Goal: Communication & Community: Answer question/provide support

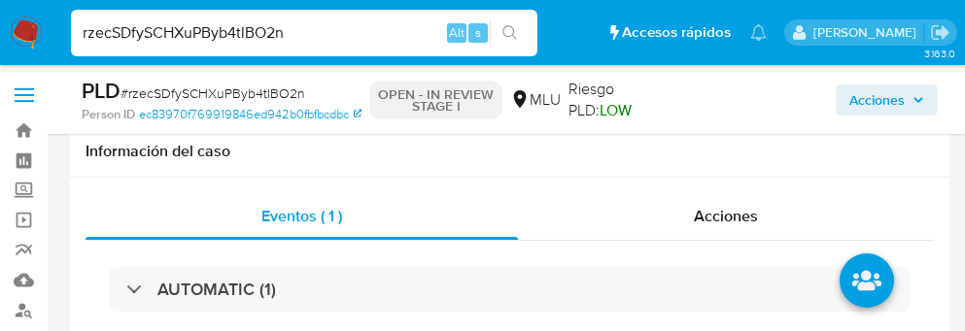
select select "10"
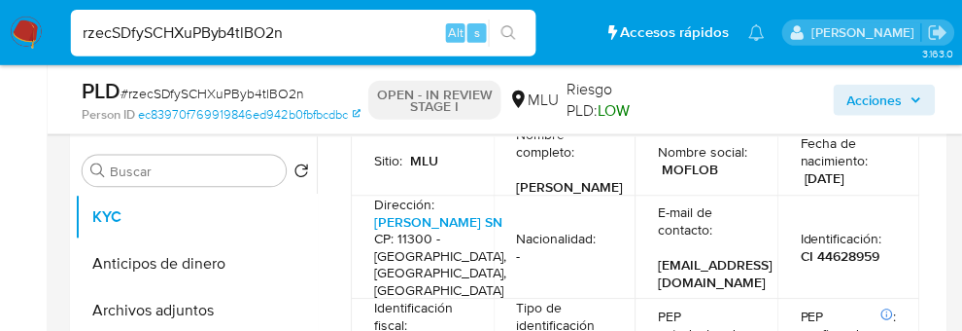
scroll to position [605, 0]
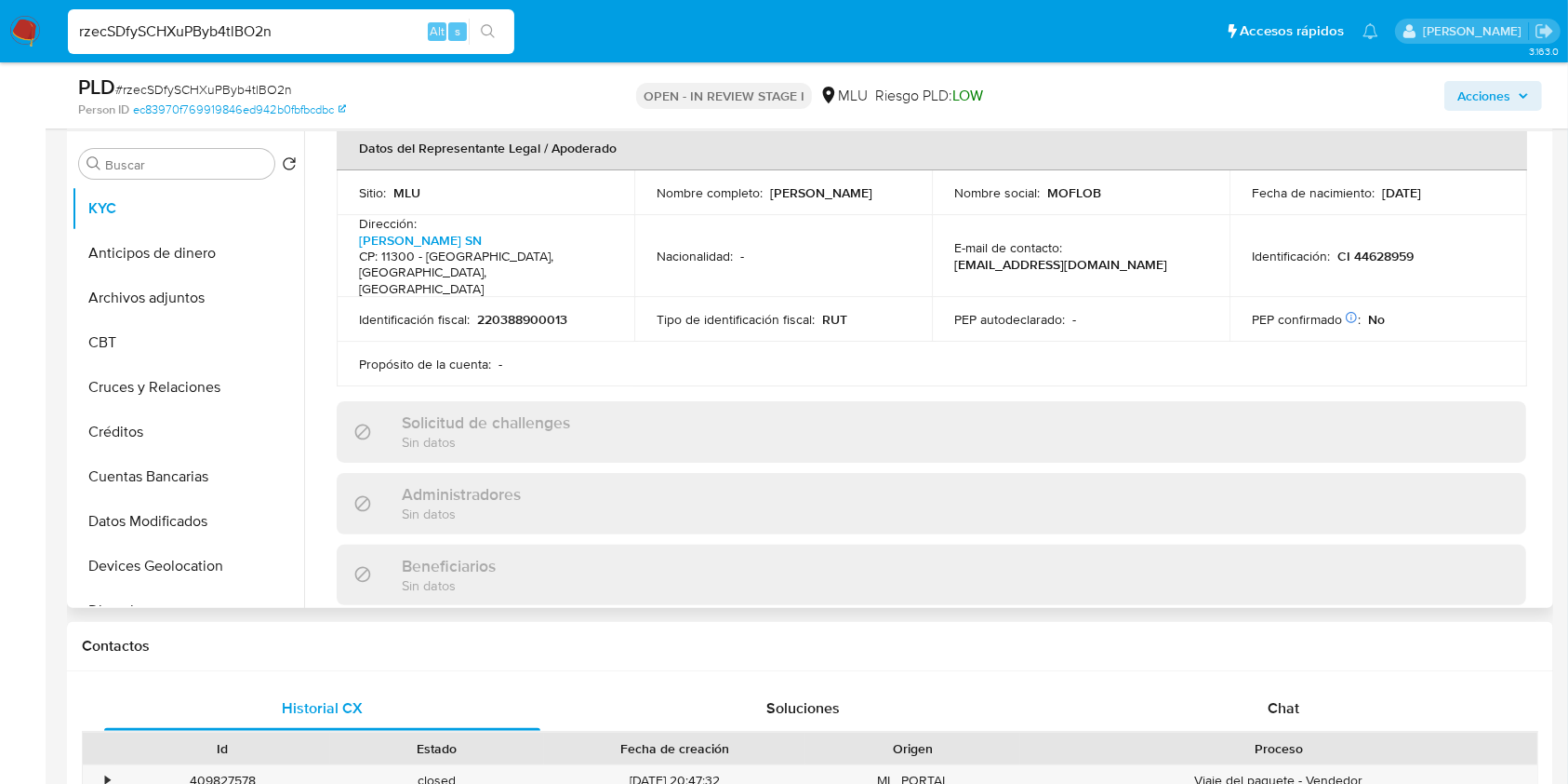
click at [922, 317] on div "Solicitud de challenges Sin datos" at bounding box center [931, 431] width 1189 height 60
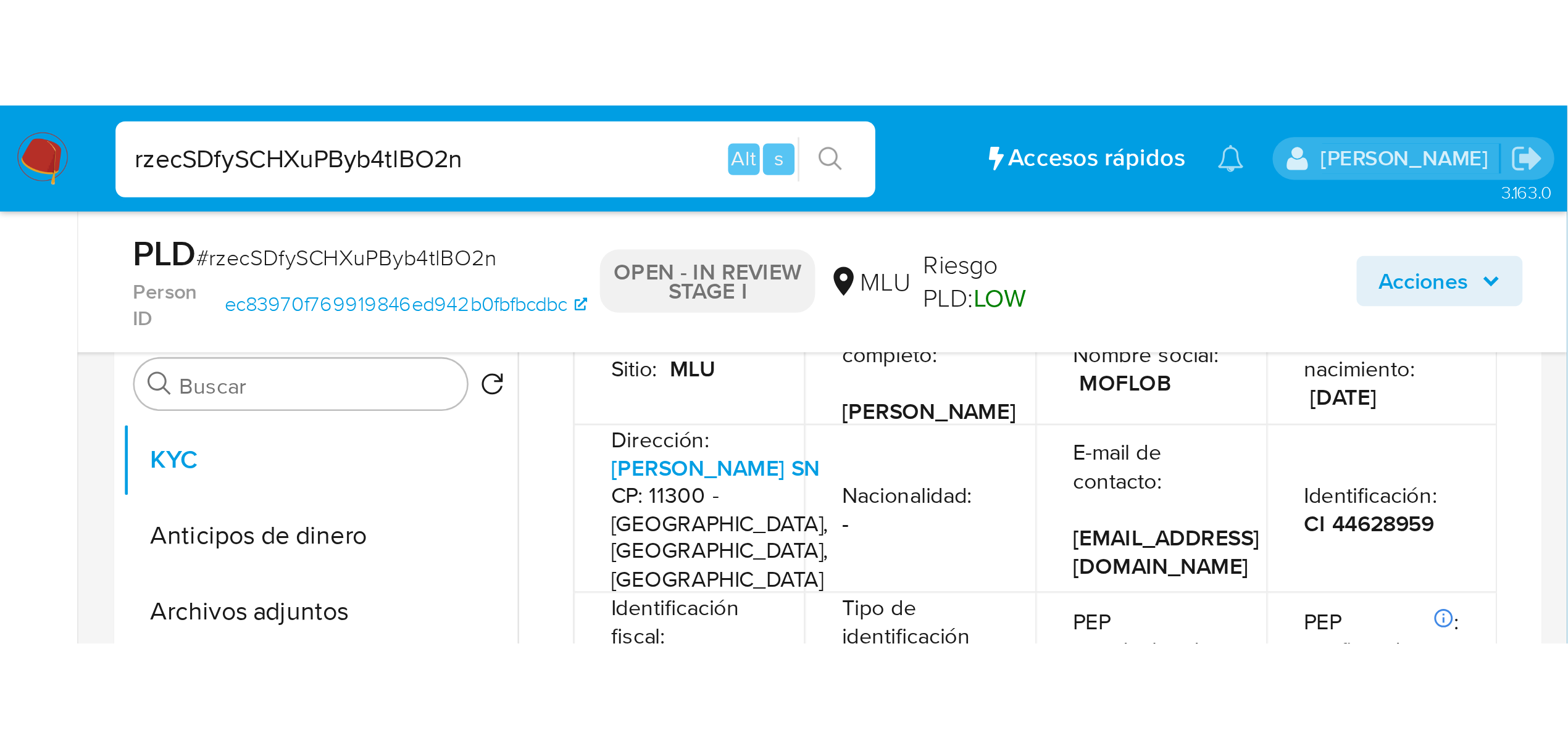
scroll to position [380, 0]
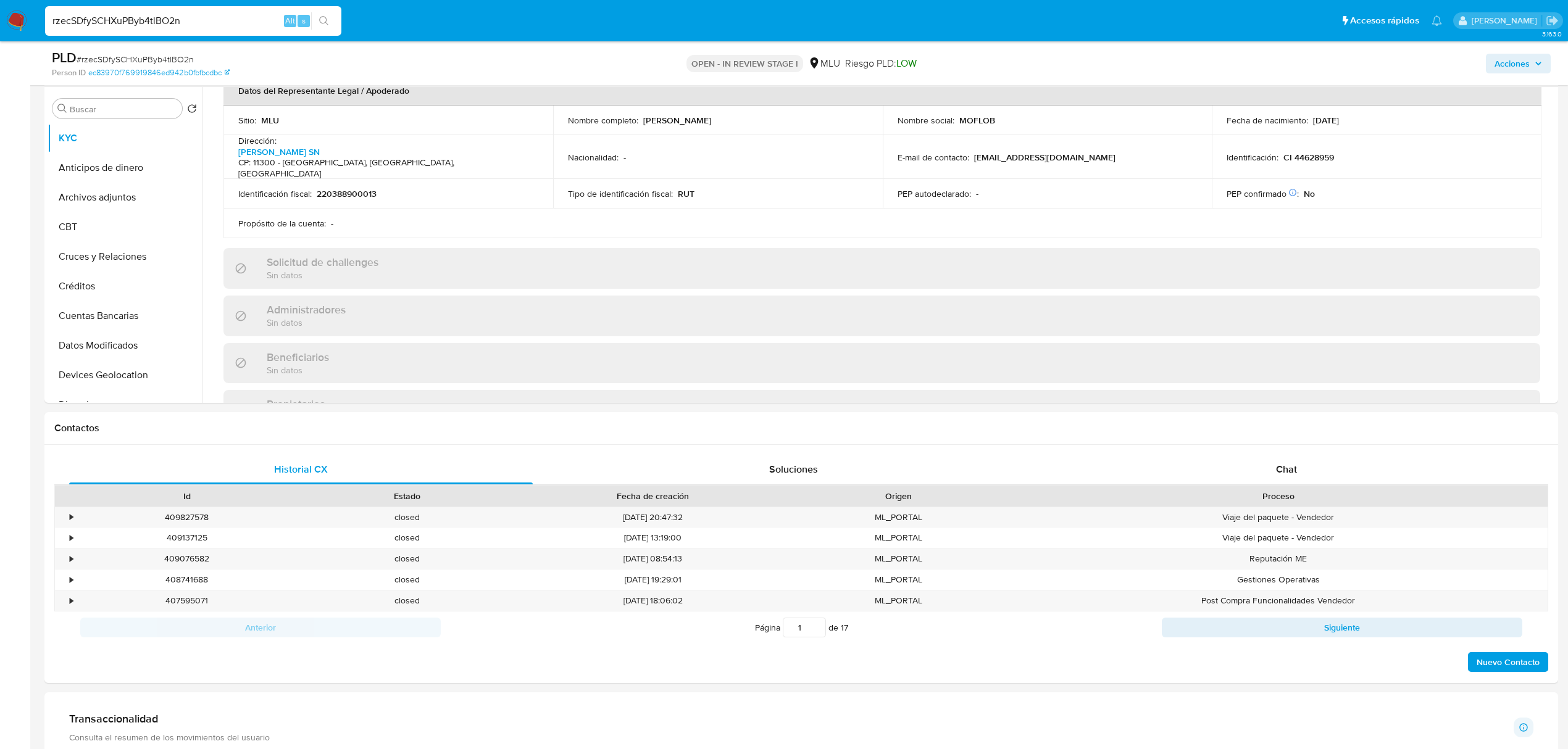
click at [124, 18] on input "rzecSDfySCHXuPByb4tlBO2n" at bounding box center [193, 20] width 297 height 16
paste input "SqKpOnBk42VqjRNdUiHF0aa8"
type input "SqKpOnBk42VqjRNdUiHF0aa8"
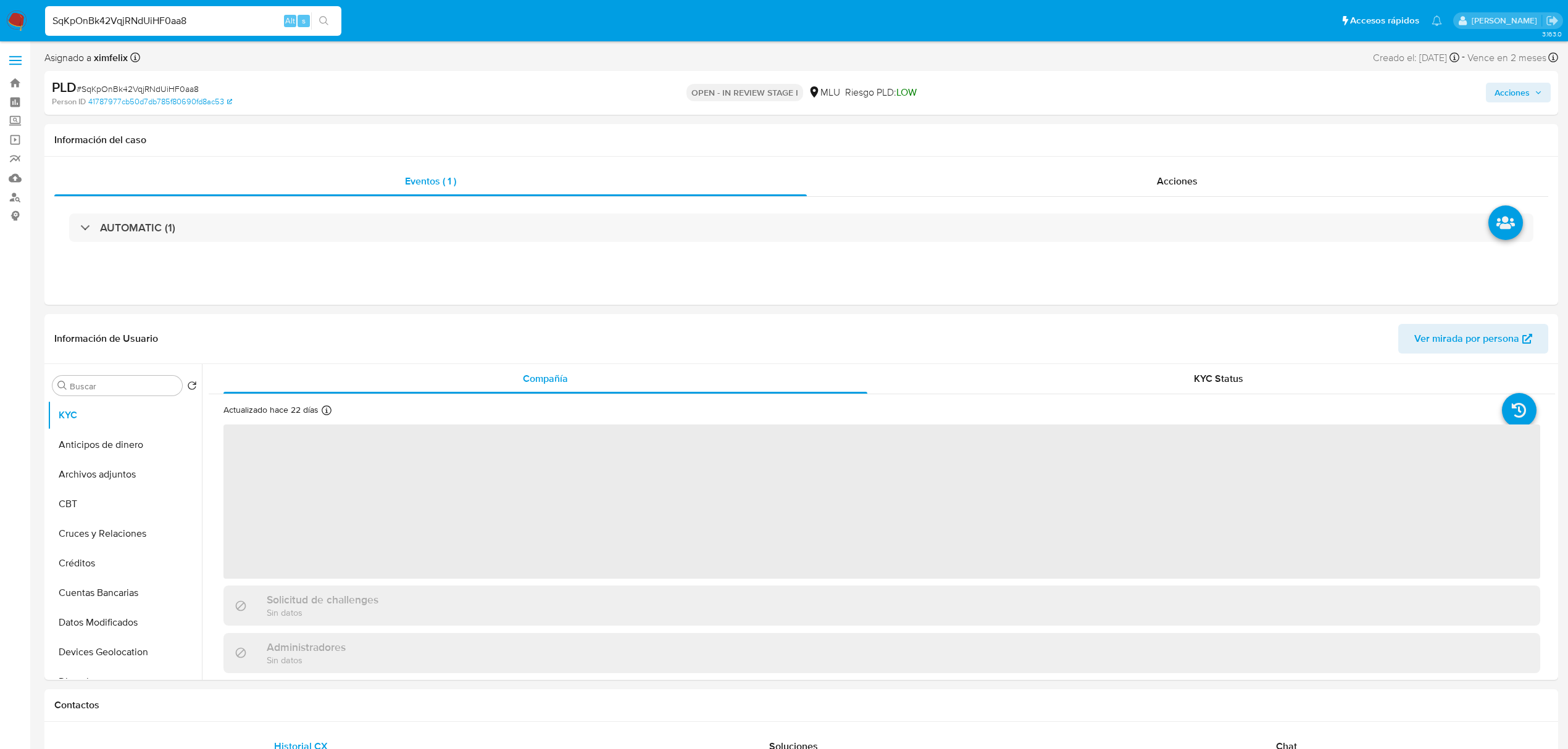
select select "10"
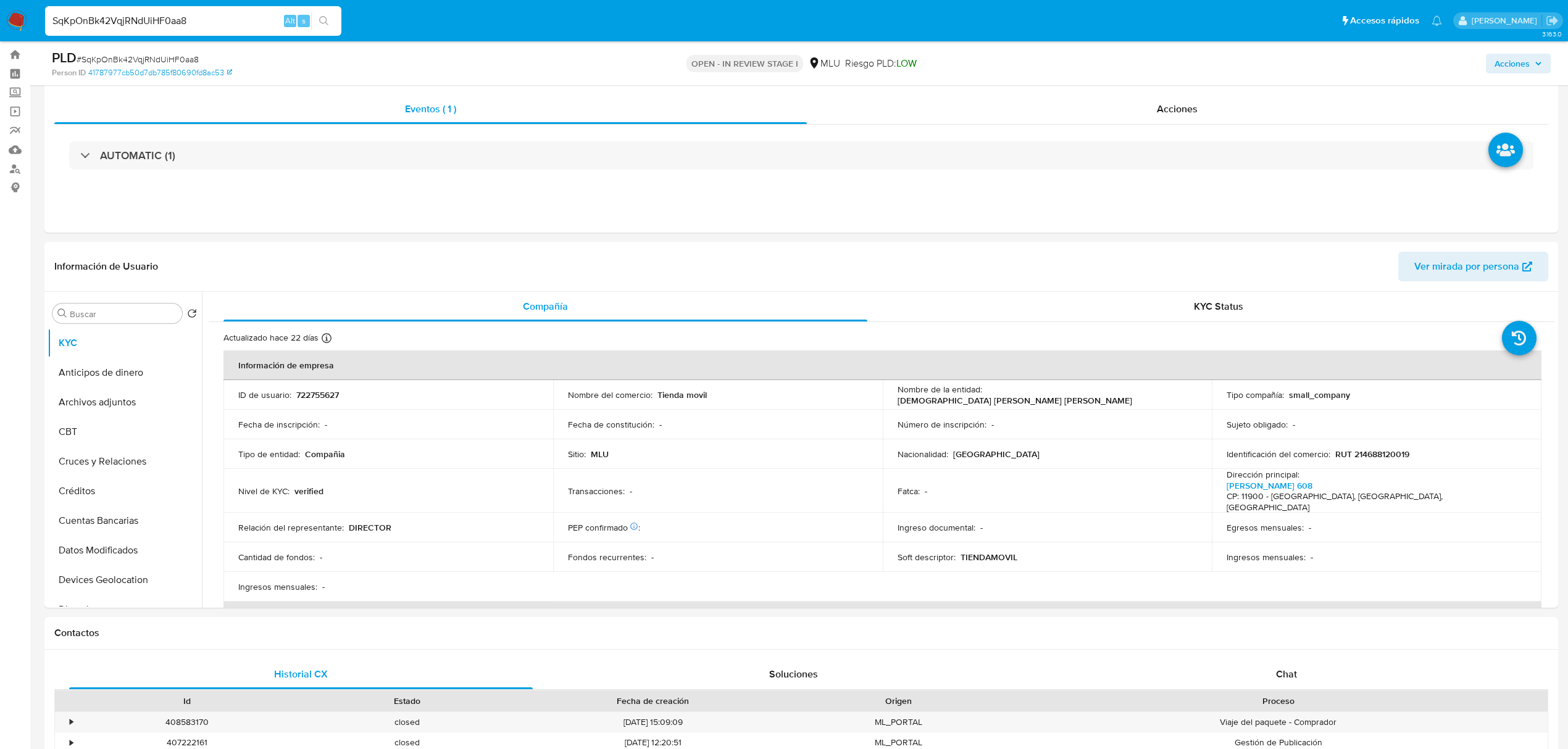
scroll to position [105, 0]
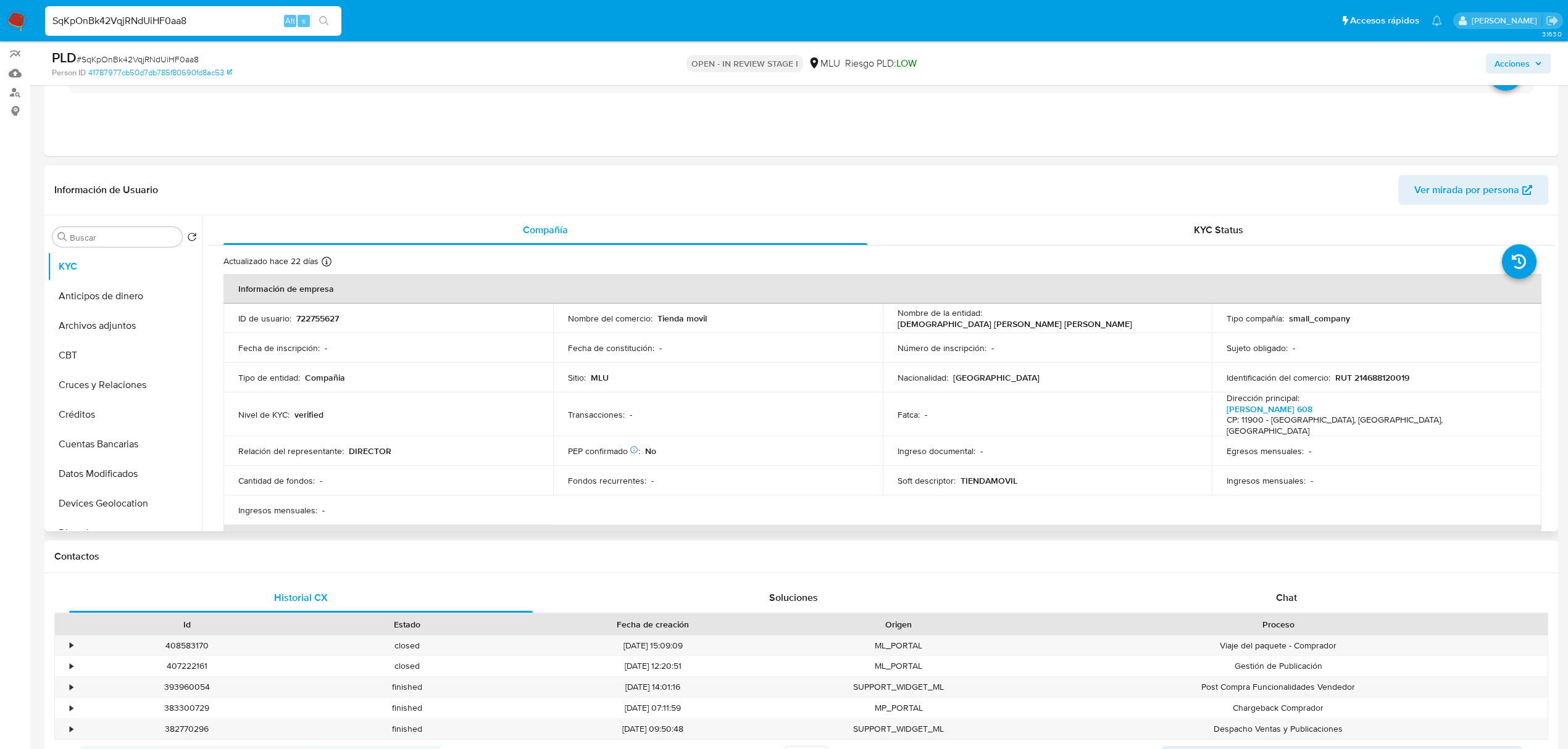
click at [304, 210] on p "722755627" at bounding box center [318, 318] width 43 height 11
copy p "722755627"
click at [129, 20] on input "SqKpOnBk42VqjRNdUiHF0aa8" at bounding box center [193, 20] width 297 height 16
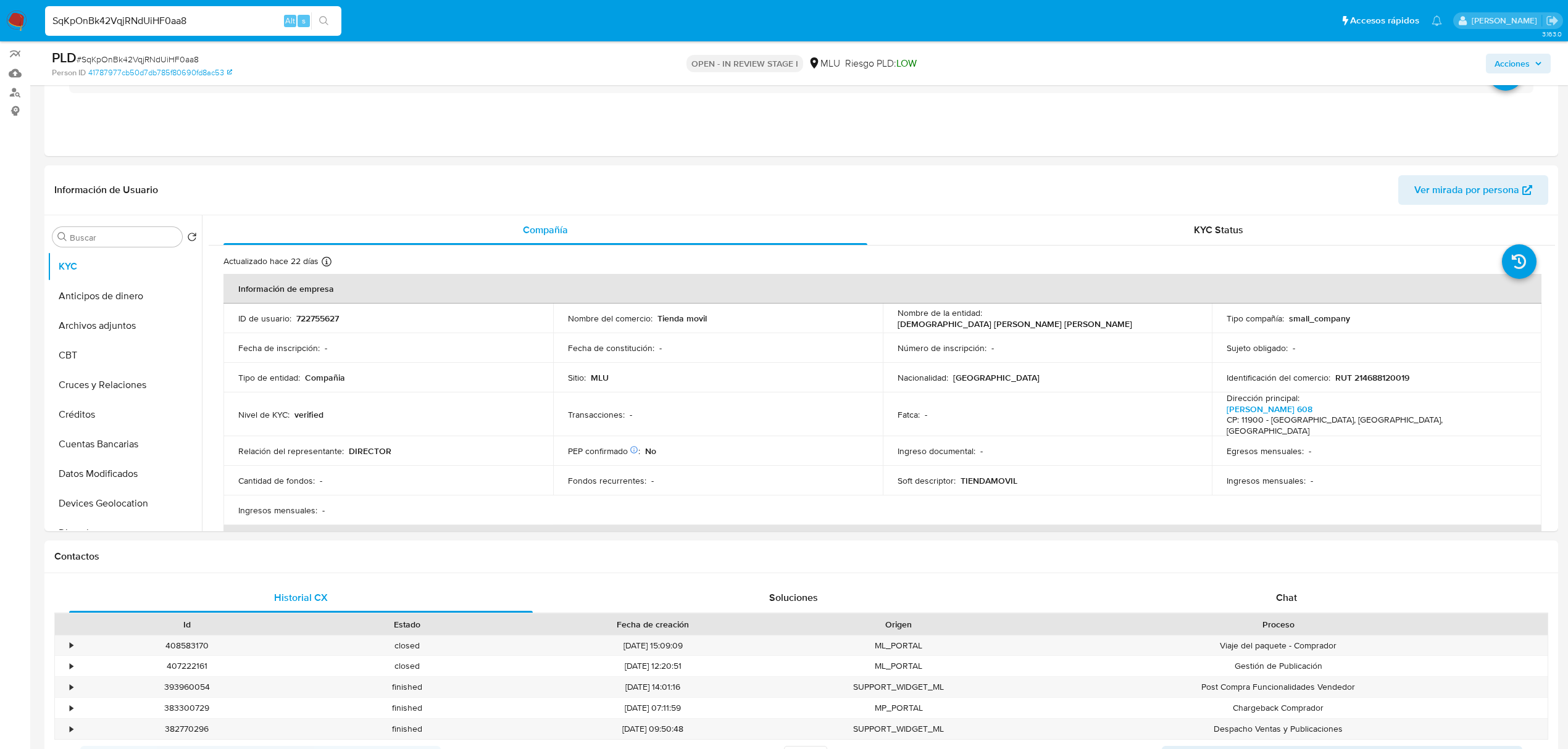
paste input "MTSy4cARpqfwY5XJcYwHYbxc"
type input "MTSy4cARpqfwY5XJcYwHYbxc"
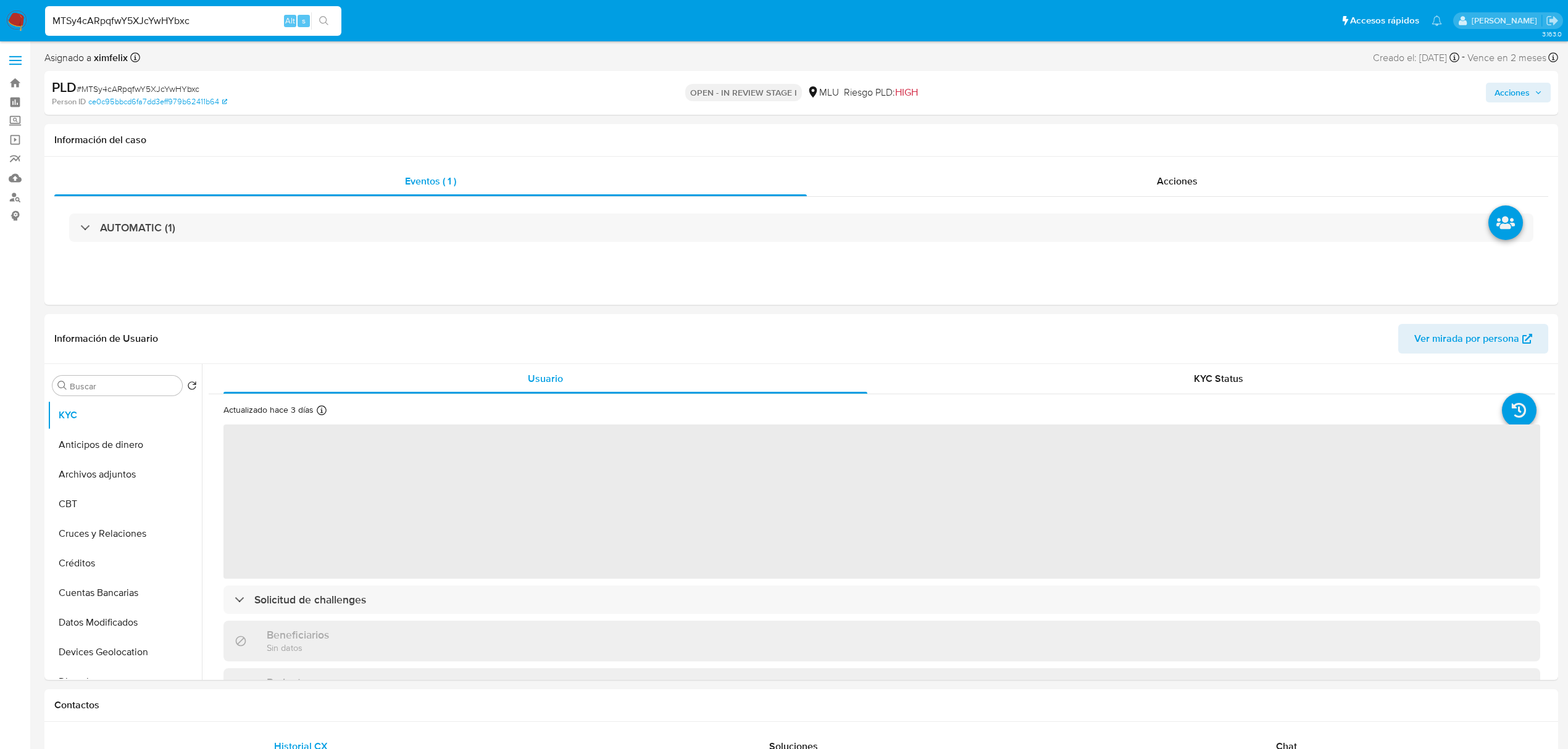
select select "10"
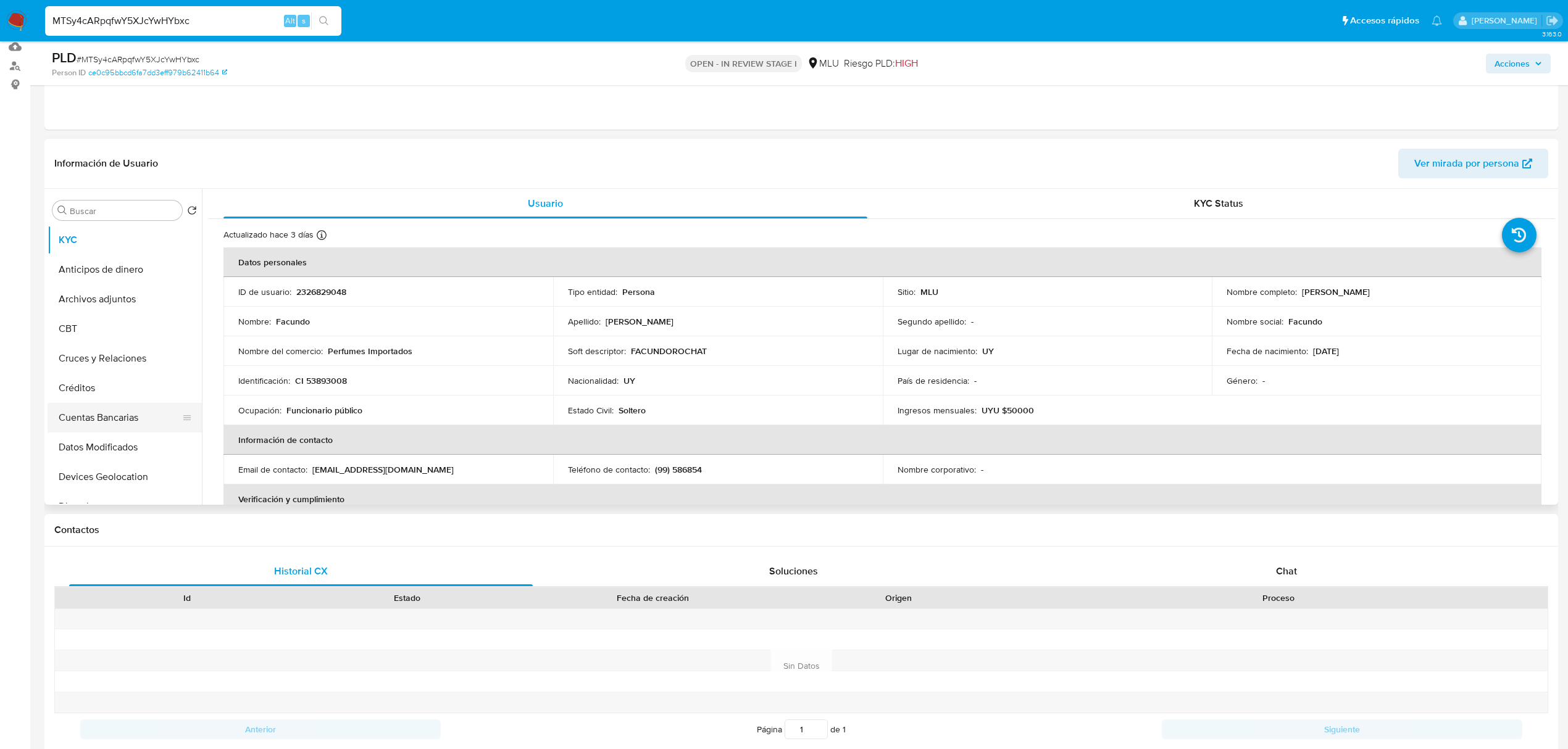
click at [122, 210] on button "Cuentas Bancarias" at bounding box center [119, 418] width 144 height 30
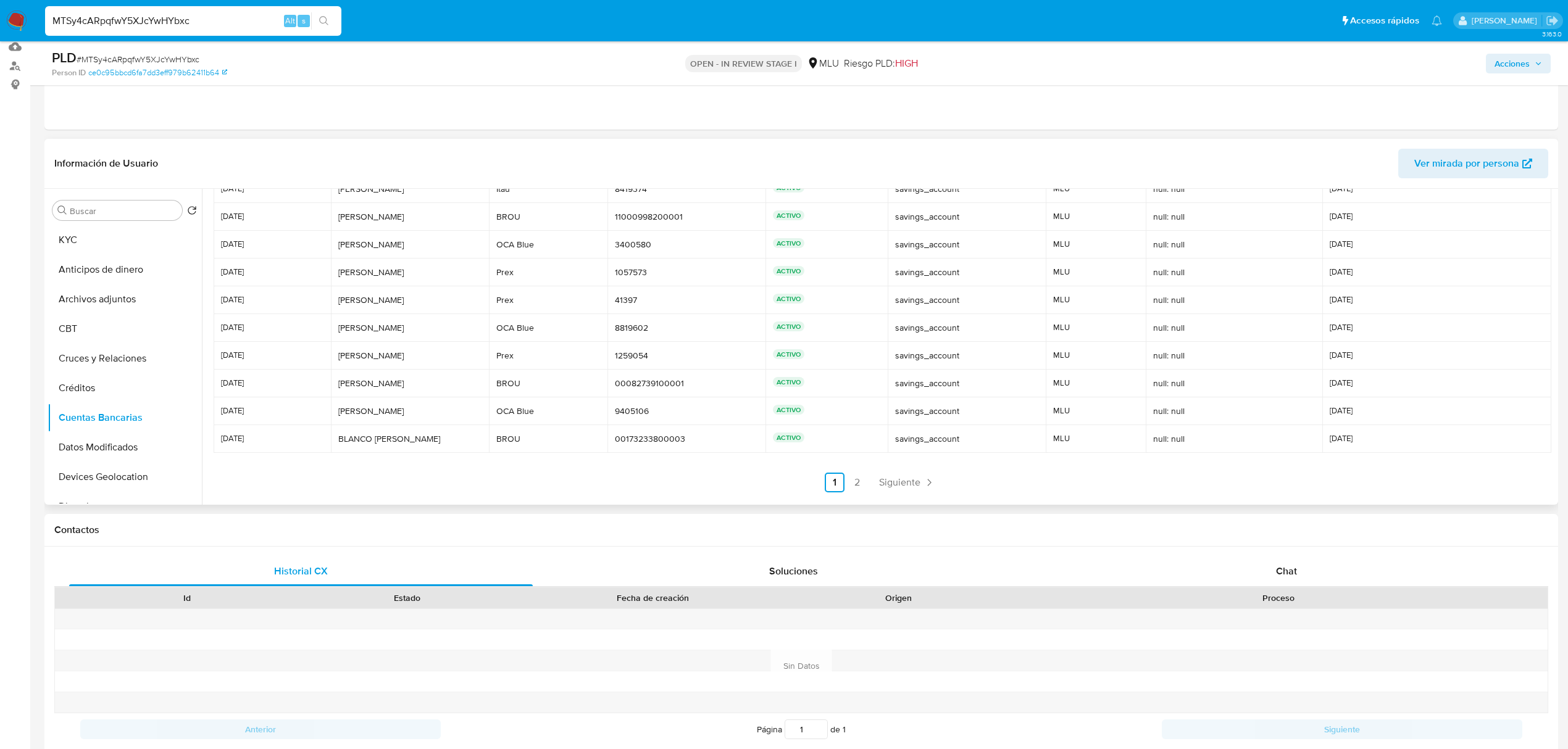
scroll to position [58, 0]
click at [612, 210] on nav "Anterior 1 2 Siguiente" at bounding box center [881, 469] width 1337 height 39
click at [612, 210] on link "2" at bounding box center [857, 479] width 20 height 20
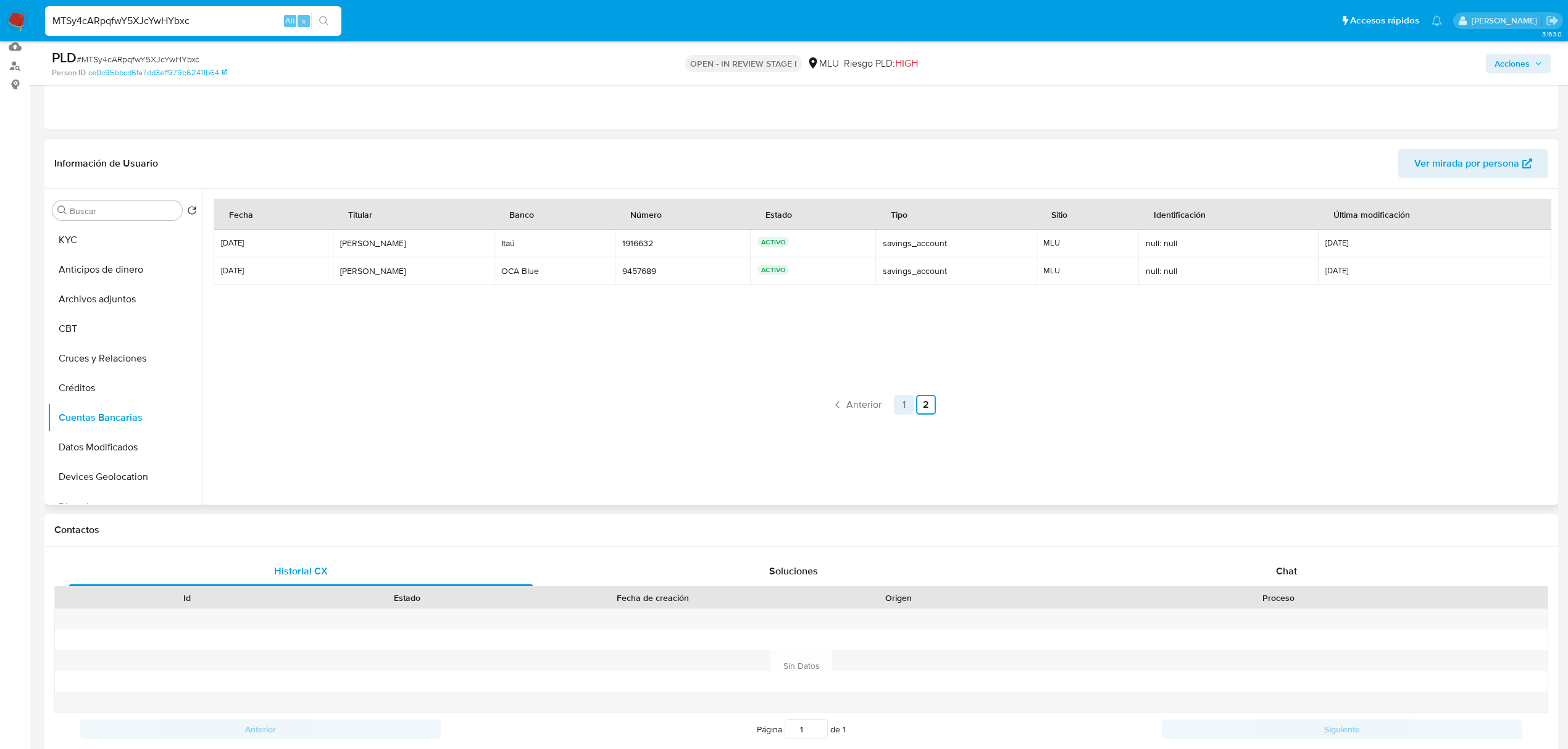
click at [612, 210] on link "1" at bounding box center [904, 404] width 20 height 20
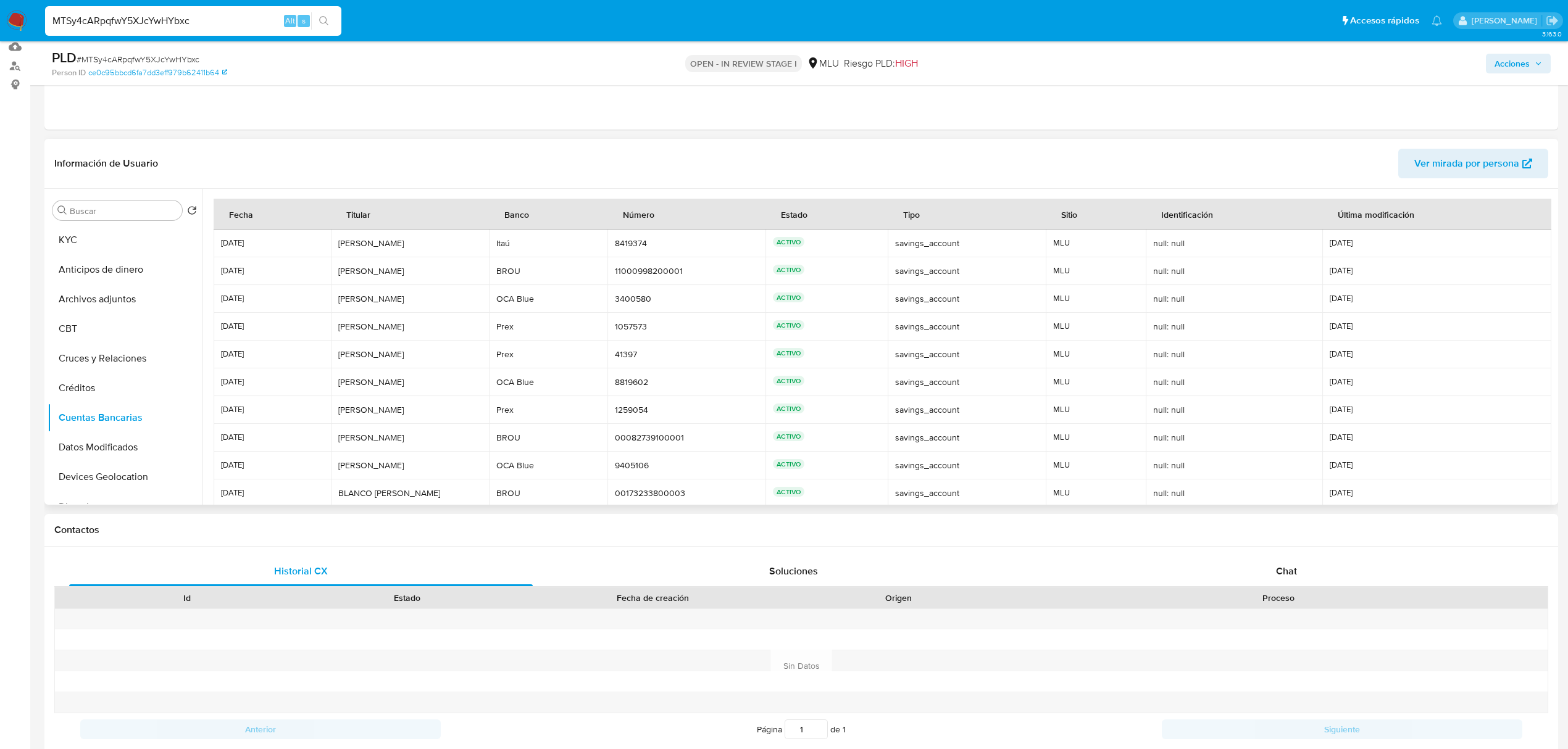
click at [612, 210] on td "ACTIVO" at bounding box center [826, 382] width 122 height 28
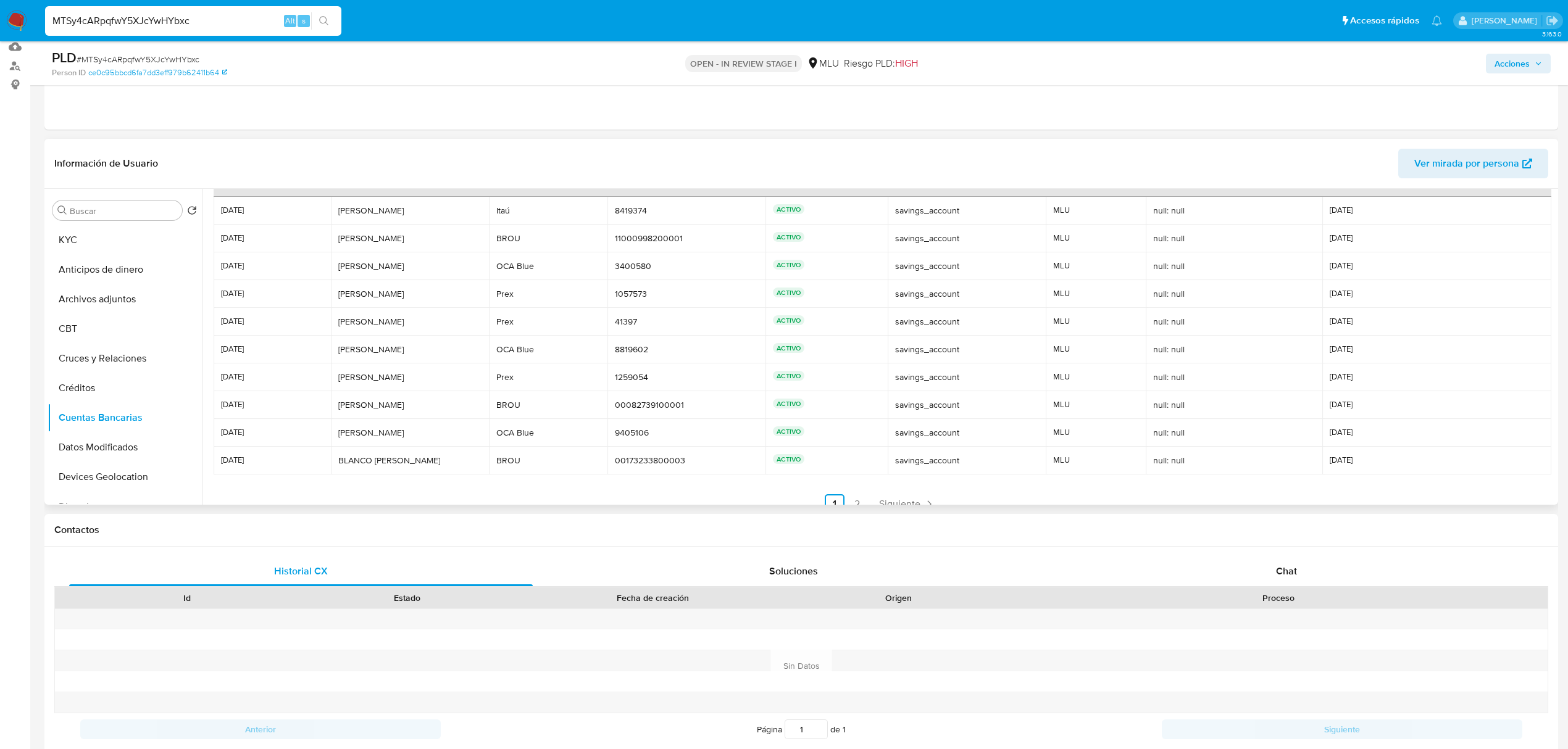
scroll to position [58, 0]
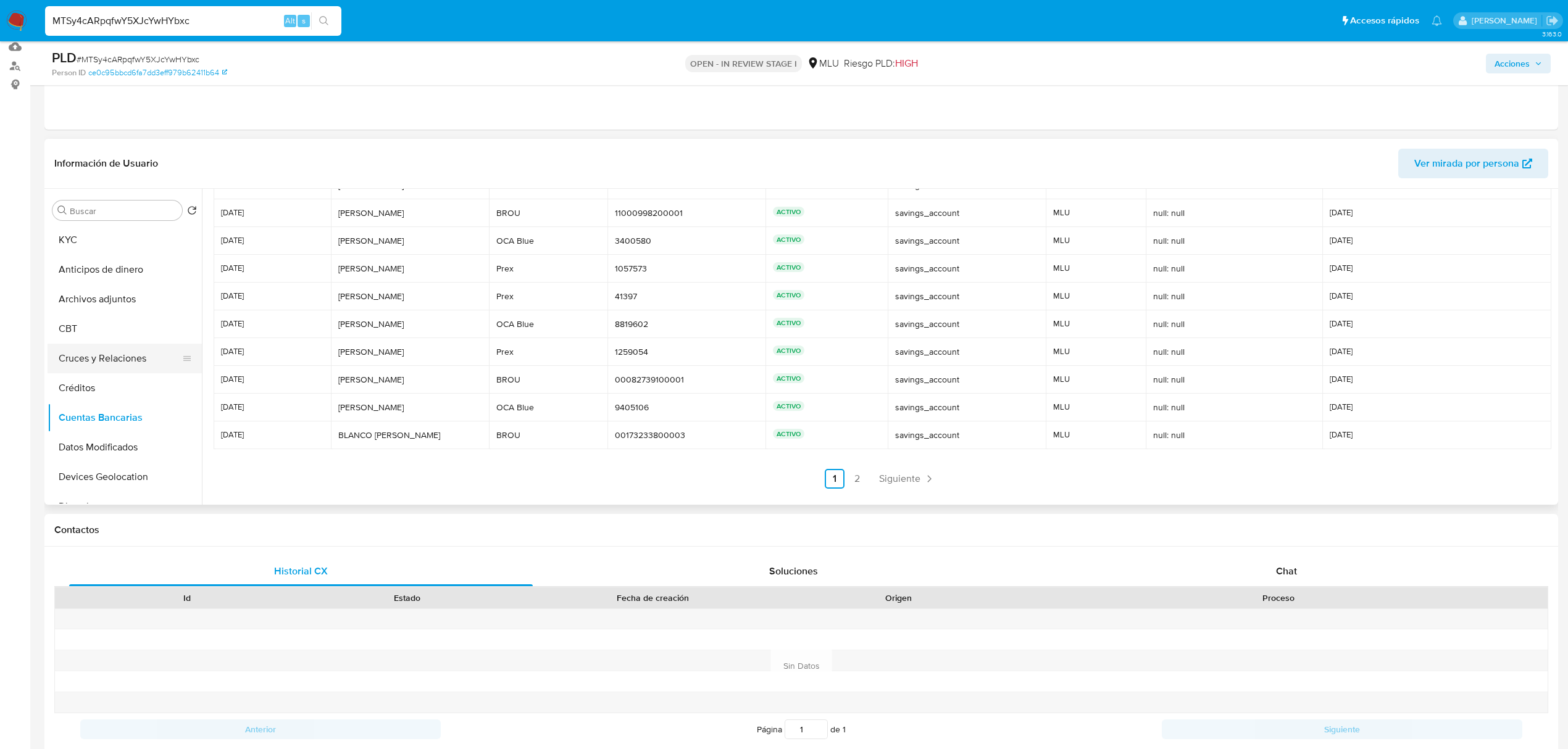
click at [124, 210] on button "Cruces y Relaciones" at bounding box center [119, 358] width 144 height 30
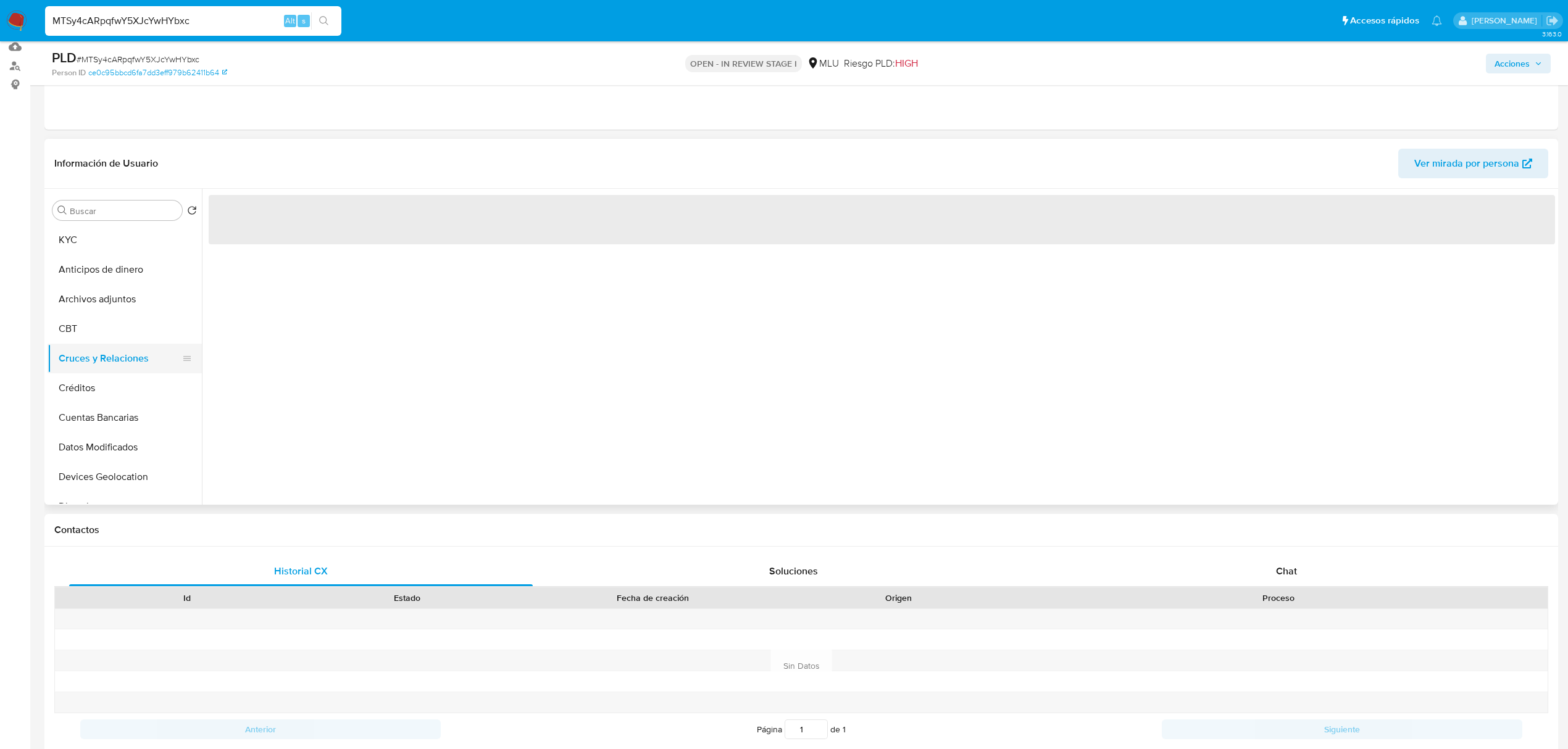
scroll to position [0, 0]
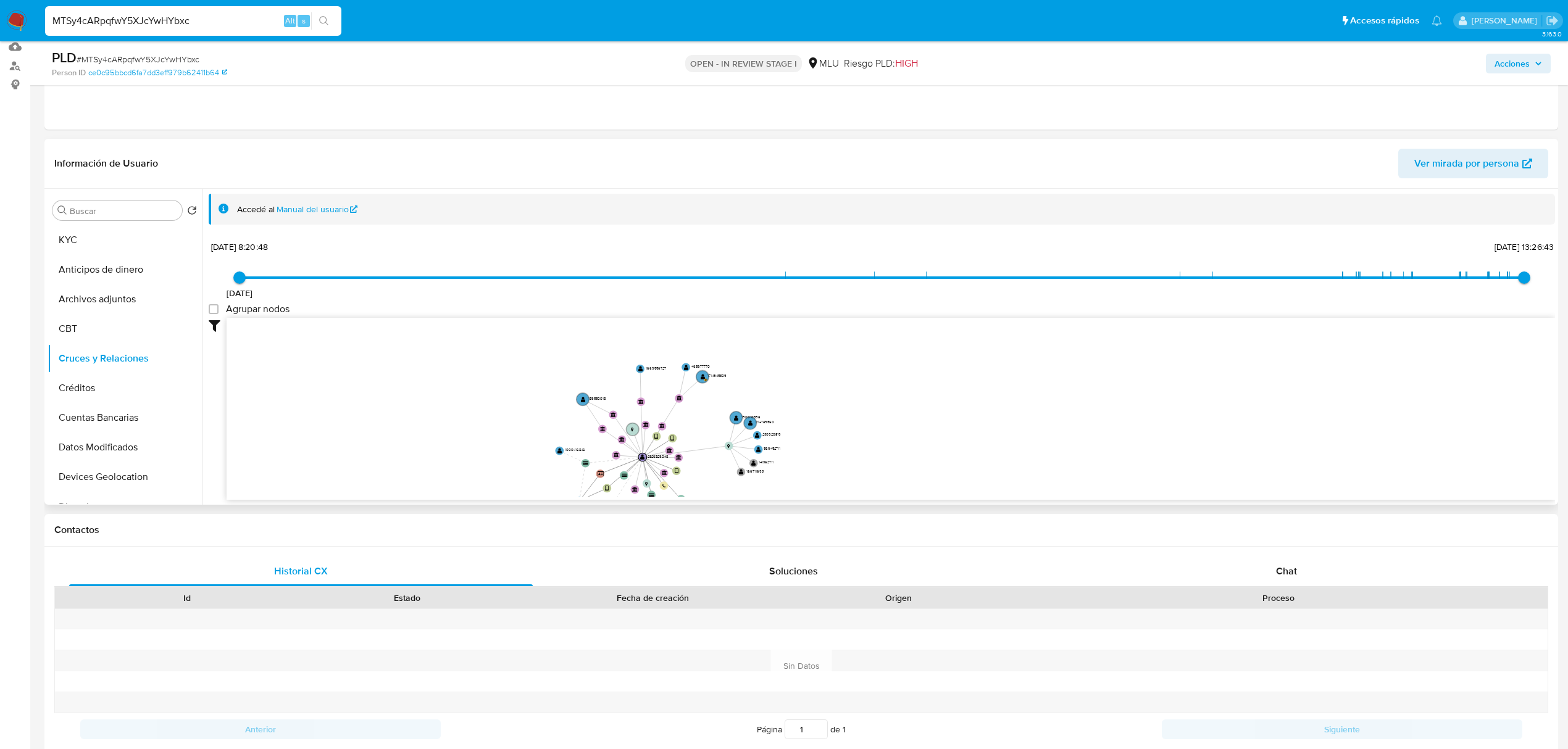
drag, startPoint x: 855, startPoint y: 414, endPoint x: 855, endPoint y: 461, distance: 47.0
click at [612, 210] on icon "device-670948c0398aea4103f8eaae  user-2326829048  2326829048 device-68b473a47…" at bounding box center [891, 408] width 1329 height 179
click at [583, 210] on text "" at bounding box center [585, 396] width 5 height 6
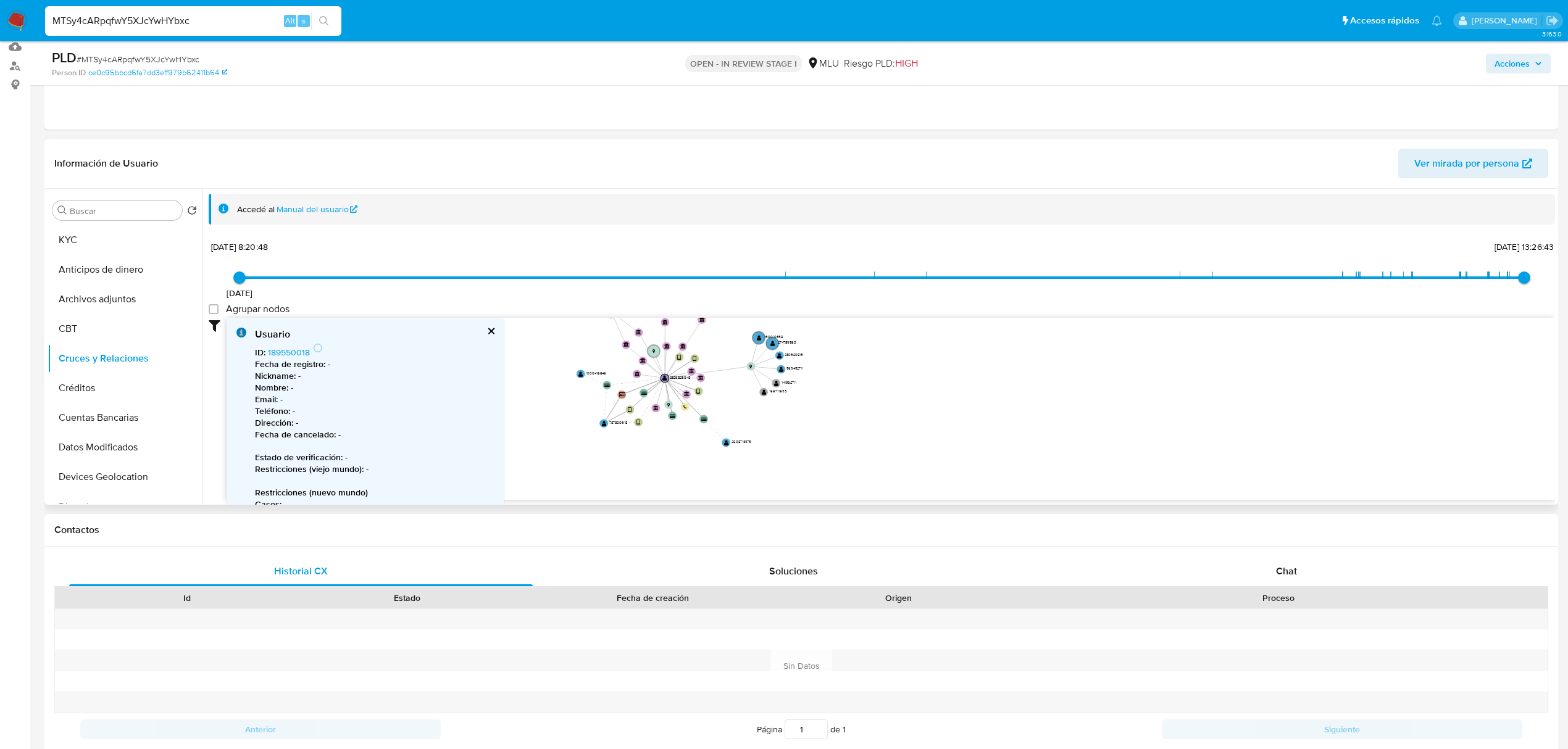
drag, startPoint x: 872, startPoint y: 432, endPoint x: 895, endPoint y: 348, distance: 87.1
click at [612, 210] on icon "device-670948c0398aea4103f8eaae  user-2326829048  2326829048 device-68b473a47…" at bounding box center [891, 408] width 1329 height 179
click at [583, 210] on text "" at bounding box center [582, 371] width 5 height 6
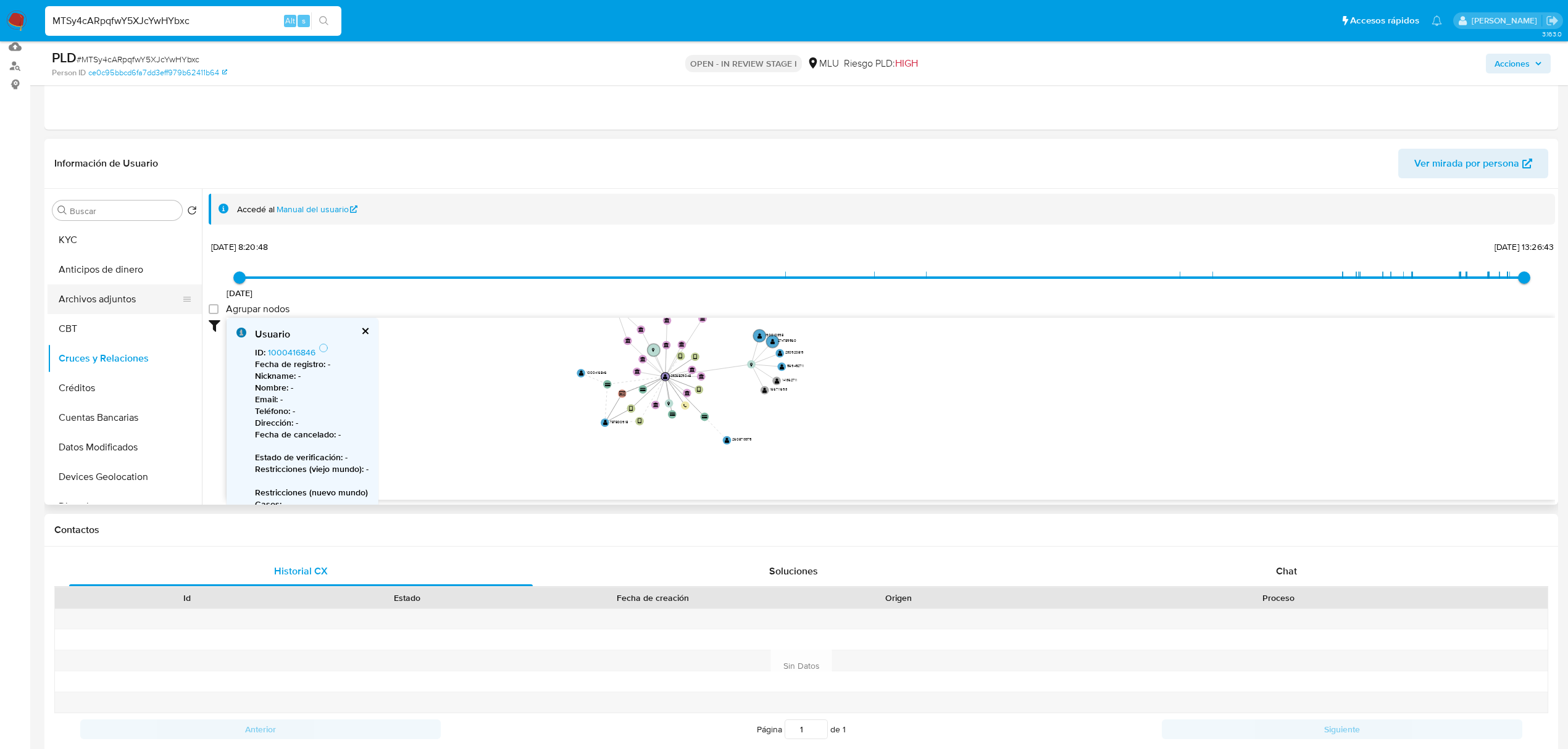
click at [122, 210] on button "Archivos adjuntos" at bounding box center [119, 299] width 144 height 30
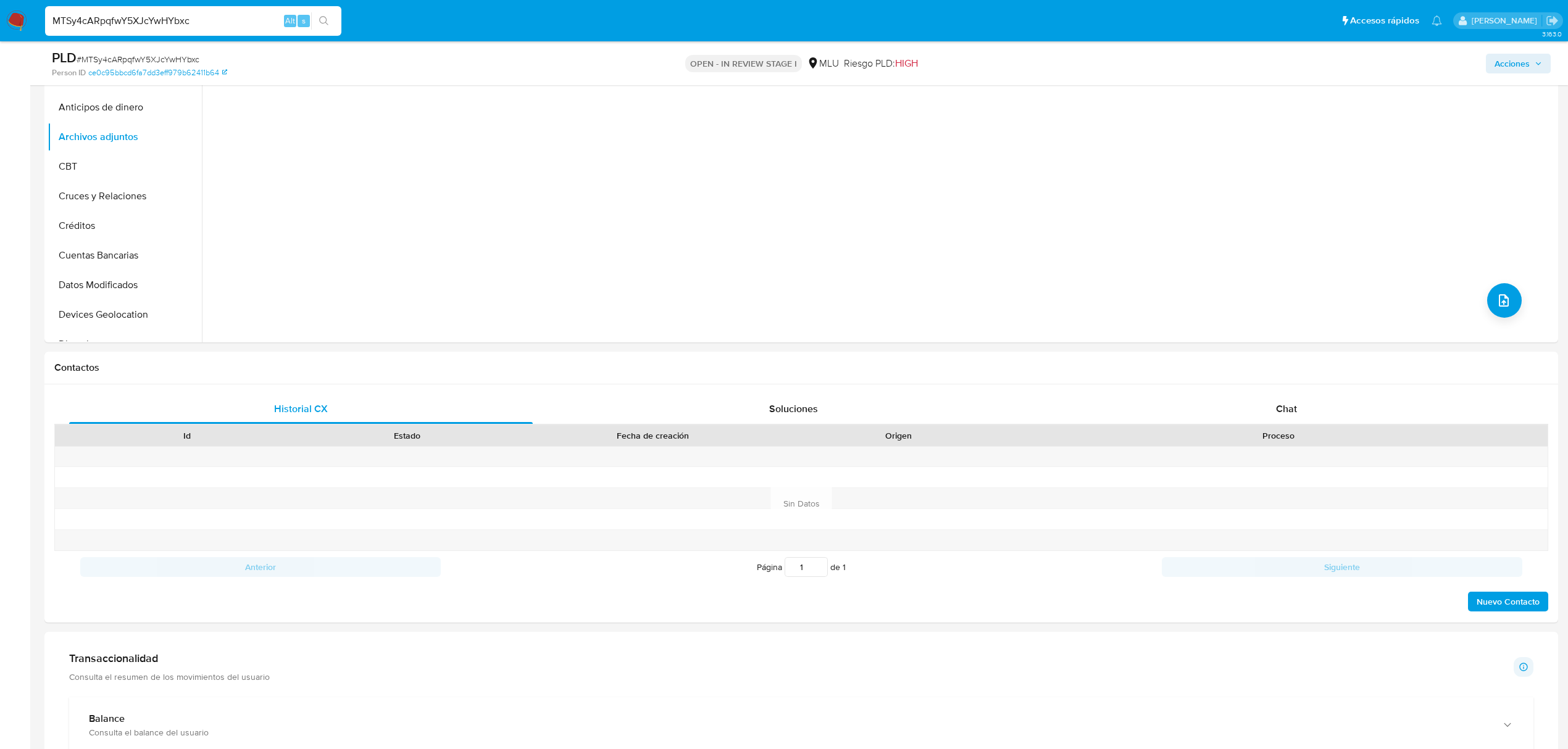
scroll to position [306, 0]
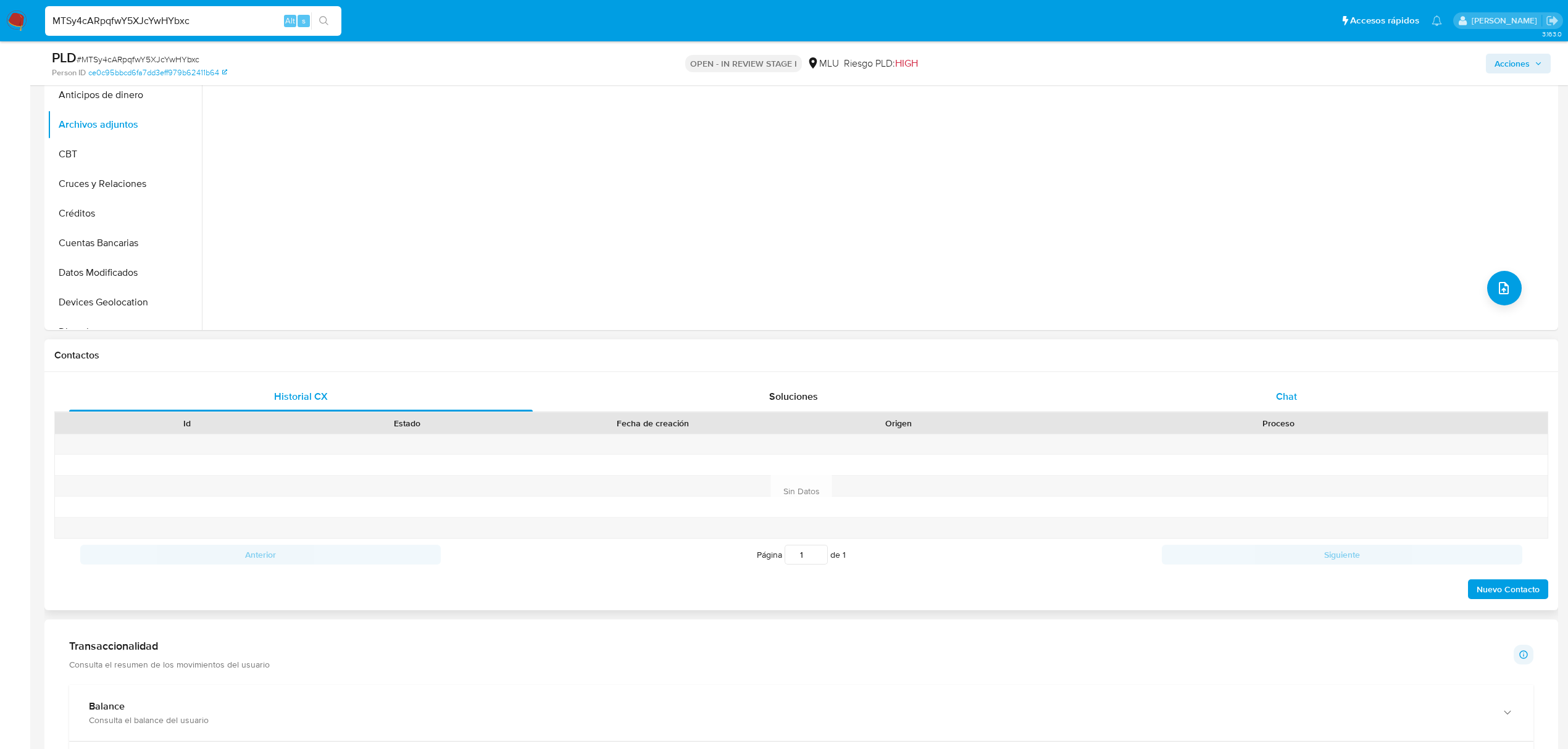
click at [612, 210] on span "Chat" at bounding box center [1286, 396] width 21 height 14
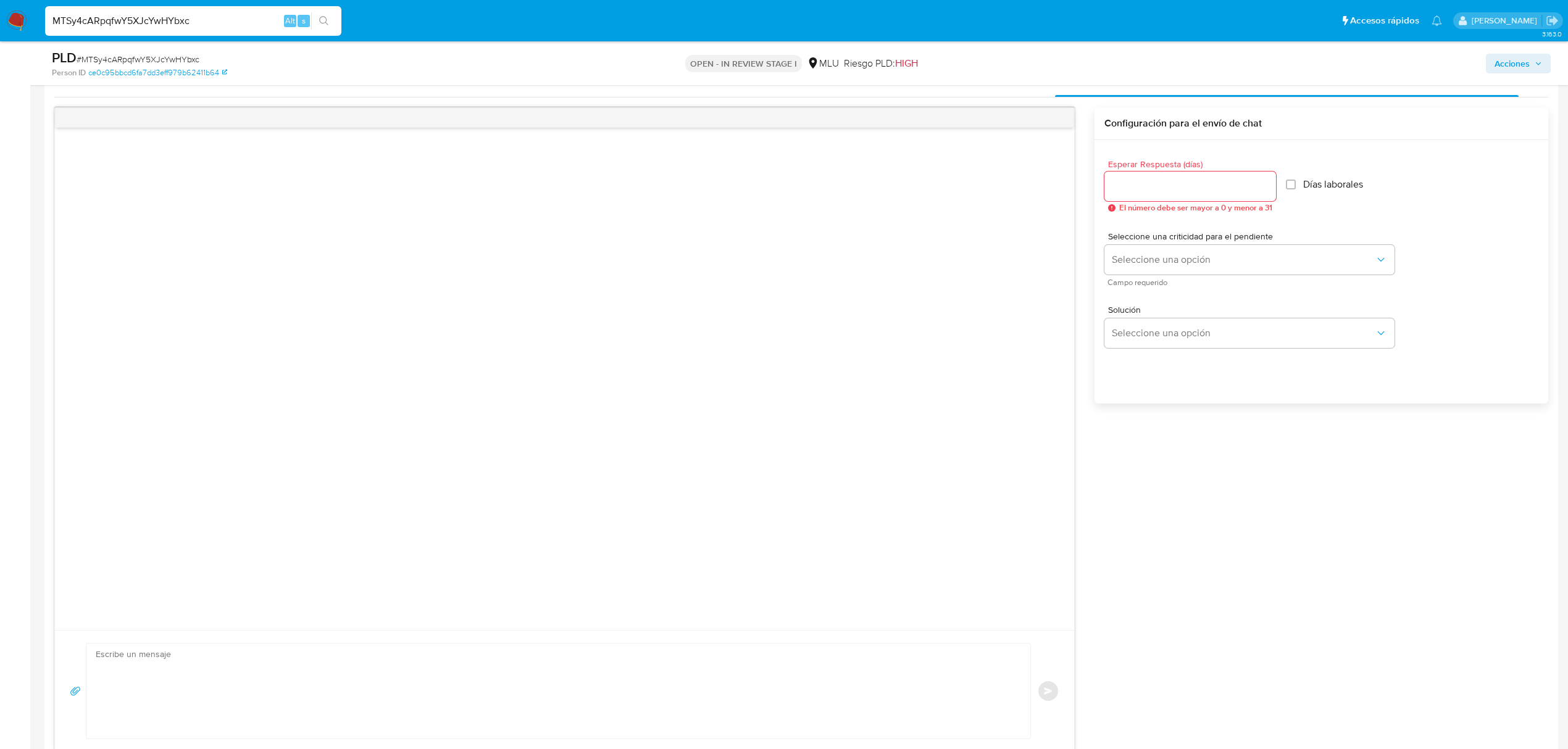
scroll to position [625, 0]
click at [448, 210] on textarea at bounding box center [555, 687] width 919 height 95
click at [128, 210] on textarea "Buenas tardes Facundo," at bounding box center [555, 687] width 919 height 95
paste textarea "Te contactamos ya que necesitamos verificar algunos datos. Por este motivo, sol…"
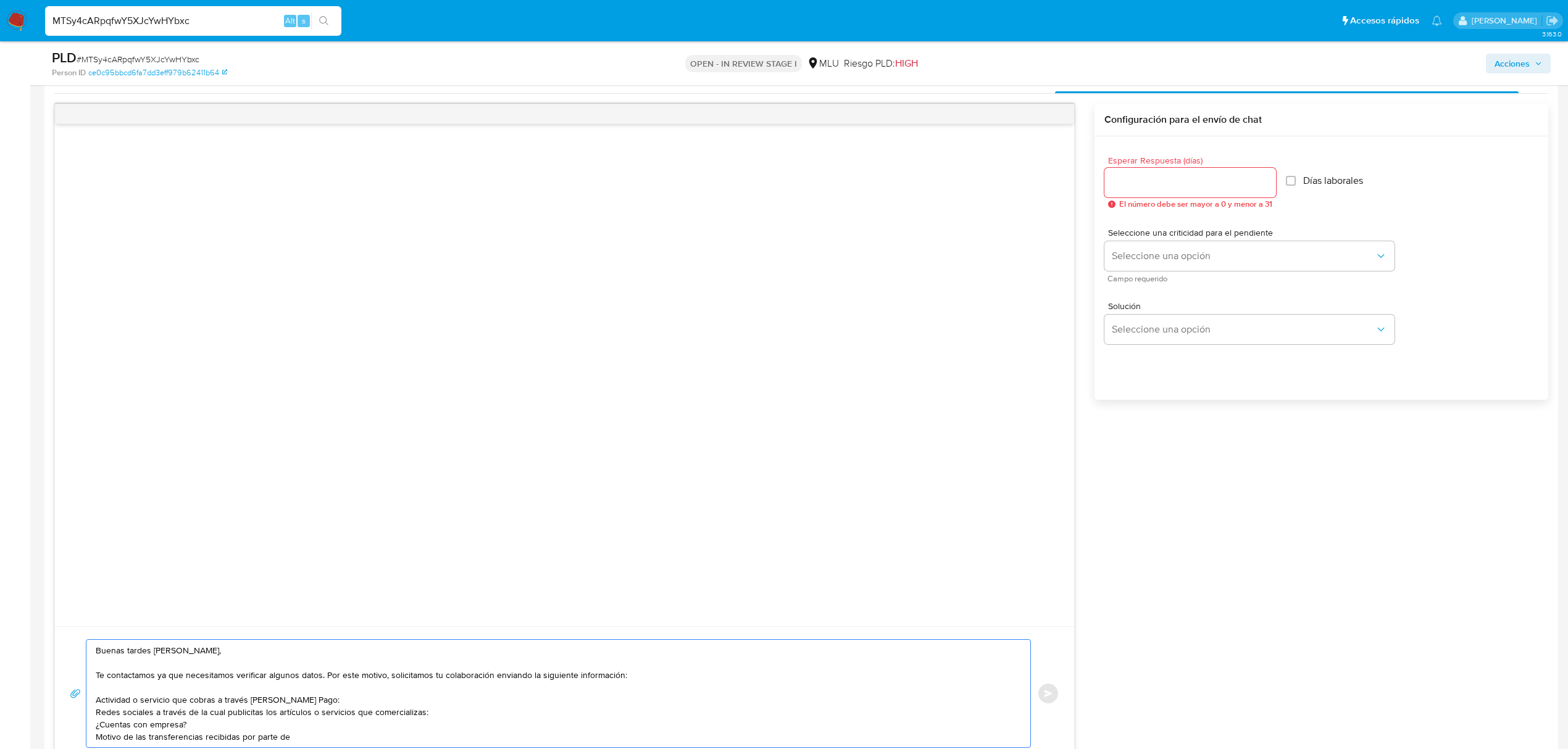
type textarea "Buenas tardes Facundo, Te contactamos ya que necesitamos verificar algunos dato…"
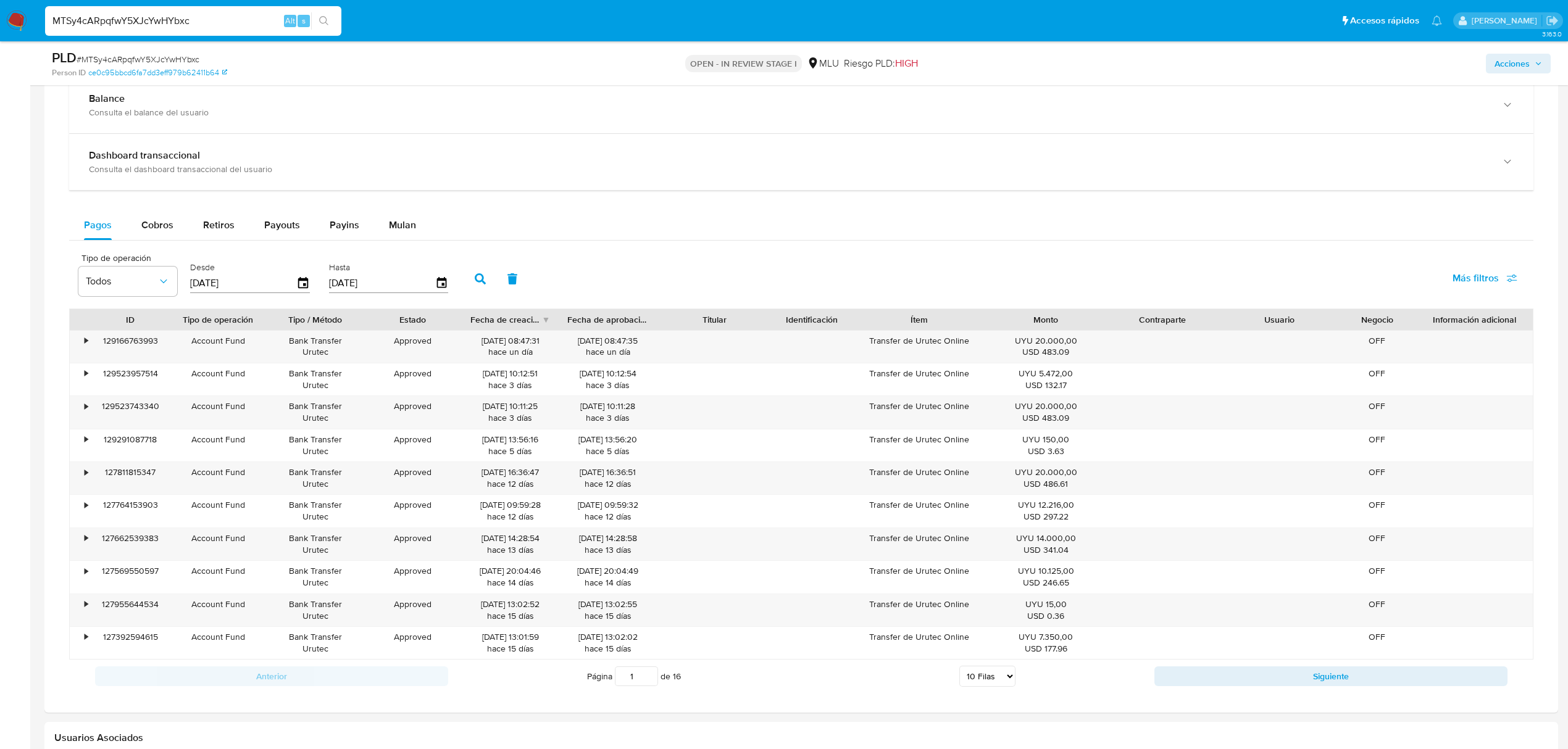
scroll to position [1368, 0]
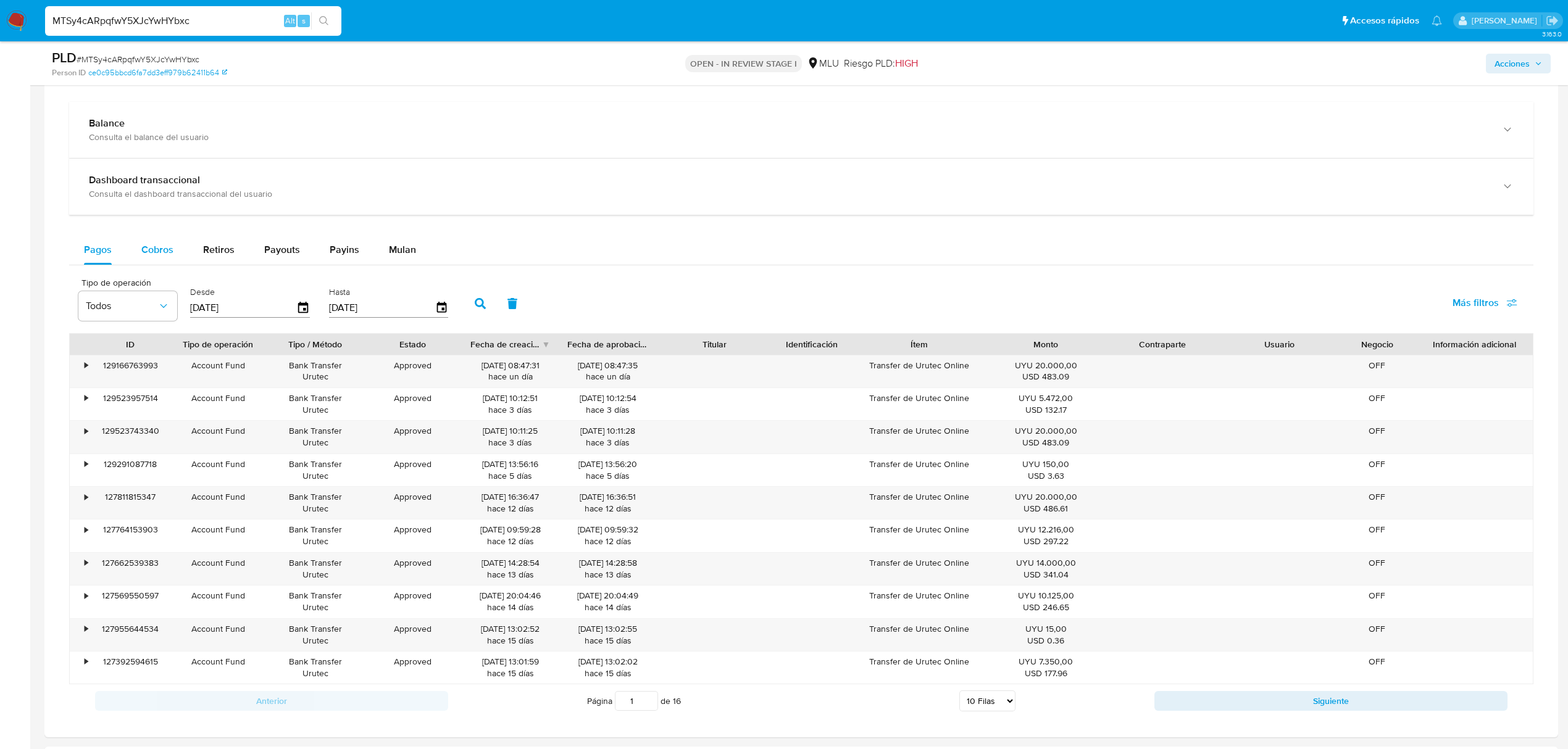
click at [161, 210] on span "Cobros" at bounding box center [157, 249] width 32 height 14
select select "10"
click at [87, 210] on div "•" at bounding box center [86, 366] width 3 height 11
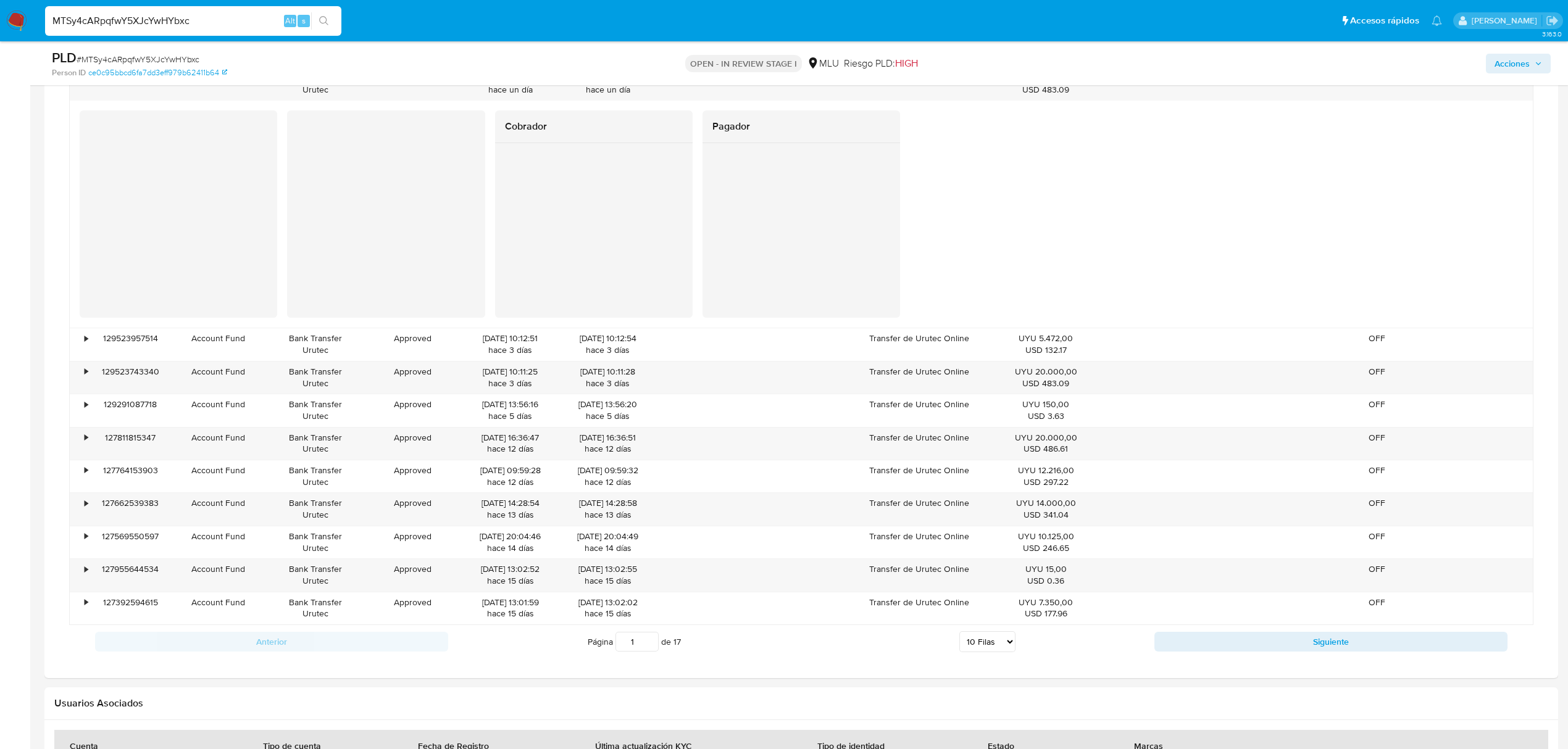
scroll to position [1672, 0]
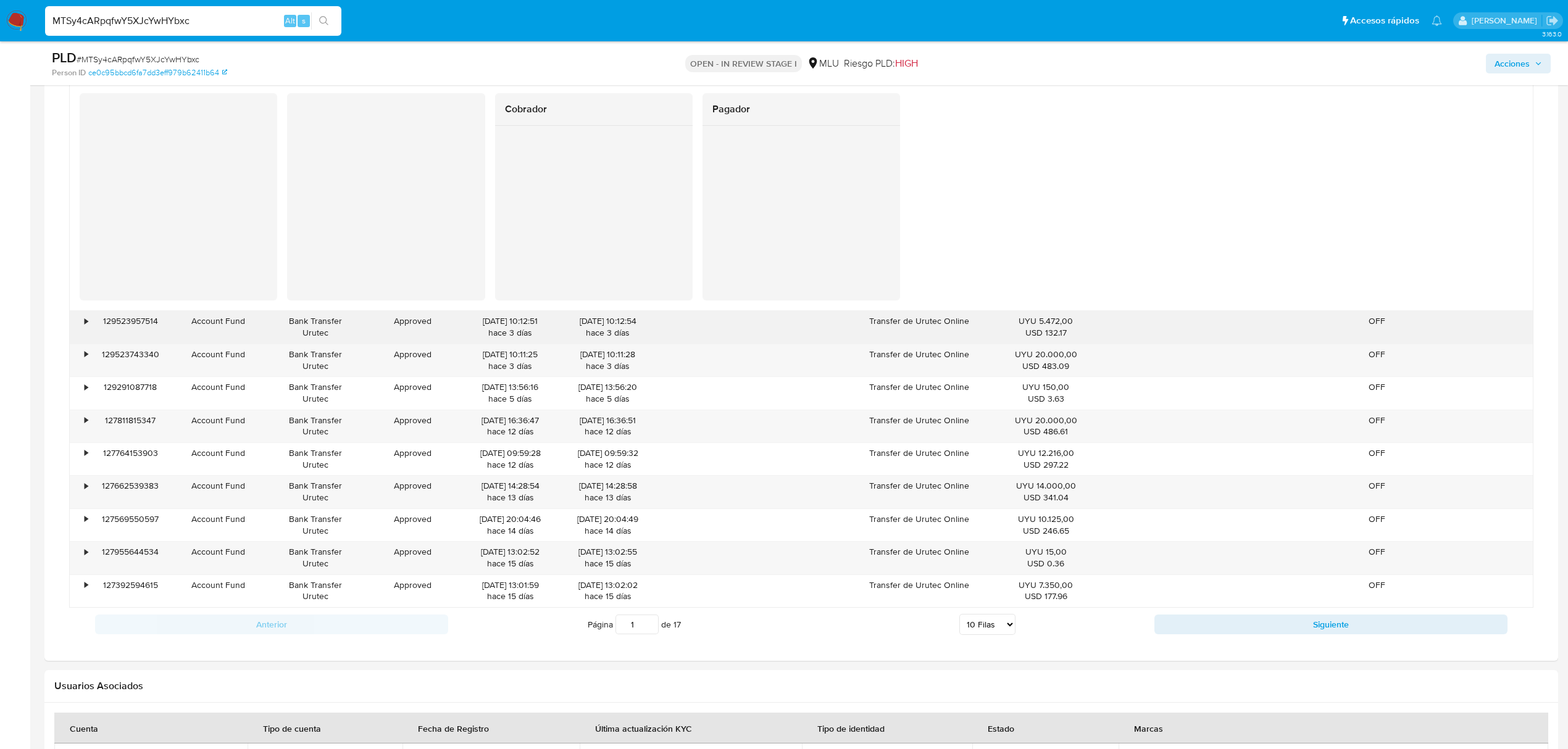
click at [88, 210] on div "•" at bounding box center [81, 327] width 22 height 32
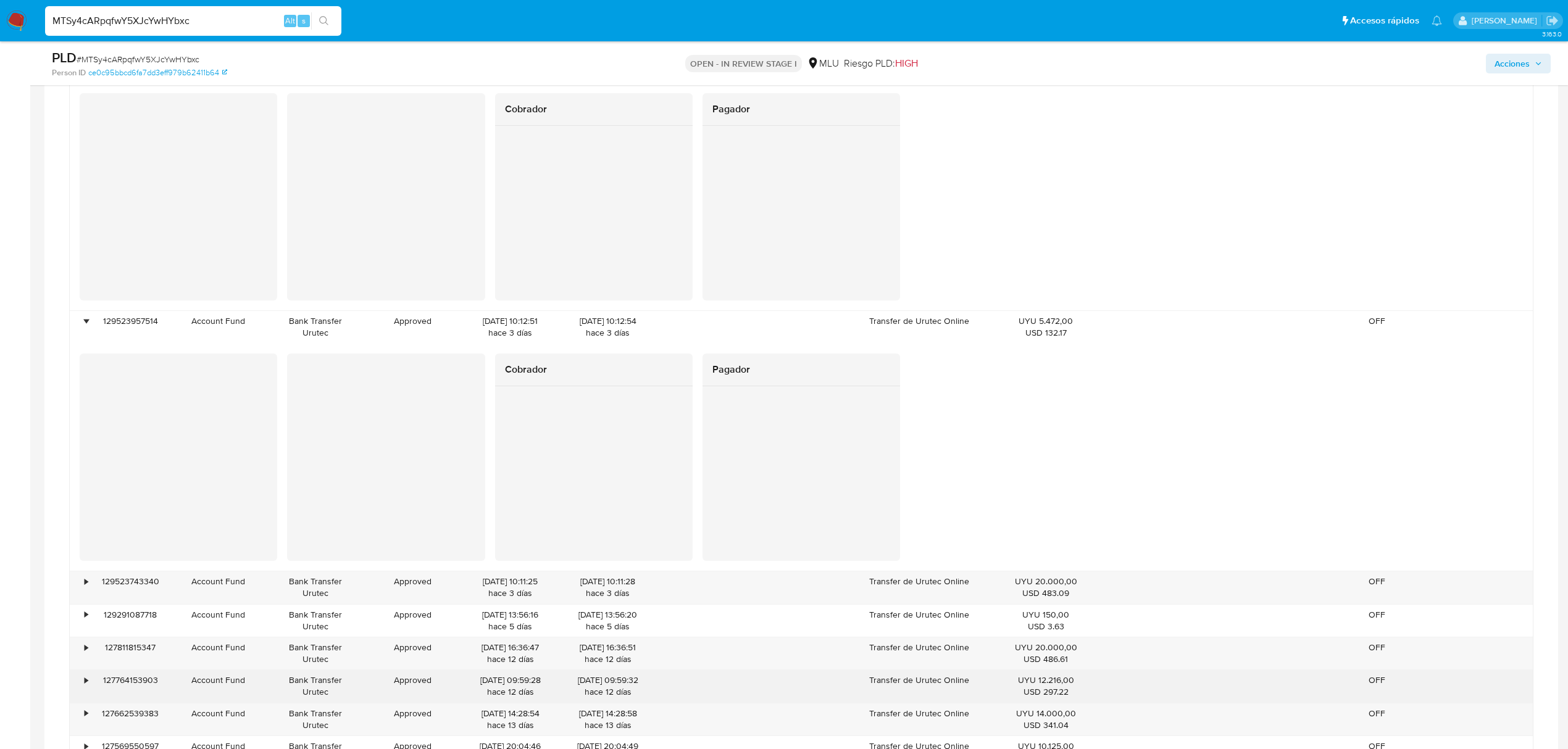
click at [83, 210] on div "•" at bounding box center [81, 686] width 22 height 32
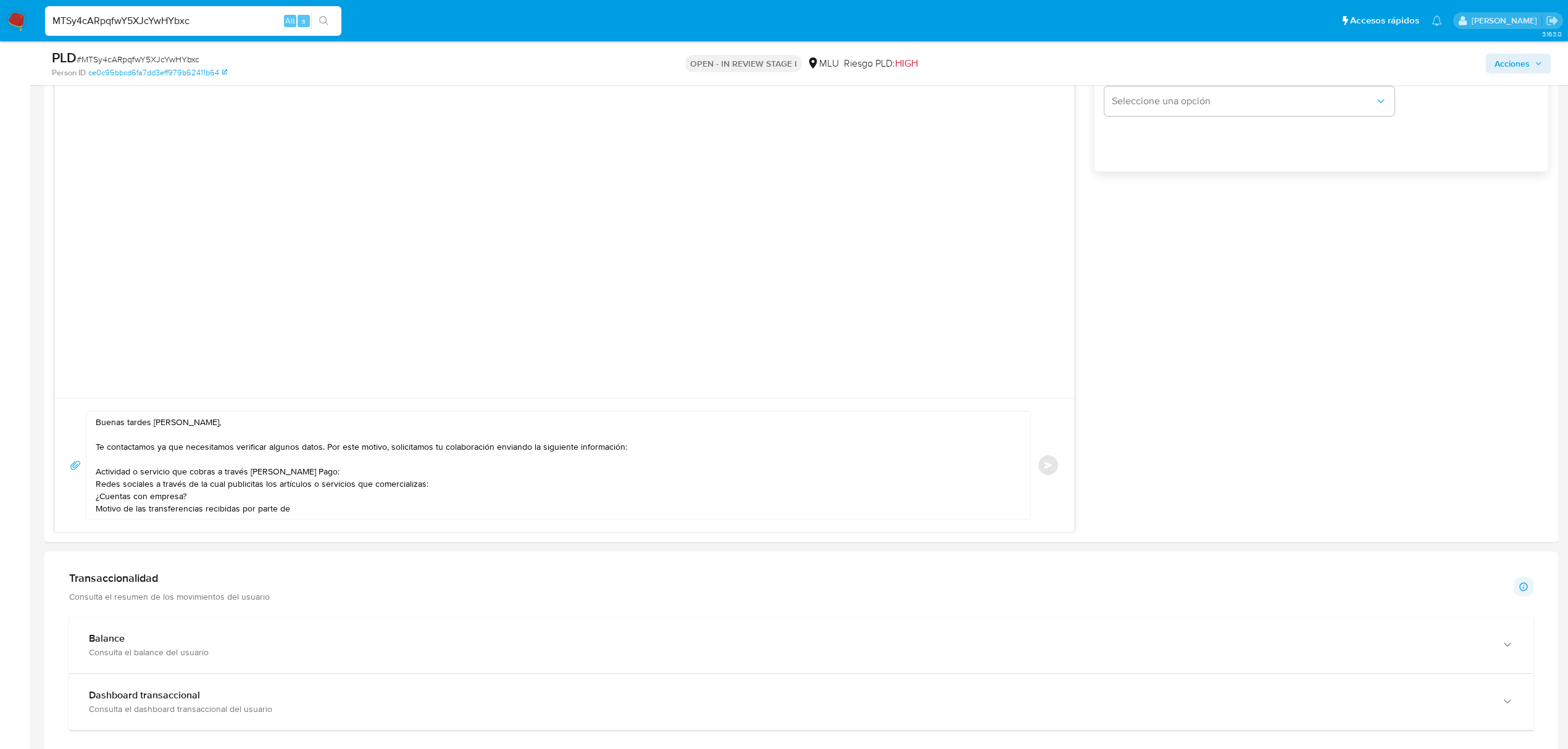
scroll to position [795, 0]
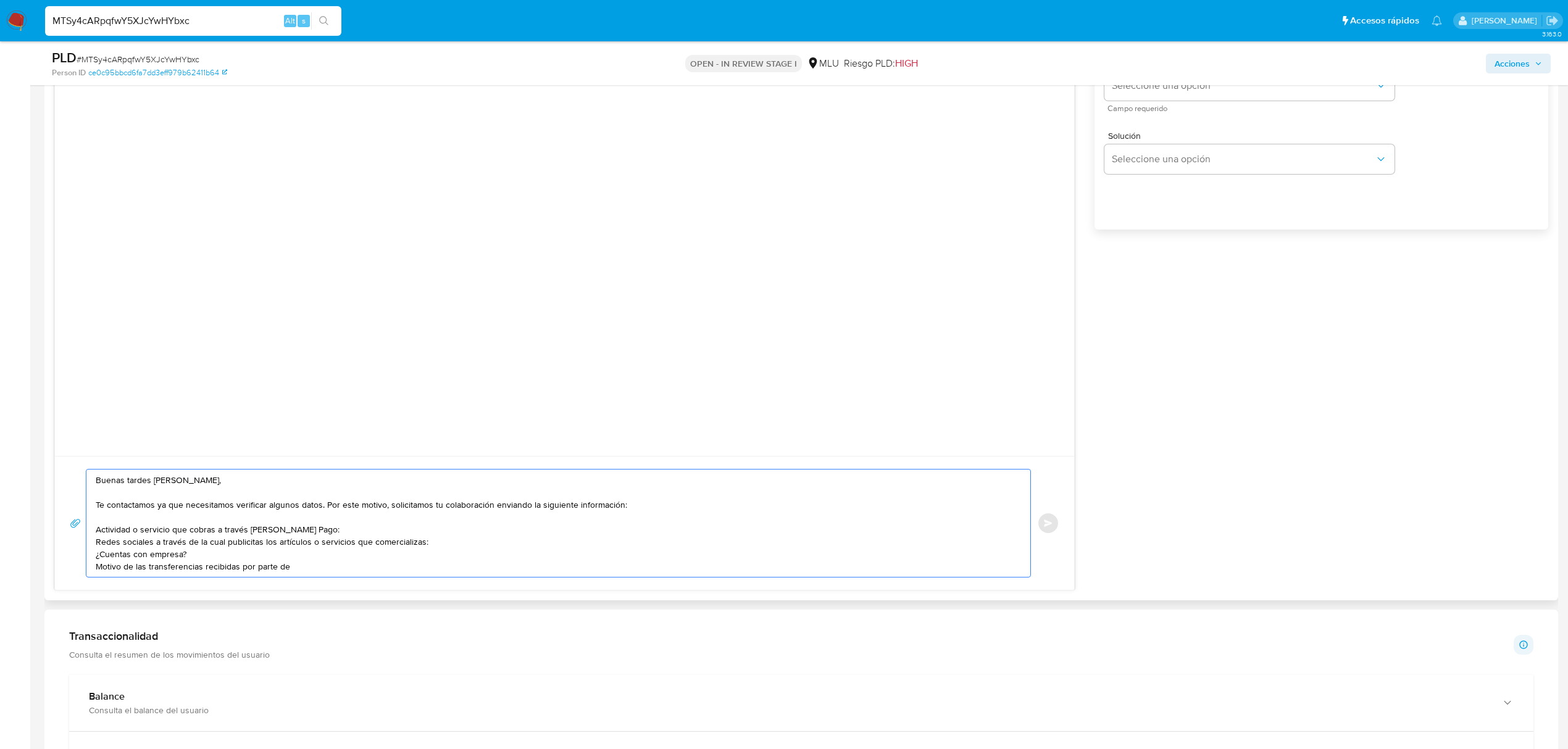
drag, startPoint x: 314, startPoint y: 569, endPoint x: 64, endPoint y: 474, distance: 267.4
click at [64, 210] on div "Buenas tardes Facundo, Te contactamos ya que necesitamos verificar algunos dato…" at bounding box center [565, 522] width 1019 height 134
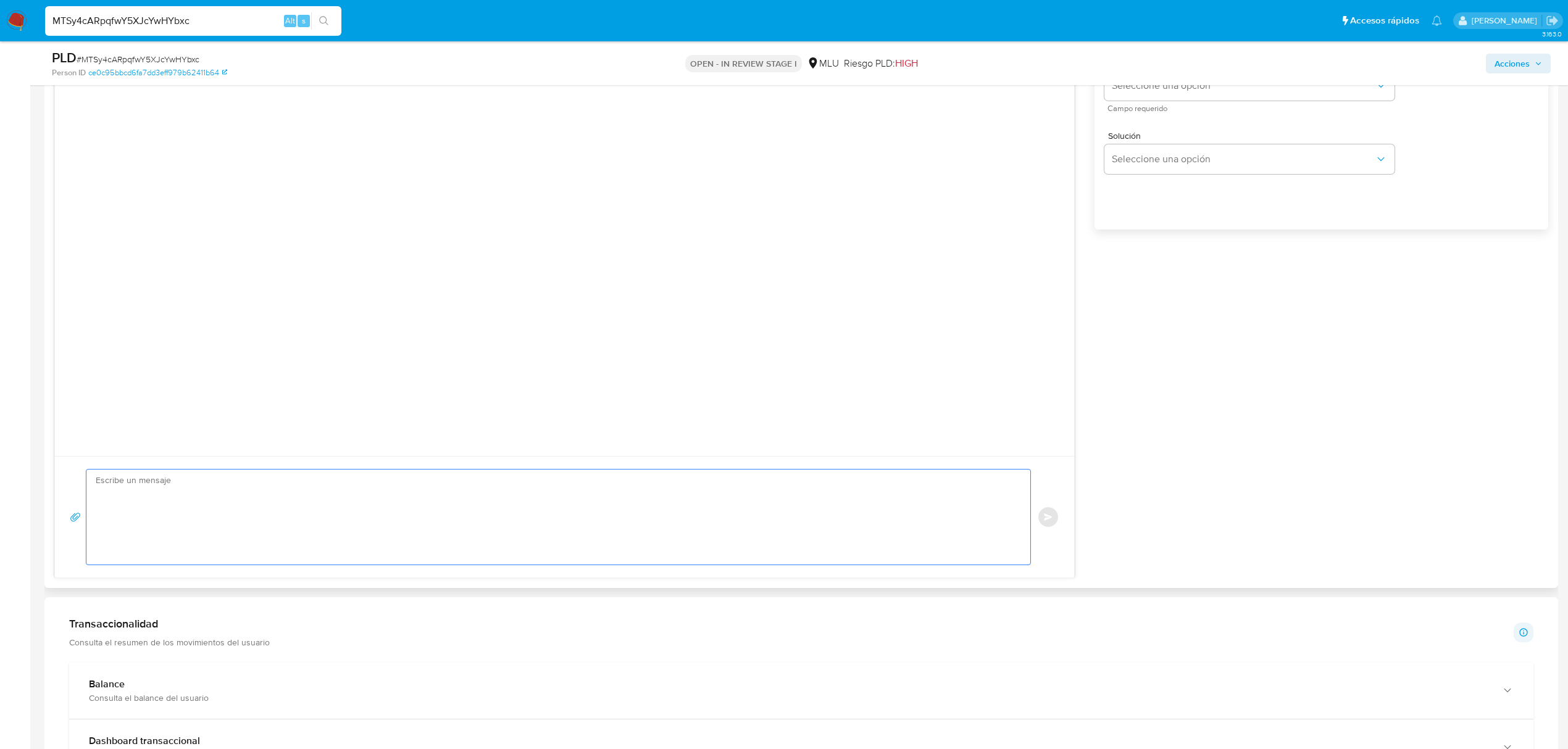
click at [612, 210] on div "Enviar Configuración para el envío de chat Esperar Respuesta (días) El número d…" at bounding box center [801, 256] width 1494 height 645
click at [153, 25] on input "MTSy4cARpqfwY5XJcYwHYbxc" at bounding box center [193, 20] width 297 height 16
click at [210, 21] on input "MTSy4cARpqfwY5XJcYwHYbxc" at bounding box center [193, 20] width 297 height 16
drag, startPoint x: 210, startPoint y: 21, endPoint x: 46, endPoint y: 27, distance: 164.1
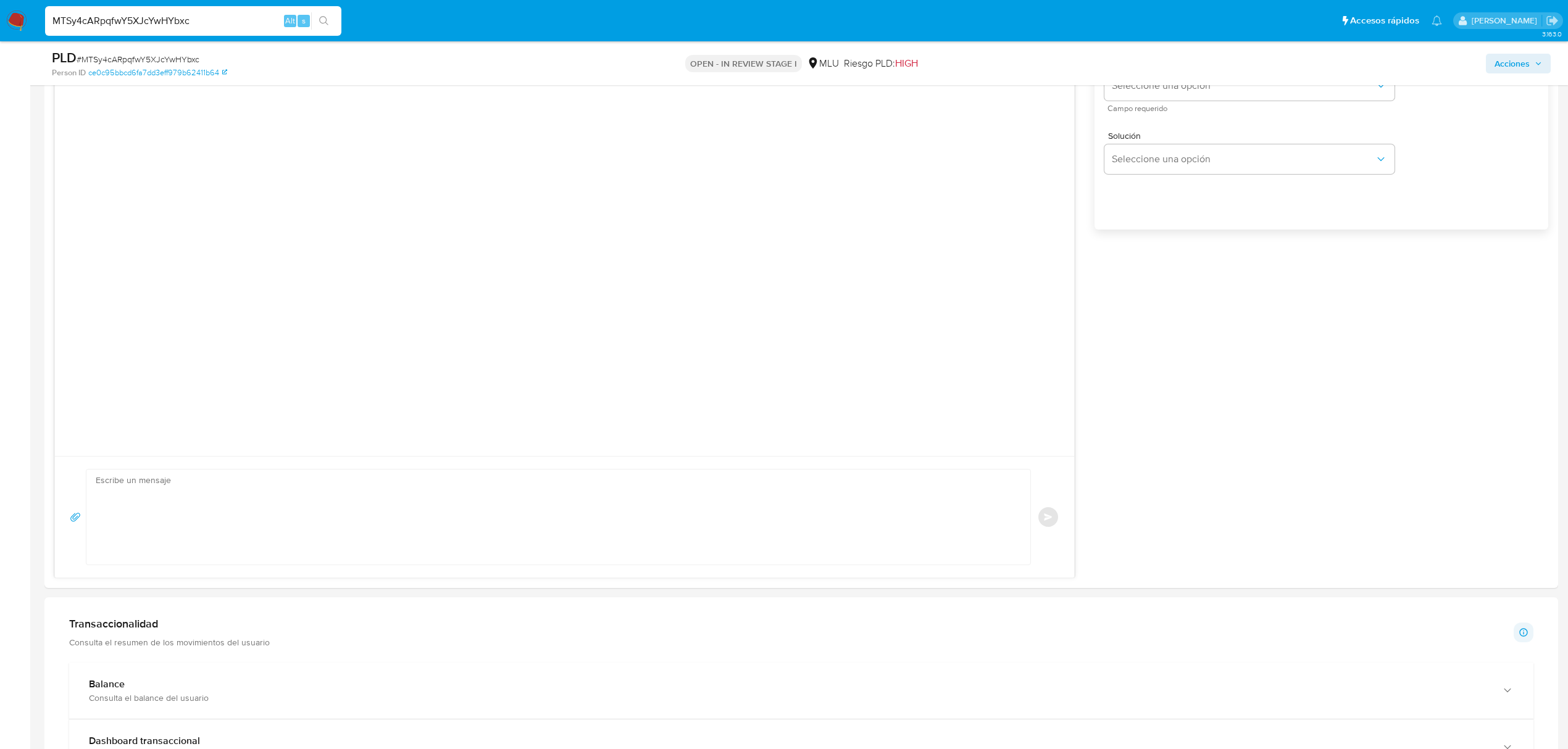
click at [46, 27] on input "MTSy4cARpqfwY5XJcYwHYbxc" at bounding box center [193, 20] width 297 height 16
paste input "SqKpOnBk42VqjRNdUiHF0aa8"
type input "SqKpOnBk42VqjRNdUiHF0aa8"
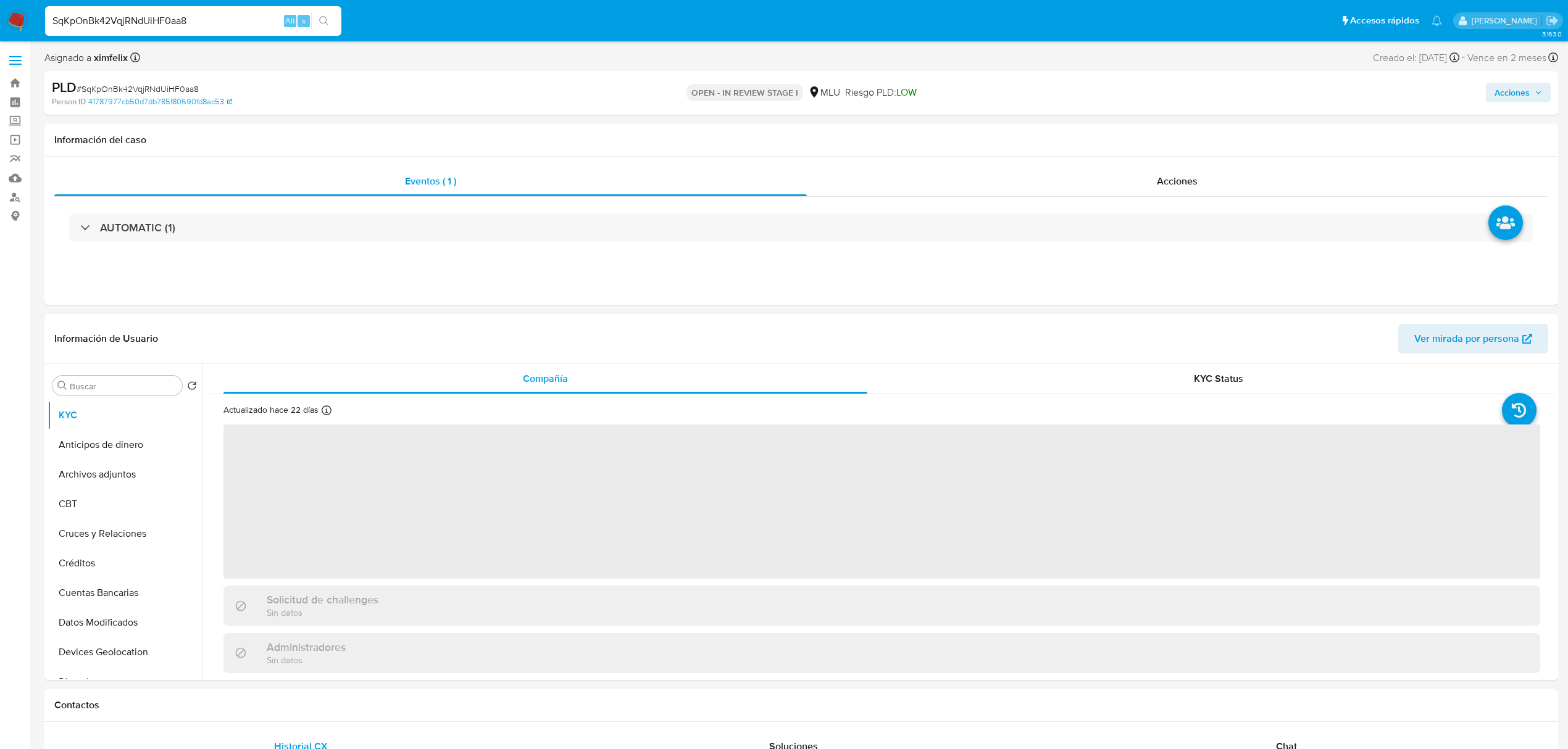
select select "10"
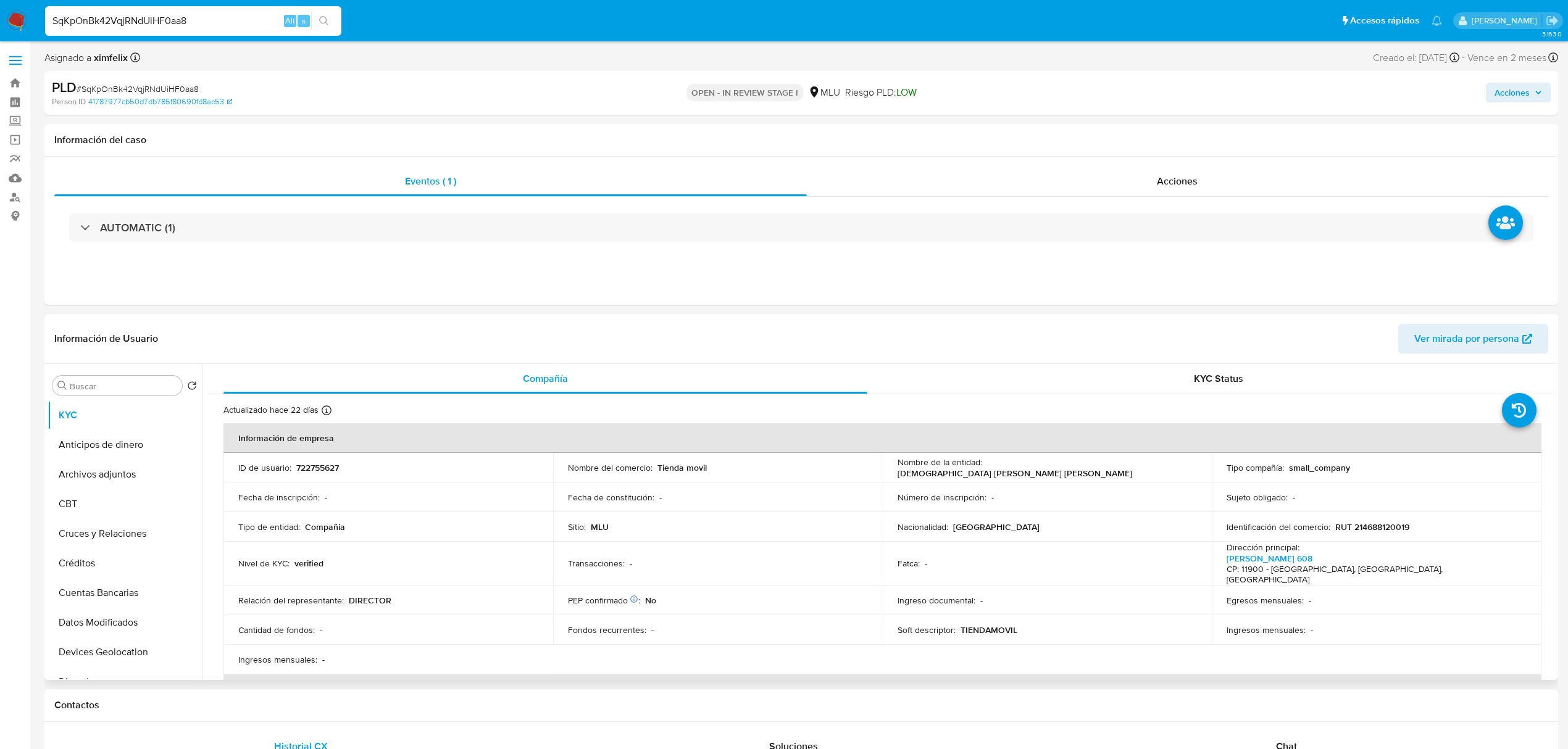
click at [326, 210] on p "722755627" at bounding box center [318, 467] width 43 height 11
copy p "722755627"
drag, startPoint x: 1105, startPoint y: 470, endPoint x: 986, endPoint y: 472, distance: 119.0
click at [612, 210] on div "Nombre de la entidad : NEGRO MEDINA OSCAR ALEJANDRO" at bounding box center [1047, 467] width 300 height 22
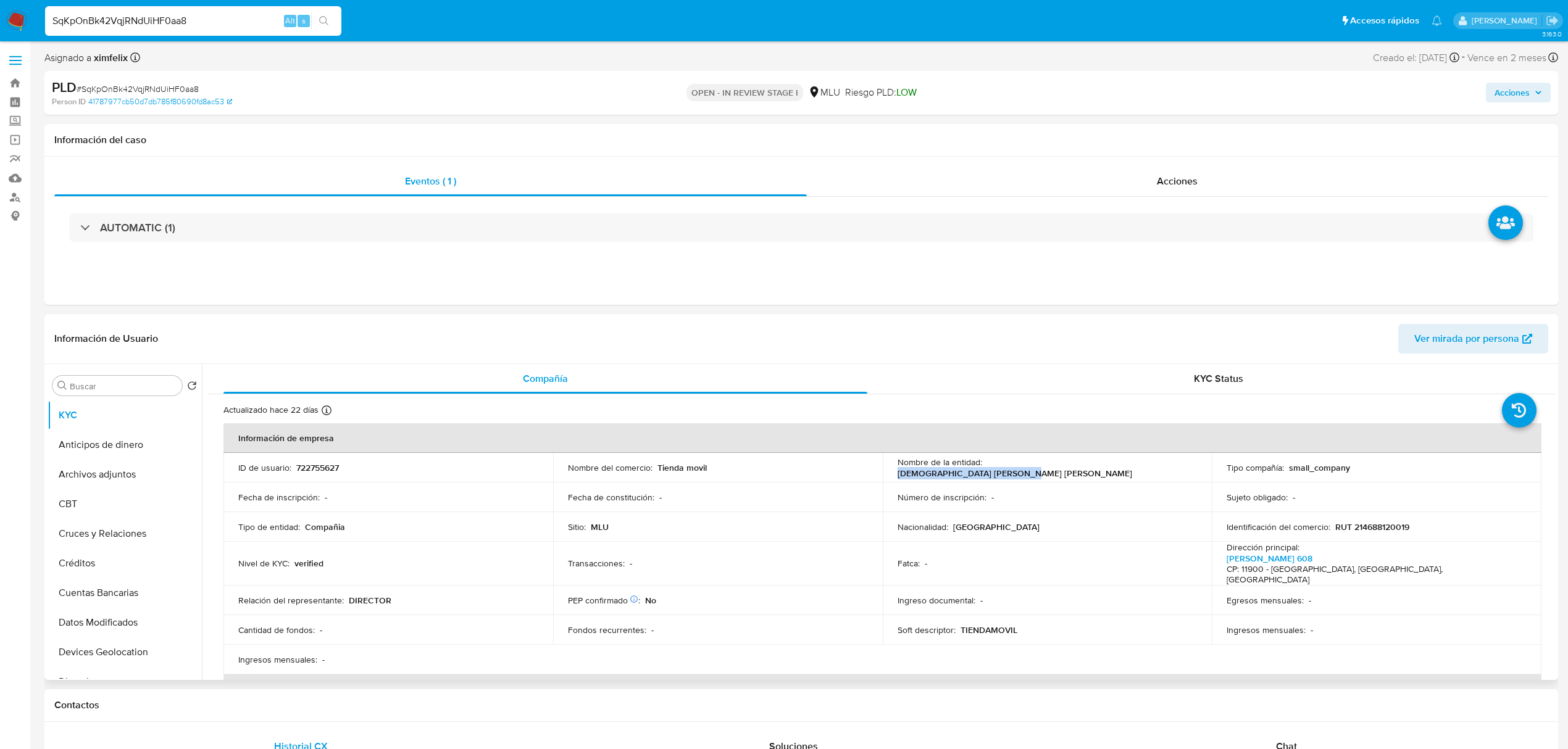
copy p "NEGRO MEDINA OSCAR ALEJANDRO"
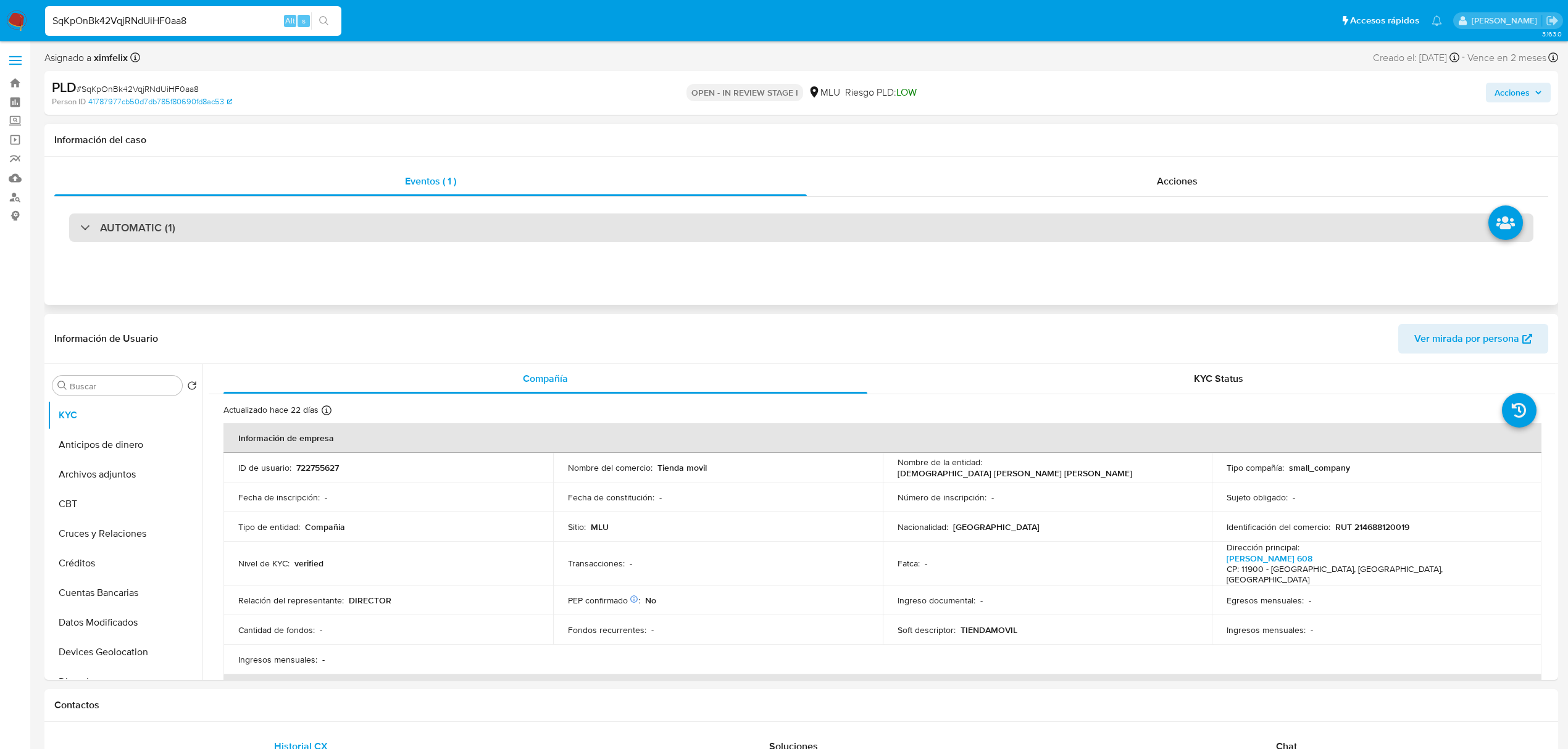
click at [245, 210] on div "AUTOMATIC (1)" at bounding box center [801, 227] width 1464 height 29
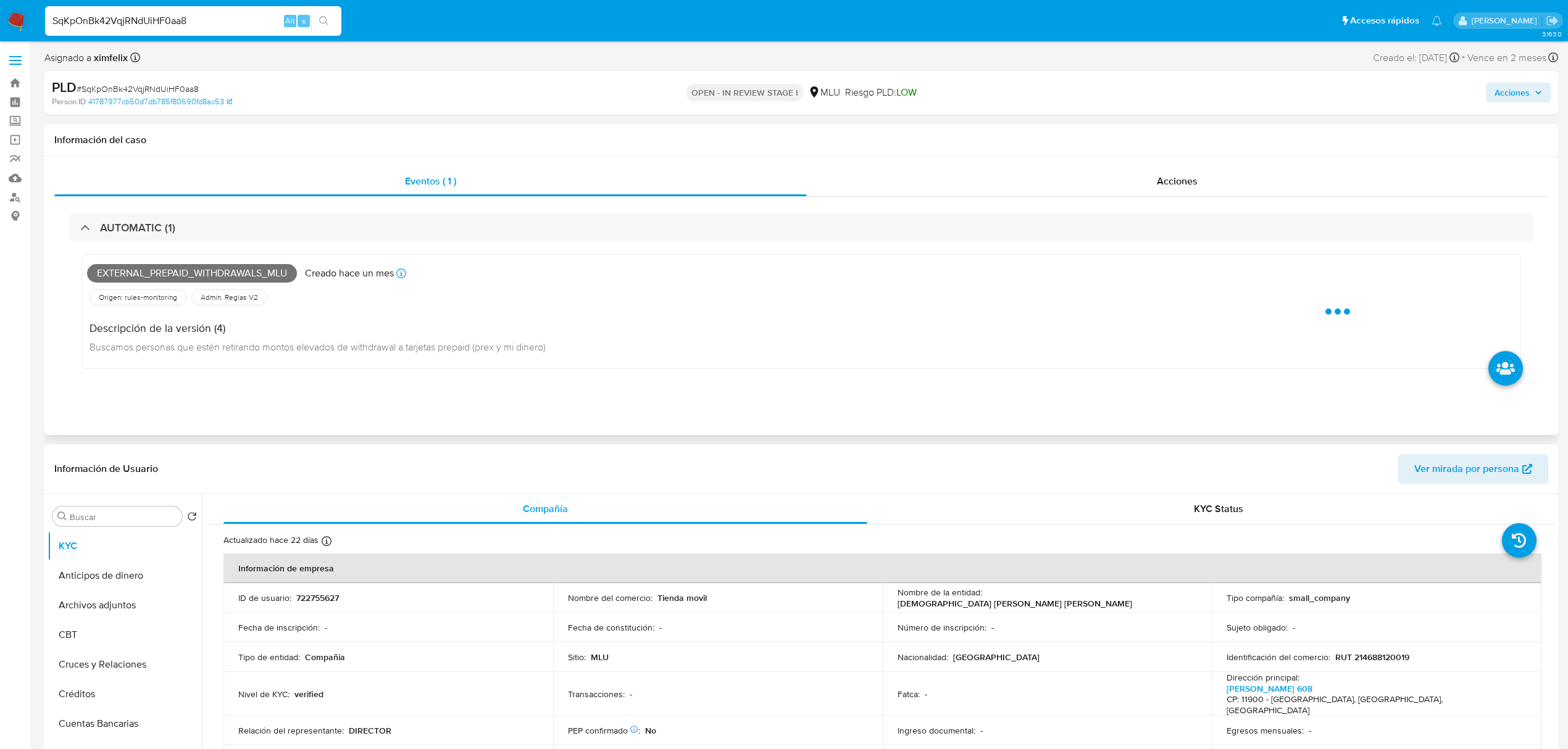
click at [177, 210] on span "External_prepaid_withdrawals_mlu" at bounding box center [192, 273] width 210 height 18
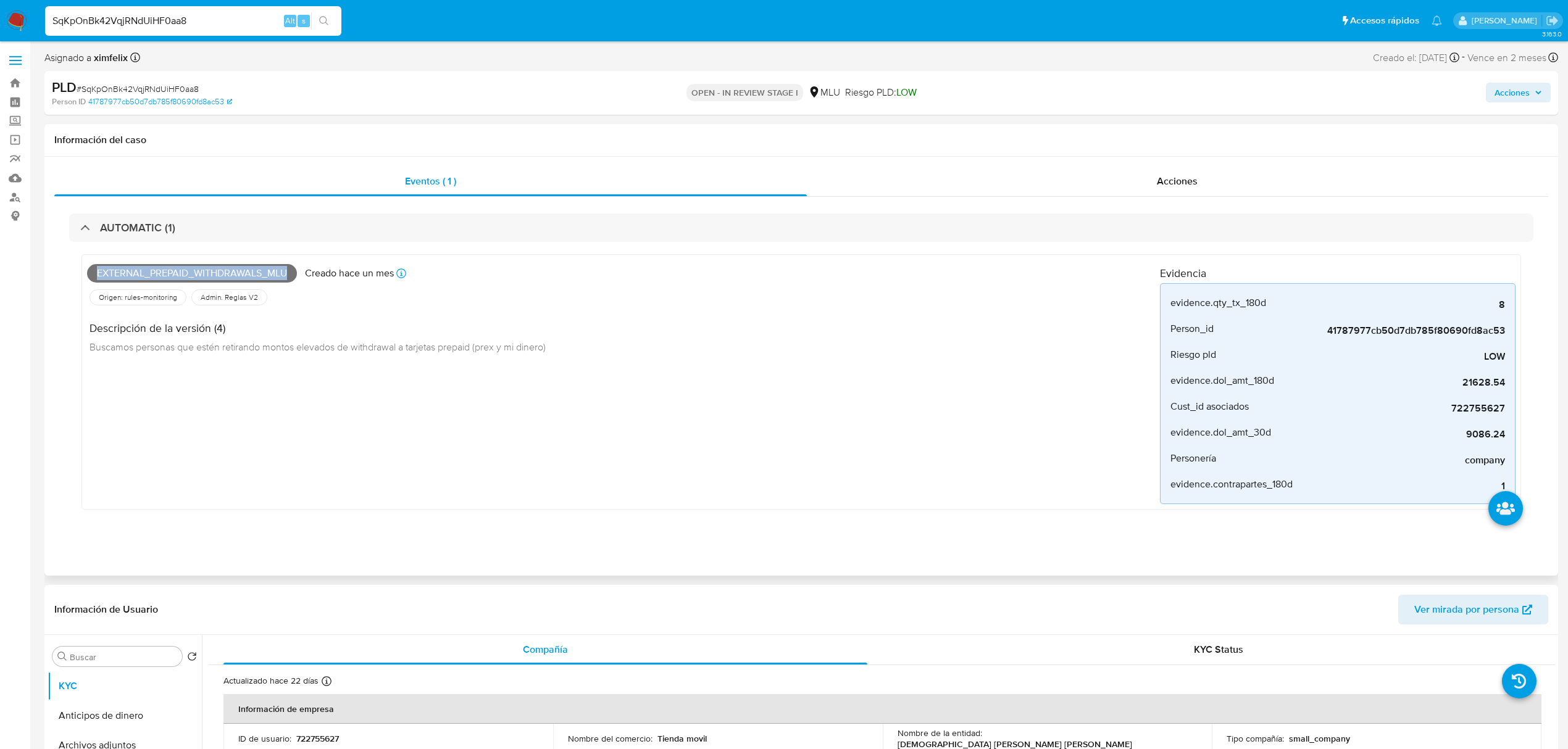
copy span "External_prepaid_withdrawals_mlu"
click at [248, 20] on input "SqKpOnBk42VqjRNdUiHF0aa8" at bounding box center [193, 20] width 297 height 16
click at [144, 17] on input "SqKpOnBk42VqjRNdUiHF0aa8" at bounding box center [193, 20] width 297 height 16
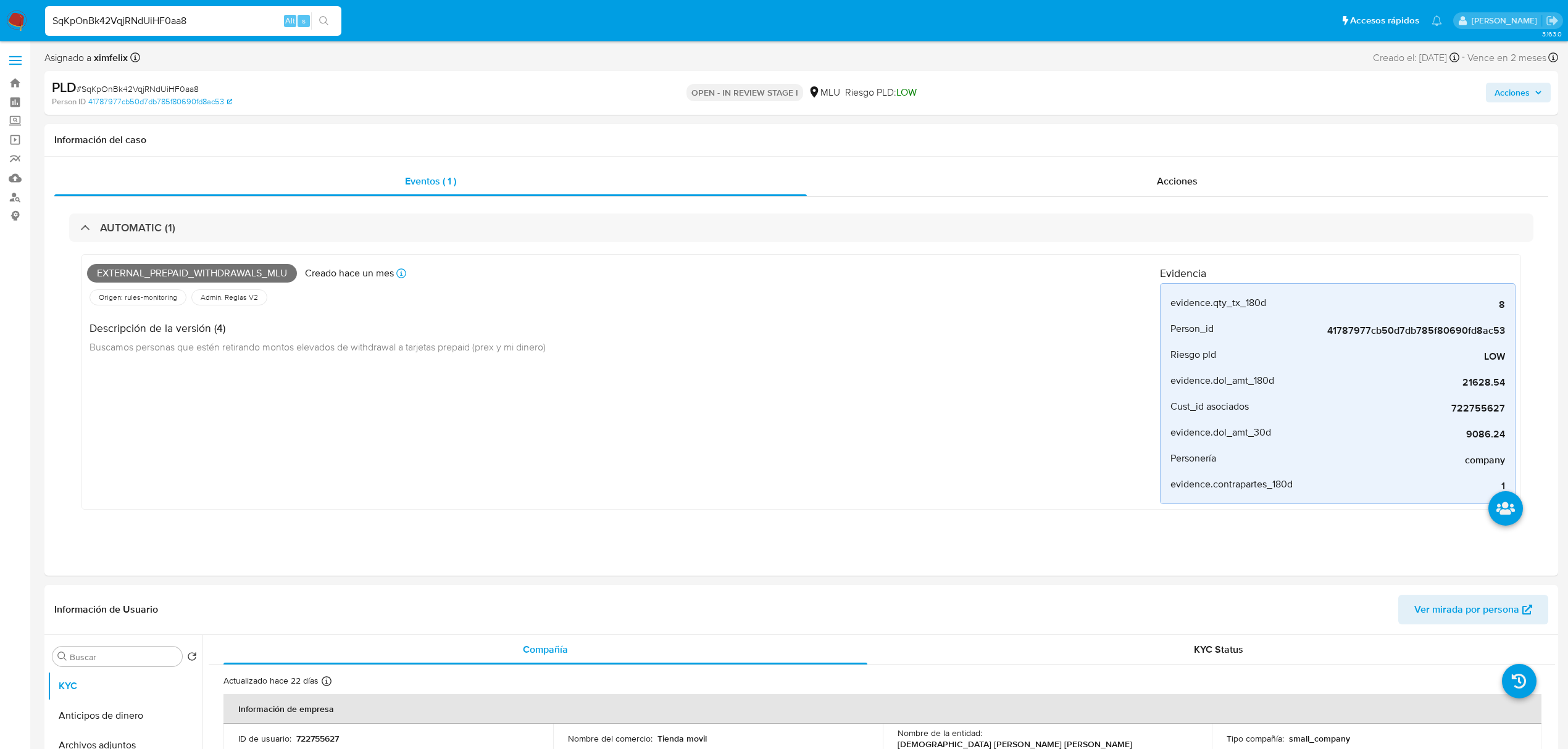
paste input "80jNU5DmEHBMjK1o9gEWTmbE"
type input "80jNU5DmEHBMjK1o9gEWTmbE"
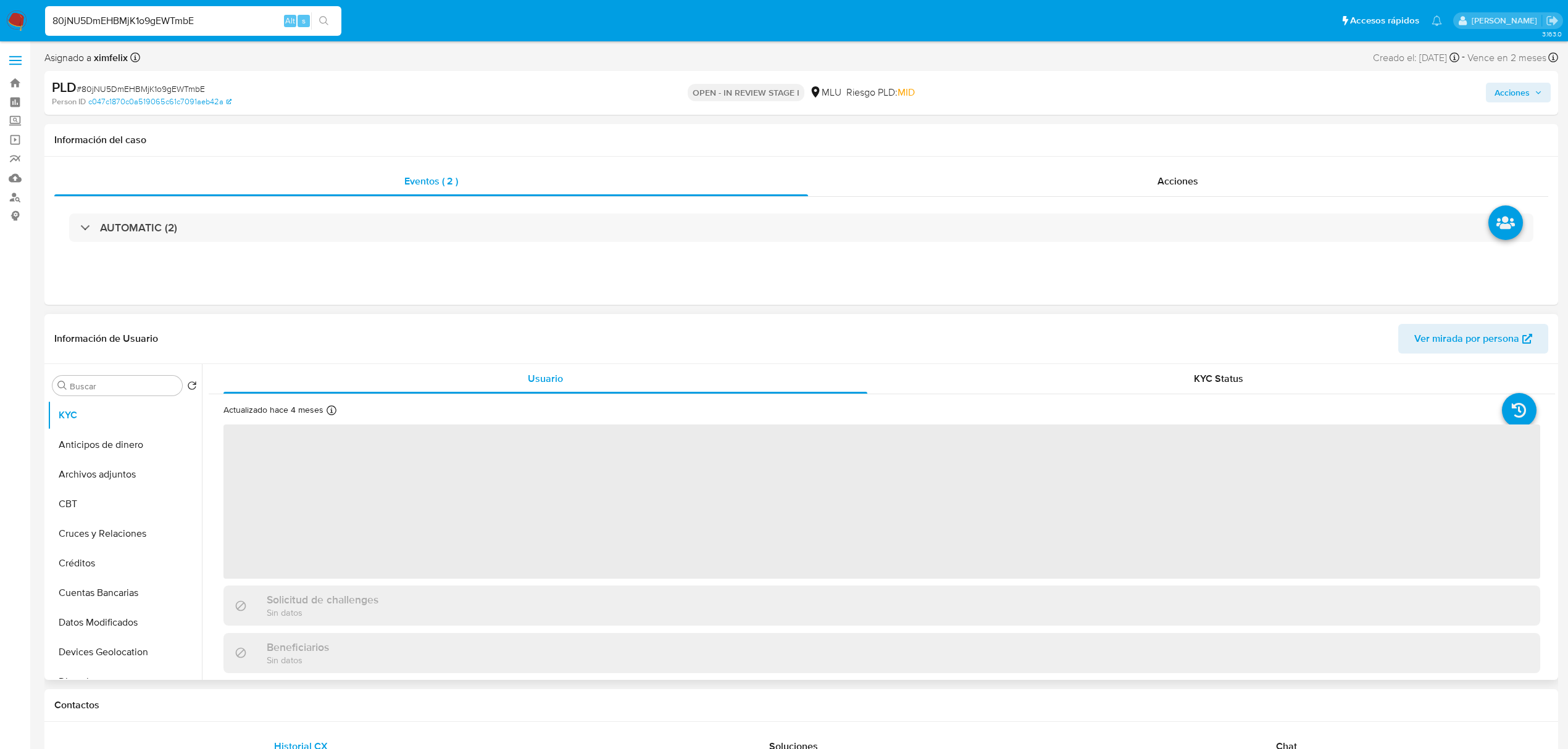
select select "10"
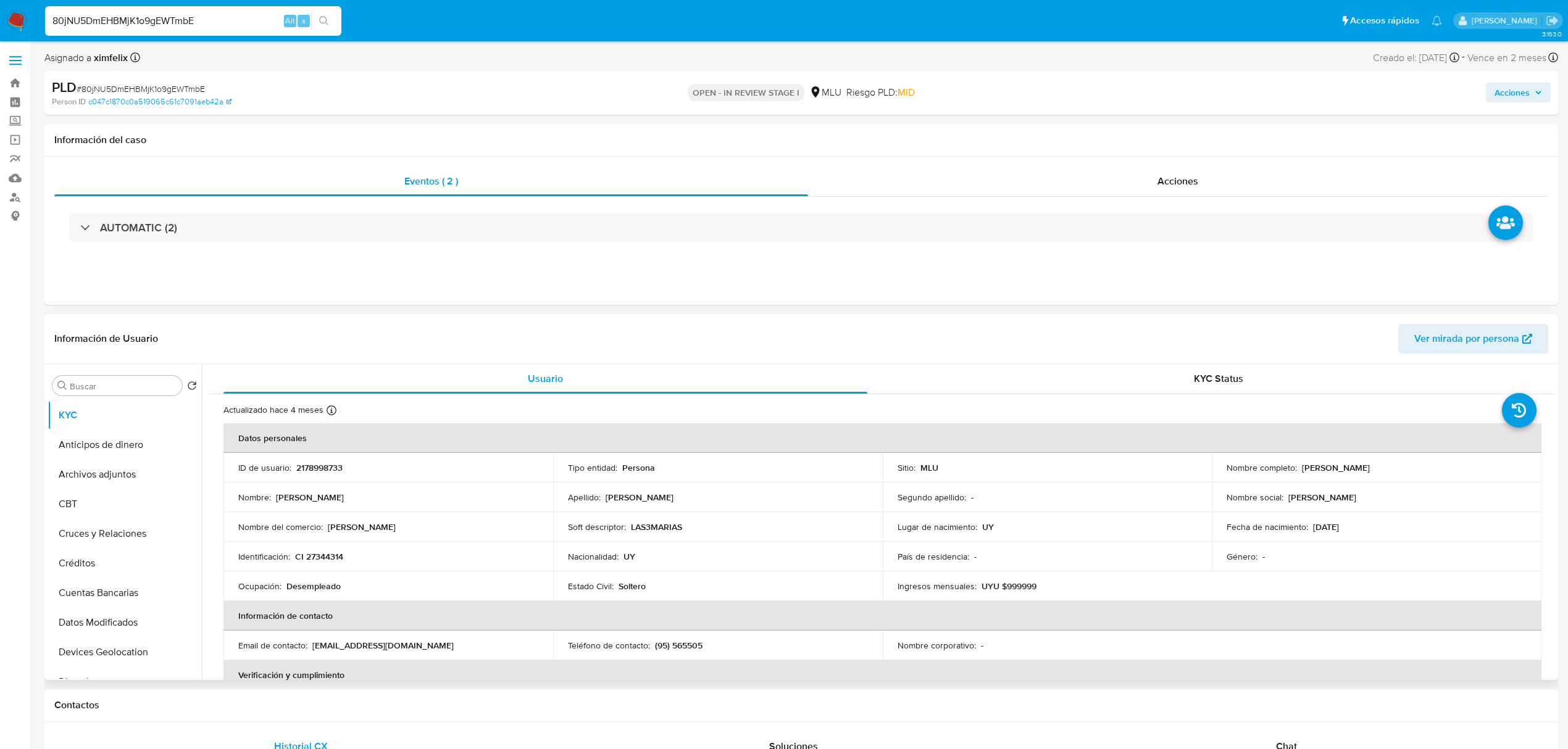
click at [321, 210] on p "2178998733" at bounding box center [319, 467] width 46 height 11
copy p "2178998733"
drag, startPoint x: 1423, startPoint y: 476, endPoint x: 1299, endPoint y: 470, distance: 124.1
click at [612, 210] on td "Nombre completo : Alba Luz Acevedo Yubar" at bounding box center [1376, 468] width 330 height 30
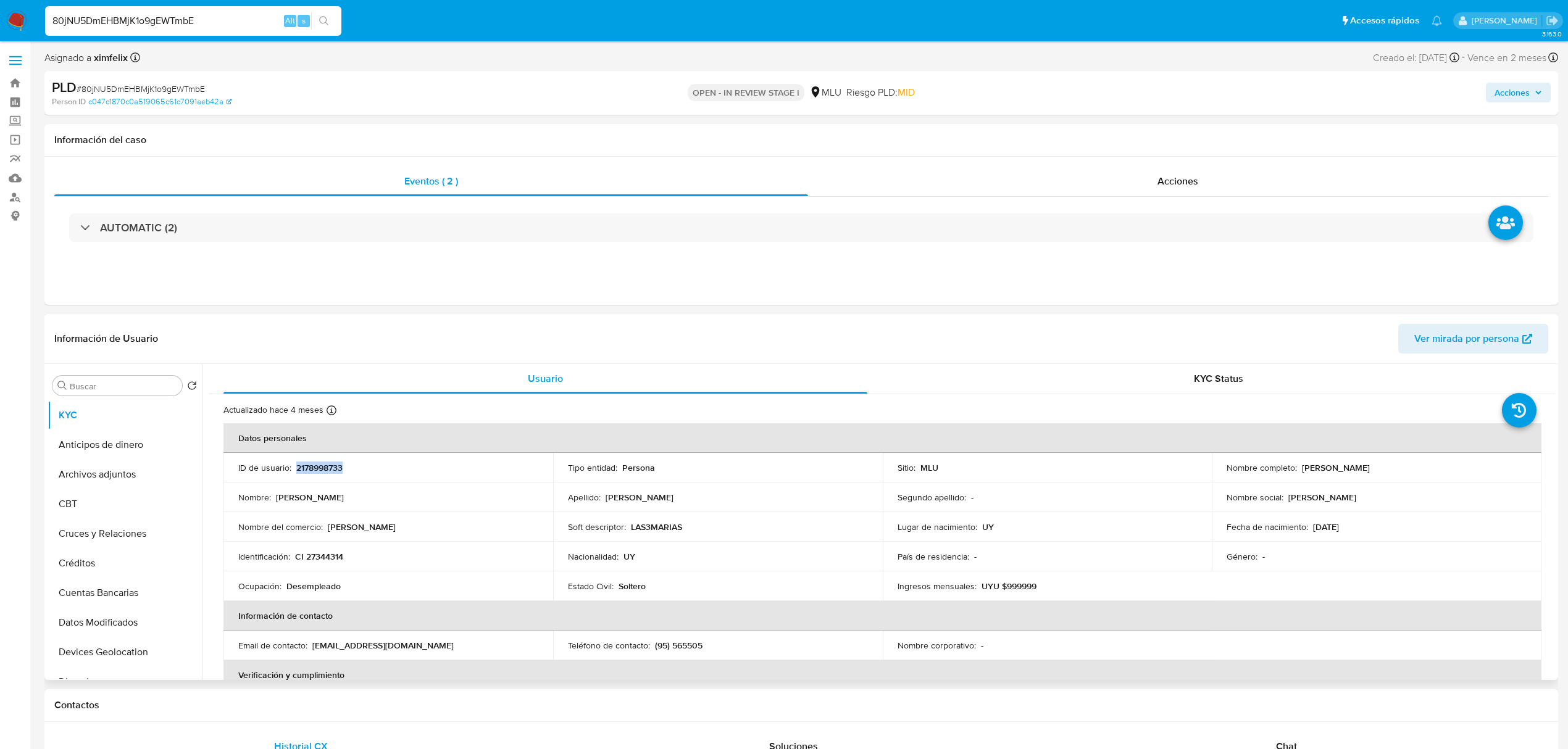
copy p "Alba Luz Acevedo Yubar"
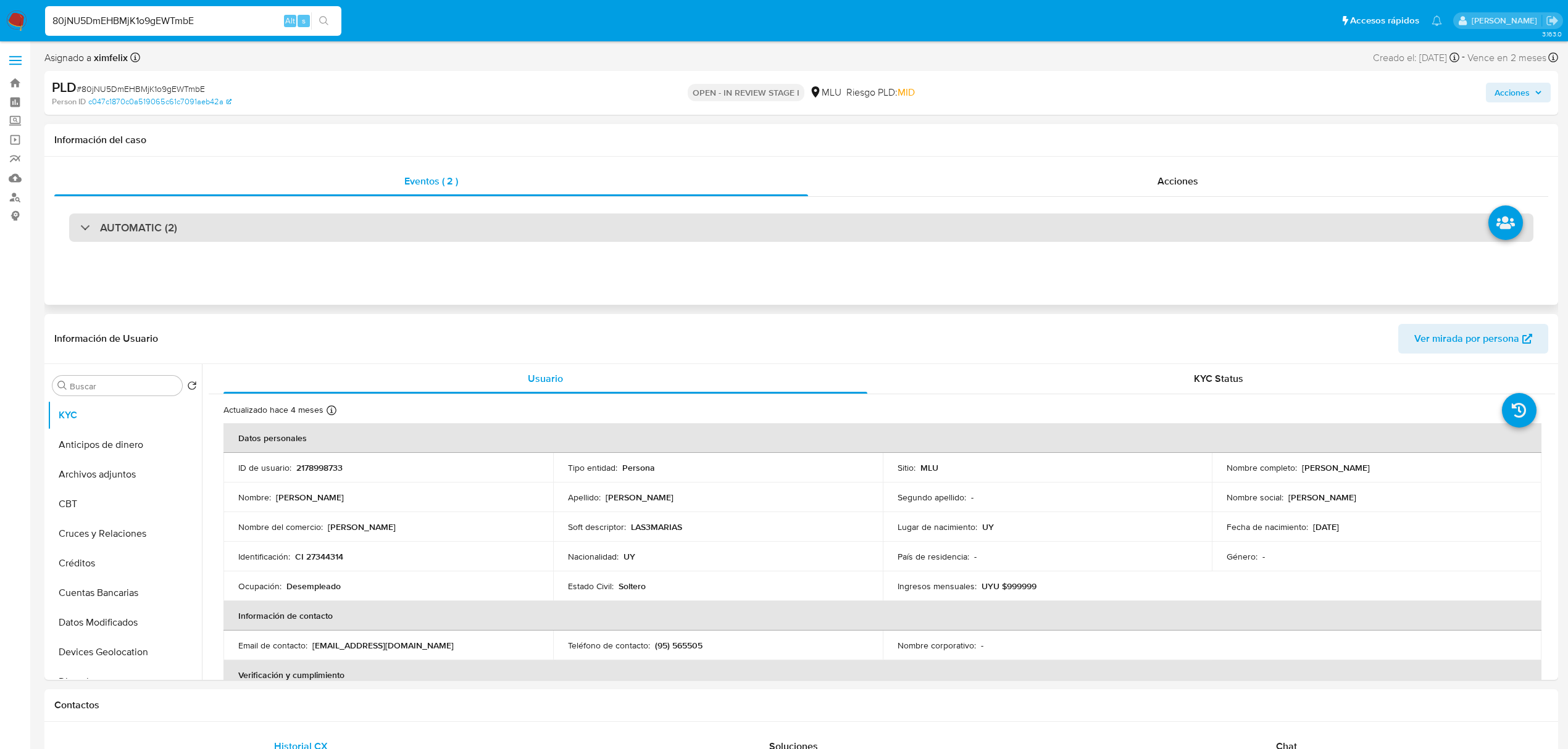
click at [344, 210] on div "AUTOMATIC (2)" at bounding box center [801, 227] width 1464 height 29
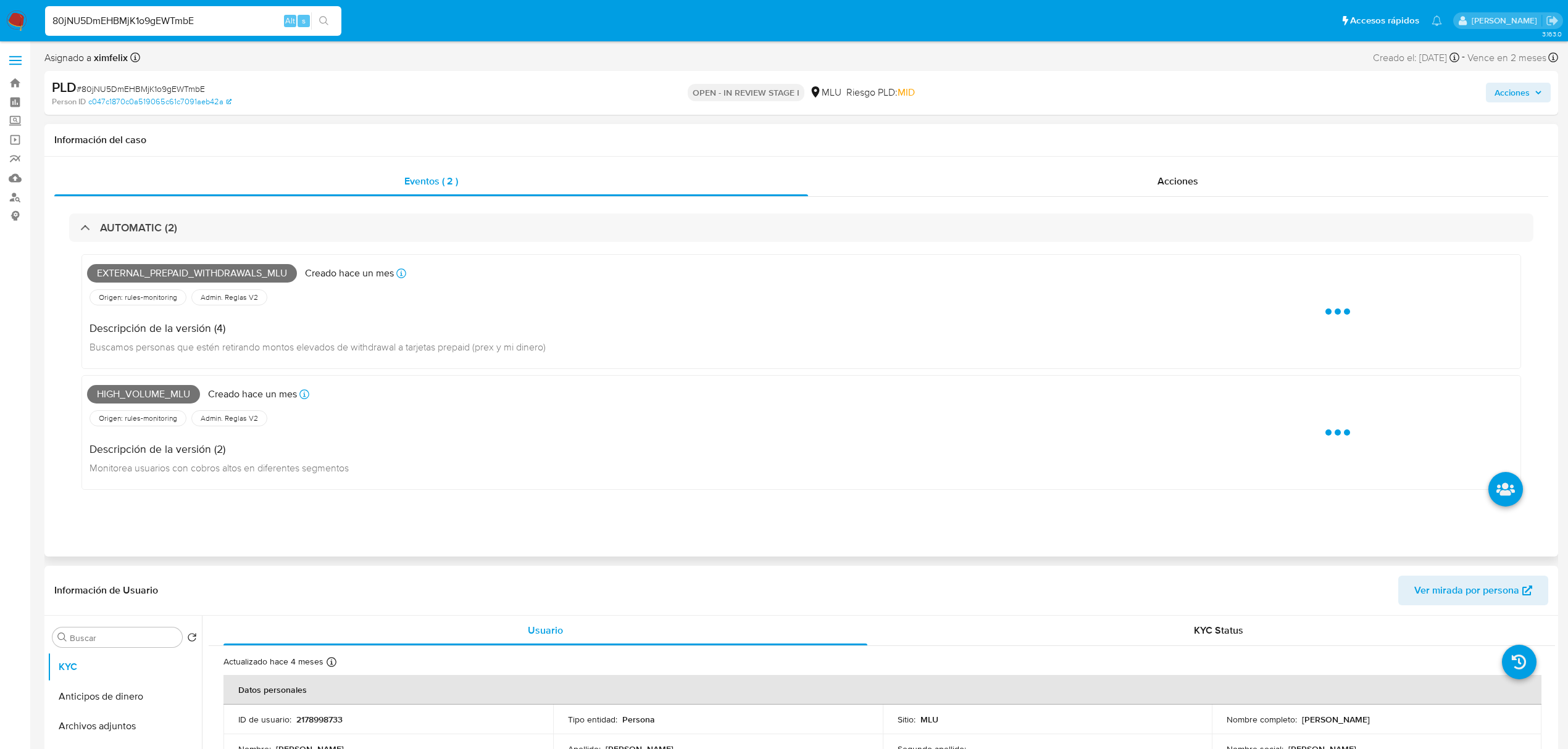
click at [175, 210] on span "External_prepaid_withdrawals_mlu" at bounding box center [192, 273] width 210 height 18
copy span "External_prepaid_withdrawals_mlu"
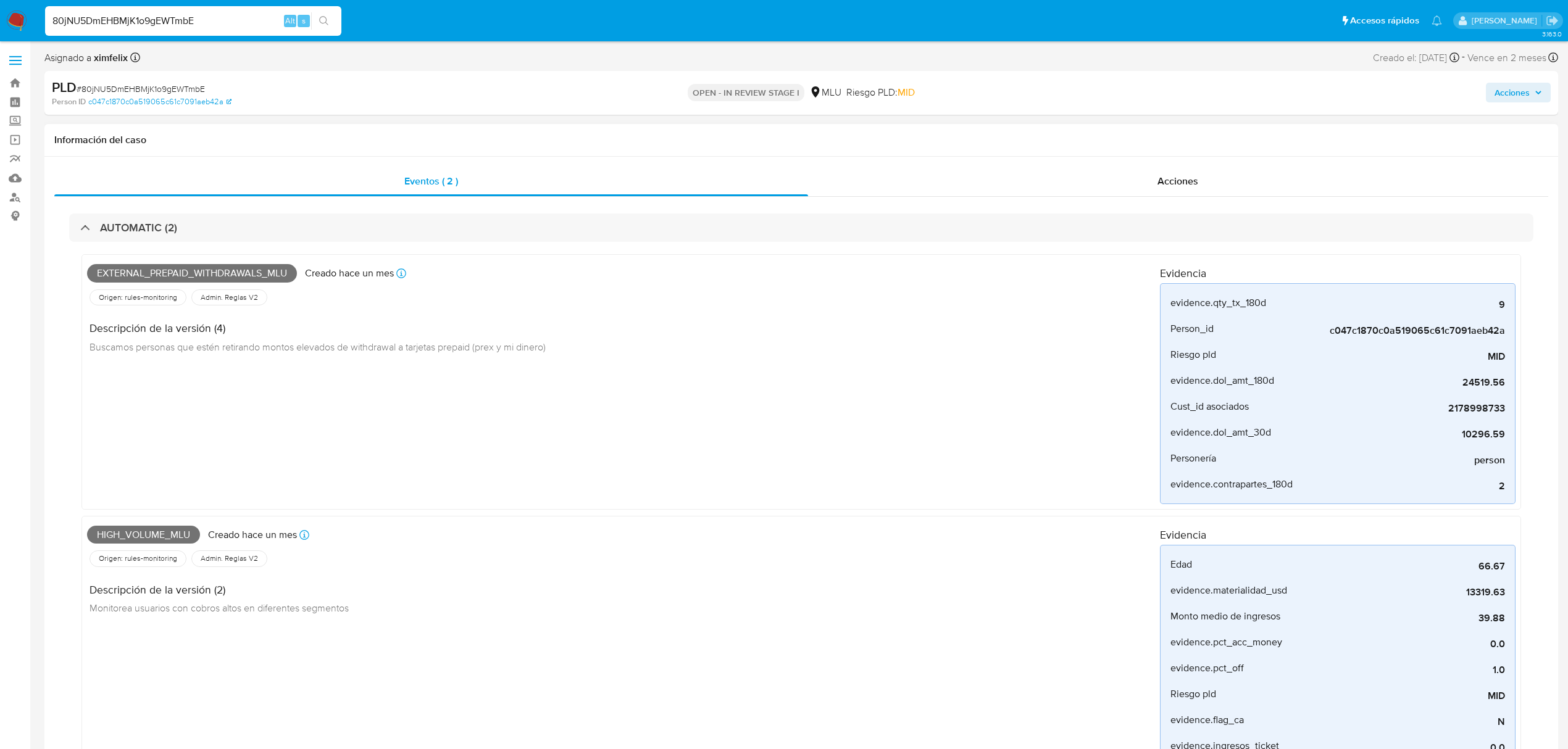
click at [134, 210] on div "High_volume_mlu Creado hace un mes Creado: 12/09/2025 06:35:04" at bounding box center [624, 534] width 1073 height 27
click at [152, 210] on span "High_volume_mlu" at bounding box center [144, 534] width 113 height 18
copy span "High_volume_mlu"
click at [169, 18] on input "80jNU5DmEHBMjK1o9gEWTmbE" at bounding box center [193, 20] width 297 height 16
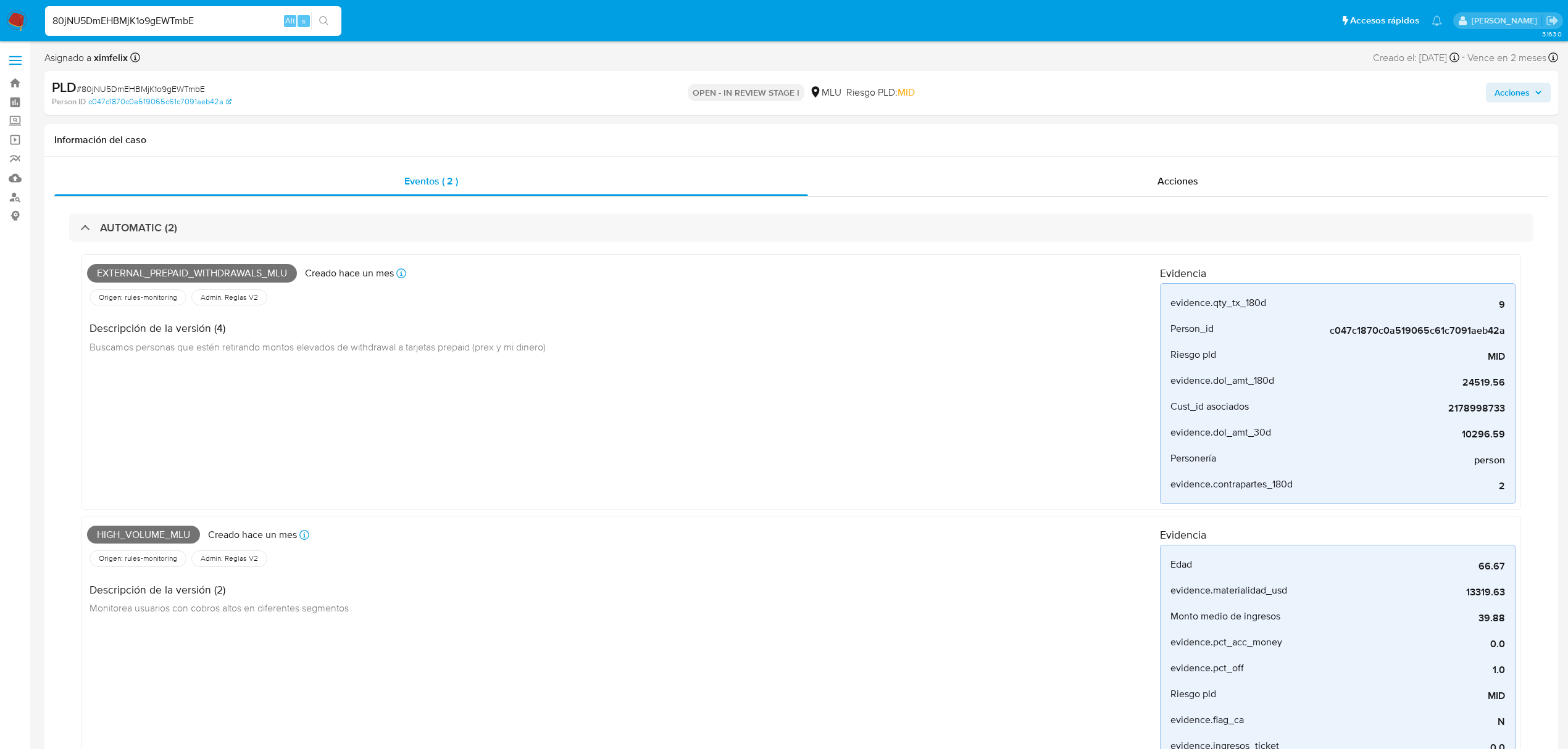
click at [169, 18] on input "80jNU5DmEHBMjK1o9gEWTmbE" at bounding box center [193, 20] width 297 height 16
paste input "Syb5ZNHYokKPRr9Pta6GRKYD"
type input "Syb5ZNHYokKPRr9Pta6GRKYD"
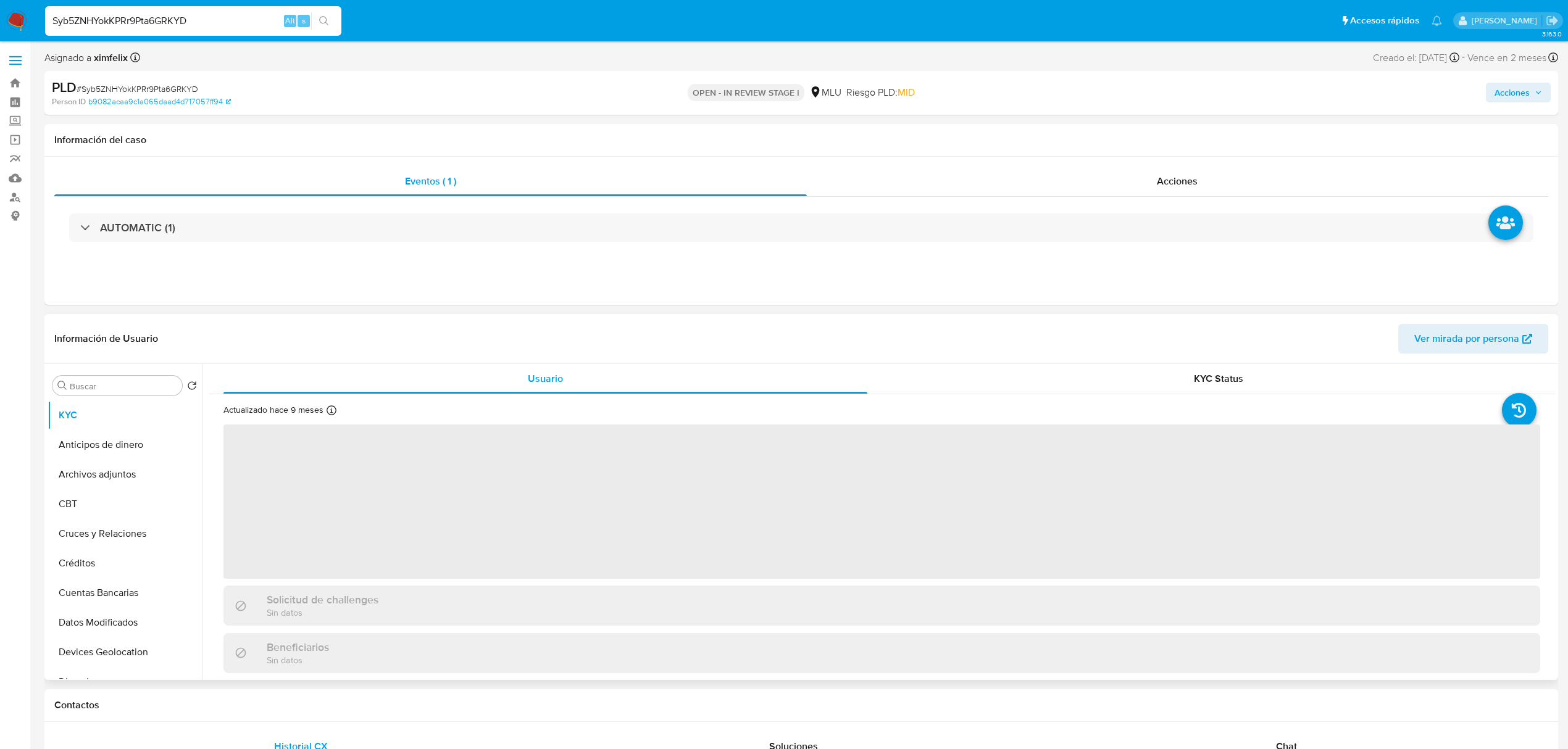
select select "10"
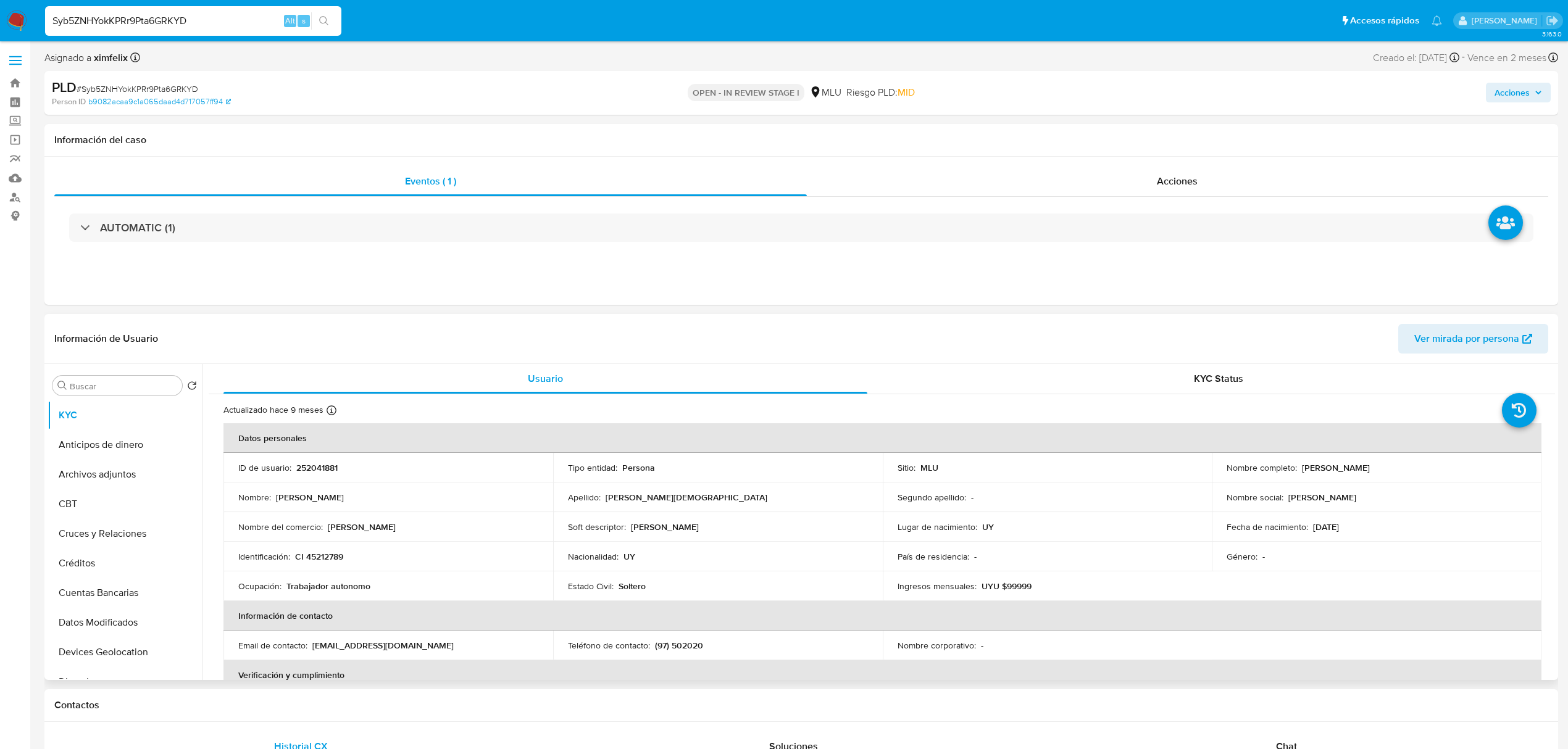
click at [321, 210] on p "252041881" at bounding box center [317, 467] width 41 height 11
copy p "252041881"
drag, startPoint x: 1393, startPoint y: 470, endPoint x: 1299, endPoint y: 472, distance: 94.0
click at [612, 210] on div "Nombre completo : Gabriel Carreño Rama" at bounding box center [1377, 467] width 300 height 11
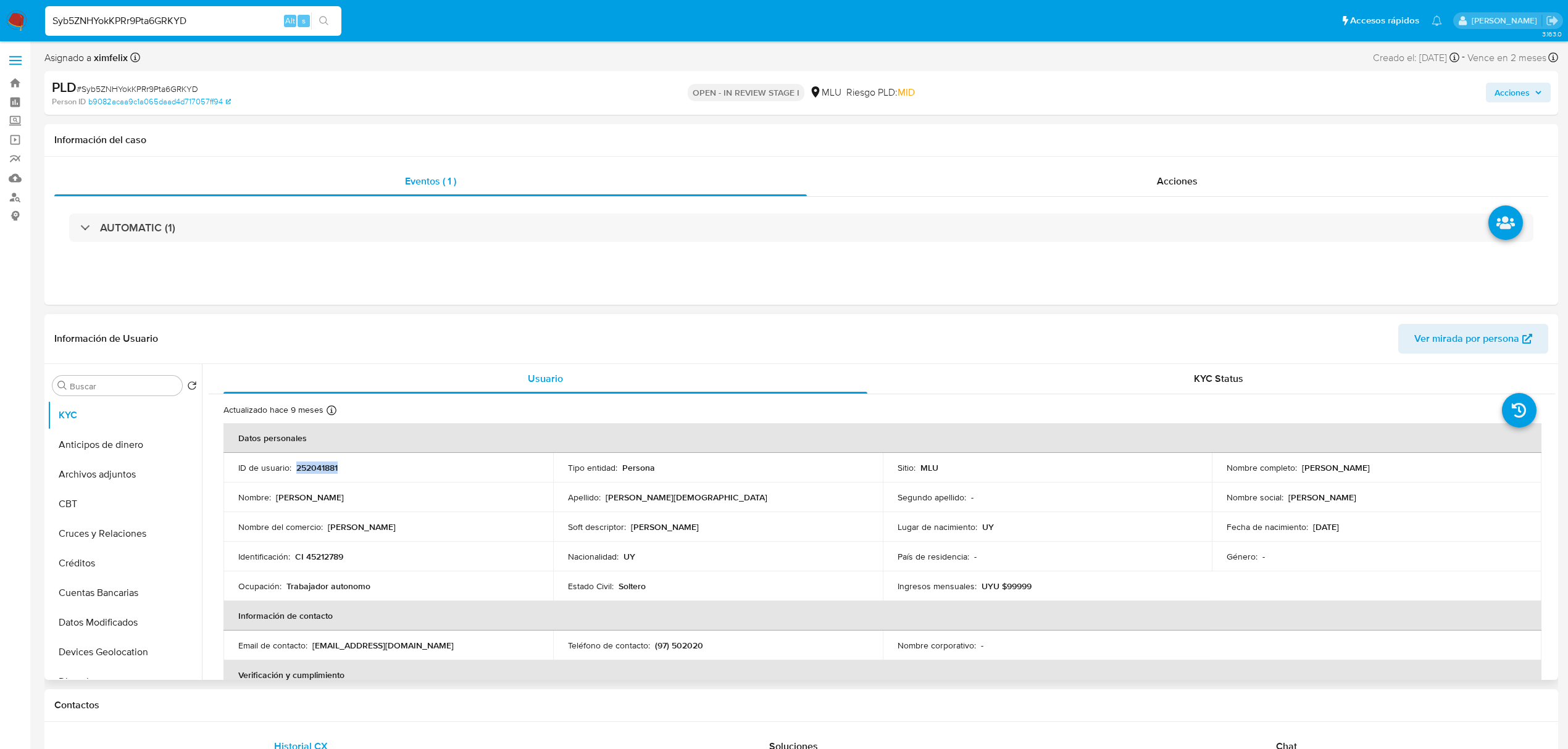
copy p "Gabriel Carreño Rama"
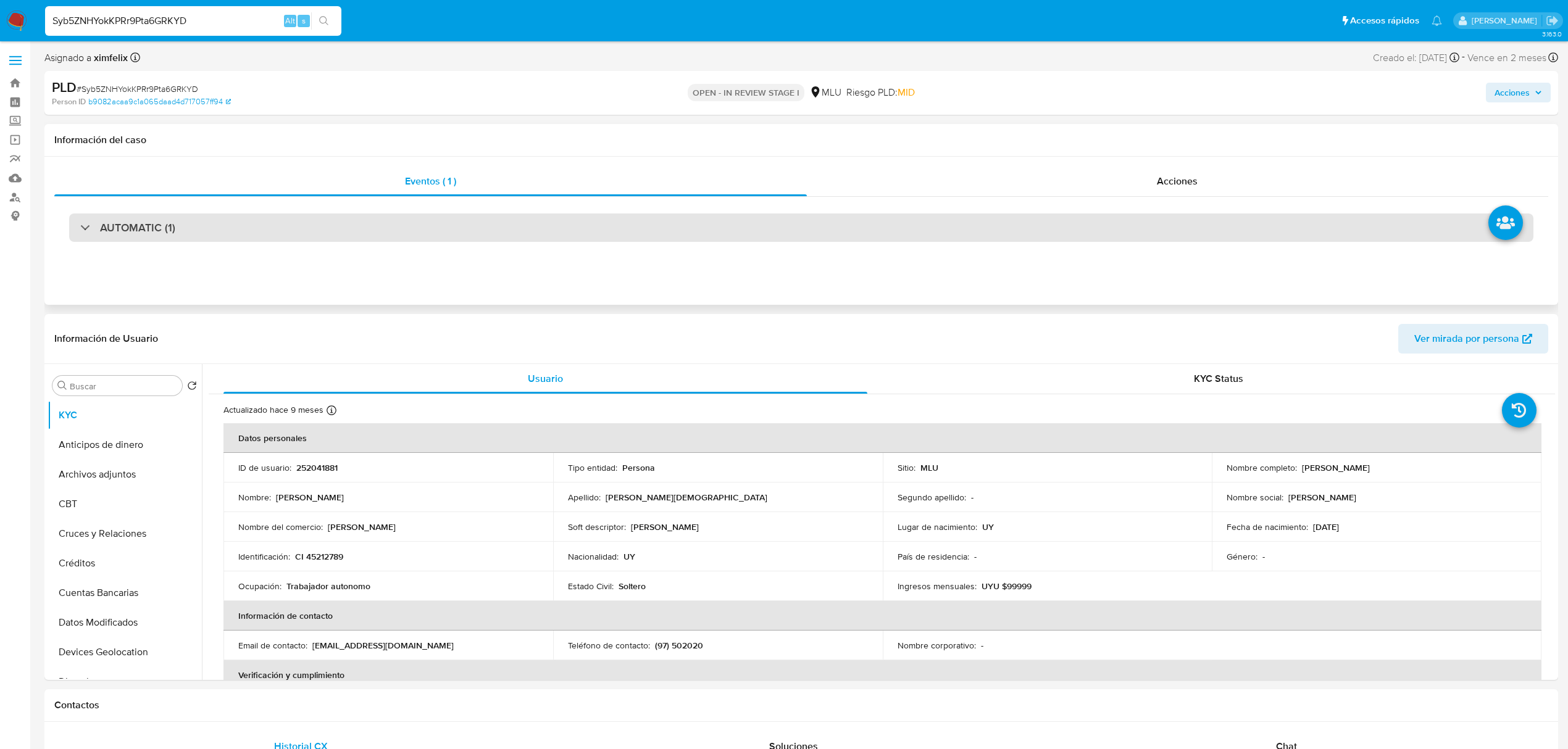
click at [282, 210] on div "AUTOMATIC (1)" at bounding box center [801, 227] width 1464 height 29
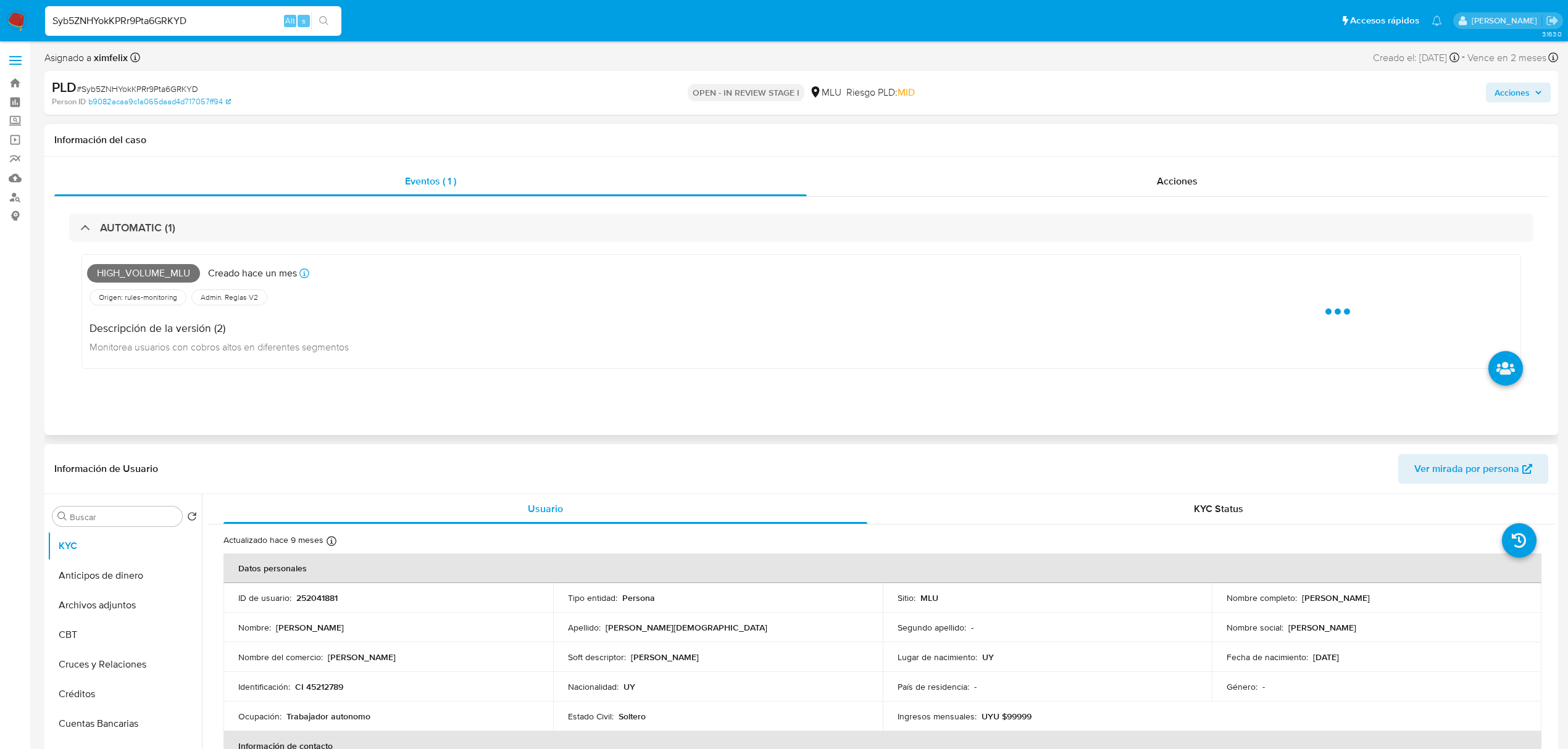
click at [168, 210] on span "High_volume_mlu" at bounding box center [144, 273] width 113 height 18
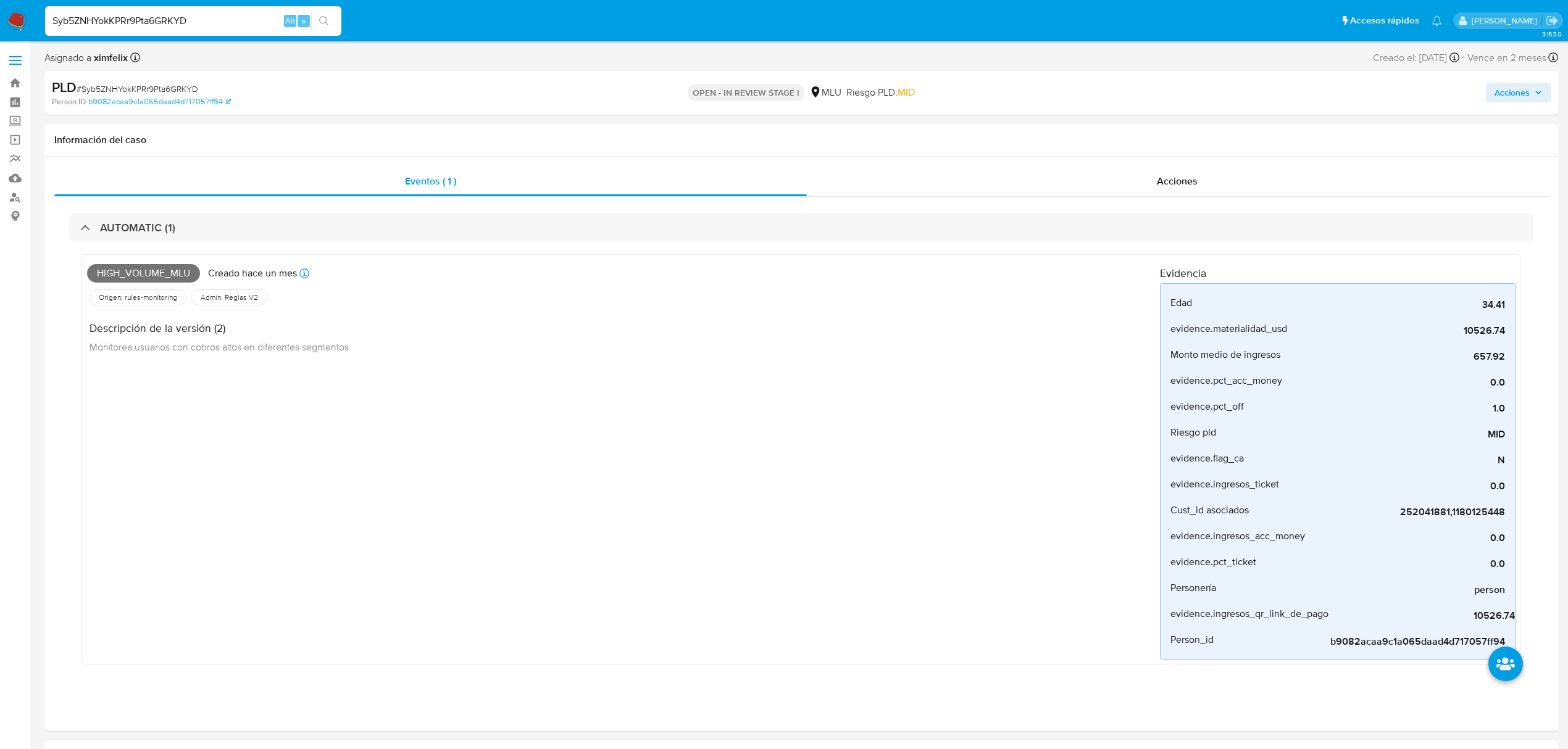
click at [156, 13] on input "Syb5ZNHYokKPRr9Pta6GRKYD" at bounding box center [193, 20] width 297 height 16
paste input "2ngSaB3Wrt19oZF7IaYlpwfl"
type input "2ngSaB3Wrt19oZF7IaYlpwfl"
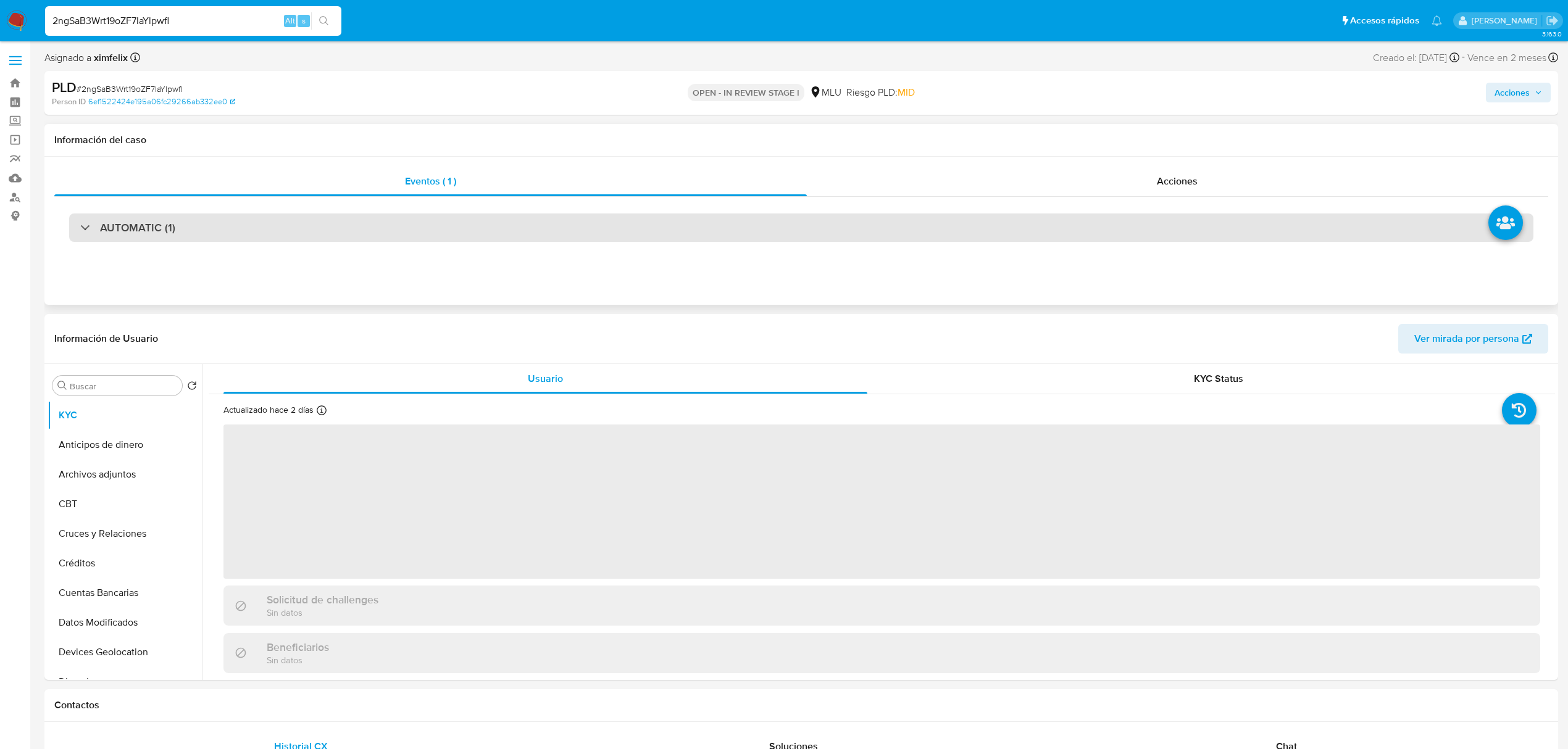
select select "10"
click at [162, 210] on h3 "AUTOMATIC (1)" at bounding box center [137, 227] width 76 height 13
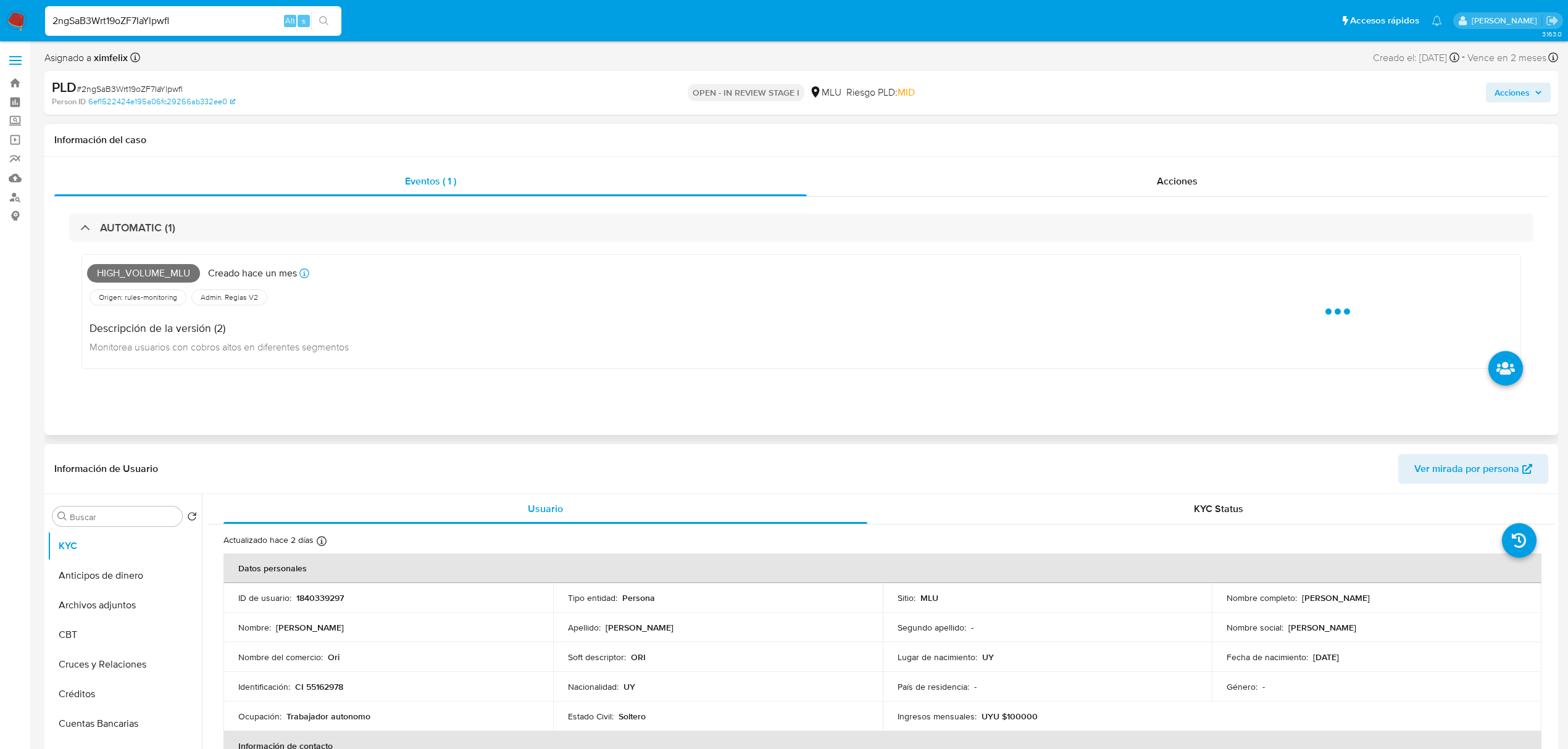
click at [144, 210] on span "High_volume_mlu" at bounding box center [144, 273] width 113 height 18
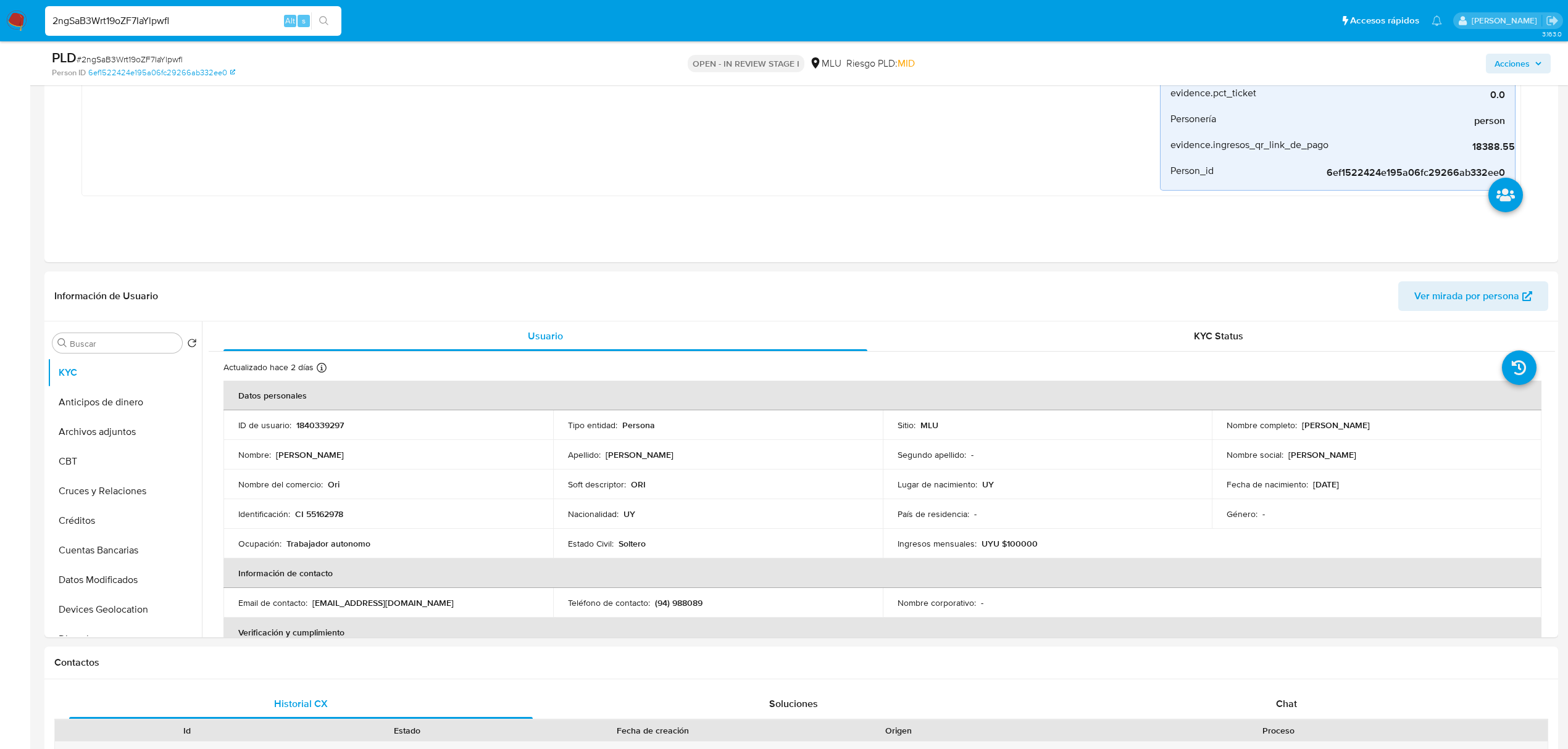
scroll to position [453, 0]
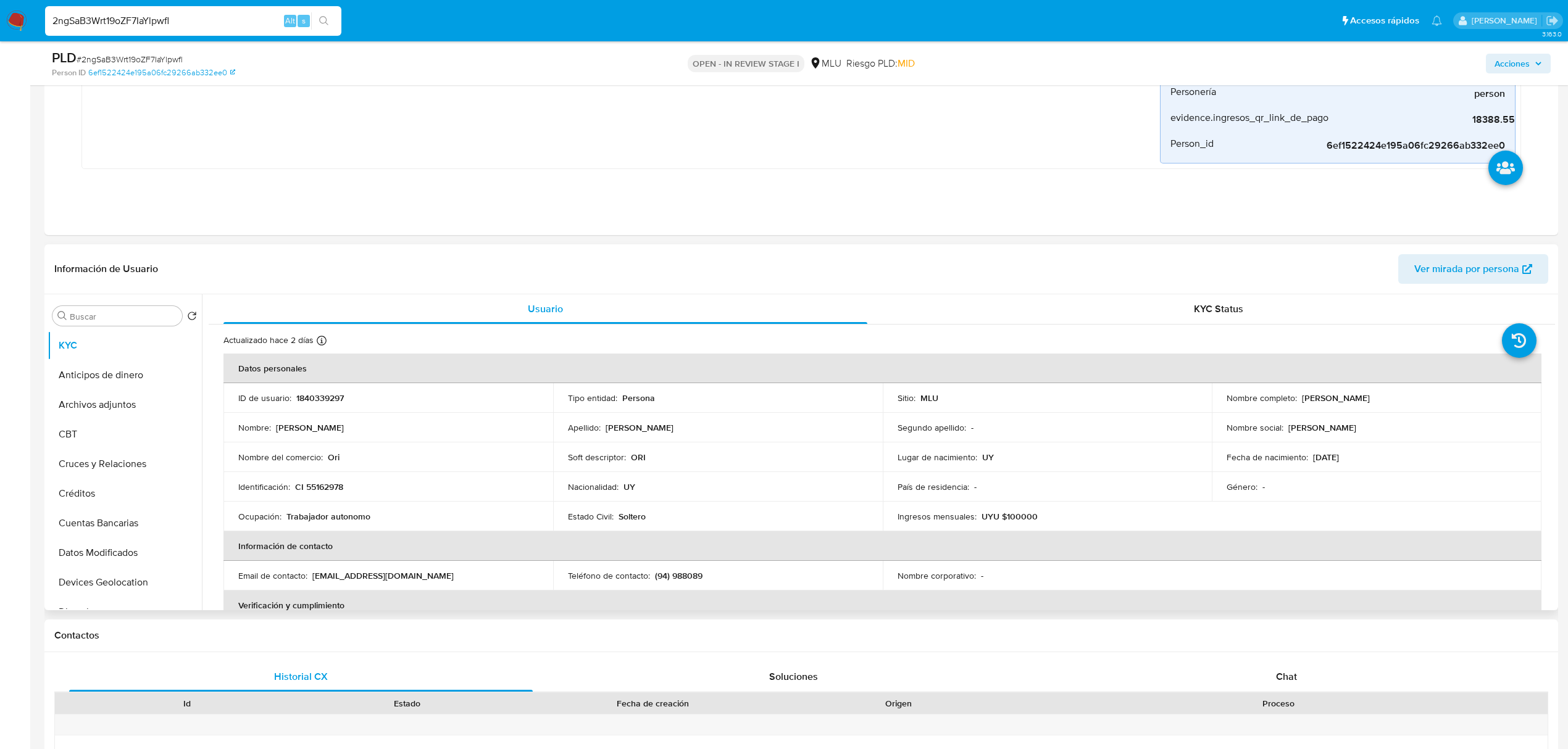
click at [332, 210] on p "1840339297" at bounding box center [320, 397] width 48 height 11
drag, startPoint x: 1438, startPoint y: 400, endPoint x: 1300, endPoint y: 400, distance: 138.0
click at [612, 210] on div "Nombre completo : Oriana Romina Gonzalez Severo" at bounding box center [1377, 397] width 300 height 11
click at [131, 13] on input "2ngSaB3Wrt19oZF7IaYlpwfl" at bounding box center [193, 20] width 297 height 16
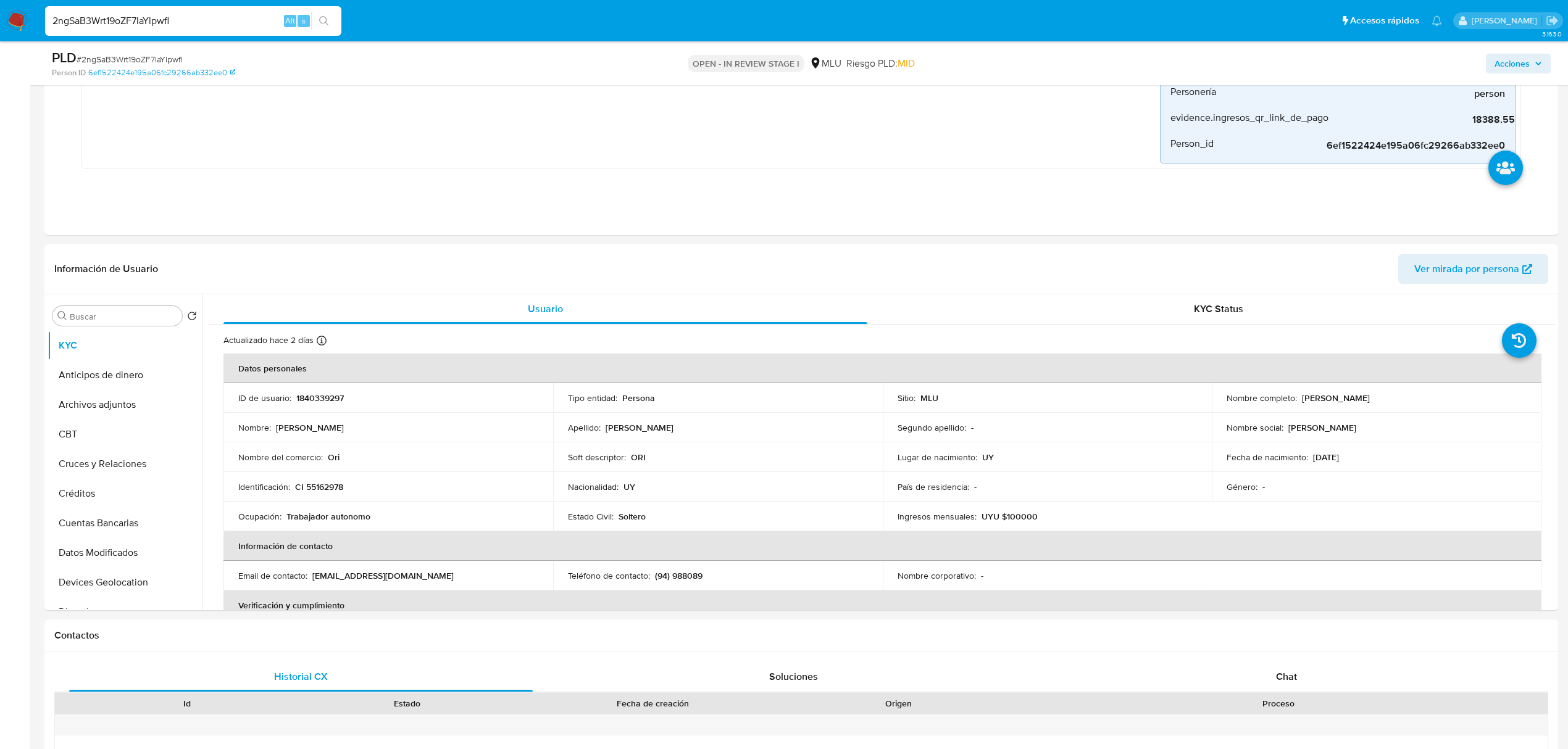
click at [131, 13] on input "2ngSaB3Wrt19oZF7IaYlpwfl" at bounding box center [193, 20] width 297 height 16
paste input "5cA9V8T59NP4QQ9N2sKzltjx"
type input "5cA9V8T59NP4QQ9N2sKzltjx"
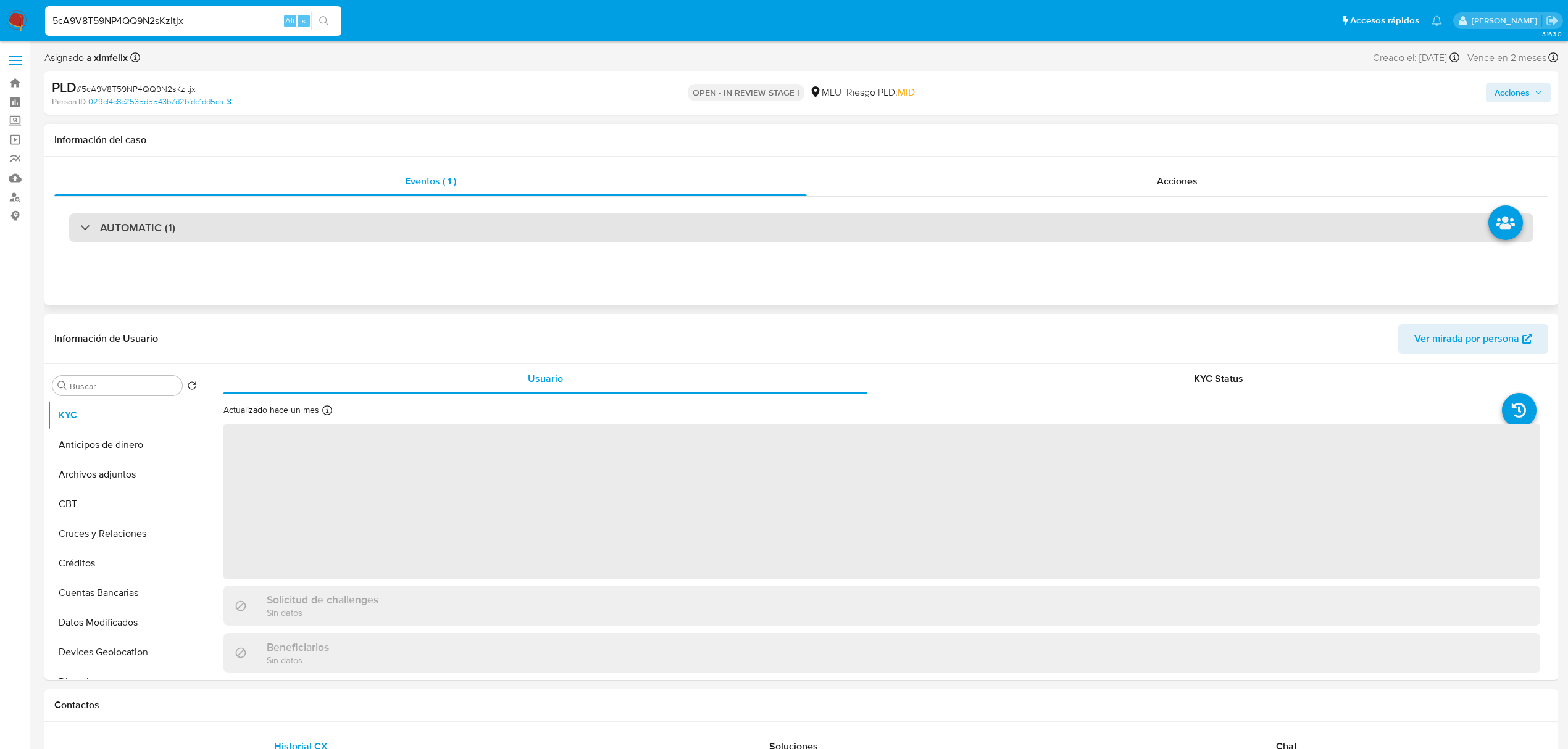
click at [188, 210] on div "AUTOMATIC (1)" at bounding box center [801, 227] width 1464 height 29
select select "10"
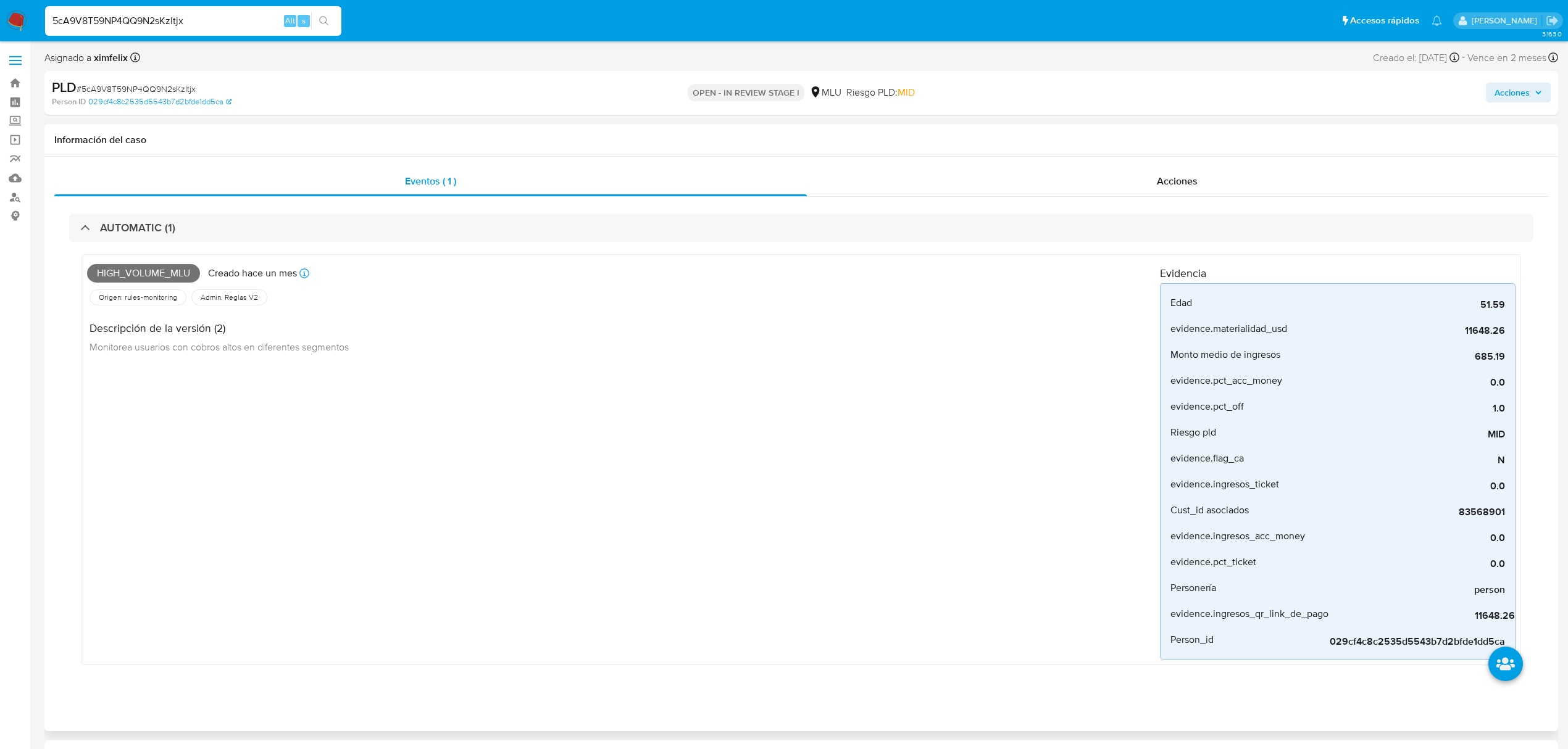
click at [149, 210] on span "High_volume_mlu" at bounding box center [144, 273] width 113 height 18
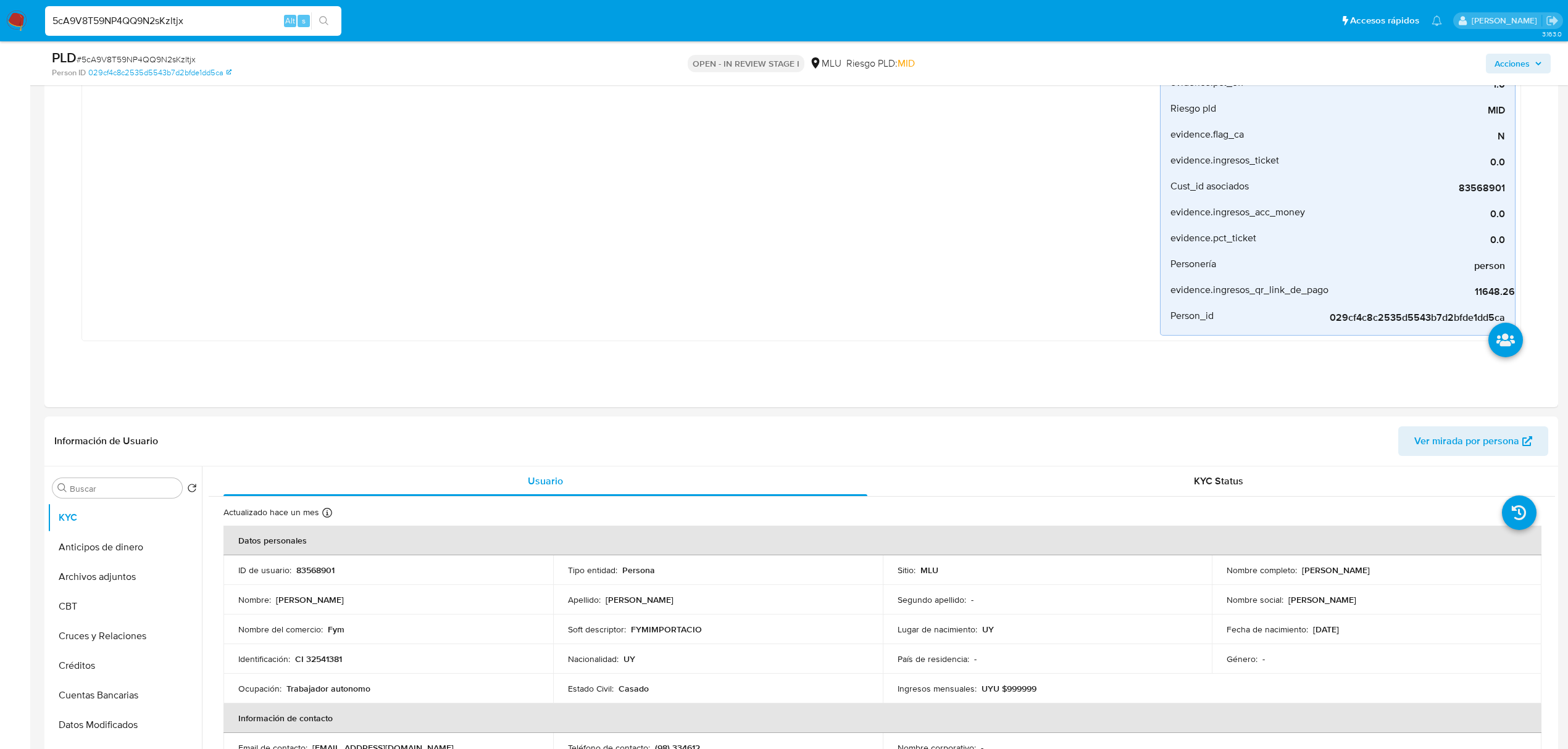
scroll to position [378, 0]
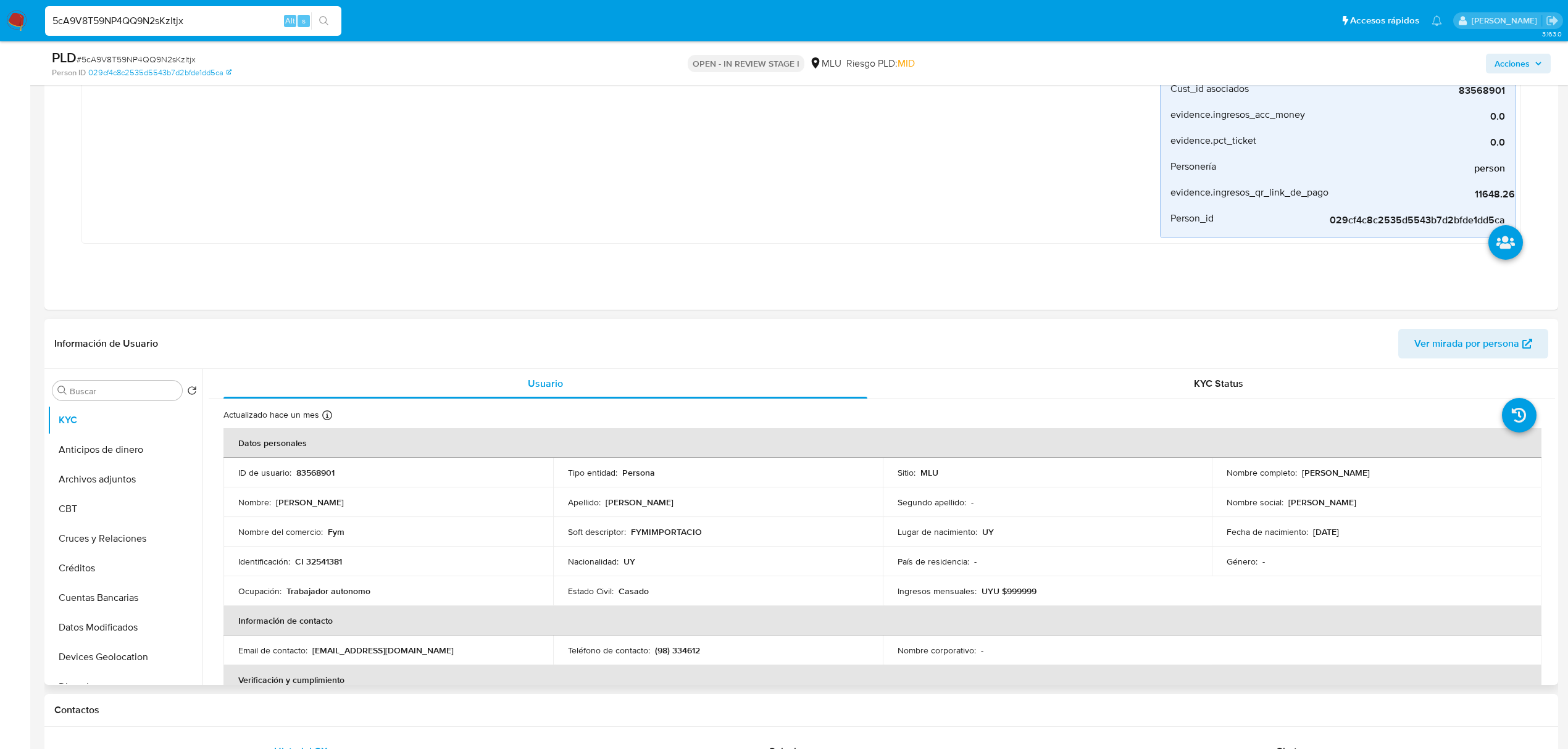
click at [324, 210] on td "ID de usuario : 83568901" at bounding box center [388, 472] width 330 height 30
click at [309, 210] on p "83568901" at bounding box center [316, 472] width 38 height 11
drag, startPoint x: 1433, startPoint y: 479, endPoint x: 1297, endPoint y: 472, distance: 136.2
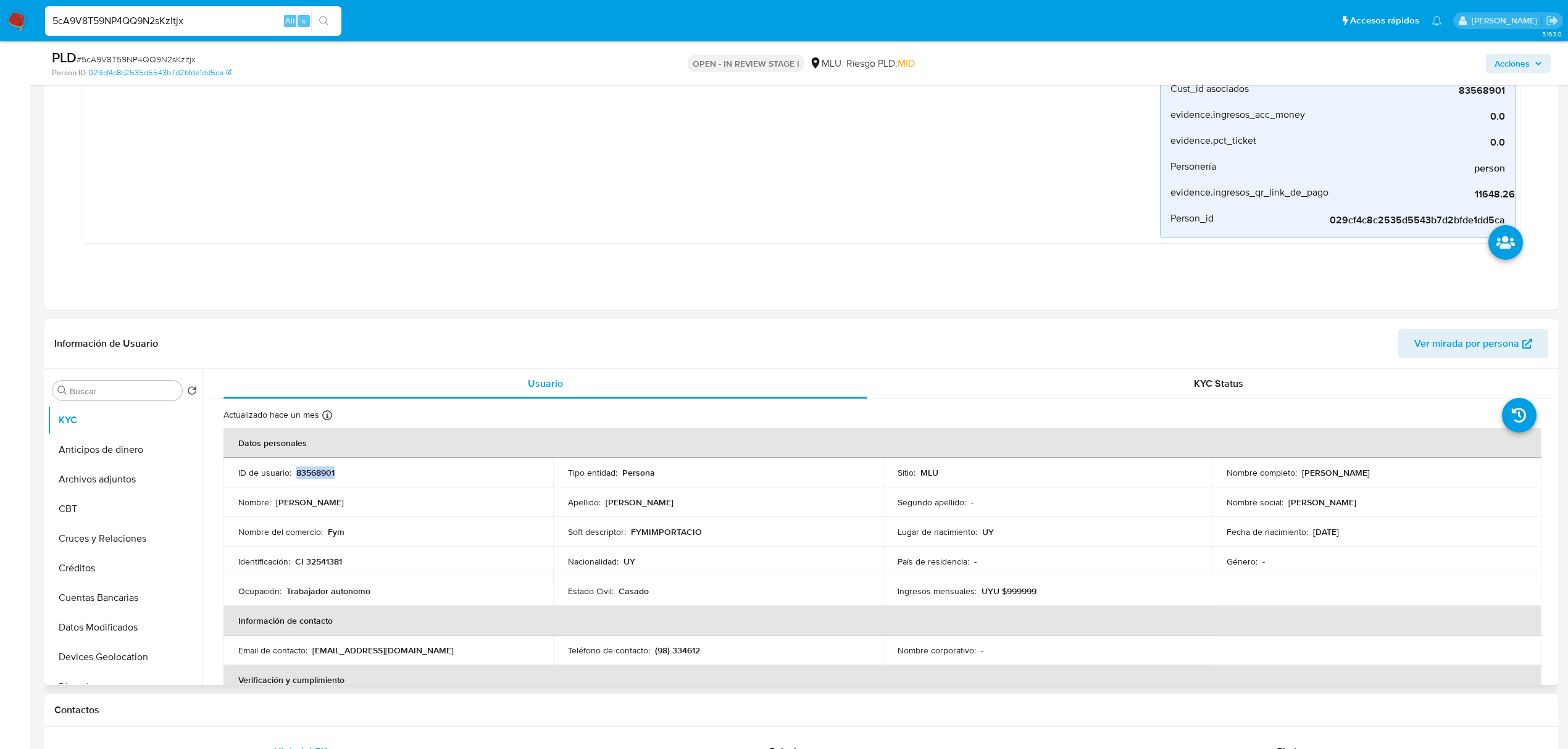
click at [612, 210] on div "Nombre completo : Mario Roberto Pizurnia Mendez" at bounding box center [1377, 472] width 300 height 11
click at [163, 18] on input "5cA9V8T59NP4QQ9N2sKzltjx" at bounding box center [193, 20] width 297 height 16
paste input "fAFGjMvY0iBbyl27cZxQkb9S"
type input "fAFGjMvY0iBbyl27cZxQkb9S"
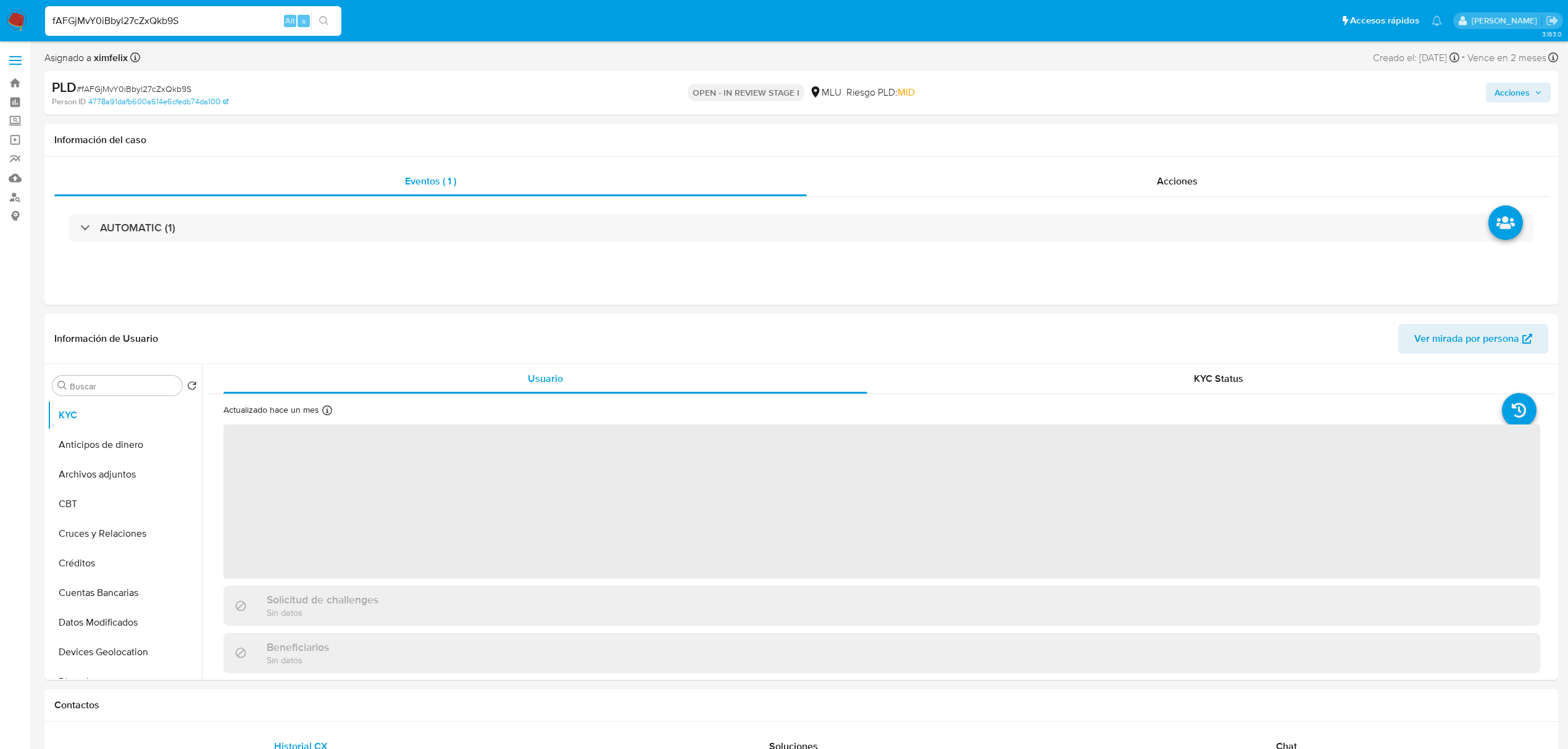
select select "10"
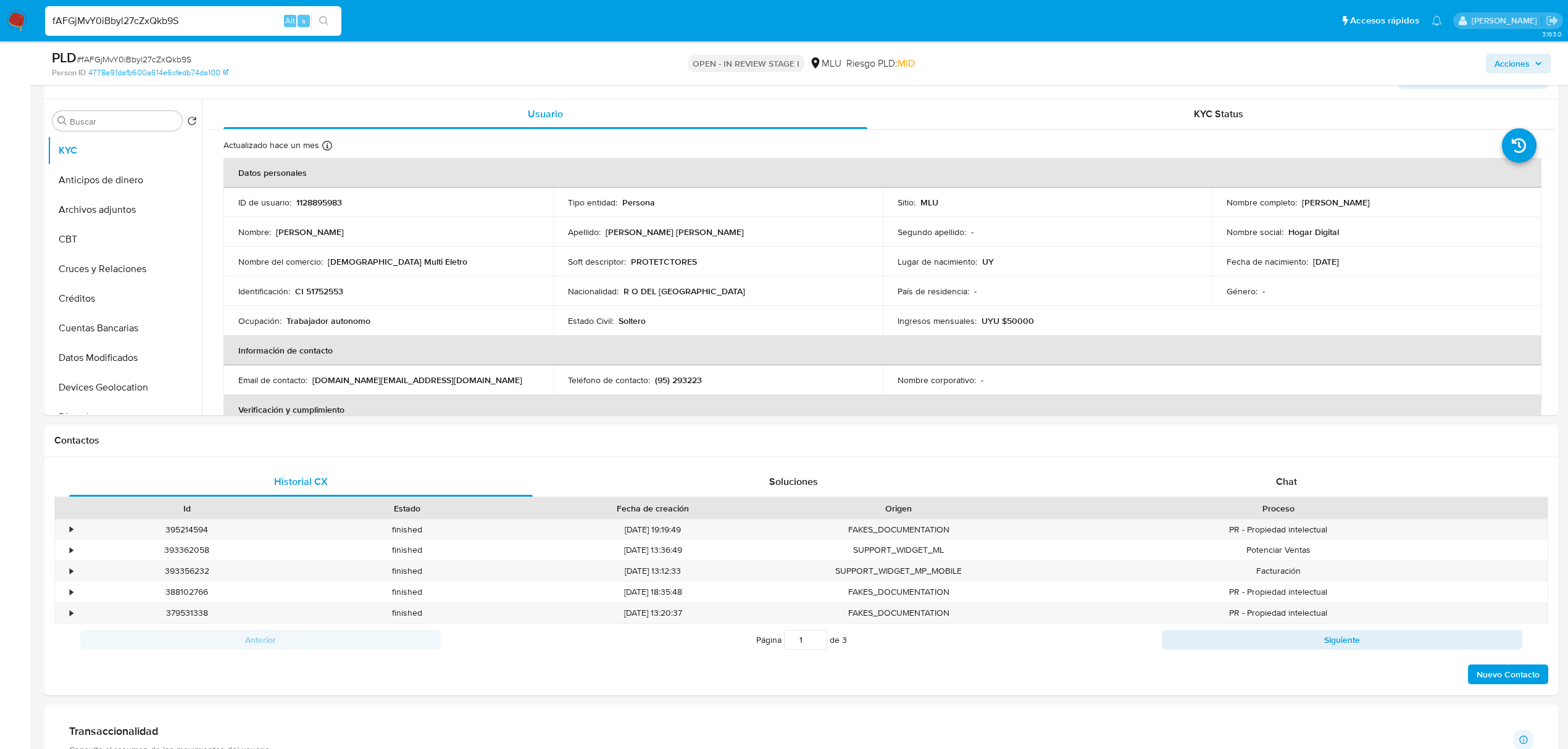
scroll to position [220, 0]
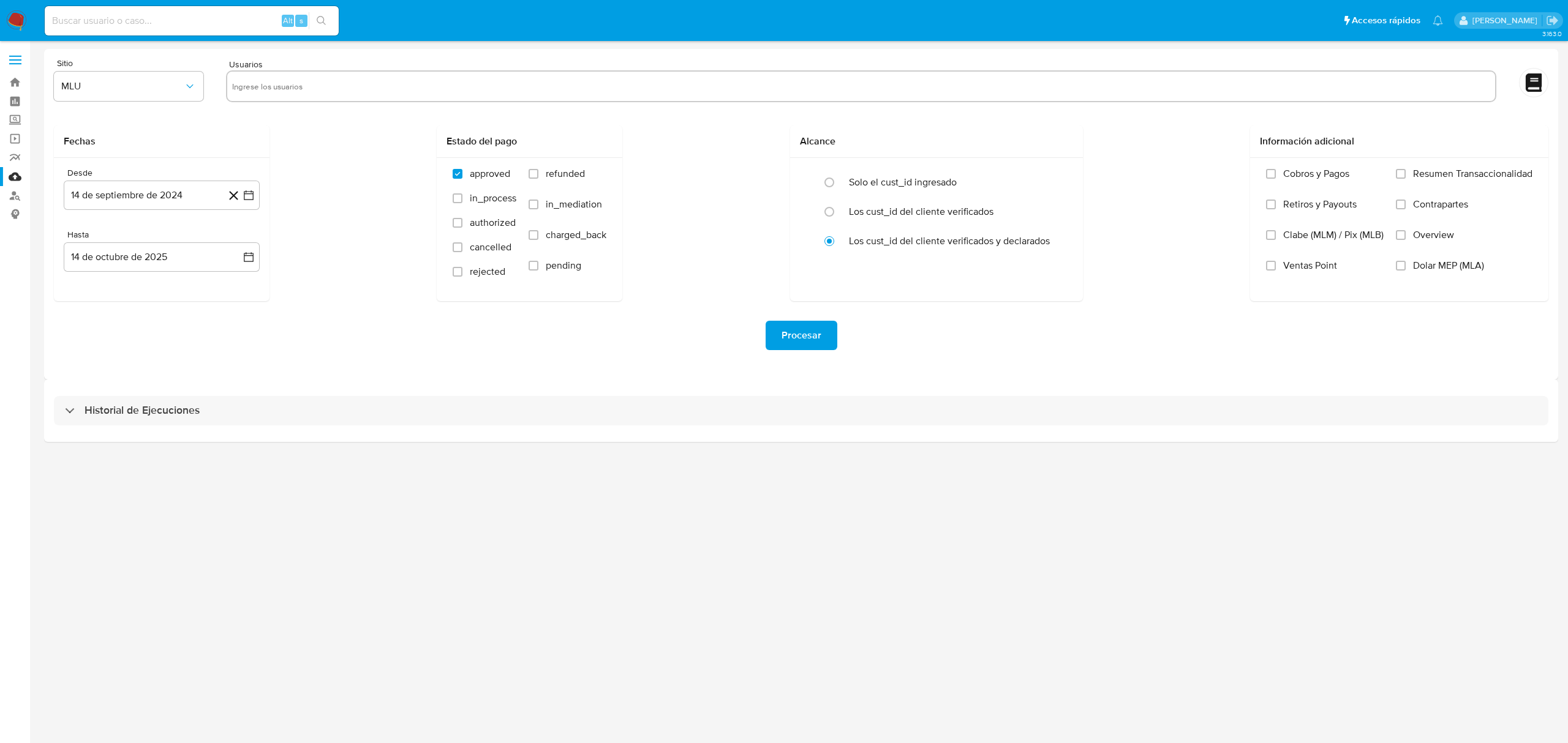
click at [297, 81] on input "text" at bounding box center [861, 86] width 1258 height 20
paste input "1045001080 722755627 2178998733 252041881 1840339297 83568901 1128895983 457318…"
type input "1045001080 722755627 2178998733 252041881 1840339297 83568901 1128895983 457318…"
click at [180, 196] on button "14 de septiembre de 2024" at bounding box center [161, 195] width 196 height 30
click at [140, 383] on button "25" at bounding box center [137, 383] width 20 height 20
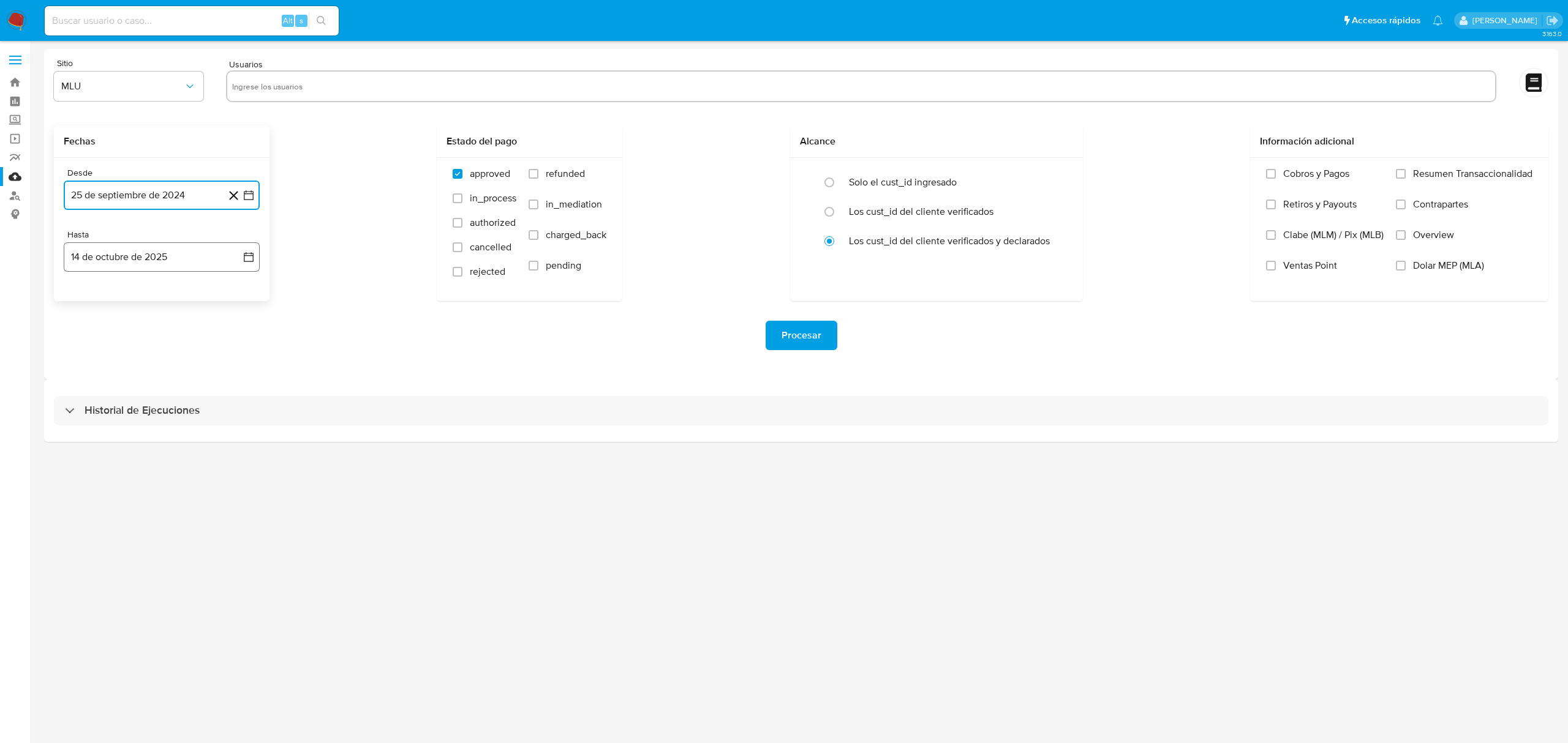
click at [165, 254] on button "14 de octubre de 2025" at bounding box center [161, 257] width 196 height 30
click at [77, 307] on div "octubre 2025 octubre 2025 lun lunes mar martes mié miércoles jue jueves vie vie…" at bounding box center [161, 372] width 196 height 193
click at [86, 306] on icon "Mes anterior" at bounding box center [85, 302] width 14 height 14
click at [162, 419] on button "25" at bounding box center [161, 420] width 20 height 20
click at [408, 81] on input "text" at bounding box center [861, 86] width 1258 height 20
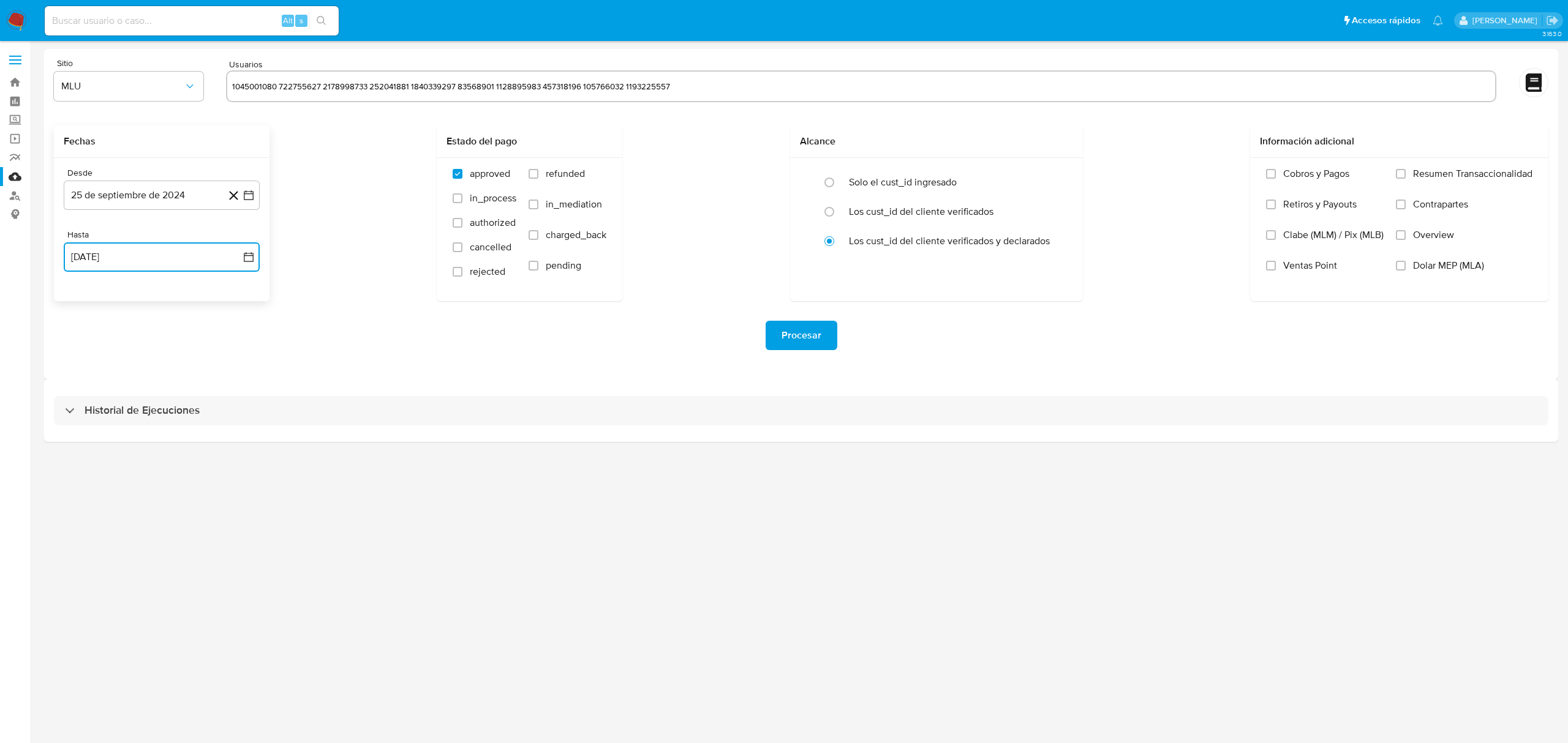
drag, startPoint x: 632, startPoint y: 79, endPoint x: 279, endPoint y: 91, distance: 353.2
click at [279, 91] on input "1045001080 722755627 2178998733 252041881 1840339297 83568901 1128895983 457318…" at bounding box center [861, 86] width 1258 height 20
type input "1045001080"
type input "722755627"
type input "2178998733"
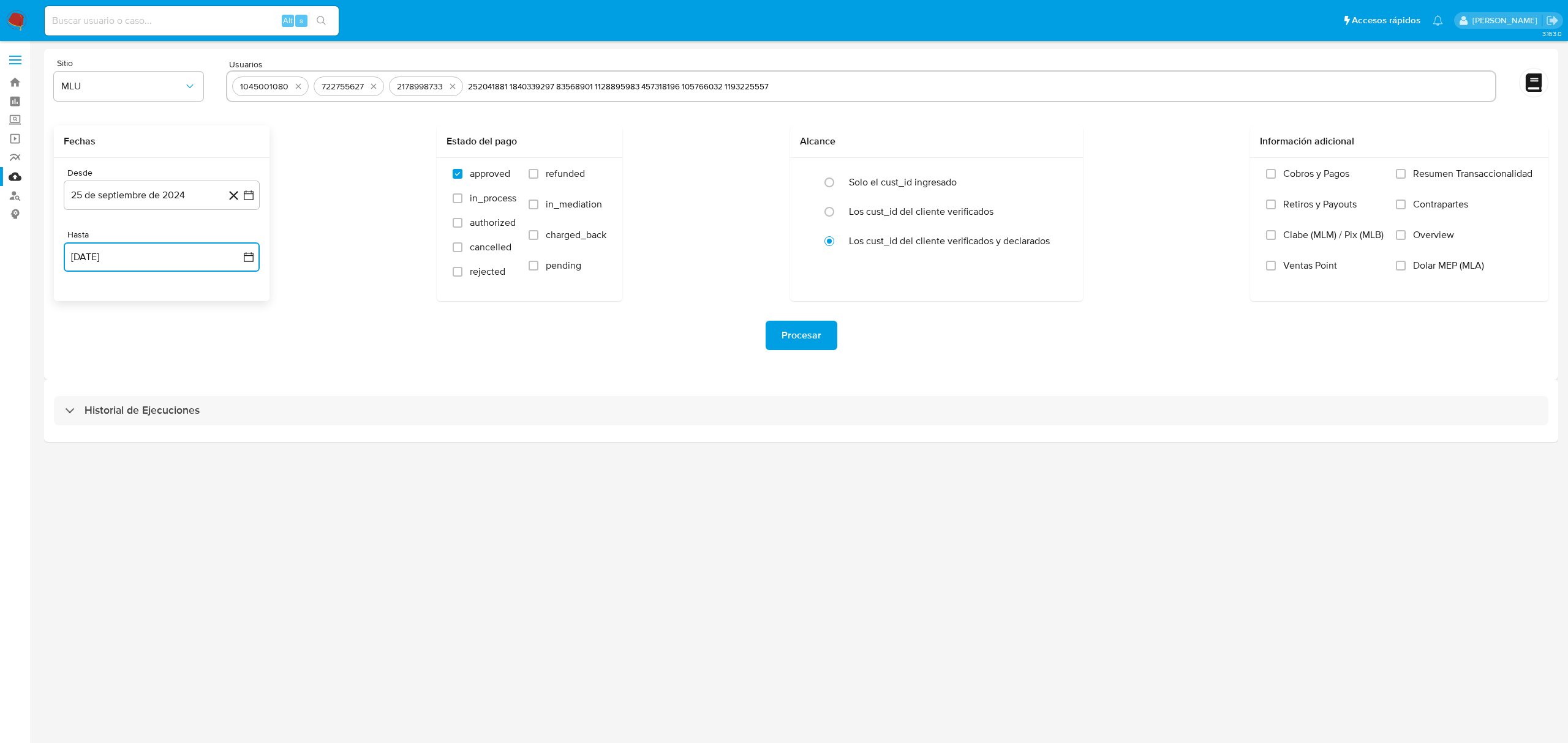
type input "252041881"
type input "1840339297"
type input "83568901 1128895983 457318196 105766032 1193225557"
drag, startPoint x: 672, startPoint y: 89, endPoint x: 664, endPoint y: 49, distance: 40.8
click at [672, 89] on input "text" at bounding box center [1016, 86] width 948 height 20
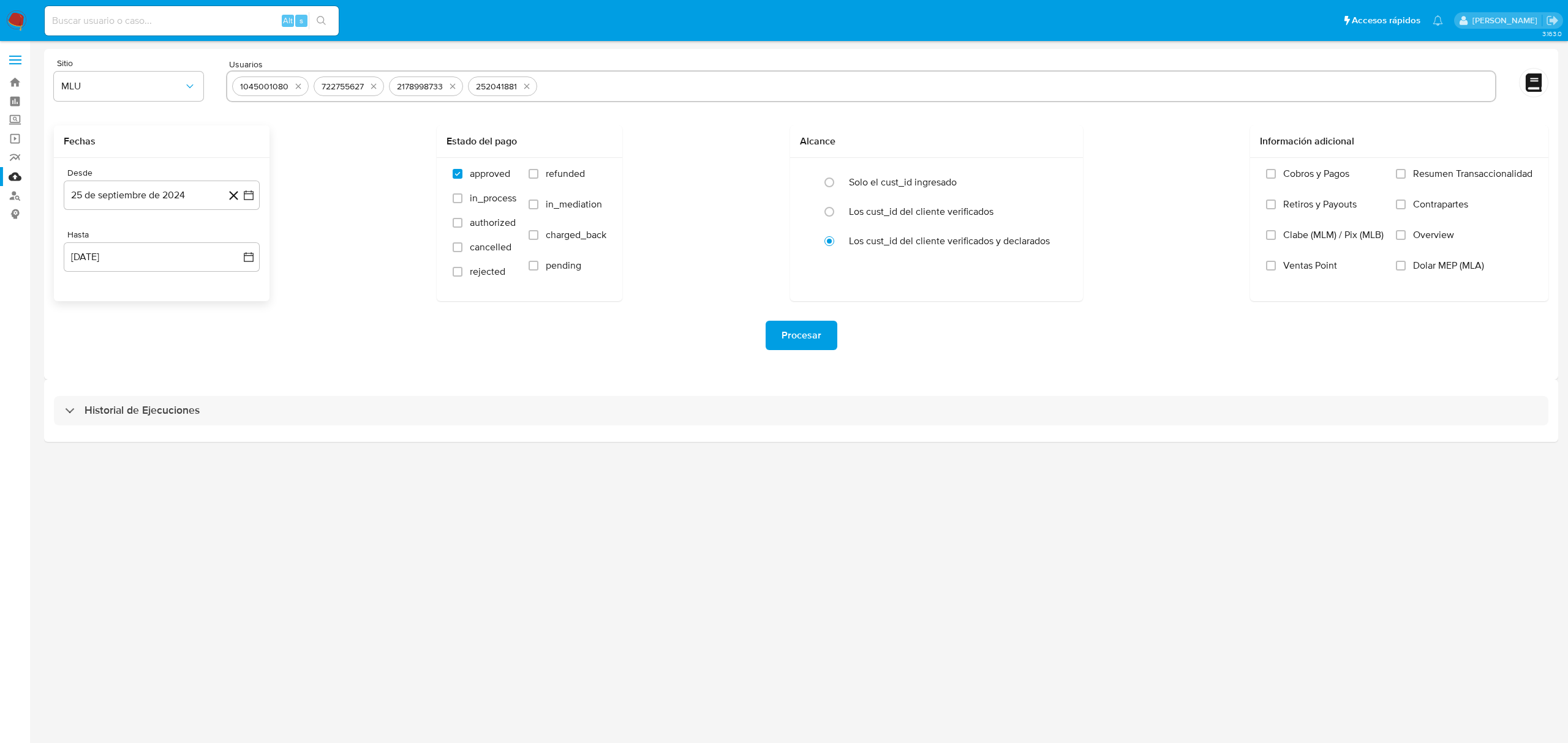
paste input "1840339297 83568901 1128895983 457318196 105766032 1193225557"
type input "1840339297"
paste input "83568901 1128895983 457318196 105766032 1193225557"
type input "83568901"
paste input "1128895983 457318196 105766032 1193225557"
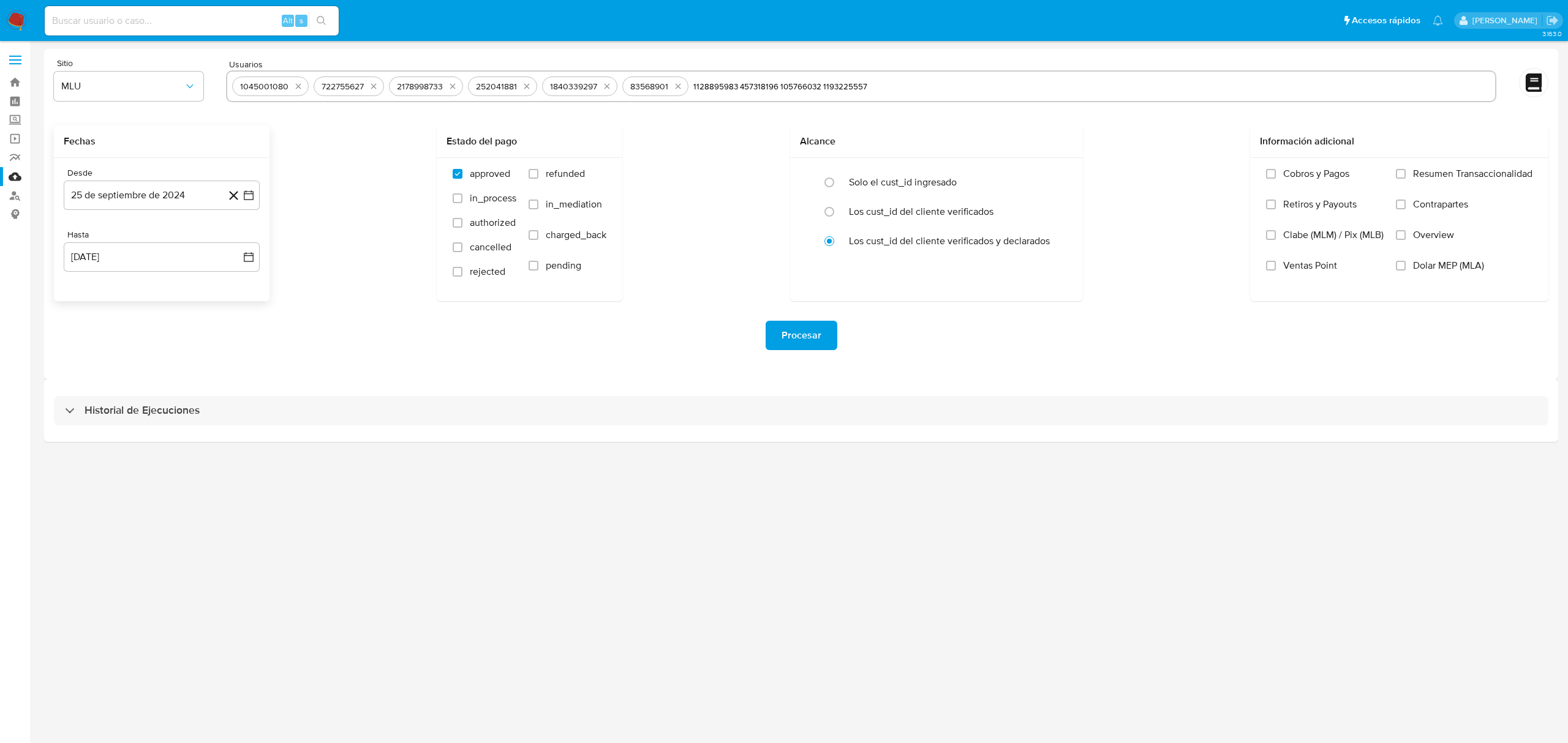
type input "1128895983"
paste input "457318196 105766032 1193225557"
type input "457318196"
paste input "105766032 1193225557"
type input "105766032"
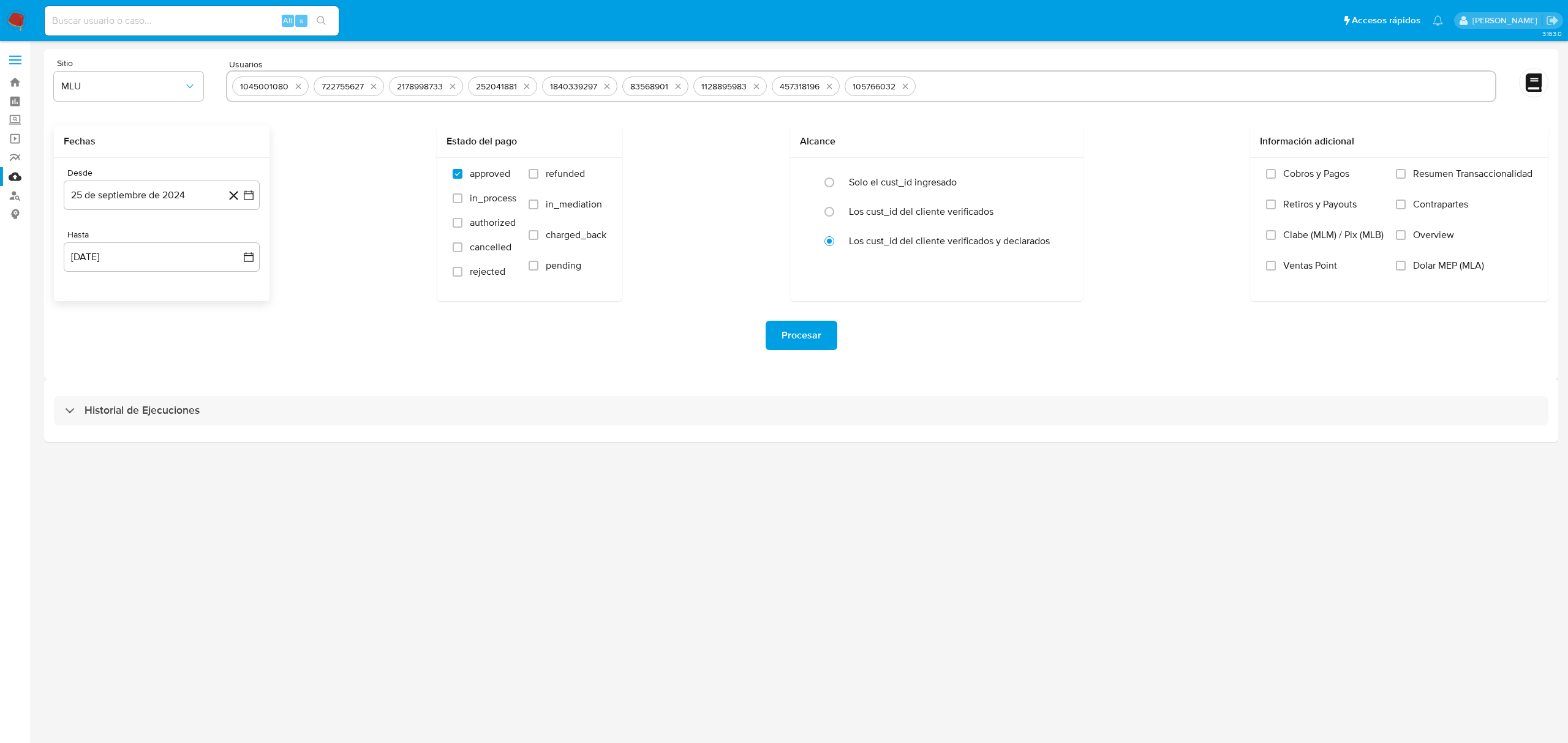
paste input "1193225557"
type input "1193225557"
click at [552, 174] on span "refunded" at bounding box center [565, 173] width 39 height 12
click at [539, 174] on input "refunded" at bounding box center [534, 174] width 10 height 10
checkbox input "true"
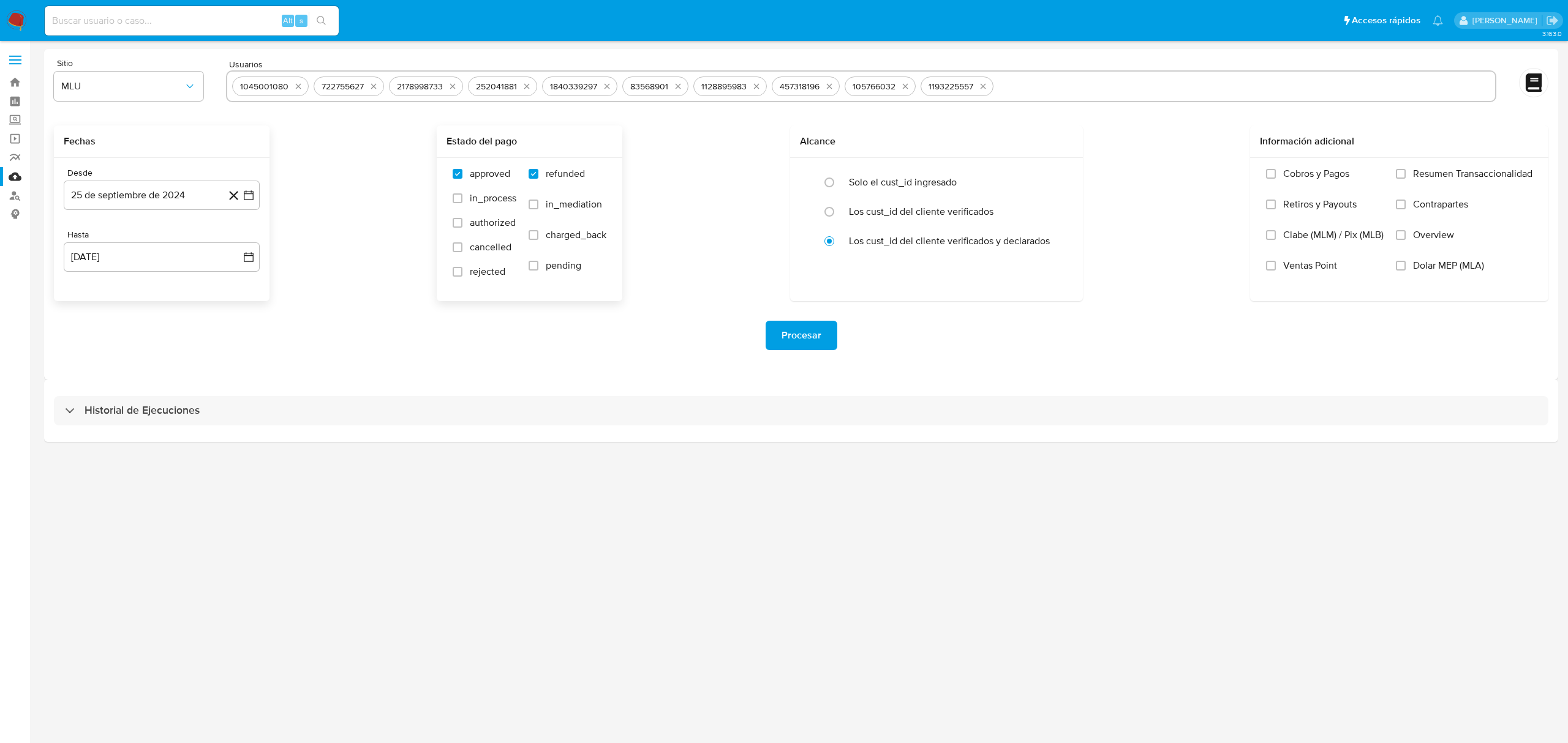
click at [583, 228] on label "in_mediation" at bounding box center [567, 213] width 77 height 31
click at [539, 209] on input "in_mediation" at bounding box center [534, 205] width 10 height 10
click at [578, 206] on span "in_mediation" at bounding box center [573, 204] width 56 height 12
click at [539, 206] on input "in_mediation" at bounding box center [534, 205] width 10 height 10
checkbox input "false"
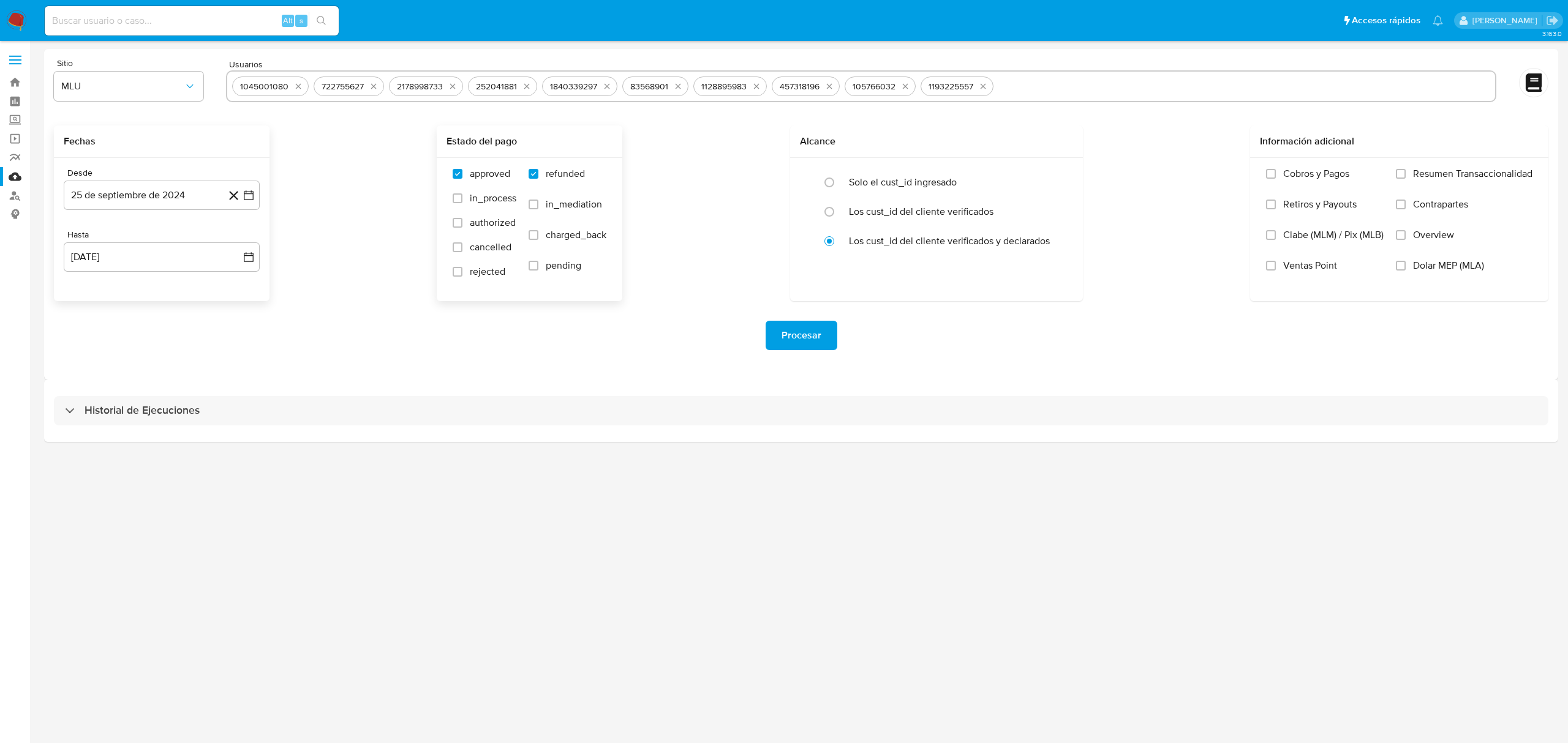
click at [577, 231] on span "charged_back" at bounding box center [576, 235] width 60 height 12
click at [539, 231] on input "charged_back" at bounding box center [534, 235] width 10 height 10
checkbox input "true"
click at [794, 328] on span "Procesar" at bounding box center [801, 335] width 40 height 27
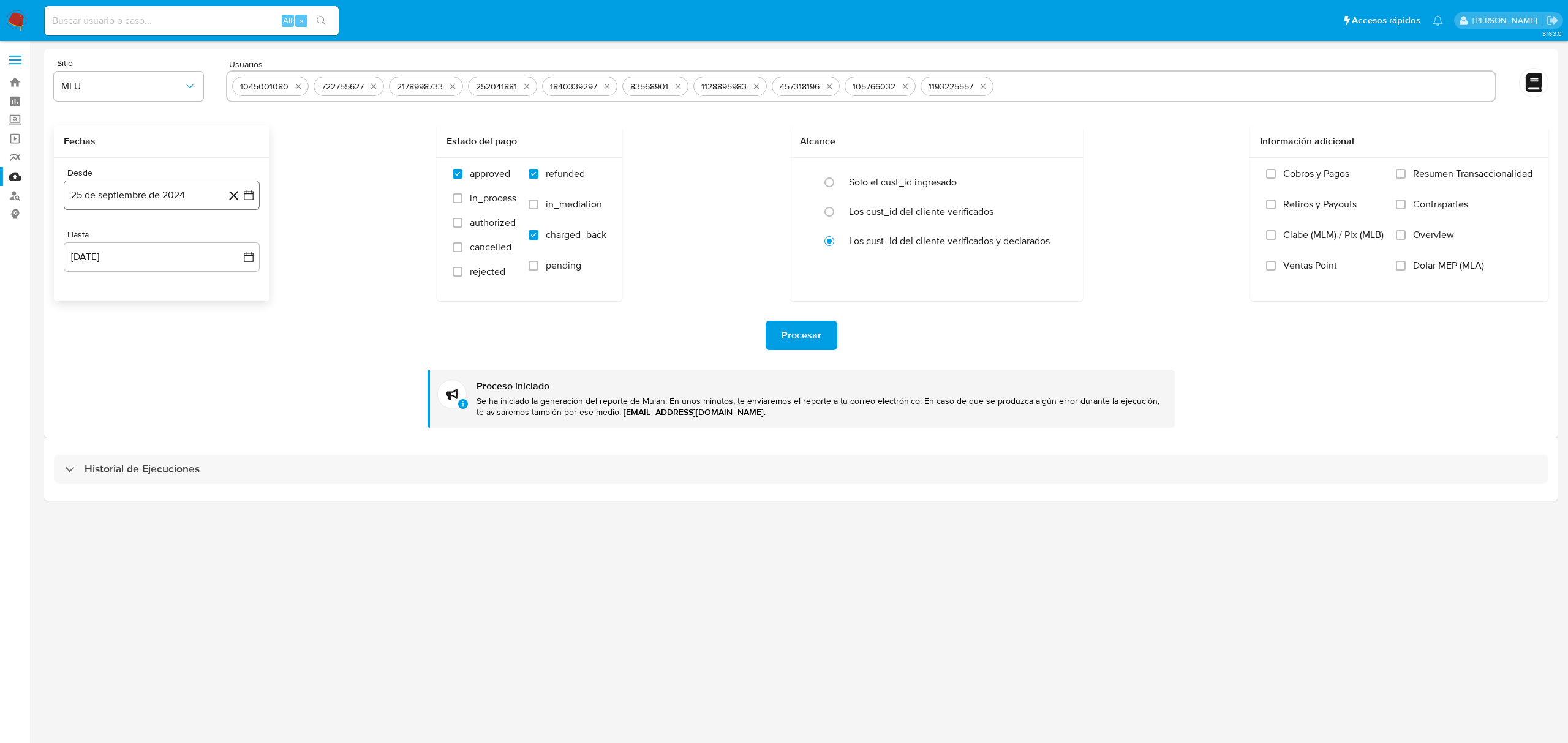
click at [199, 203] on button "25 de septiembre de 2024" at bounding box center [161, 195] width 196 height 30
click at [175, 240] on span "septiembre 2024" at bounding box center [156, 239] width 75 height 12
click at [234, 239] on icon "Año siguiente" at bounding box center [235, 239] width 14 height 14
click at [163, 283] on span "feb" at bounding box center [160, 285] width 14 height 10
click at [111, 385] on button "25" at bounding box center [112, 383] width 20 height 20
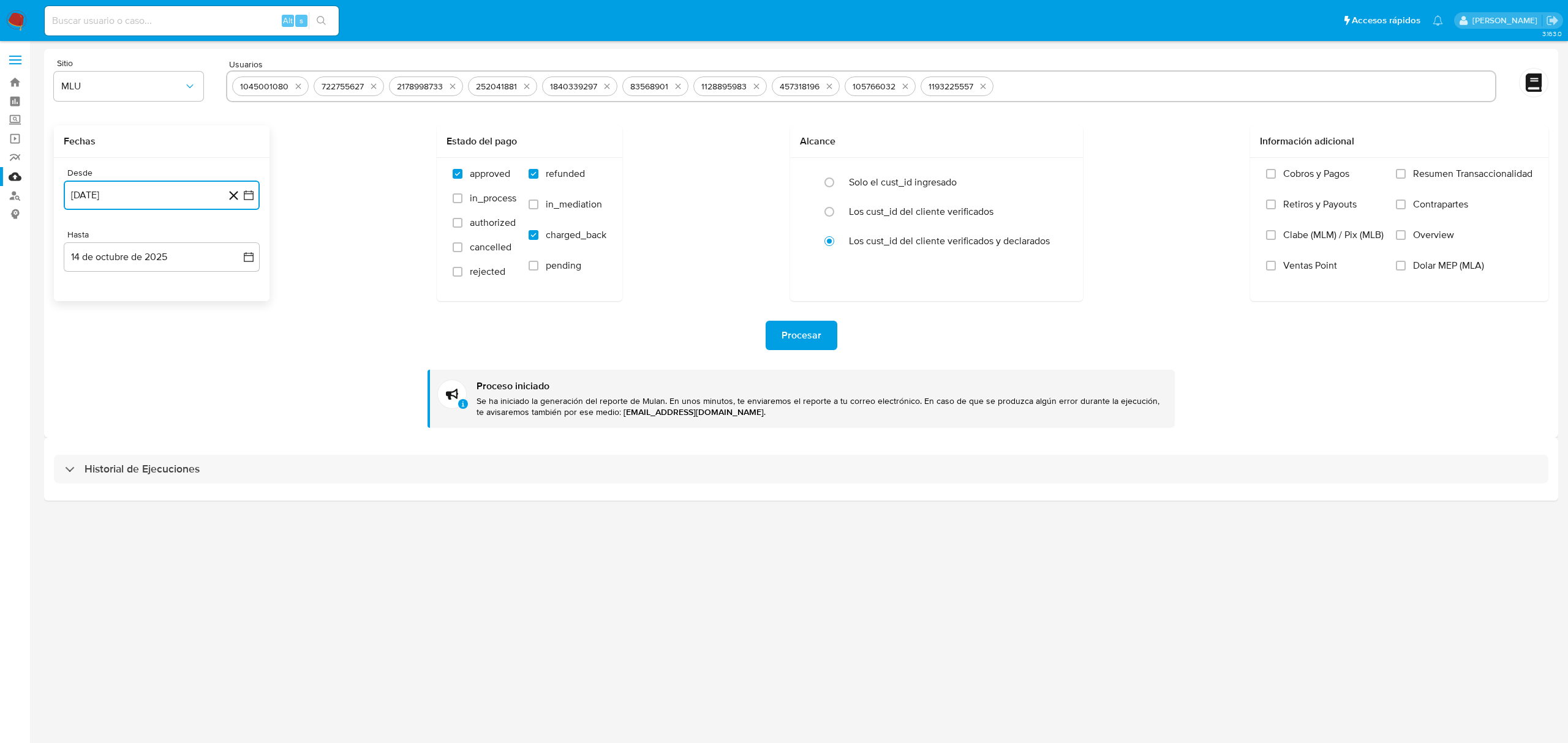
click at [158, 192] on button "25 de febrero de 2025" at bounding box center [161, 195] width 196 height 30
click at [219, 360] on button "22" at bounding box center [210, 358] width 20 height 20
click at [169, 257] on button "14 de octubre de 2025" at bounding box center [161, 257] width 196 height 30
click at [72, 307] on div "octubre 2025 octubre 2025 lun lunes mar martes mié miércoles jue jueves vie vie…" at bounding box center [161, 372] width 196 height 193
click at [81, 302] on icon "Mes anterior" at bounding box center [85, 302] width 14 height 14
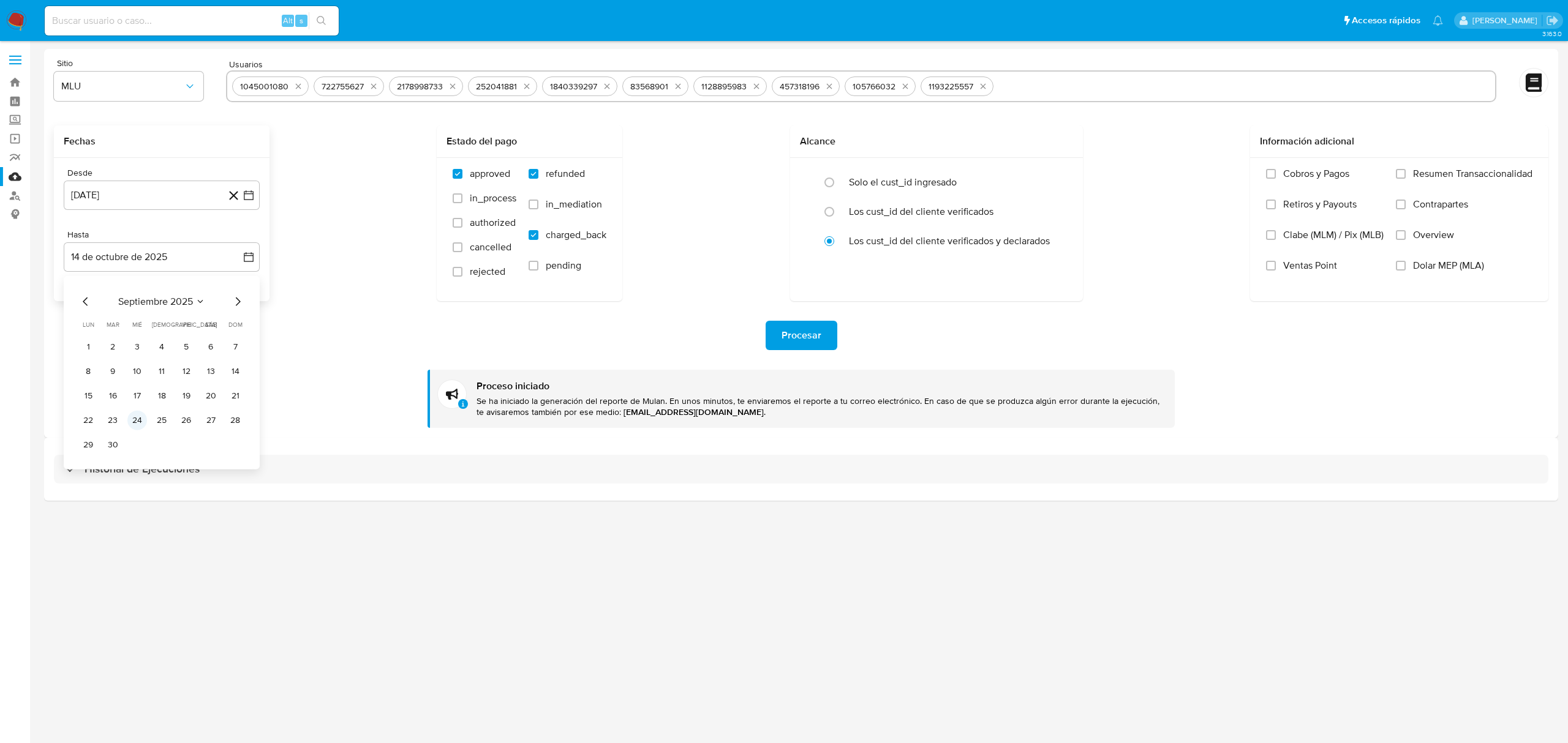
click at [138, 424] on button "24" at bounding box center [137, 420] width 20 height 20
click at [295, 88] on icon "quitar 1045001080" at bounding box center [299, 86] width 10 height 10
click at [295, 88] on icon "quitar 722755627" at bounding box center [292, 86] width 10 height 10
click at [295, 88] on icon "quitar 2178998733" at bounding box center [296, 86] width 10 height 10
click at [363, 88] on button "quitar 252041881" at bounding box center [370, 86] width 14 height 14
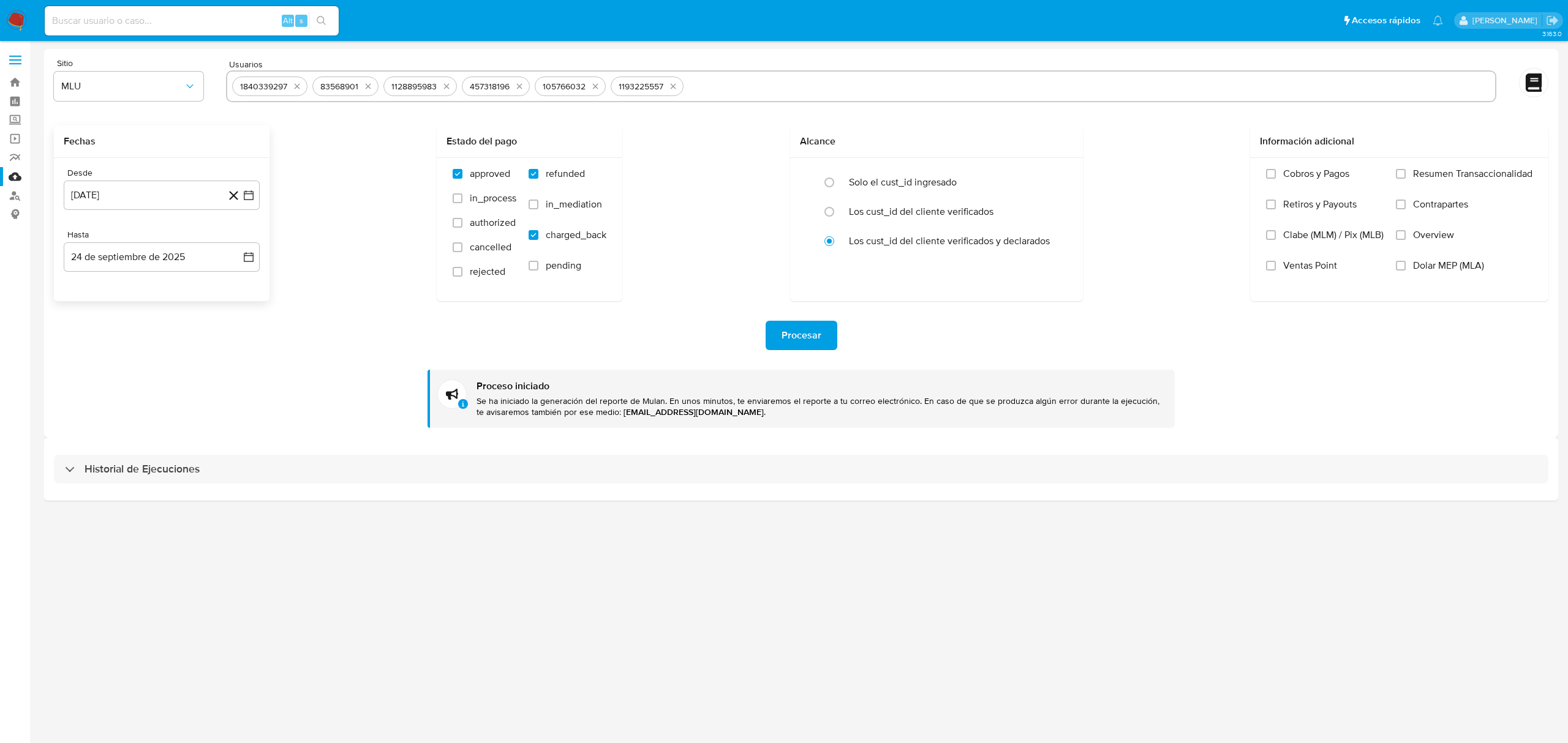
click at [295, 88] on icon "quitar 1840339297" at bounding box center [297, 86] width 10 height 10
click at [295, 88] on div "83568901" at bounding box center [265, 86] width 66 height 20
click at [284, 91] on button "quitar 83568901" at bounding box center [287, 86] width 14 height 14
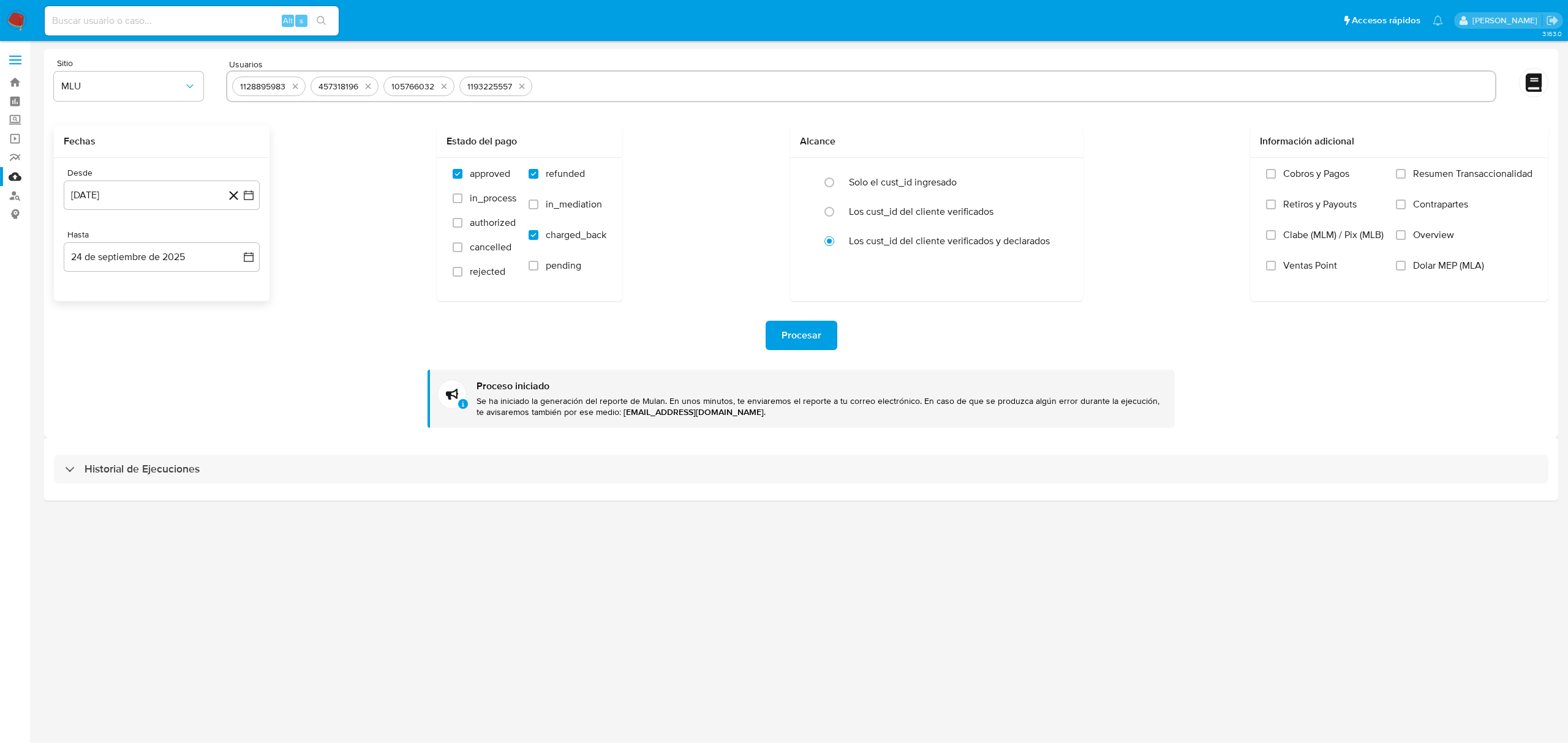
click at [284, 91] on div "1128895983" at bounding box center [262, 86] width 55 height 11
click at [295, 89] on icon "quitar 1128895983" at bounding box center [295, 86] width 10 height 10
click at [361, 89] on button "quitar 457318196" at bounding box center [368, 86] width 14 height 14
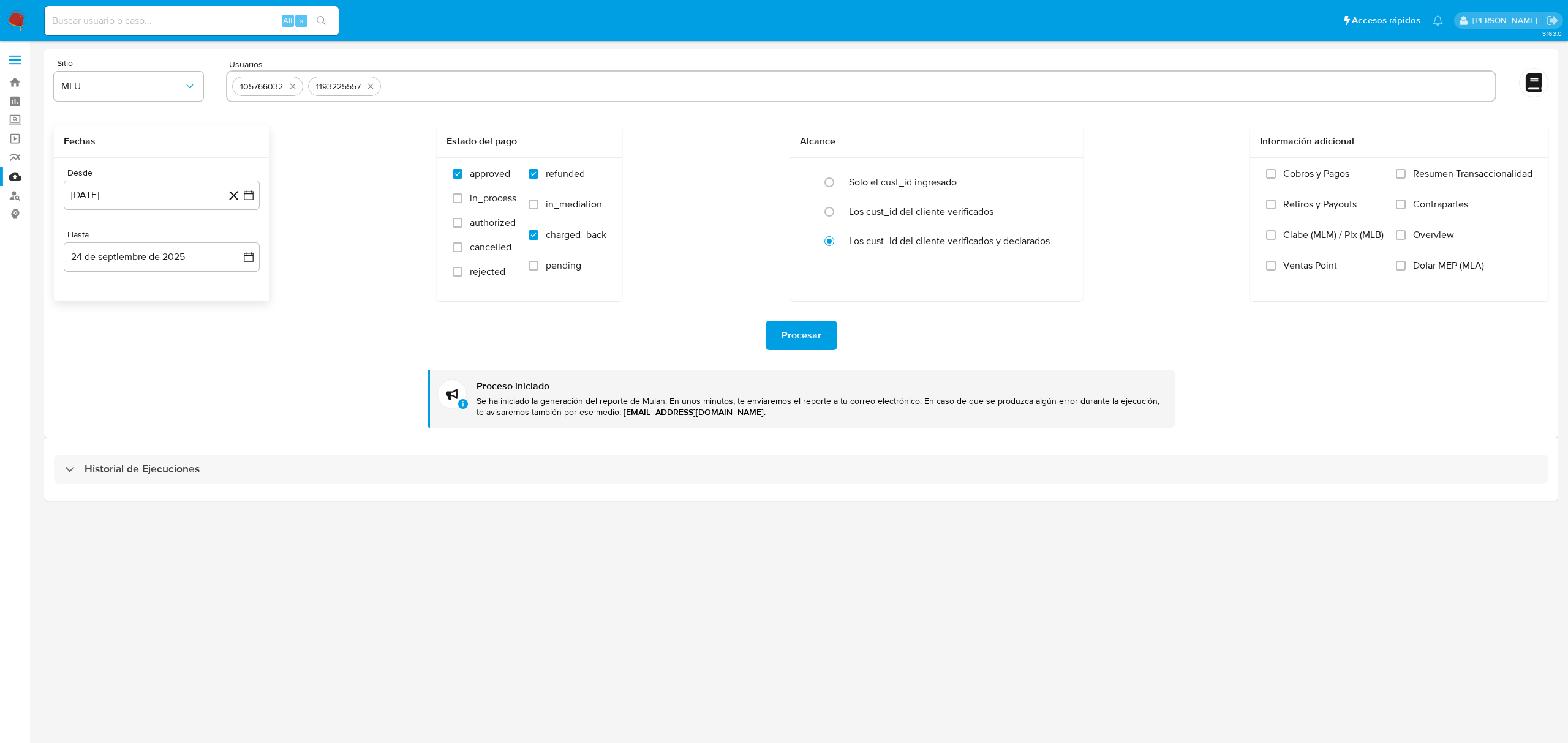
click at [295, 89] on icon "quitar 105766032" at bounding box center [293, 86] width 10 height 10
click at [295, 89] on icon "quitar 1193225557" at bounding box center [295, 86] width 10 height 10
click at [295, 89] on input "text" at bounding box center [861, 86] width 1258 height 20
paste input "722755627"
type input "722755627"
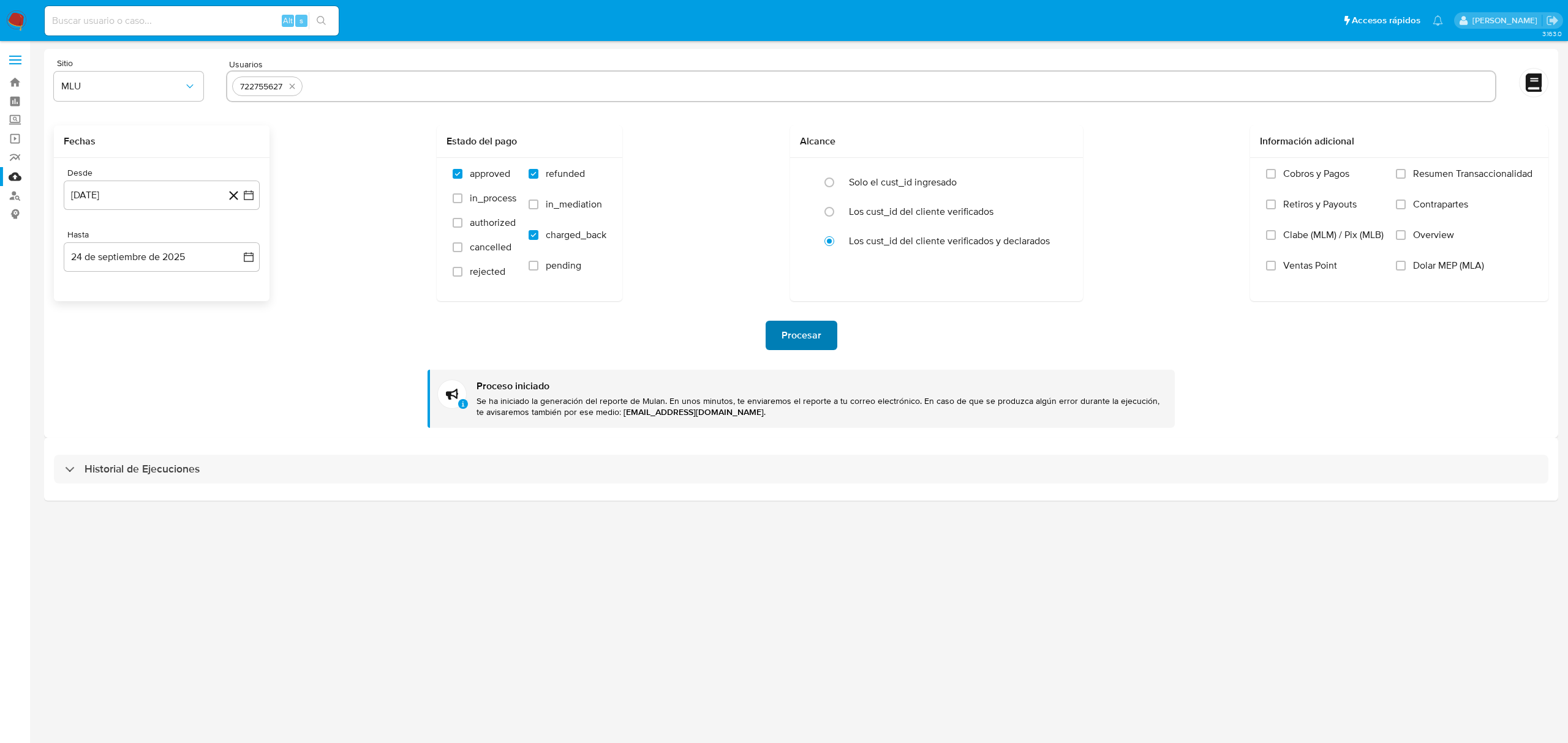
click at [808, 336] on span "Procesar" at bounding box center [801, 335] width 40 height 27
click at [295, 86] on icon "quitar 722755627" at bounding box center [292, 86] width 10 height 10
click at [178, 189] on button "22 de febrero de 2025" at bounding box center [161, 195] width 196 height 30
click at [236, 245] on icon "Mes siguiente" at bounding box center [237, 239] width 14 height 14
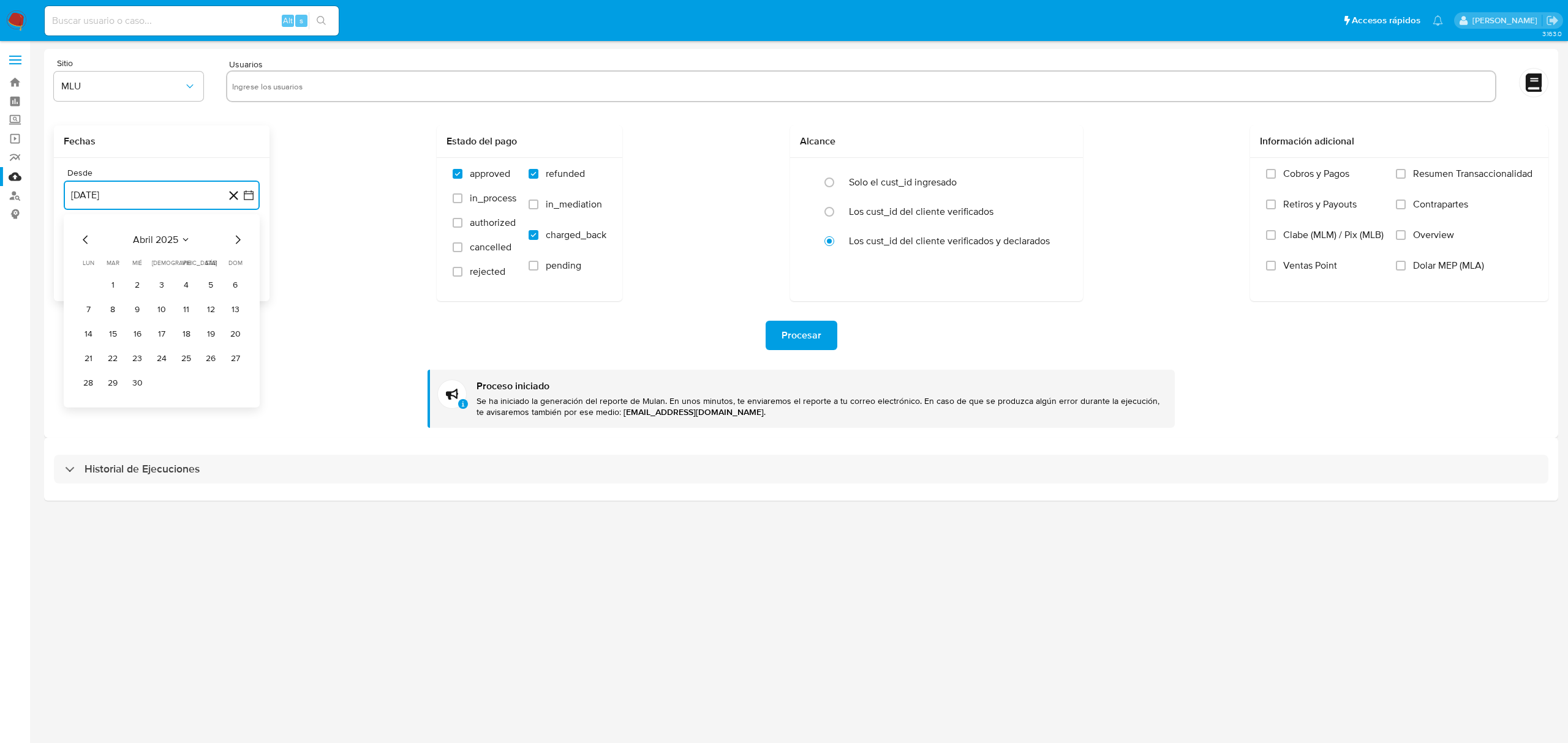
click at [86, 237] on icon "Mes anterior" at bounding box center [85, 239] width 14 height 14
click at [87, 237] on icon "Mes anterior" at bounding box center [85, 239] width 14 height 14
click at [174, 237] on span "febrero 2025" at bounding box center [155, 239] width 59 height 12
click at [162, 246] on span "2025" at bounding box center [154, 239] width 23 height 12
click at [158, 249] on div "febrero 2025 febrero 2025 lun lunes mar martes mié miércoles jue jueves vie vie…" at bounding box center [161, 312] width 166 height 161
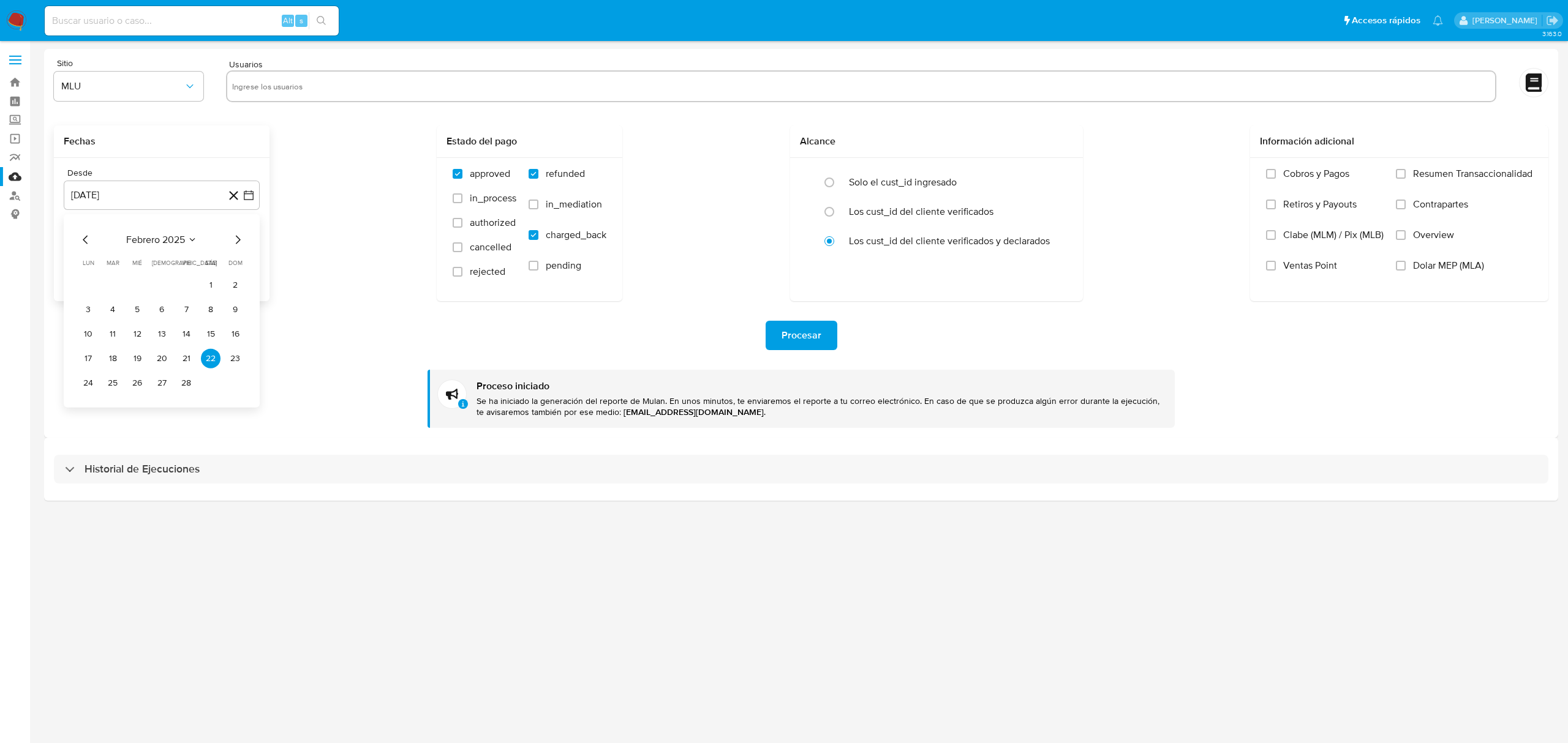
click at [142, 241] on span "febrero 2025" at bounding box center [155, 239] width 59 height 12
click at [86, 246] on icon "Año anterior" at bounding box center [85, 239] width 14 height 14
click at [211, 385] on span "dic" at bounding box center [213, 388] width 12 height 10
click at [184, 382] on button "27" at bounding box center [186, 383] width 20 height 20
click at [202, 260] on button "14 de octubre de 2025" at bounding box center [161, 257] width 196 height 30
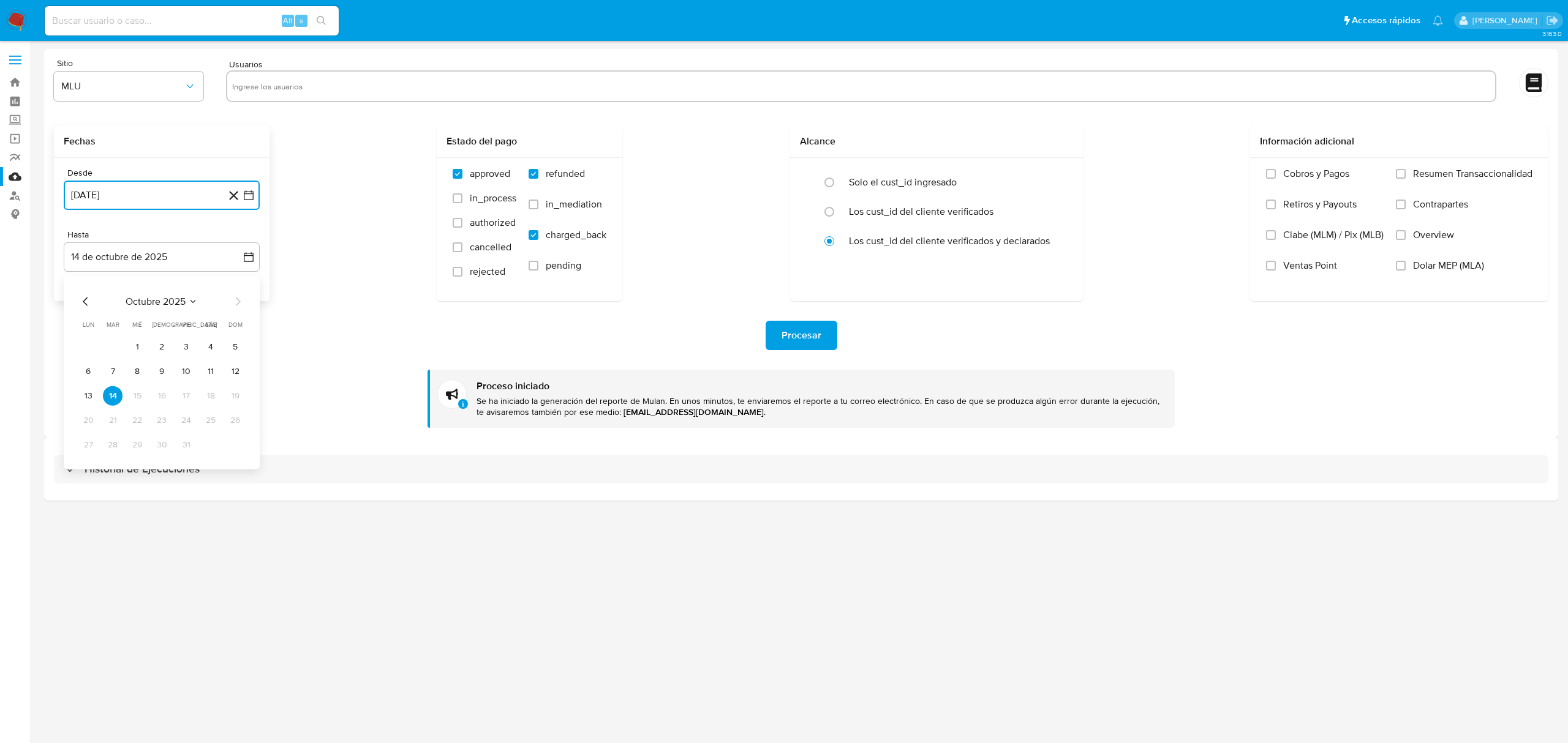
click at [87, 297] on icon "Mes anterior" at bounding box center [85, 302] width 14 height 14
click at [139, 416] on button "24" at bounding box center [137, 420] width 20 height 20
click at [300, 92] on input "text" at bounding box center [861, 86] width 1258 height 20
type input "2178998733"
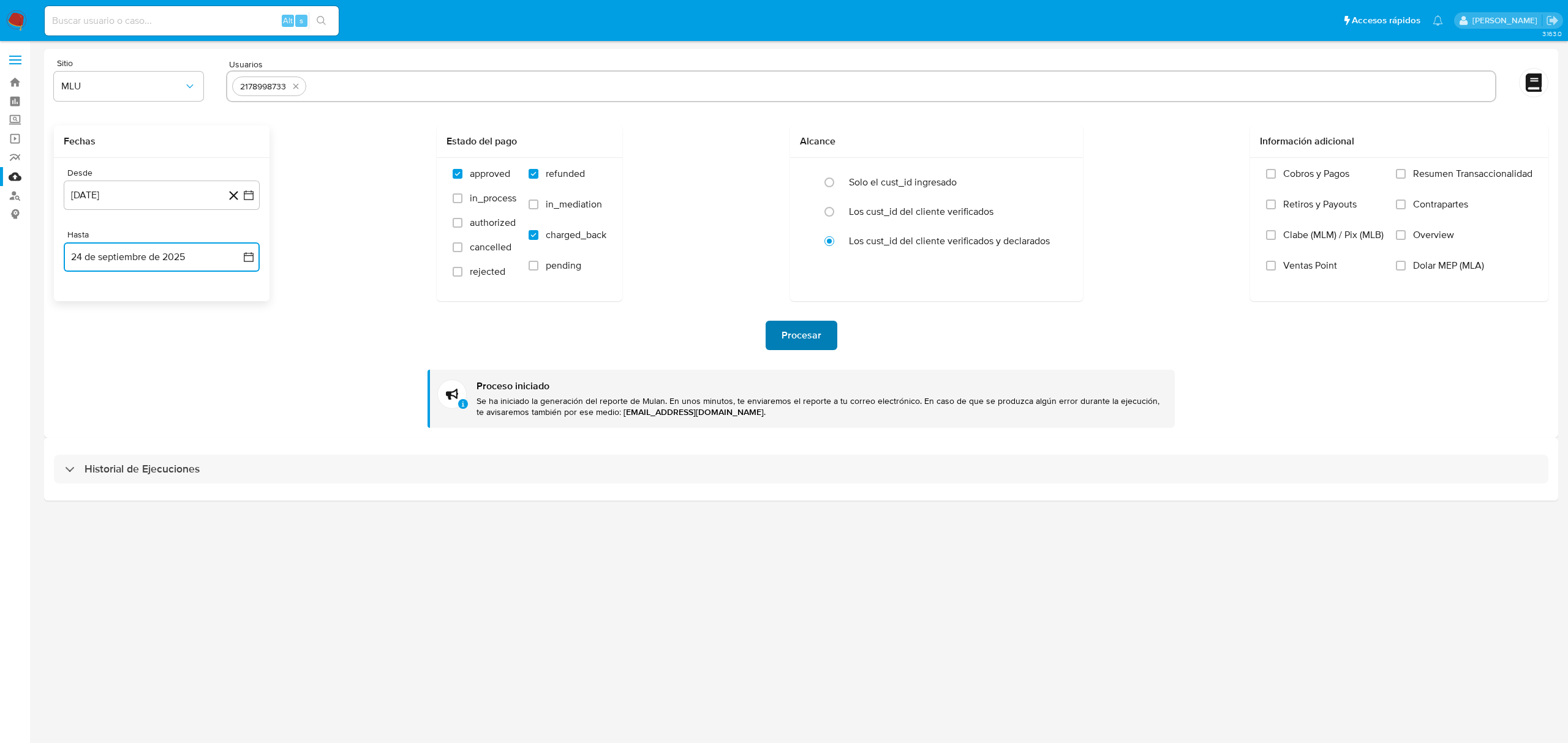
click at [824, 343] on button "Procesar" at bounding box center [801, 335] width 72 height 30
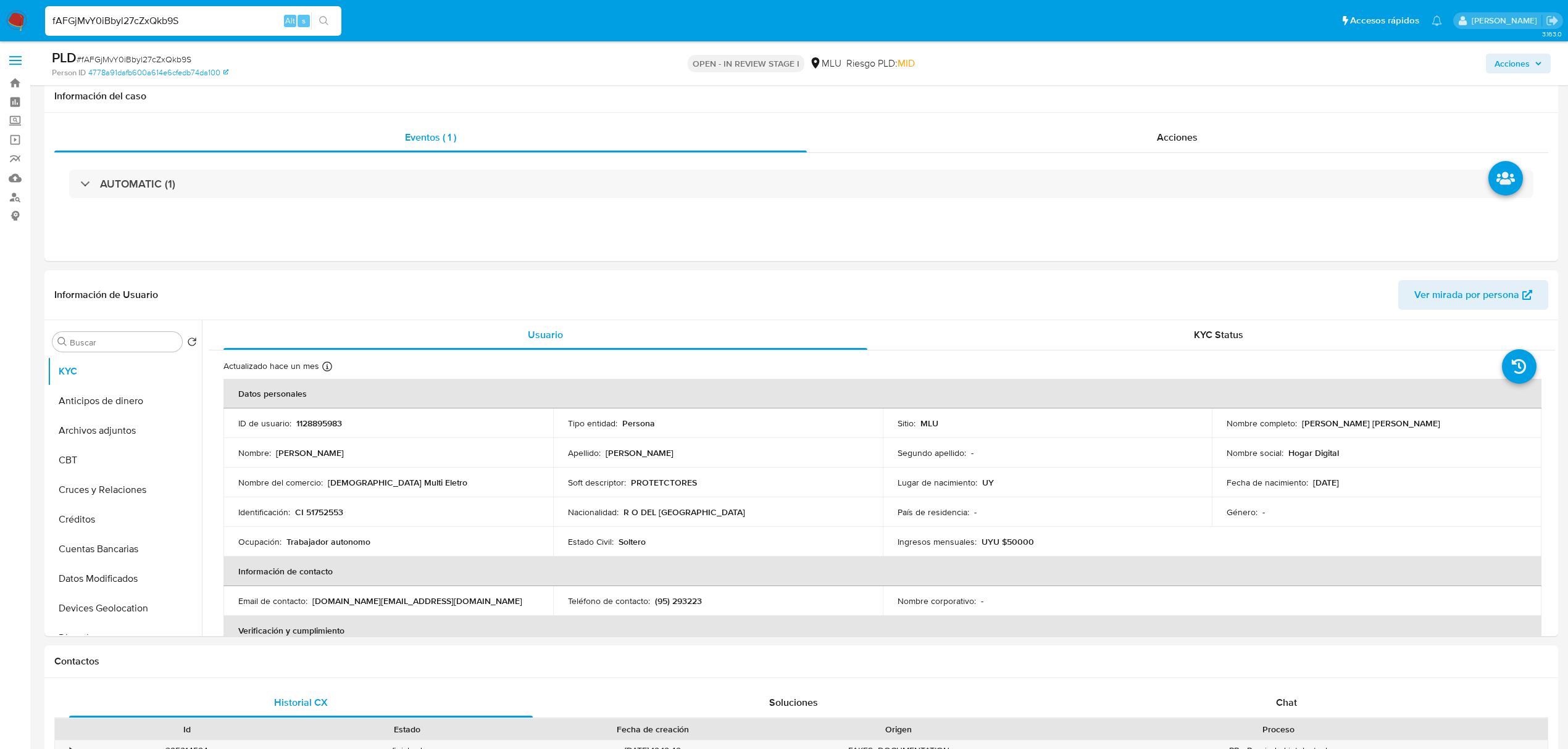
select select "10"
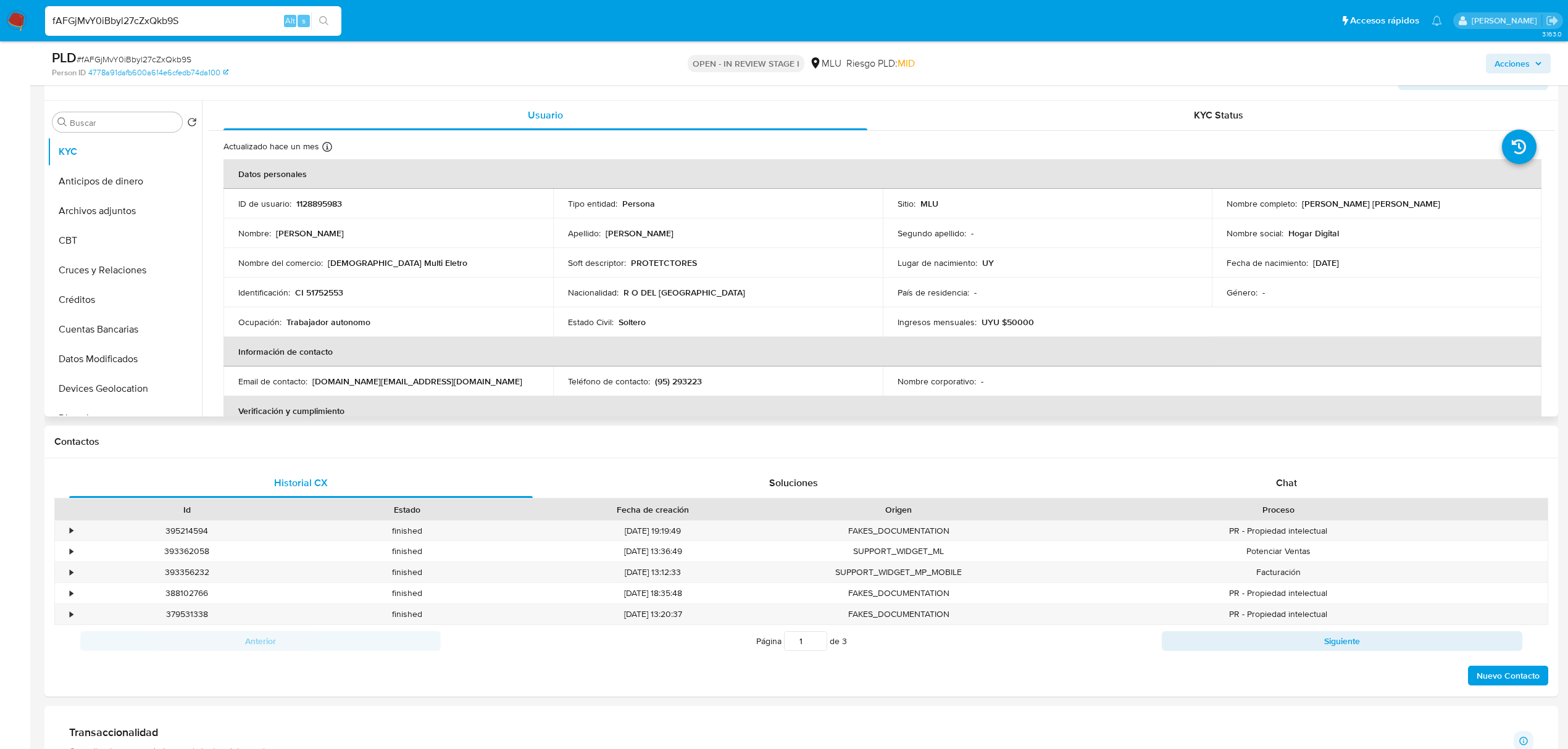
click at [319, 204] on p "1128895983" at bounding box center [319, 203] width 46 height 11
copy p "1128895983"
click at [1368, 201] on p "Cristian Alejandro Britos Sosa" at bounding box center [1371, 203] width 138 height 11
drag, startPoint x: 1416, startPoint y: 205, endPoint x: 1299, endPoint y: 202, distance: 117.0
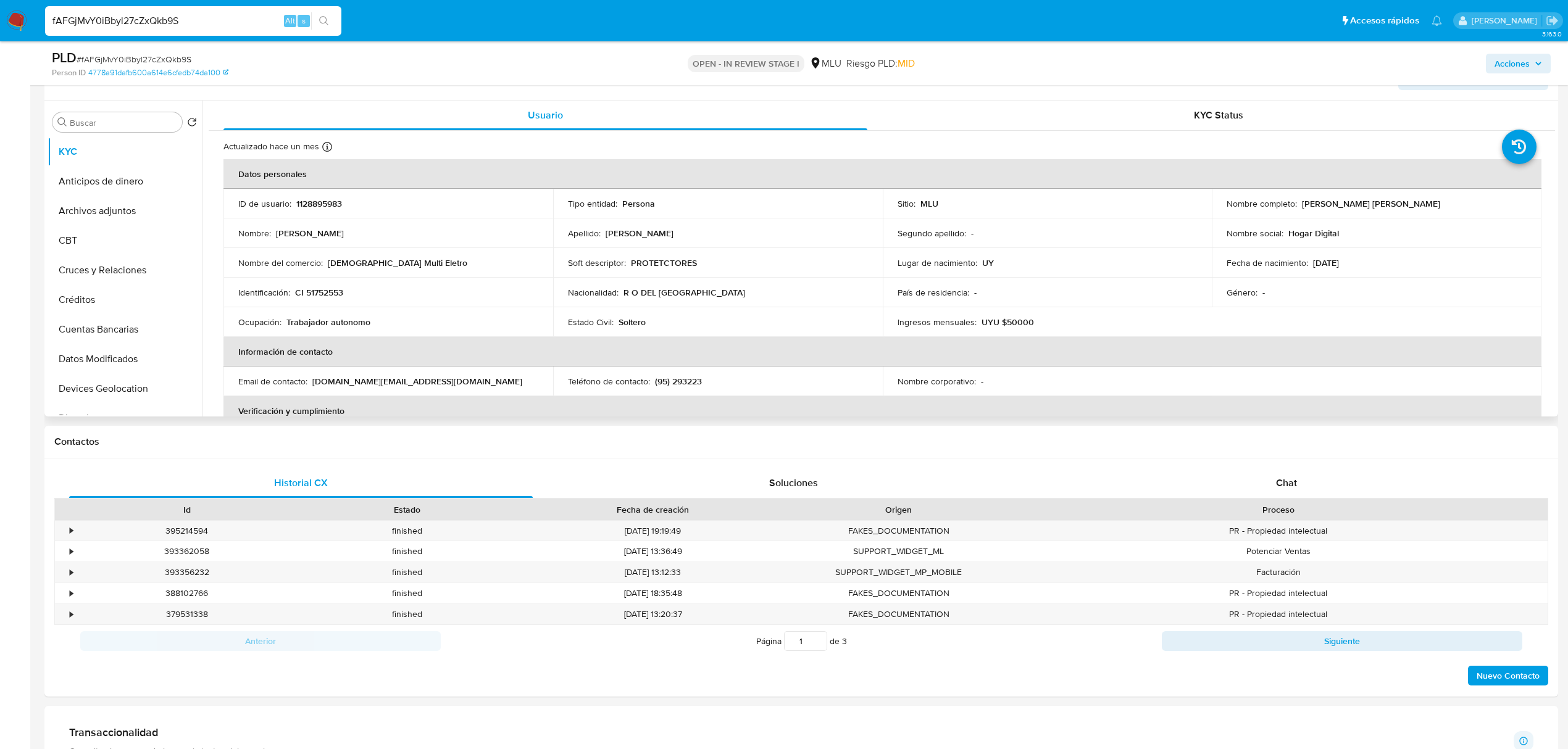
click at [1299, 202] on div "Nombre completo : Cristian Alejandro Britos Sosa" at bounding box center [1377, 203] width 300 height 11
copy p "[PERSON_NAME]"
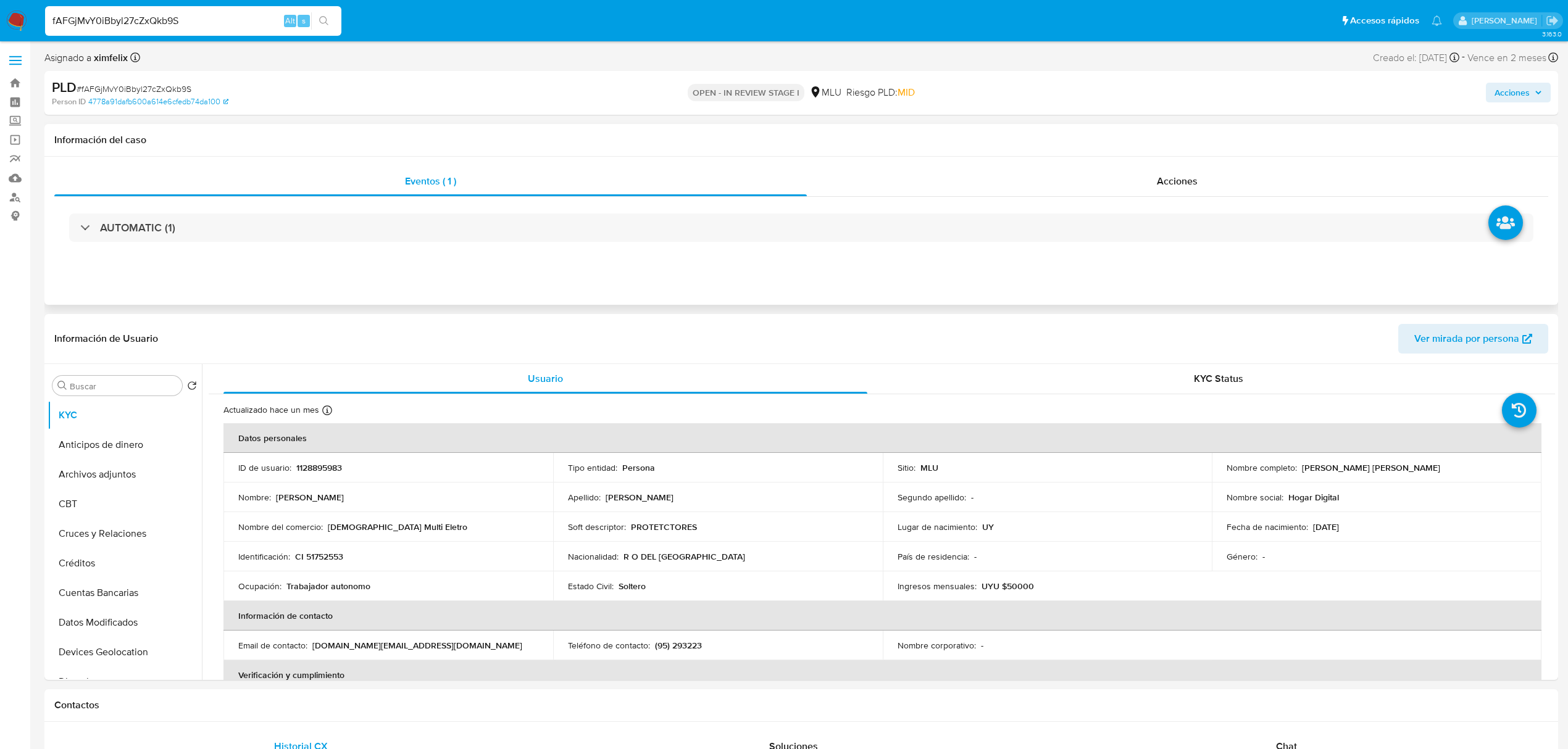
click at [588, 255] on div "AUTOMATIC (1)" at bounding box center [801, 227] width 1494 height 62
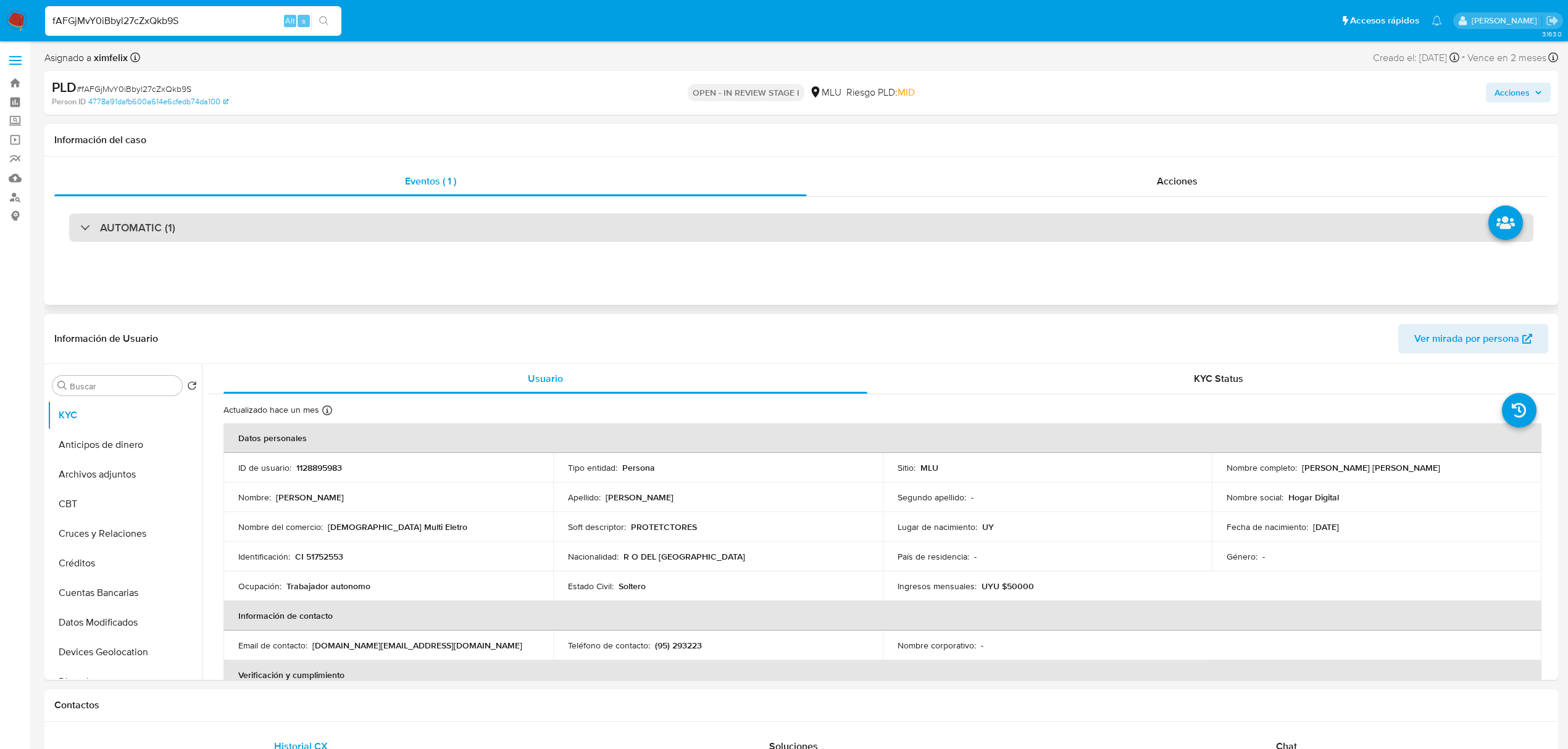
click at [591, 229] on div "AUTOMATIC (1)" at bounding box center [801, 227] width 1464 height 29
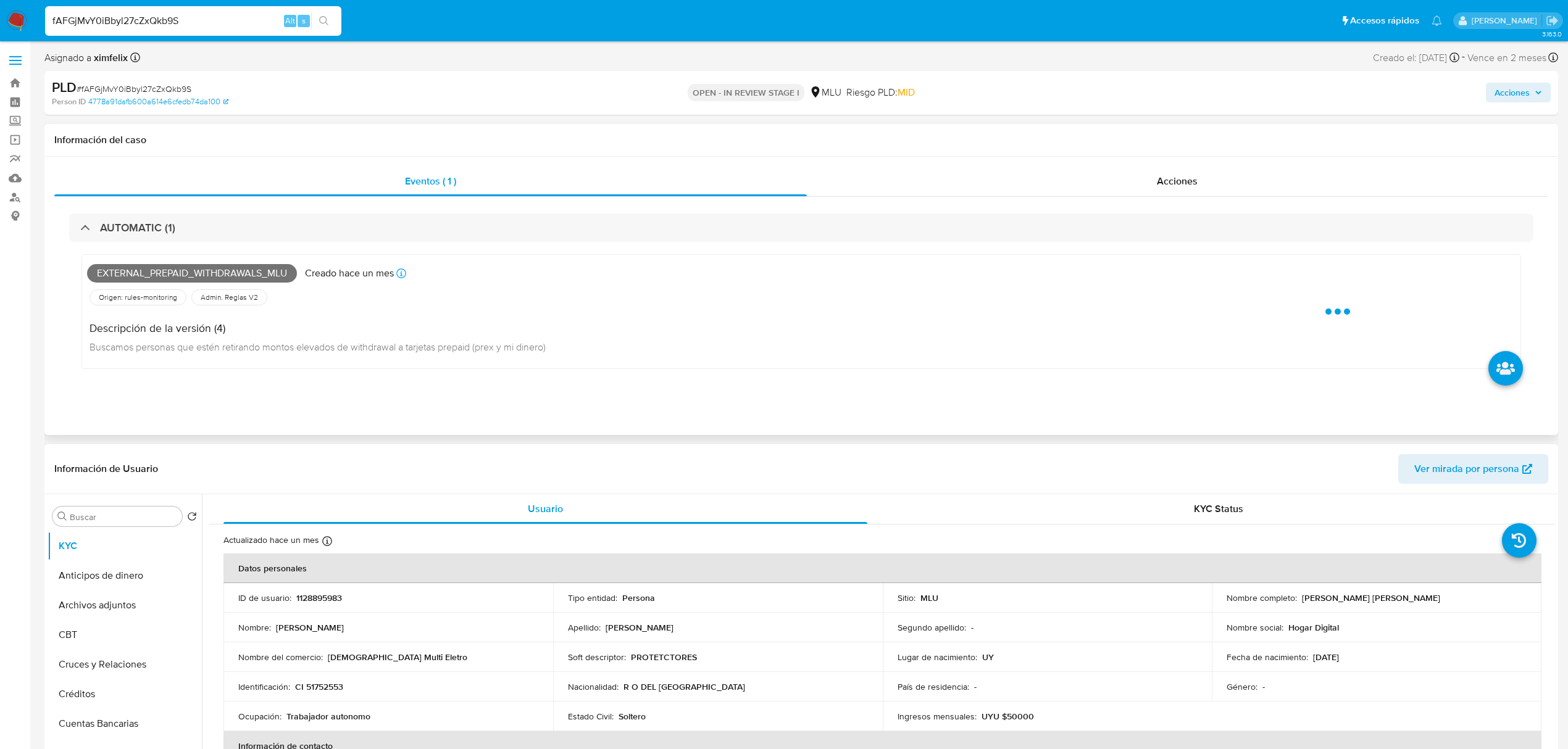
click at [187, 275] on span "External_prepaid_withdrawals_mlu" at bounding box center [192, 273] width 210 height 18
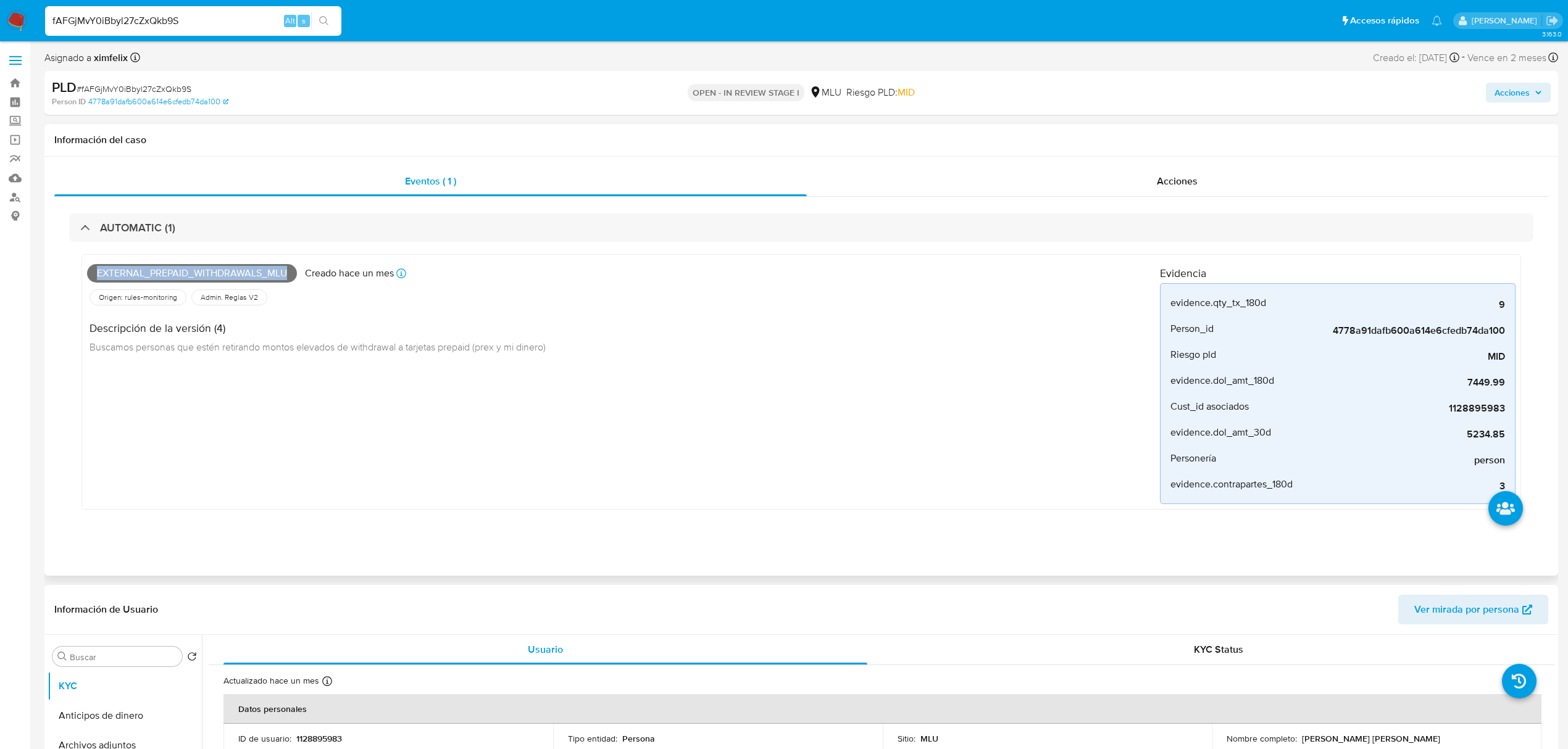
copy span "External_prepaid_withdrawals_mlu"
click at [134, 25] on input "fAFGjMvY0iBbyl27cZxQkb9S" at bounding box center [193, 20] width 297 height 16
paste input "LN022sPgibCKrsVoYNqapBkn"
type input "LN022sPgibCKrsVoYNqapBkn"
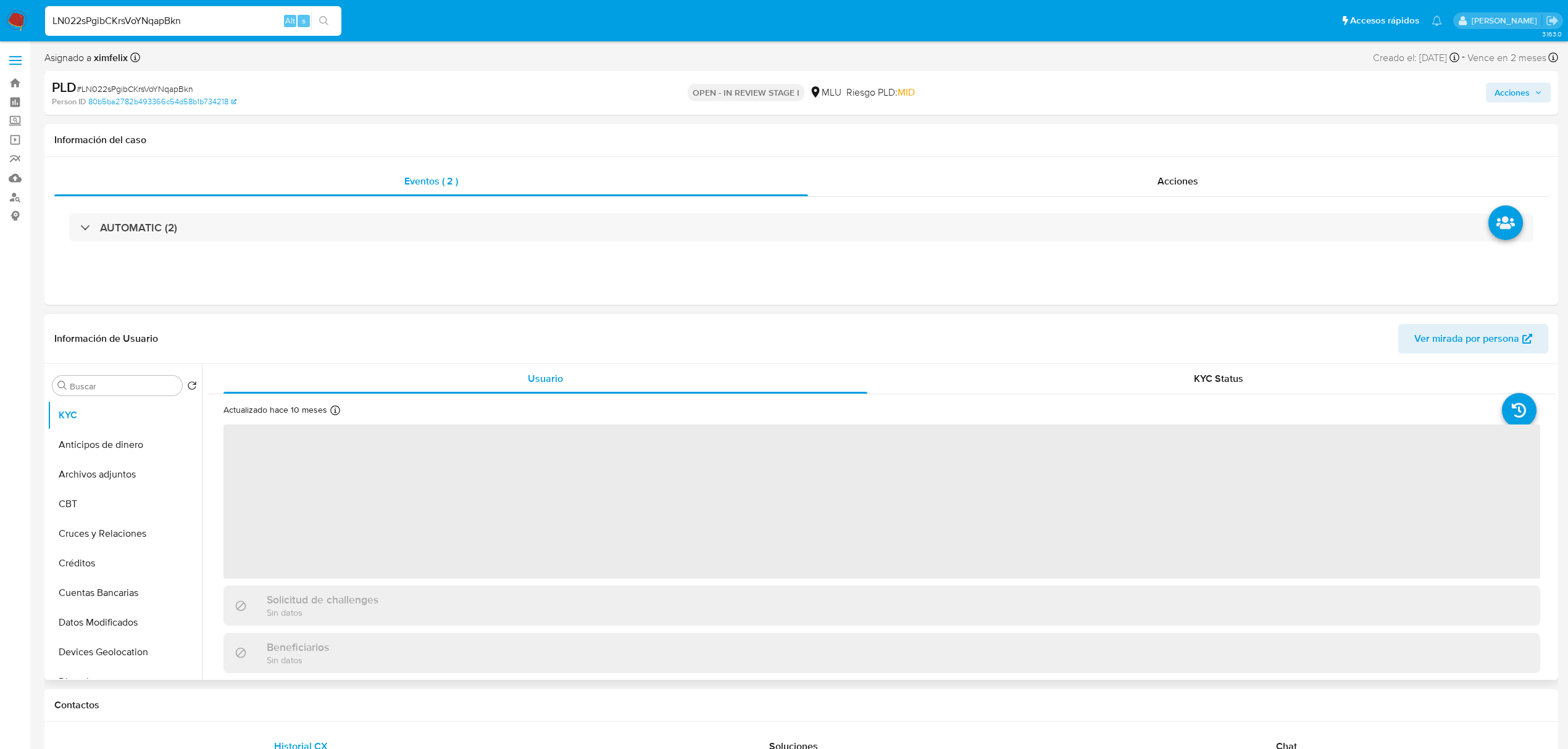
select select "10"
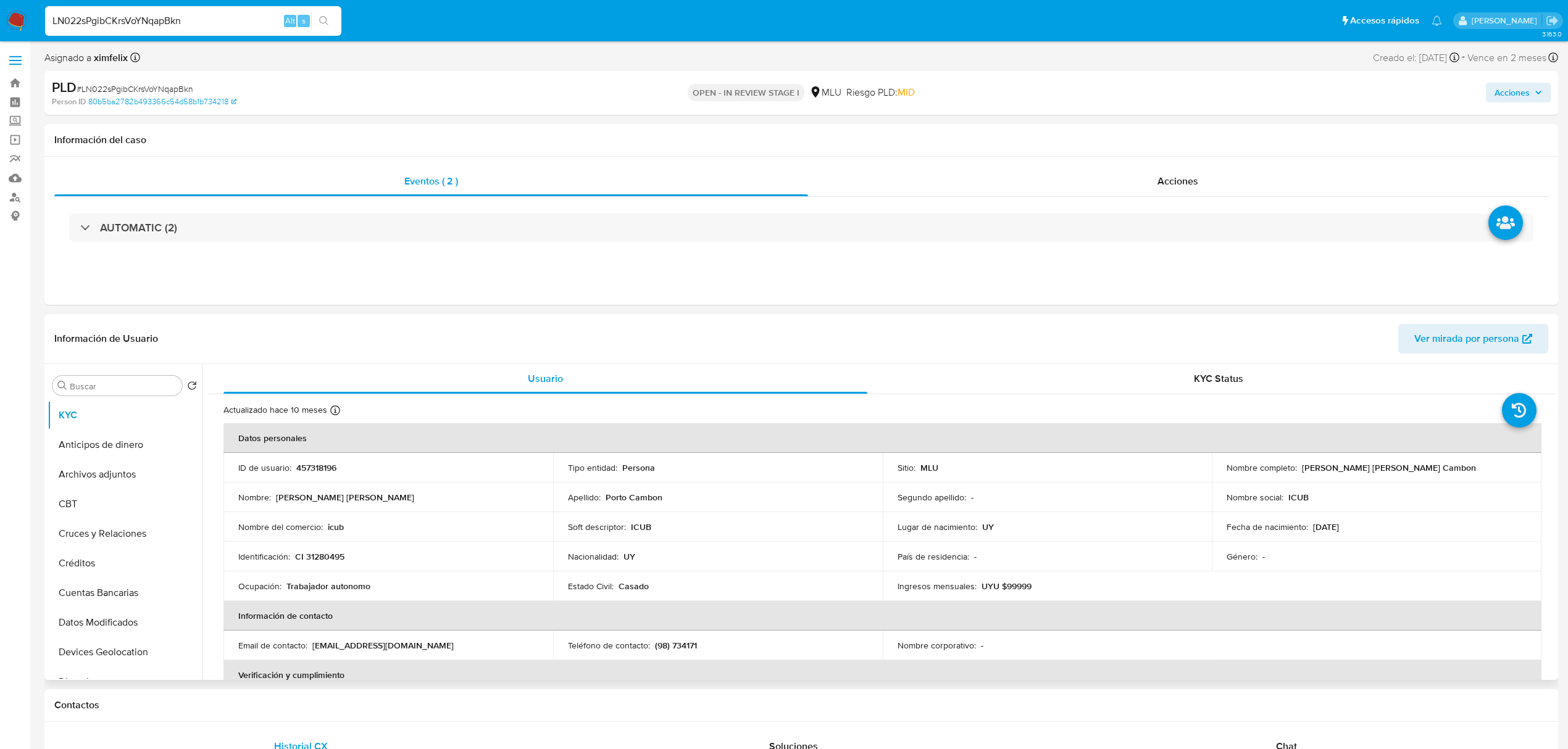
click at [330, 467] on p "457318196" at bounding box center [316, 467] width 40 height 11
copy p "457318196"
drag, startPoint x: 1407, startPoint y: 468, endPoint x: 1299, endPoint y: 470, distance: 108.0
click at [1299, 470] on div "Nombre completo : Maria Celina Porto Cambon" at bounding box center [1377, 467] width 300 height 11
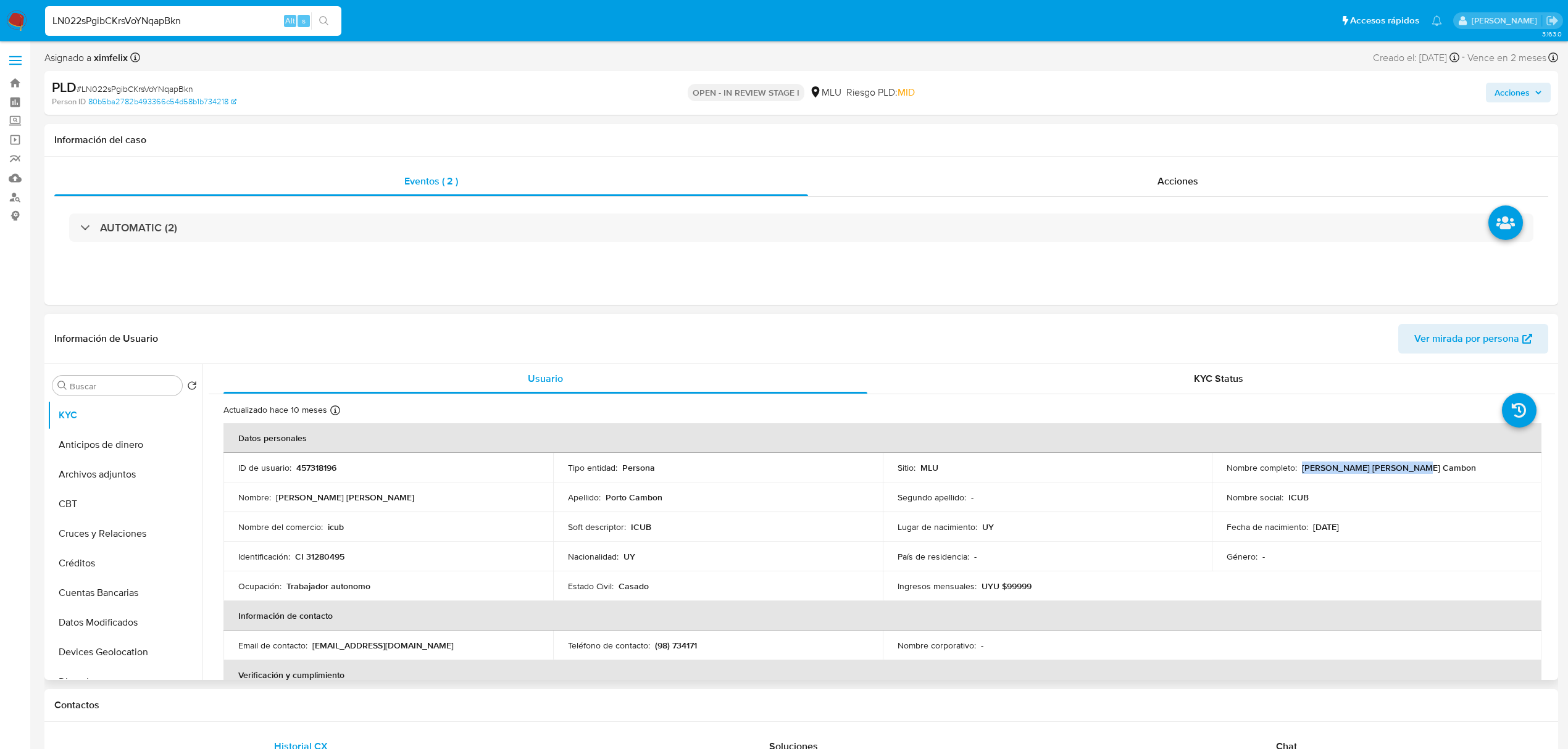
copy p "Maria Celina Porto Cambon"
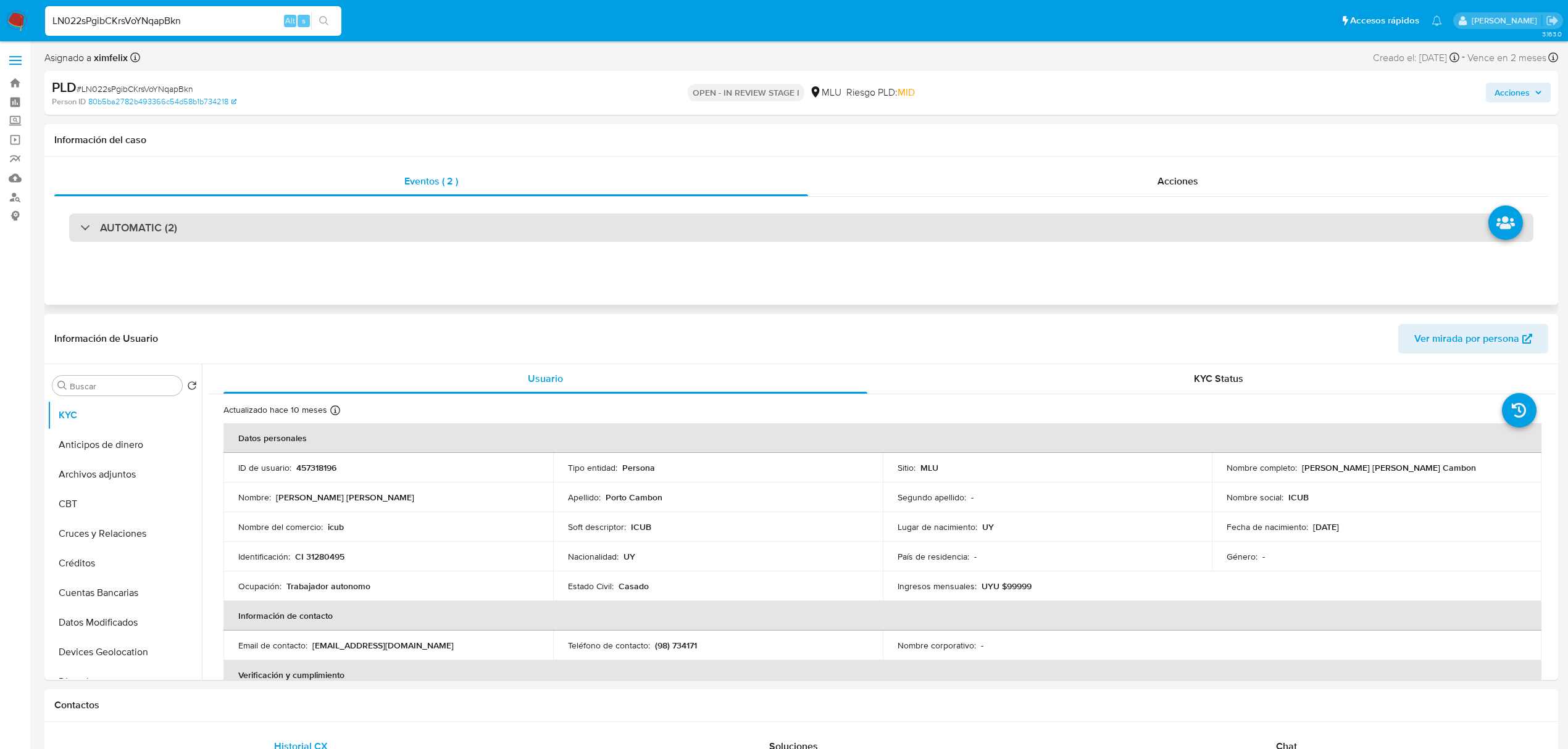
click at [226, 231] on div "AUTOMATIC (2)" at bounding box center [801, 227] width 1464 height 29
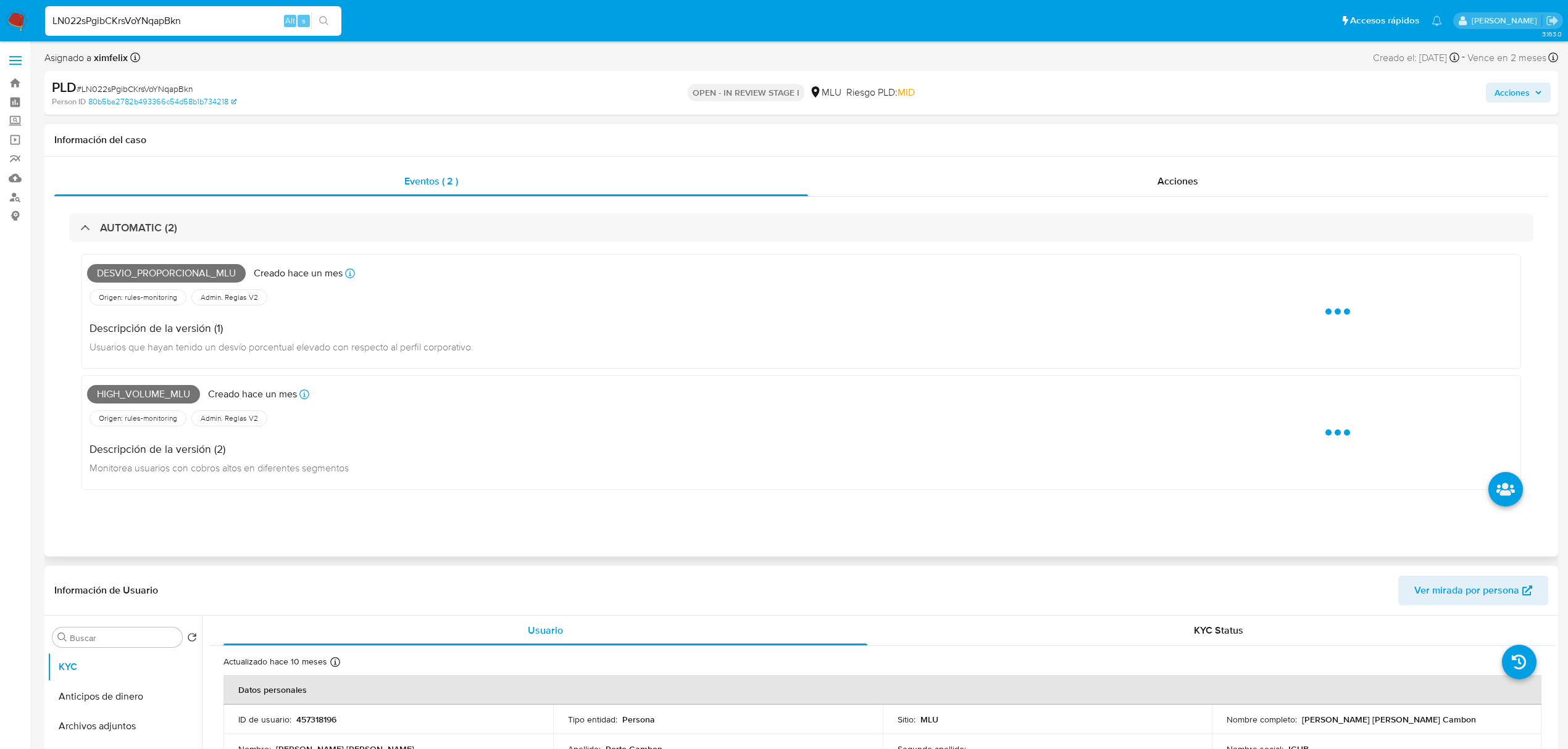
click at [166, 280] on span "Desvio_proporcional_mlu" at bounding box center [166, 273] width 159 height 18
click at [178, 272] on span "Desvio_proporcional_mlu" at bounding box center [166, 273] width 159 height 18
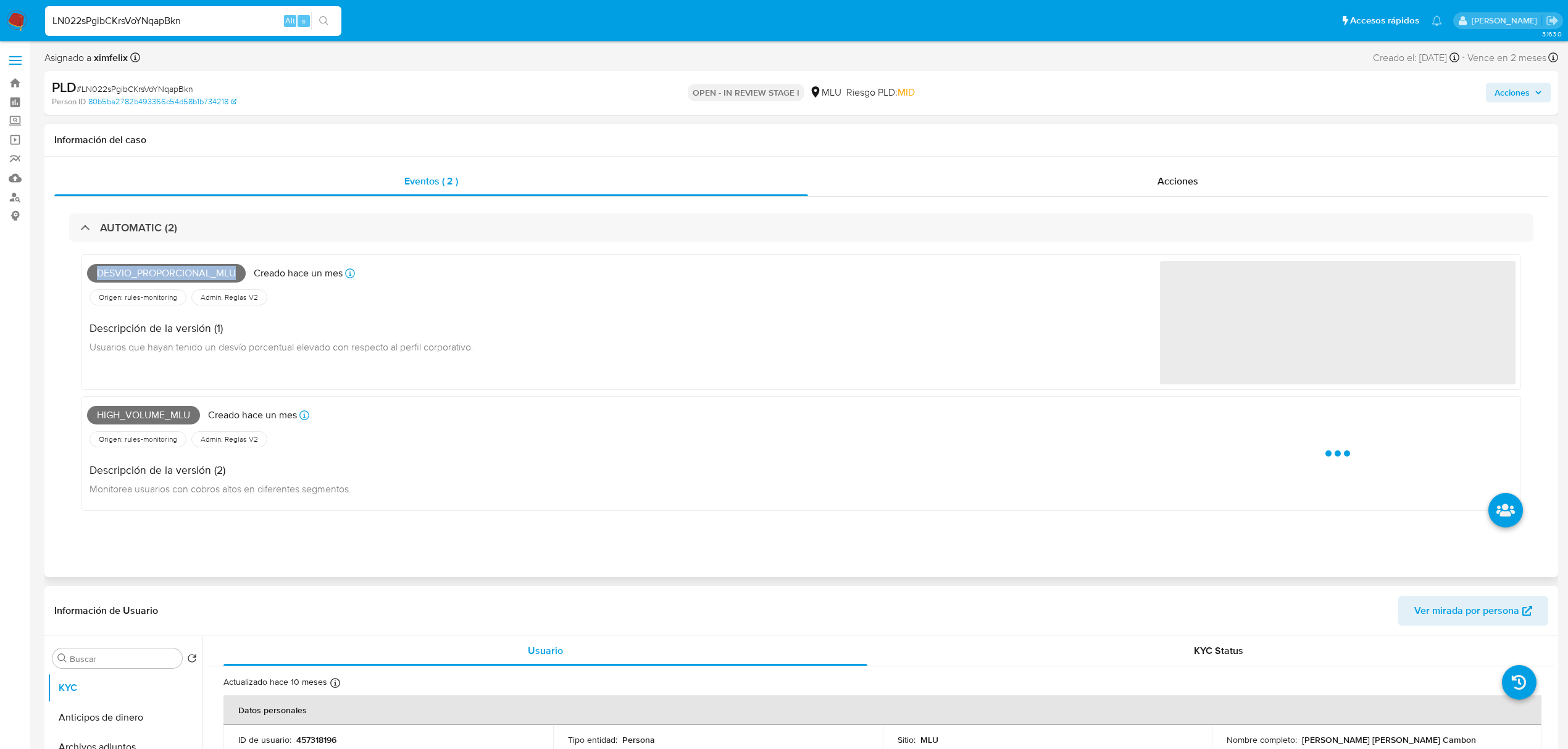
click at [178, 272] on span "Desvio_proporcional_mlu" at bounding box center [166, 273] width 159 height 18
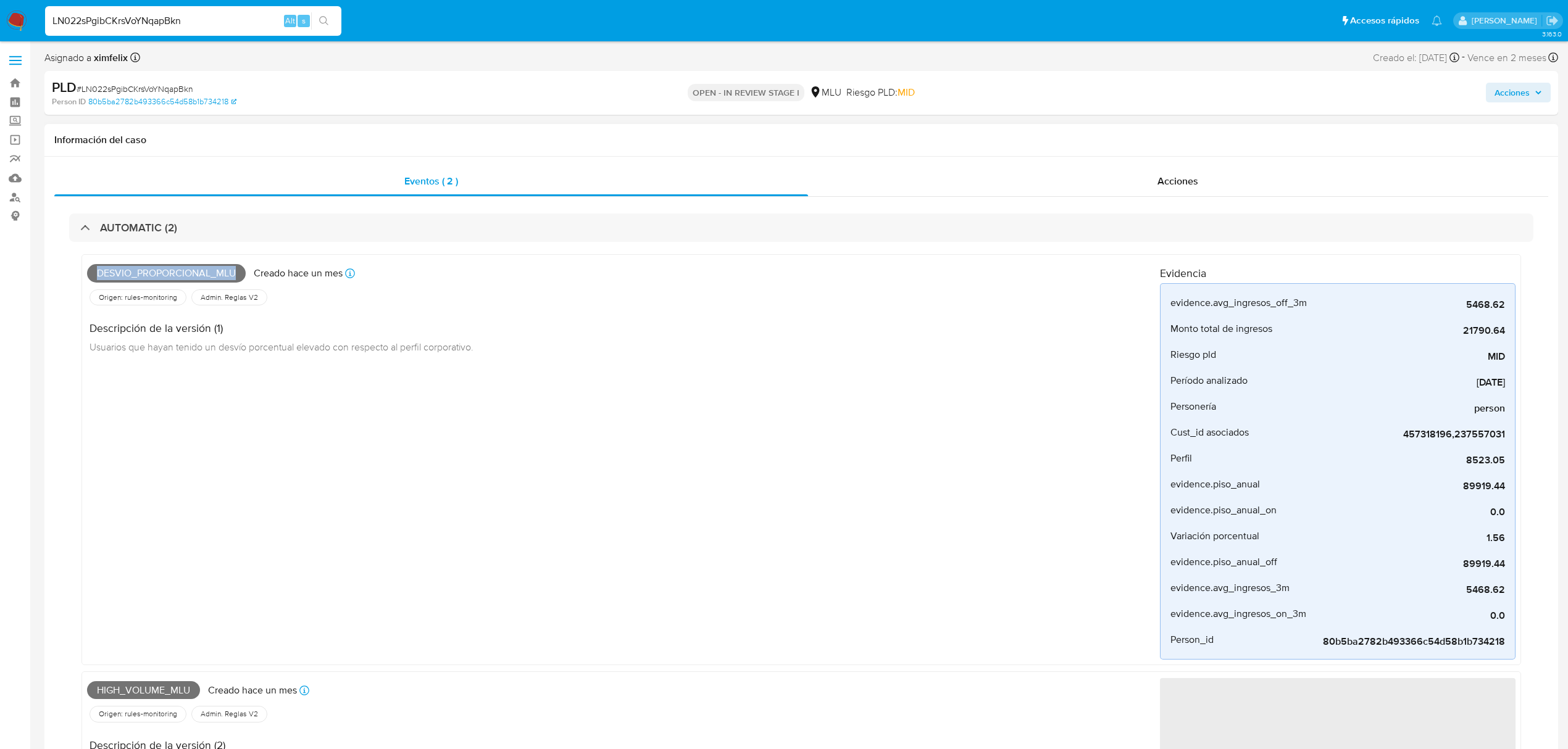
copy span "Desvio_proporcional_mlu"
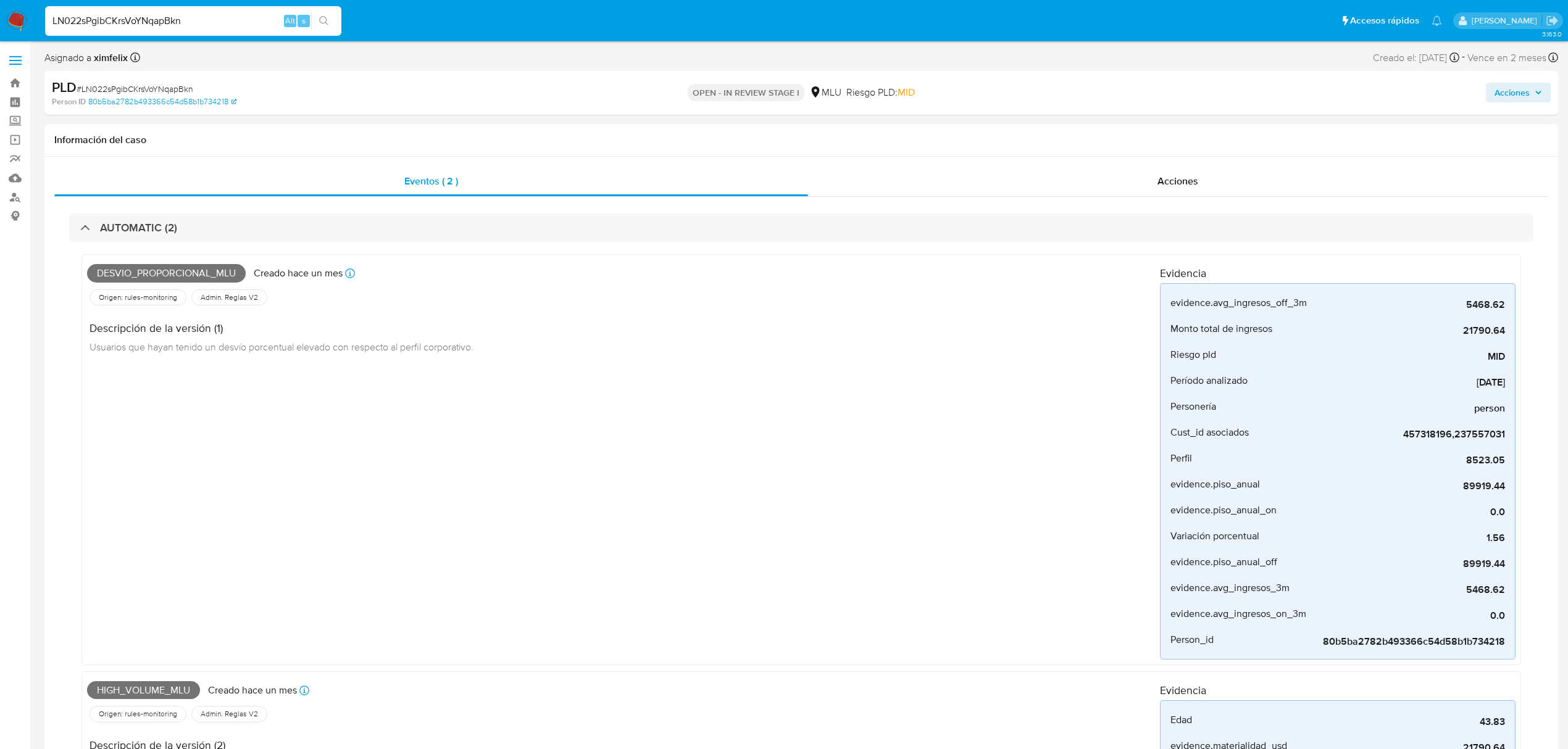
click at [154, 685] on span "High_volume_mlu" at bounding box center [144, 690] width 113 height 18
copy span "High_volume_mlu"
click at [151, 13] on input "LN022sPgibCKrsVoYNqapBkn" at bounding box center [193, 20] width 297 height 16
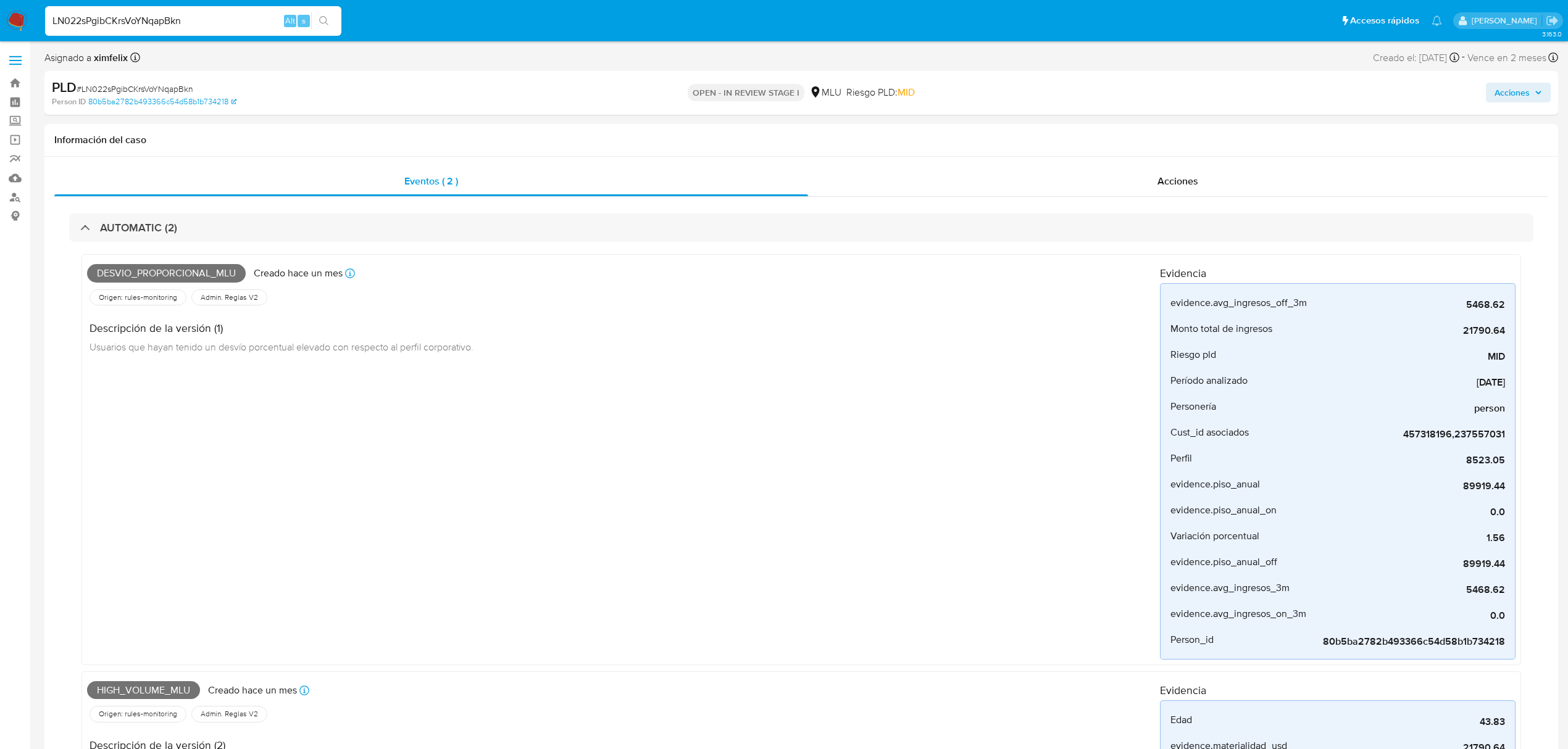
paste input "D2MvVUC2jO4pvHiUSKXOp5r3"
type input "D2MvVUC2jO4pvHiUSKXOp5r3"
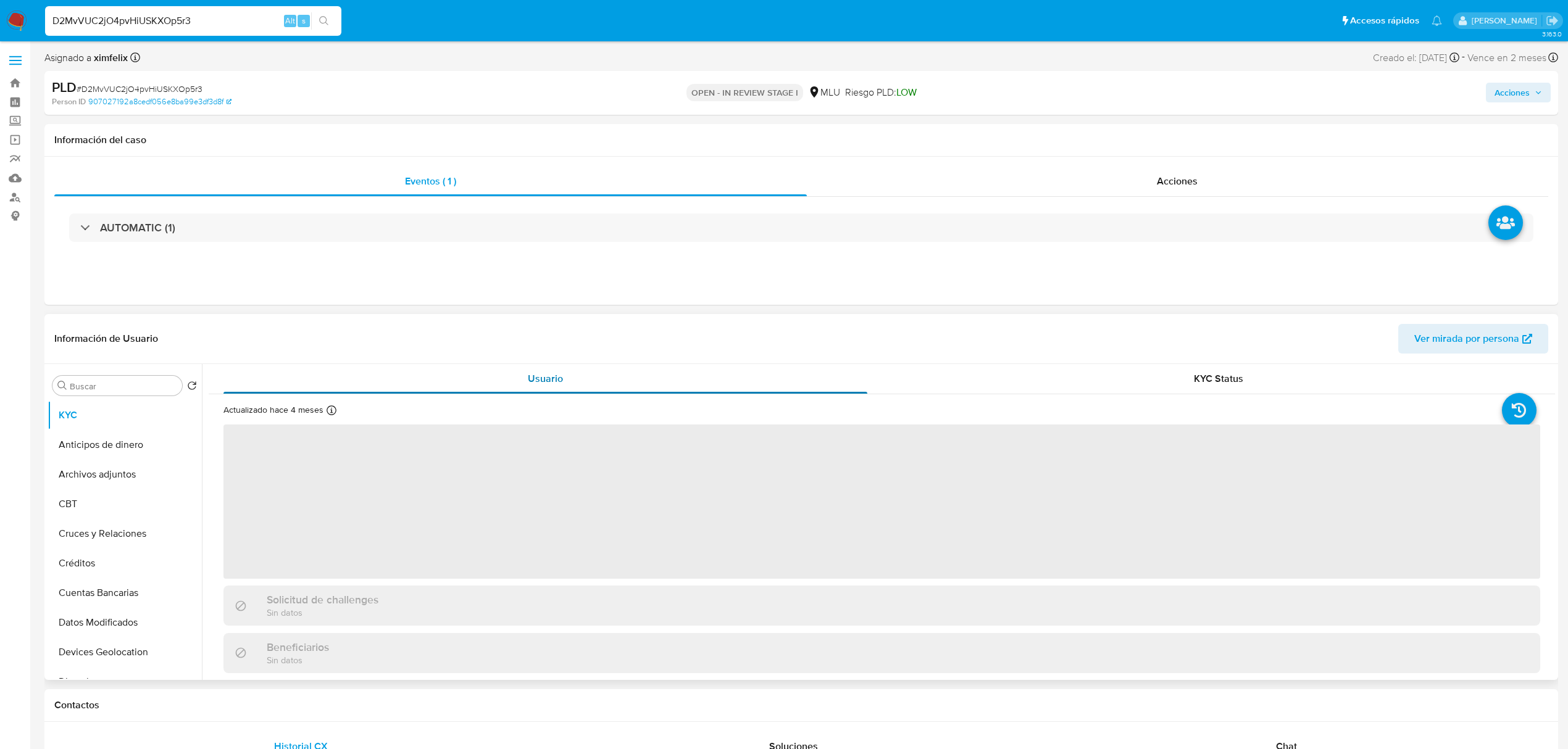
select select "10"
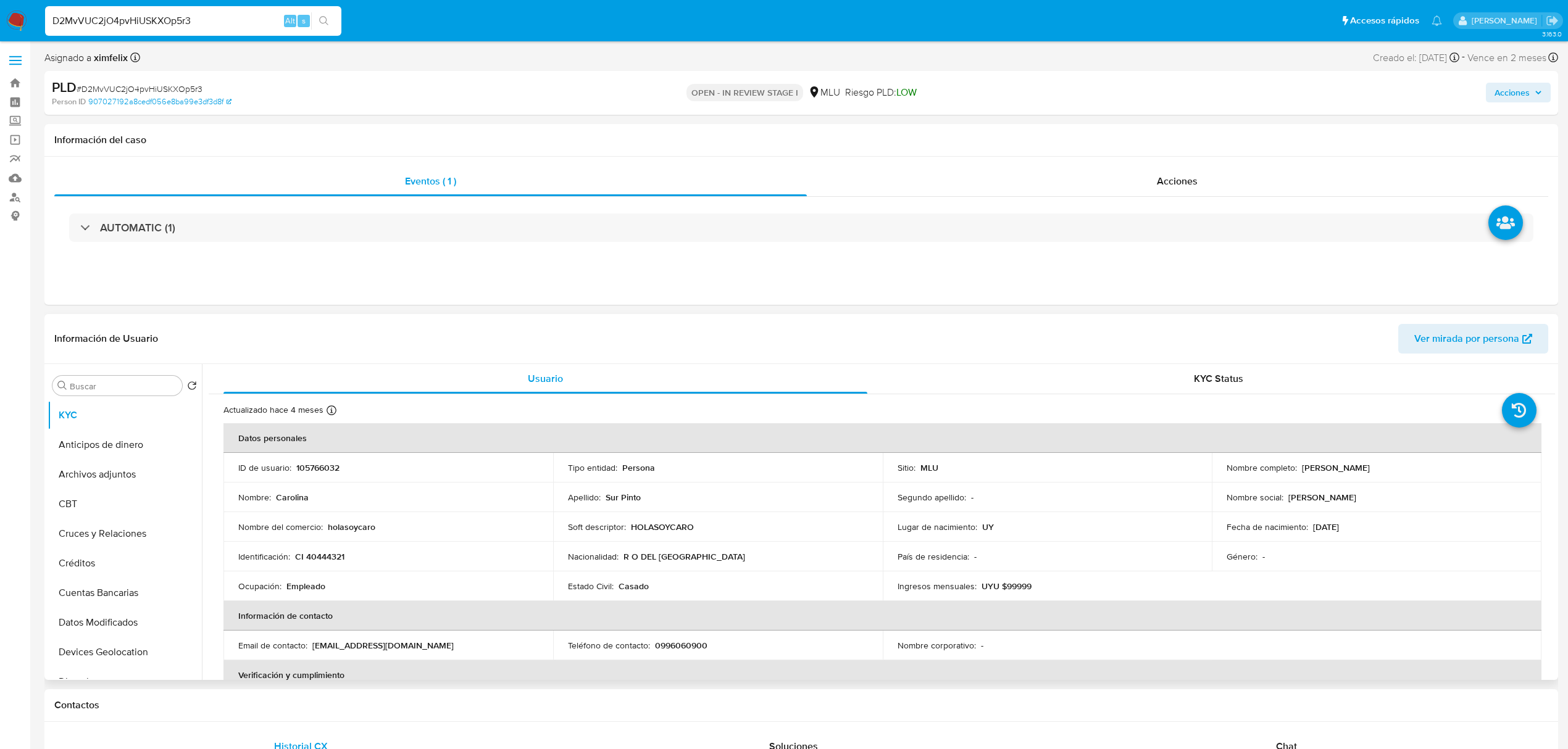
click at [312, 470] on p "105766032" at bounding box center [318, 467] width 43 height 11
copy p "105766032"
drag, startPoint x: 1382, startPoint y: 474, endPoint x: 1297, endPoint y: 469, distance: 85.1
click at [1297, 469] on td "Nombre completo : Carolina Sur Pinto" at bounding box center [1376, 468] width 330 height 30
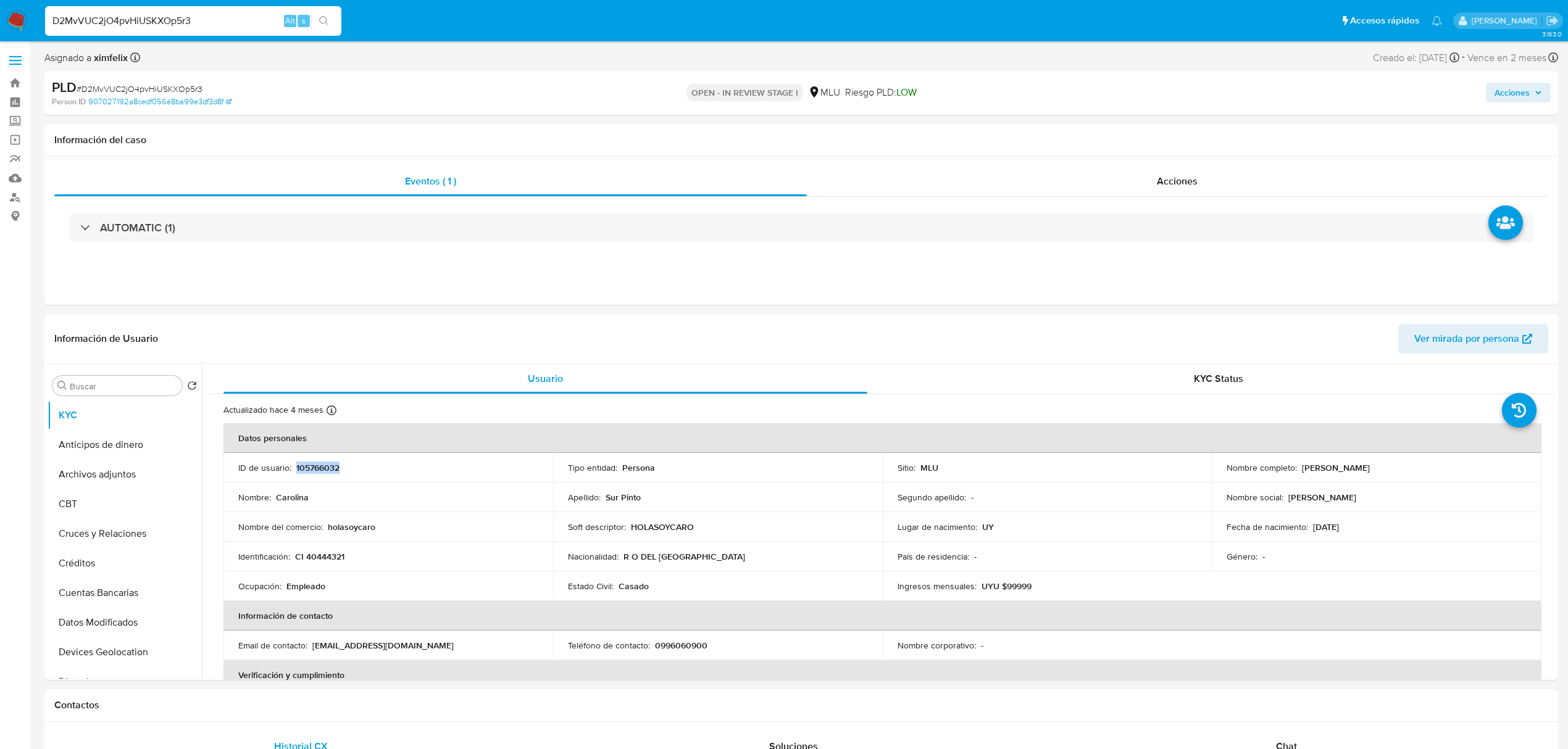
copy p "Carolina Sur Pinto"
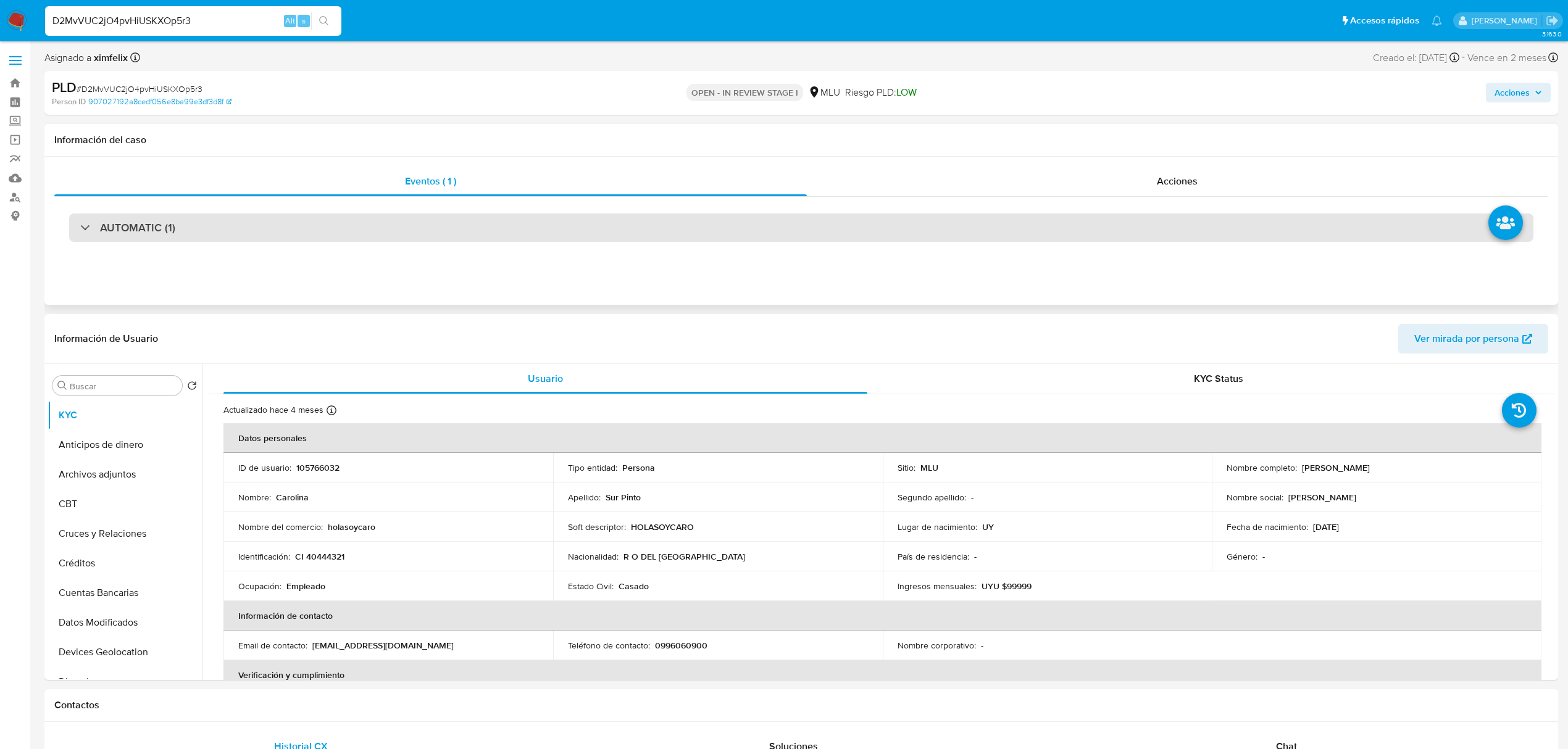
click at [292, 220] on div "AUTOMATIC (1)" at bounding box center [801, 227] width 1464 height 29
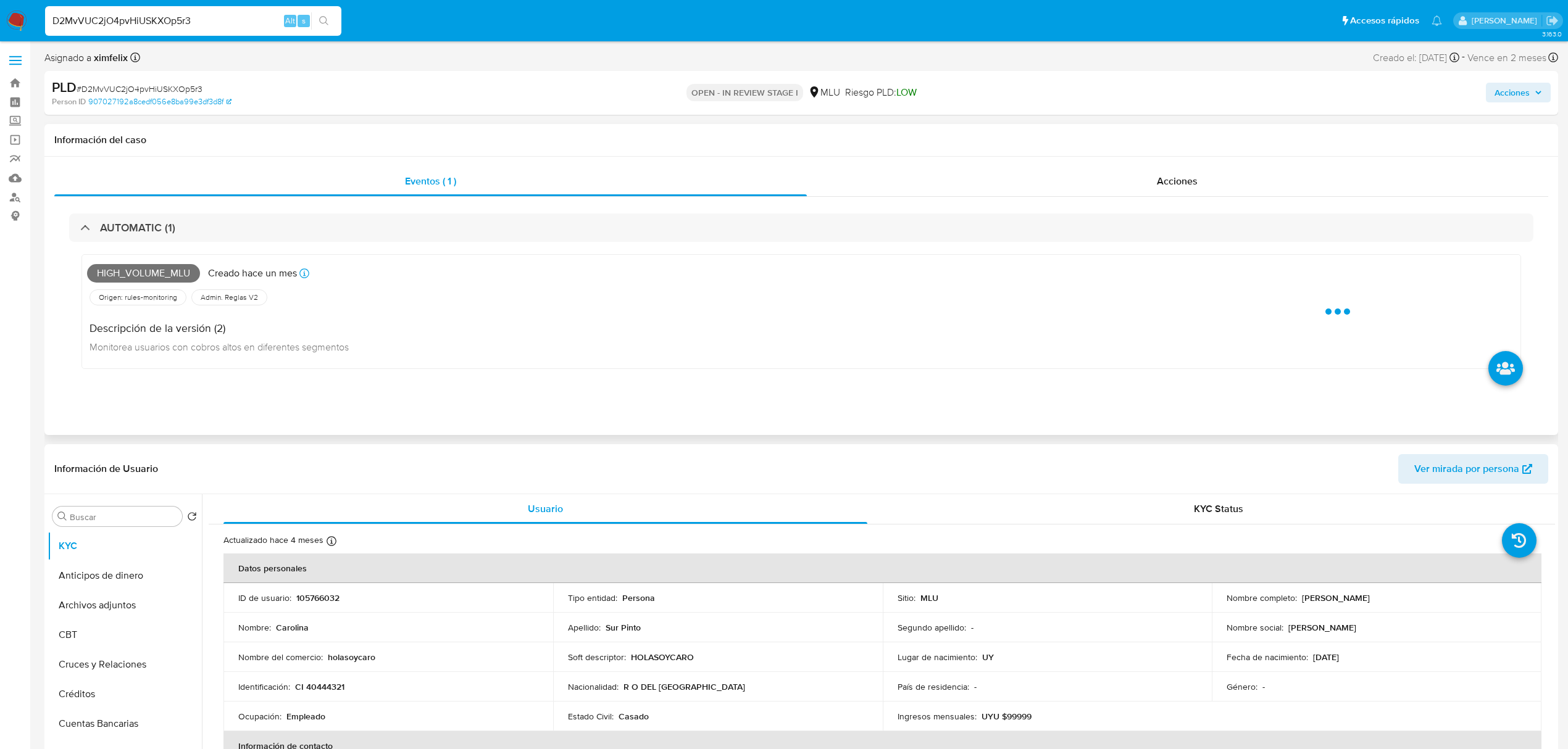
click at [156, 272] on span "High_volume_mlu" at bounding box center [144, 273] width 113 height 18
copy span "High_volume_mlu"
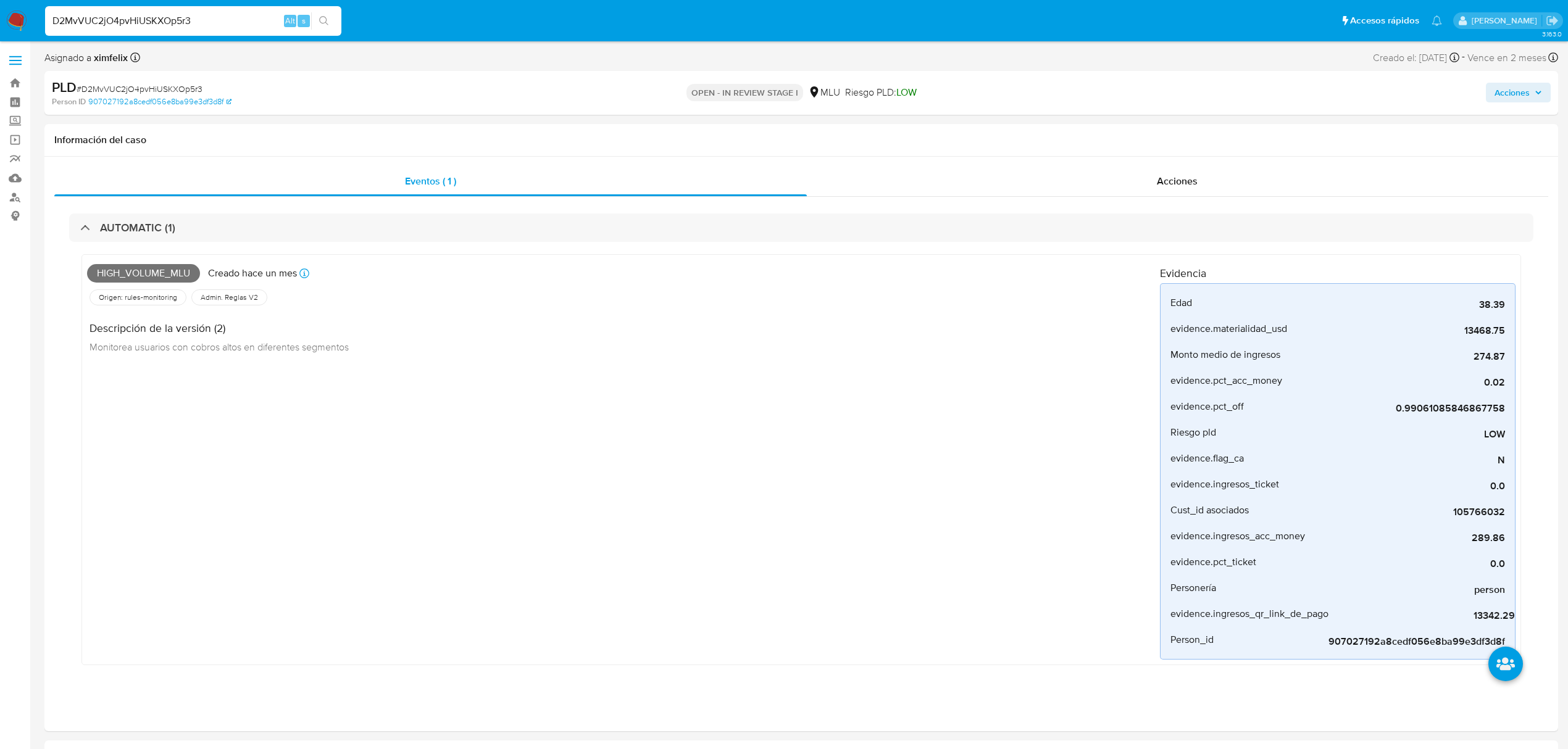
click at [156, 20] on input "D2MvVUC2jO4pvHiUSKXOp5r3" at bounding box center [193, 20] width 297 height 16
paste input "l1ljjnQSH0xXGQzvuiJDY5Kr"
type input "l1ljjnQSH0xXGQzvuiJDY5Kr"
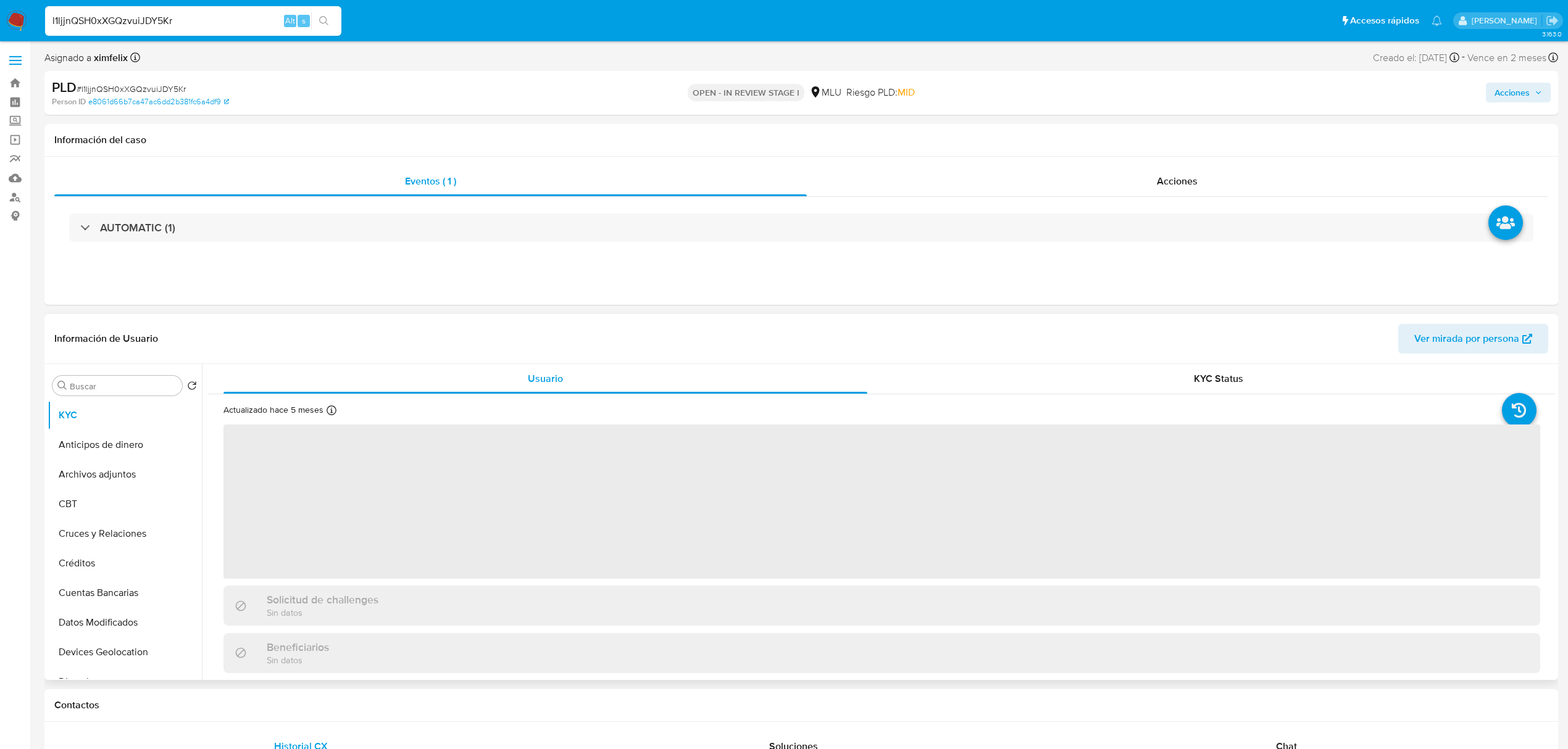
select select "10"
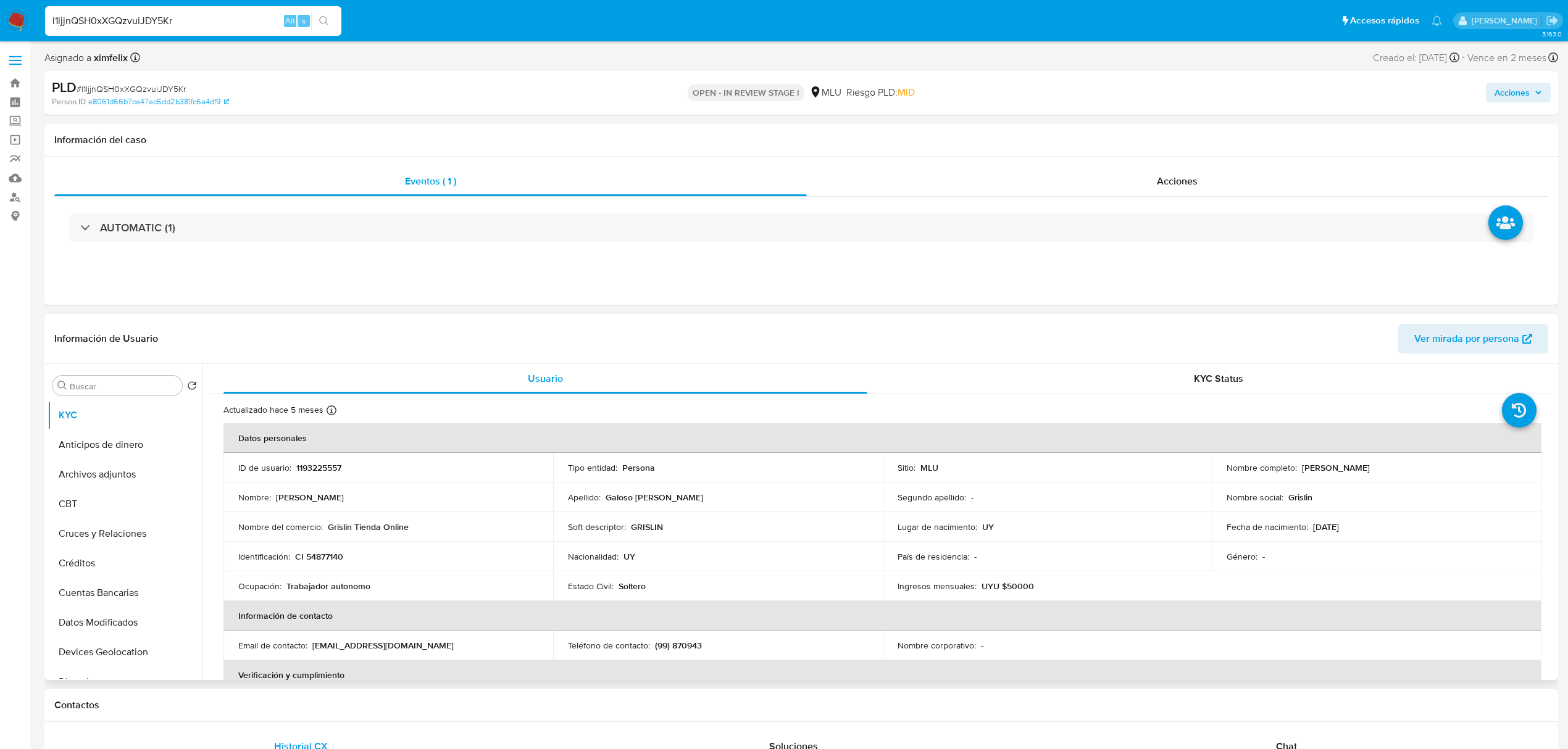
click at [310, 465] on p "1193225557" at bounding box center [319, 467] width 45 height 11
drag, startPoint x: 1423, startPoint y: 453, endPoint x: 1296, endPoint y: 467, distance: 127.8
click at [1296, 467] on td "Nombre completo : Leandro Galoso Curbelo" at bounding box center [1376, 468] width 330 height 30
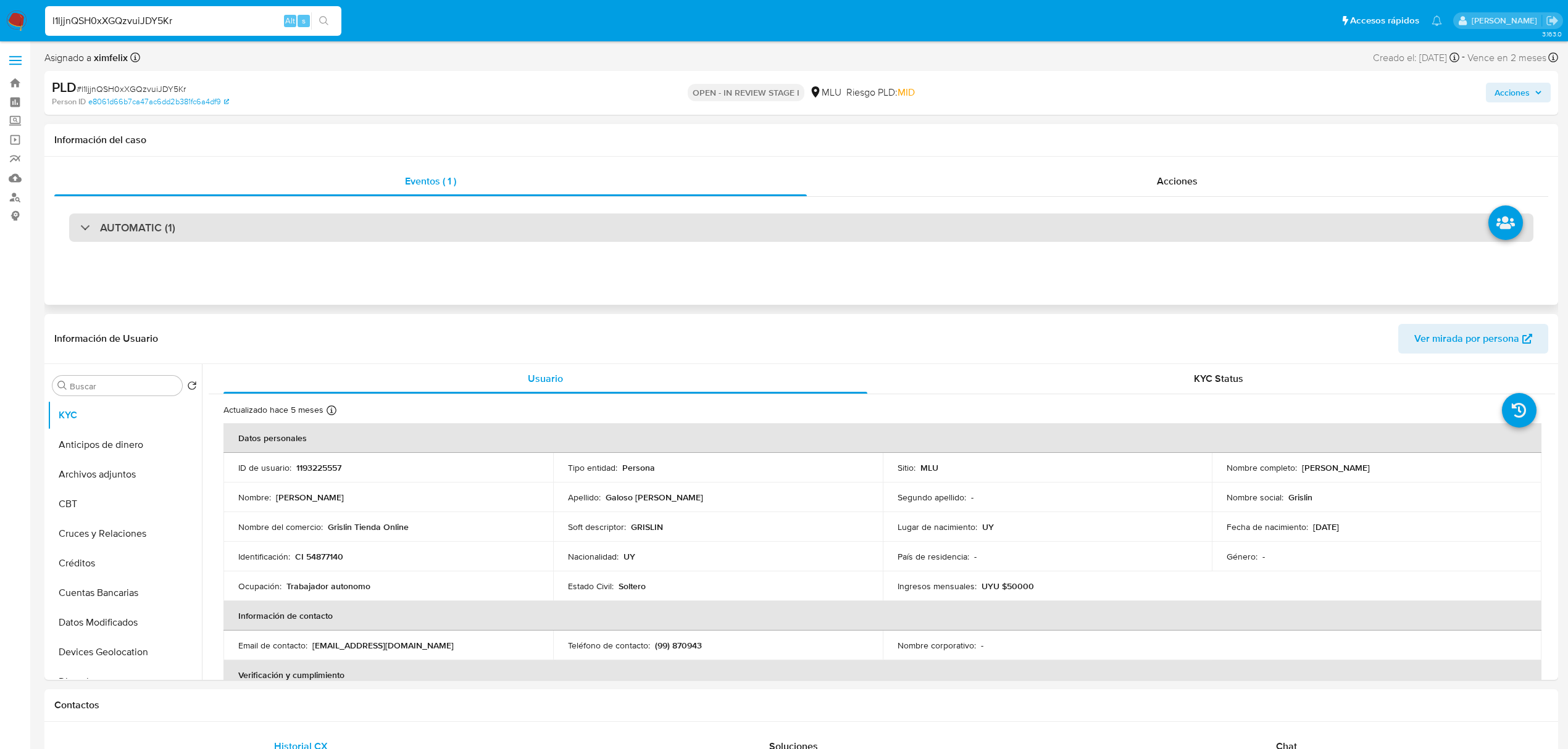
click at [302, 228] on div "AUTOMATIC (1)" at bounding box center [801, 227] width 1464 height 29
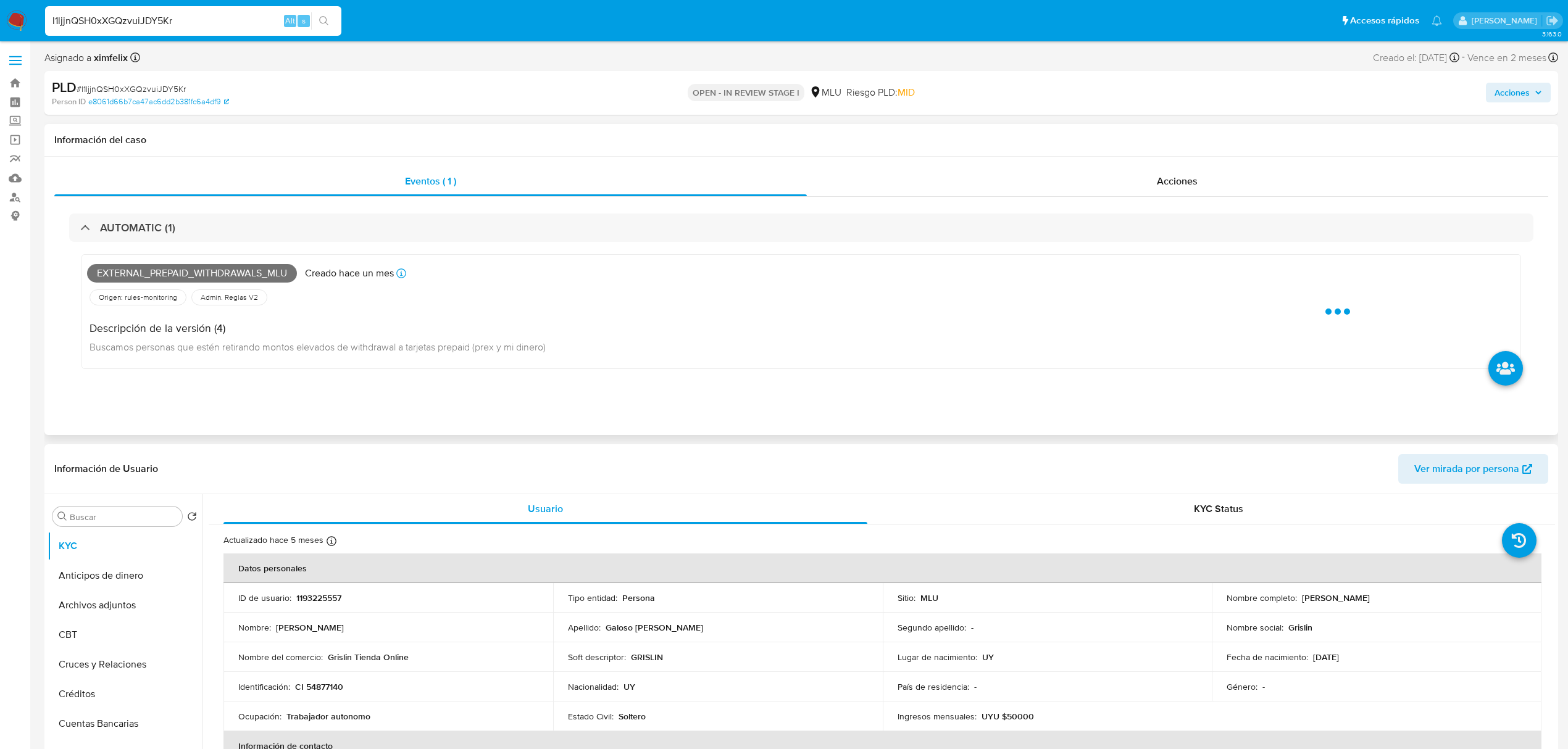
click at [163, 269] on span "External_prepaid_withdrawals_mlu" at bounding box center [192, 273] width 210 height 18
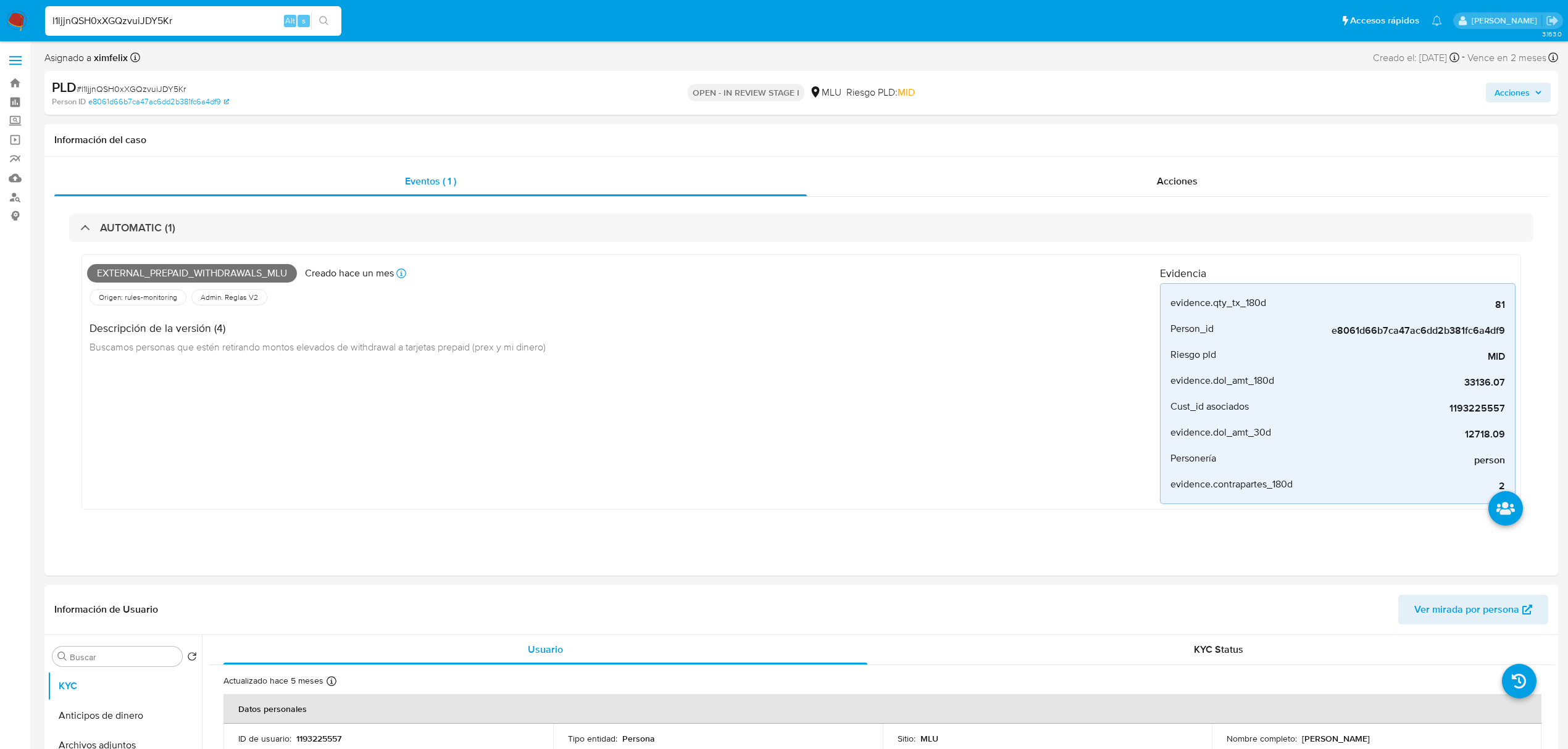
click at [140, 16] on input "l1ljjnQSH0xXGQzvuiJDY5Kr" at bounding box center [193, 20] width 297 height 16
paste input "oH4d6PO6MmDBStUtz1pnxhEn"
type input "oH4d6PO6MmDBStUtz1pnxhEn"
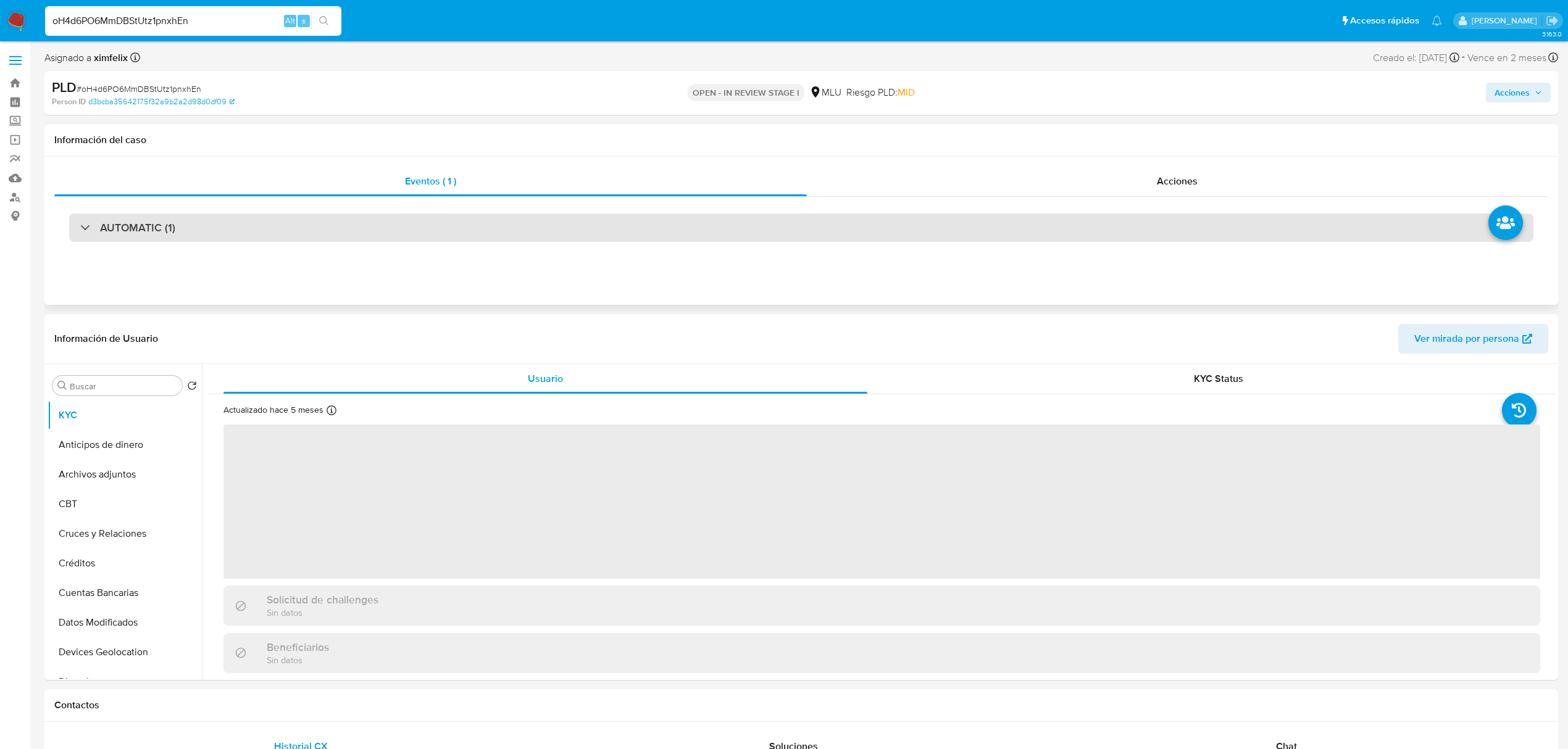
select select "10"
click at [257, 213] on div "AUTOMATIC (1)" at bounding box center [801, 227] width 1464 height 29
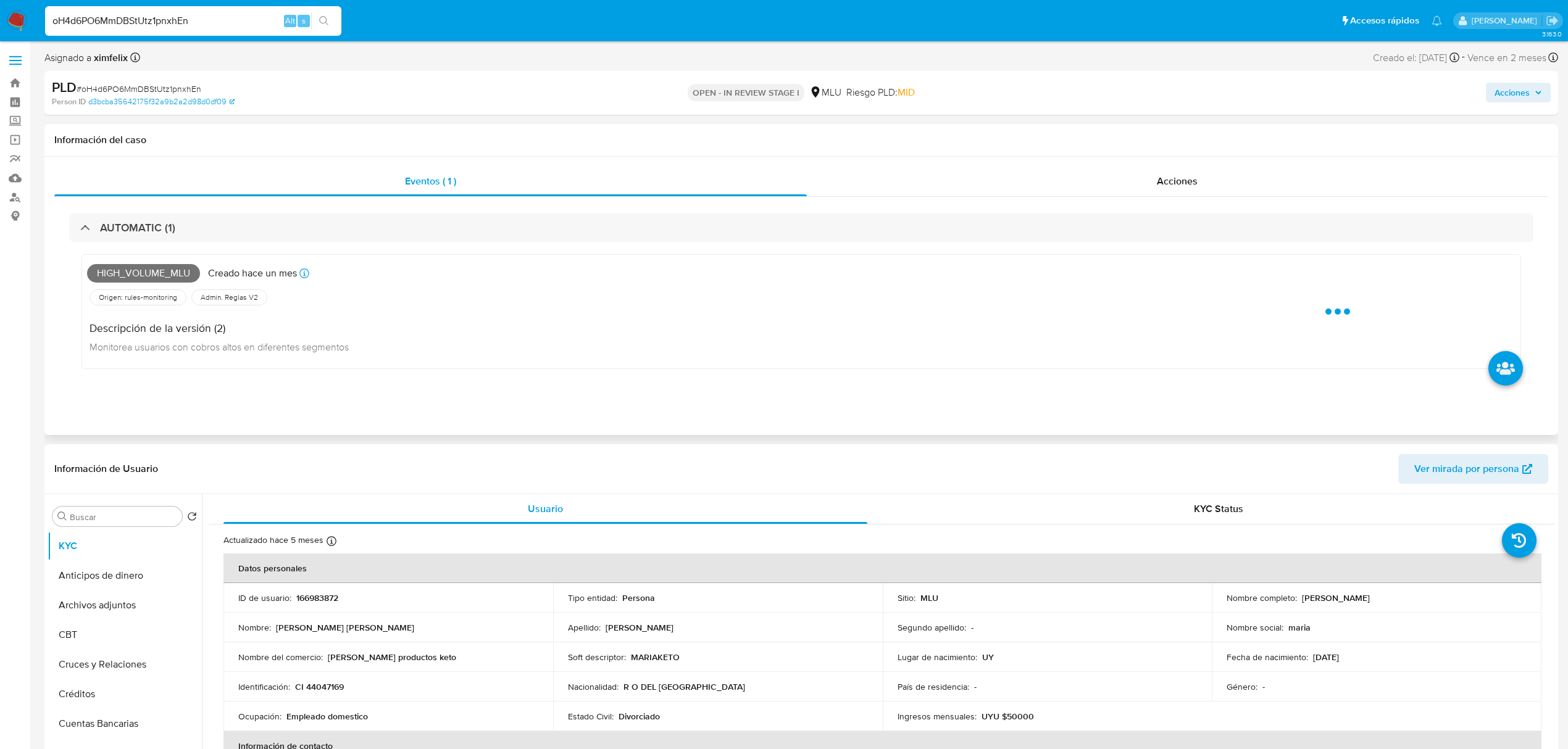
click at [154, 268] on span "High_volume_mlu" at bounding box center [144, 273] width 113 height 18
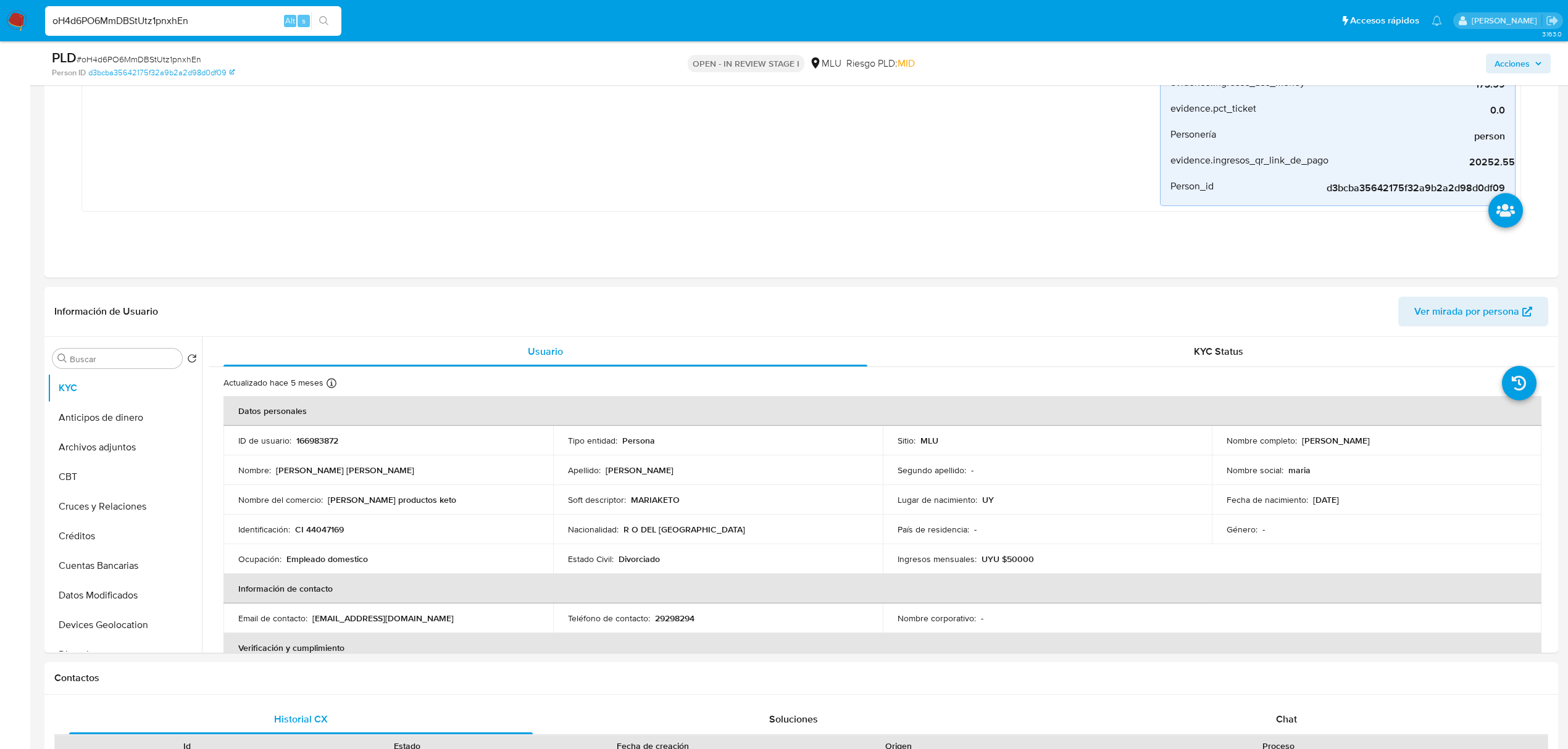
scroll to position [506, 0]
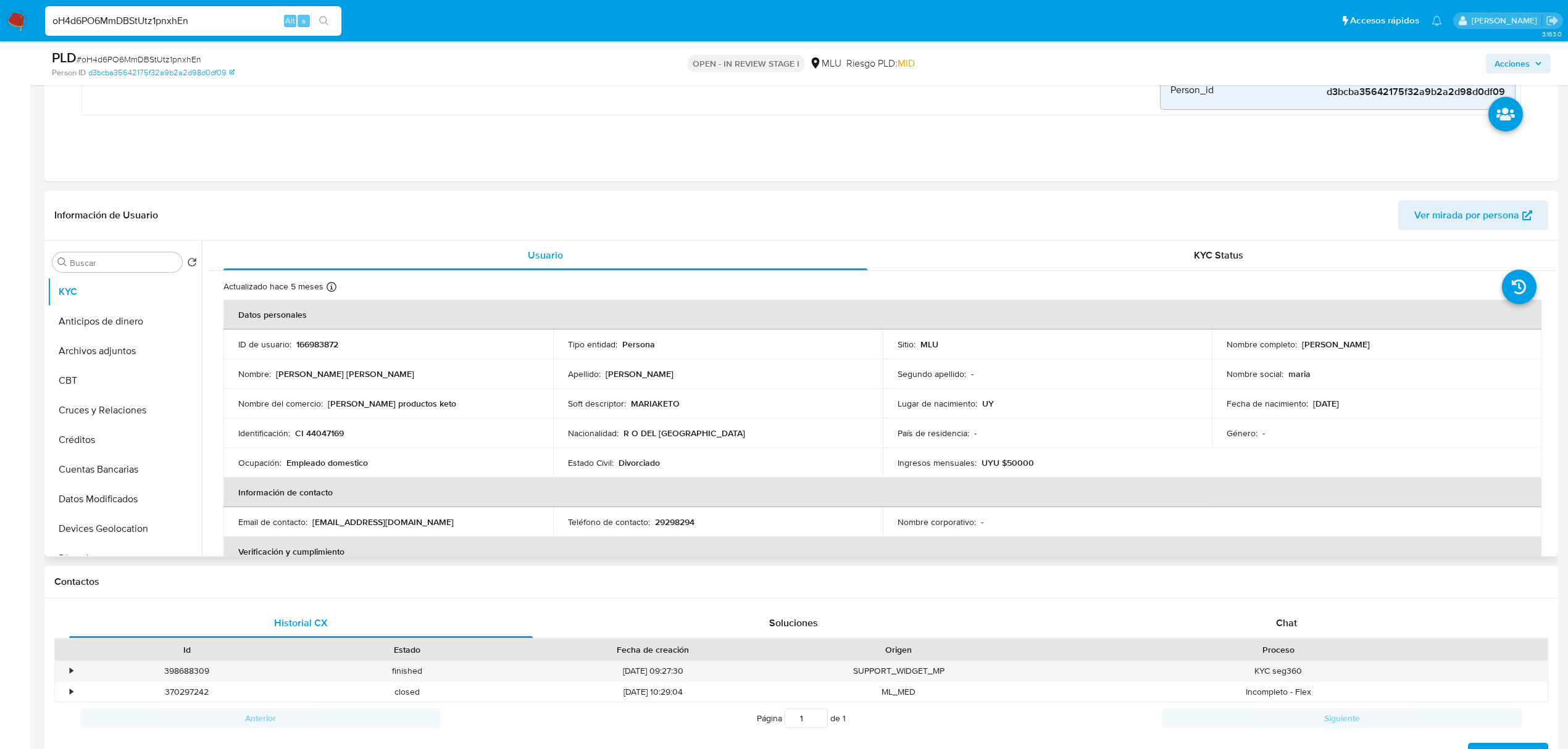
click at [307, 343] on p "166983872" at bounding box center [318, 344] width 42 height 11
drag, startPoint x: 1438, startPoint y: 348, endPoint x: 1296, endPoint y: 350, distance: 142.0
click at [1296, 350] on div "Nombre completo : Maria Catherine Vique Mac Coll" at bounding box center [1377, 344] width 300 height 11
click at [129, 20] on input "oH4d6PO6MmDBStUtz1pnxhEn" at bounding box center [193, 20] width 297 height 16
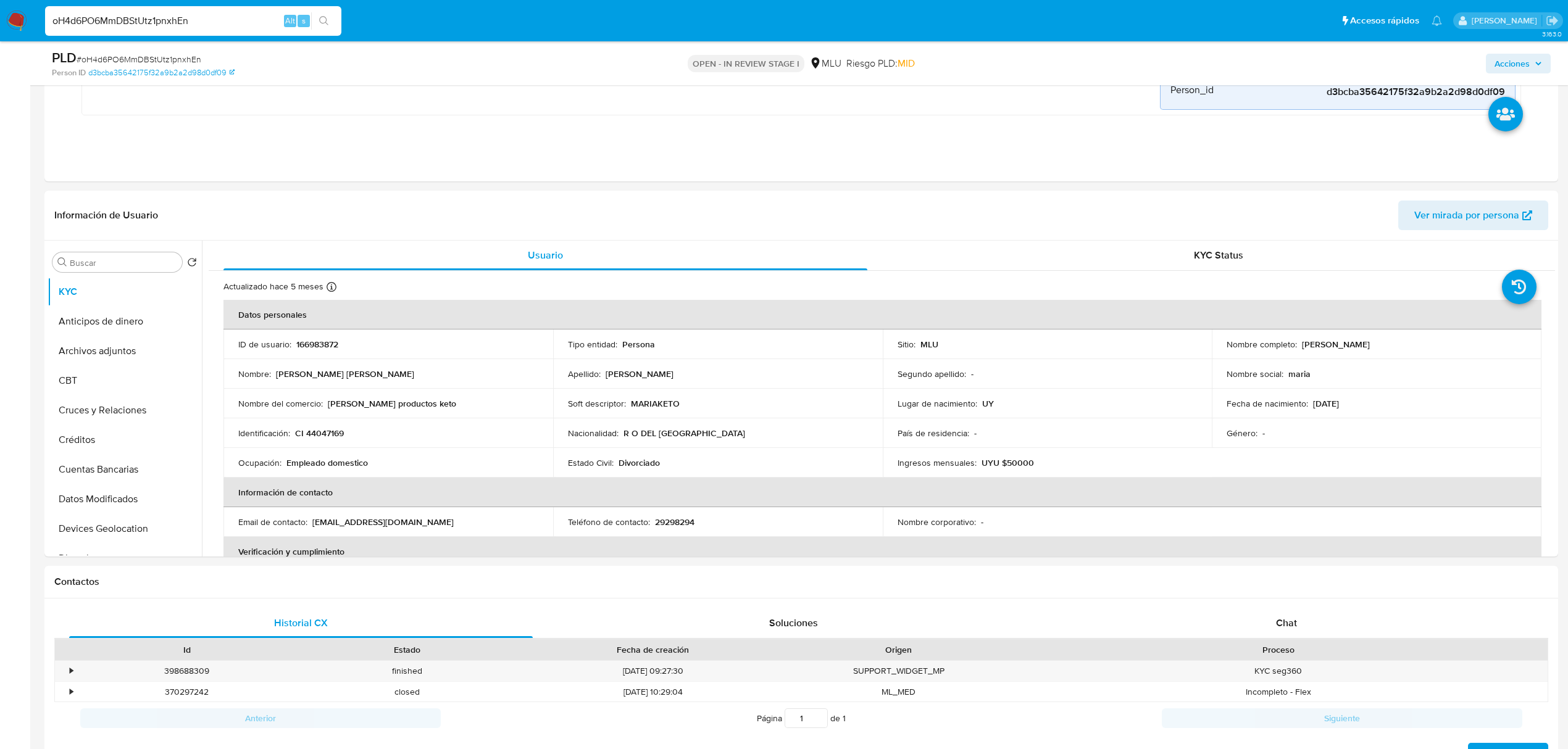
click at [129, 20] on input "oH4d6PO6MmDBStUtz1pnxhEn" at bounding box center [193, 20] width 297 height 16
paste input "FUTWS3brts0PRxC81fMe8Cje"
type input "FUTWS3brts0PRxC81fMe8Cje"
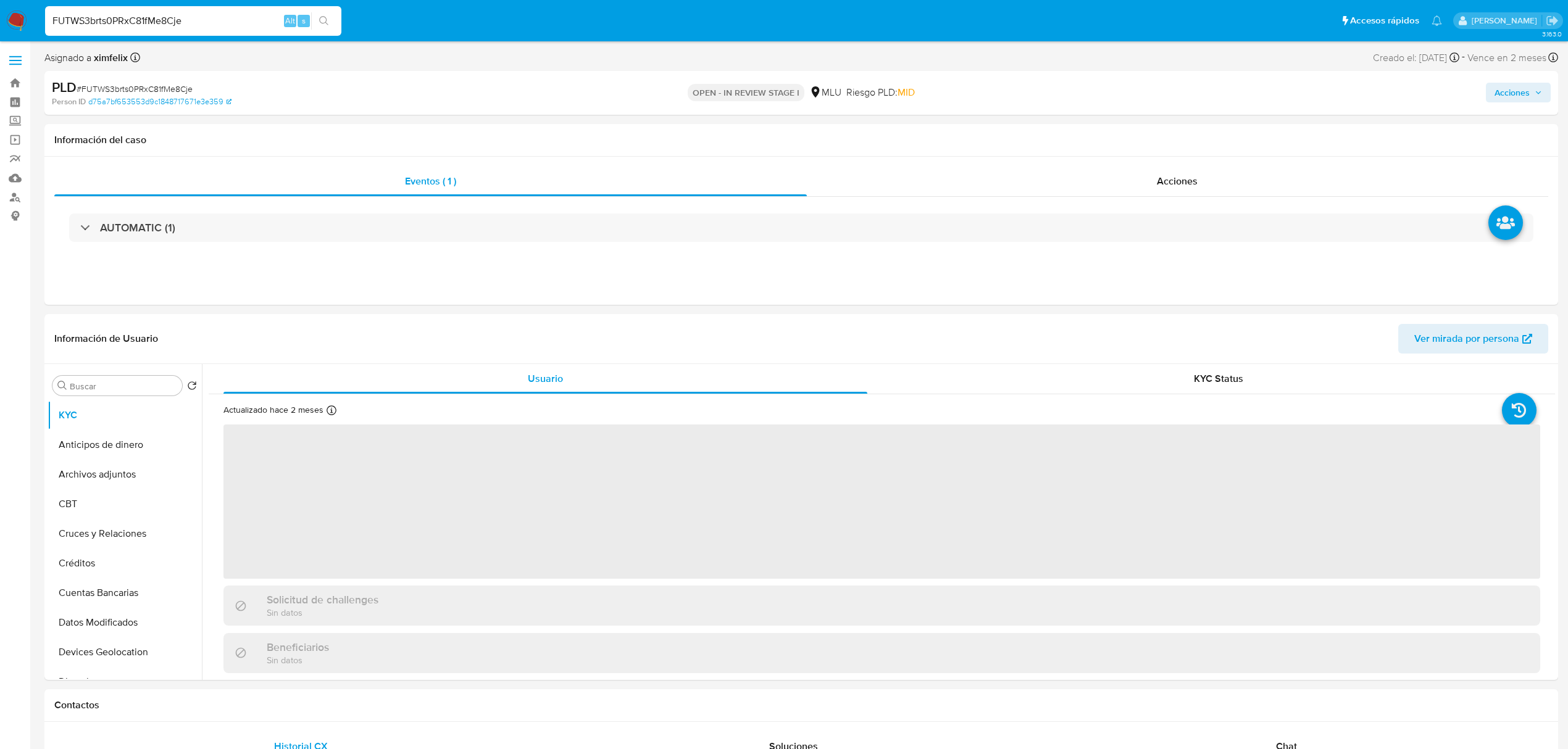
select select "10"
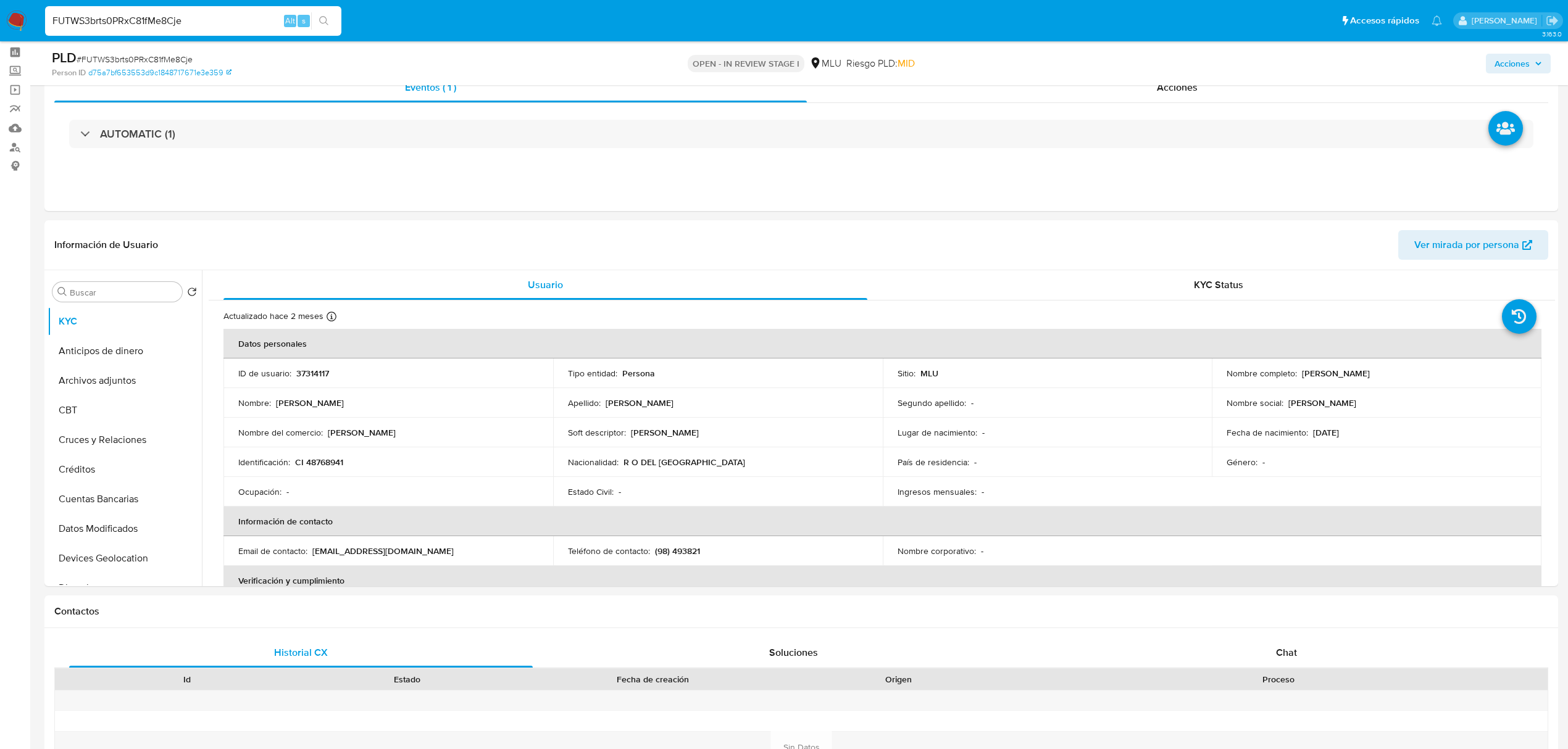
scroll to position [80, 0]
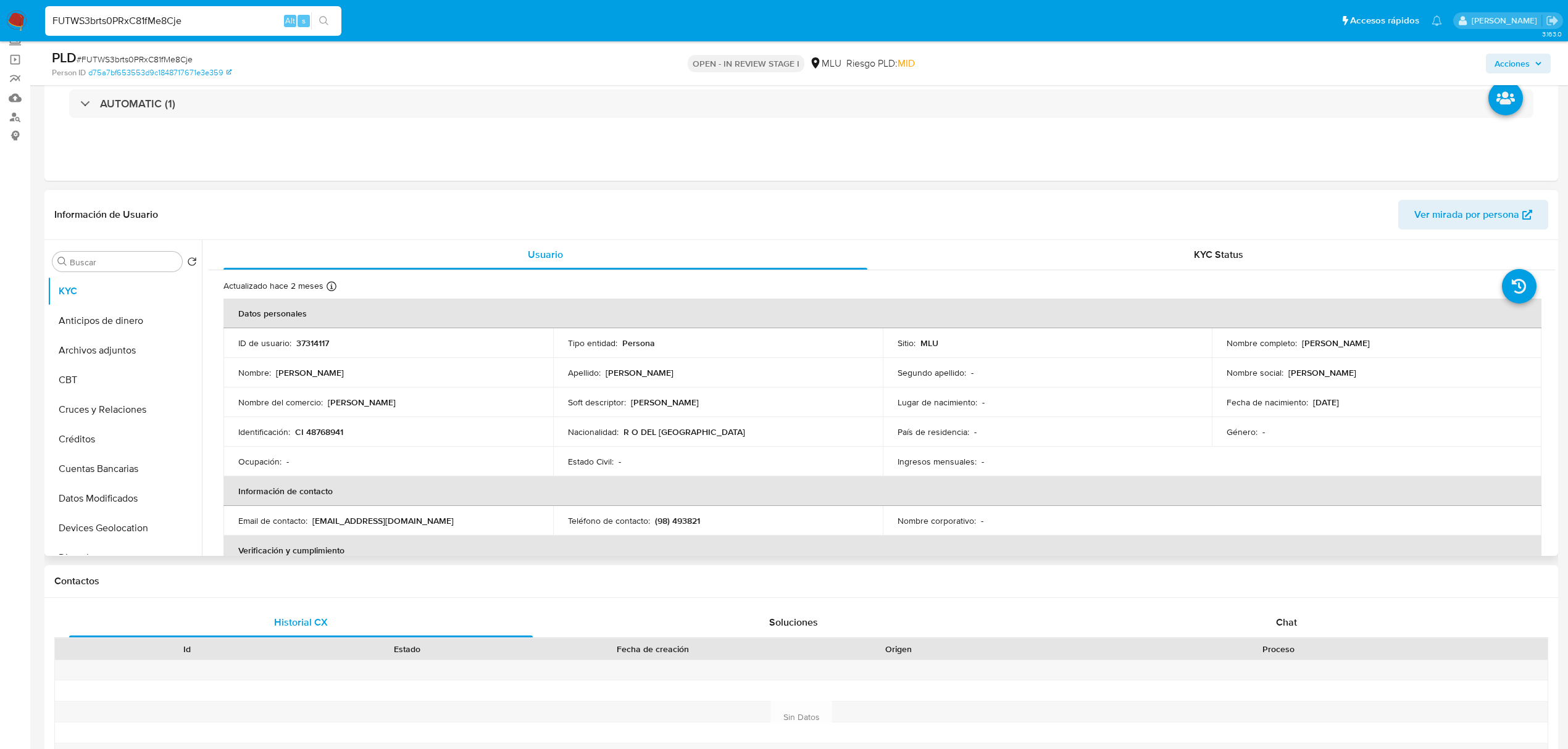
drag, startPoint x: 1445, startPoint y: 343, endPoint x: 1299, endPoint y: 341, distance: 146.0
click at [1299, 341] on div "Nombre completo : Federico Martin Hernandez Toledo" at bounding box center [1377, 343] width 300 height 11
click at [317, 341] on p "37314117" at bounding box center [313, 343] width 33 height 11
click at [161, 25] on input "FUTWS3brts0PRxC81fMe8Cje" at bounding box center [193, 20] width 297 height 16
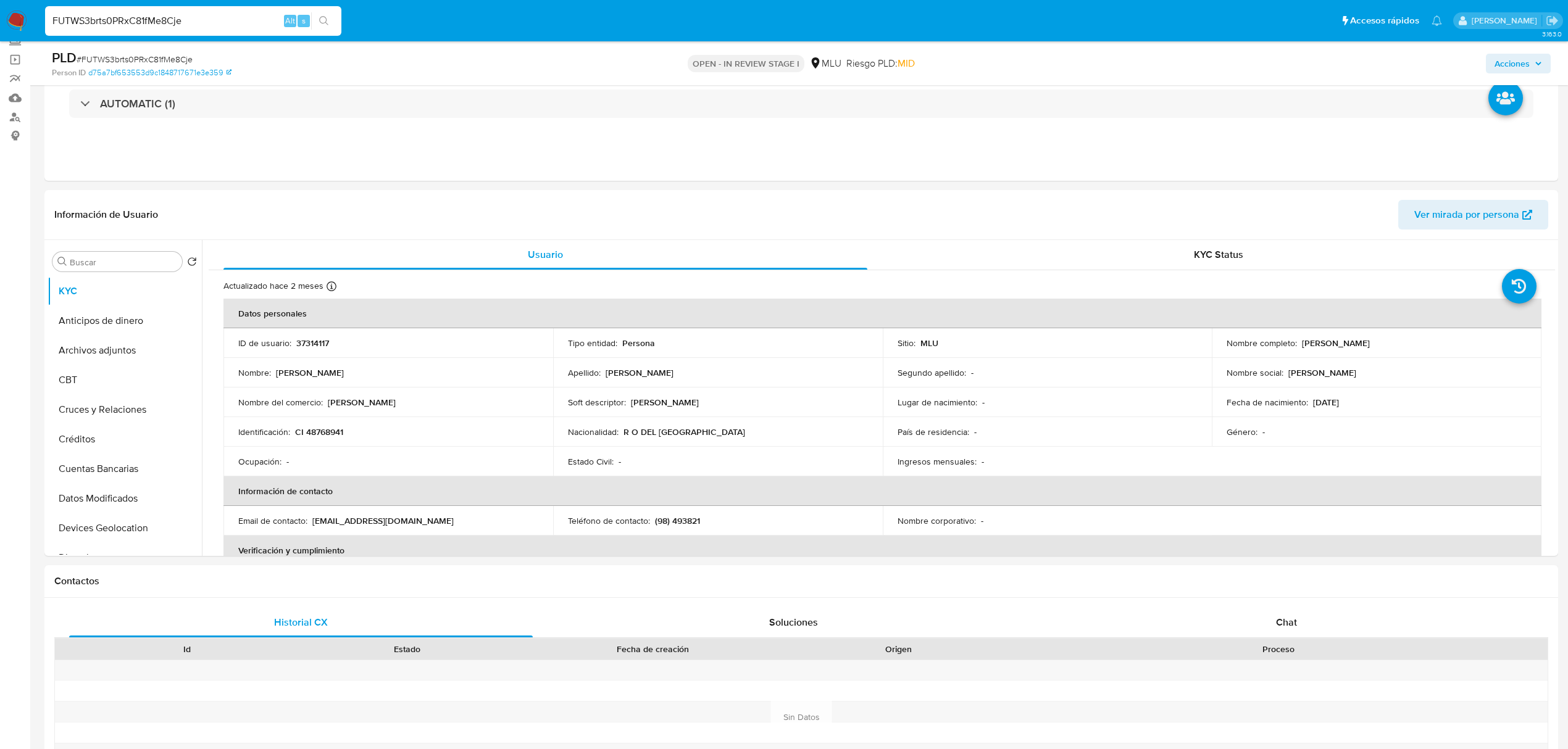
click at [161, 25] on input "FUTWS3brts0PRxC81fMe8Cje" at bounding box center [193, 20] width 297 height 16
paste input "diG6xuSys3zGwhF0hhUs2GhR"
type input "diG6xuSys3zGwhF0hhUs2GhR"
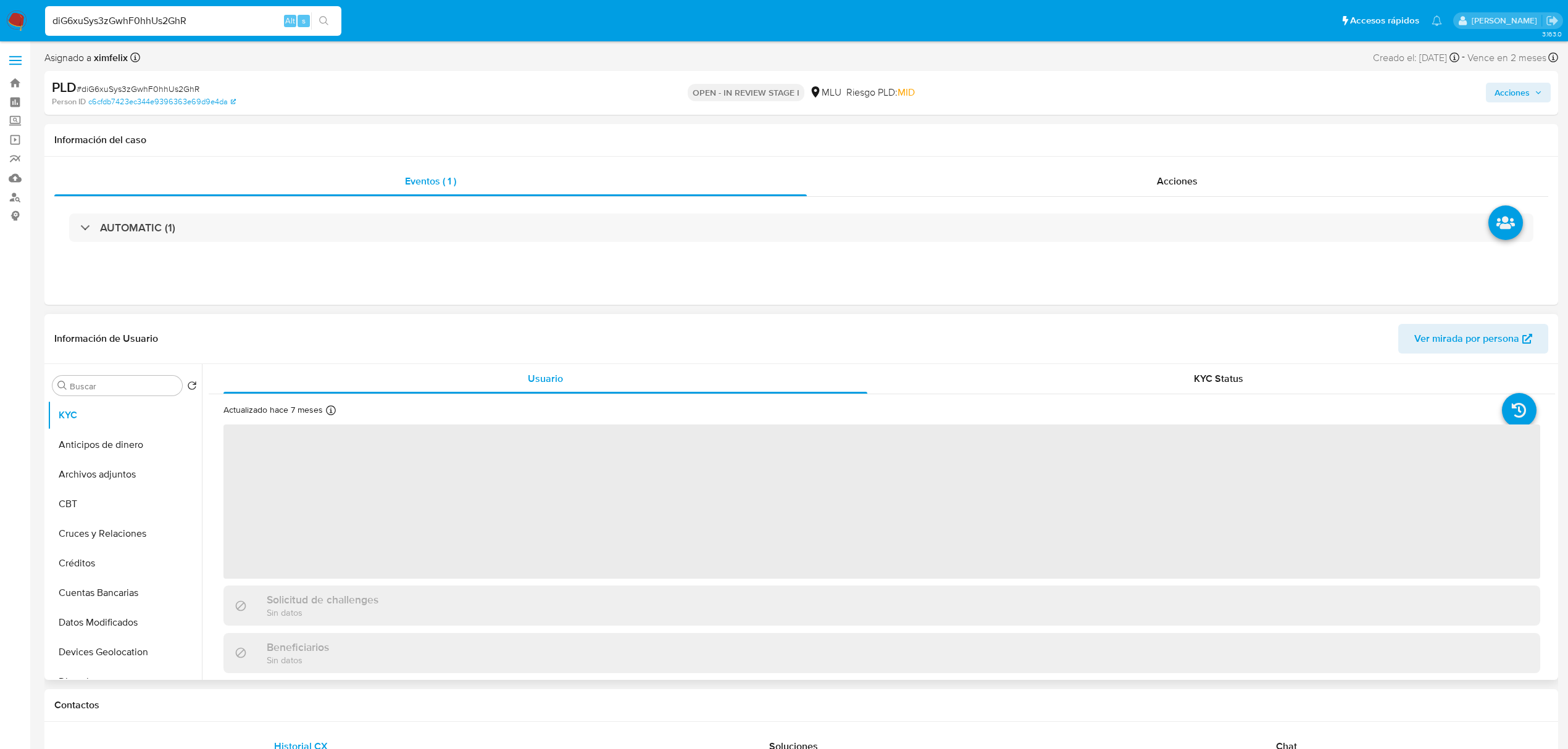
select select "10"
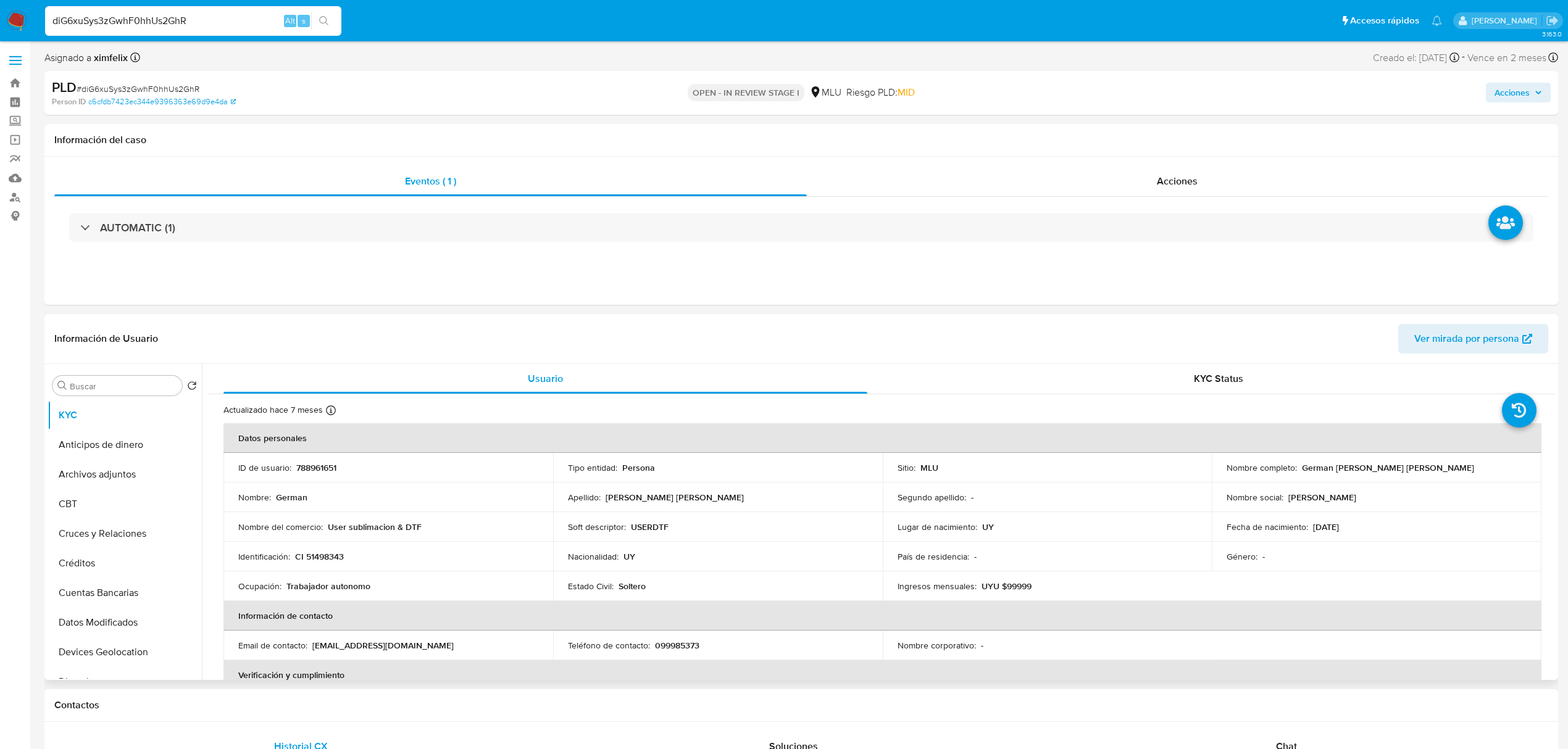
click at [309, 464] on p "788961651" at bounding box center [316, 467] width 40 height 11
drag, startPoint x: 1394, startPoint y: 470, endPoint x: 1299, endPoint y: 470, distance: 95.0
click at [1299, 470] on div "Nombre completo : German Lalinde Falero" at bounding box center [1377, 467] width 300 height 11
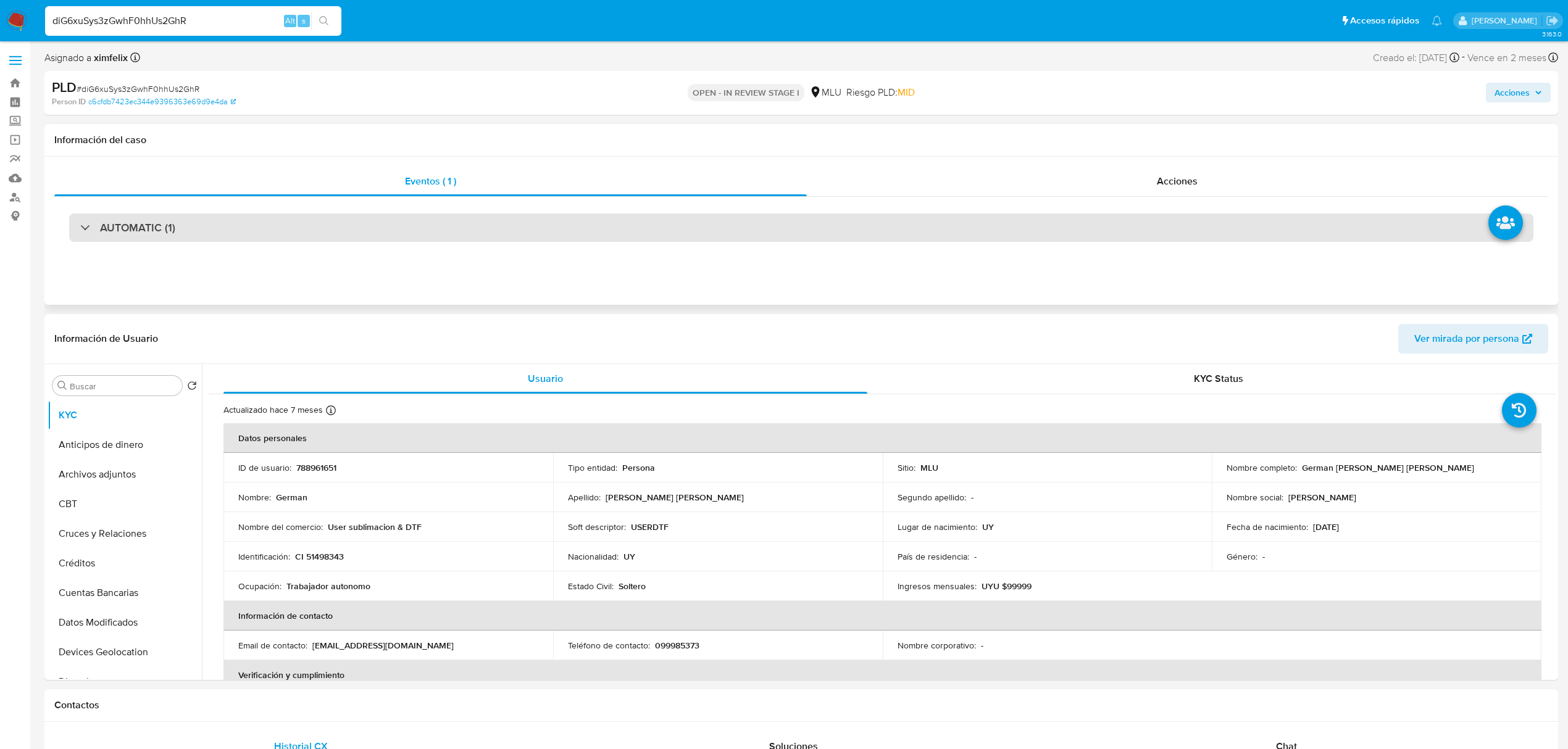
click at [260, 218] on div "AUTOMATIC (1)" at bounding box center [801, 227] width 1464 height 29
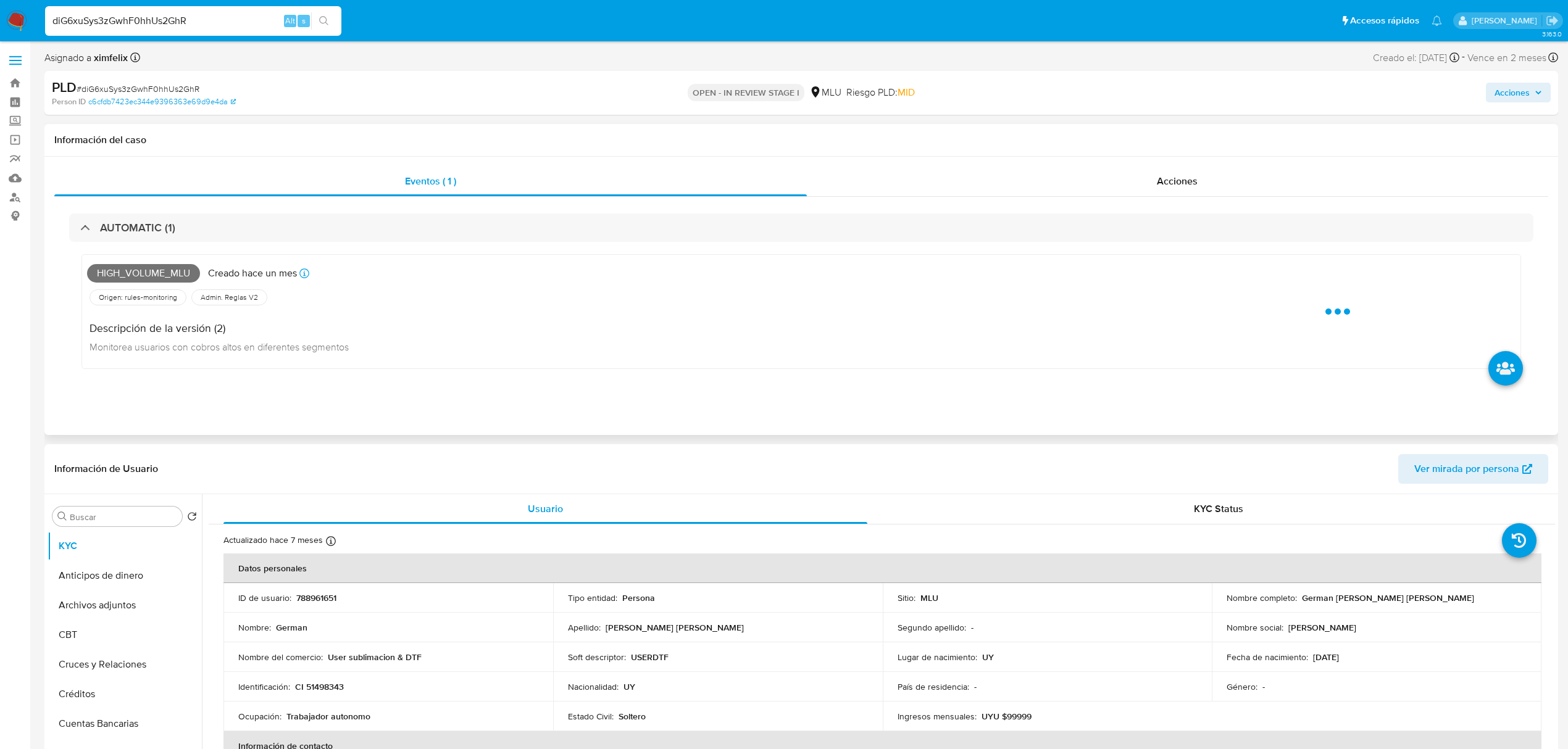
click at [148, 272] on span "High_volume_mlu" at bounding box center [144, 273] width 113 height 18
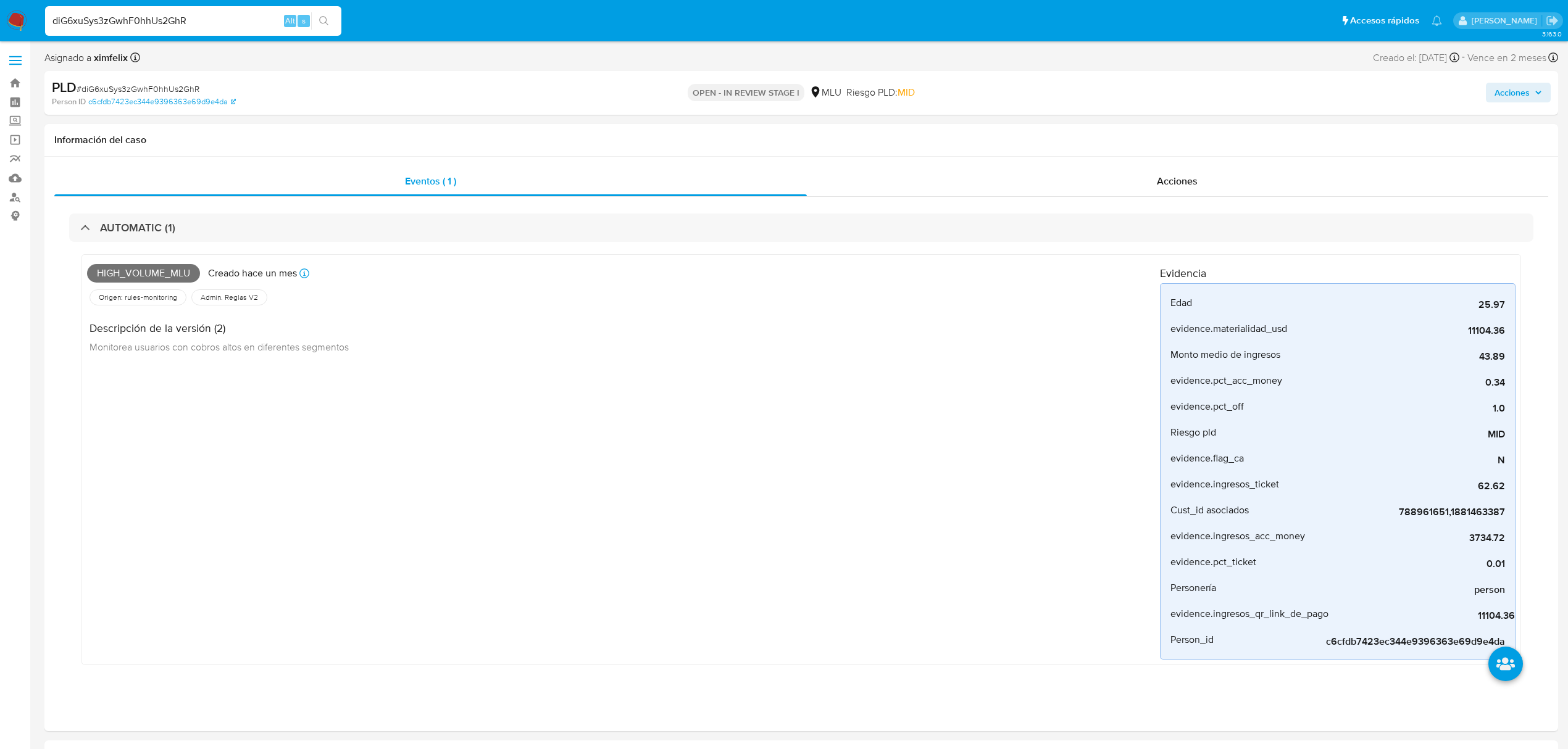
click at [159, 13] on input "diG6xuSys3zGwhF0hhUs2GhR" at bounding box center [193, 20] width 297 height 16
paste input "eeRoXw6DeCtP4nR9IFnpGina"
type input "eeRoXw6DeCtP4nR9IFnpGina"
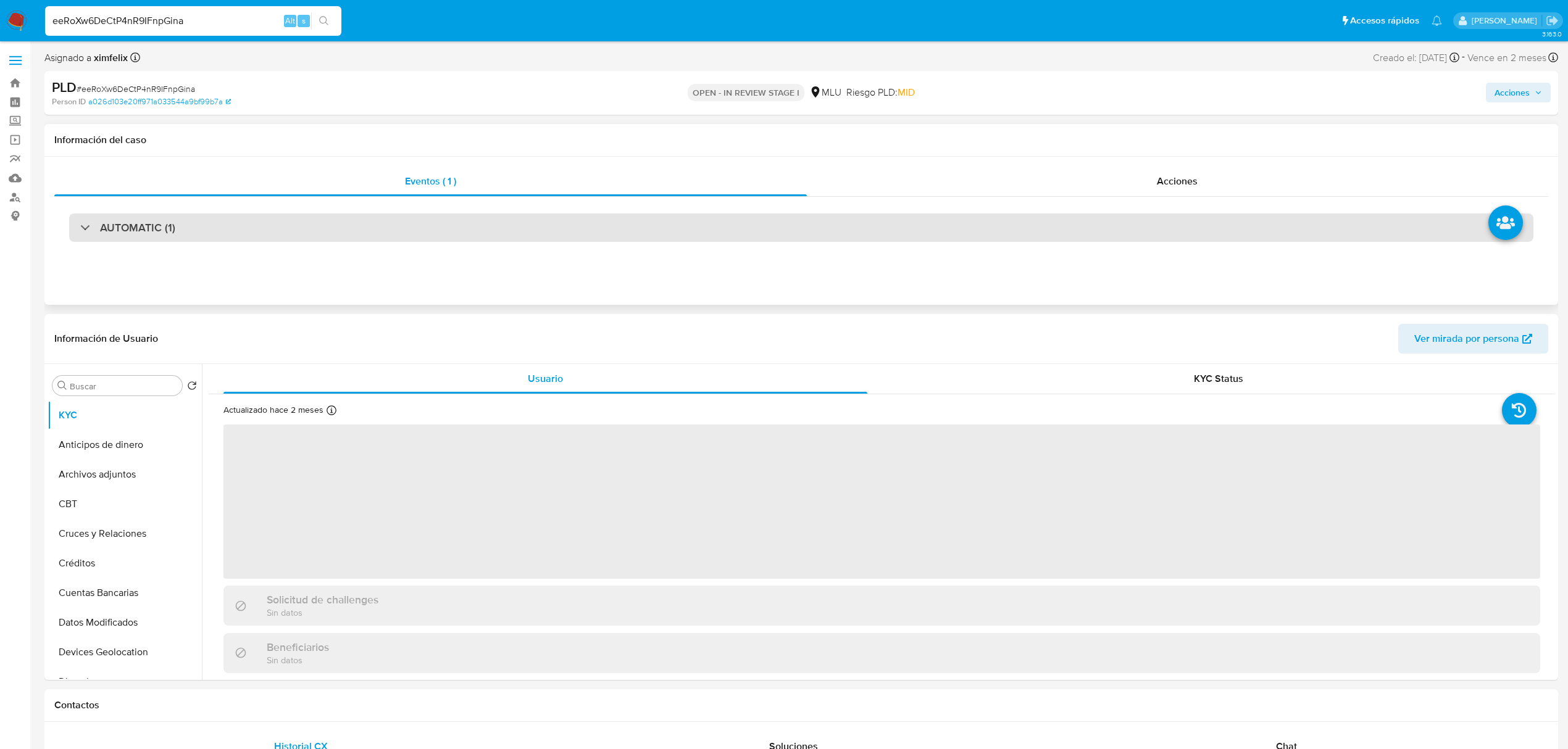
click at [291, 233] on div "AUTOMATIC (1)" at bounding box center [801, 227] width 1464 height 29
select select "10"
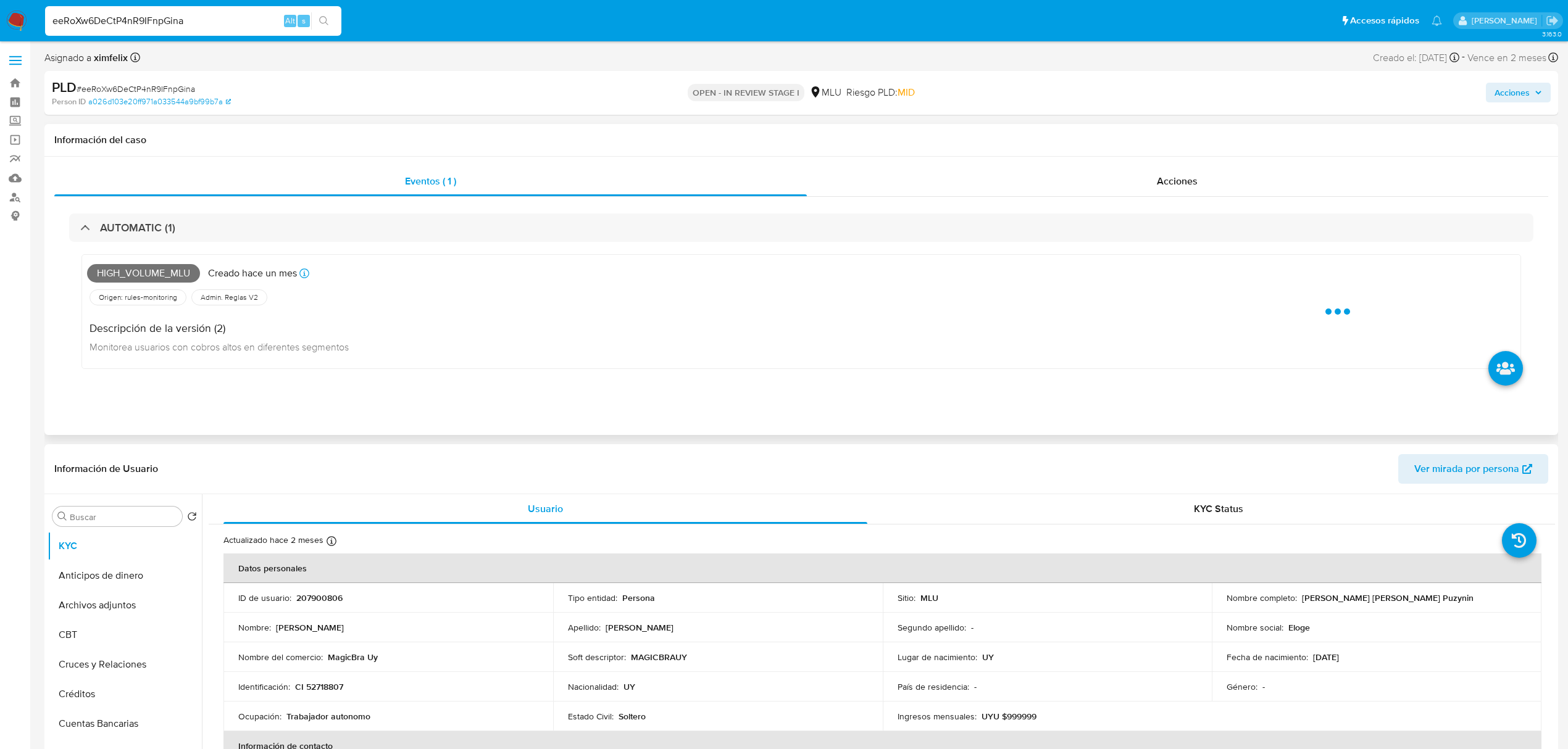
click at [153, 277] on span "High_volume_mlu" at bounding box center [144, 273] width 113 height 18
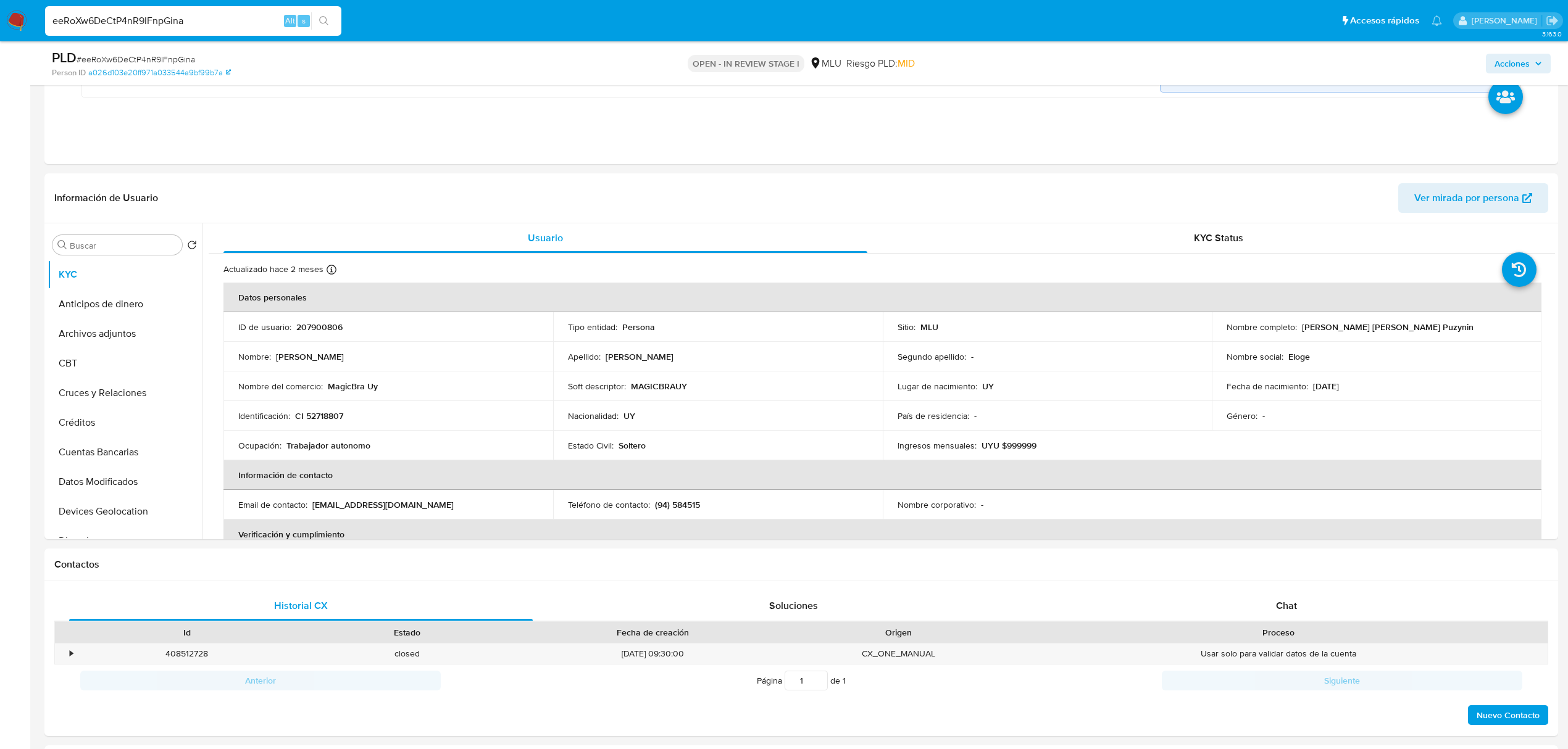
scroll to position [529, 0]
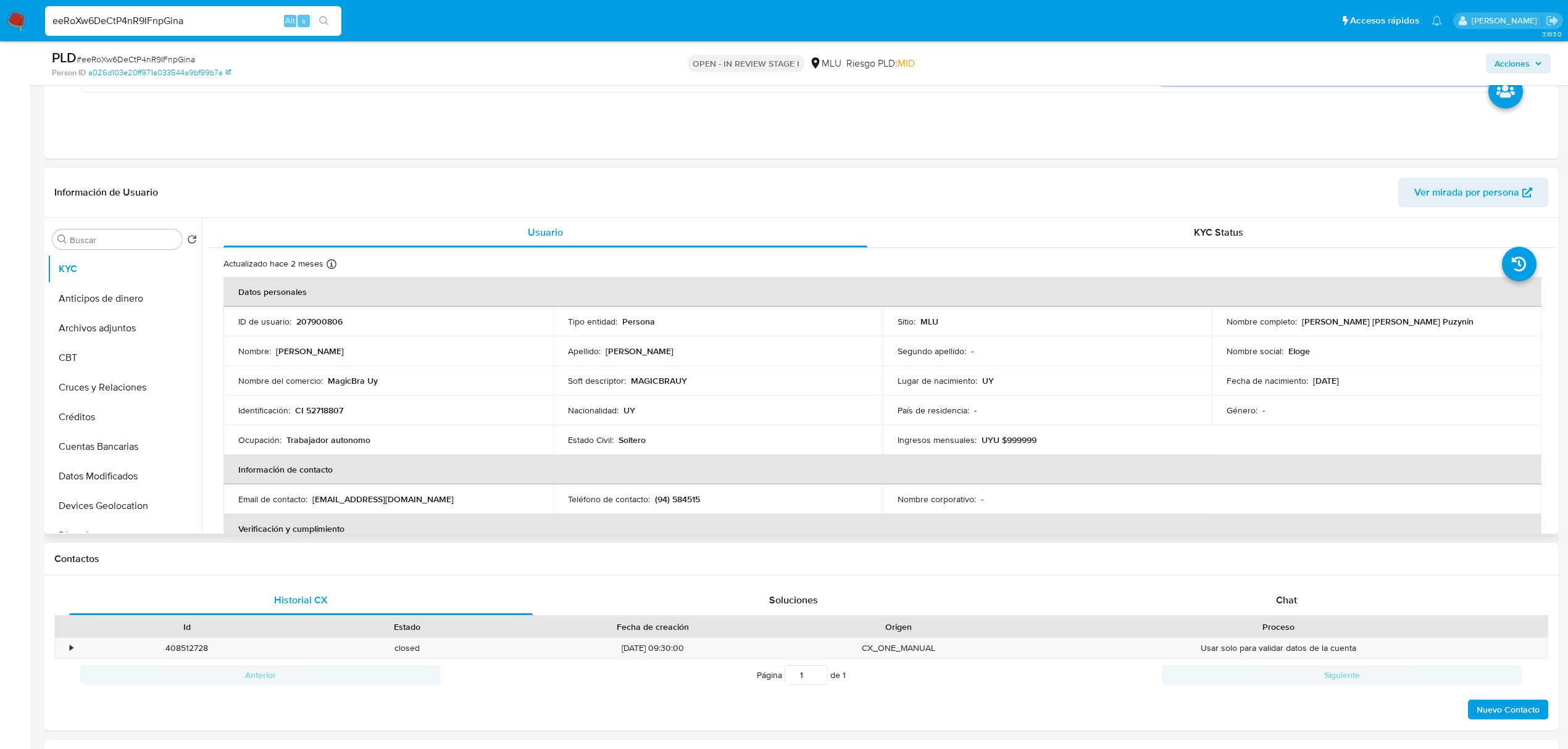
click at [318, 320] on p "207900806" at bounding box center [319, 321] width 46 height 11
drag, startPoint x: 1435, startPoint y: 323, endPoint x: 1299, endPoint y: 324, distance: 136.0
click at [1299, 324] on div "Nombre completo : Matias Nicolas Fernandez Puzynin" at bounding box center [1377, 321] width 300 height 11
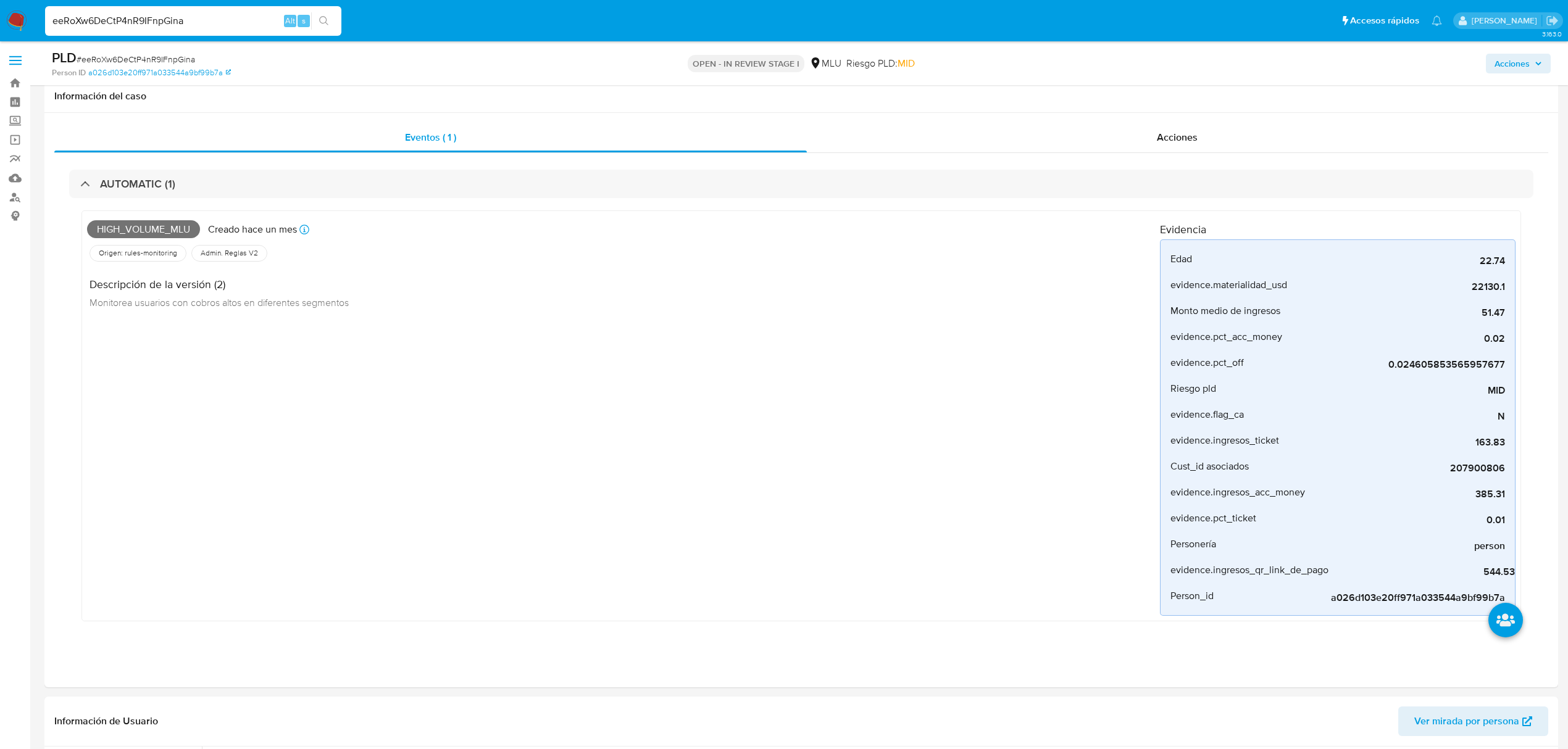
select select "10"
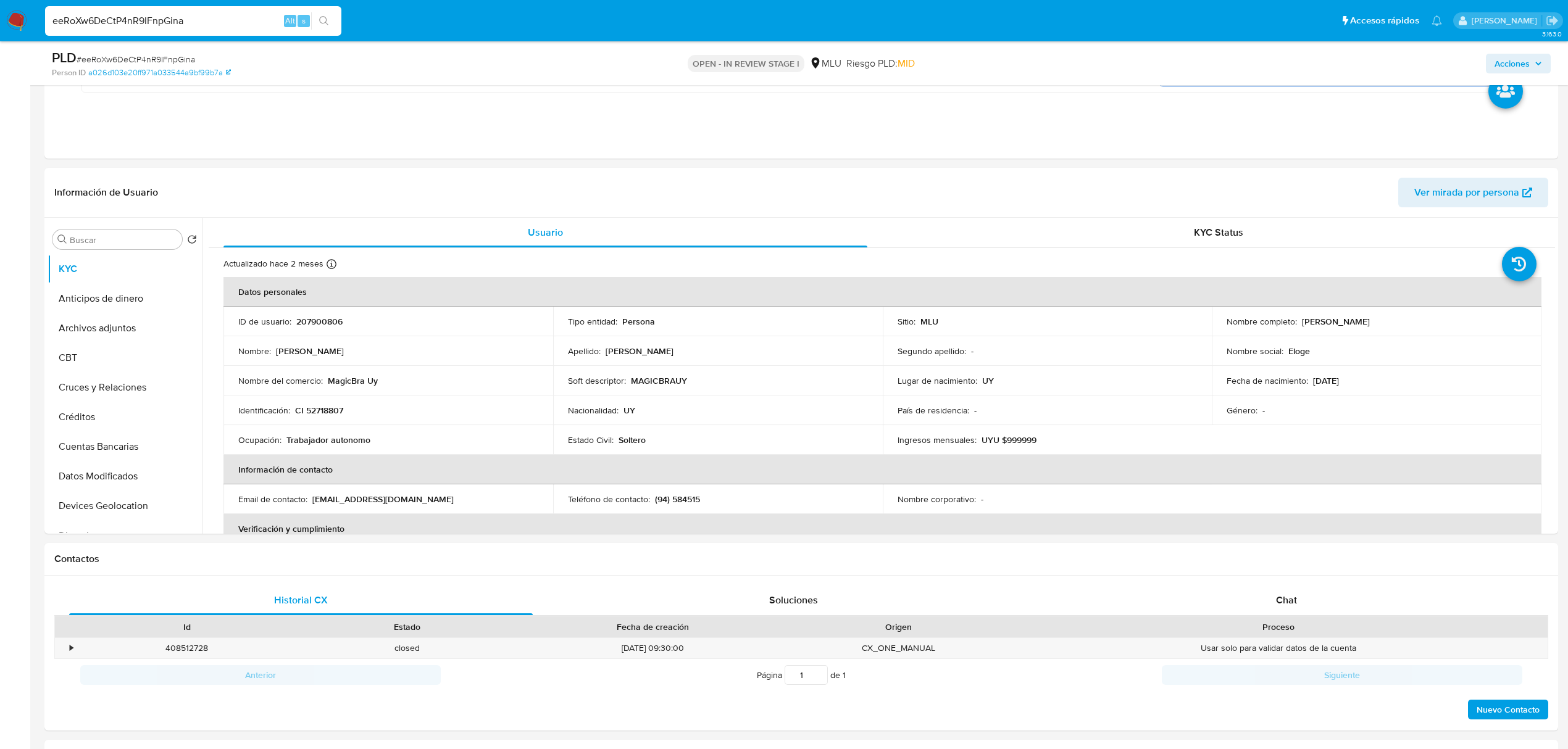
click at [121, 17] on input "eeRoXw6DeCtP4nR9IFnpGina" at bounding box center [193, 20] width 297 height 16
paste input "hgtgESCtenRXQm31ayM5MuCx"
type input "hgtgESCtenRXQm31ayM5MuCx"
click at [318, 23] on button "search-icon" at bounding box center [324, 20] width 25 height 17
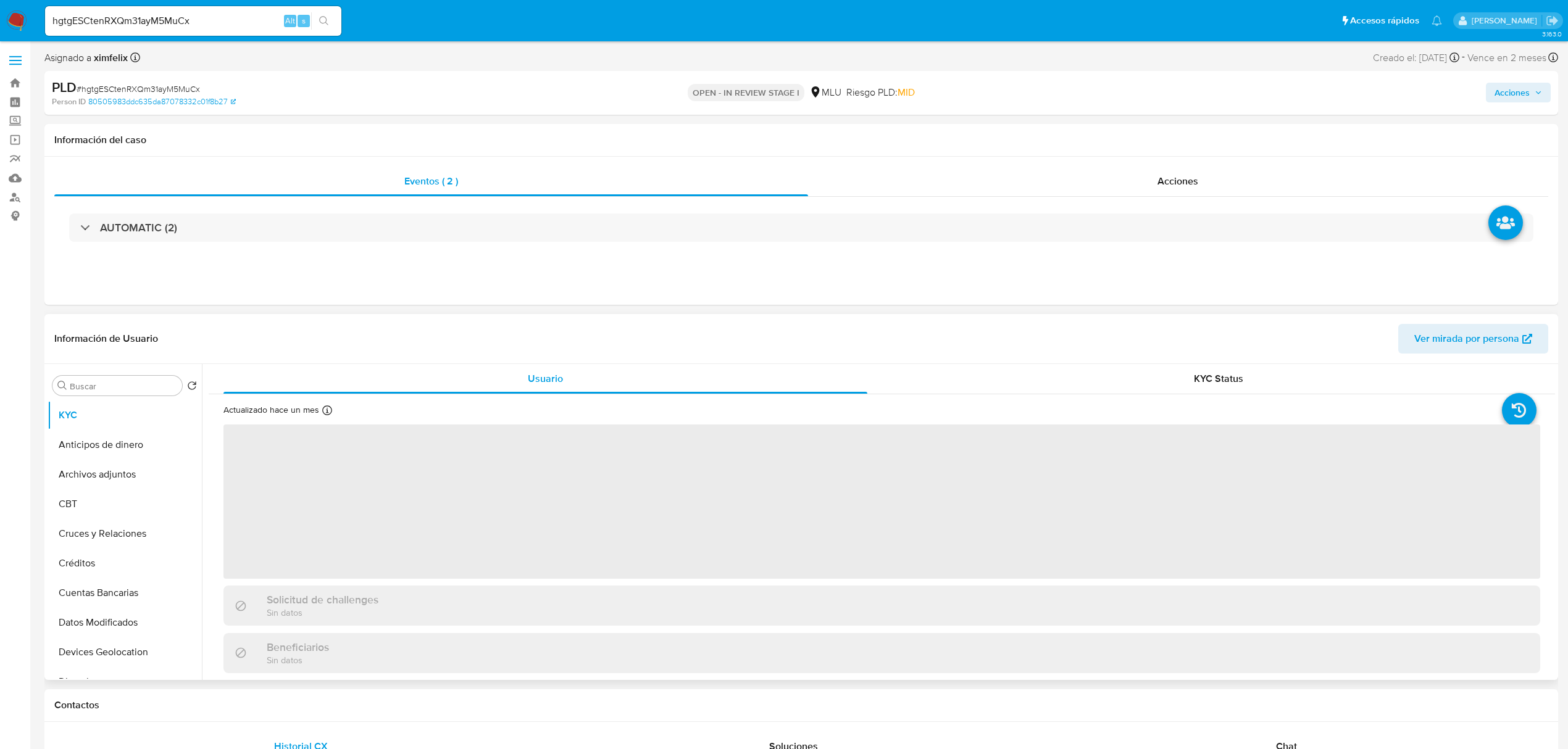
select select "10"
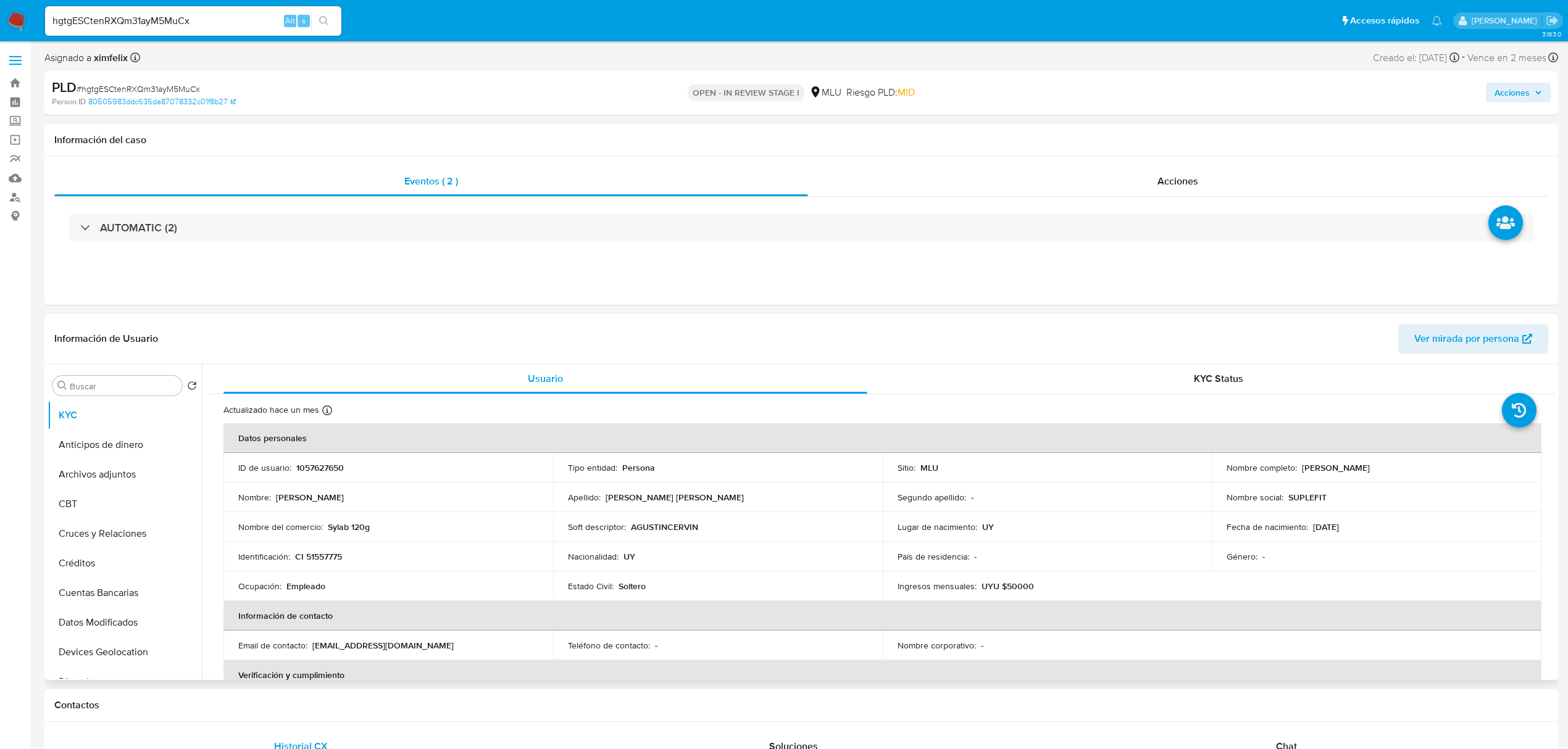
click at [327, 467] on p "1057627650" at bounding box center [320, 467] width 48 height 11
copy p "1057627650"
drag, startPoint x: 1391, startPoint y: 473, endPoint x: 1300, endPoint y: 468, distance: 91.1
click at [1300, 468] on div "Nombre completo : Agustin Cerviño Villar" at bounding box center [1377, 467] width 300 height 11
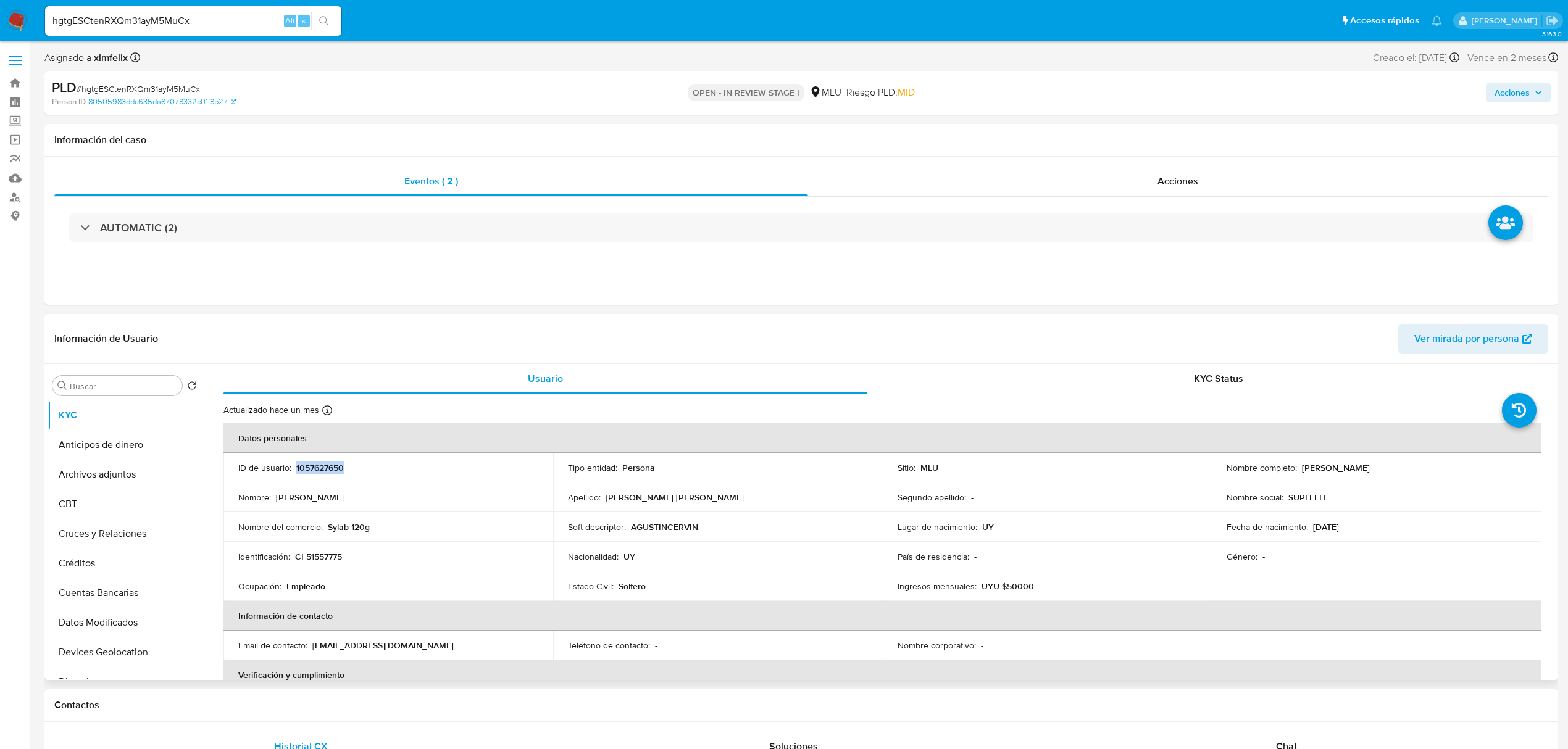
copy p "Agustin Cerviño Villar"
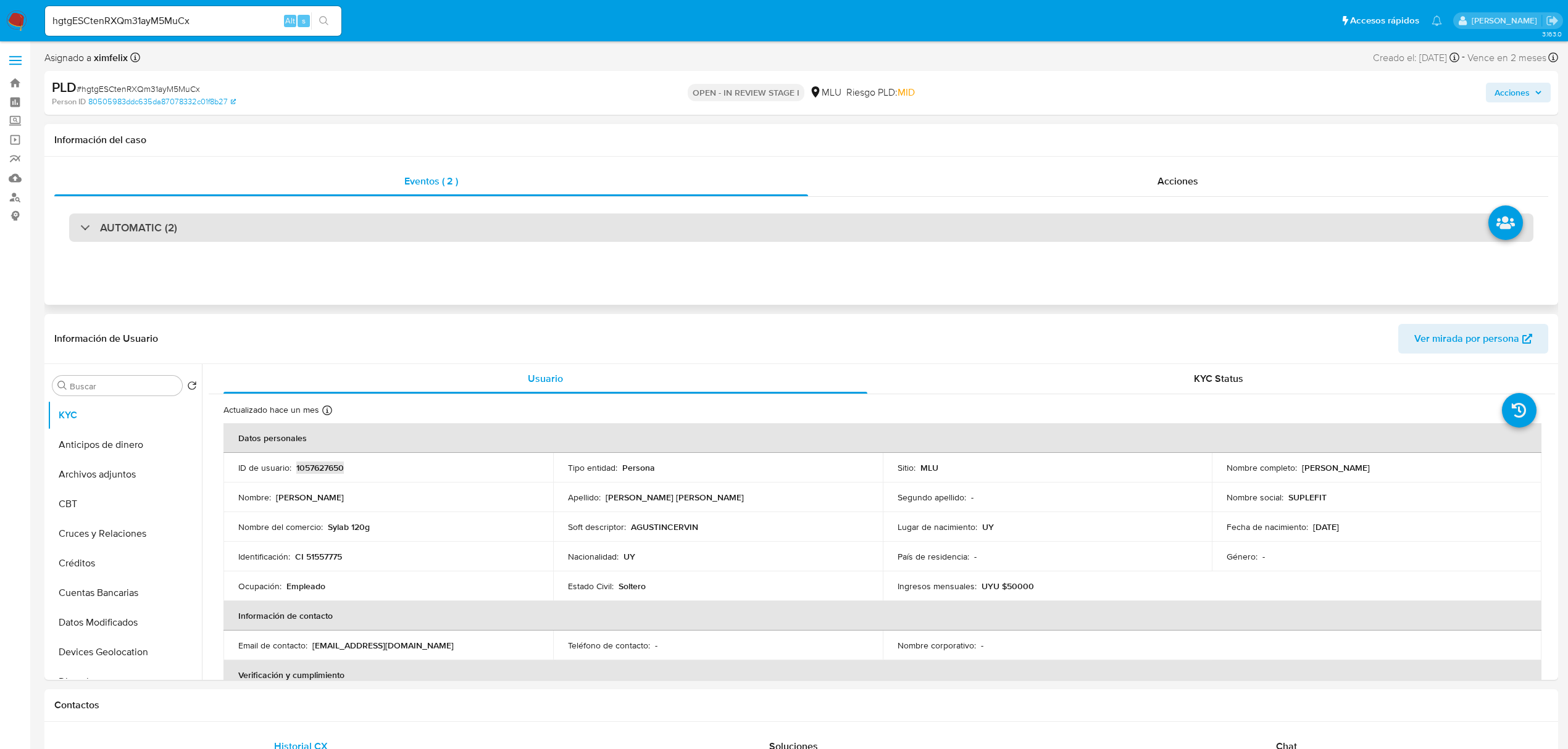
scroll to position [30, 0]
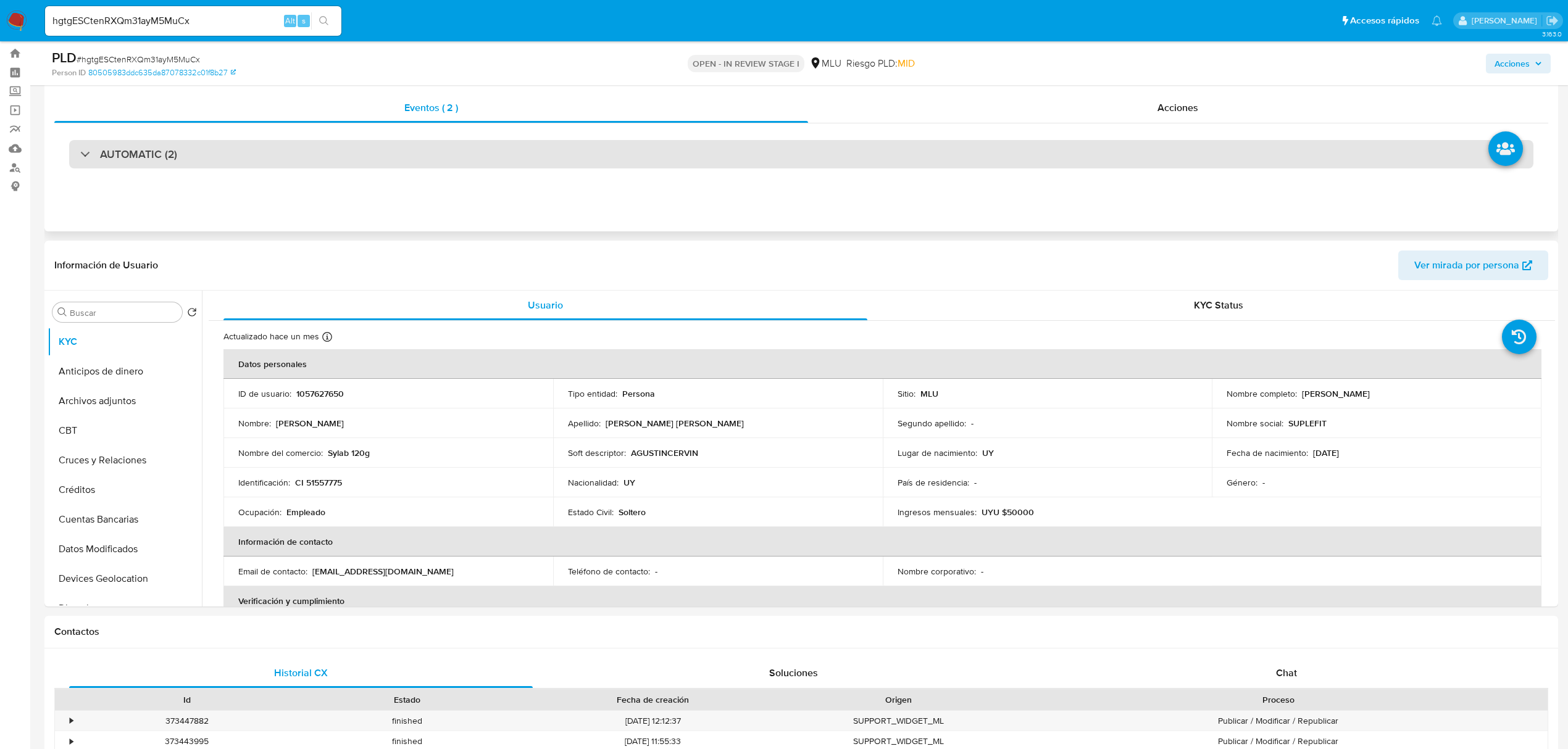
click at [217, 147] on div "AUTOMATIC (2)" at bounding box center [801, 154] width 1464 height 29
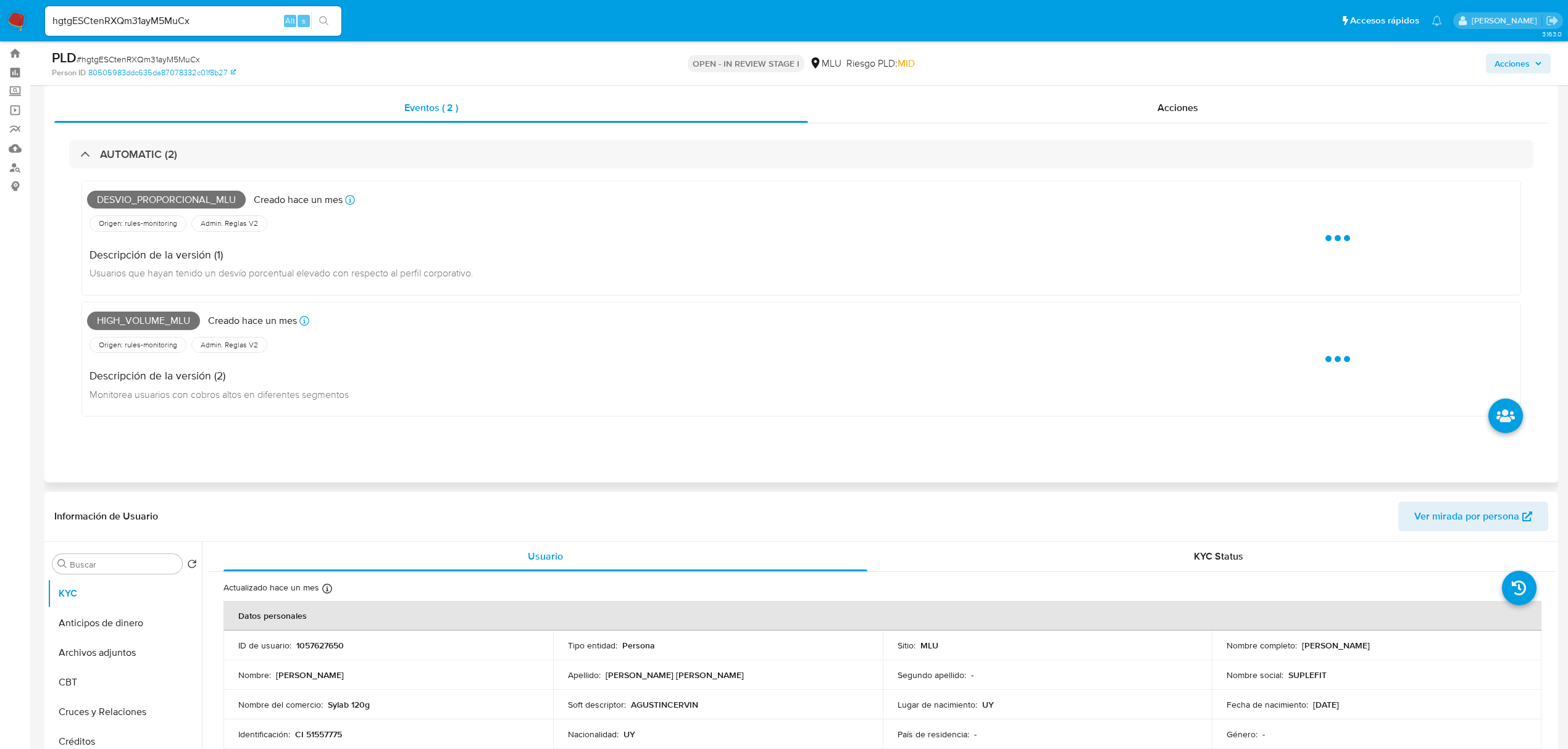
click at [145, 195] on span "Desvio_proporcional_mlu" at bounding box center [166, 199] width 159 height 18
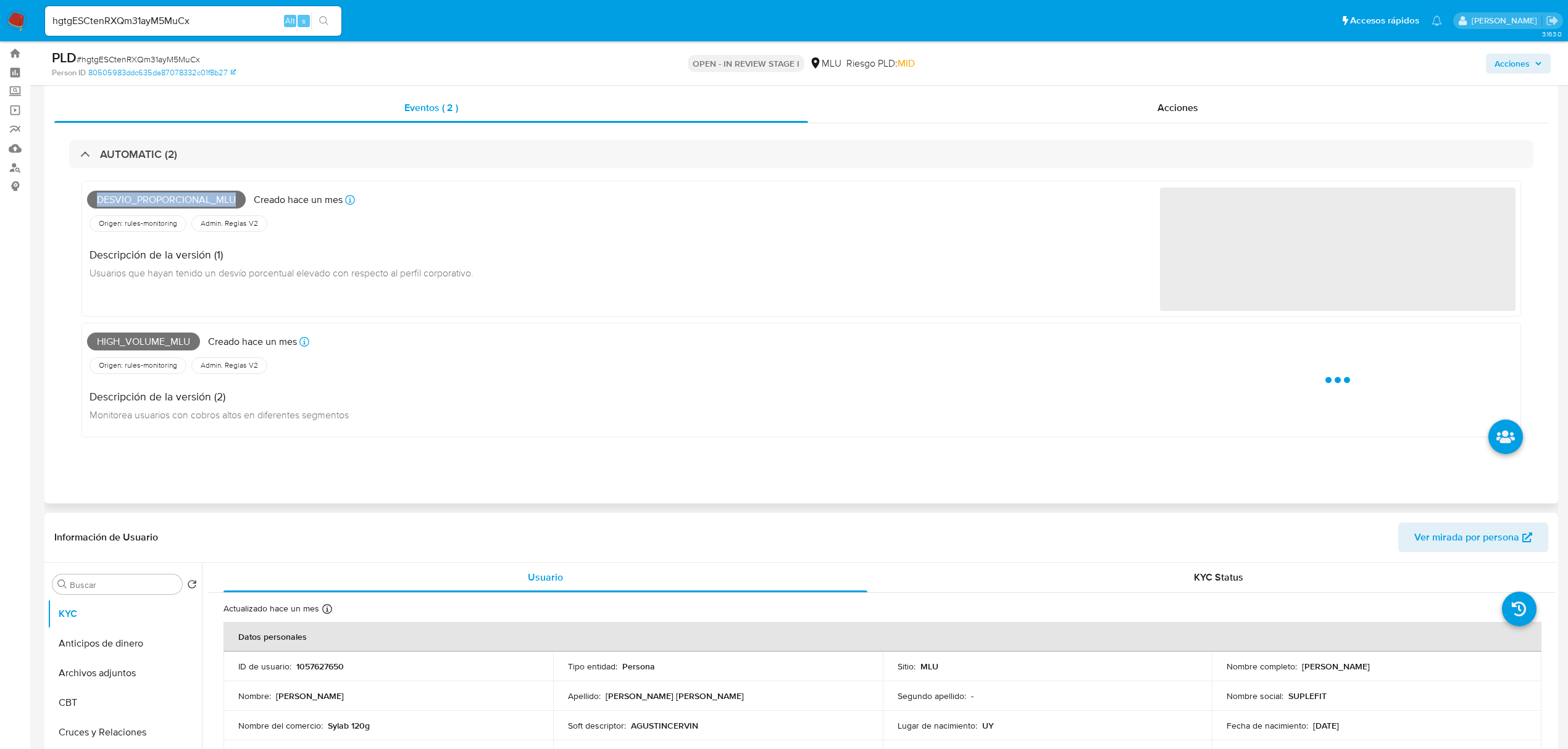
copy span "Desvio_proporcional_mlu"
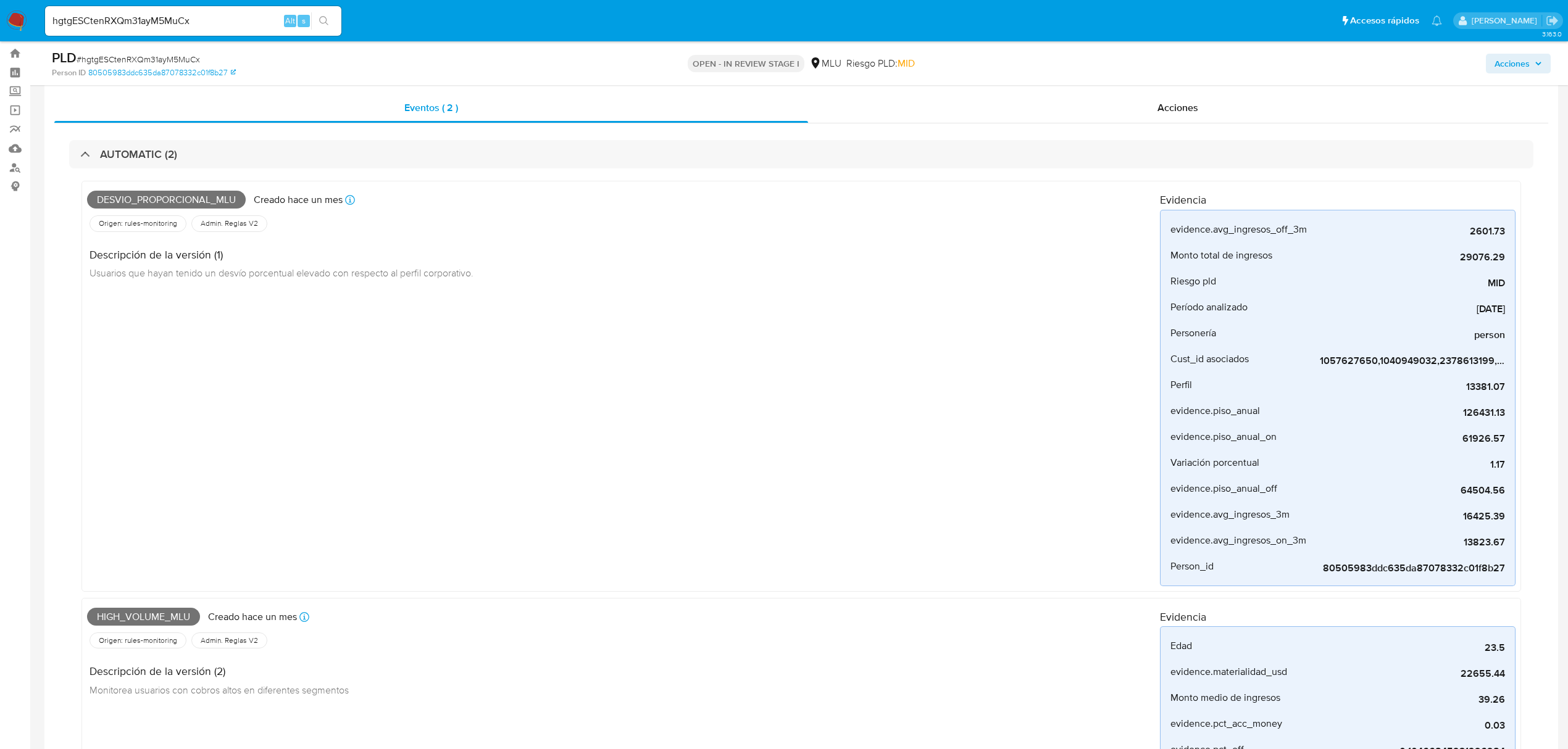
click at [127, 616] on span "High_volume_mlu" at bounding box center [144, 617] width 113 height 18
copy span "High_volume_mlu"
click at [168, 27] on input "hgtgESCtenRXQm31ayM5MuCx" at bounding box center [193, 20] width 297 height 16
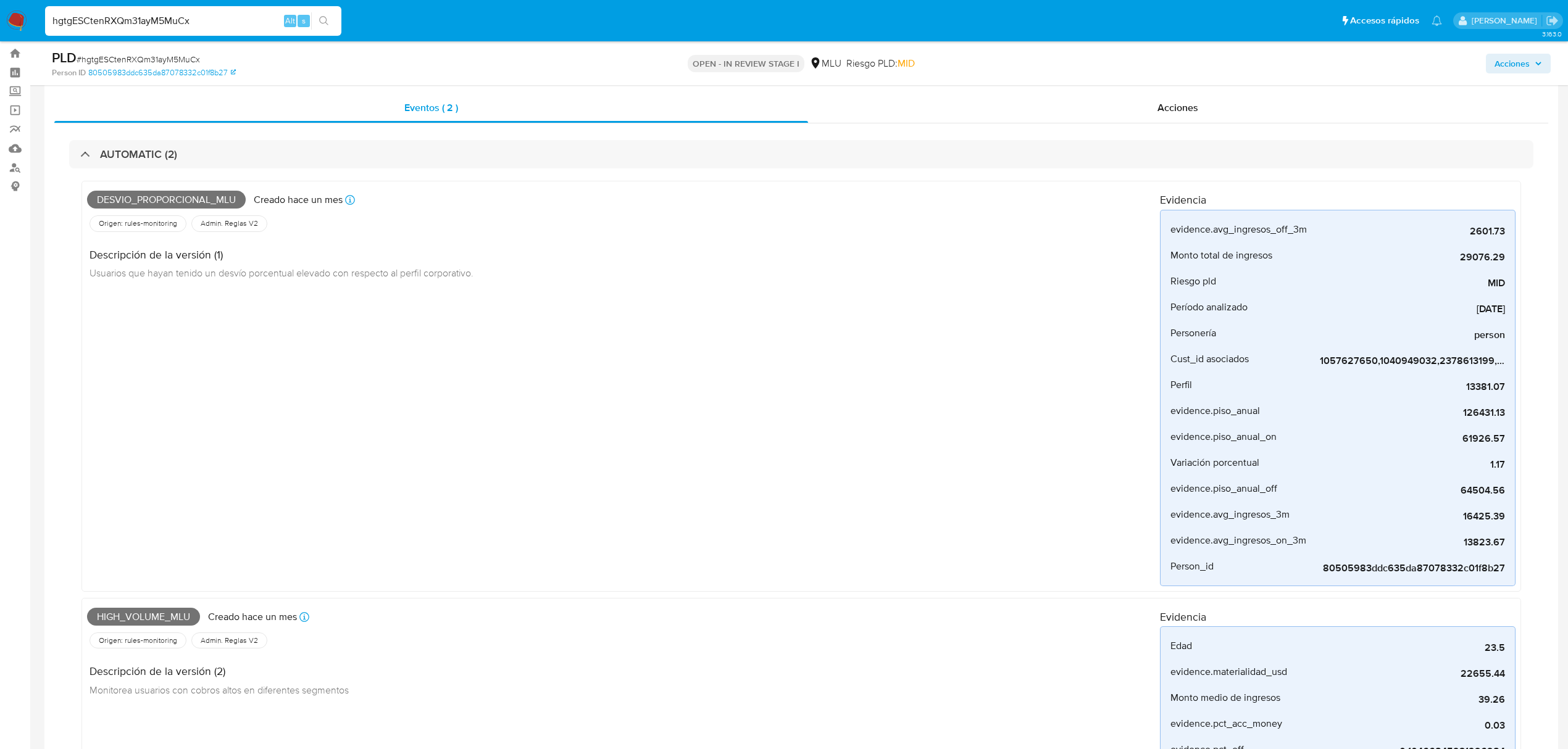
paste input "gkdyy6hYJEiHQt77UaSCto4j"
type input "gkdyy6hYJEiHQt77UaSCto4j"
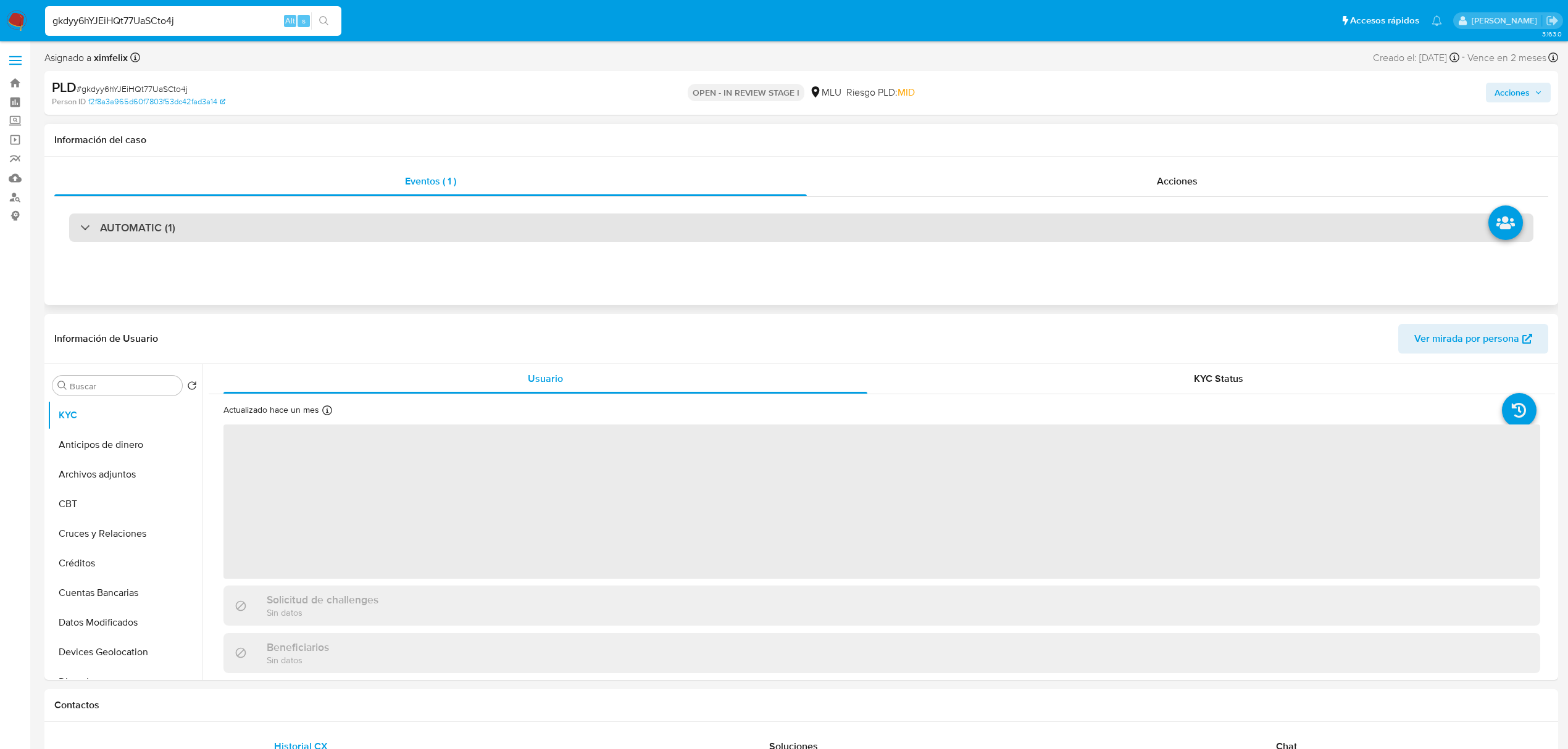
click at [257, 223] on div "AUTOMATIC (1)" at bounding box center [801, 227] width 1464 height 29
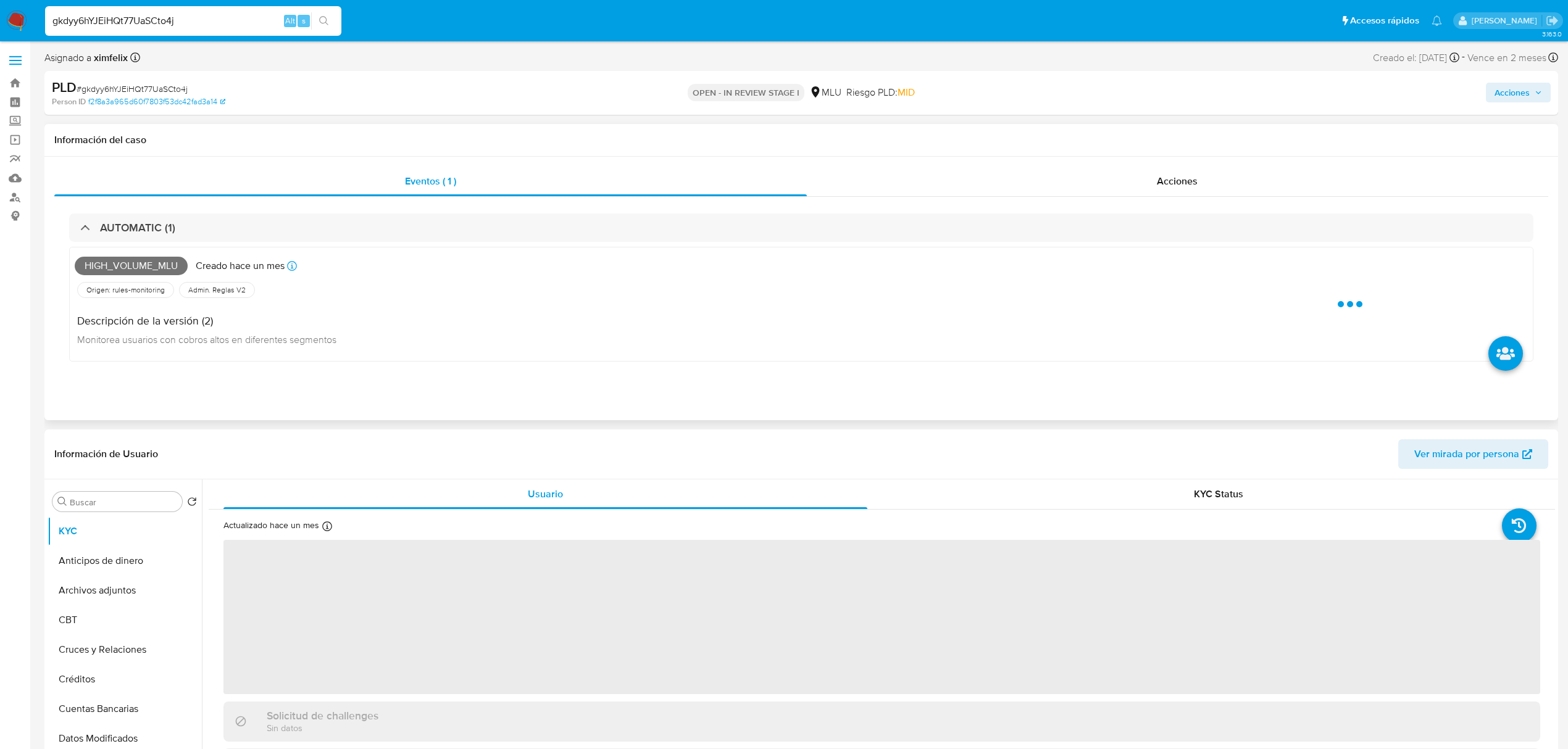
select select "10"
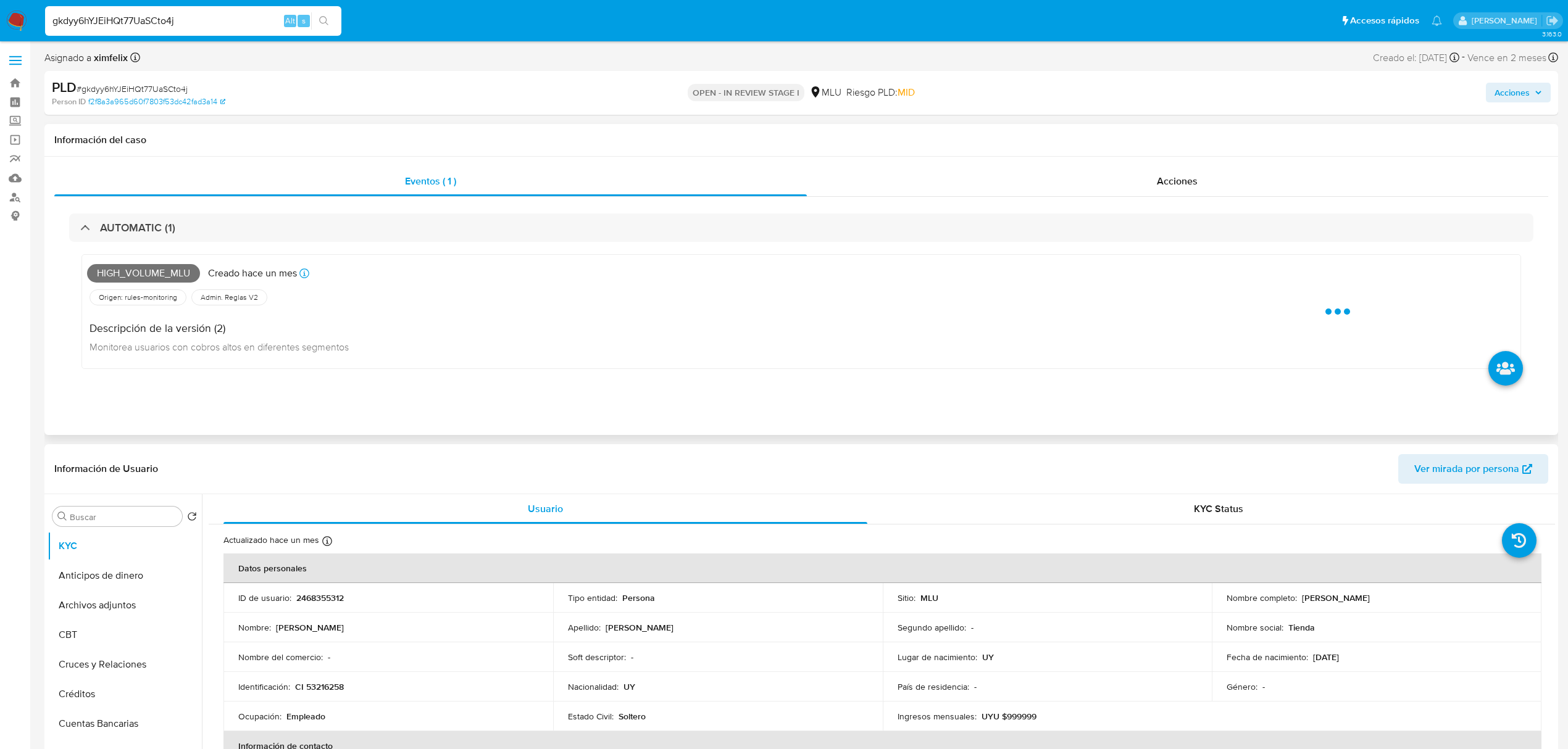
click at [159, 270] on span "High_volume_mlu" at bounding box center [144, 273] width 113 height 18
copy span "High_volume_mlu"
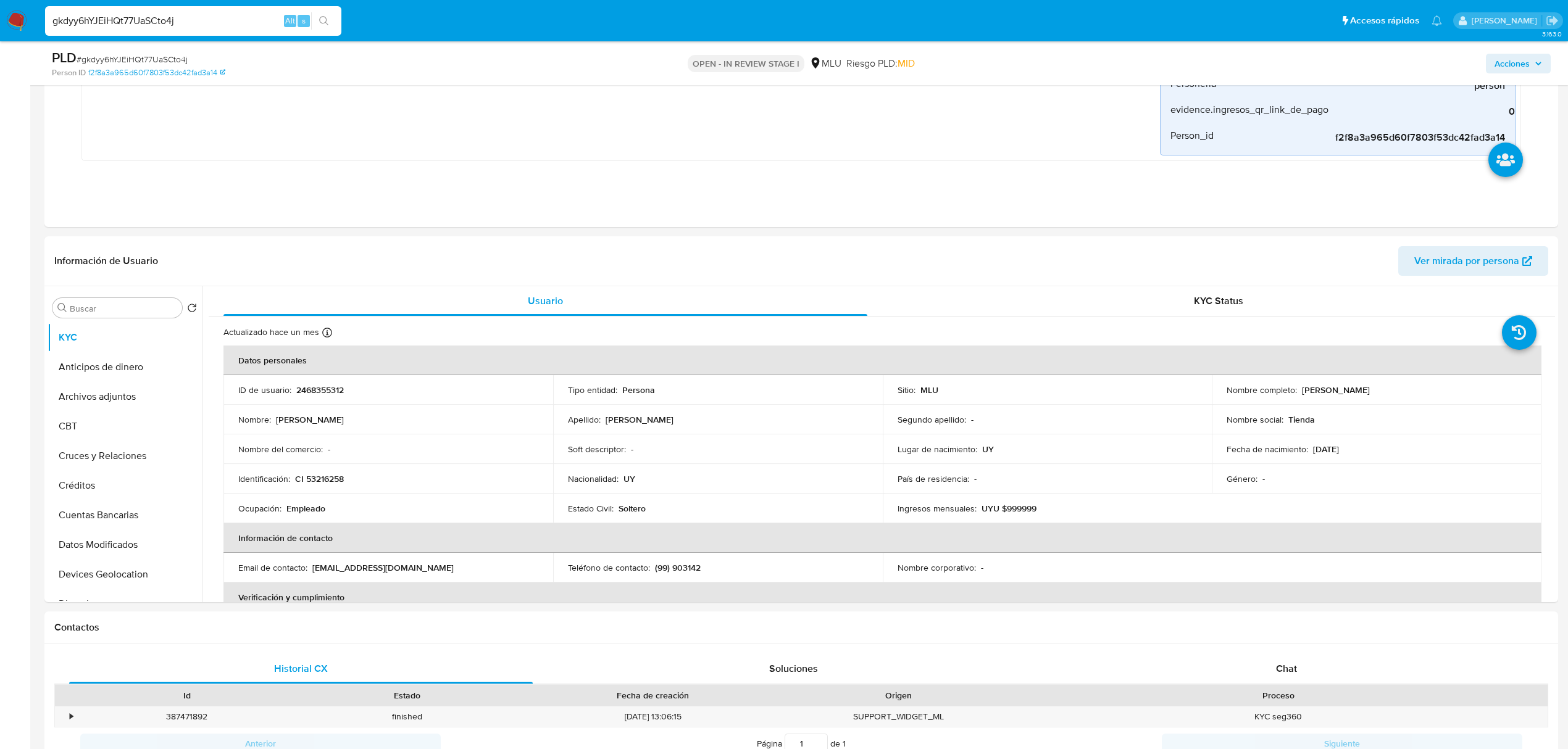
scroll to position [487, 0]
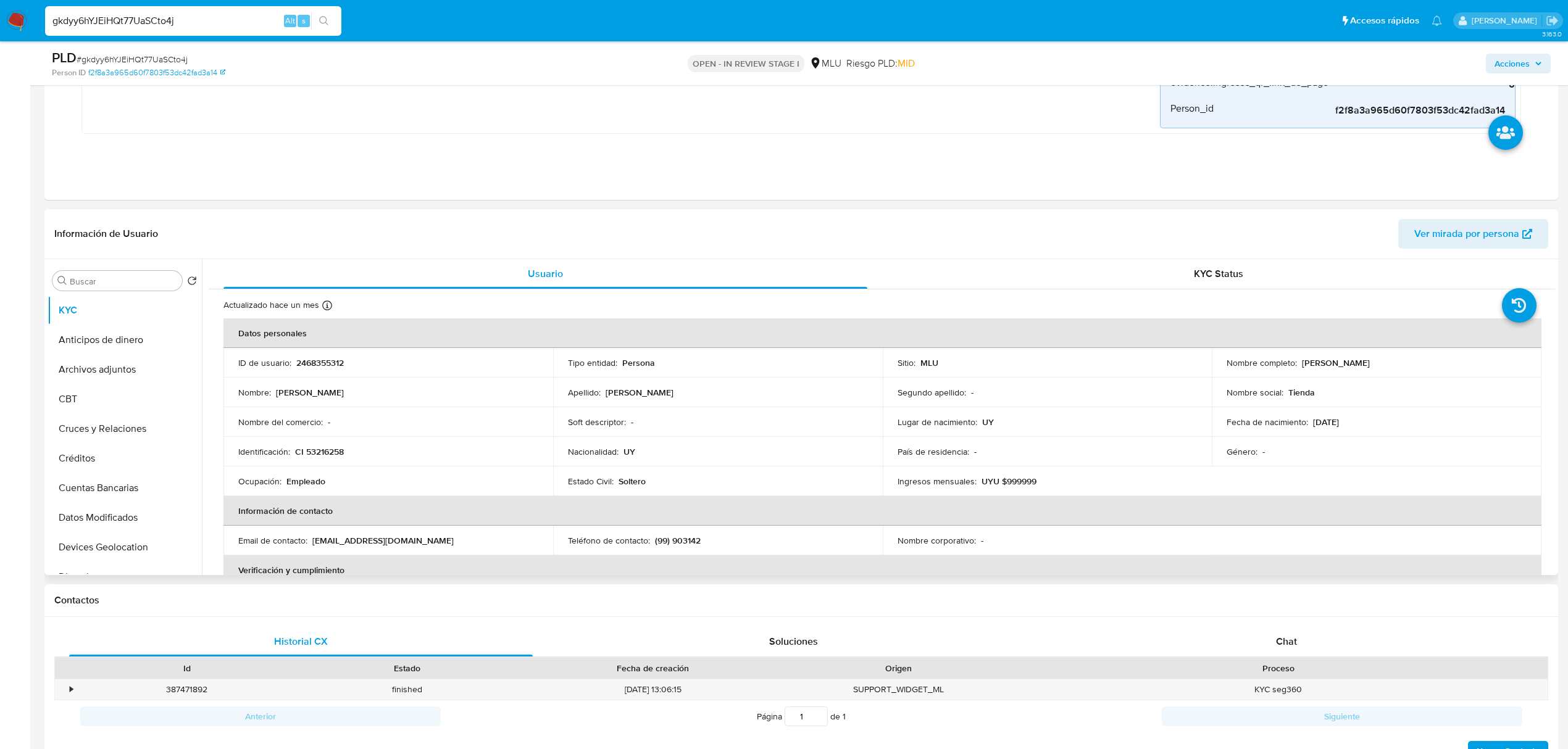
click at [326, 364] on p "2468355312" at bounding box center [320, 362] width 48 height 11
copy p "2468355312"
drag, startPoint x: 1417, startPoint y: 362, endPoint x: 1299, endPoint y: 366, distance: 118.1
click at [1299, 366] on div "Nombre completo : Tomas MacCio Sorrondegui" at bounding box center [1377, 362] width 300 height 11
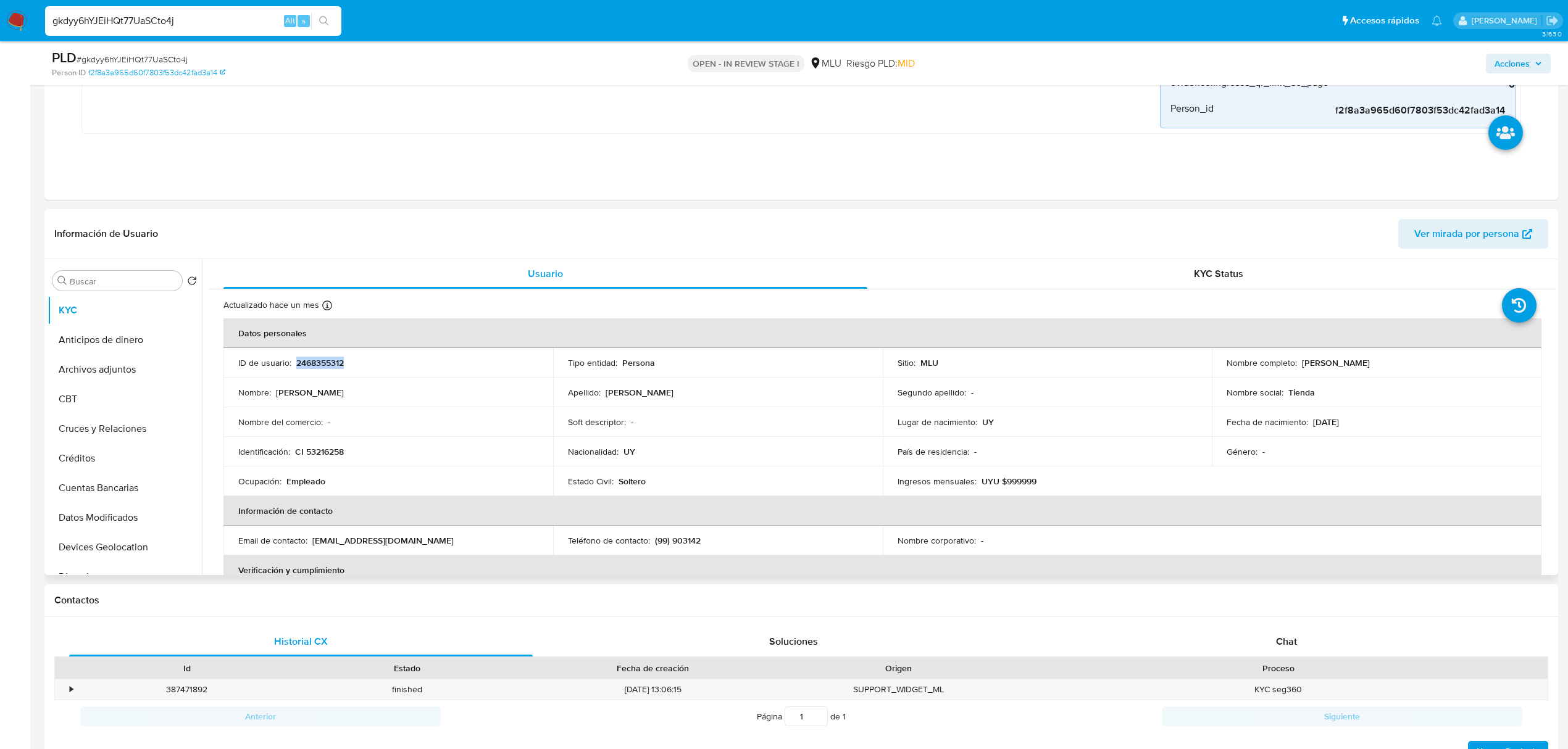
copy p "Tomas MacCio Sorrondegui"
click at [144, 22] on input "gkdyy6hYJEiHQt77UaSCto4j" at bounding box center [193, 20] width 297 height 16
paste input "5Efiuu4N5zB2hKIzWT0XjyZk"
type input "5Efiuu4N5zB2hKIzWT0XjyZk"
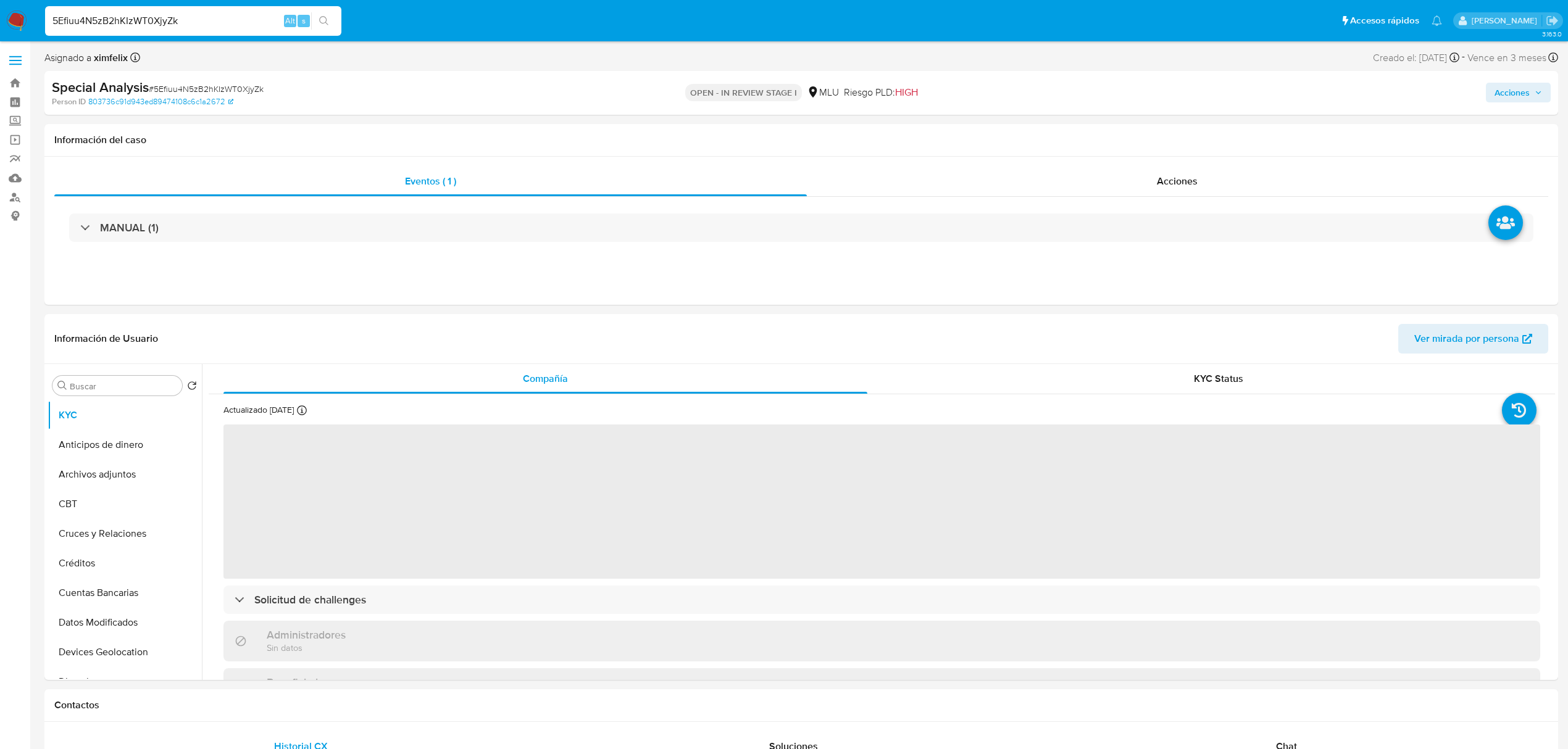
select select "10"
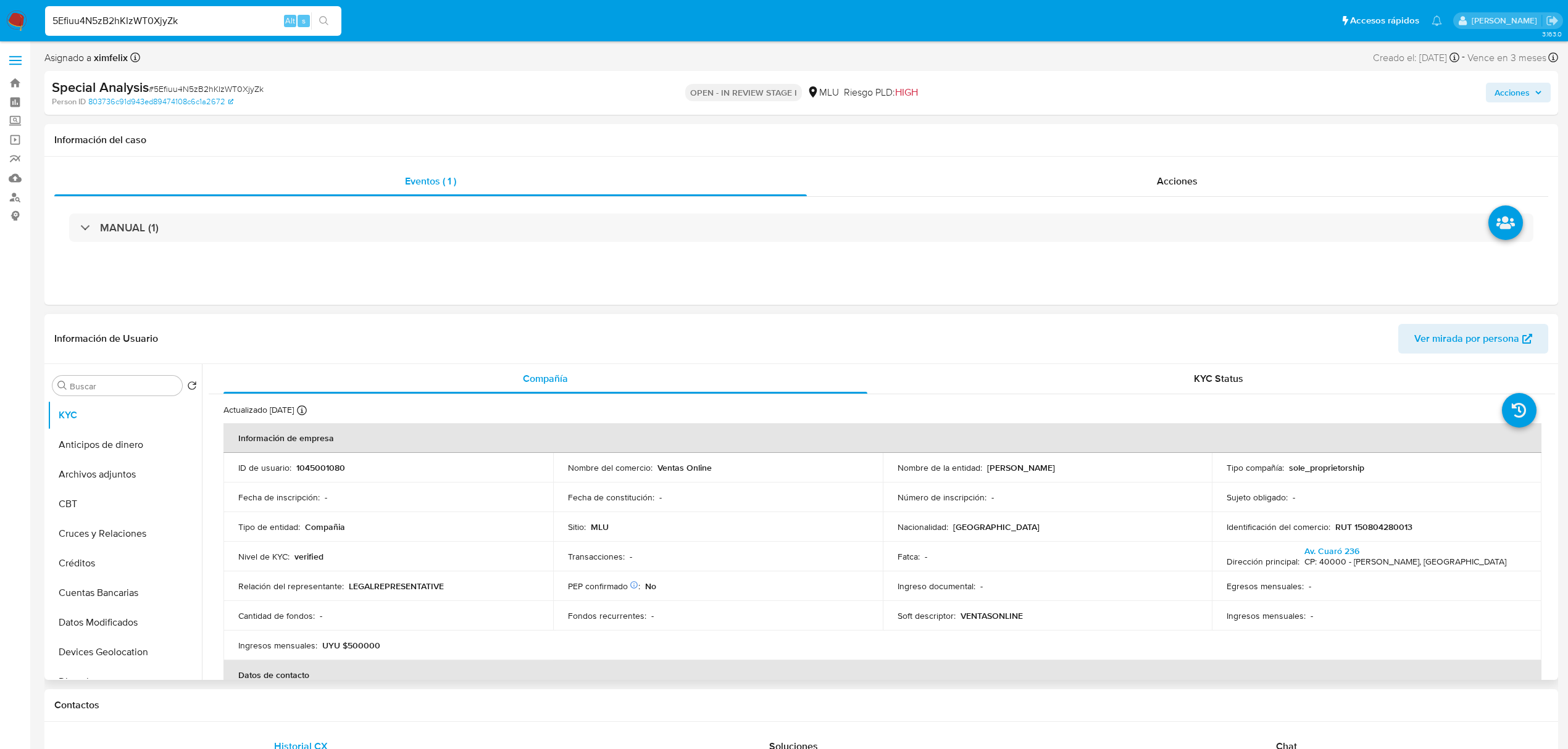
click at [342, 465] on p "1045001080" at bounding box center [321, 467] width 49 height 11
click at [328, 467] on p "1045001080" at bounding box center [321, 467] width 49 height 11
copy p "1045001080"
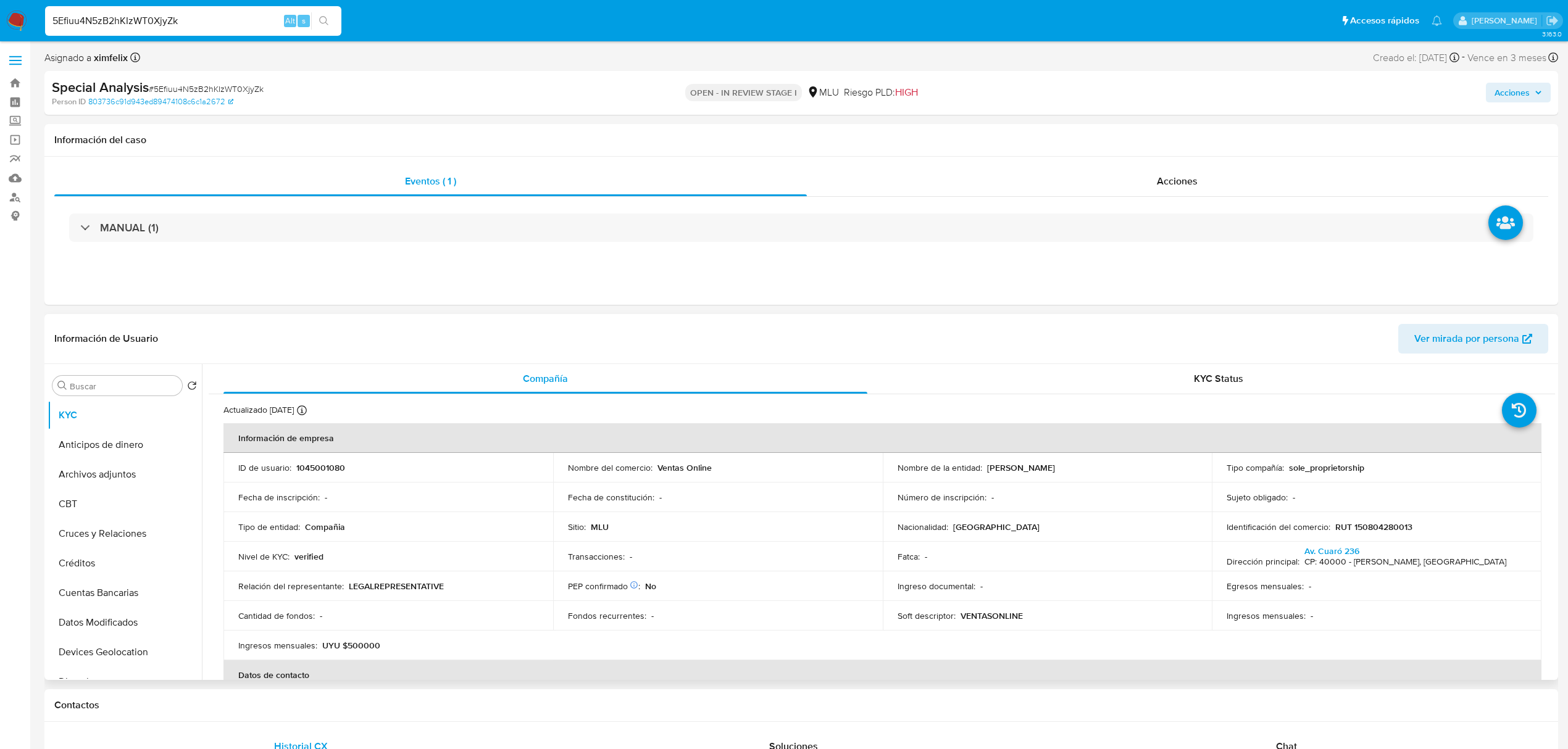
click at [356, 463] on div "ID de usuario : 1045001080" at bounding box center [388, 467] width 300 height 11
click at [335, 463] on p "1045001080" at bounding box center [321, 467] width 49 height 11
copy p "1045001080"
click at [319, 462] on p "1045001080" at bounding box center [321, 467] width 49 height 11
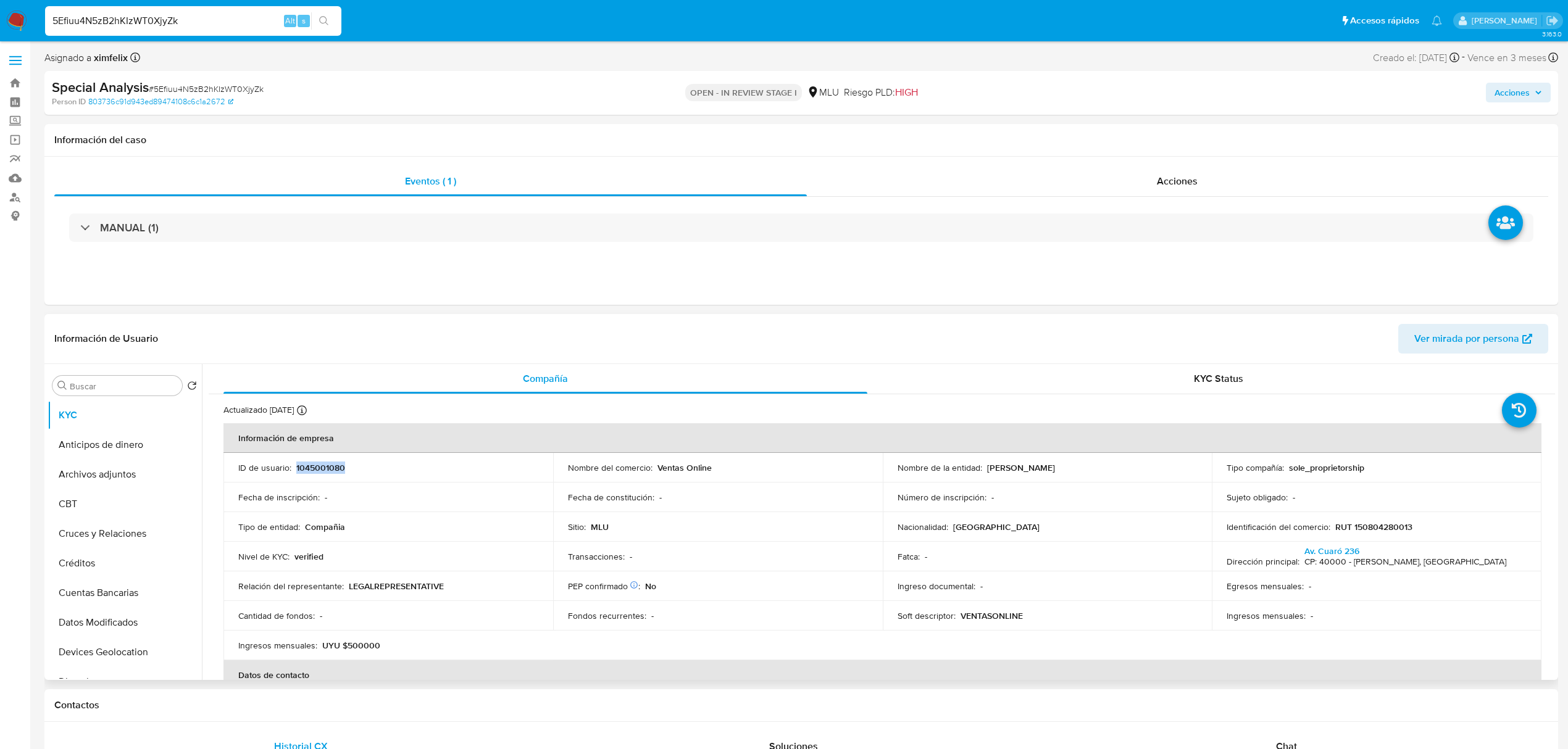
click at [319, 462] on p "1045001080" at bounding box center [321, 467] width 49 height 11
click at [324, 465] on p "1045001080" at bounding box center [321, 467] width 49 height 11
click at [169, 33] on div "5Efiuu4N5zB2hKIzWT0XjyZk Alt s" at bounding box center [193, 21] width 297 height 30
click at [212, 15] on input "5Efiuu4N5zB2hKIzWT0XjyZk" at bounding box center [193, 20] width 297 height 16
drag, startPoint x: 212, startPoint y: 15, endPoint x: 11, endPoint y: 27, distance: 201.4
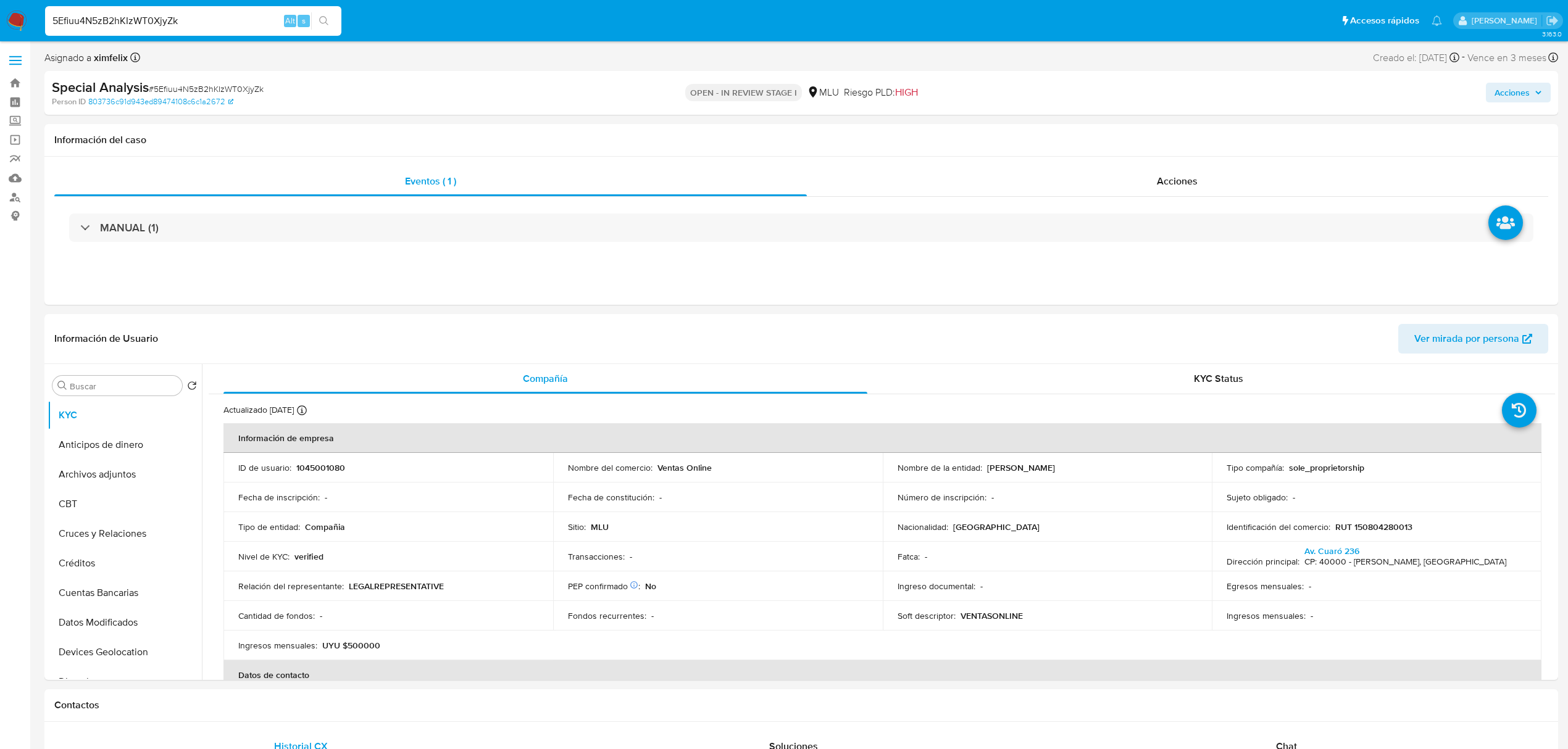
click at [11, 27] on nav "Pausado Ver notificaciones 5Efiuu4N5zB2hKIzWT0XjyZk Alt s Accesos rápidos Presi…" at bounding box center [784, 20] width 1568 height 41
paste input "MTSy4cARpqfwY5XJcYwHYbxc"
type input "MTSy4cARpqfwY5XJcYwHYbxc"
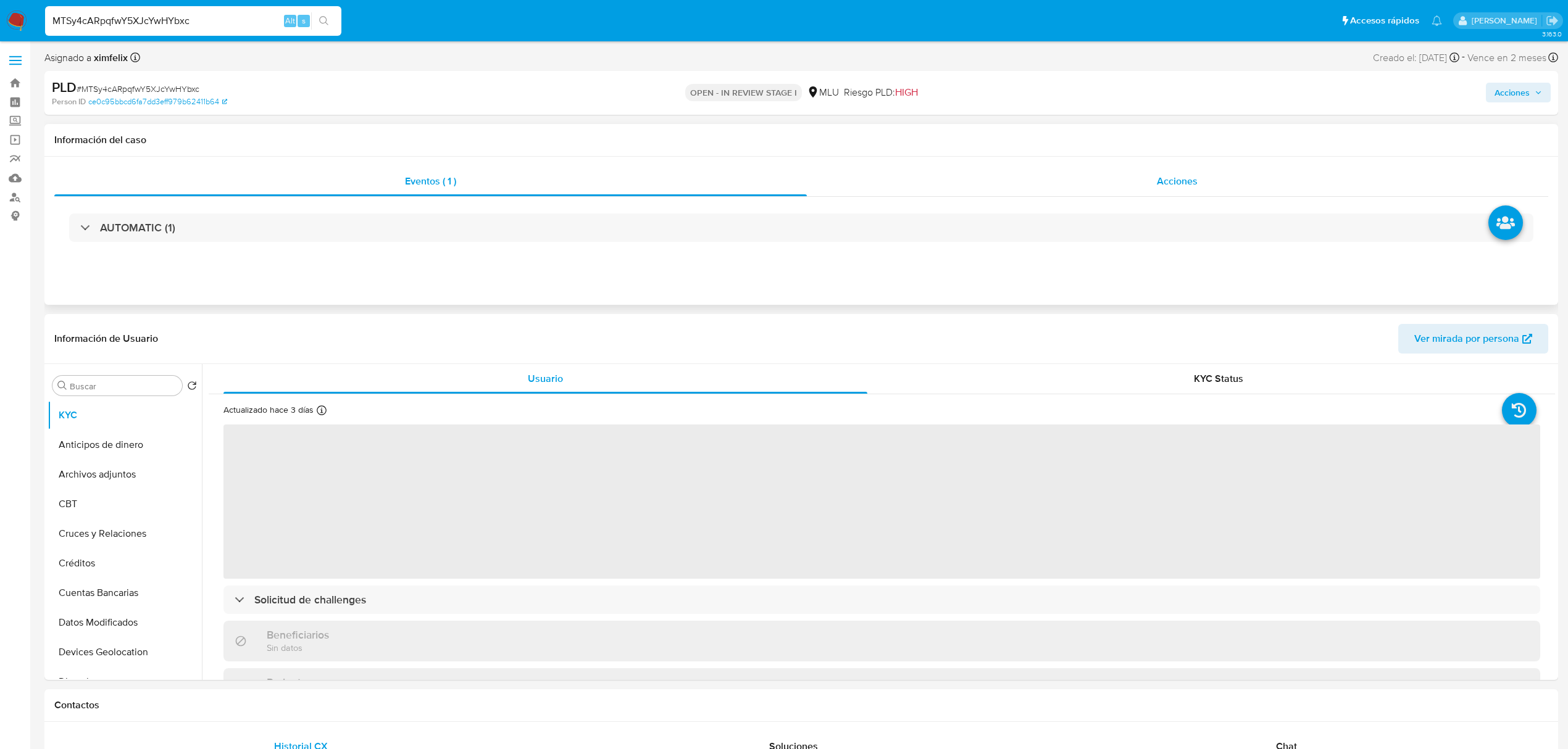
select select "10"
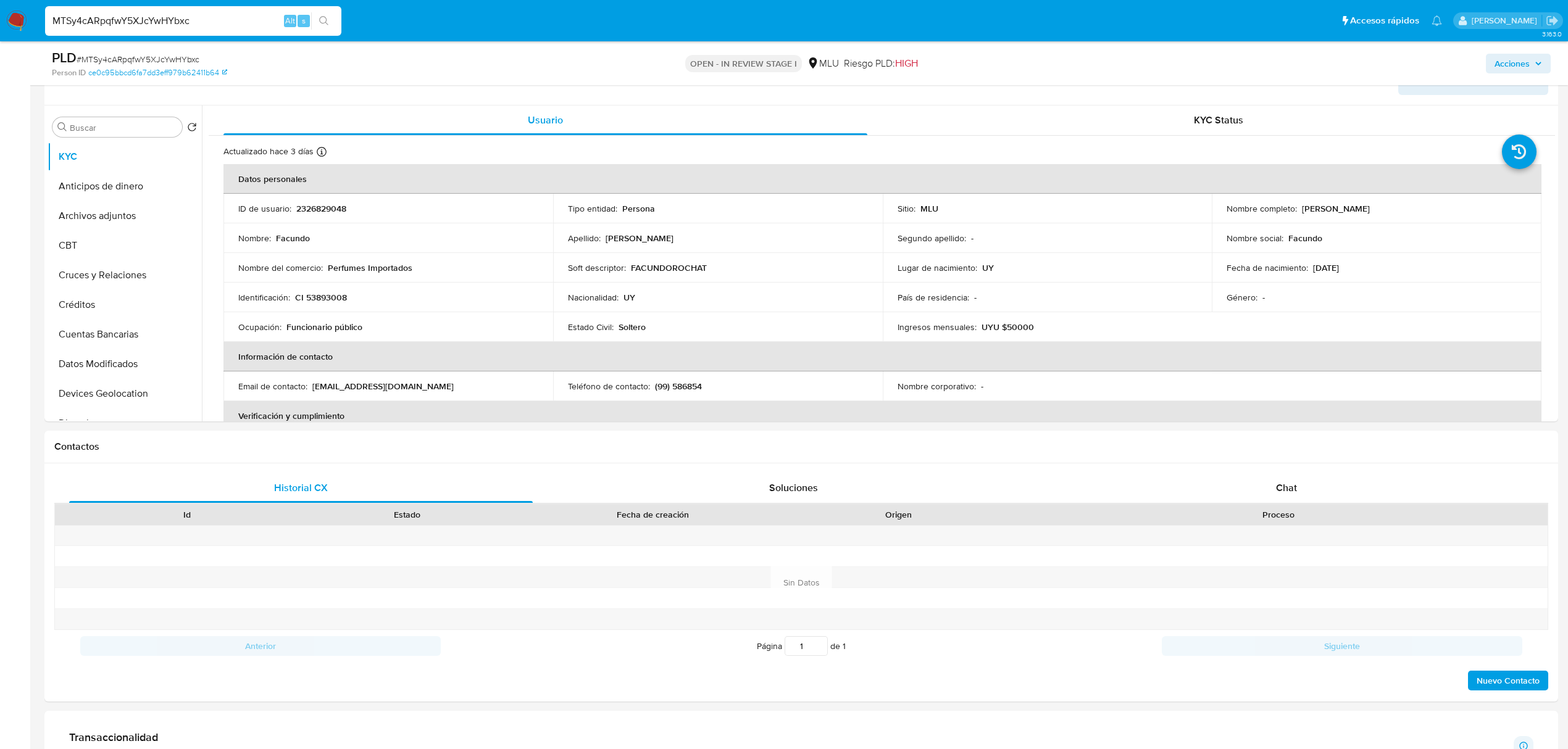
scroll to position [475, 0]
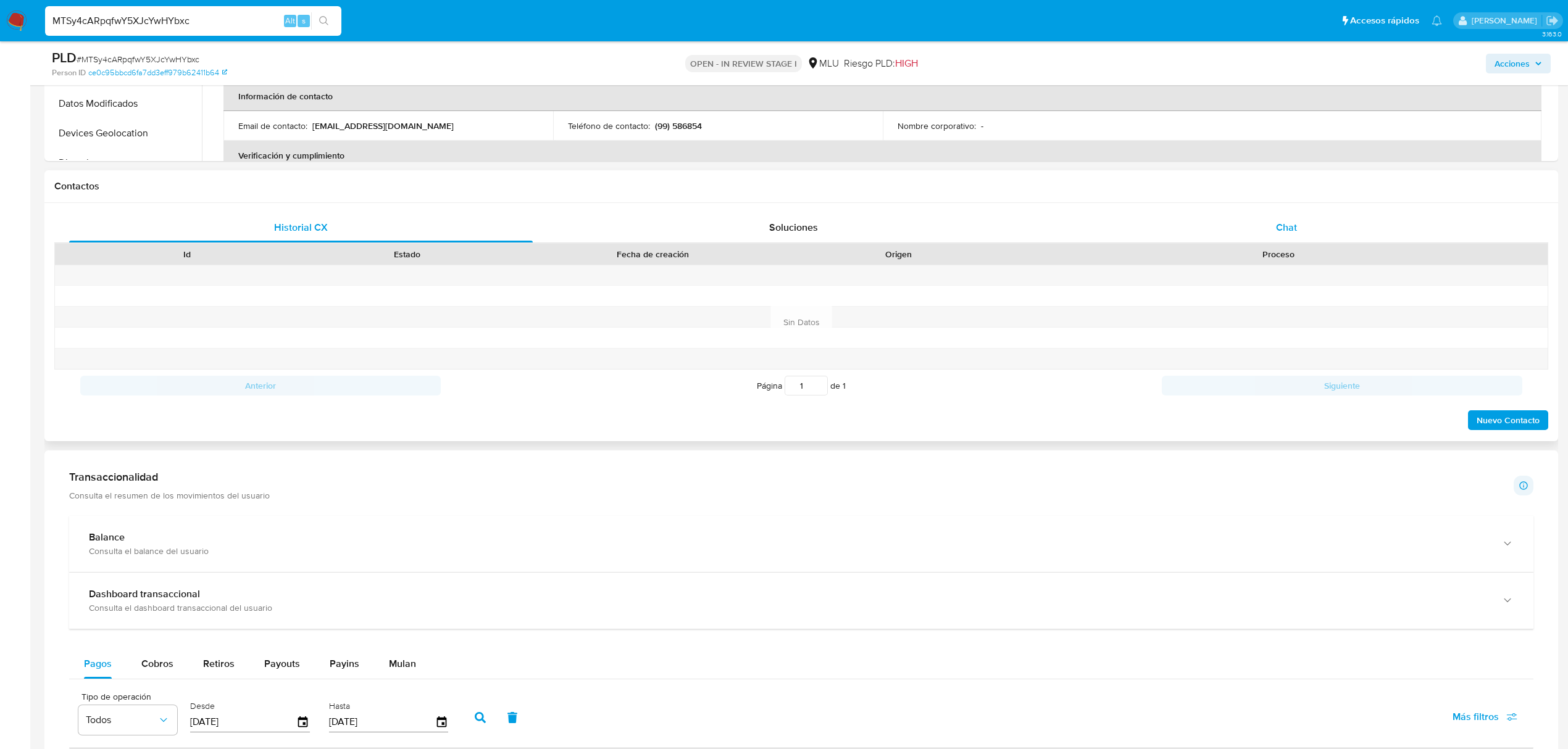
click at [1261, 226] on div "Chat" at bounding box center [1287, 227] width 464 height 30
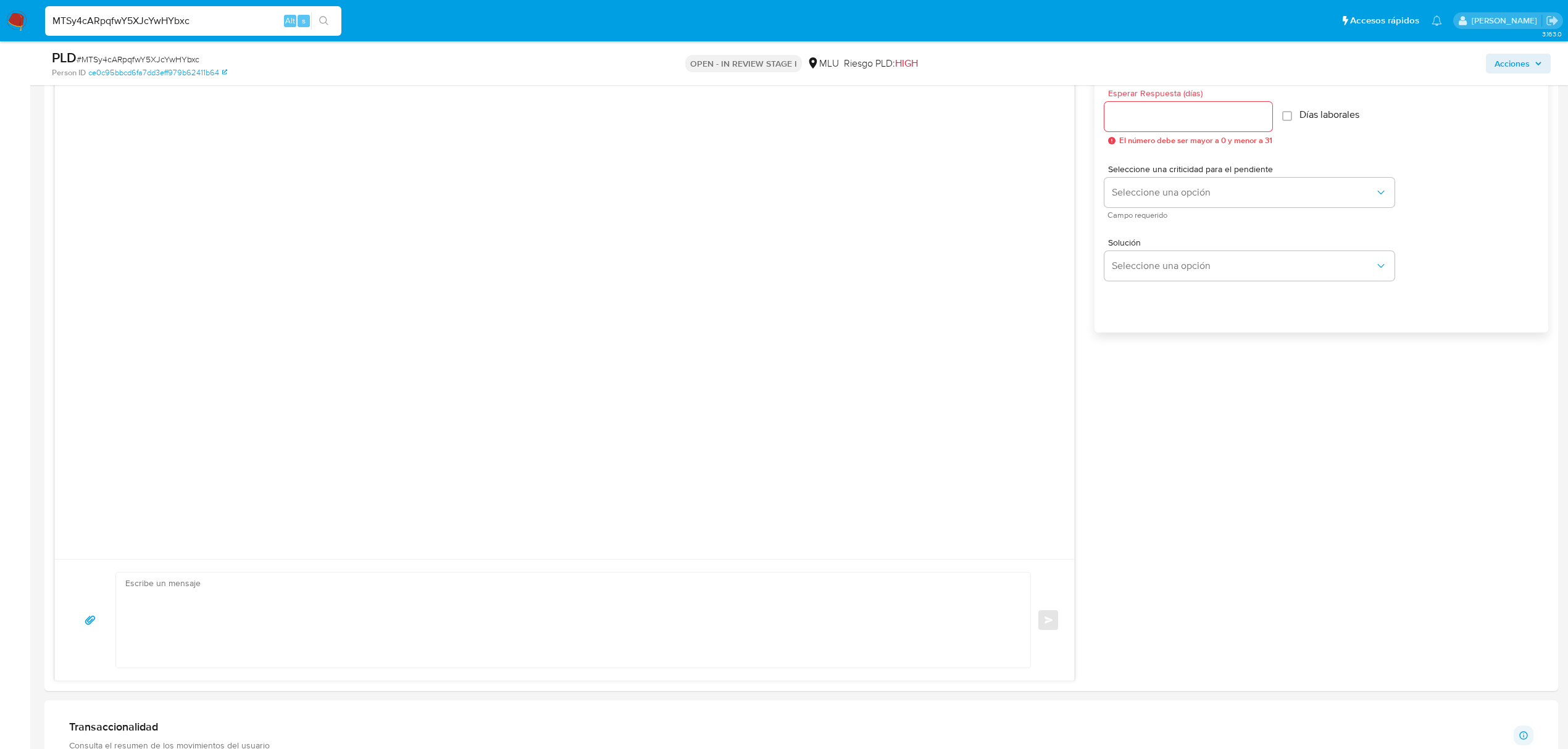
scroll to position [711, 0]
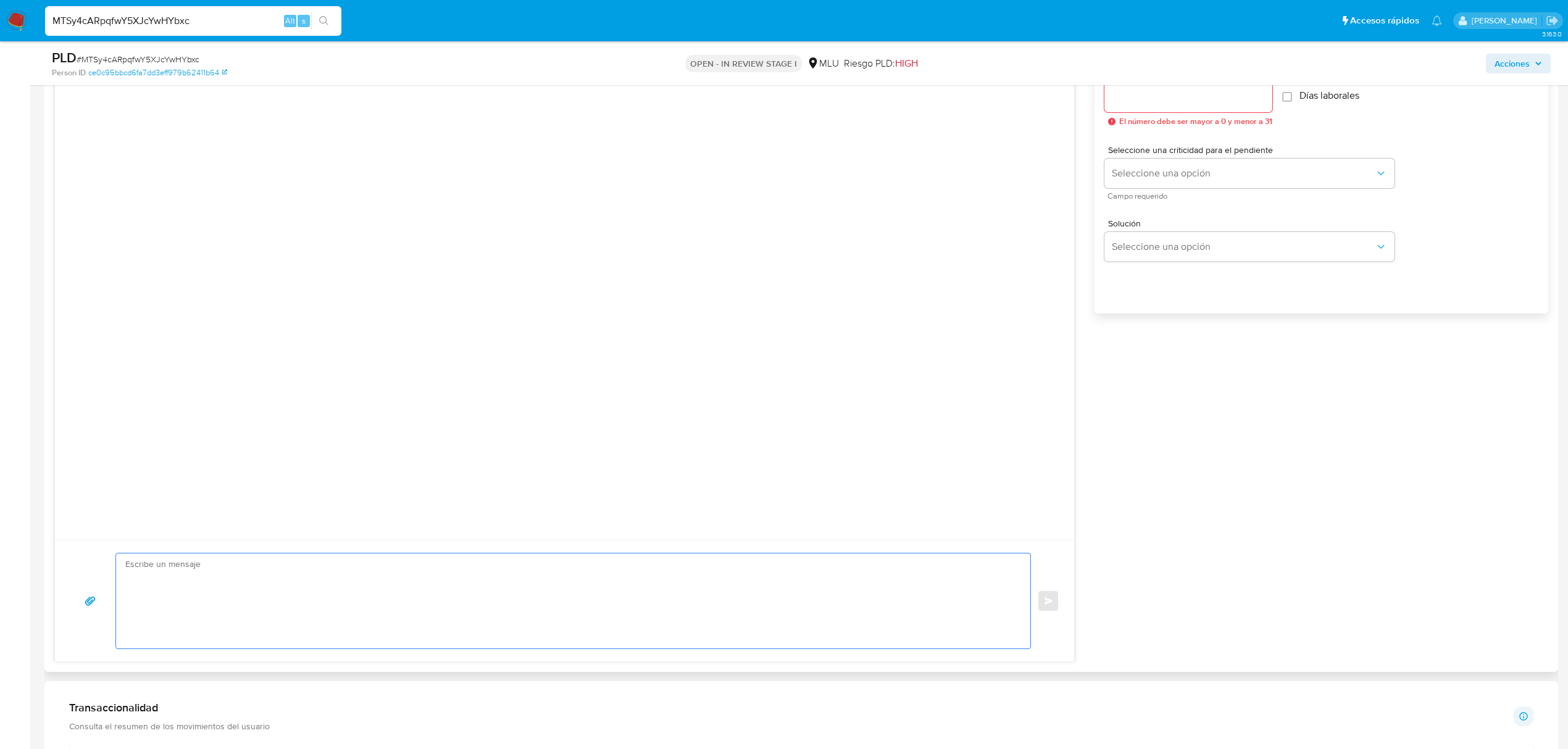
click at [643, 595] on textarea at bounding box center [570, 601] width 890 height 95
click at [174, 595] on textarea "Buenas tardes Facundo," at bounding box center [570, 601] width 890 height 95
paste textarea "Te contactamos ya que necesitamos verificar algunos datos. Por este motivo, sol…"
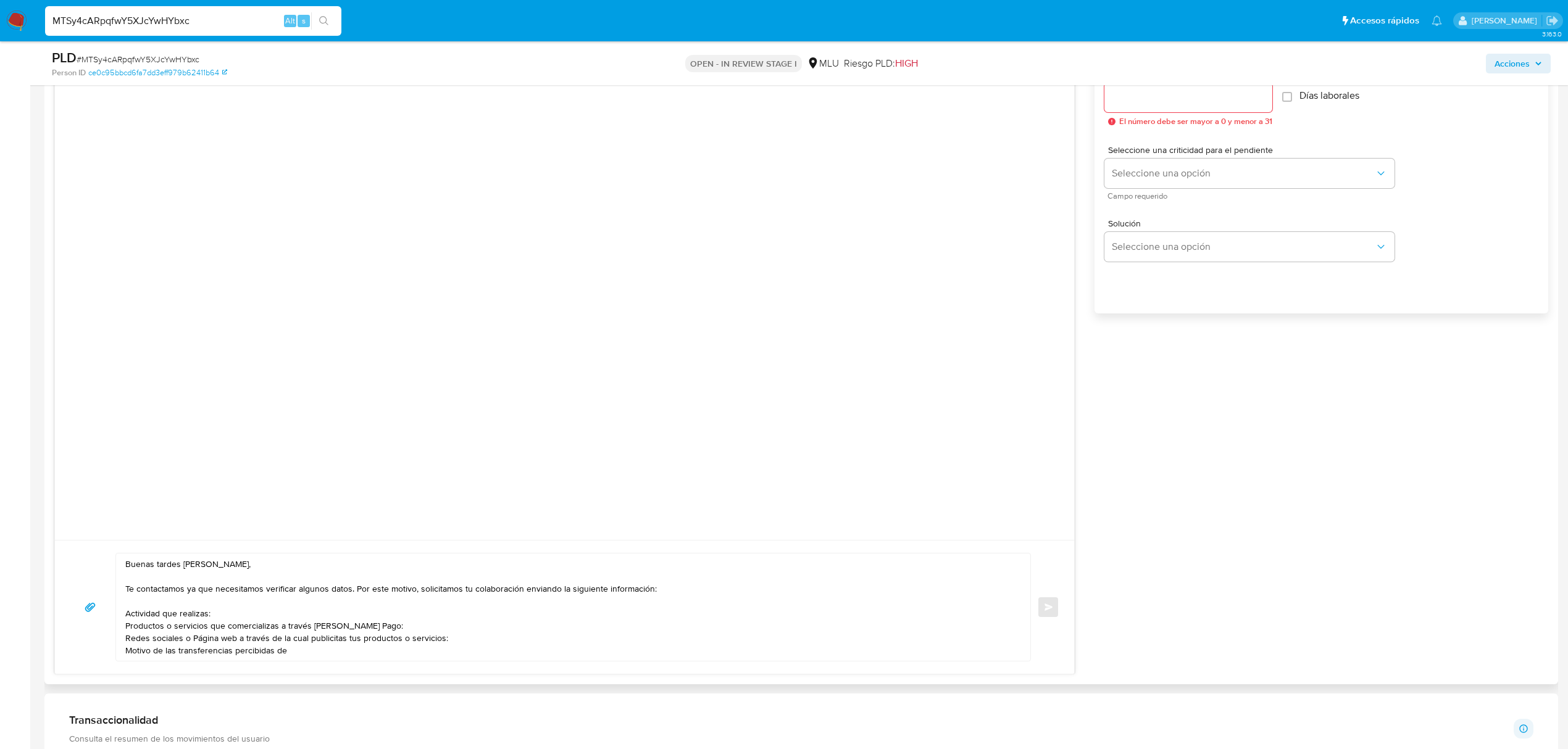
click at [319, 660] on textarea "Buenas tardes Facundo, Te contactamos ya que necesitamos verificar algunos dato…" at bounding box center [570, 607] width 890 height 107
paste textarea "Paula Rosa Dalies O Neill"
click at [162, 659] on textarea "Buenas tardes Facundo, Te contactamos ya que necesitamos verificar algunos dato…" at bounding box center [570, 613] width 890 height 120
paste textarea "Nombre completo de la empresa: N° de RUT:"
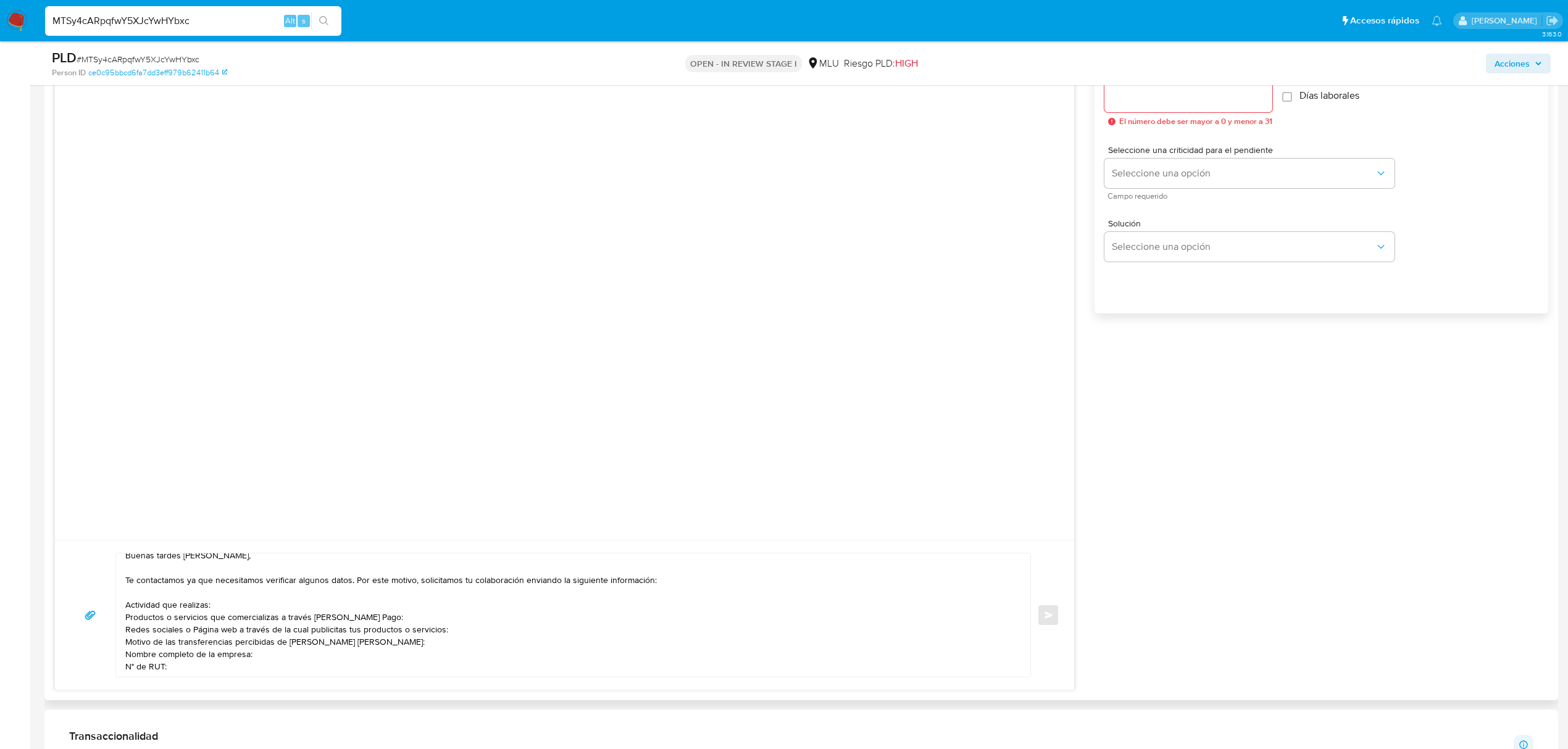
drag, startPoint x: 306, startPoint y: 704, endPoint x: 257, endPoint y: 632, distance: 87.1
click at [257, 632] on div "Información de Usuario Ver mirada por persona Buscar Volver al orden por defect…" at bounding box center [801, 748] width 1514 height 2378
click at [257, 632] on textarea "Buenas tardes Facundo, Te contactamos ya que necesitamos verificar algunos dato…" at bounding box center [570, 615] width 890 height 123
click at [246, 669] on textarea "Buenas tardes Facundo, Te contactamos ya que necesitamos verificar algunos dato…" at bounding box center [570, 615] width 890 height 123
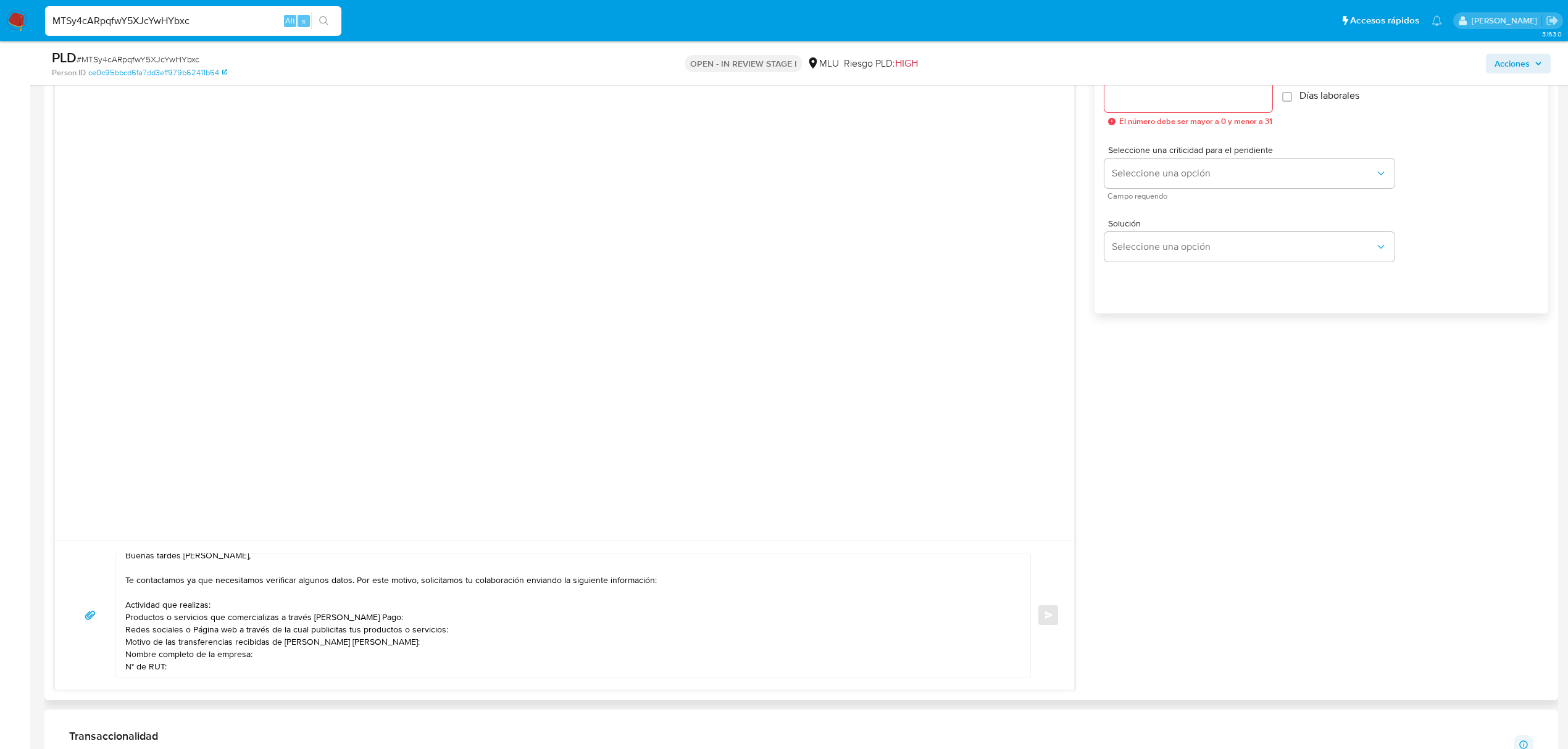
click at [144, 669] on textarea "Buenas tardes Facundo, Te contactamos ya que necesitamos verificar algunos dato…" at bounding box center [570, 615] width 890 height 123
paste textarea "Ten en cuenta que según la cláusula 1 a) de nuestros Términos y Condiciones, Me…"
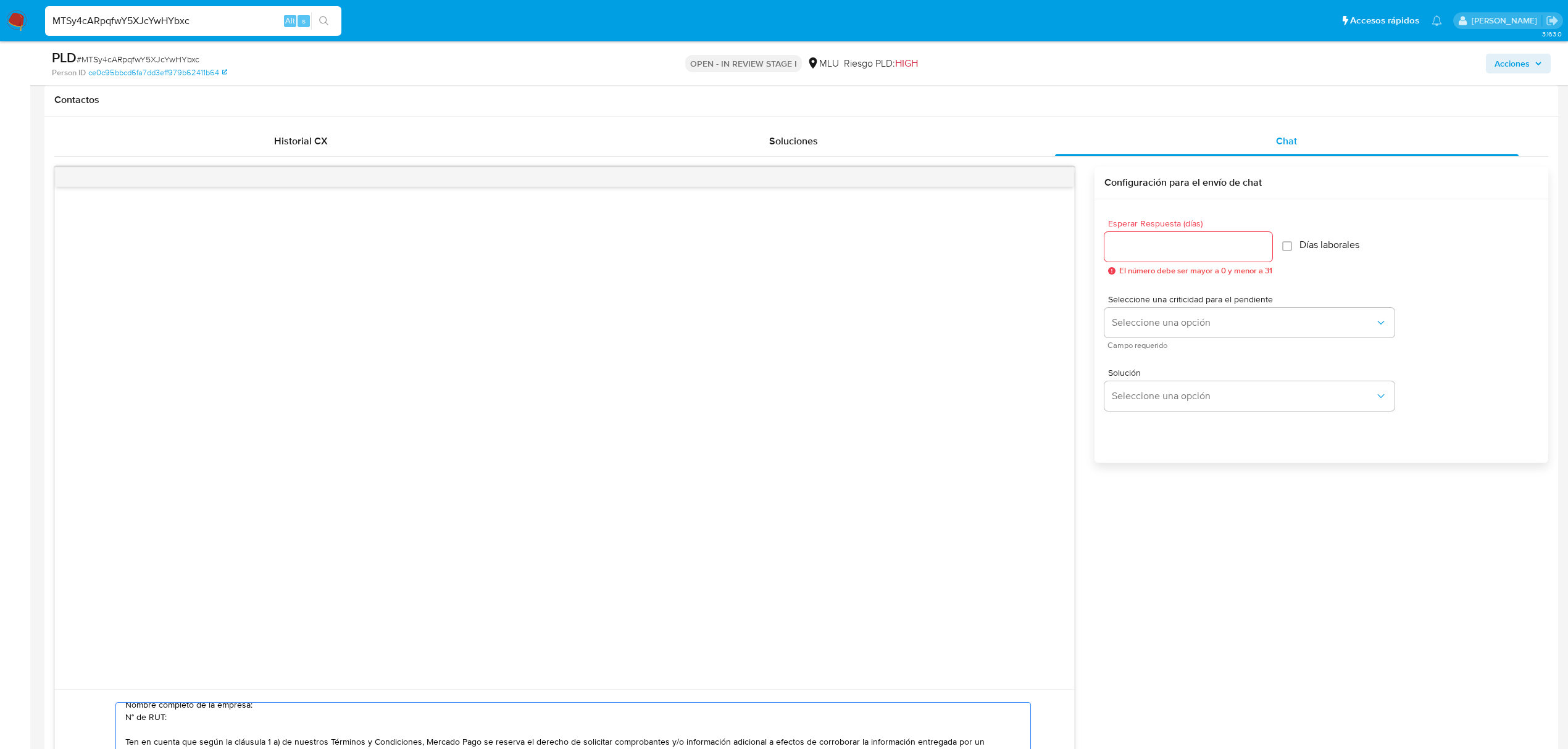
scroll to position [546, 0]
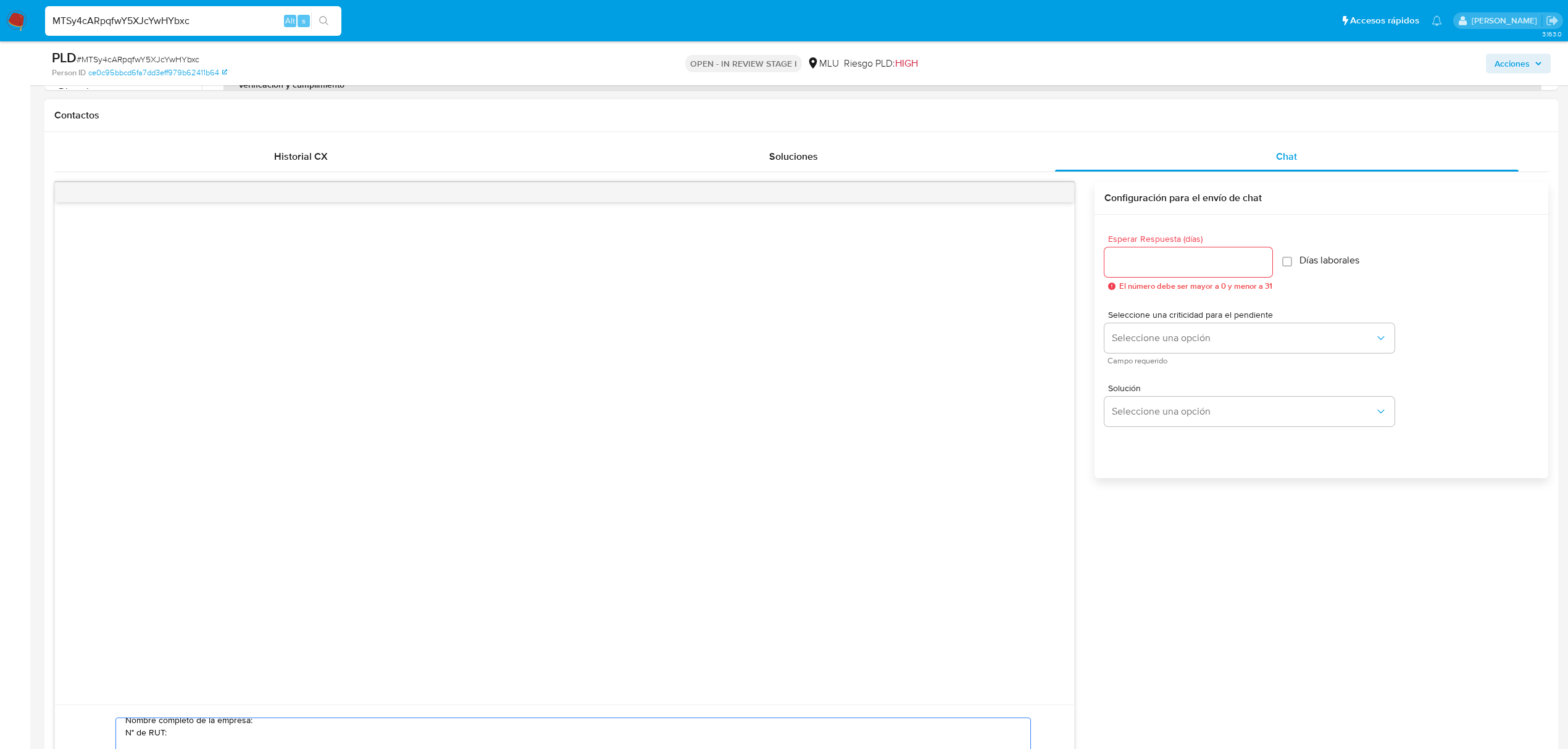
type textarea "Buenas tardes Facundo, Te contactamos ya que necesitamos verificar algunos dato…"
click at [1200, 255] on input "Esperar Respuesta (días)" at bounding box center [1188, 262] width 168 height 16
type input "3"
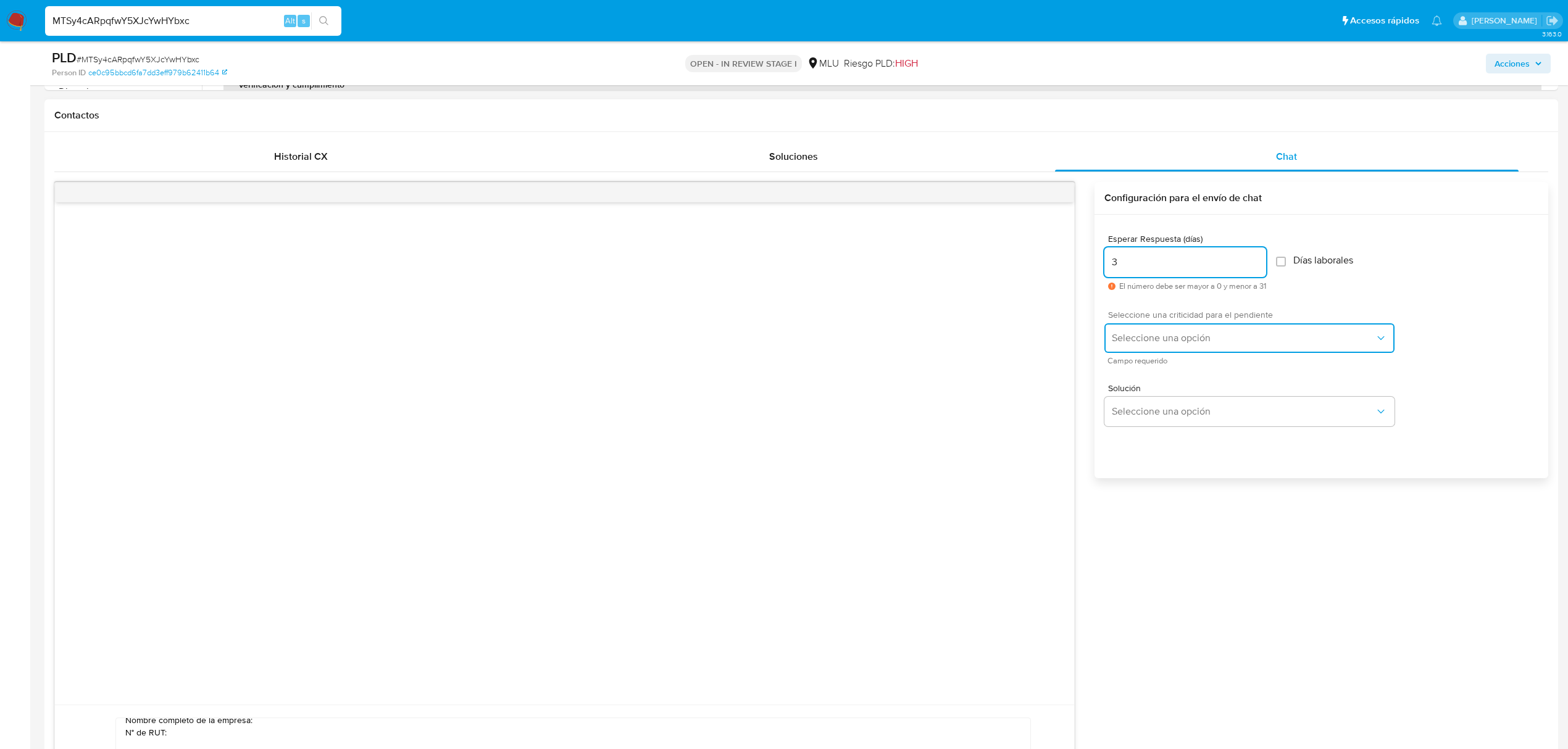
click at [1164, 341] on span "Seleccione una opción" at bounding box center [1243, 338] width 263 height 12
click at [1151, 338] on div "LOW" at bounding box center [1247, 339] width 271 height 25
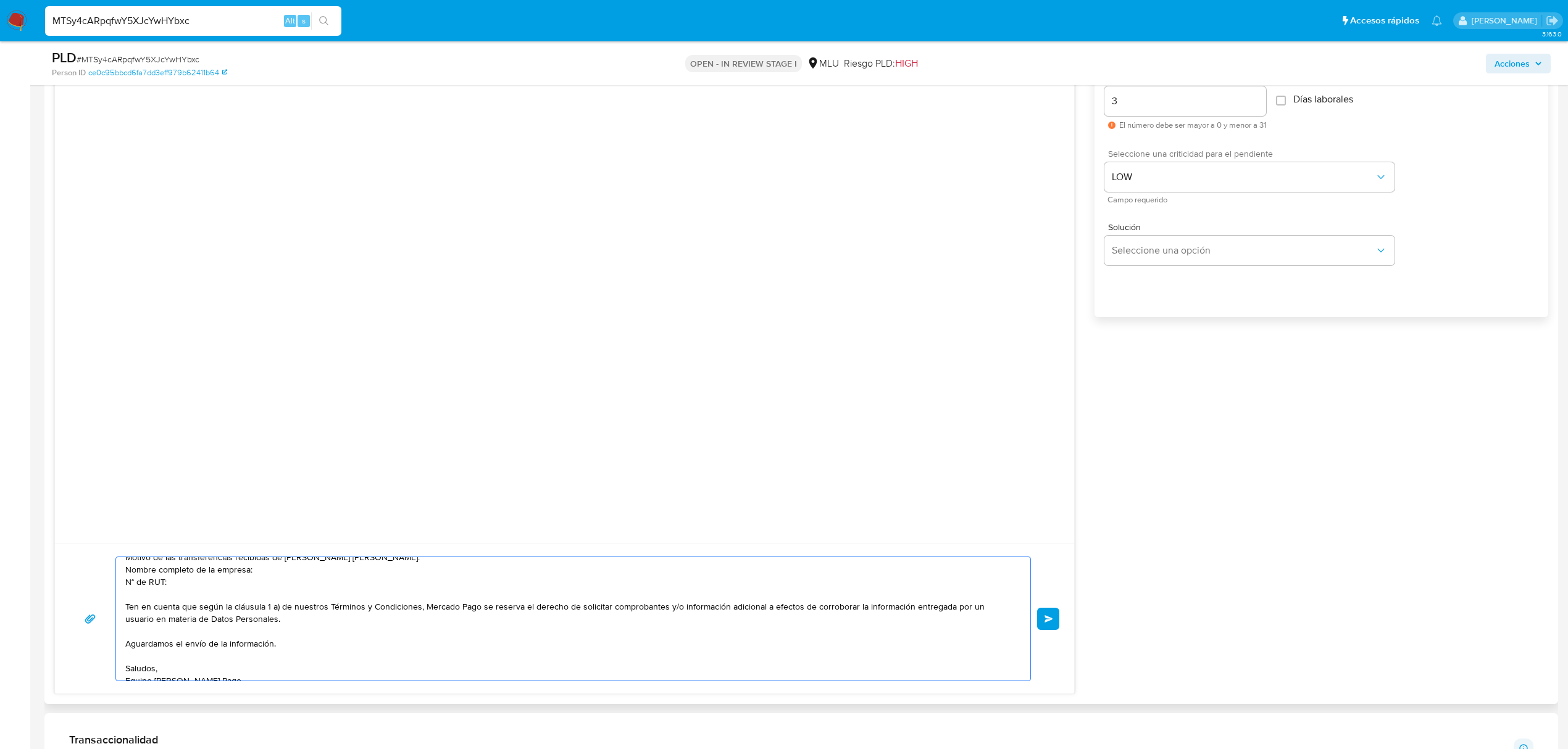
scroll to position [107, 0]
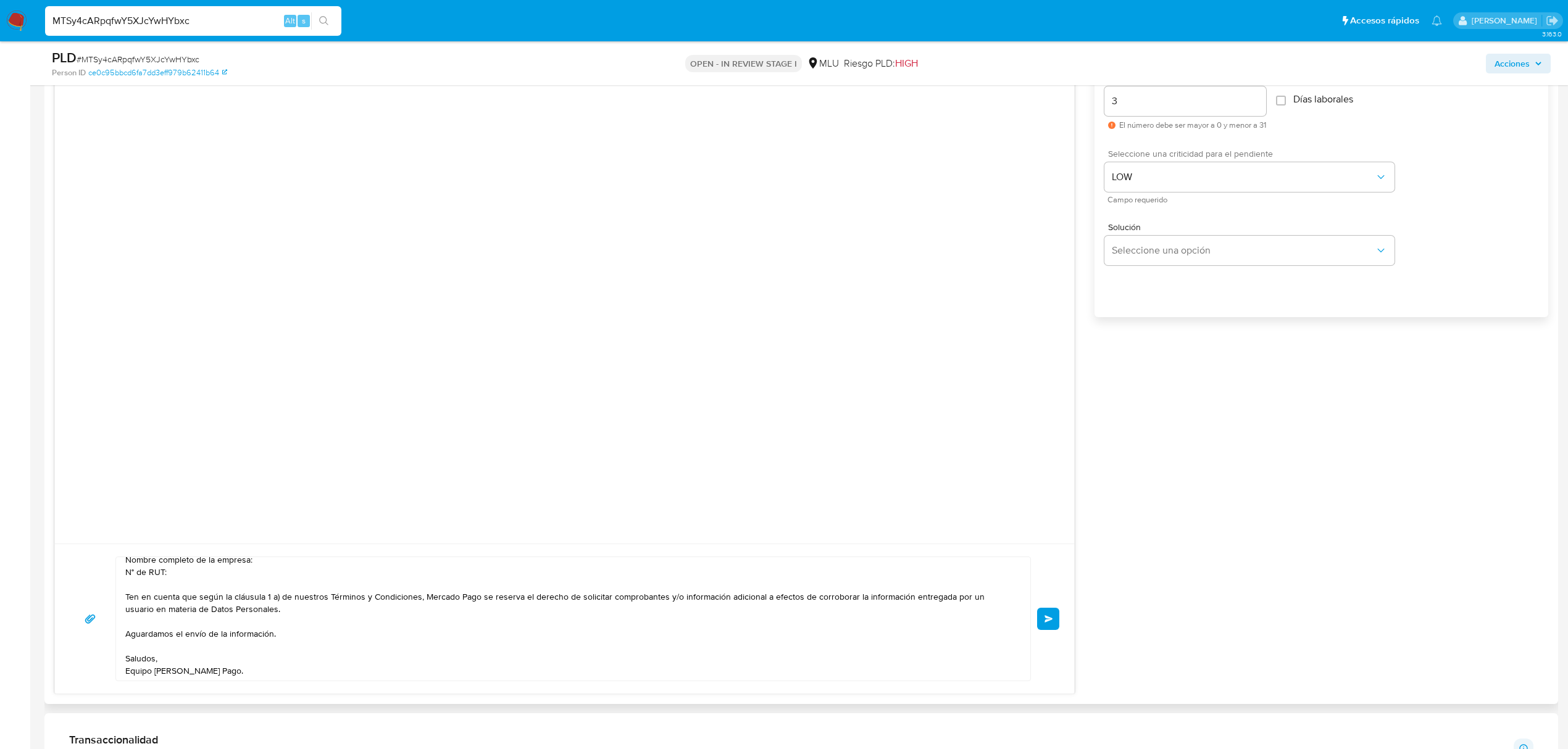
click at [1048, 623] on span "Enviar" at bounding box center [1049, 619] width 9 height 8
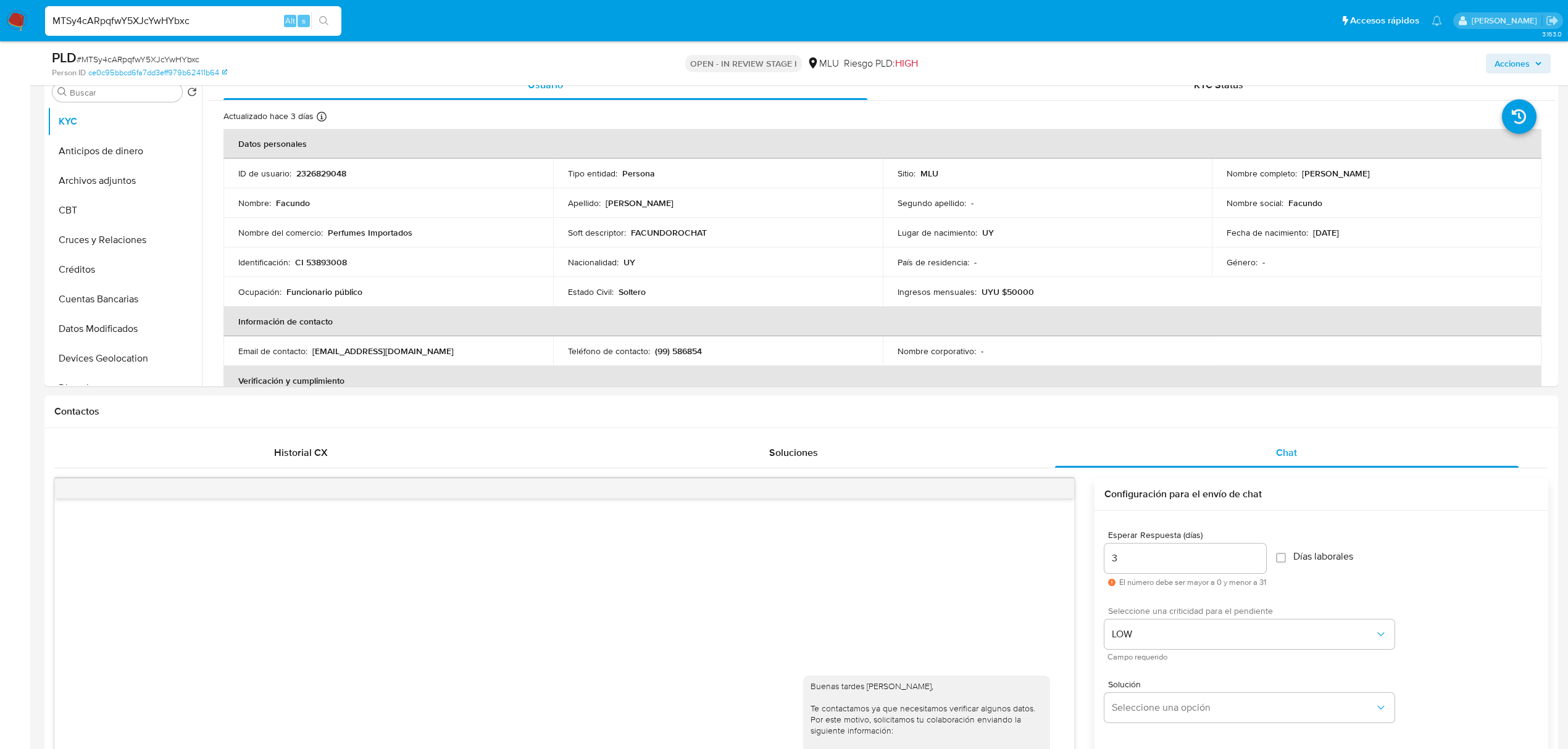
scroll to position [201, 0]
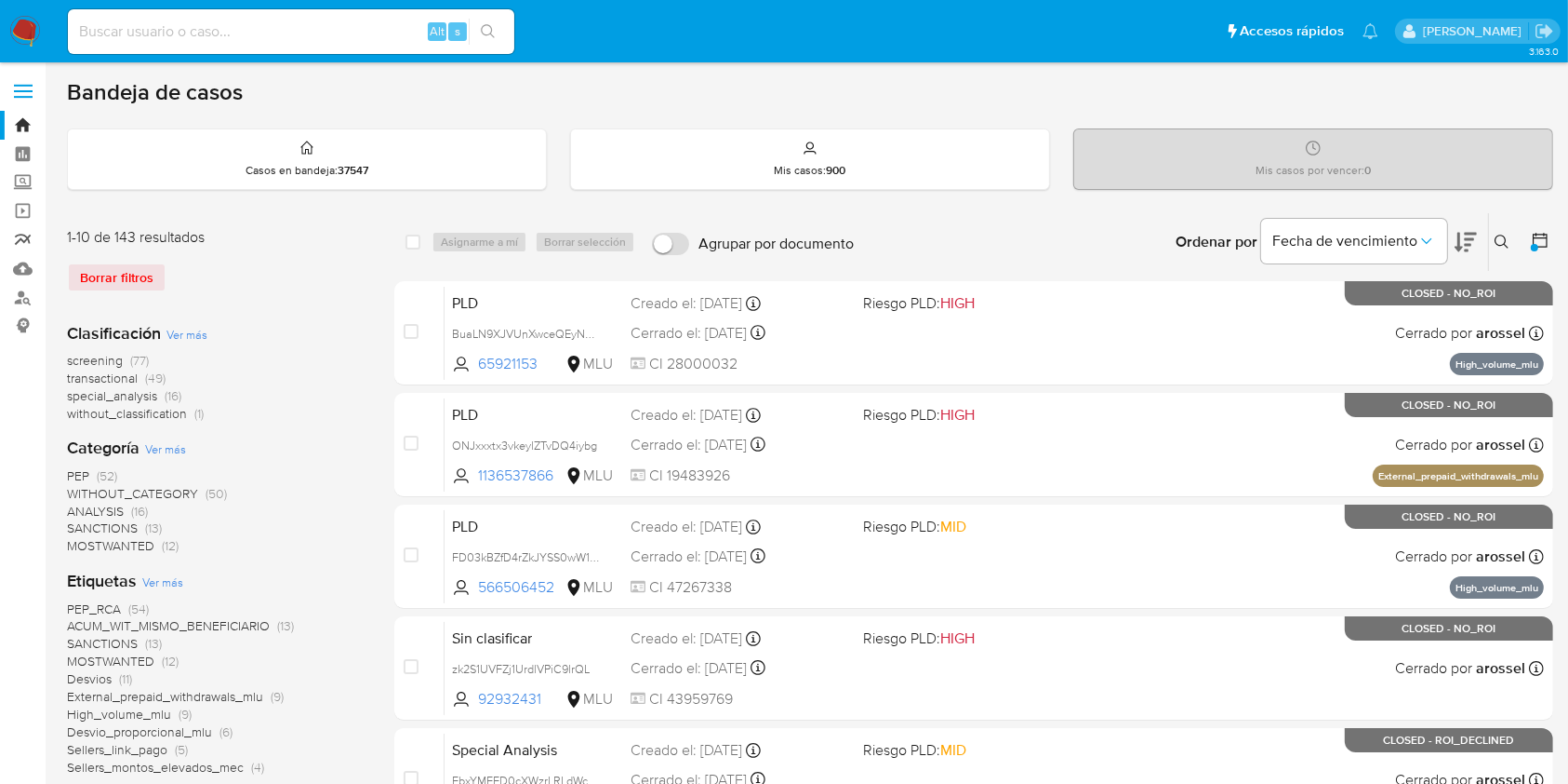
click at [22, 244] on link "Reportes" at bounding box center [110, 239] width 221 height 29
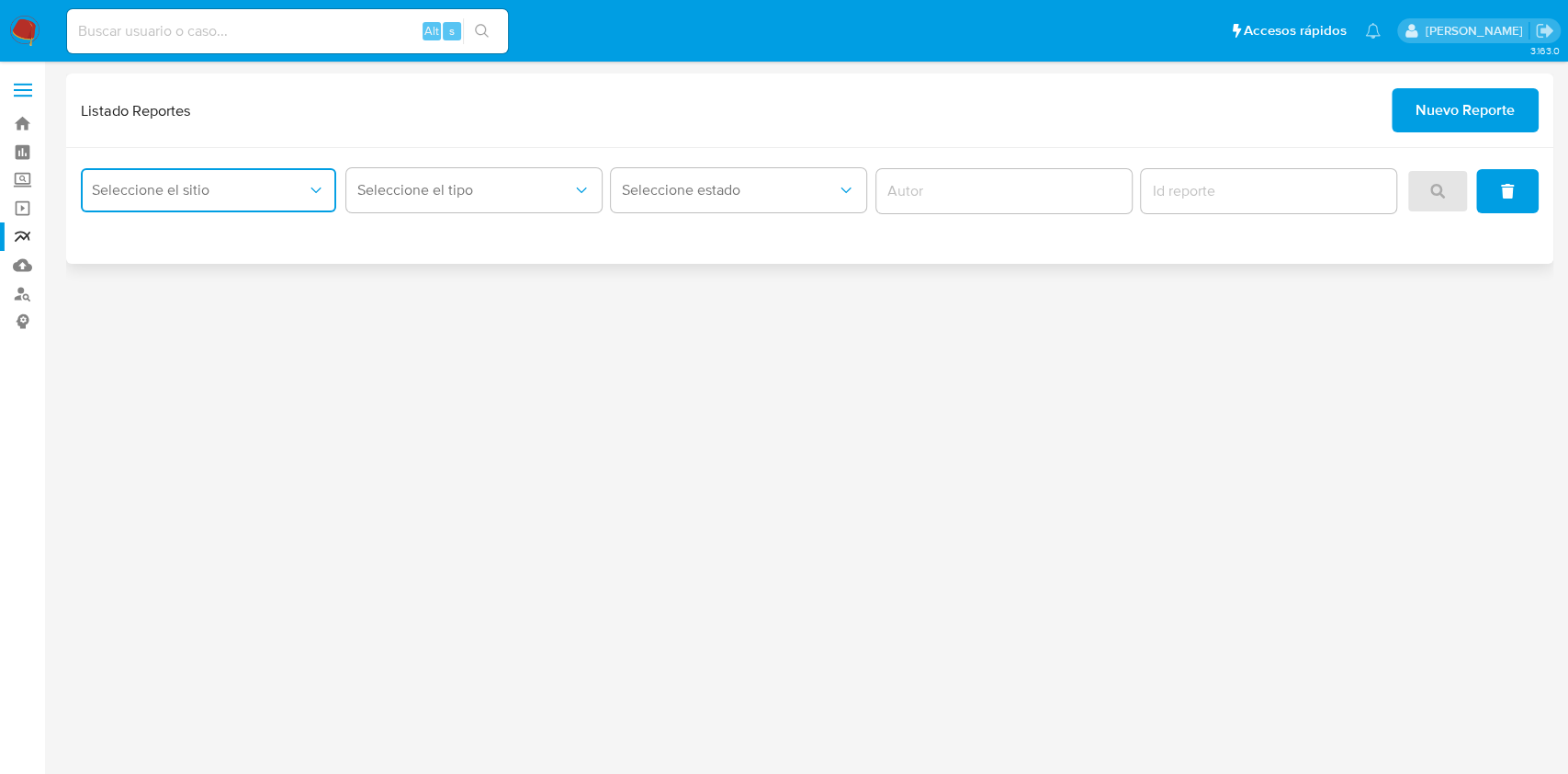
click at [314, 189] on icon "site_id" at bounding box center [316, 190] width 10 height 6
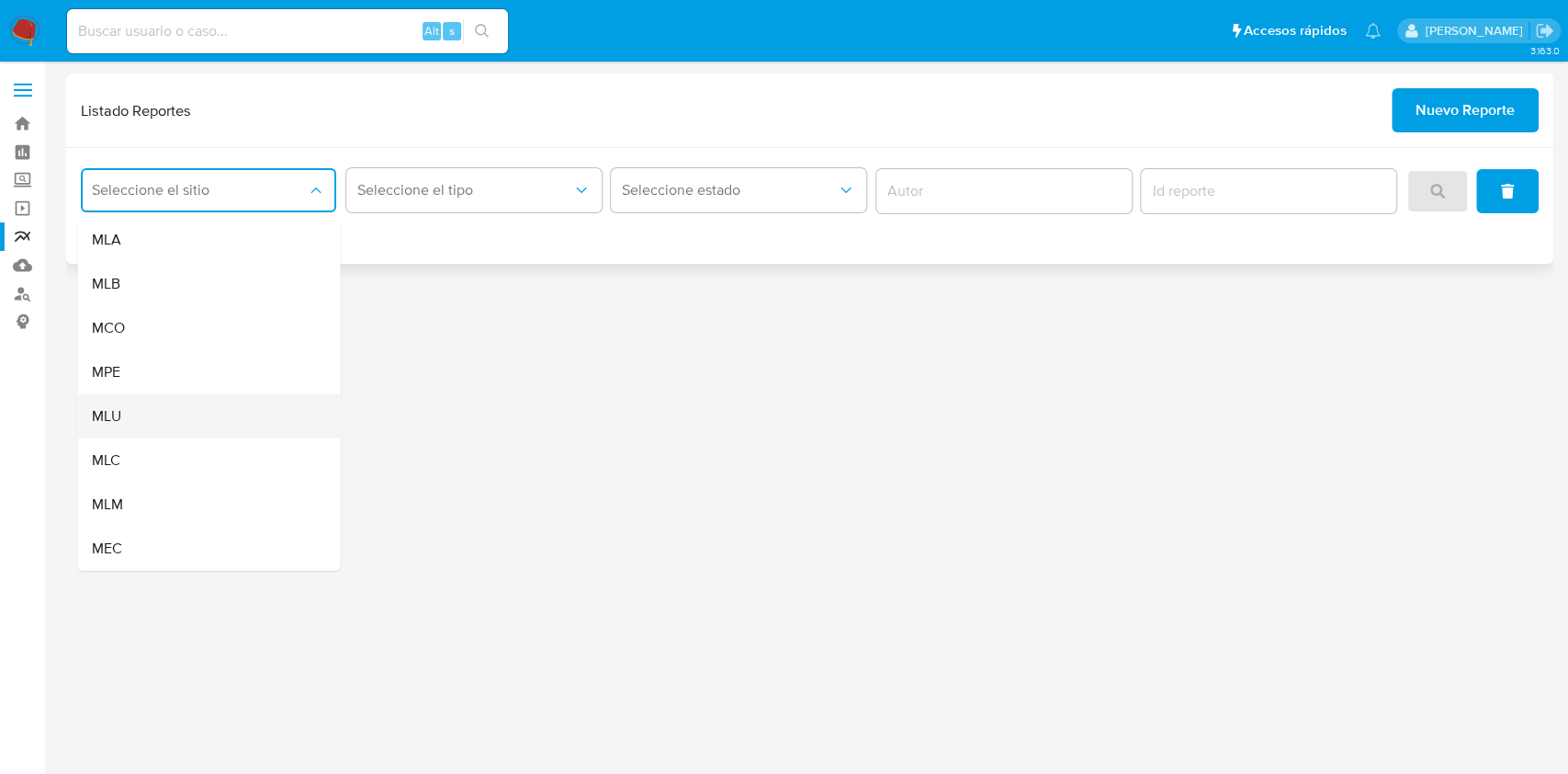
click at [145, 412] on div "MLU" at bounding box center [202, 416] width 222 height 44
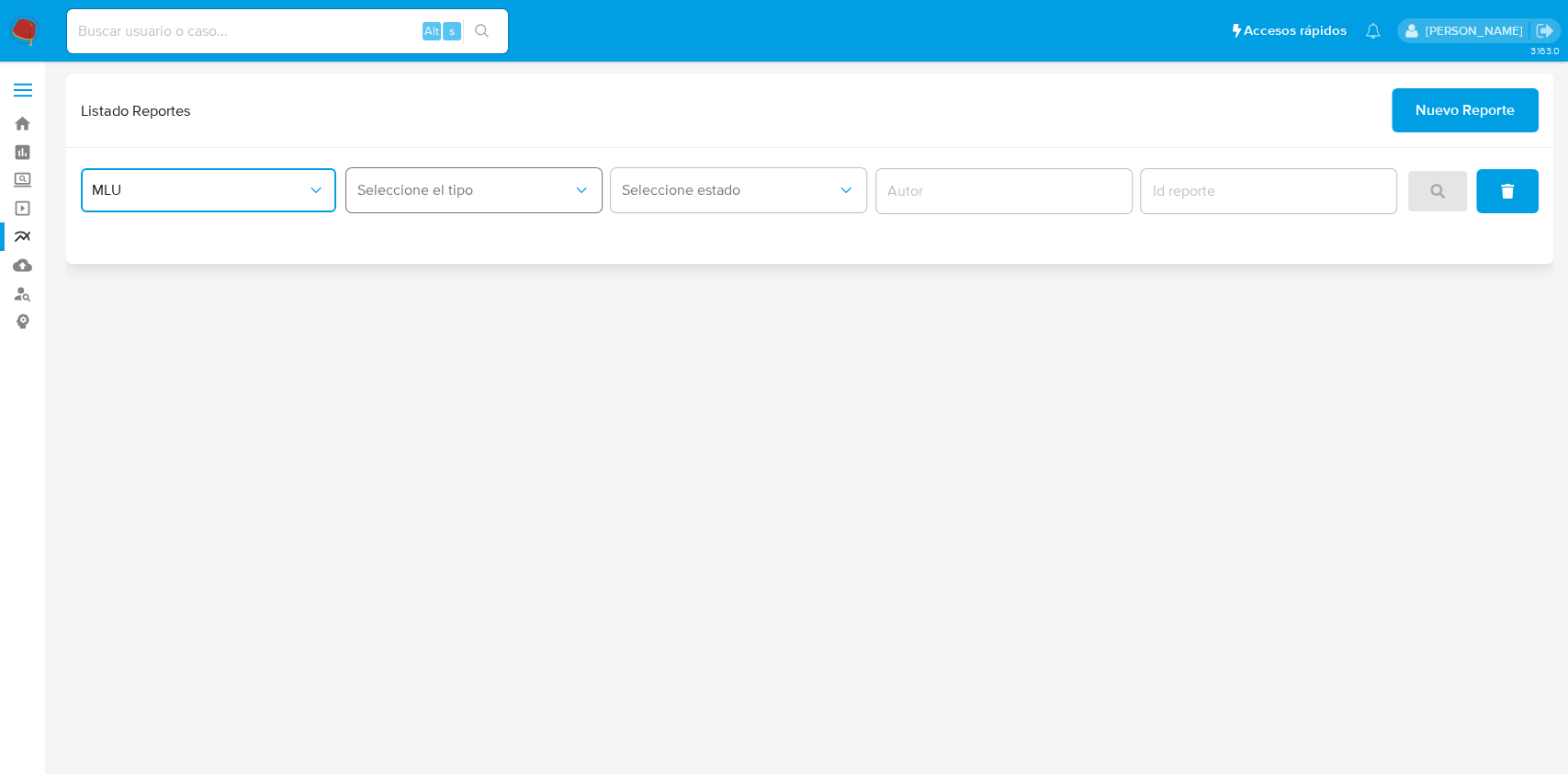
click at [564, 190] on span "Seleccione el tipo" at bounding box center [464, 190] width 215 height 18
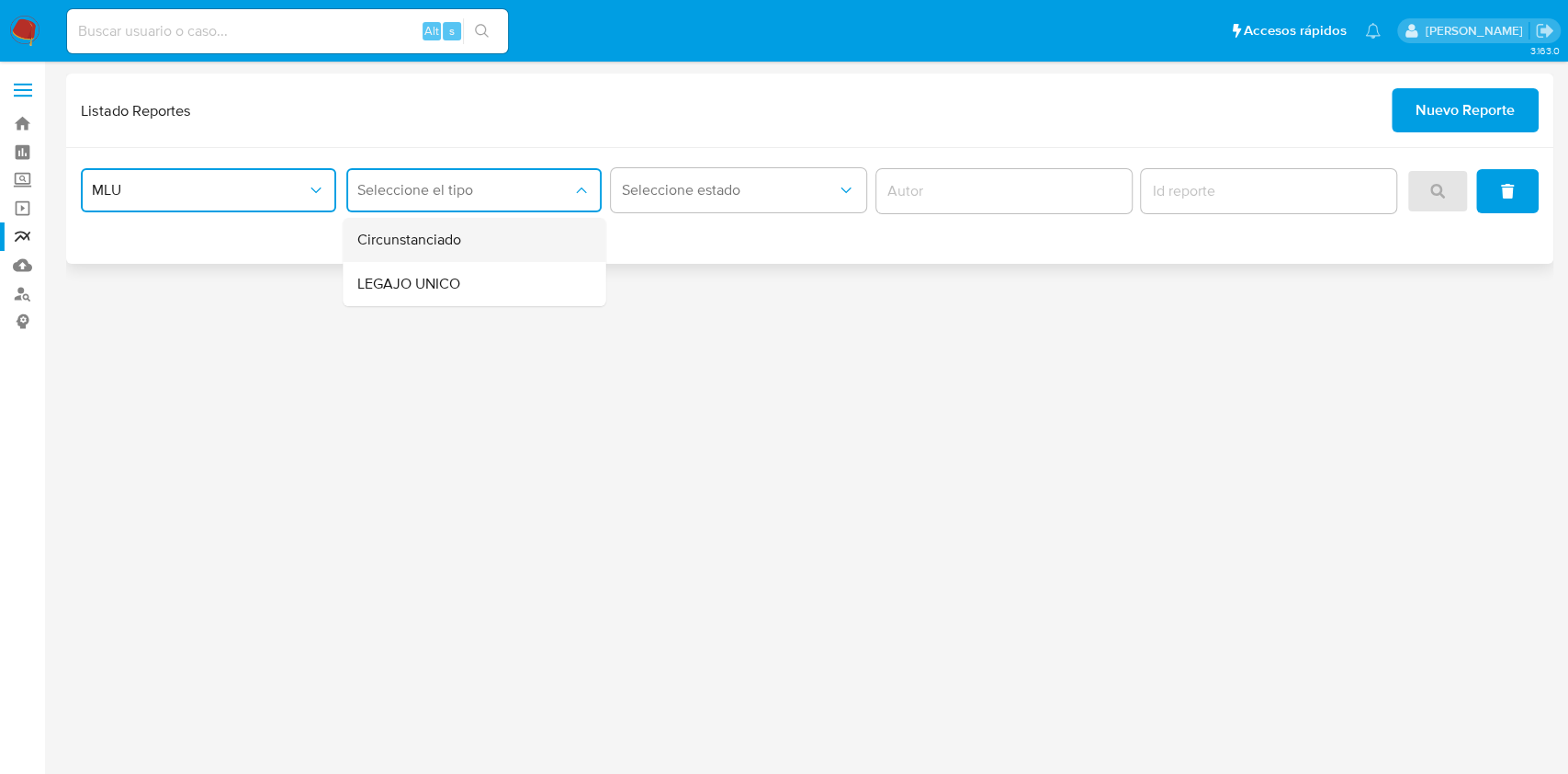
click at [537, 230] on div "Circunstanciado" at bounding box center [468, 239] width 222 height 44
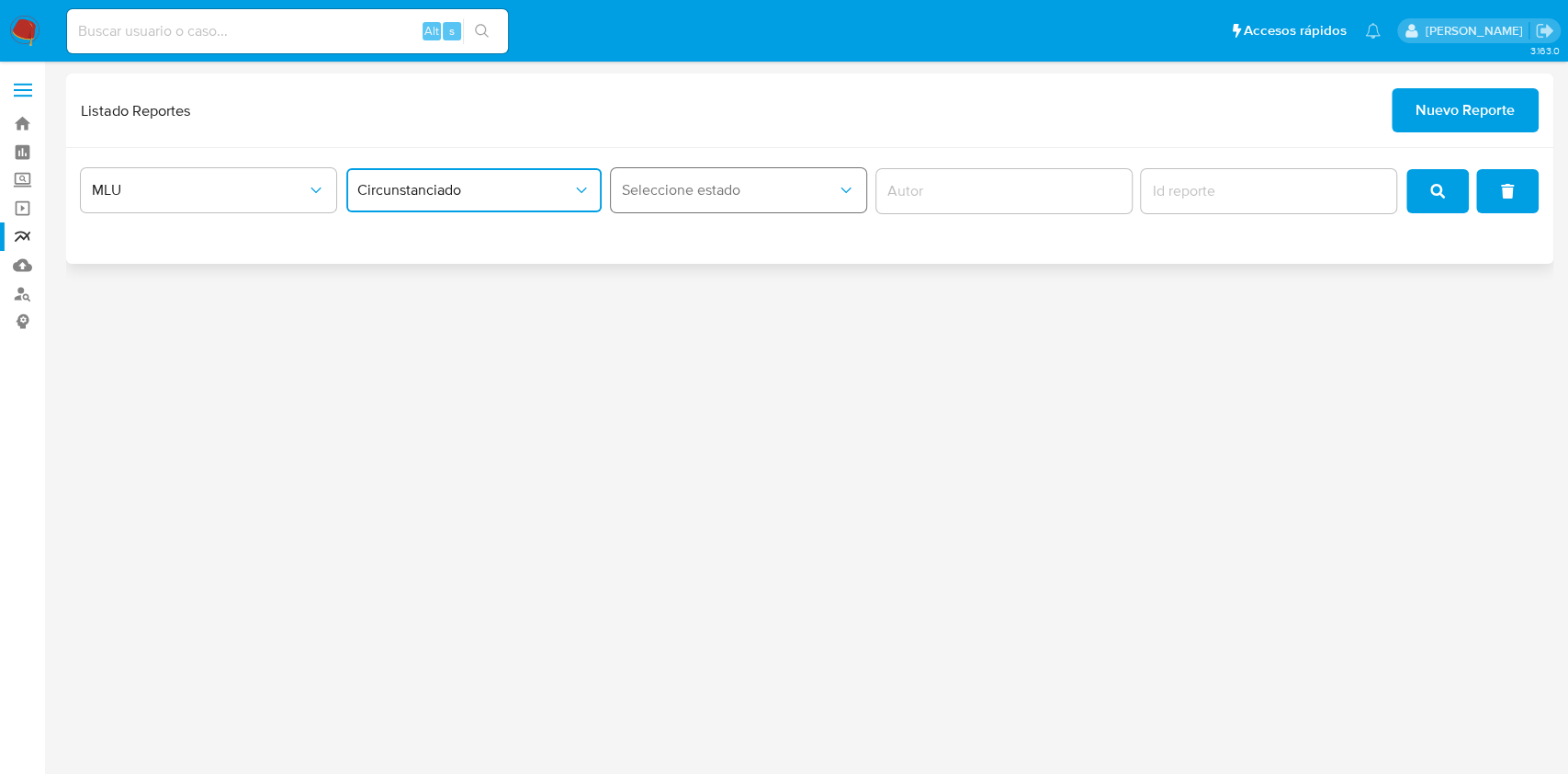
click at [730, 193] on span "Seleccione estado" at bounding box center [729, 190] width 215 height 18
click at [919, 187] on input "author" at bounding box center [1004, 191] width 255 height 24
click at [1158, 180] on input "report-id" at bounding box center [1268, 191] width 255 height 24
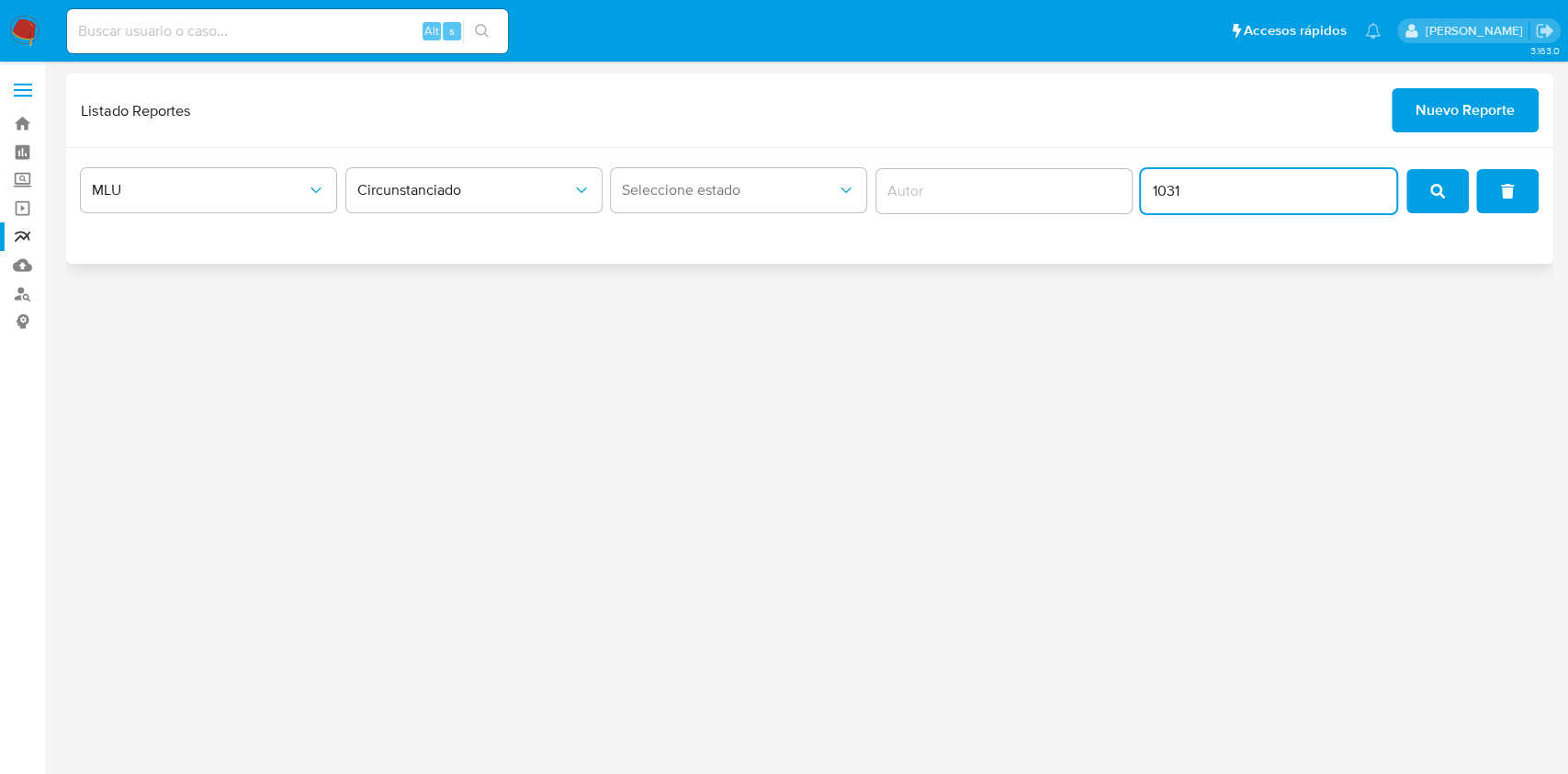
type input "1031"
click at [1431, 190] on icon "search" at bounding box center [1439, 191] width 15 height 15
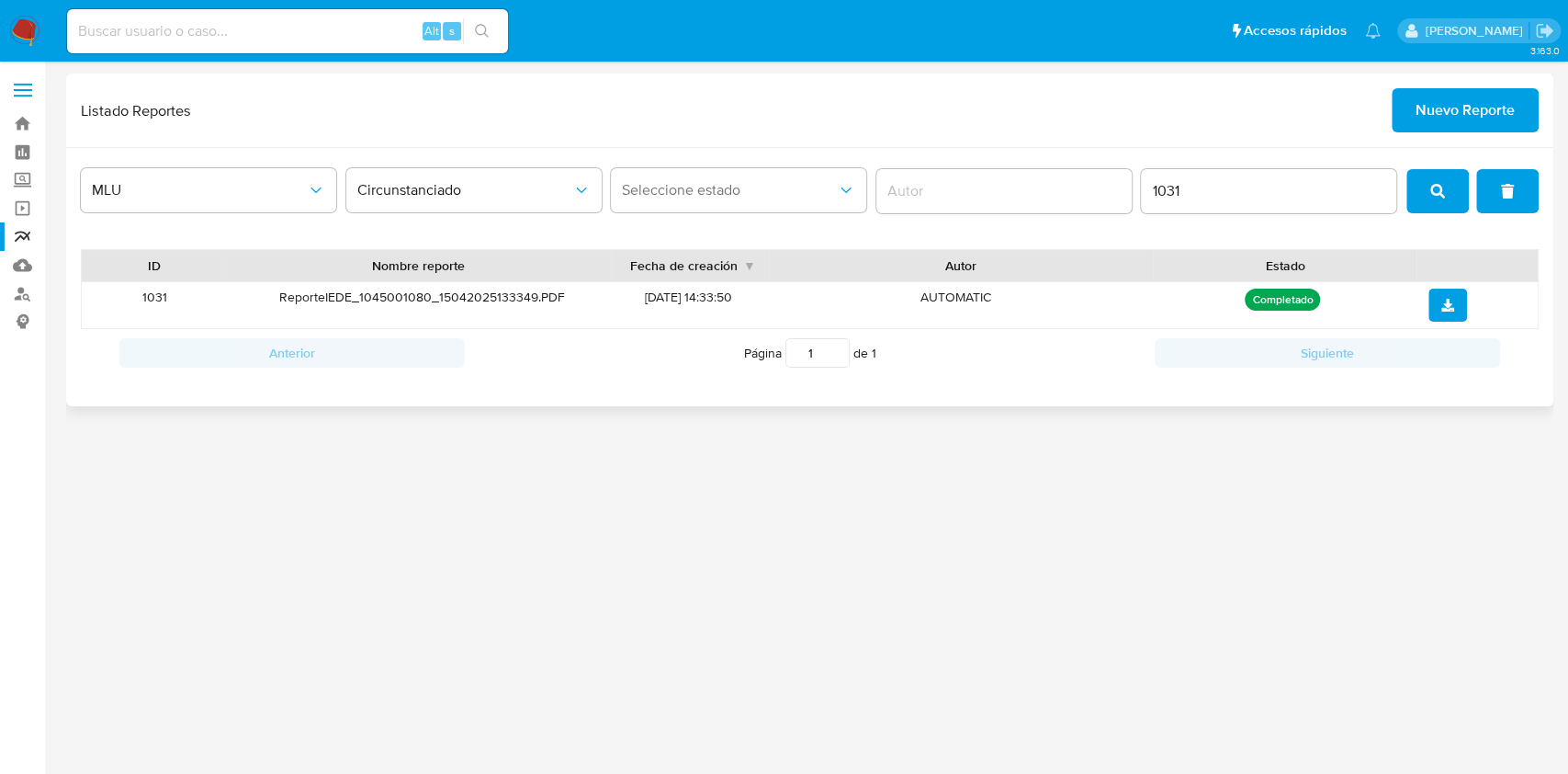
click at [1280, 301] on p "Completado" at bounding box center [1283, 299] width 76 height 22
click at [1362, 293] on div "Completado" at bounding box center [1284, 304] width 267 height 46
click at [1448, 310] on icon "download" at bounding box center [1448, 305] width 13 height 13
click at [27, 33] on img at bounding box center [25, 31] width 31 height 31
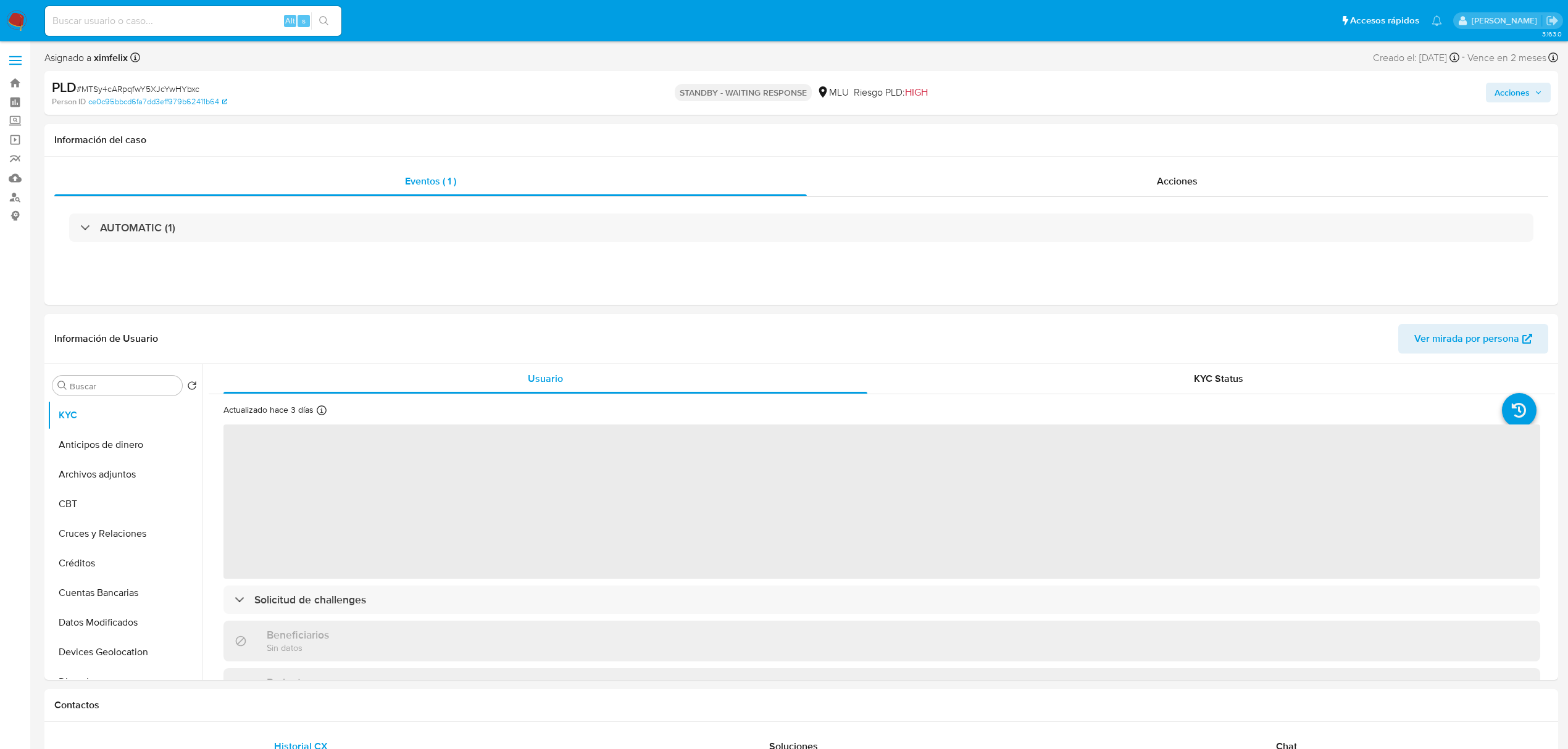
select select "10"
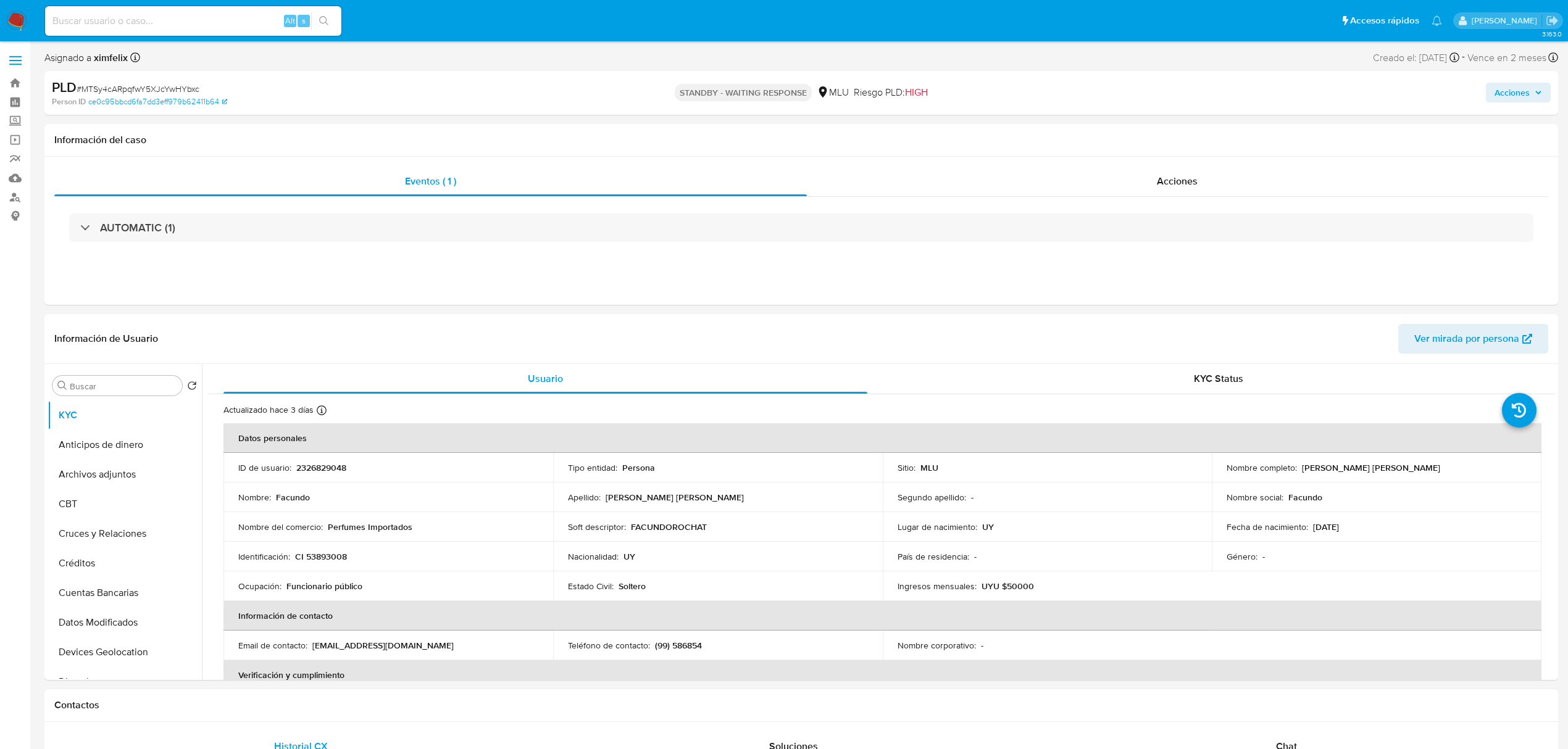
click at [189, 20] on input at bounding box center [193, 20] width 297 height 16
paste input "SqKpOnBk42VqjRNdUiHF0aa8"
type input "SqKpOnBk42VqjRNdUiHF0aa8"
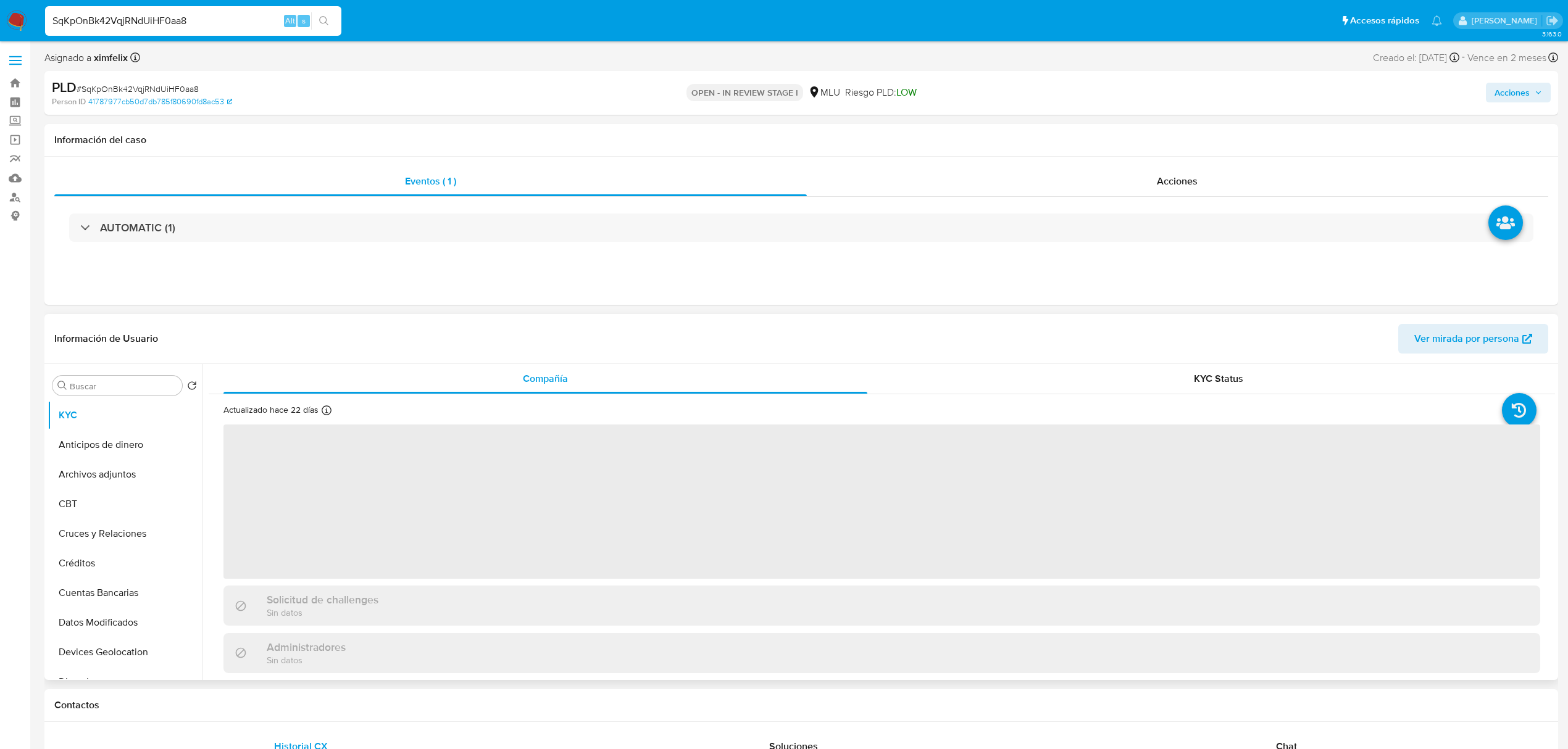
select select "10"
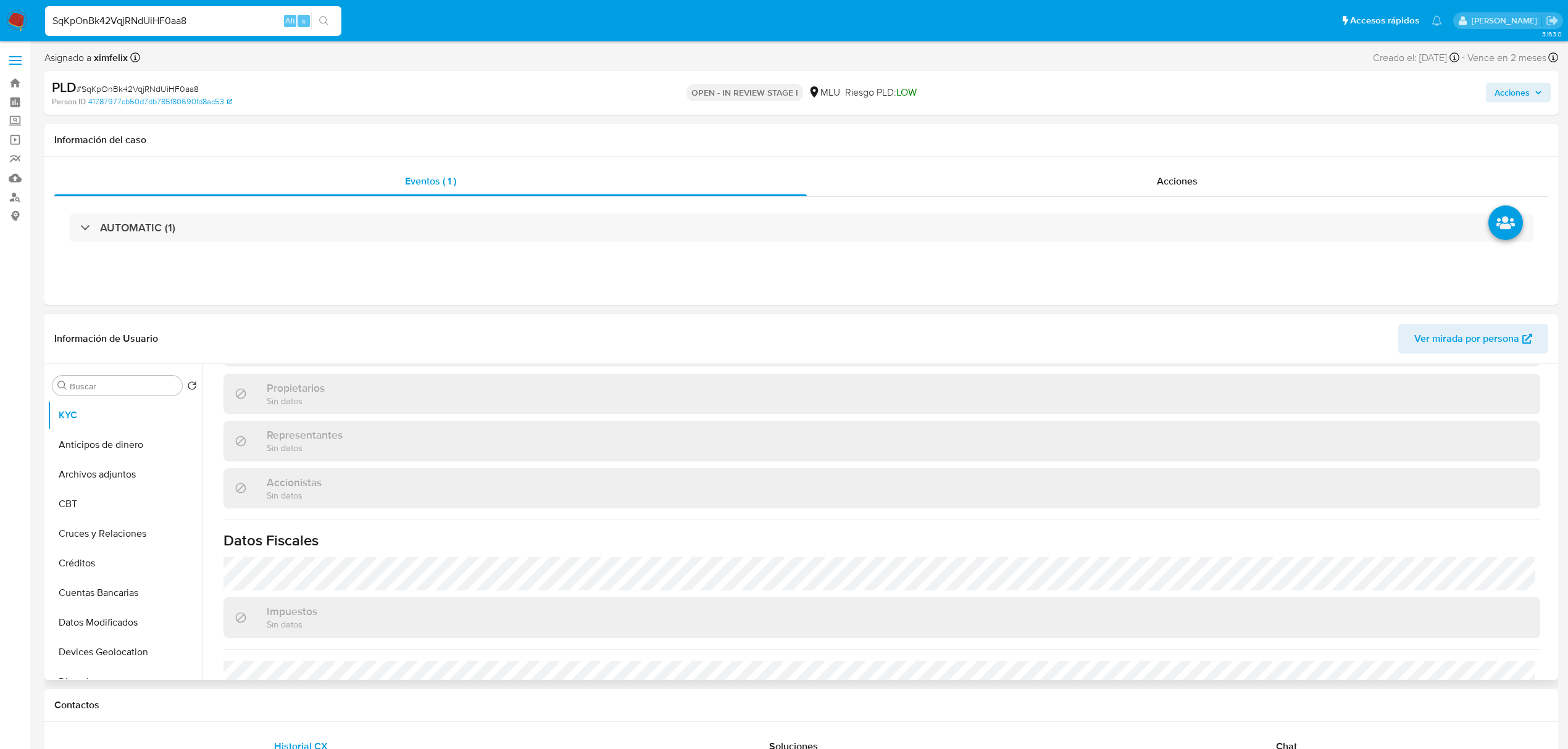
scroll to position [702, 0]
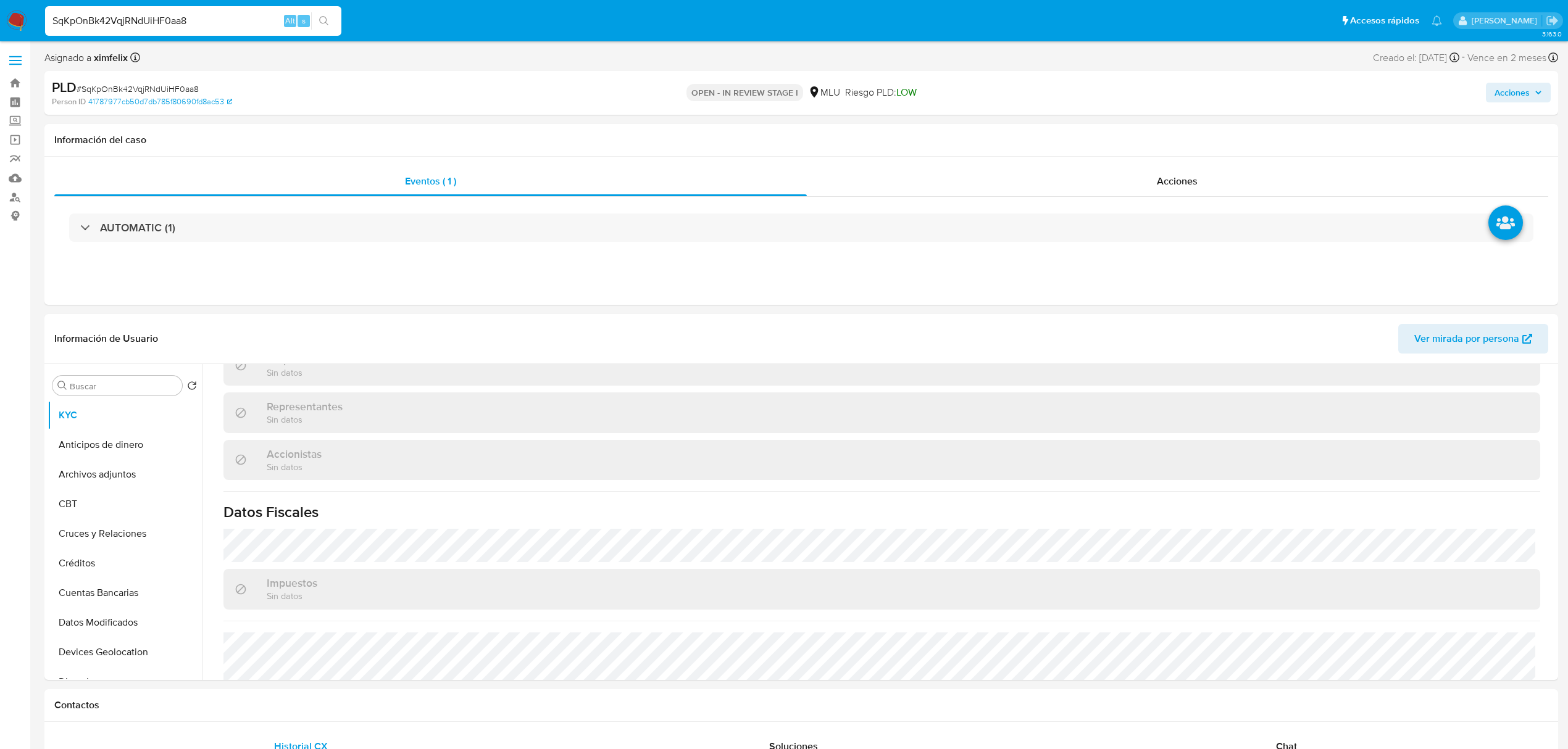
click at [153, 21] on input "SqKpOnBk42VqjRNdUiHF0aa8" at bounding box center [193, 20] width 297 height 16
paste input "80jNU5DmEHBMjK1o9gEWTmbE"
type input "80jNU5DmEHBMjK1o9gEWTmbE"
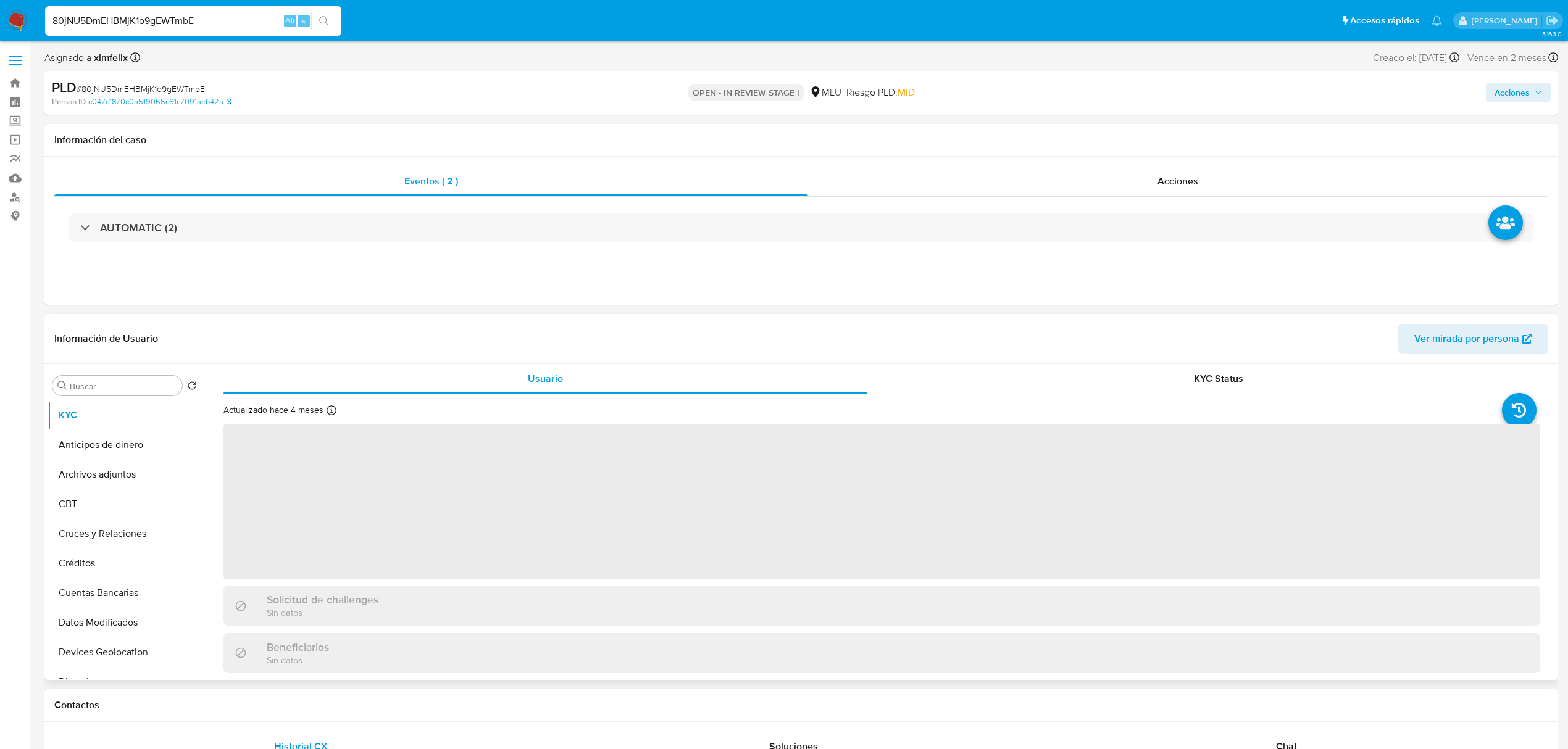
select select "10"
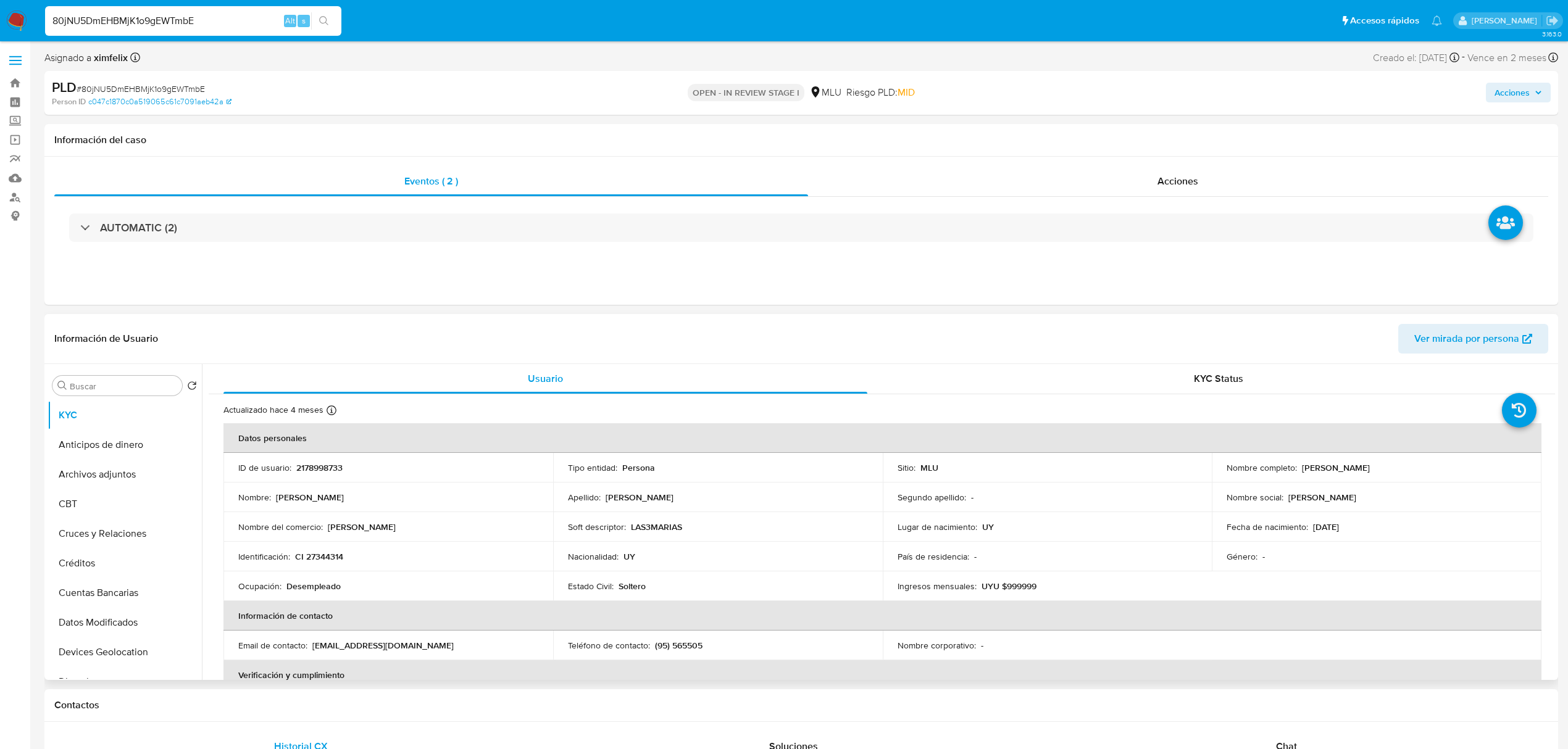
click at [309, 467] on p "2178998733" at bounding box center [319, 467] width 46 height 11
copy p "2178998733"
click at [158, 18] on input "80jNU5DmEHBMjK1o9gEWTmbE" at bounding box center [193, 20] width 297 height 16
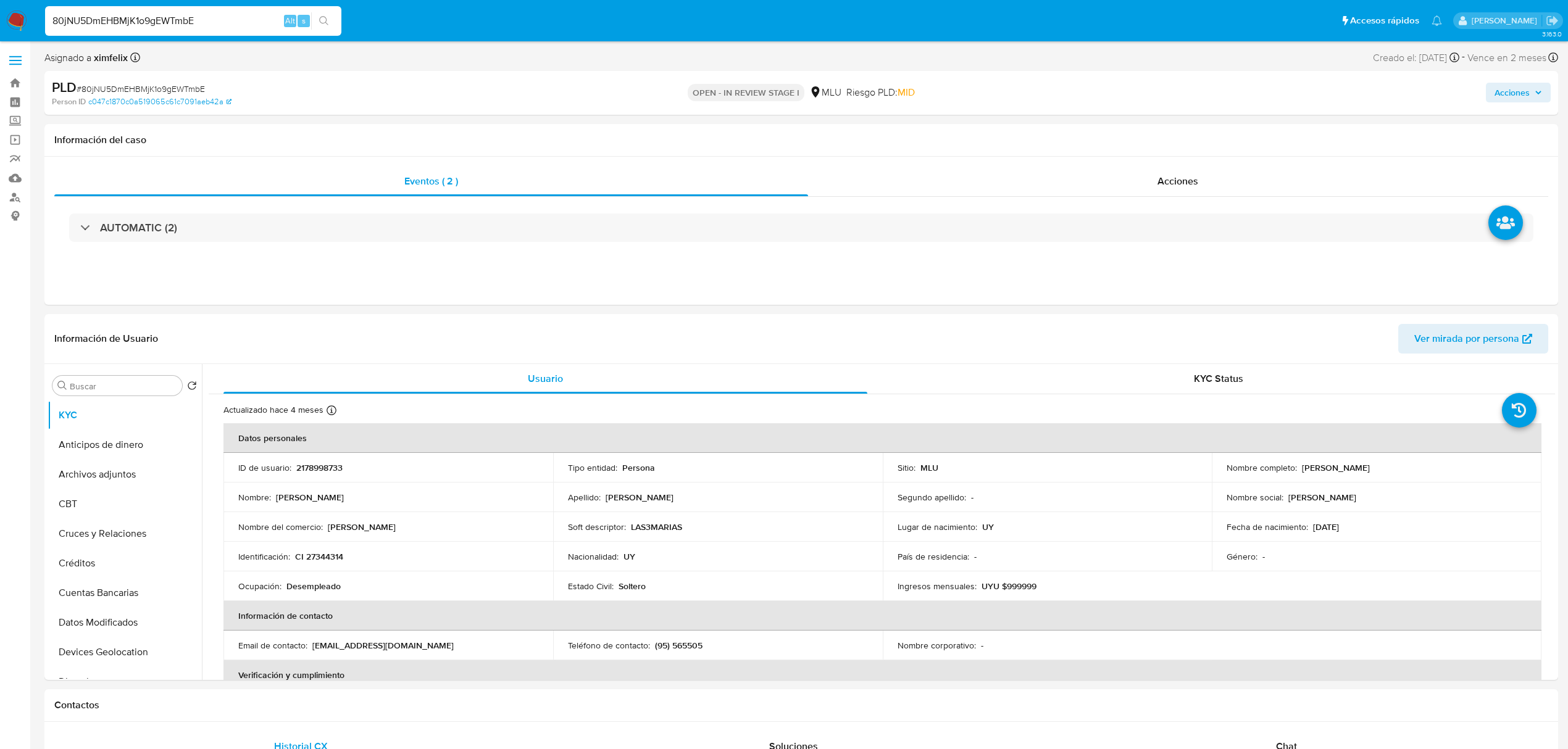
paste input "Syb5ZNHYokKPRr9Pta6GRKYD"
type input "Syb5ZNHYokKPRr9Pta6GRKYD"
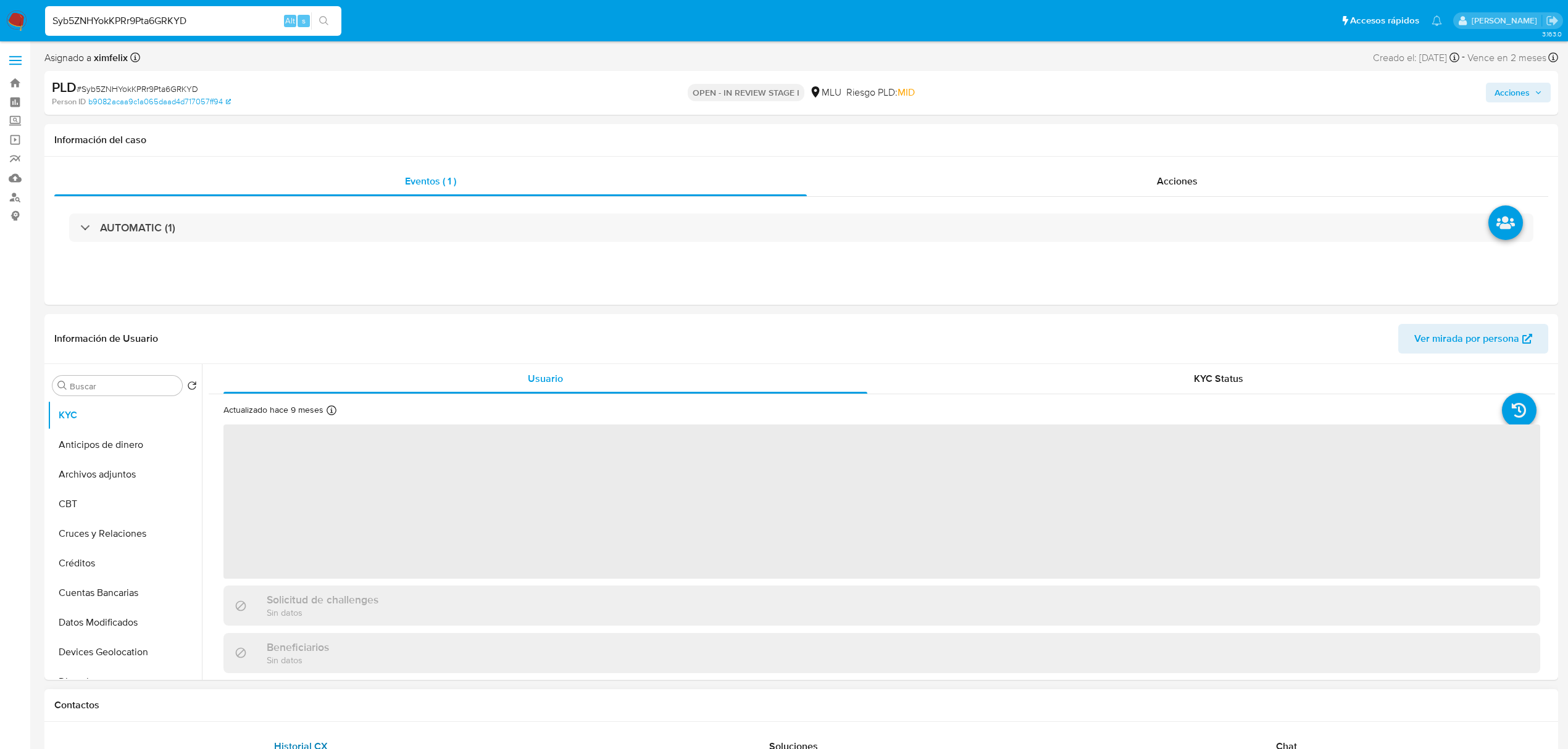
select select "10"
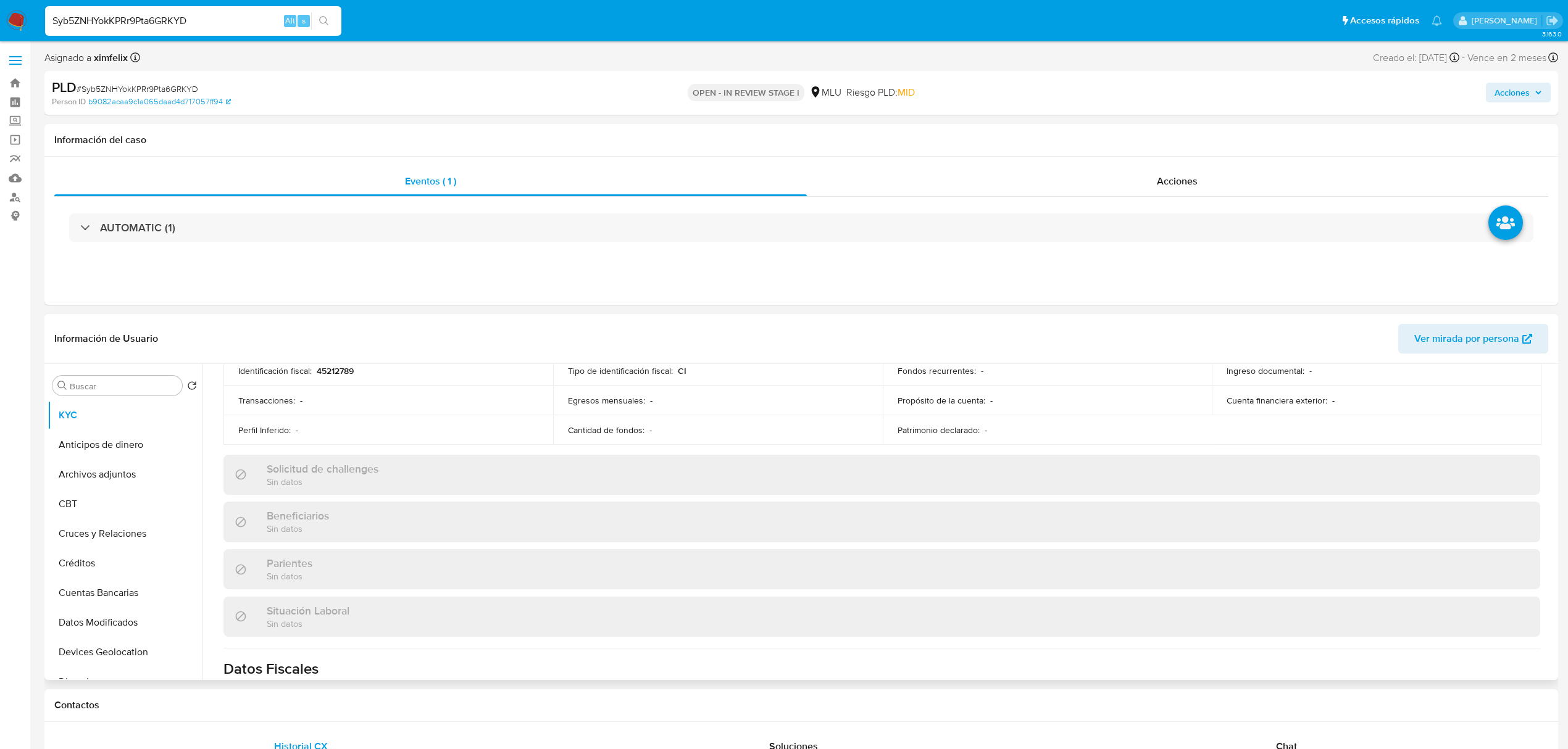
scroll to position [608, 0]
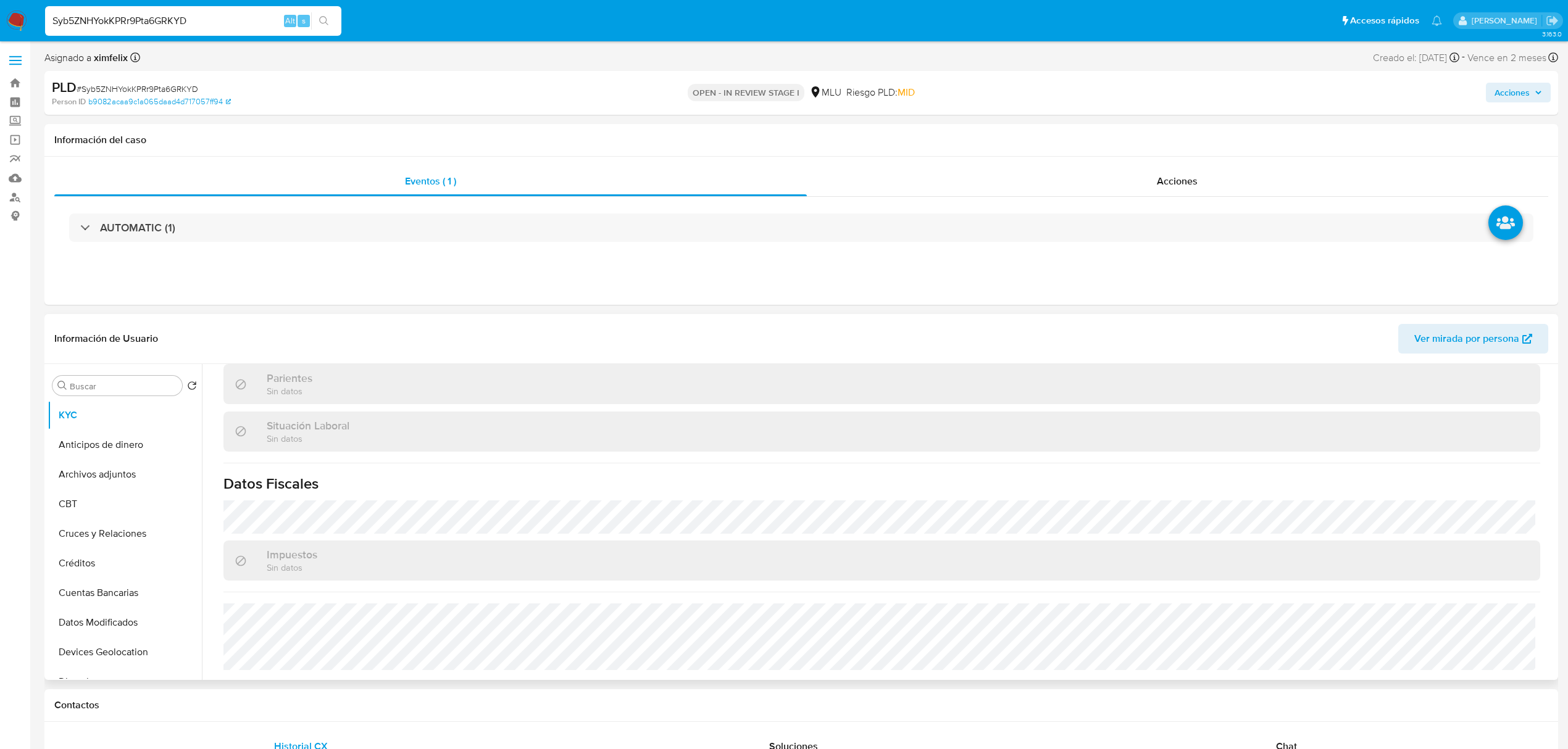
click at [1041, 494] on div "Actualizado hace 9 meses Creado: 20/01/2022 07:20:29 Actualizado: 14/01/2025 17…" at bounding box center [882, 234] width 1346 height 894
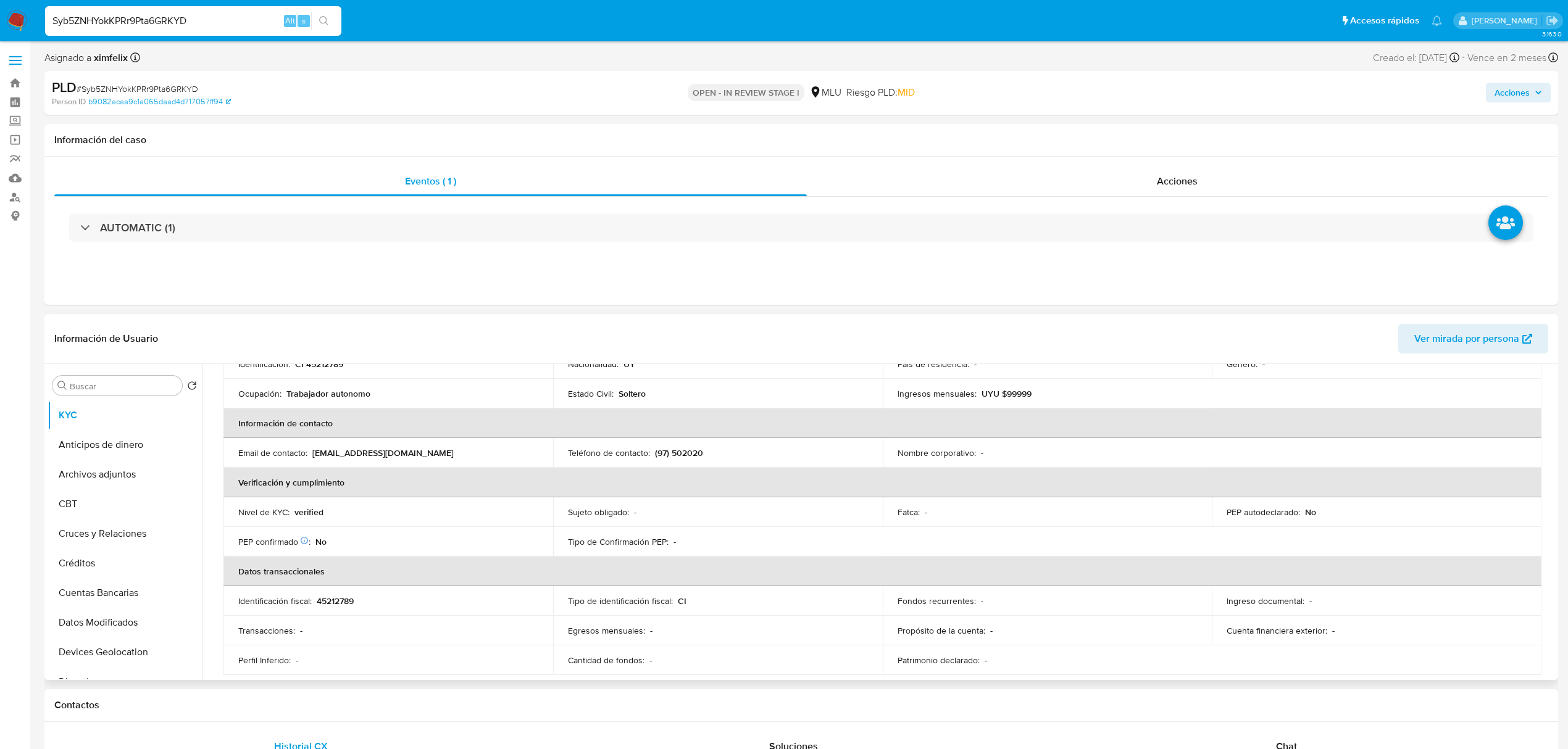
scroll to position [180, 0]
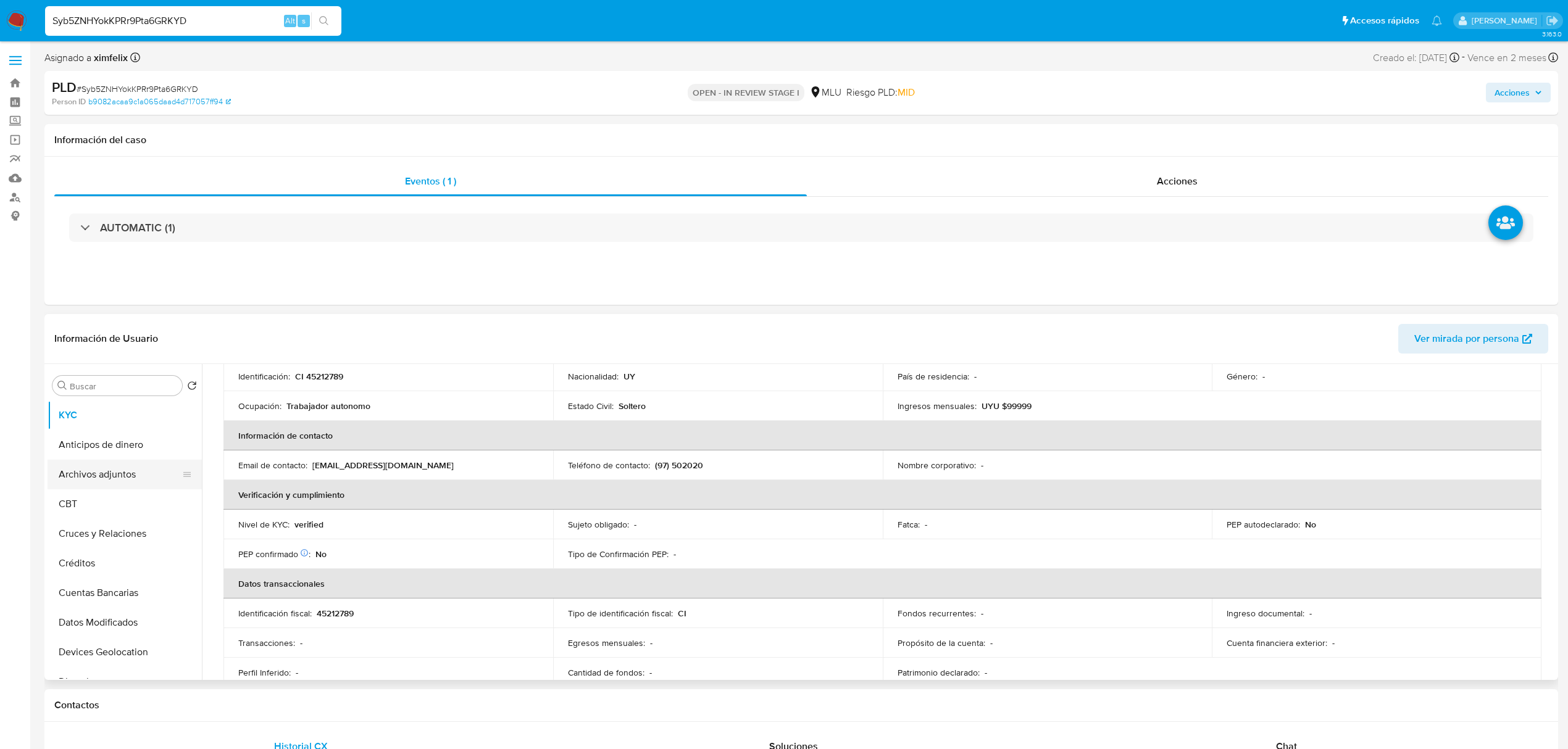
click at [114, 467] on button "Archivos adjuntos" at bounding box center [119, 474] width 144 height 30
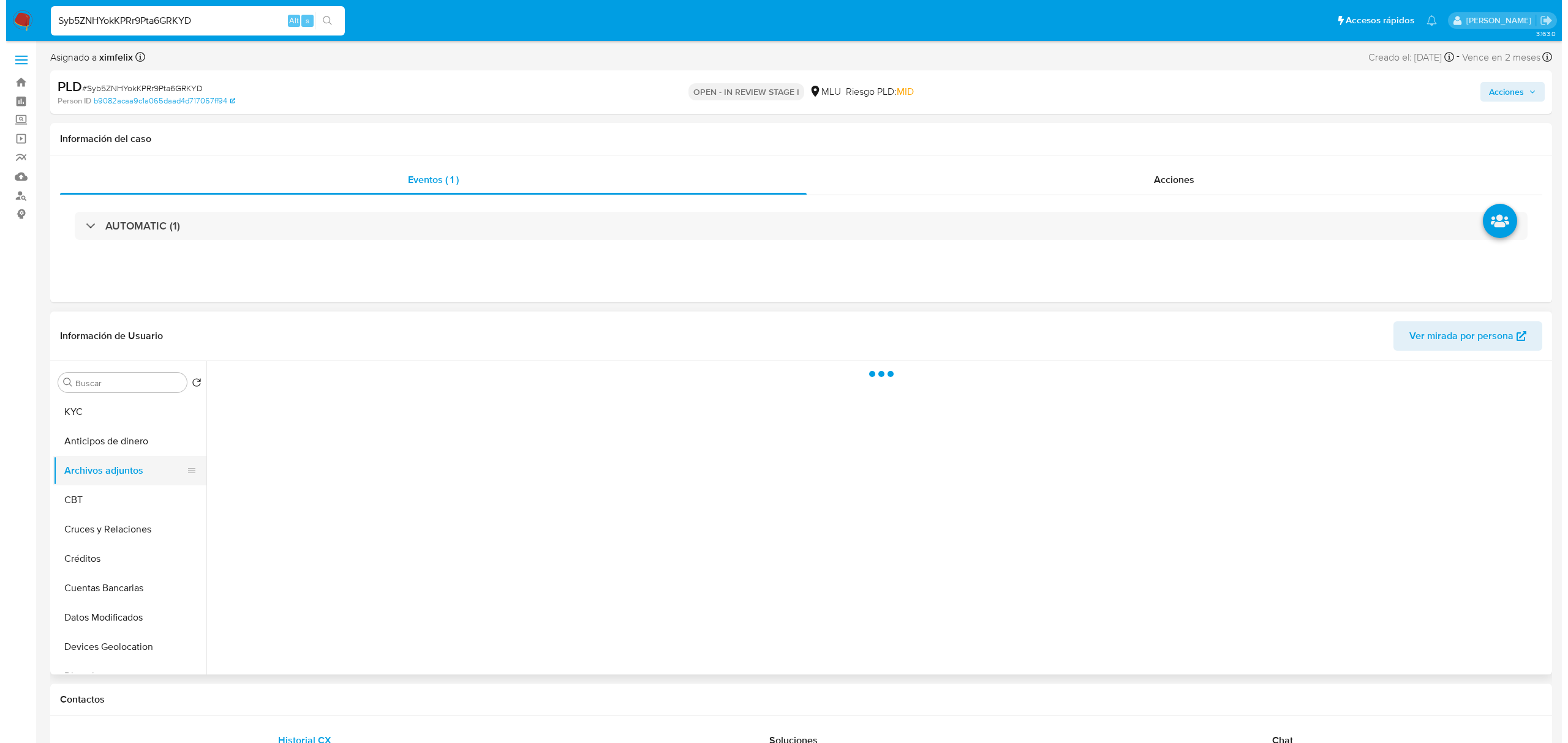
scroll to position [0, 0]
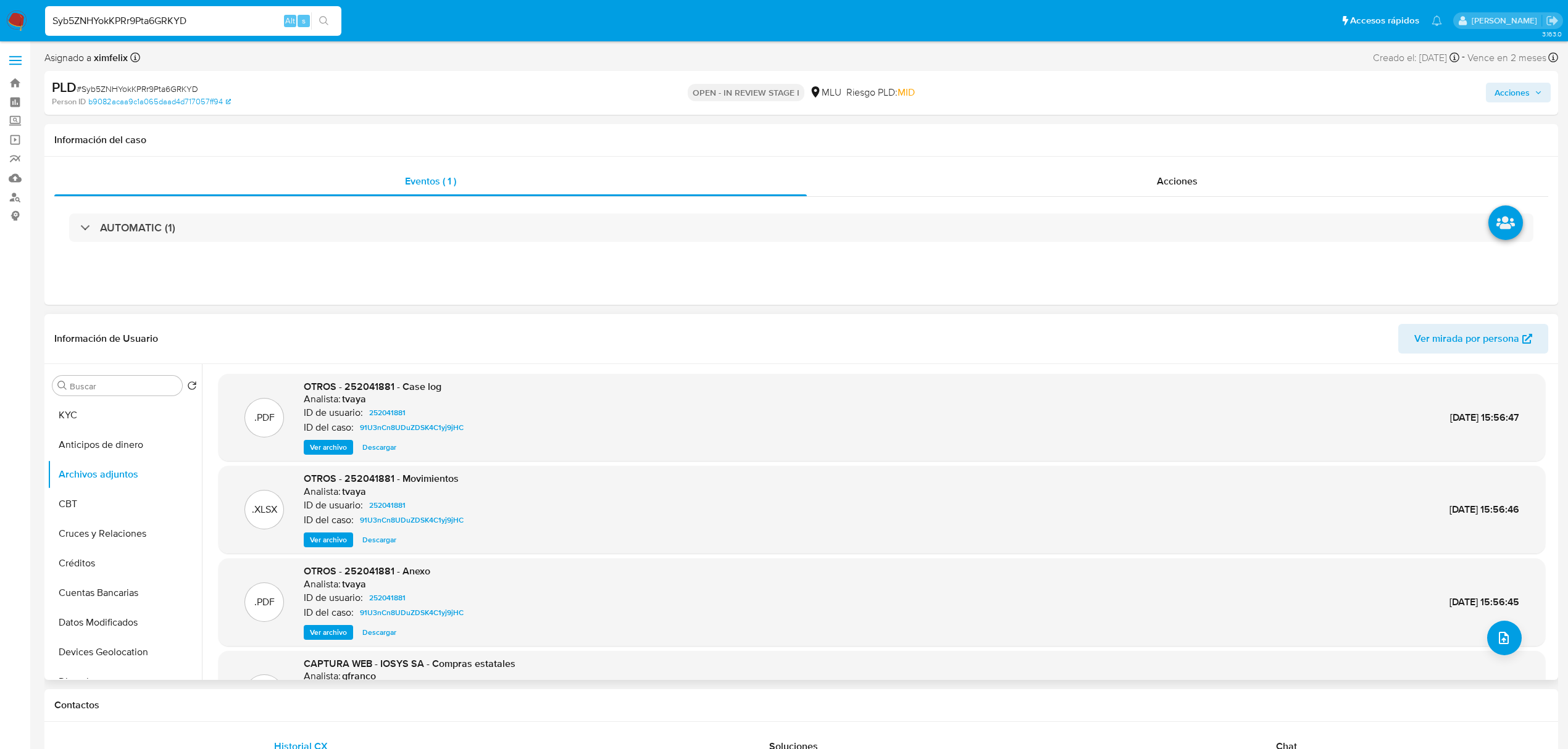
click at [340, 447] on span "Ver archivo" at bounding box center [328, 447] width 37 height 12
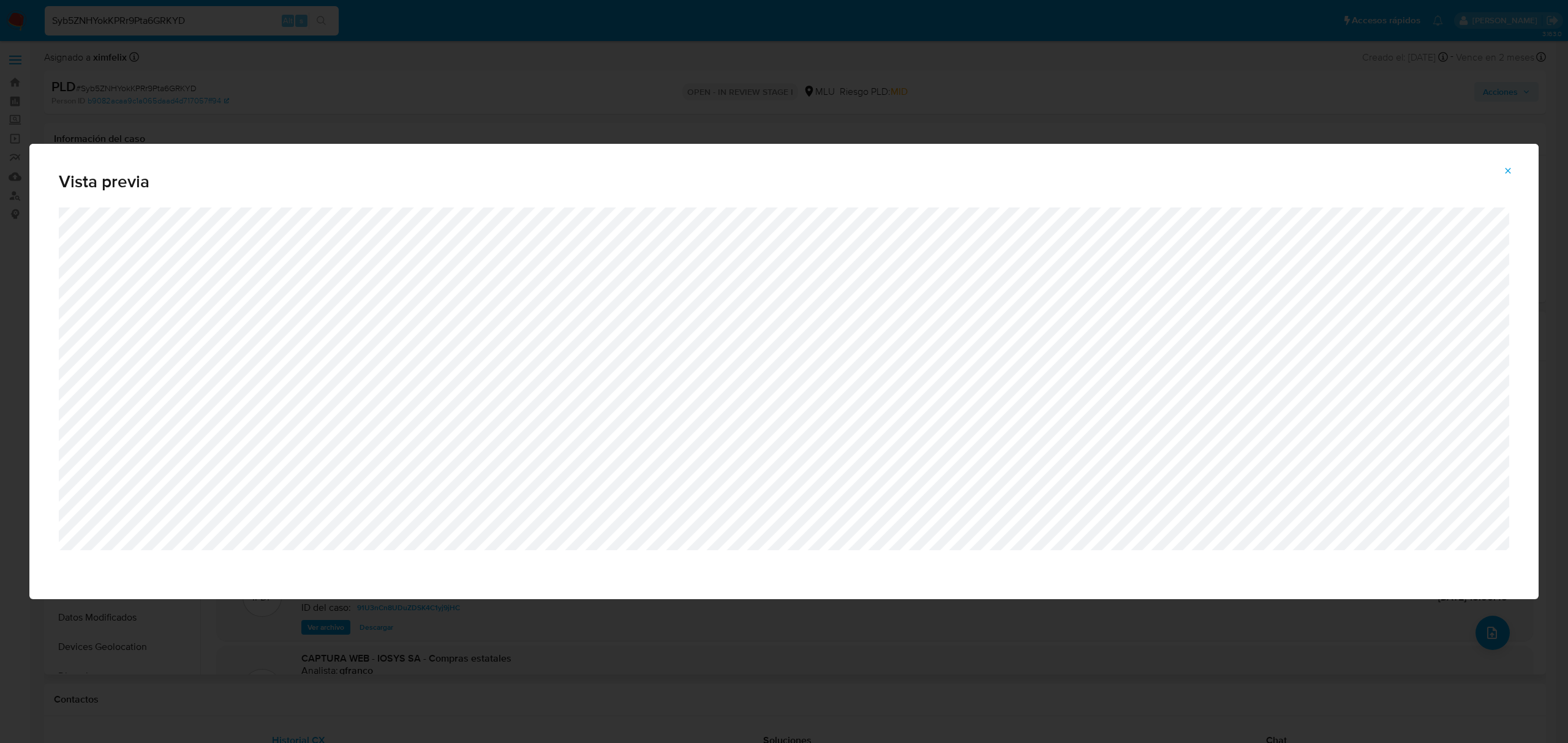
click at [1514, 174] on button "Attachment preview" at bounding box center [1508, 171] width 27 height 20
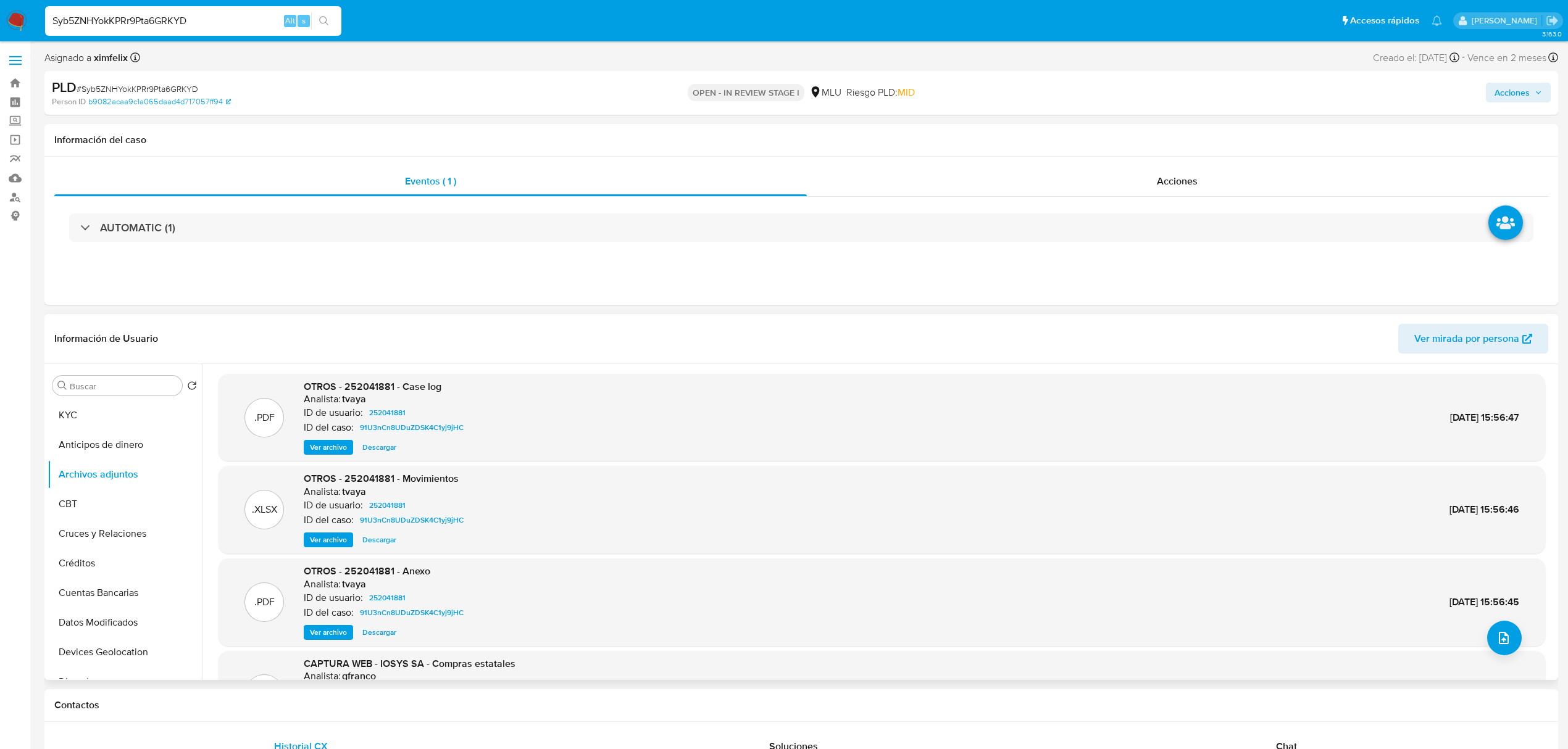
click at [332, 630] on span "Ver archivo" at bounding box center [328, 632] width 37 height 12
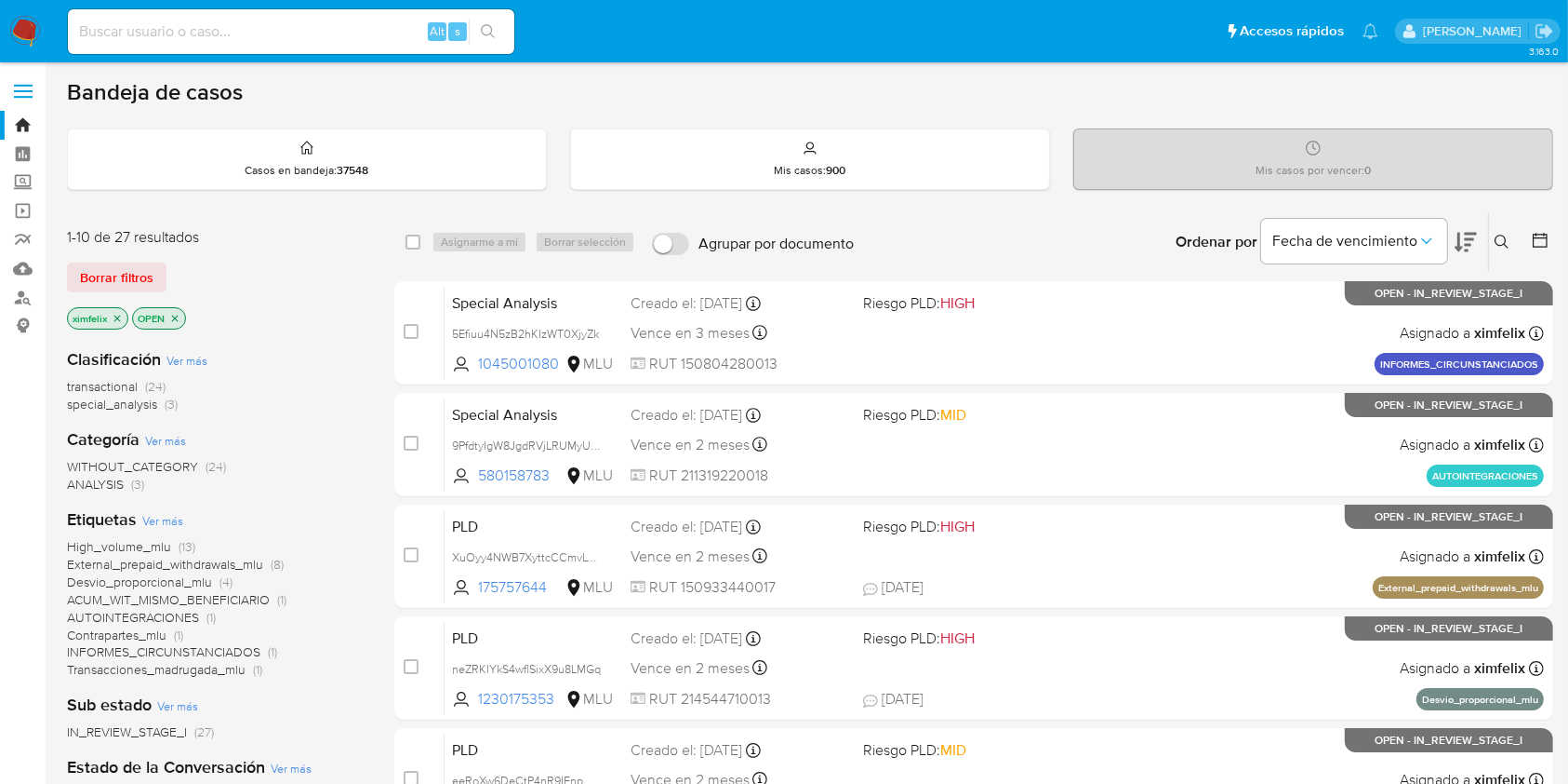
click at [1459, 228] on button at bounding box center [1465, 242] width 22 height 57
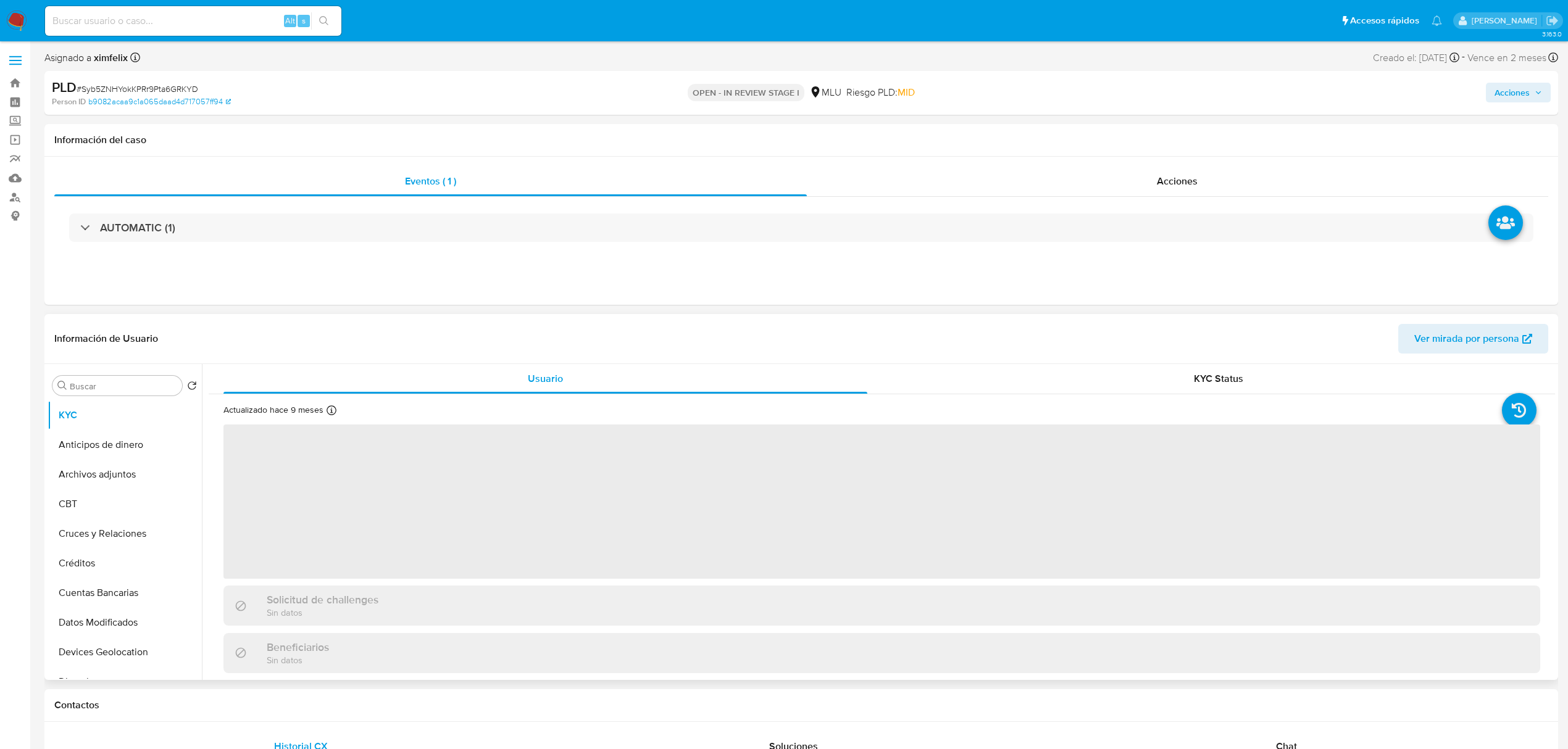
select select "10"
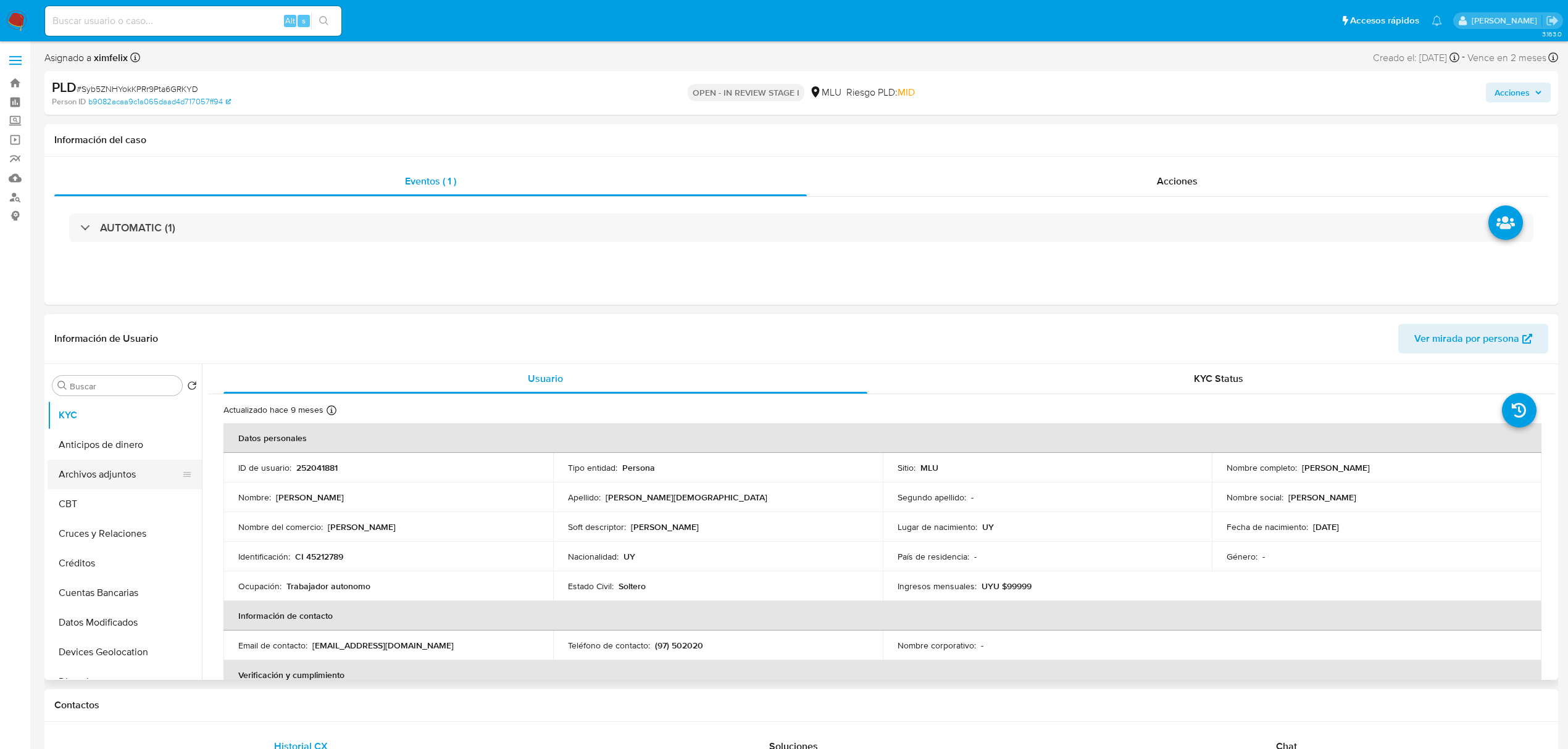
click at [116, 485] on button "Archivos adjuntos" at bounding box center [119, 474] width 144 height 30
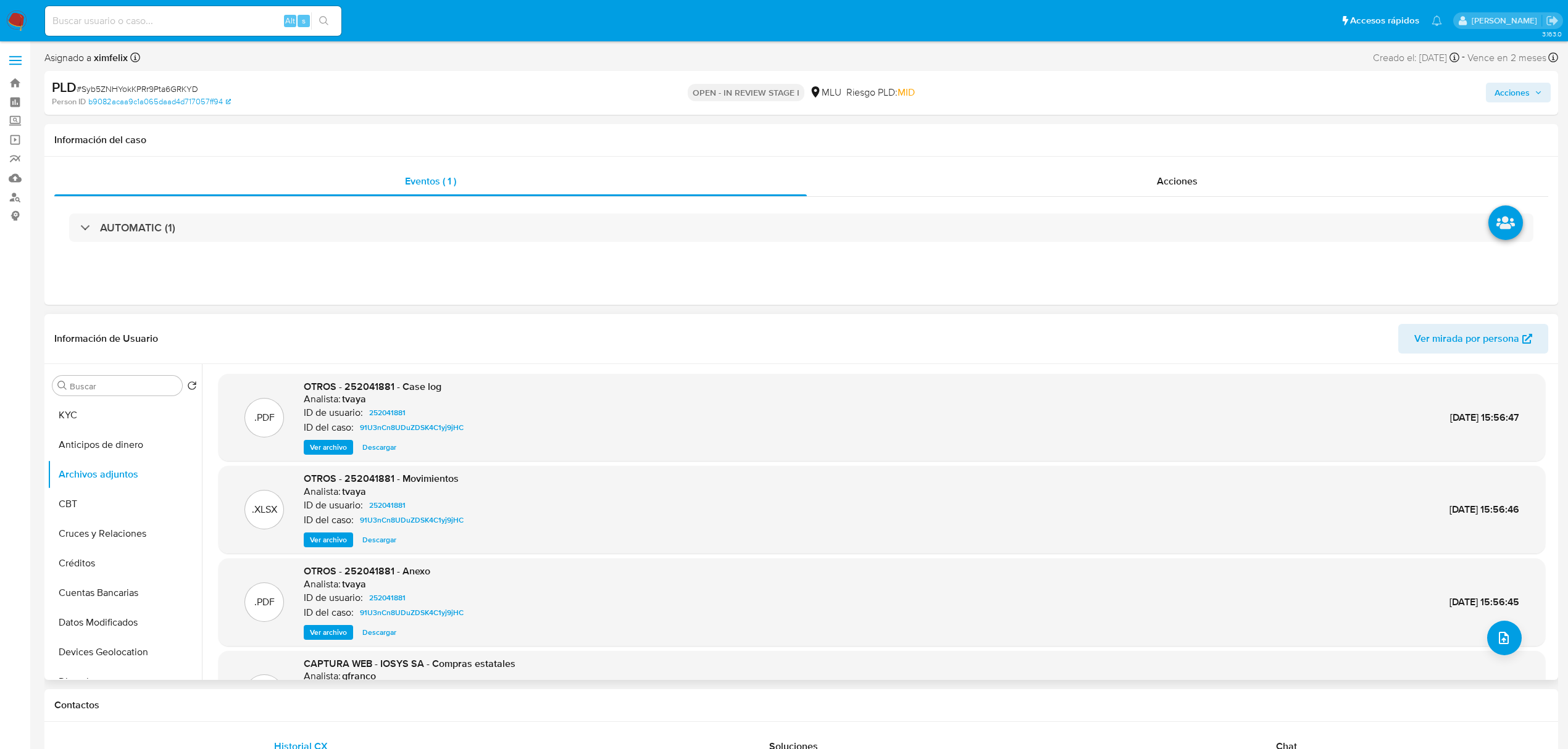
click at [339, 454] on span "Ver archivo" at bounding box center [328, 447] width 37 height 12
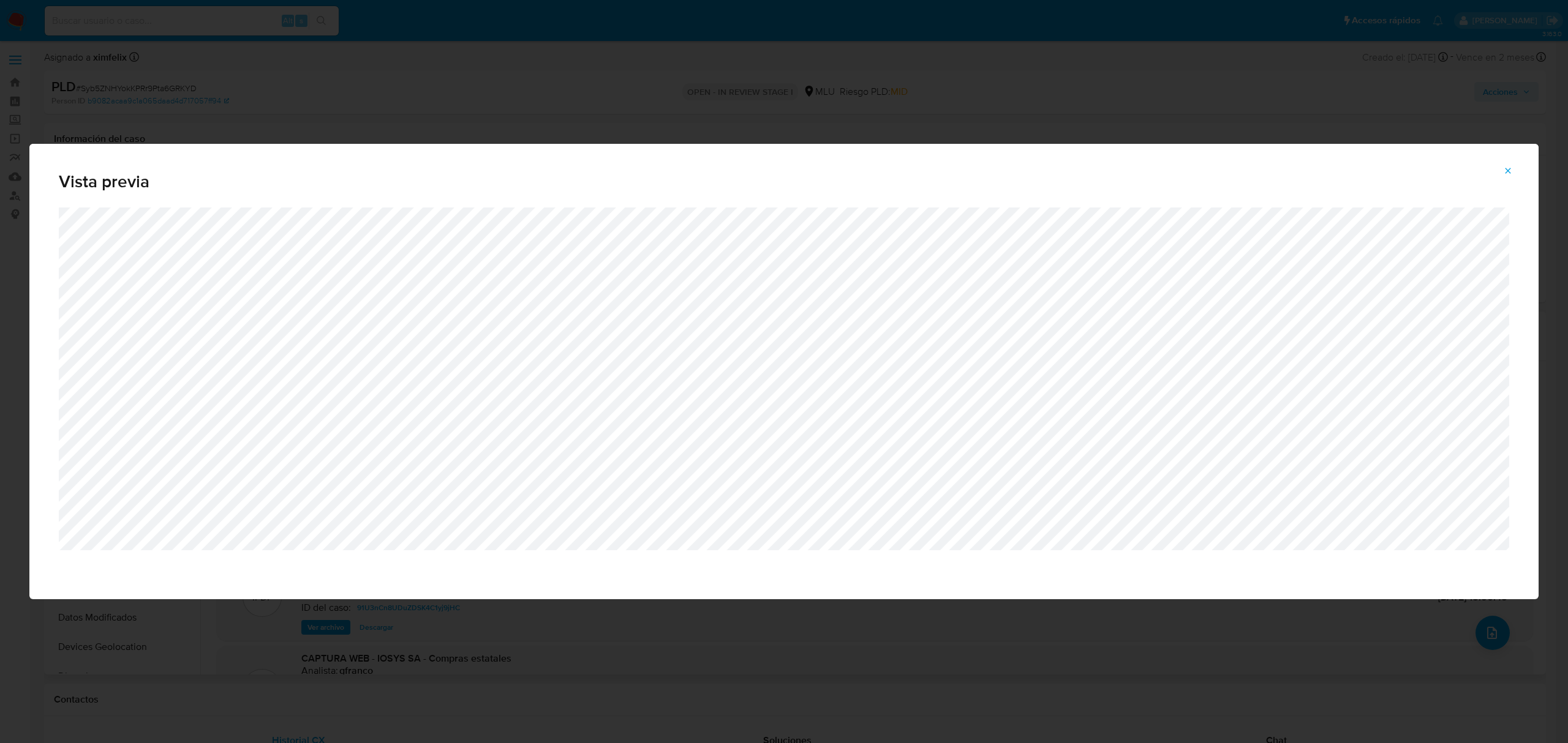
click at [1525, 173] on div "Vista previa" at bounding box center [784, 175] width 1509 height 64
click at [1508, 174] on icon "Attachment preview" at bounding box center [1508, 171] width 10 height 10
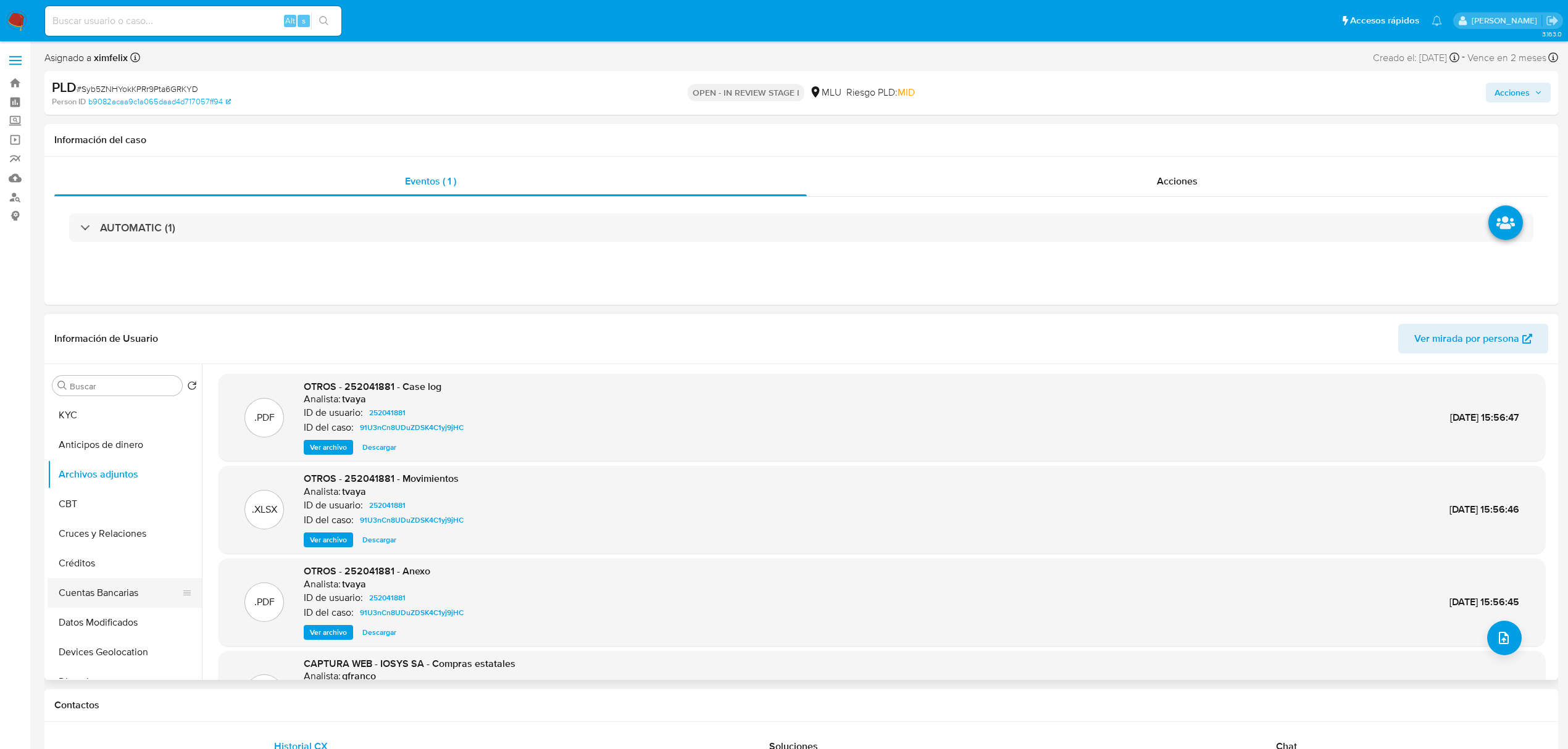
click at [107, 598] on button "Cuentas Bancarias" at bounding box center [119, 593] width 144 height 30
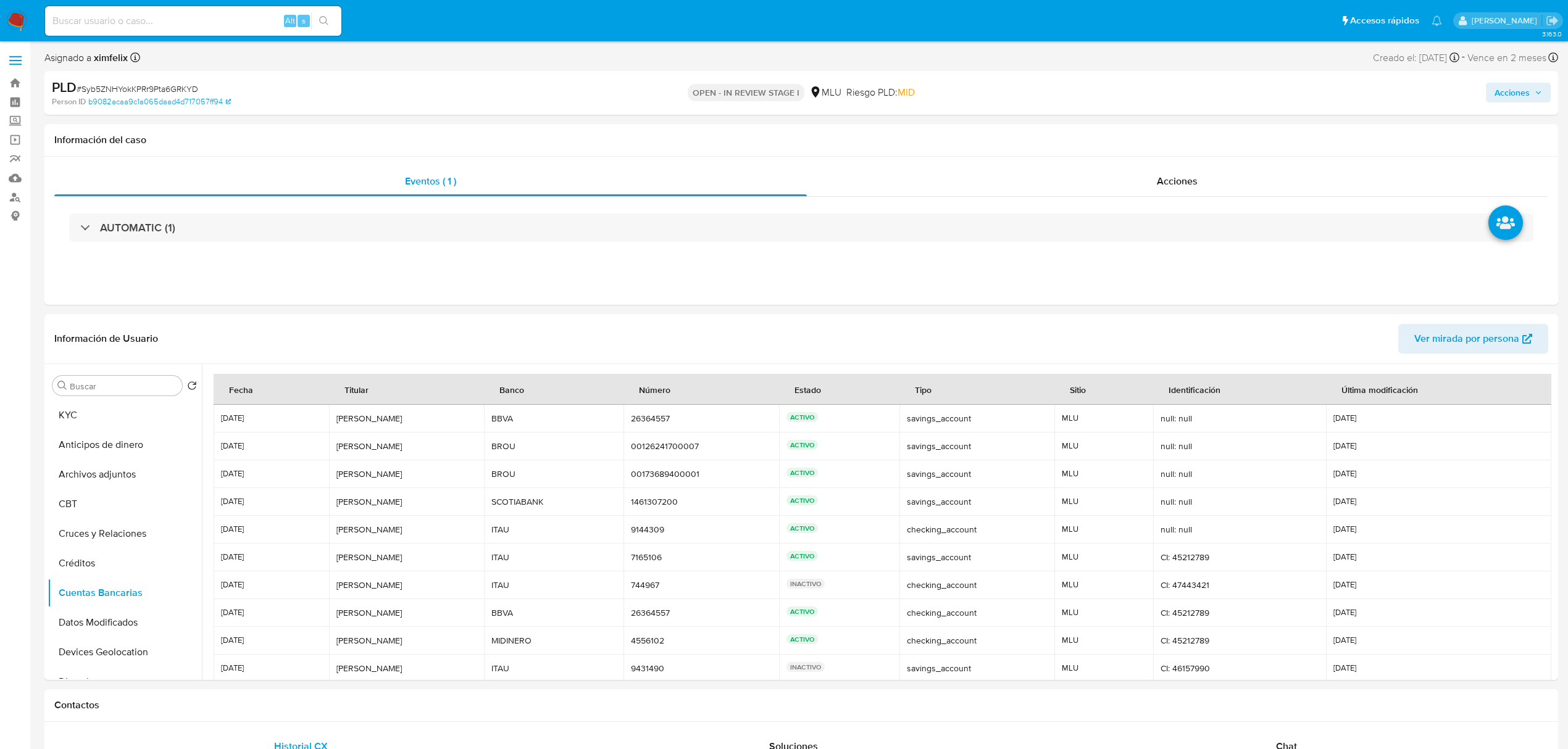
click at [520, 509] on td "SCOTIABANK SCOTIABANK" at bounding box center [554, 502] width 140 height 28
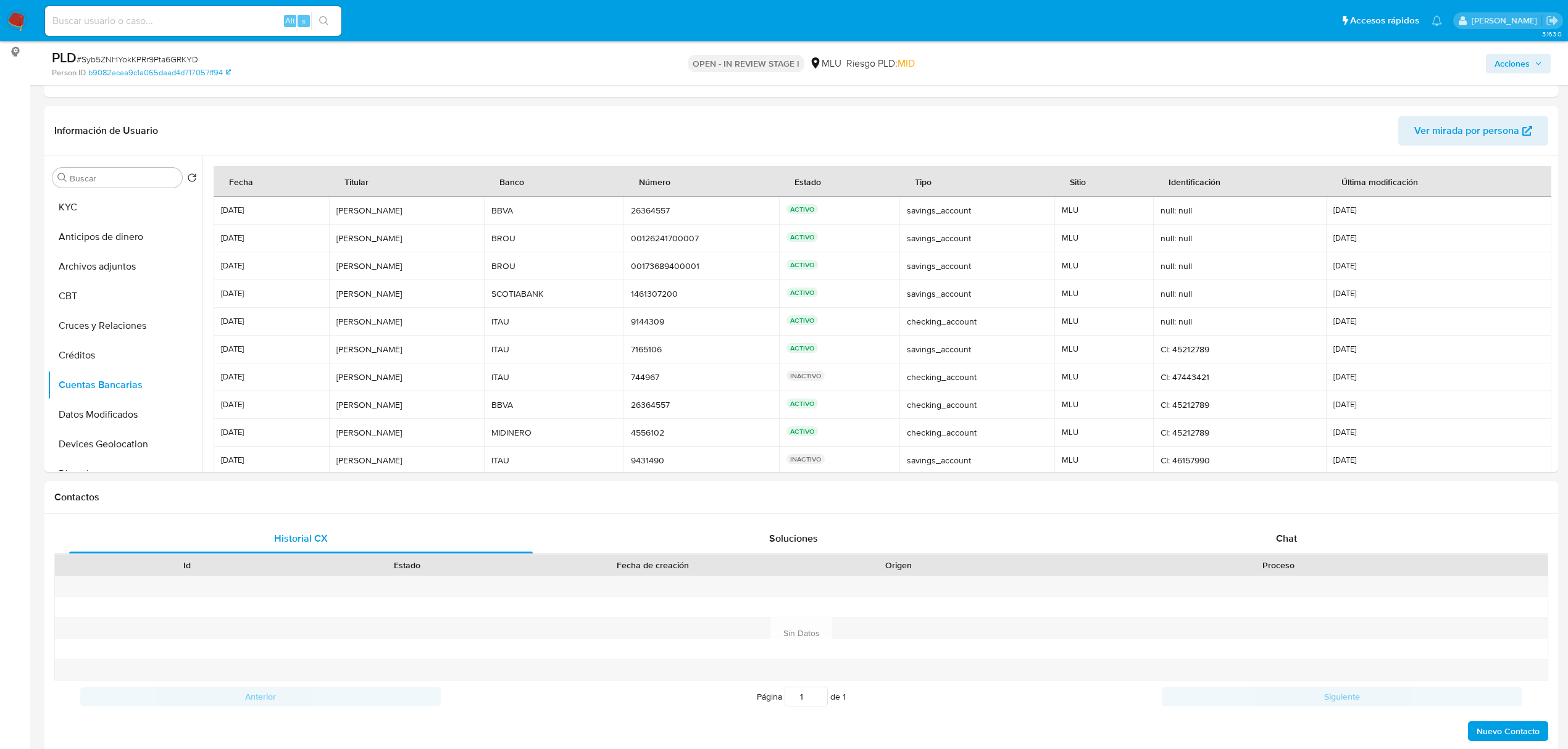
scroll to position [166, 0]
click at [1304, 533] on div "Chat" at bounding box center [1287, 536] width 464 height 30
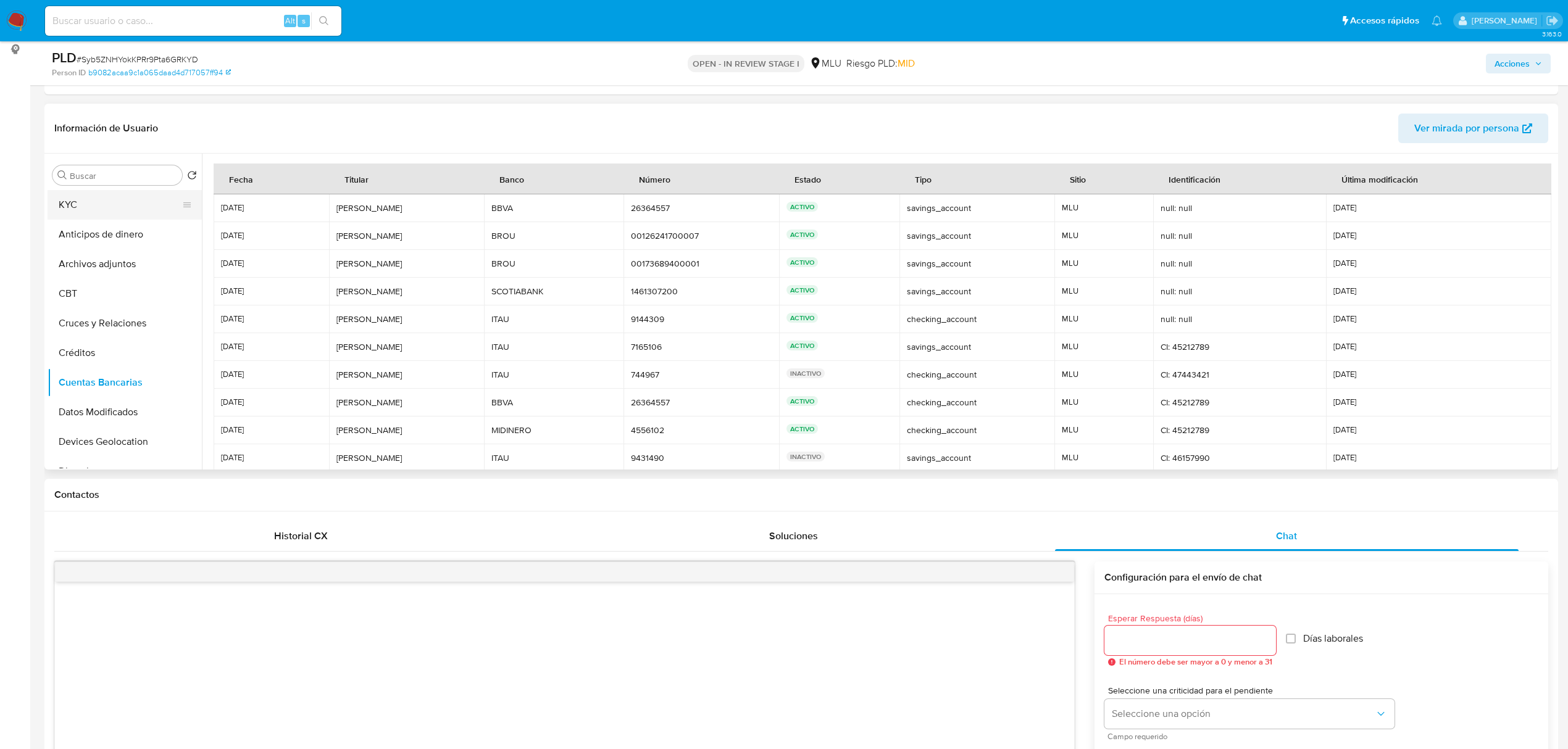
click at [100, 215] on button "KYC" at bounding box center [119, 204] width 144 height 30
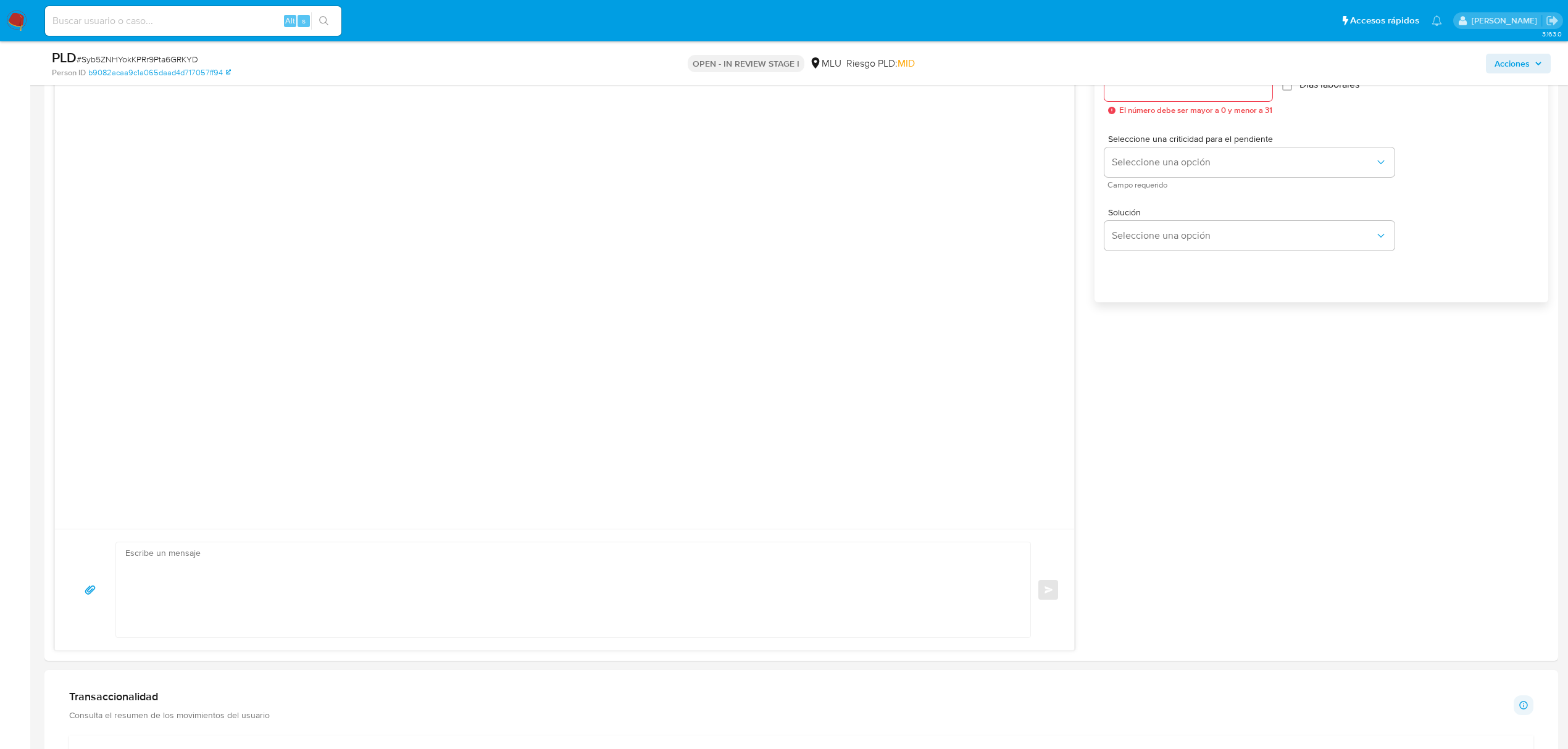
scroll to position [741, 0]
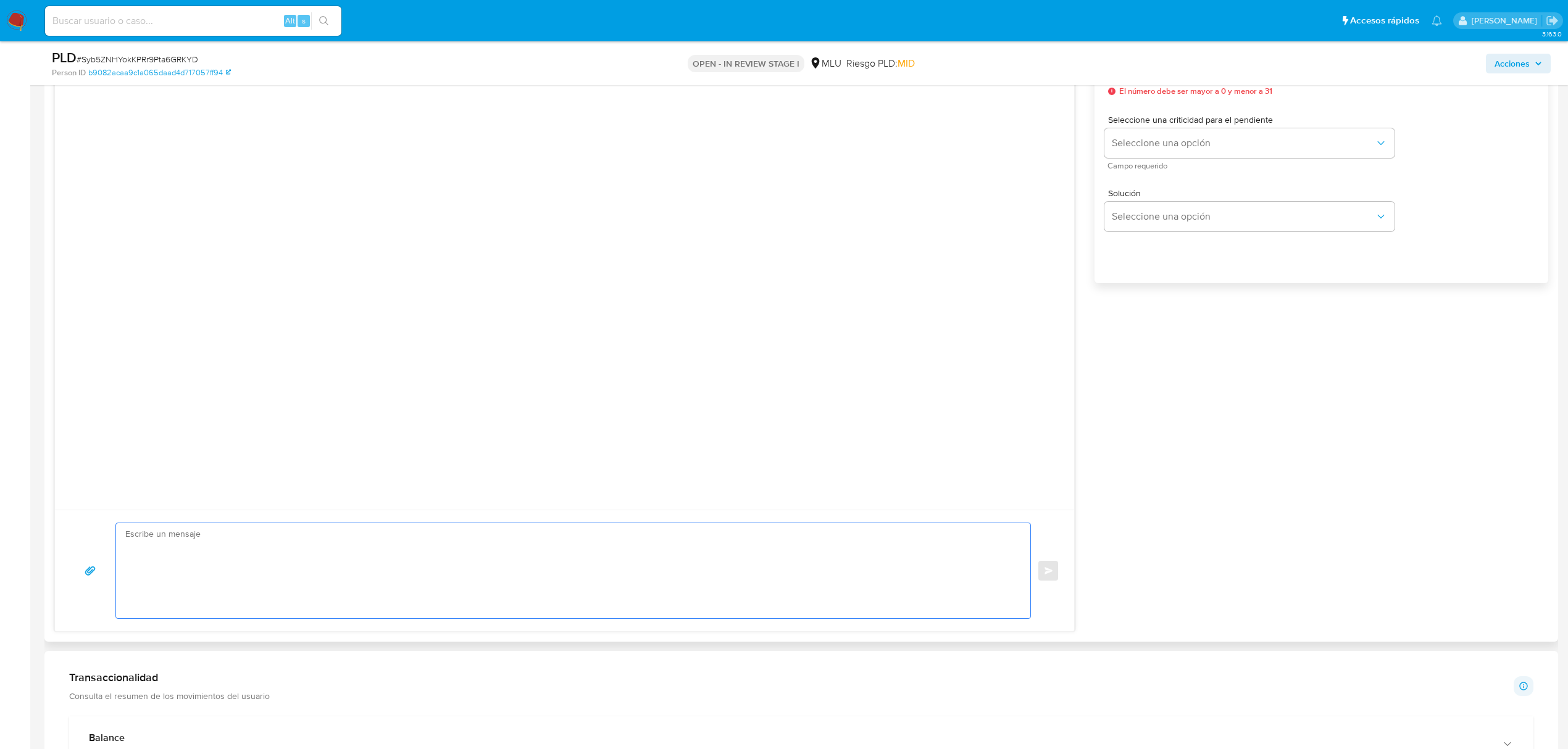
click at [666, 583] on textarea at bounding box center [570, 571] width 890 height 95
paste textarea "Te contactamos ya que necesitamos verificar algunos datos. Por este motivo, sol…"
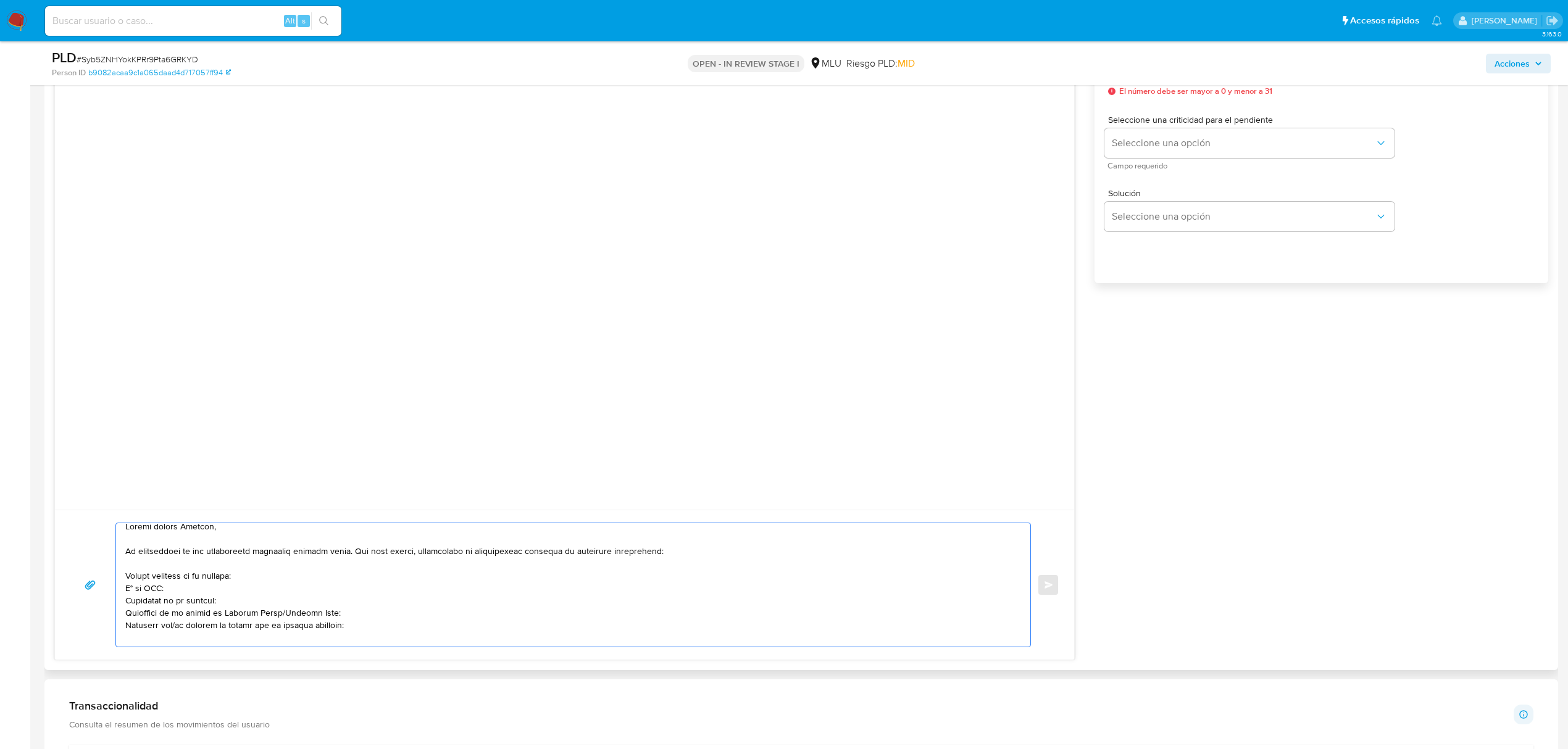
scroll to position [15, 0]
click at [278, 608] on textarea at bounding box center [570, 585] width 890 height 123
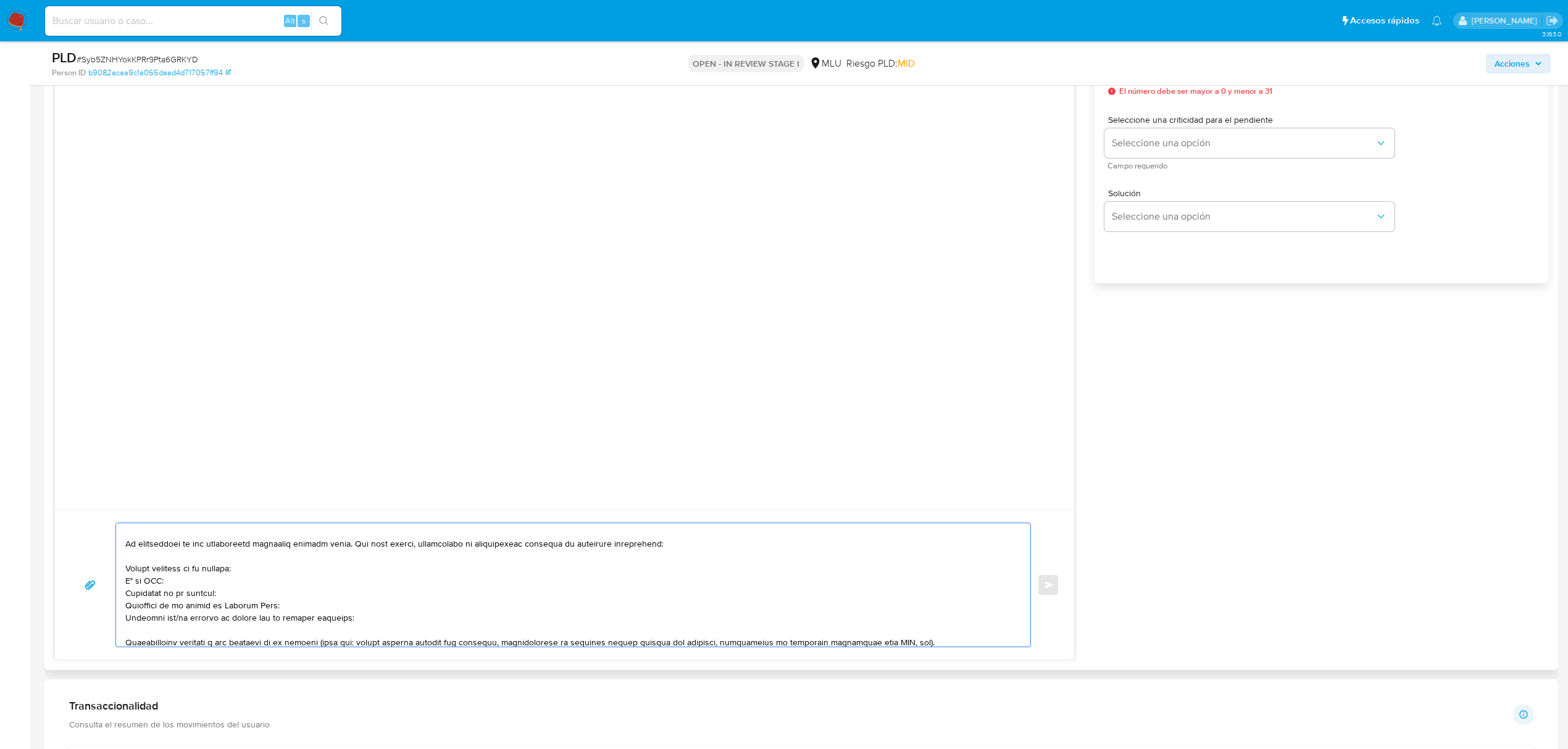
click at [174, 620] on textarea at bounding box center [570, 585] width 890 height 123
click at [352, 618] on textarea at bounding box center [570, 585] width 890 height 123
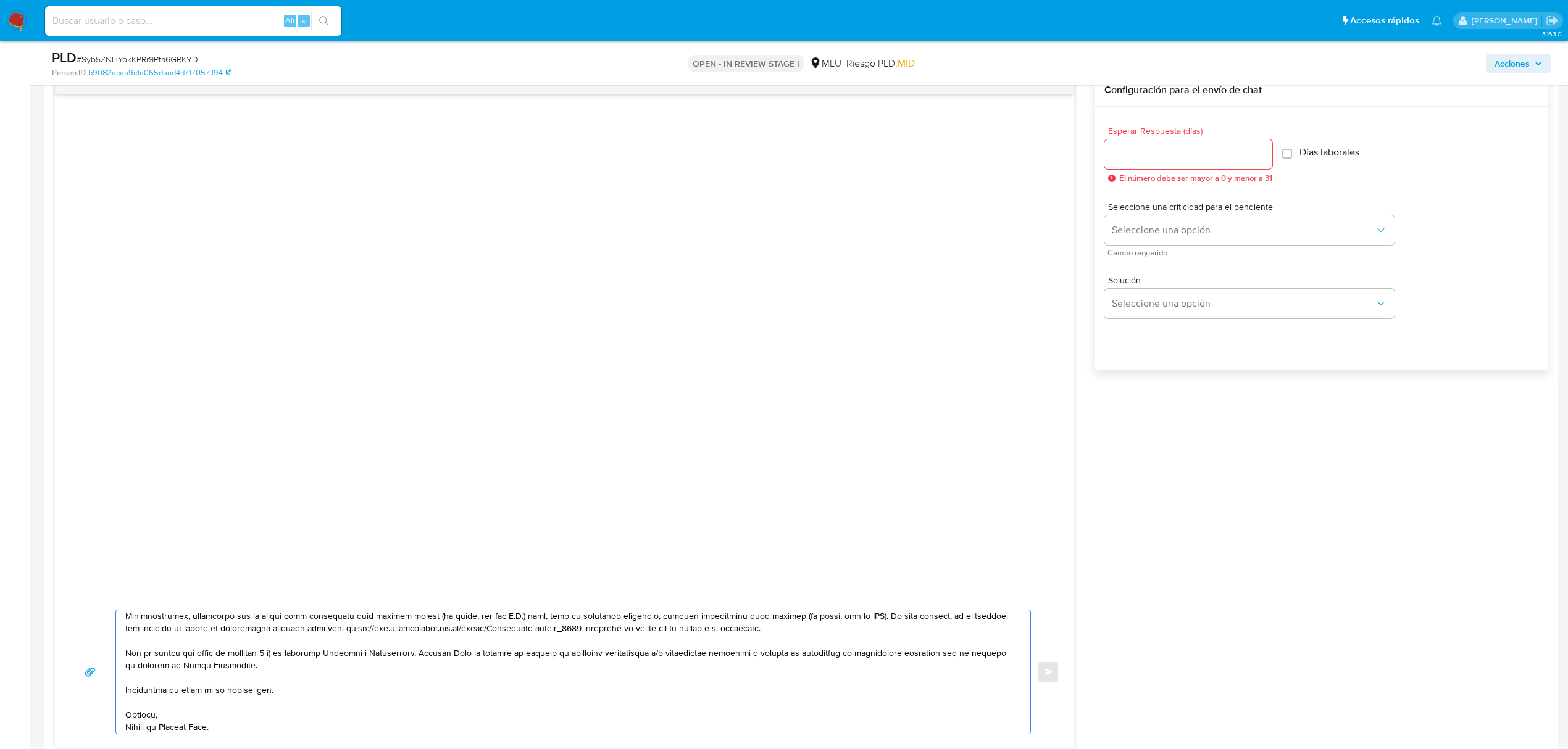
scroll to position [630, 0]
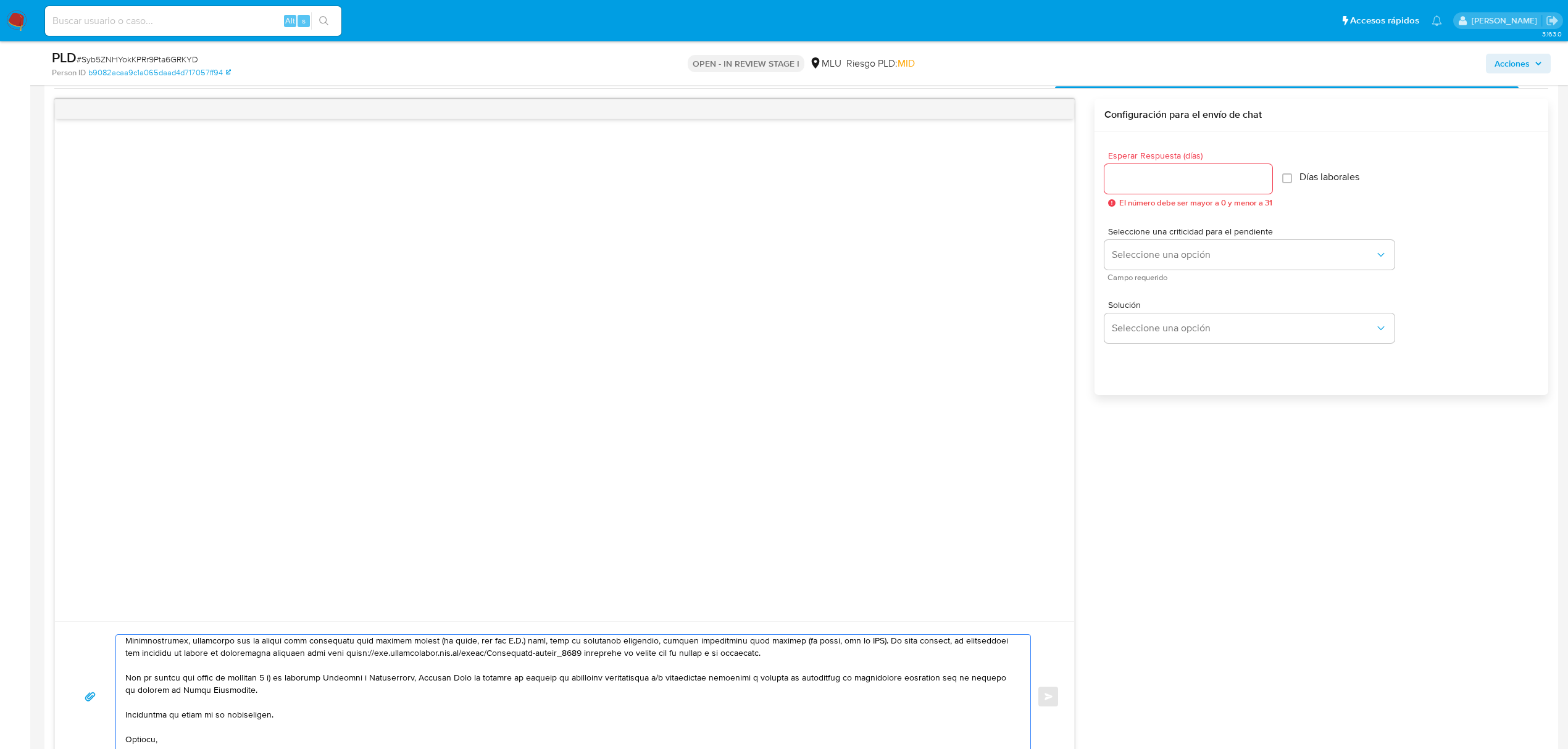
type textarea "Buenas tardes Gabriel, Te contactamos ya que necesitamos verificar algunos dato…"
click at [1161, 173] on input "Esperar Respuesta (días)" at bounding box center [1188, 178] width 168 height 16
type input "3"
click at [1156, 251] on span "Seleccione una opción" at bounding box center [1243, 255] width 263 height 12
click at [1127, 256] on span "LOW" at bounding box center [1121, 256] width 18 height 11
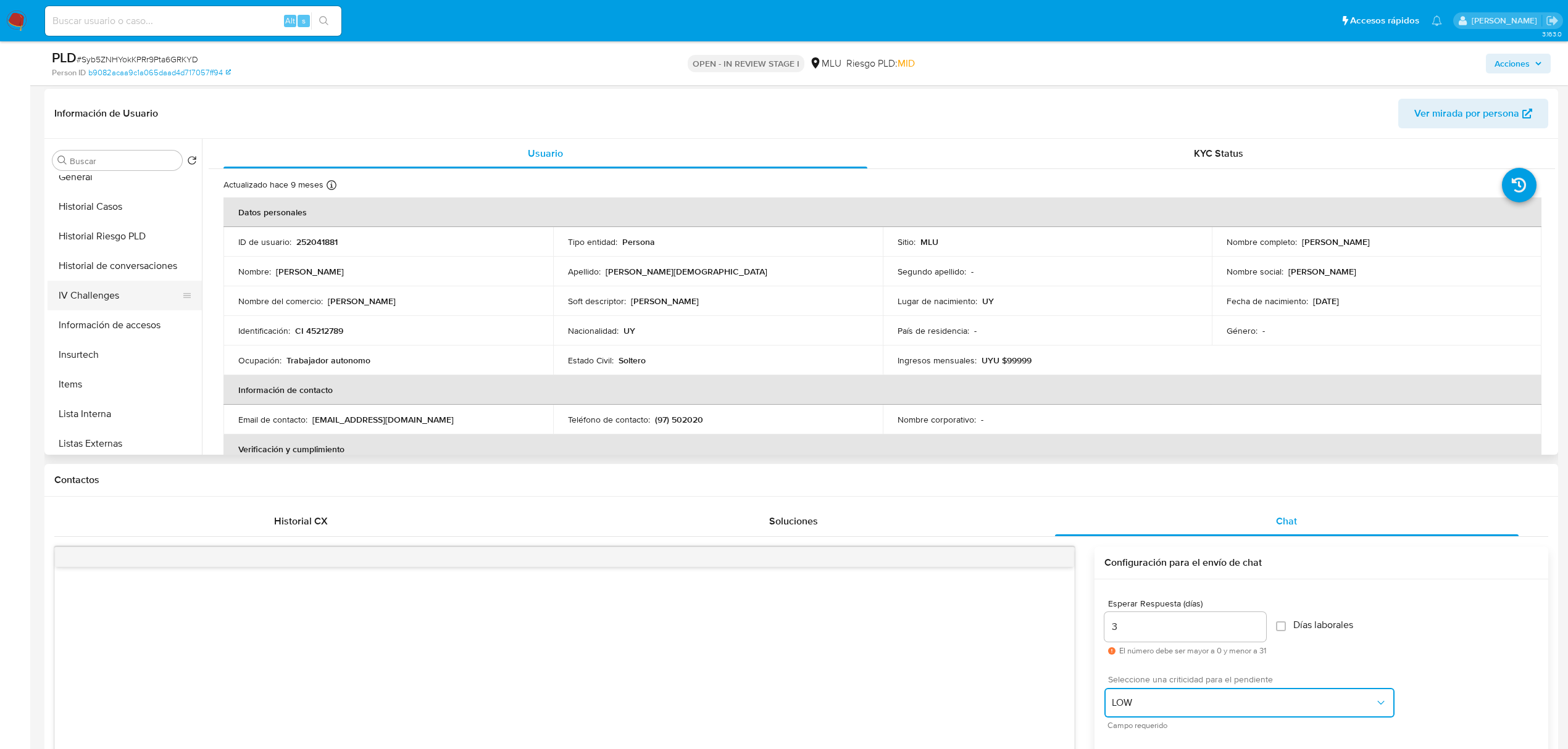
scroll to position [393, 0]
click at [148, 265] on button "Historial de conversaciones" at bounding box center [119, 270] width 144 height 30
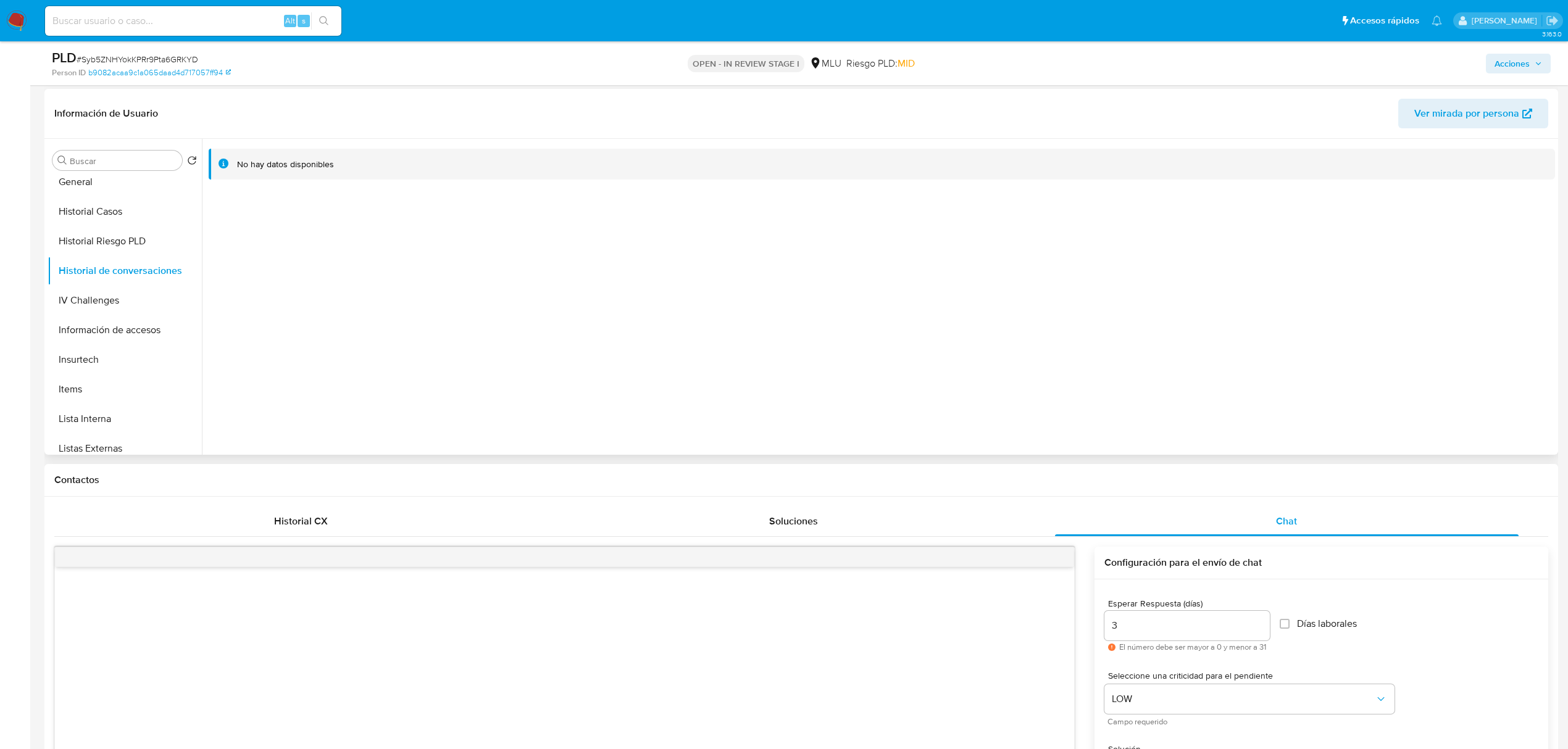
scroll to position [0, 0]
click at [119, 196] on button "KYC" at bounding box center [119, 190] width 144 height 30
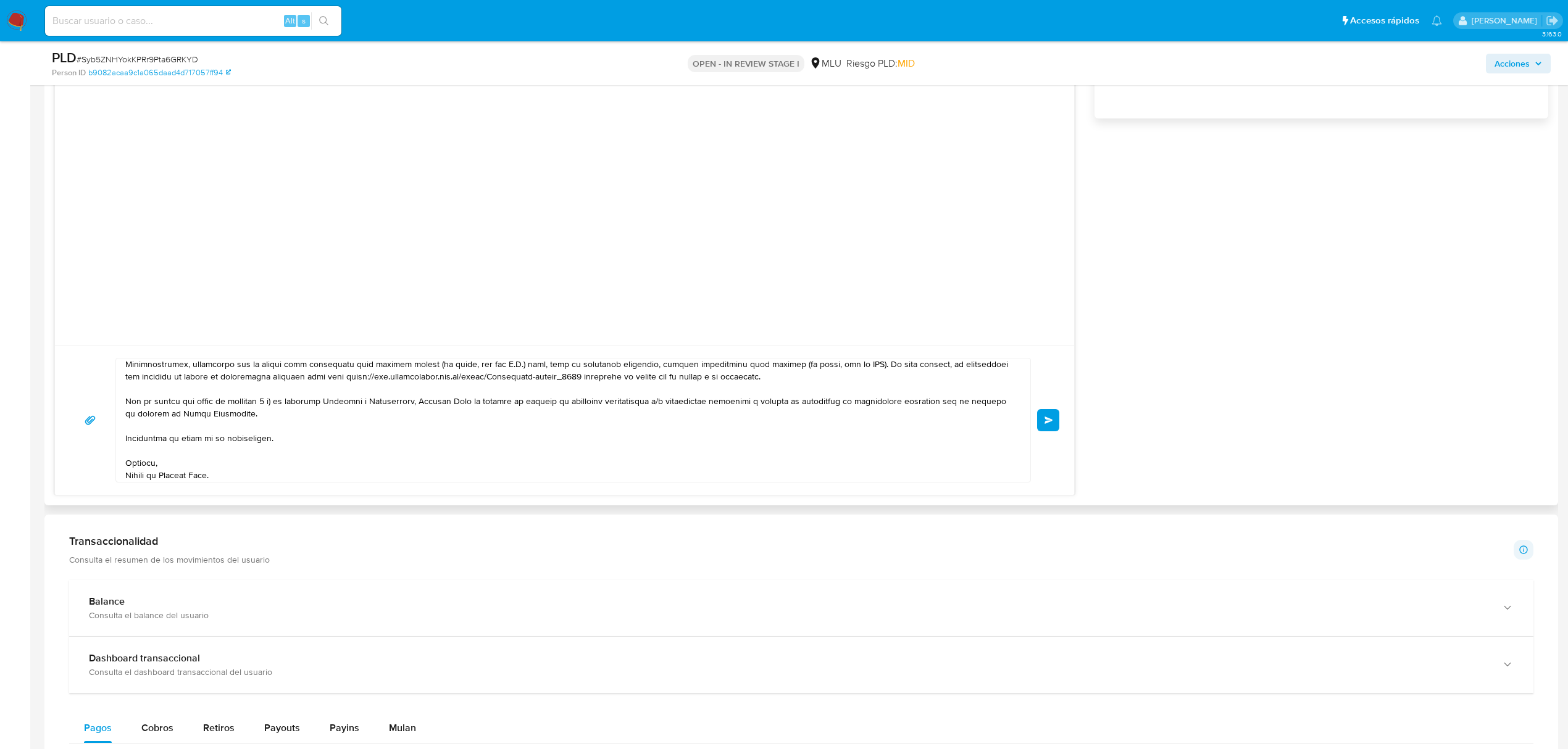
scroll to position [908, 0]
click at [1051, 417] on span "Enviar" at bounding box center [1049, 418] width 9 height 8
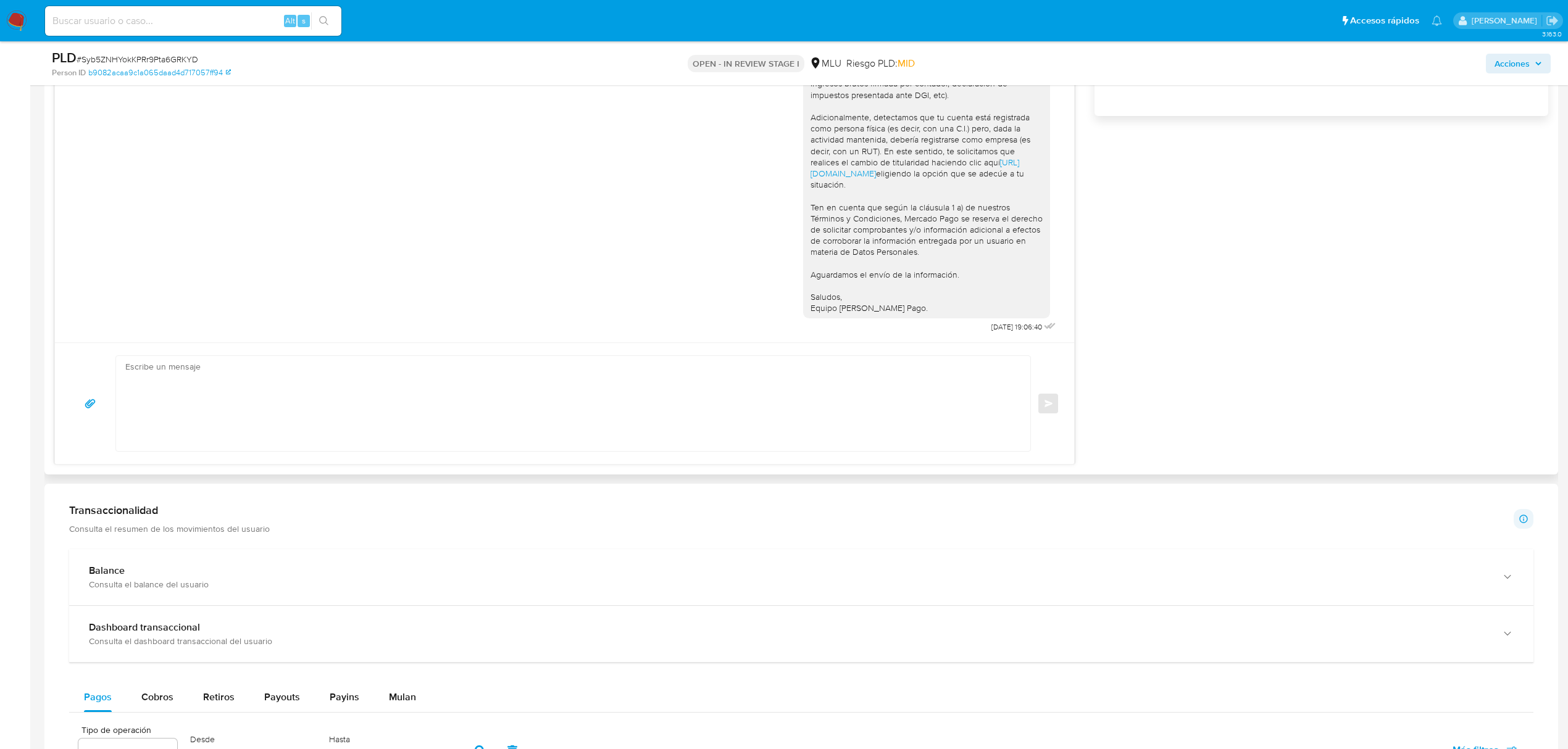
scroll to position [0, 0]
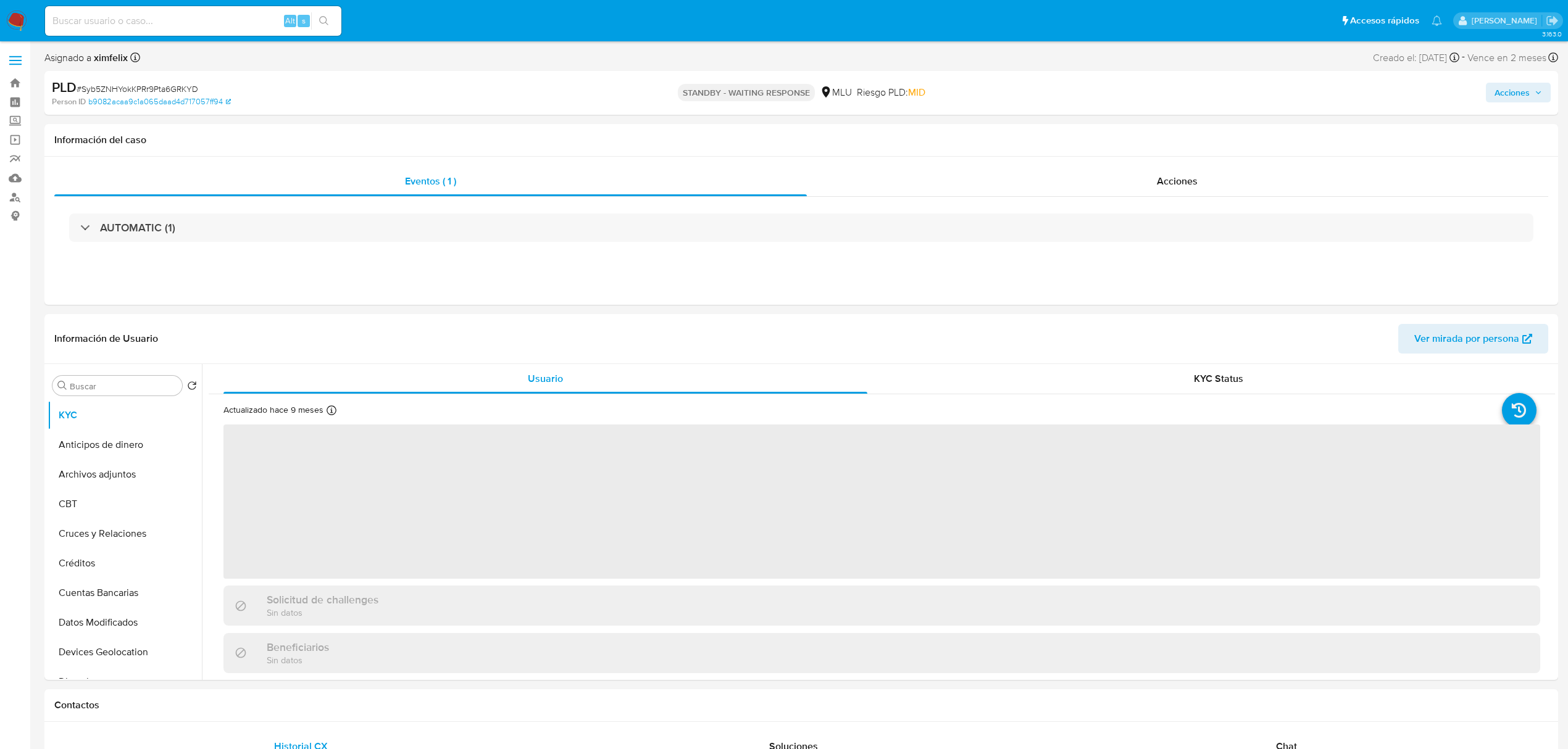
select select "10"
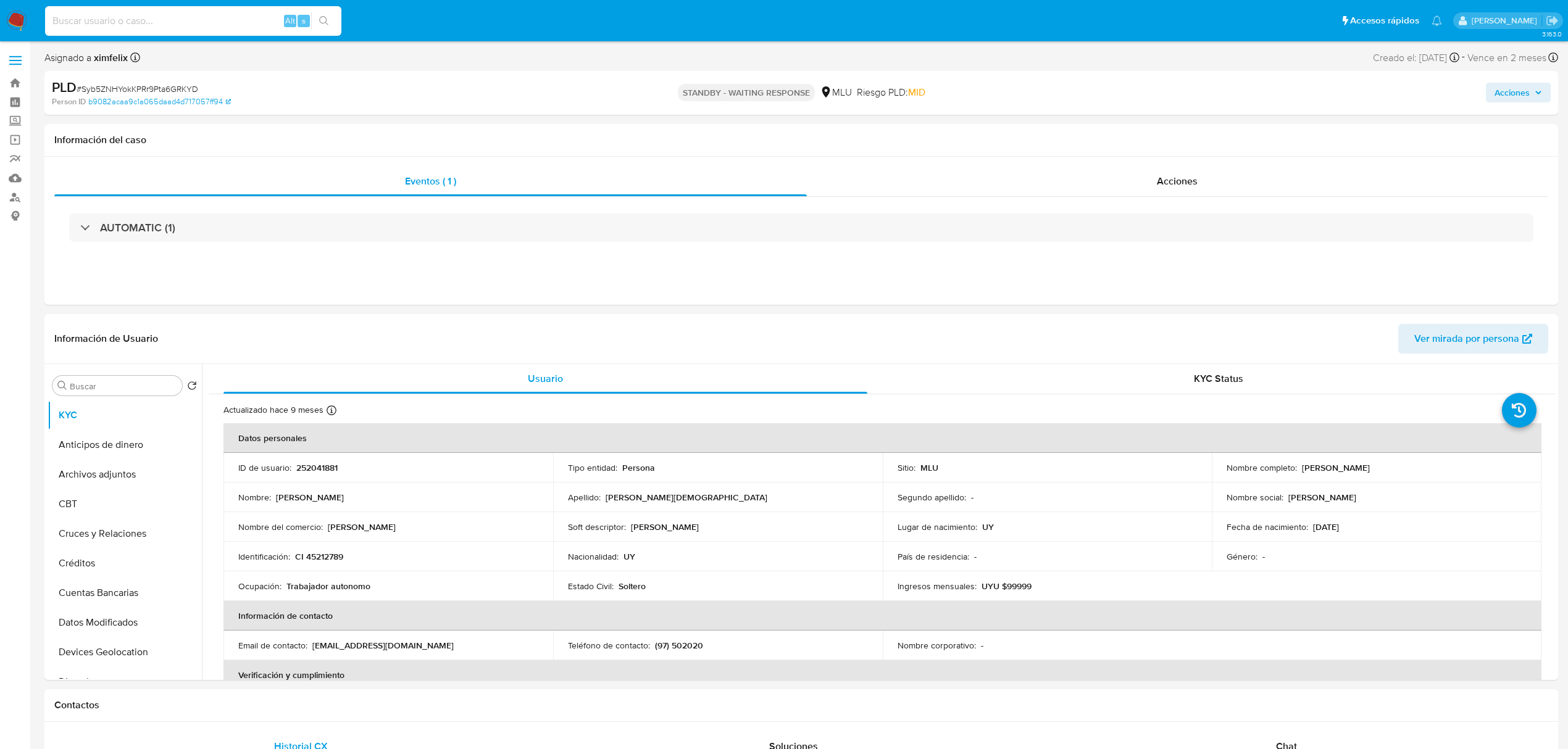
click at [192, 18] on input at bounding box center [193, 20] width 297 height 16
paste input "SqKpOnBk42VqjRNdUiHF0aa8"
type input "SqKpOnBk42VqjRNdUiHF0aa8"
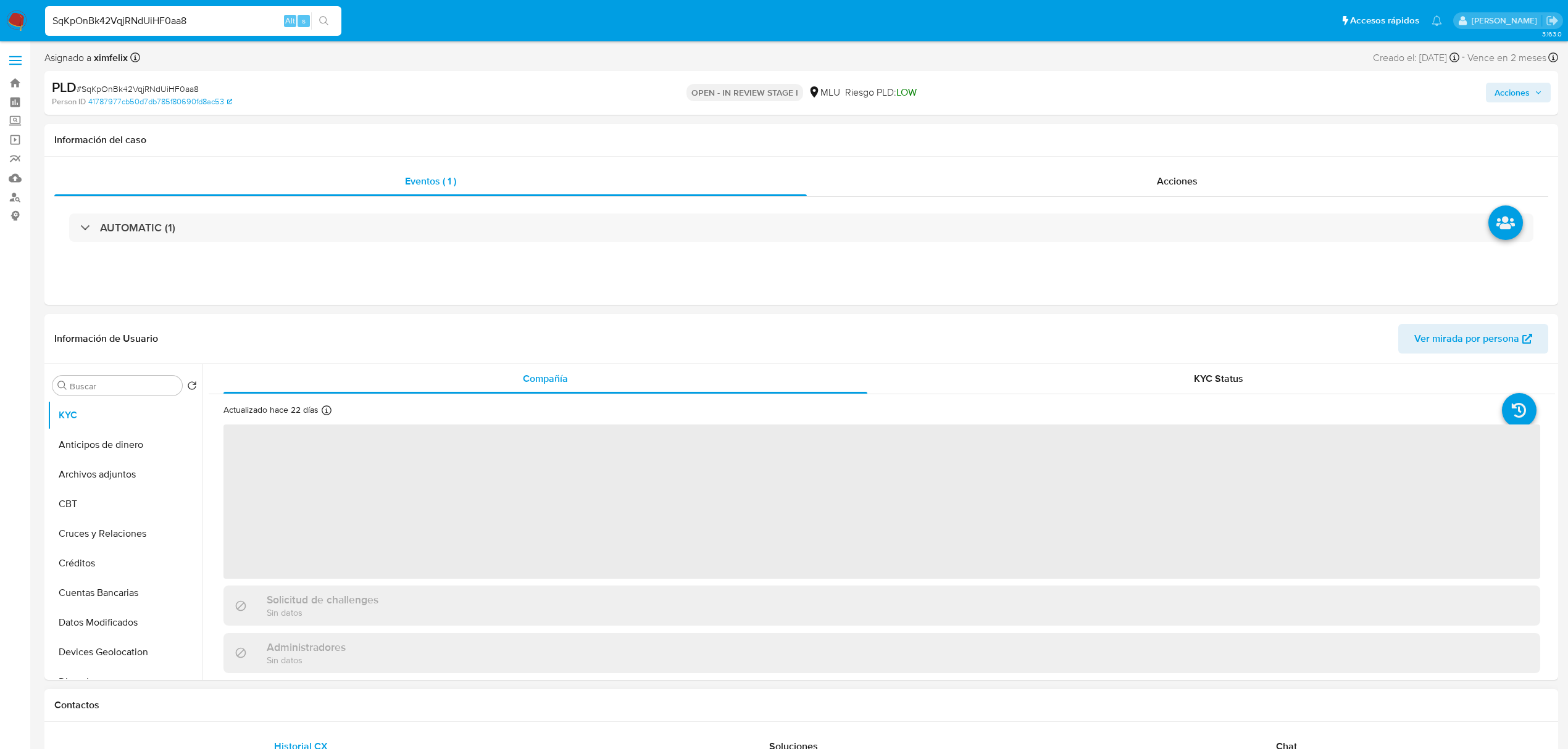
select select "10"
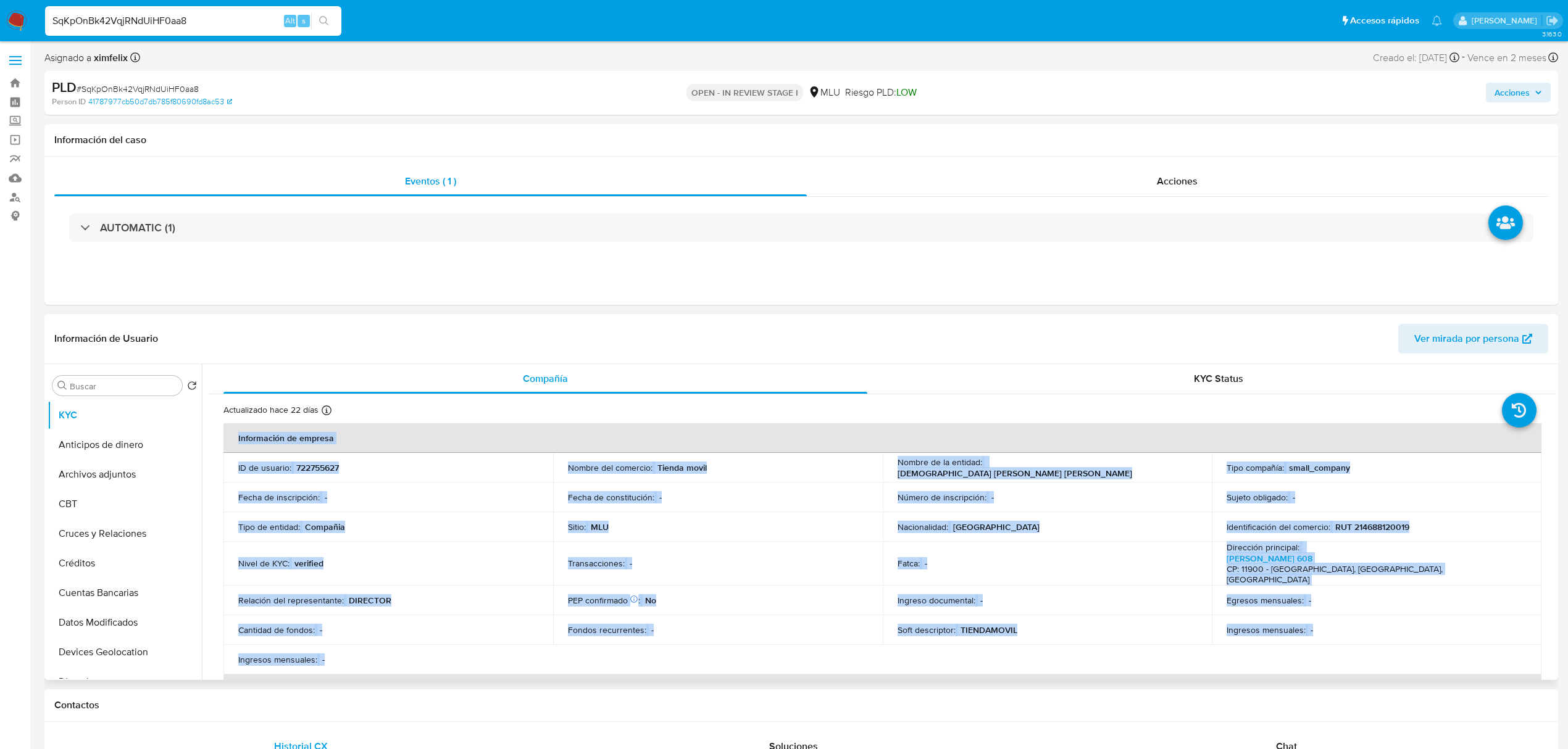
drag, startPoint x: 1555, startPoint y: 408, endPoint x: 1517, endPoint y: 632, distance: 227.2
click at [1517, 632] on div "Compañía KYC Status Actualizado [DATE] Creado: [DATE] 17:44:08 Actualizado: [DA…" at bounding box center [878, 522] width 1353 height 316
click at [984, 586] on td "Ingreso documental : -" at bounding box center [1047, 600] width 330 height 30
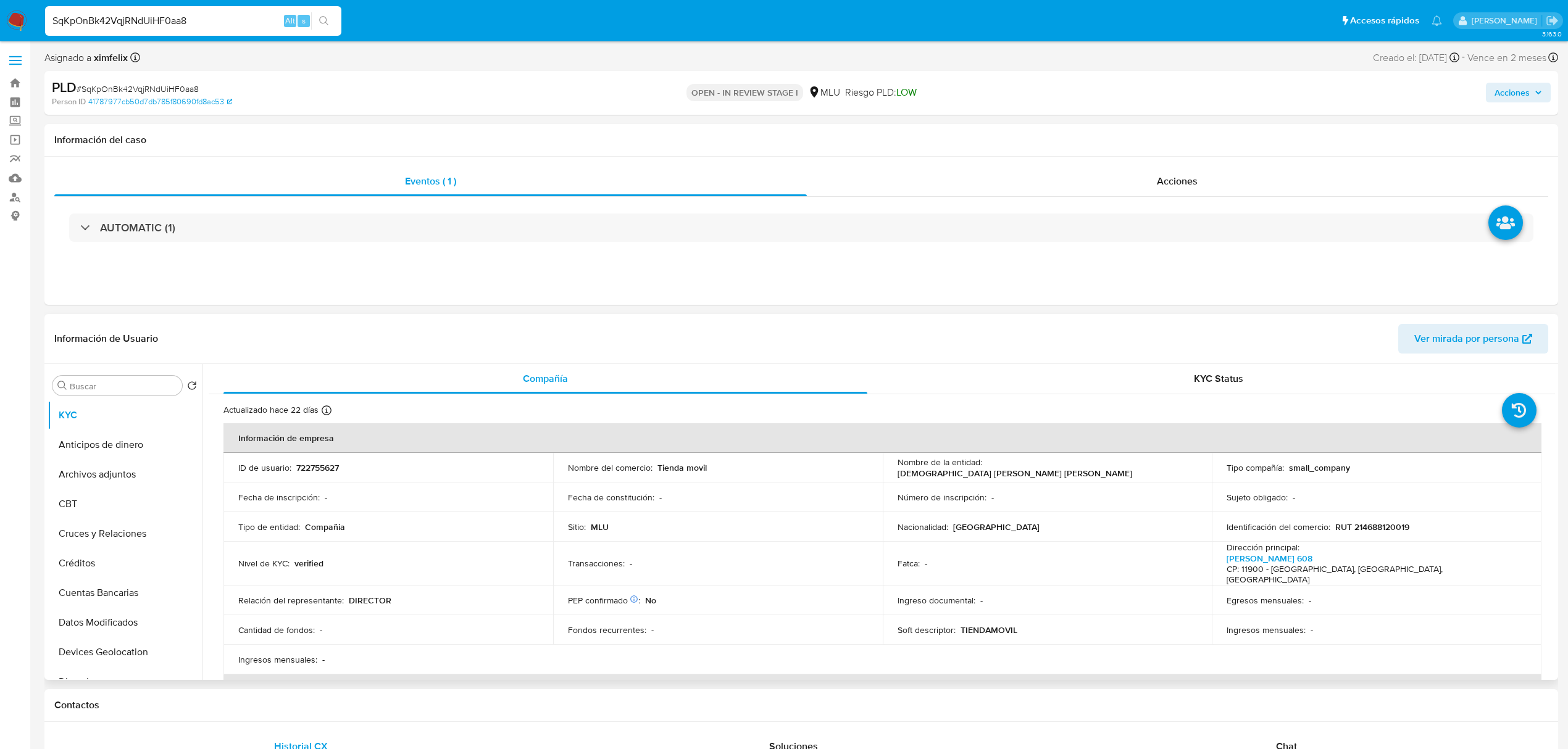
click at [1390, 523] on p "RUT 214688120019" at bounding box center [1372, 526] width 74 height 11
copy p "214688120019"
click at [123, 467] on button "Archivos adjuntos" at bounding box center [119, 474] width 144 height 30
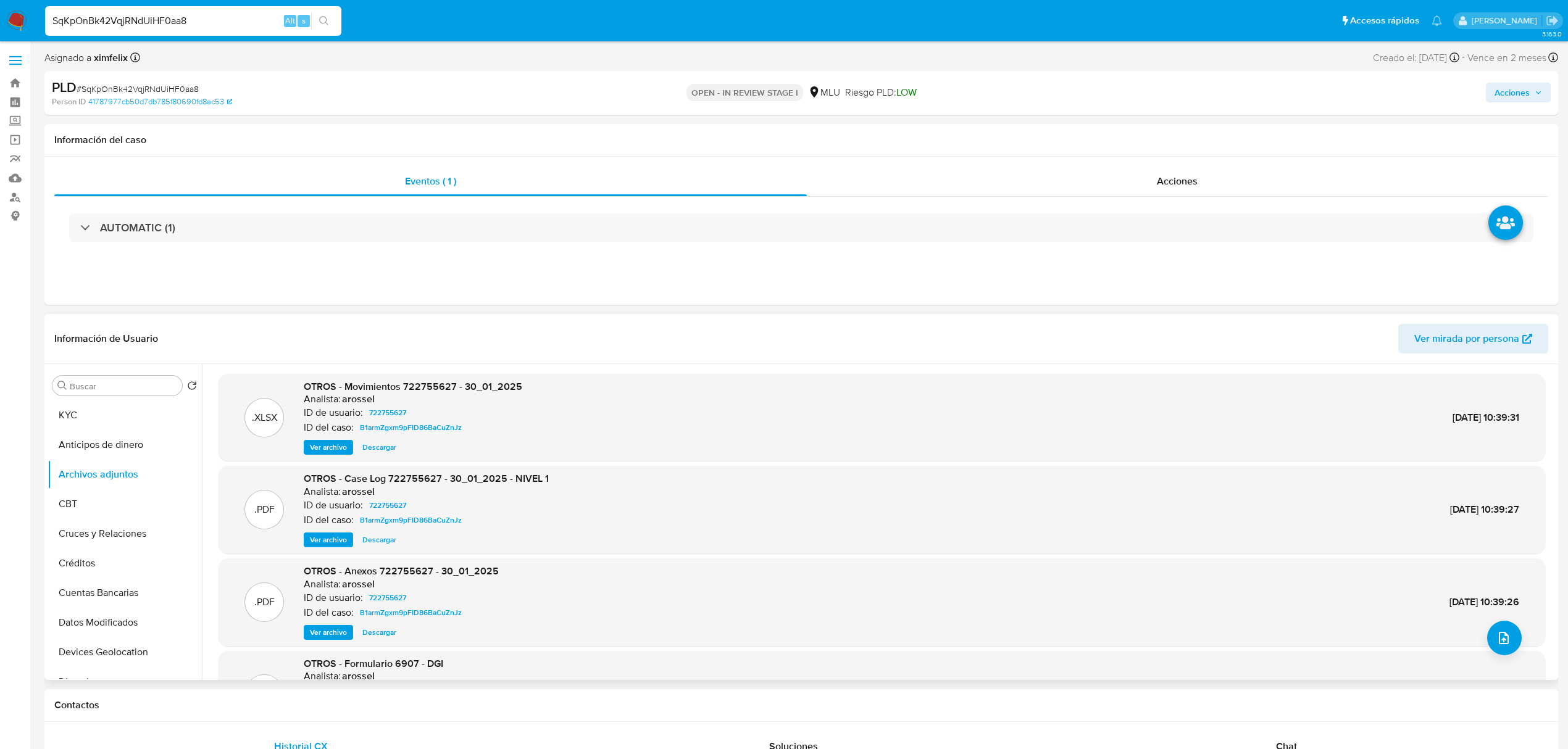
click at [324, 538] on span "Ver archivo" at bounding box center [328, 540] width 37 height 12
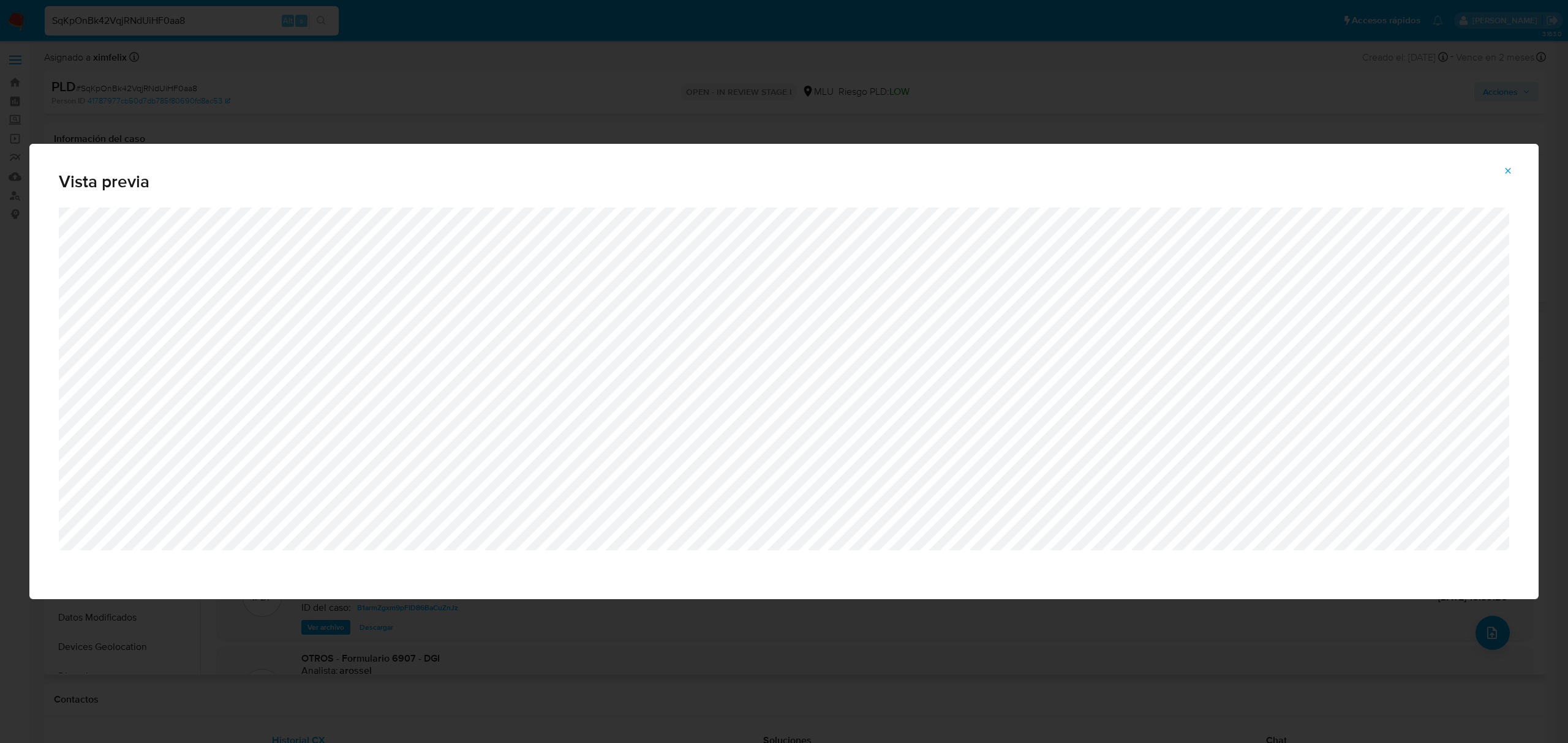
click at [1513, 173] on button "Attachment preview" at bounding box center [1508, 171] width 27 height 20
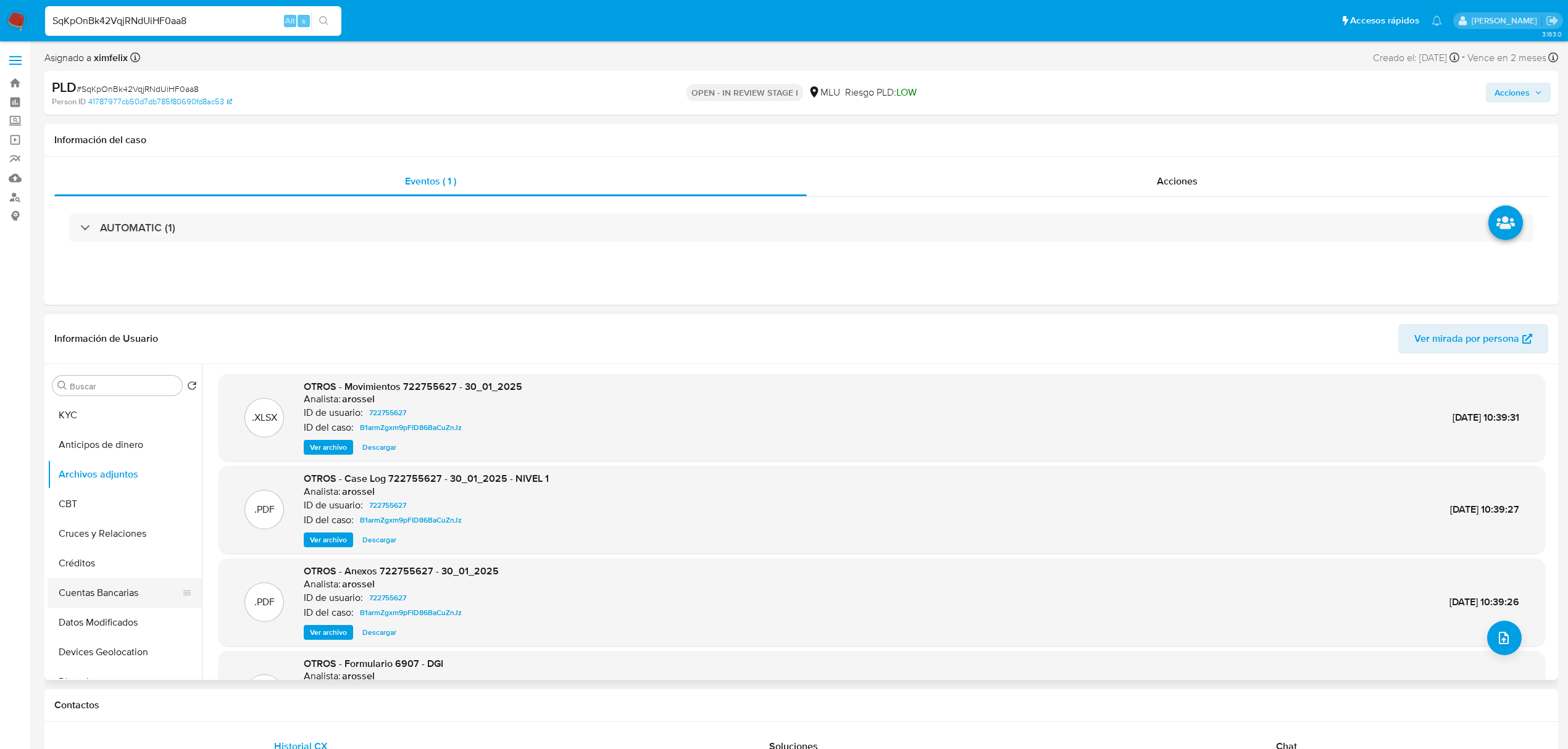
click at [138, 596] on button "Cuentas Bancarias" at bounding box center [119, 593] width 144 height 30
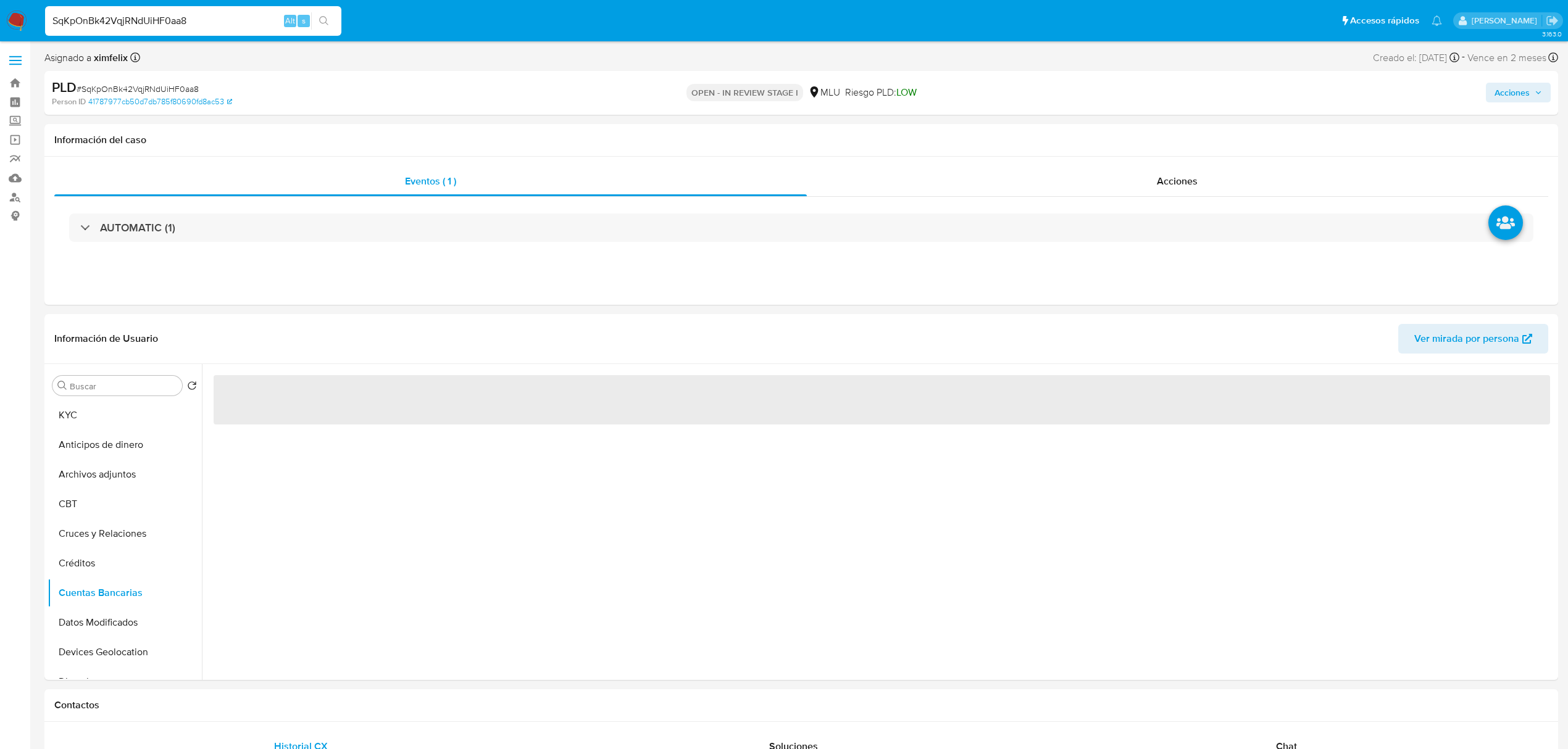
click at [564, 635] on div "‌" at bounding box center [878, 522] width 1353 height 316
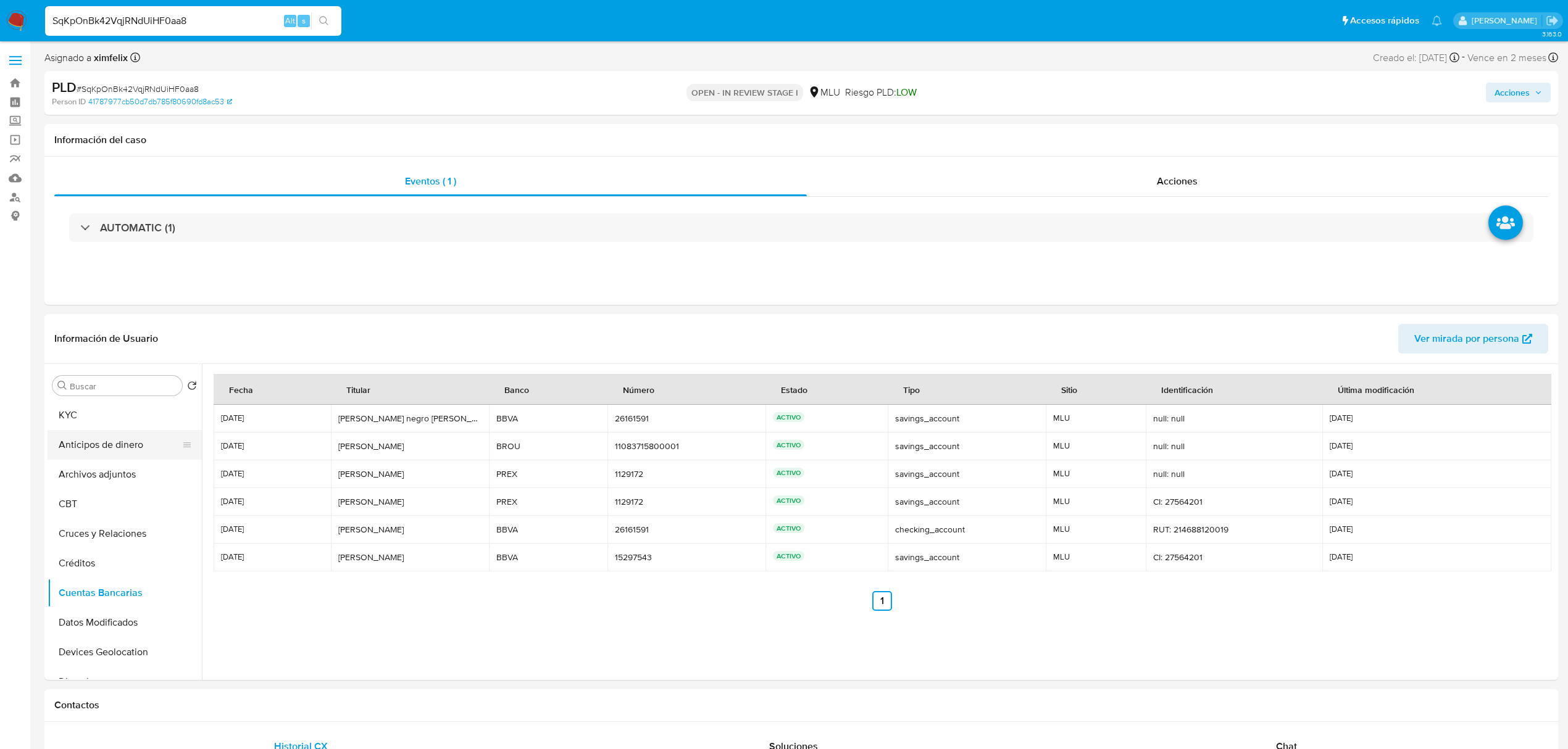
click at [117, 448] on button "Anticipos de dinero" at bounding box center [119, 445] width 144 height 30
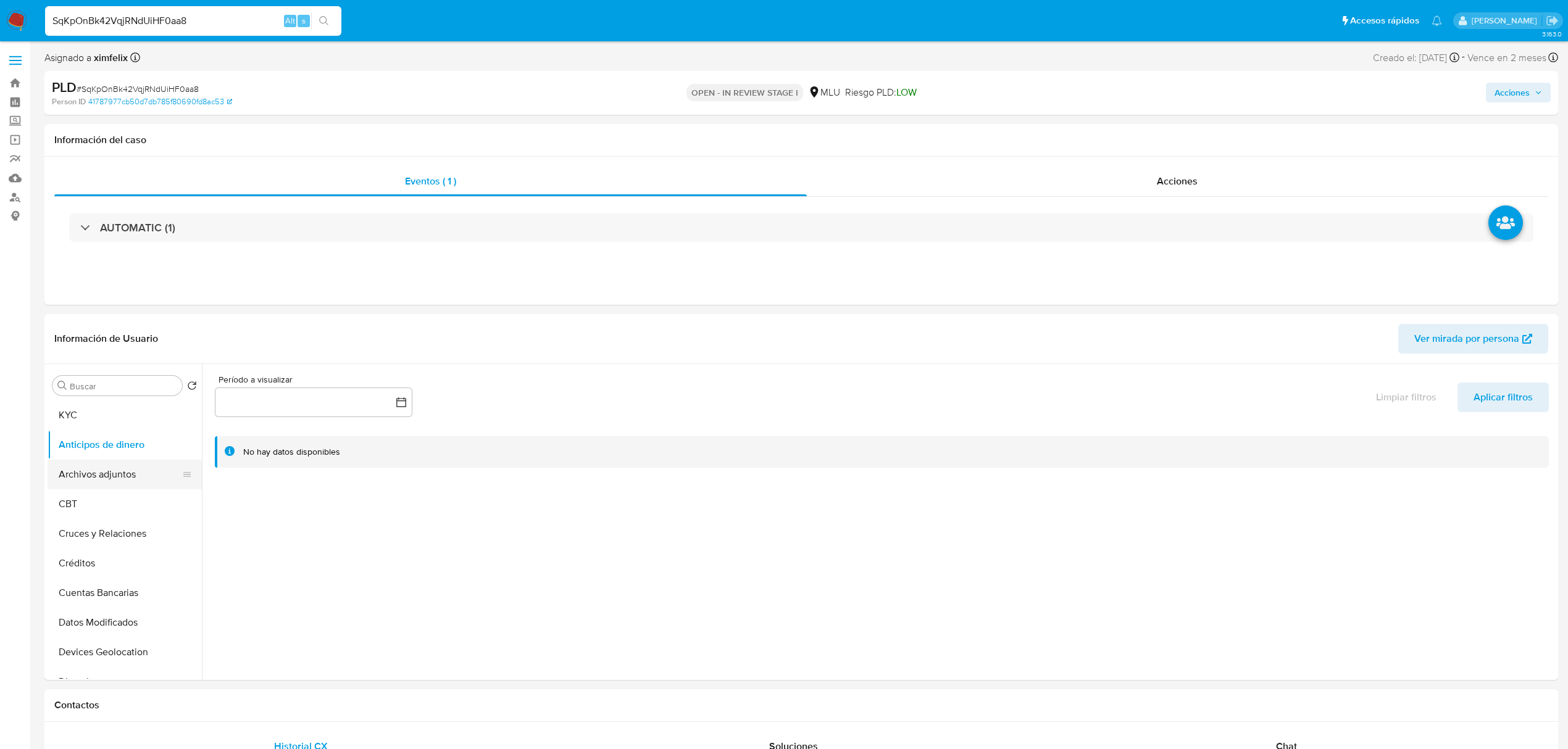
click at [114, 479] on button "Archivos adjuntos" at bounding box center [119, 474] width 144 height 30
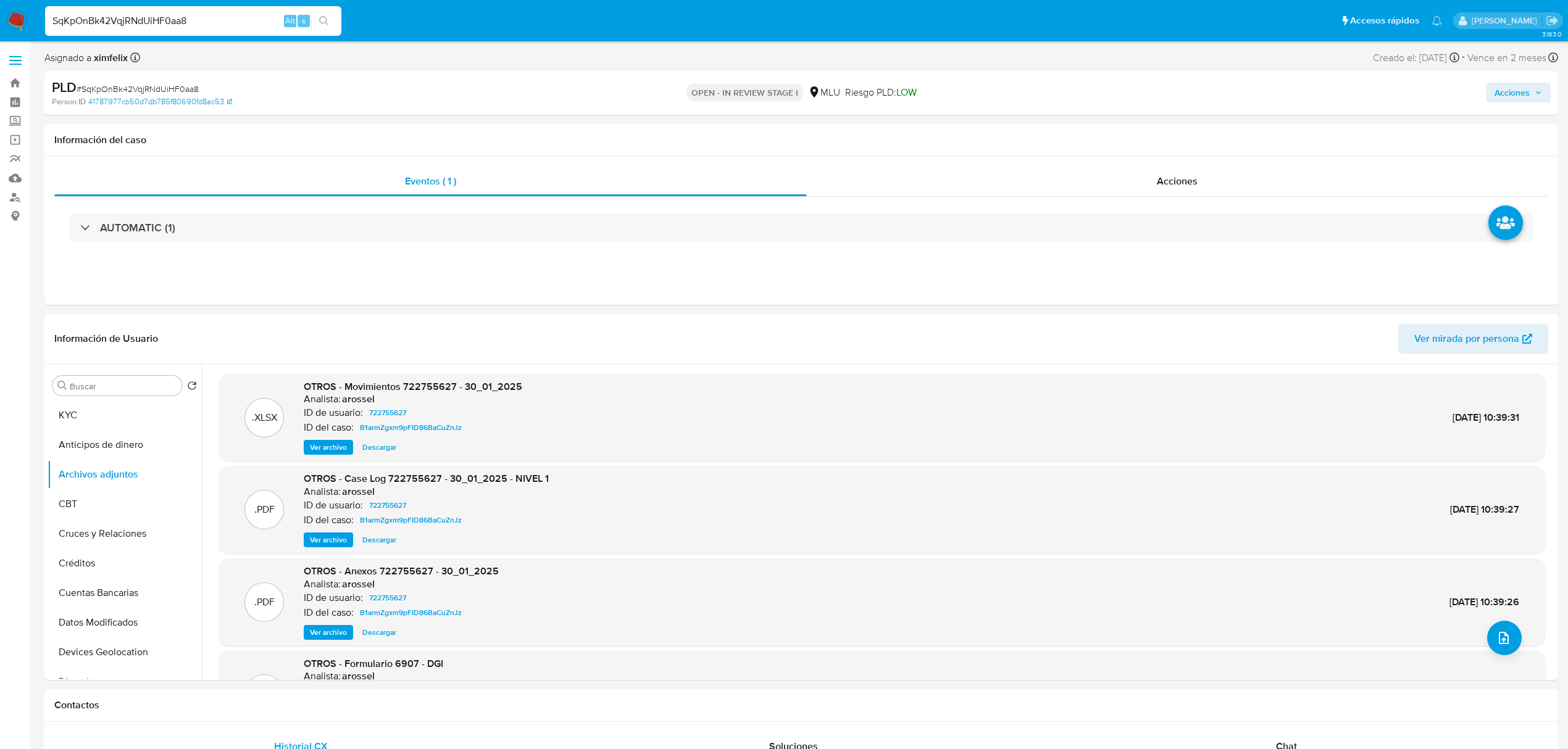
click at [324, 543] on span "Ver archivo" at bounding box center [328, 540] width 37 height 12
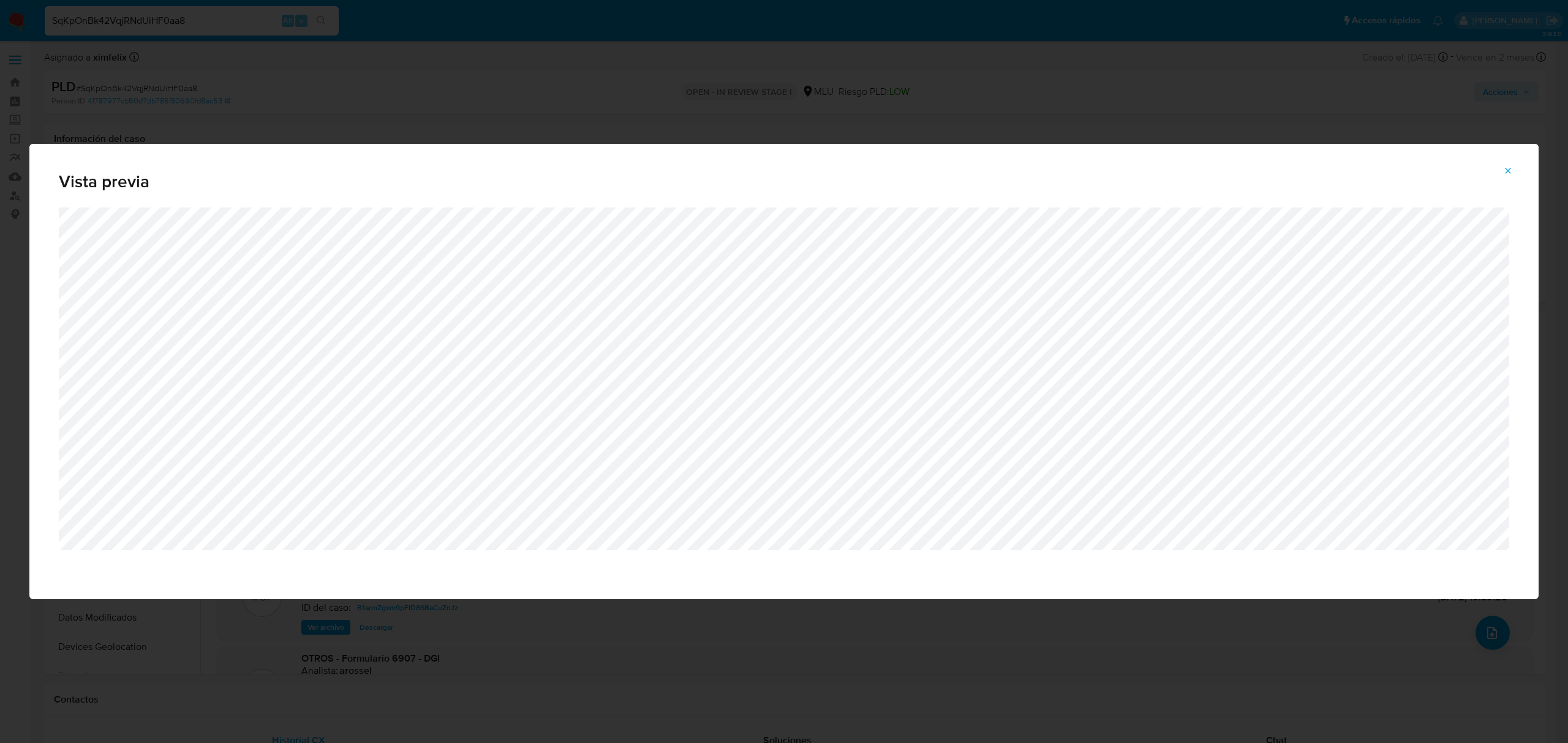
click at [1509, 167] on icon "Attachment preview" at bounding box center [1508, 171] width 10 height 10
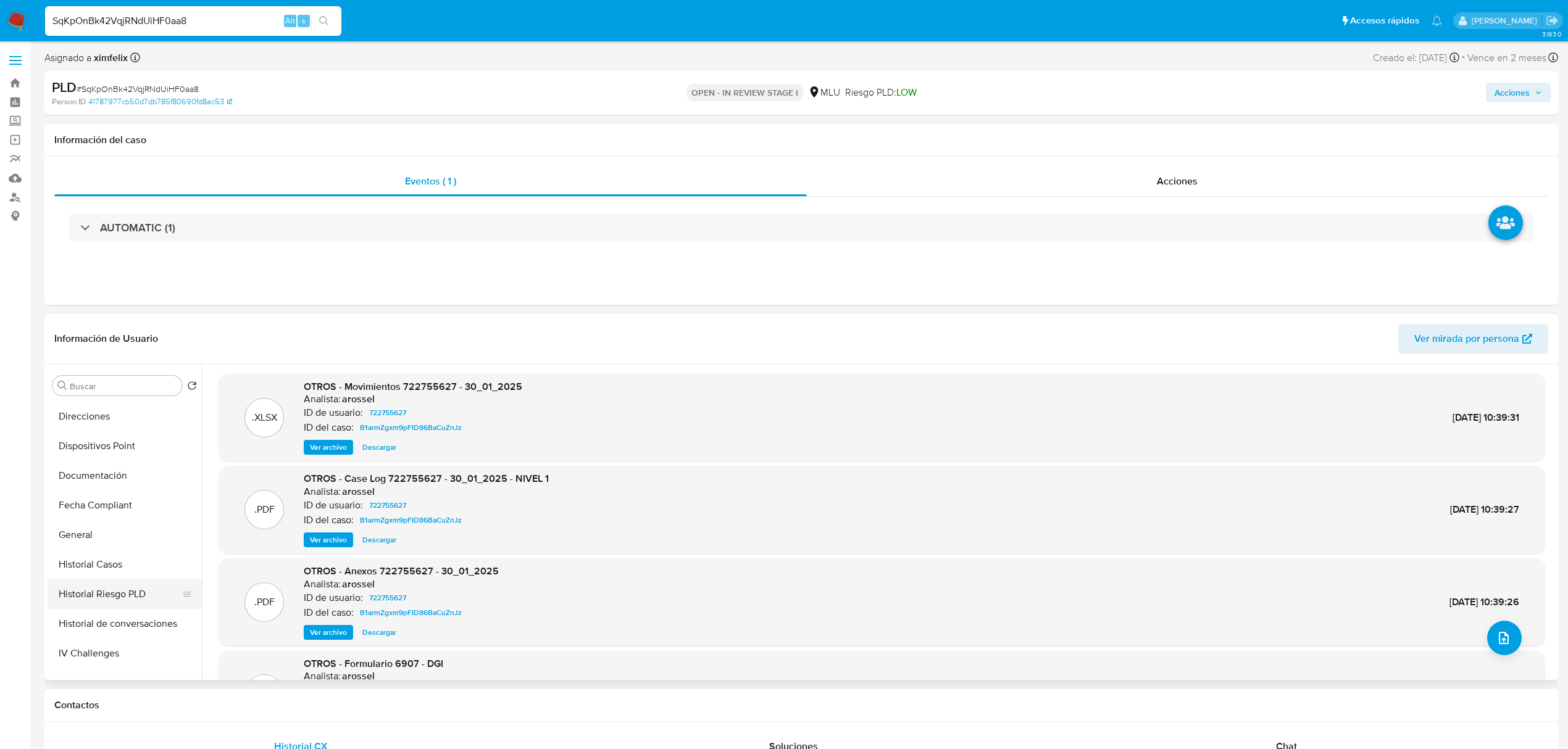
scroll to position [281, 0]
click at [144, 605] on button "Historial de conversaciones" at bounding box center [119, 607] width 144 height 30
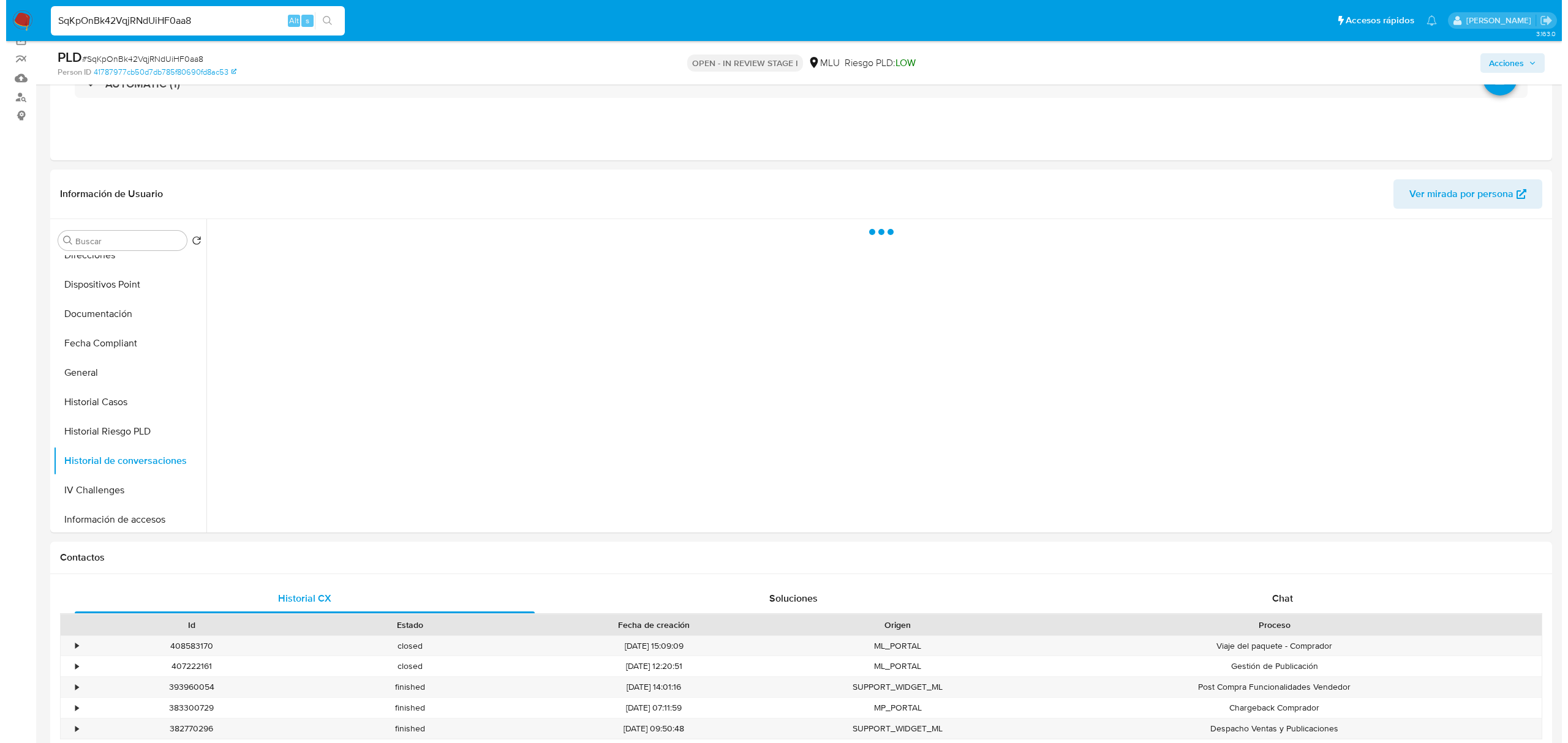
scroll to position [106, 0]
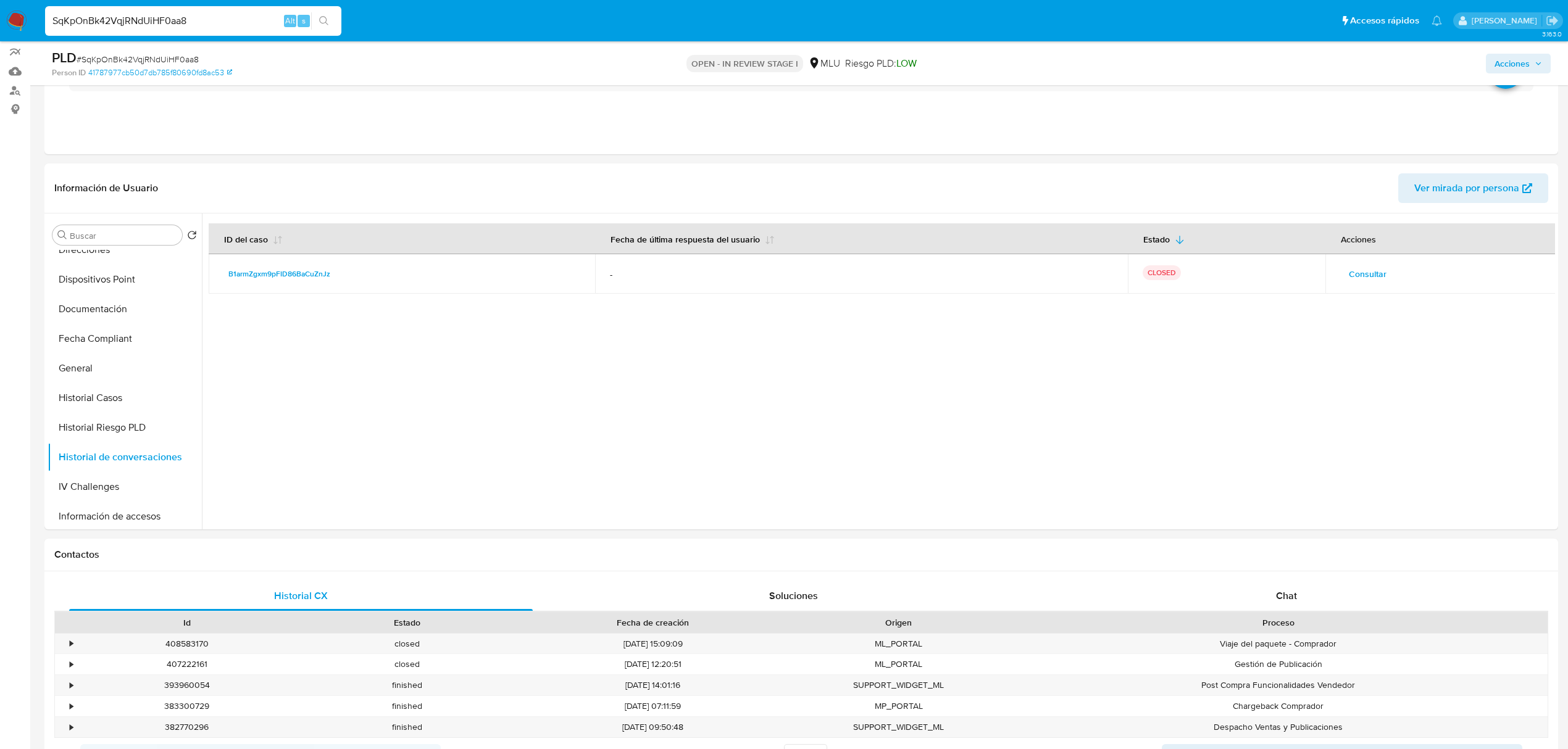
click at [1366, 260] on td "Consultar" at bounding box center [1441, 274] width 231 height 39
click at [1364, 273] on span "Consultar" at bounding box center [1367, 274] width 37 height 17
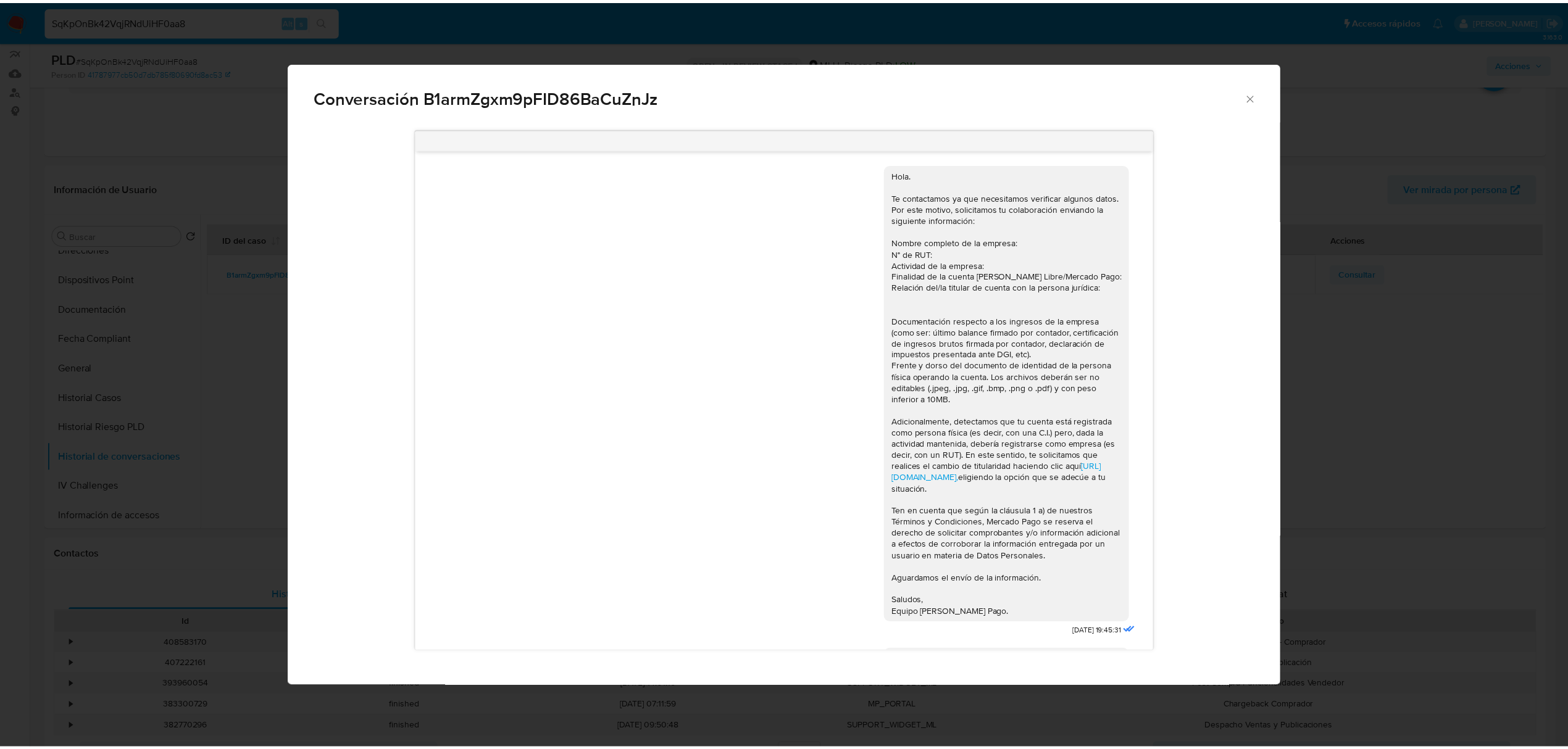
scroll to position [1141, 0]
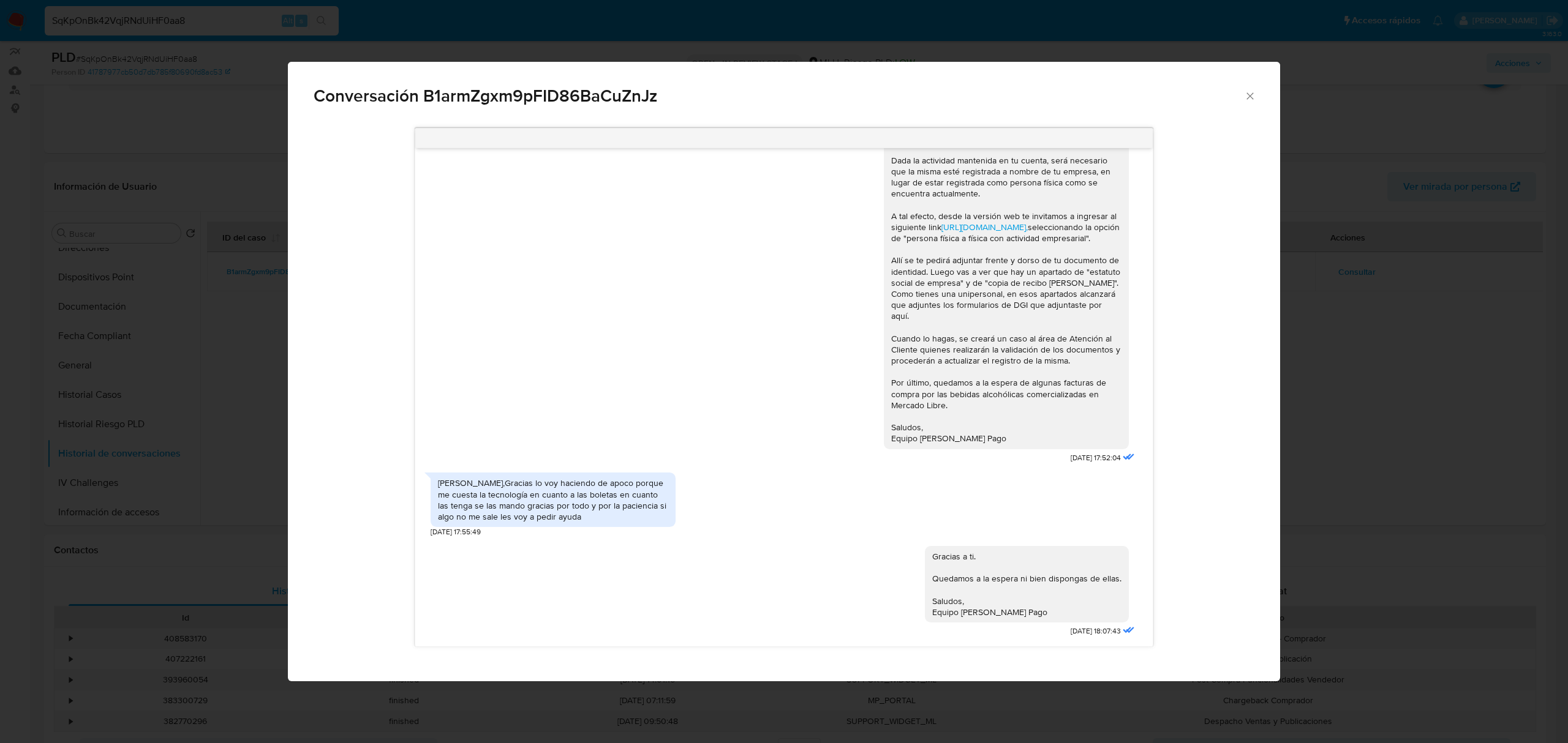
click at [1409, 420] on div "Conversación B1armZgxm9pFID86BaCuZnJz https://www.mercadolibre.com.uy/ayuda/Tra…" at bounding box center [784, 372] width 1568 height 743
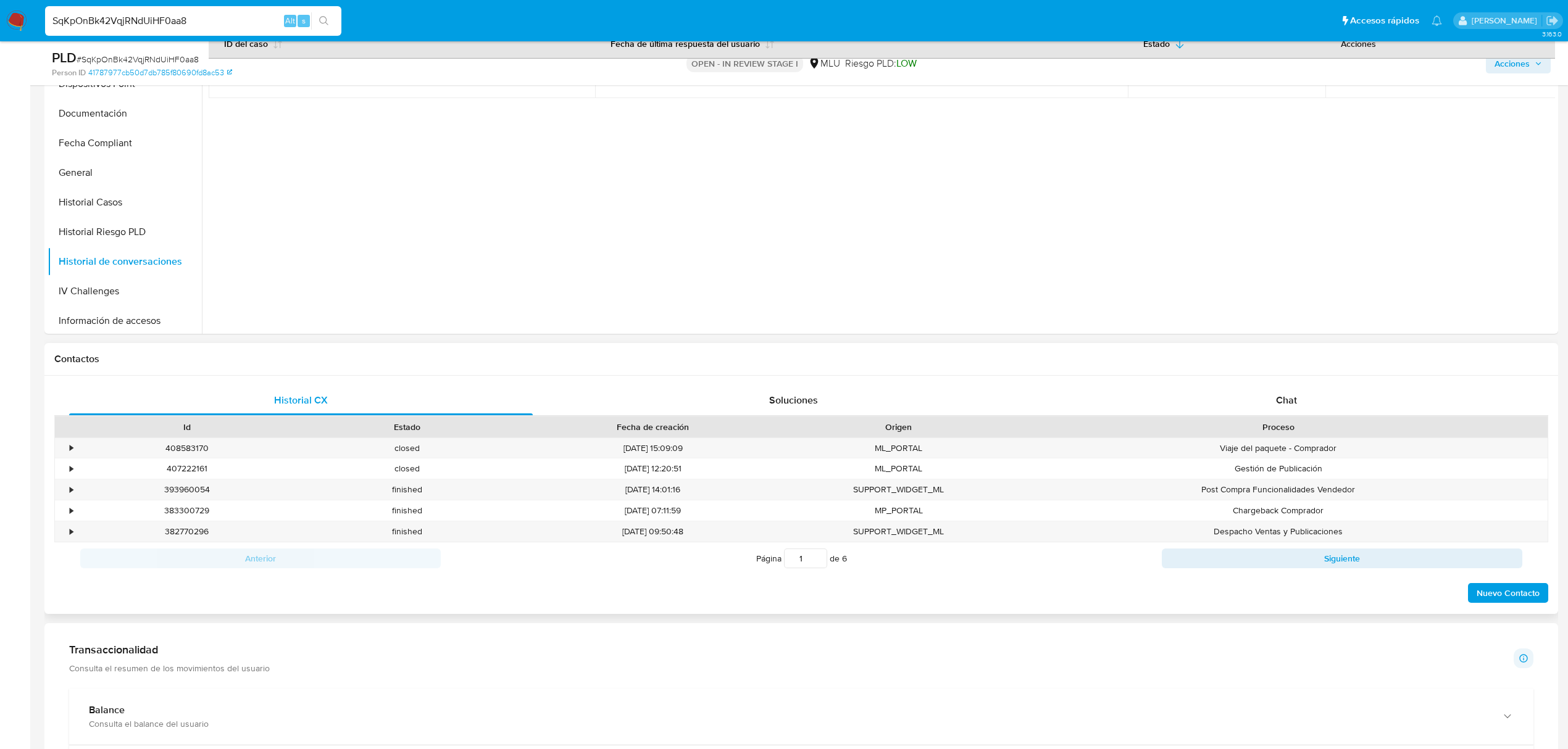
scroll to position [321, 0]
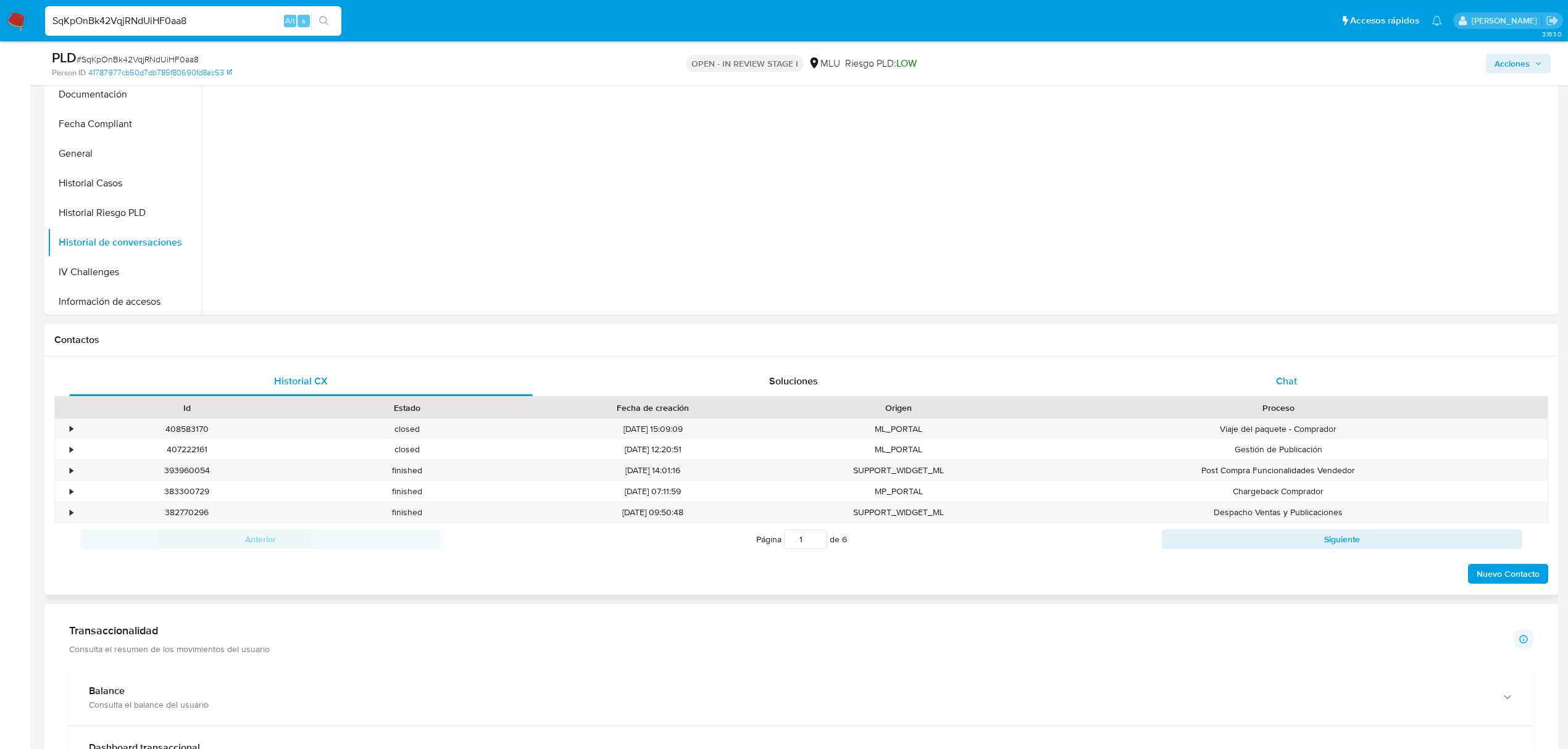
click at [1263, 388] on div "Chat" at bounding box center [1287, 381] width 464 height 30
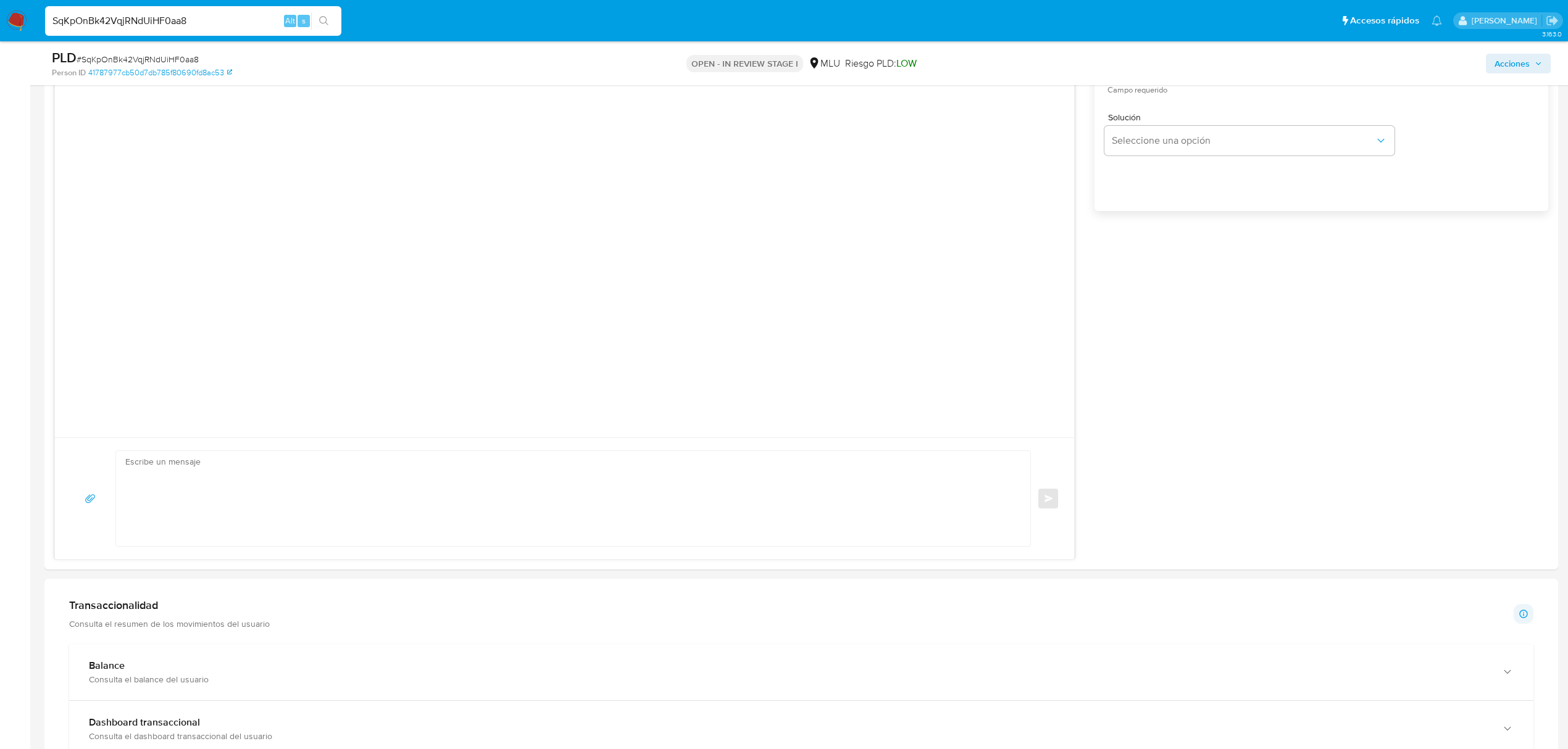
scroll to position [793, 0]
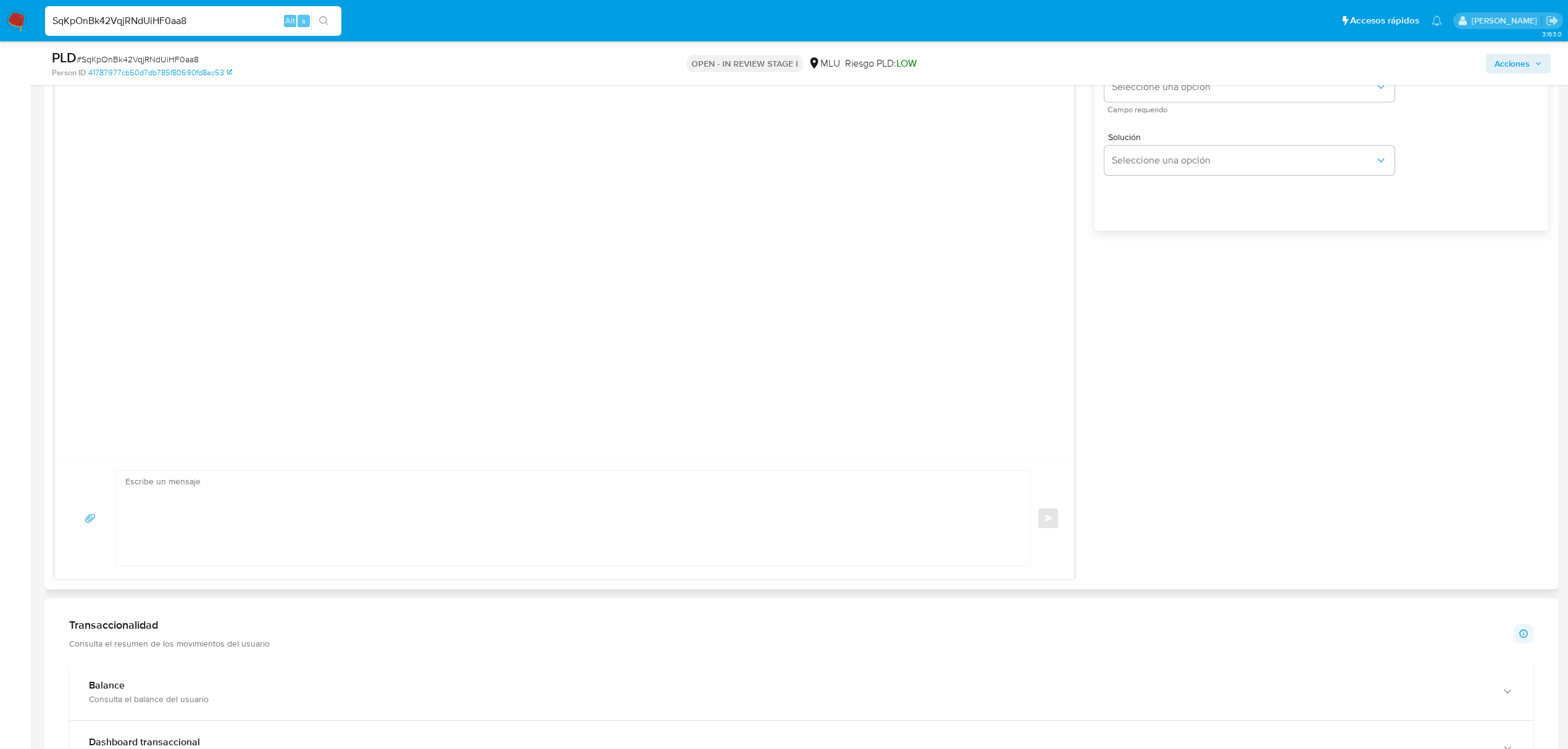
click at [726, 366] on div at bounding box center [565, 206] width 1019 height 502
click at [523, 546] on textarea at bounding box center [570, 519] width 890 height 95
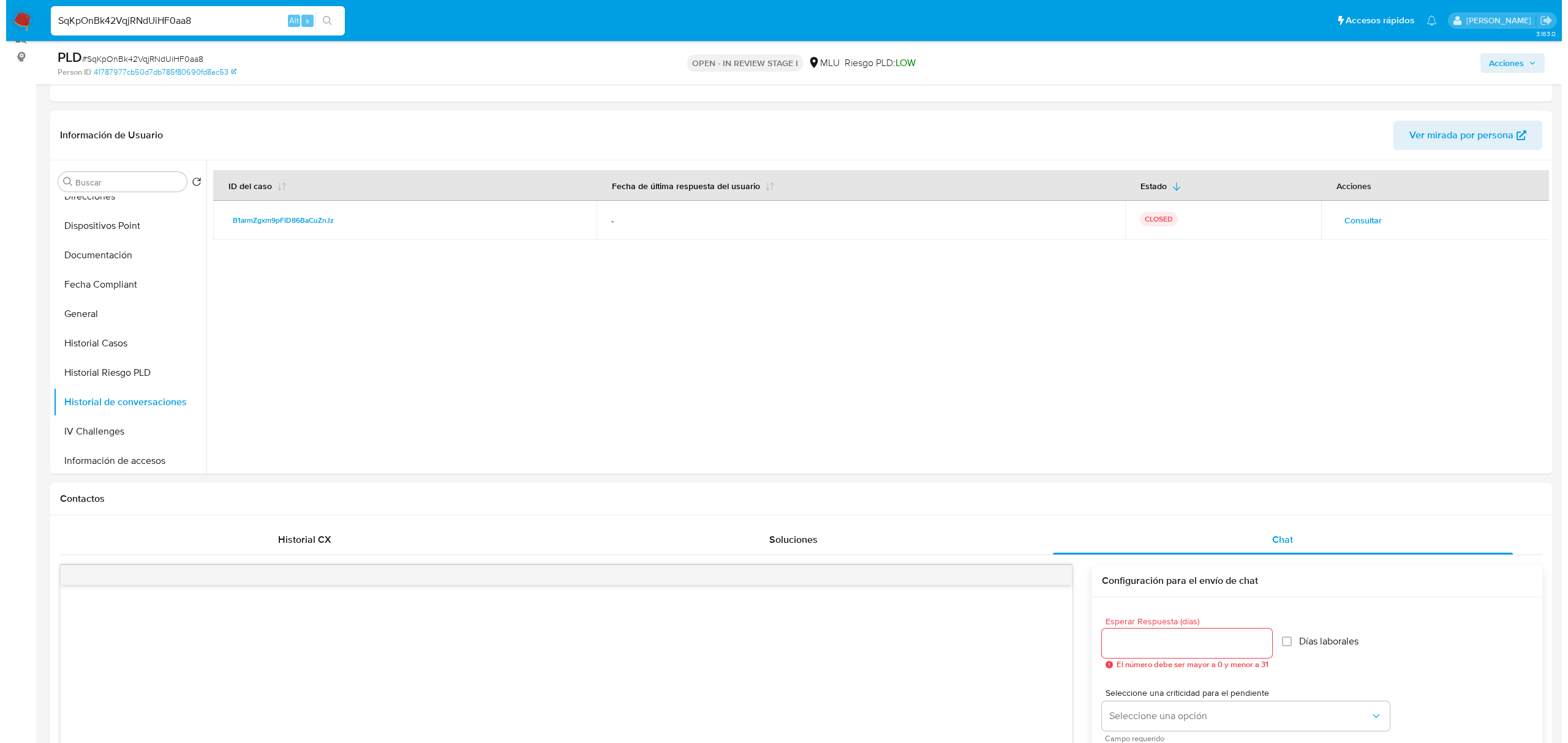
scroll to position [145, 0]
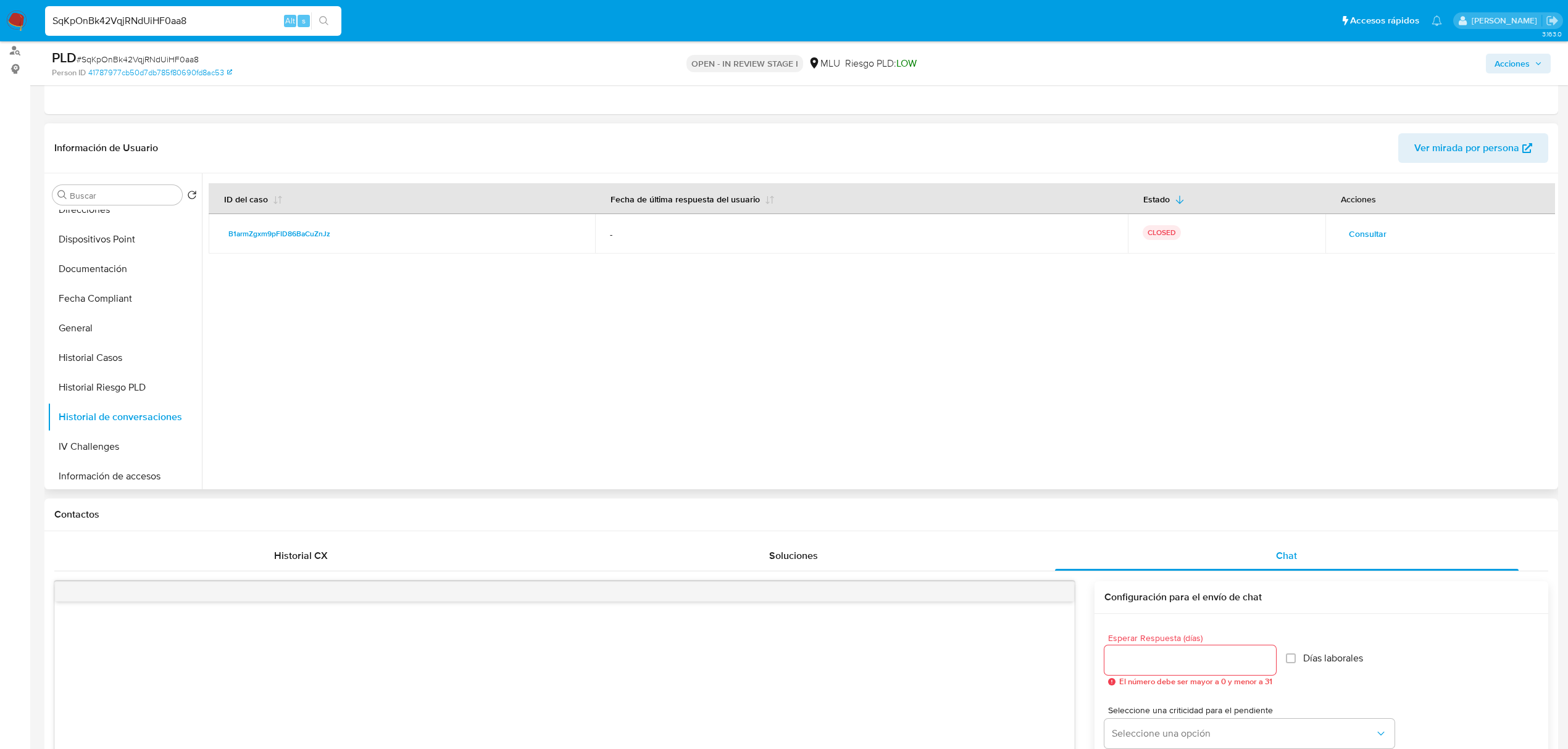
click at [1340, 241] on div "Consultar" at bounding box center [1440, 234] width 201 height 20
click at [1358, 237] on span "Consultar" at bounding box center [1367, 234] width 37 height 17
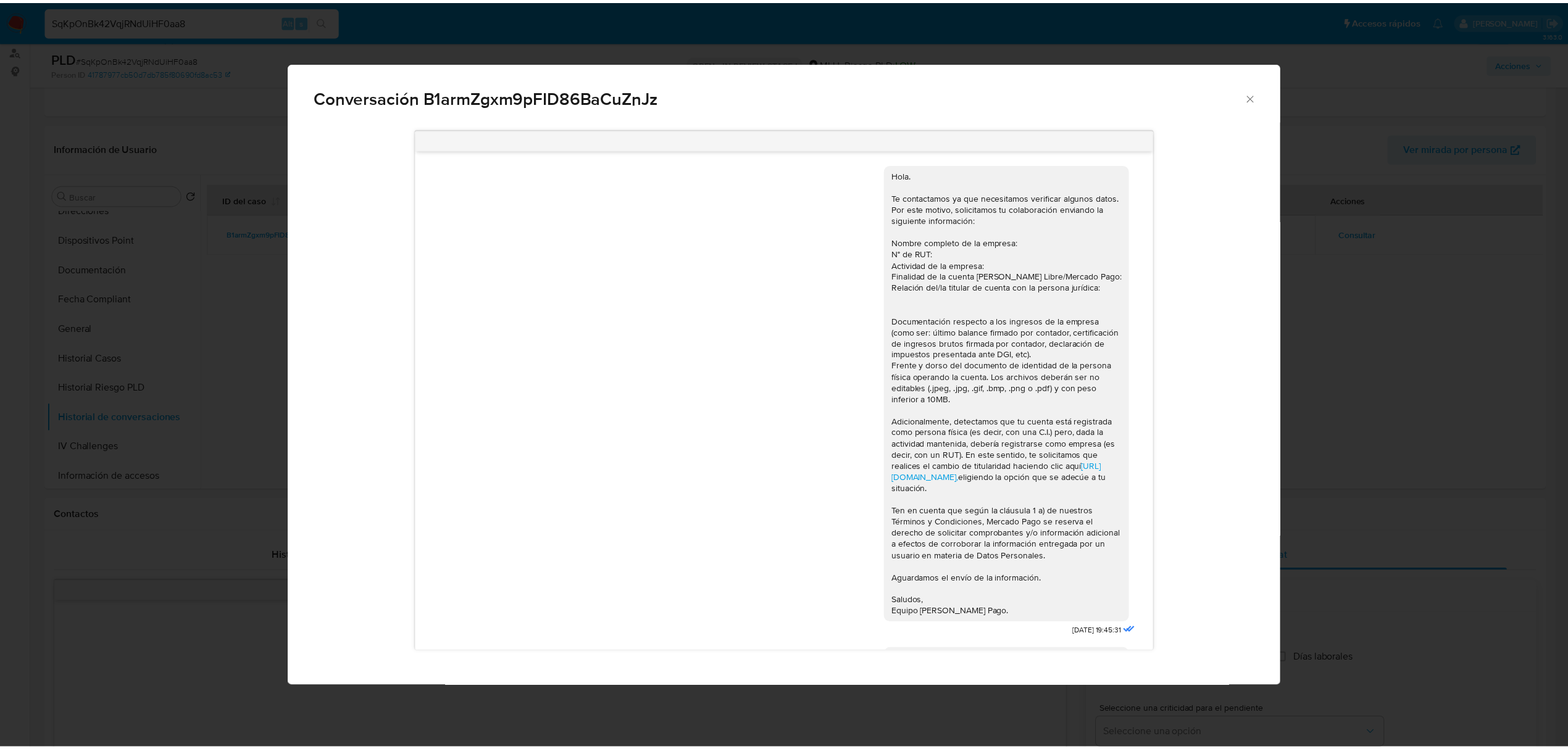
scroll to position [1141, 0]
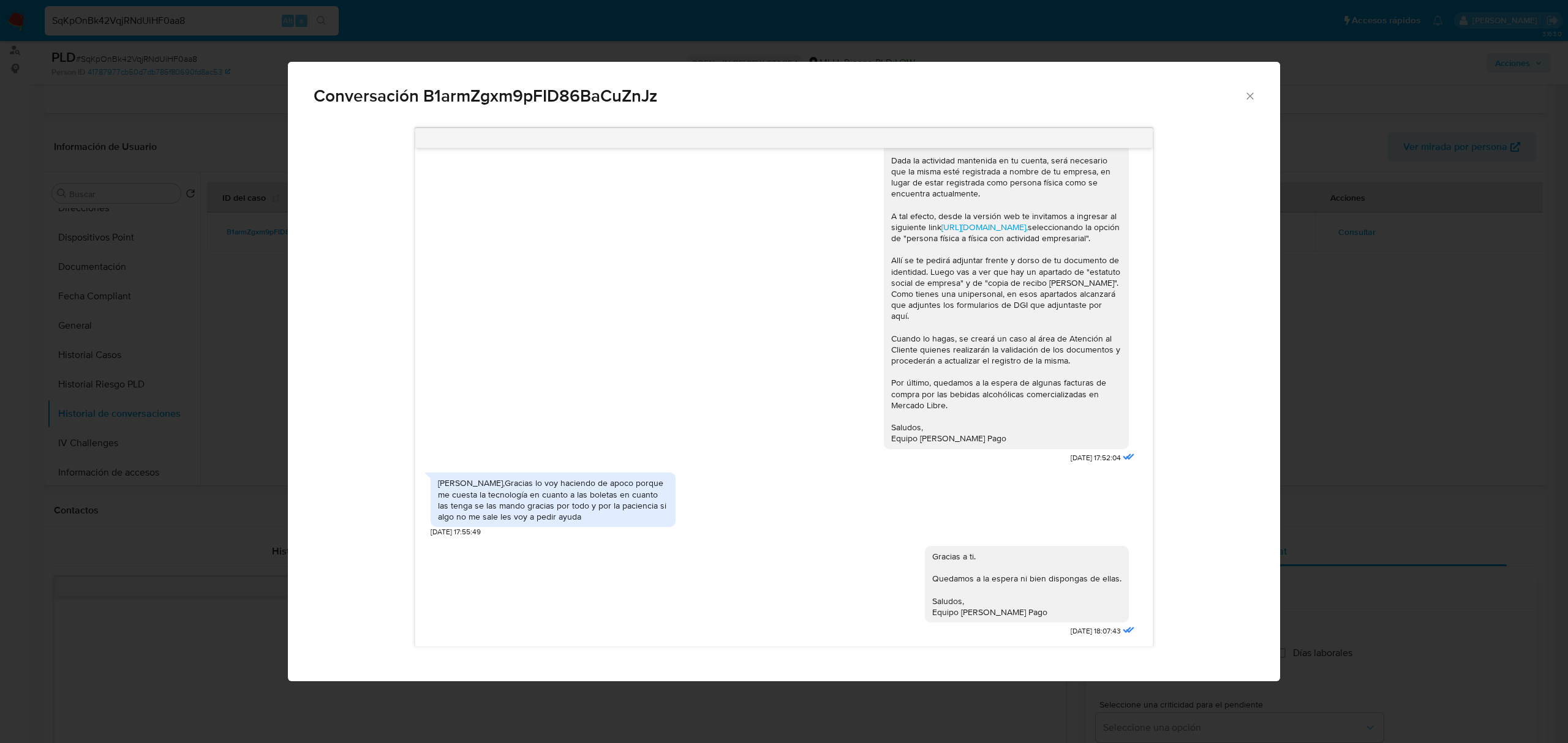
click at [1444, 372] on div "Conversación B1armZgxm9pFID86BaCuZnJz https://www.mercadolibre.com.uy/ayuda/Tra…" at bounding box center [784, 372] width 1568 height 743
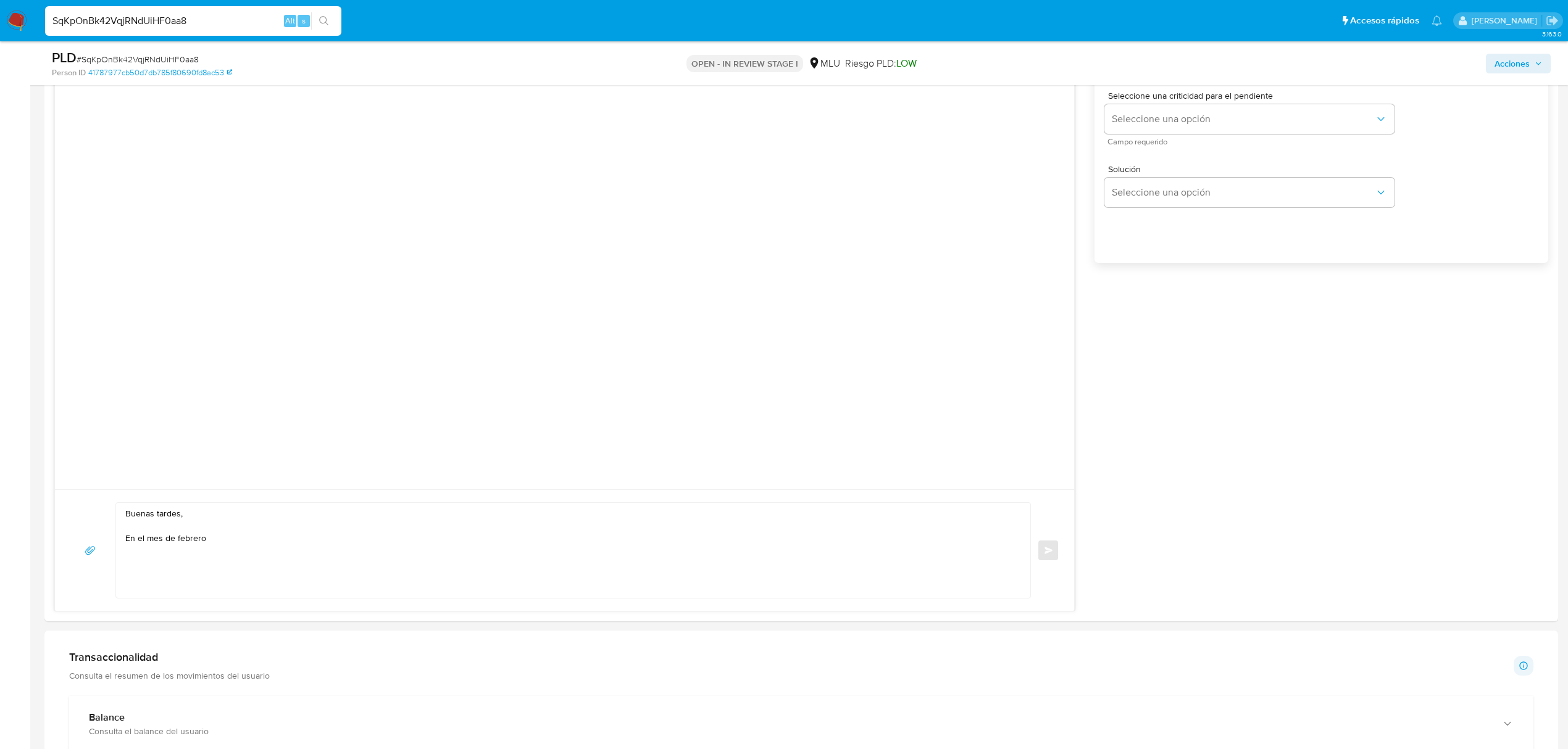
scroll to position [765, 0]
drag, startPoint x: 285, startPoint y: 541, endPoint x: 86, endPoint y: 553, distance: 199.4
click at [86, 553] on div "Buenas tardes, En el mes de febrero Enviar" at bounding box center [565, 547] width 989 height 96
click at [279, 562] on textarea "Buenas tardes, Nos ponemos en contacto nuevamente contigo, ya que, en el mes de…" at bounding box center [570, 547] width 890 height 95
click at [998, 545] on textarea "Buenas tardes, Nos ponemos en contacto nuevamente contigo, ya que, en el mes de…" at bounding box center [570, 547] width 890 height 95
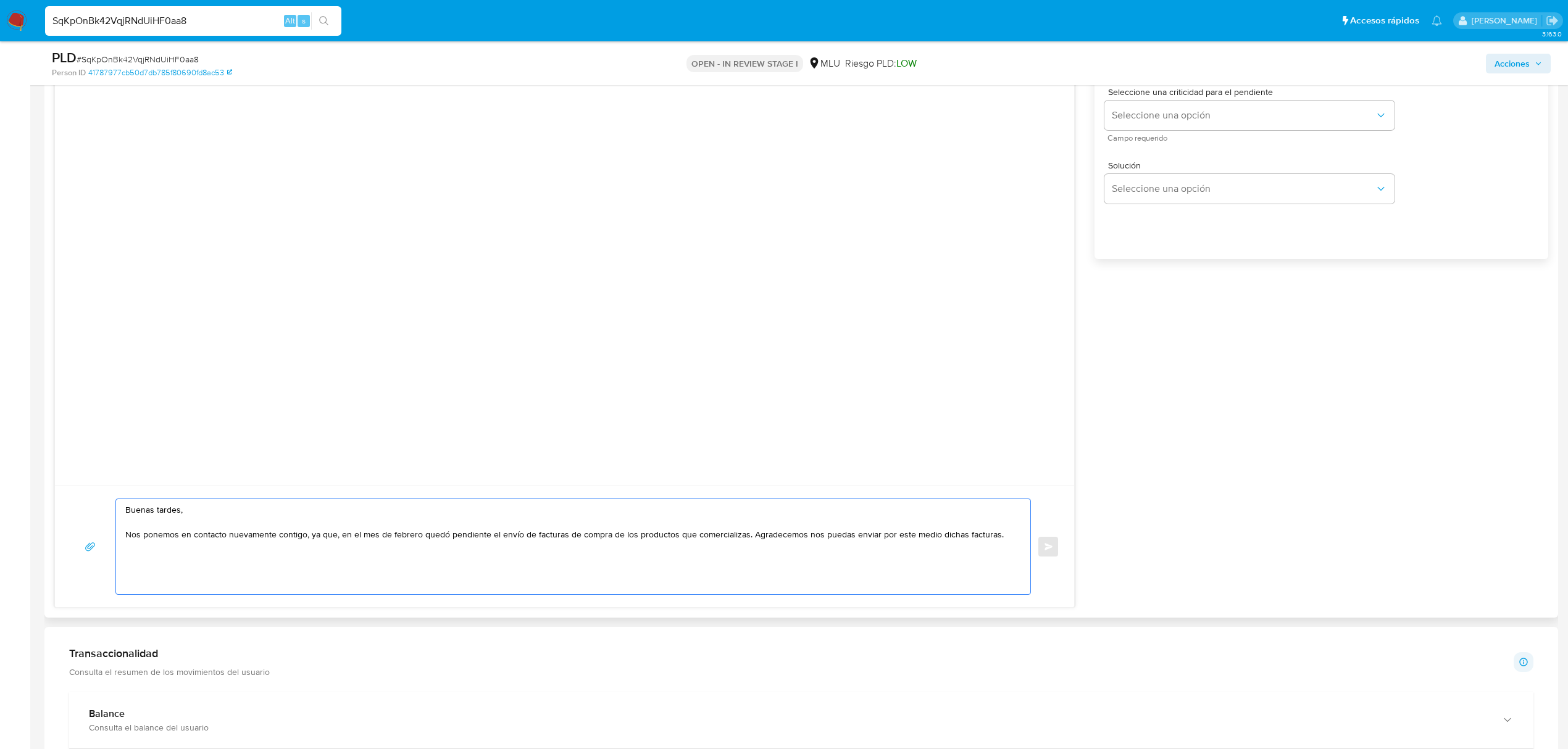
paste textarea "Ten en cuenta que según la cláusula 1 a) de nuestros Términos y Condiciones, Me…"
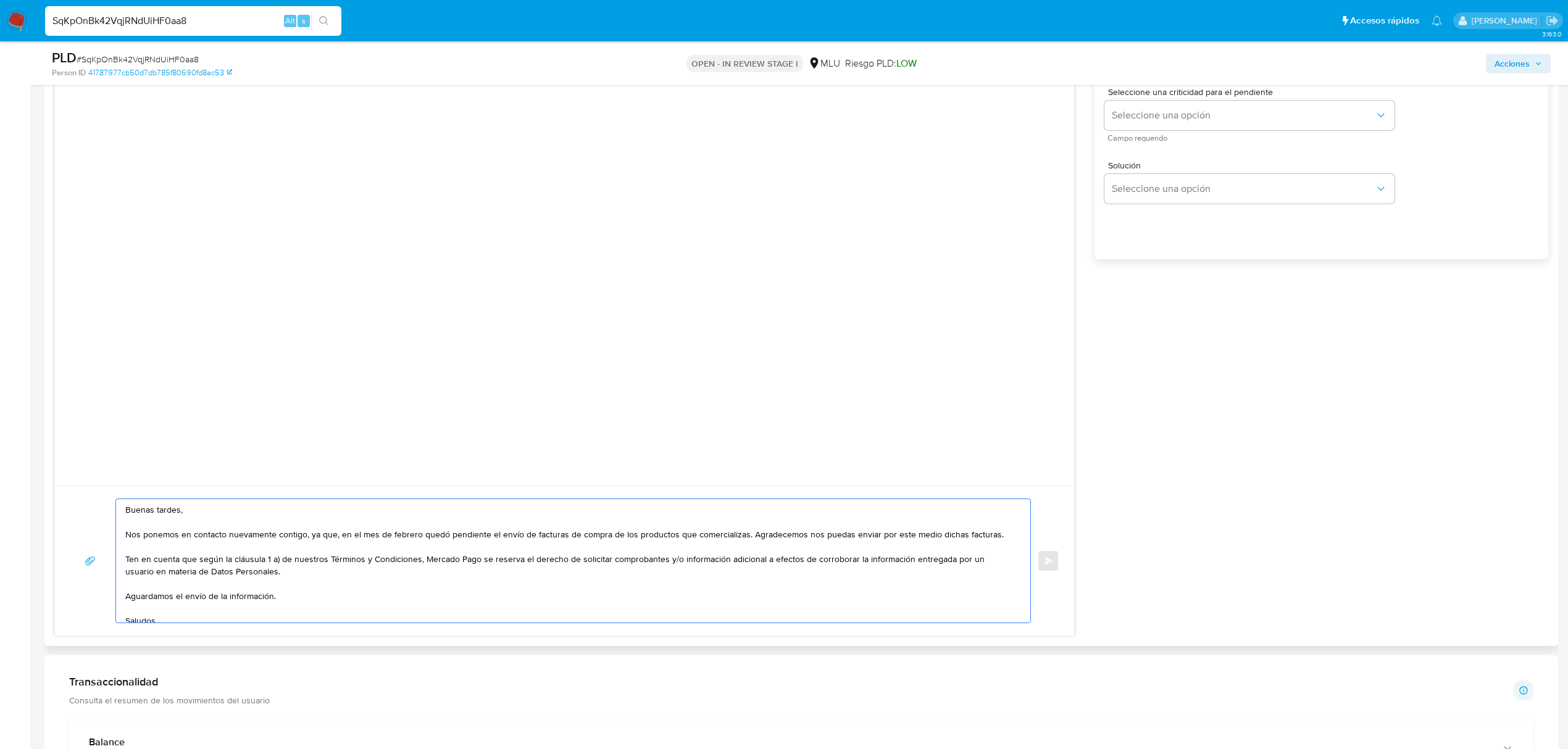
scroll to position [30, 0]
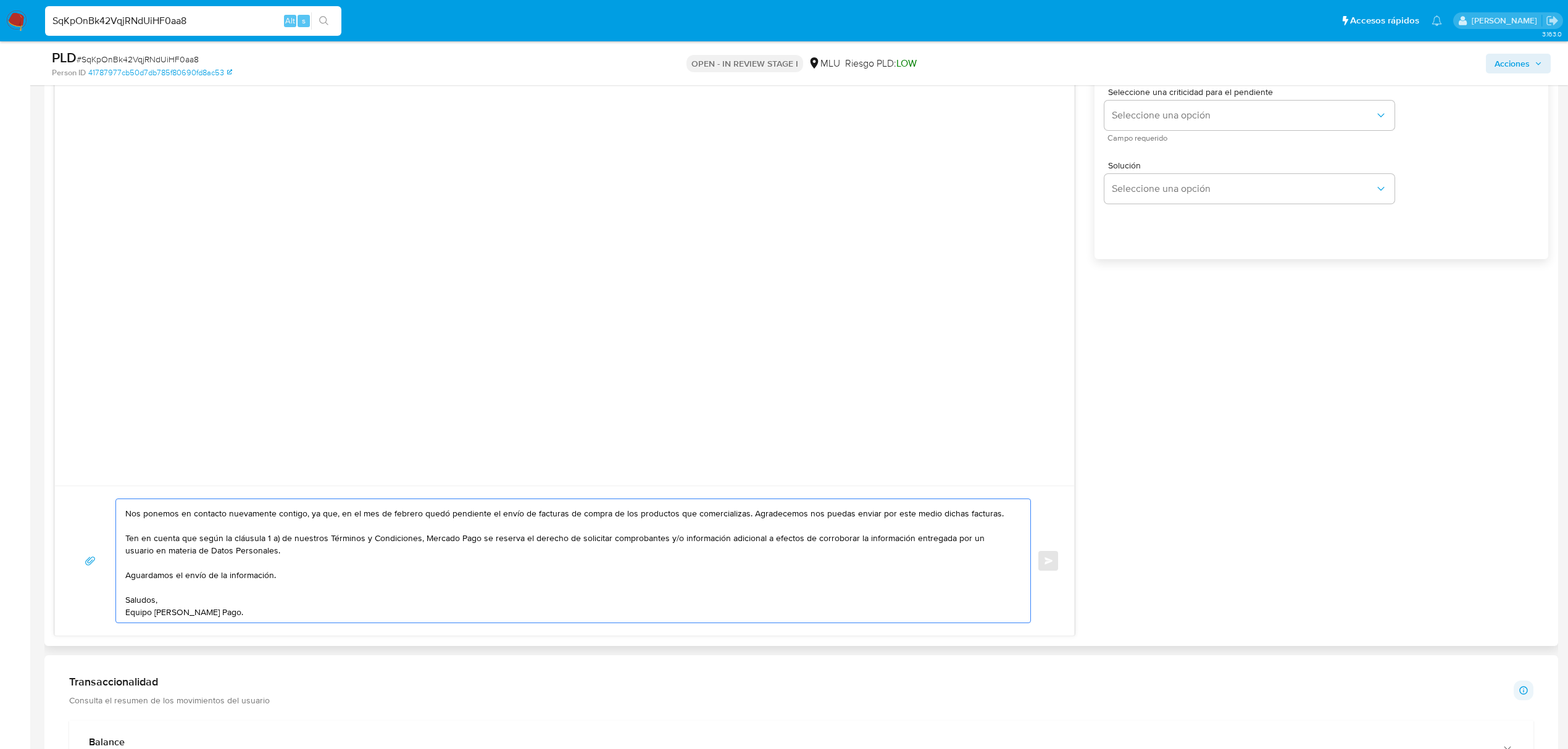
click at [251, 566] on textarea "Buenas tardes, Nos ponemos en contacto nuevamente contigo, ya que, en el mes de…" at bounding box center [570, 560] width 890 height 123
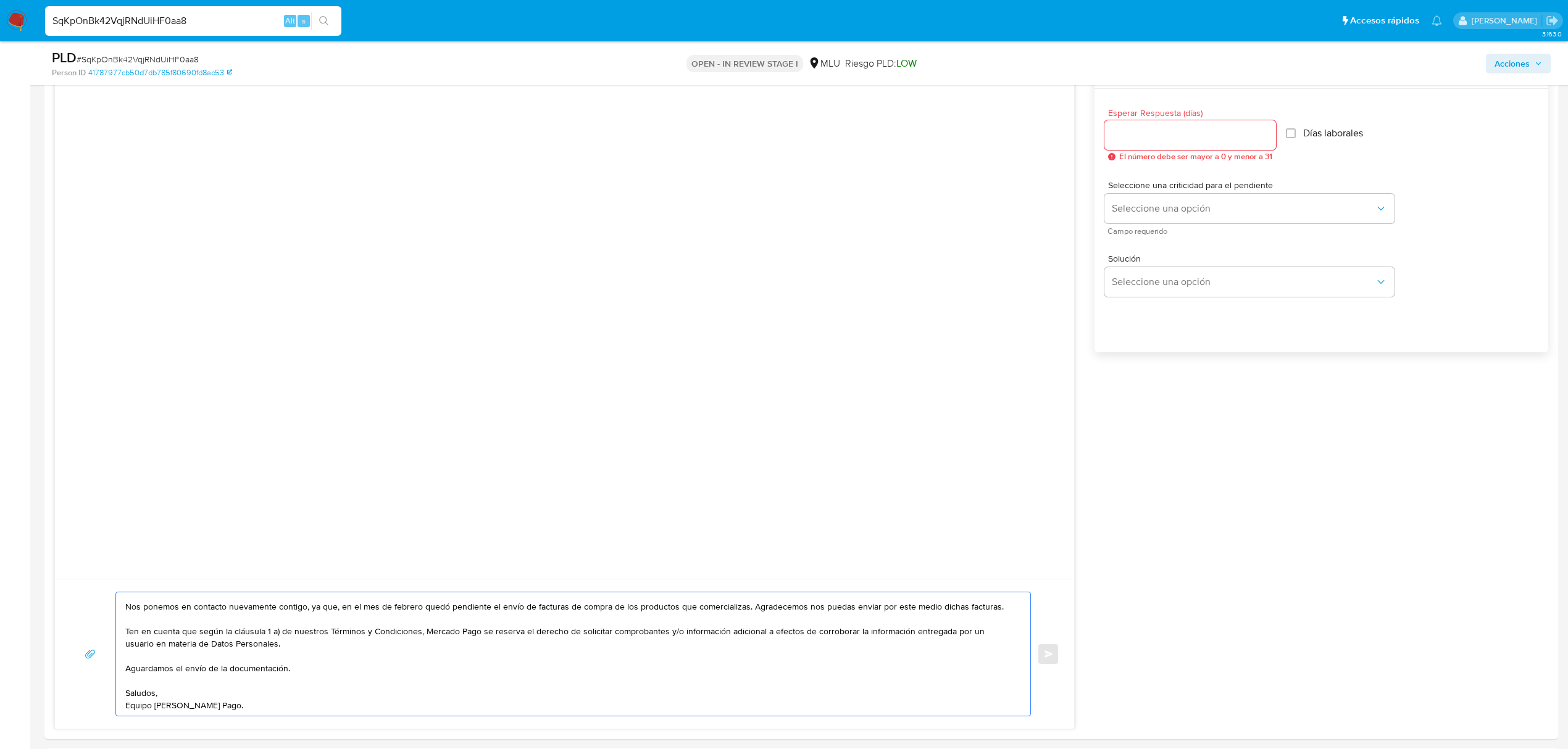
scroll to position [652, 0]
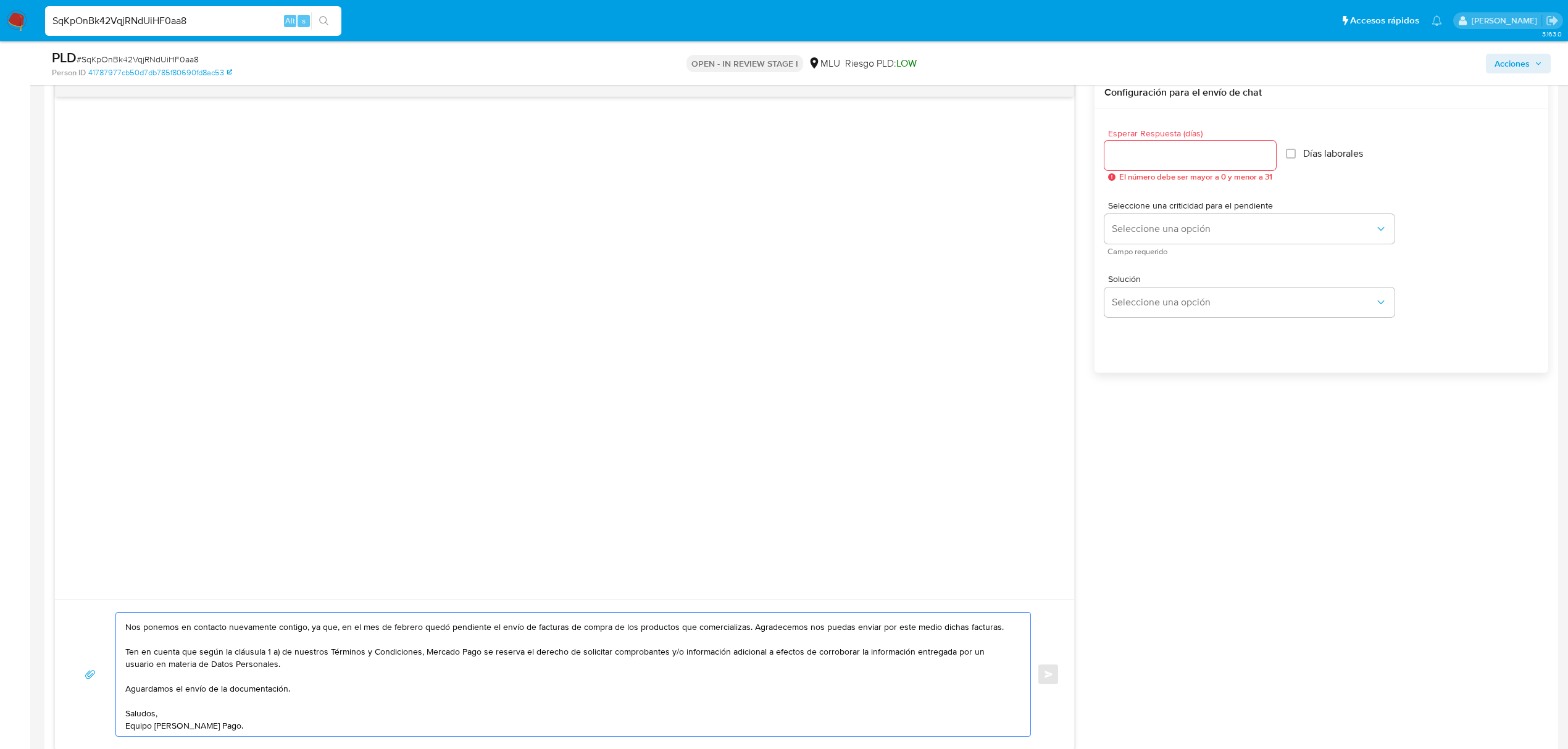
type textarea "Buenas tardes, Nos ponemos en contacto nuevamente contigo, ya que, en el mes de…"
click at [1134, 154] on input "Esperar Respuesta (días)" at bounding box center [1190, 155] width 171 height 16
type input "3"
click at [1160, 241] on button "Seleccione una opción" at bounding box center [1249, 229] width 290 height 30
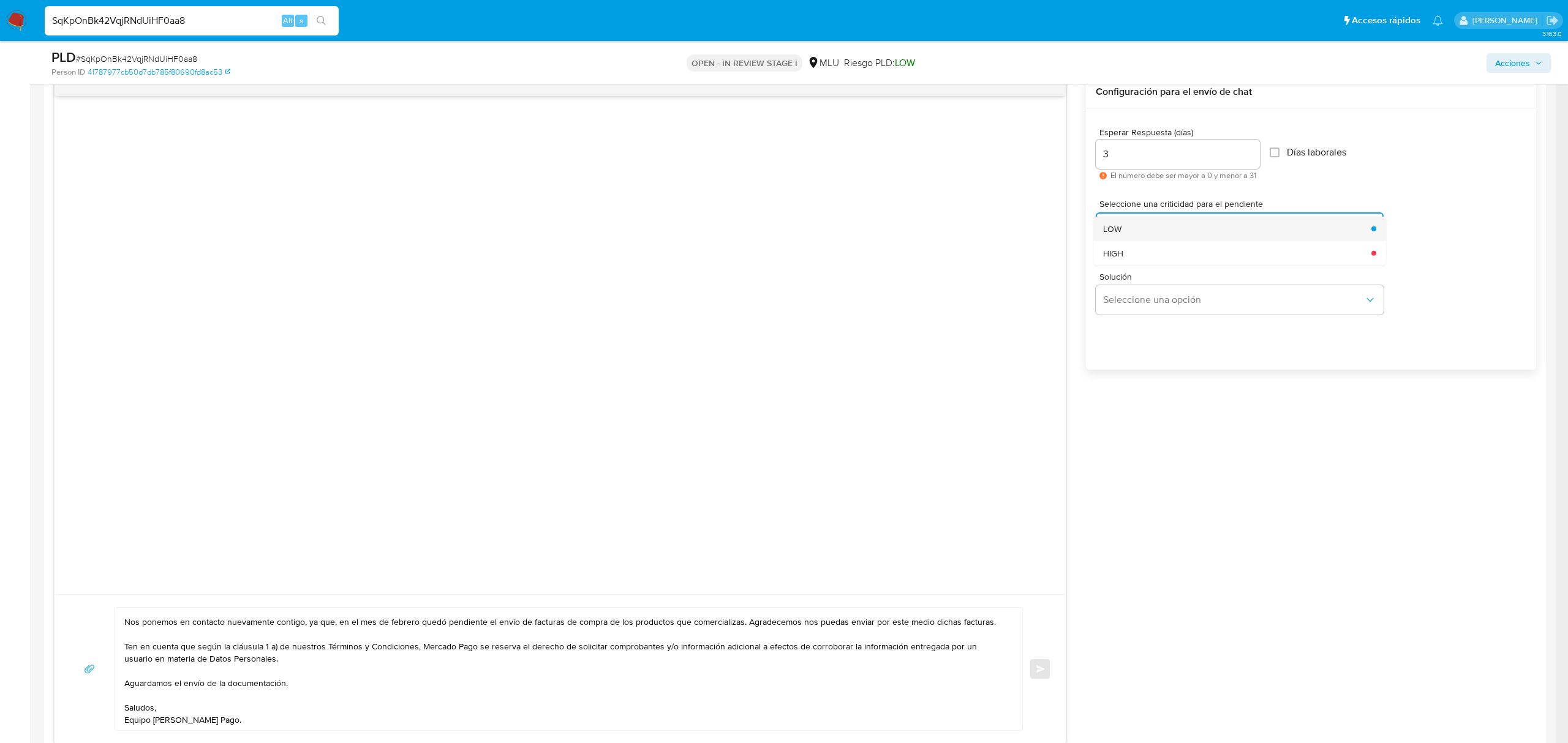
click at [1191, 230] on div "LOW" at bounding box center [1233, 228] width 261 height 25
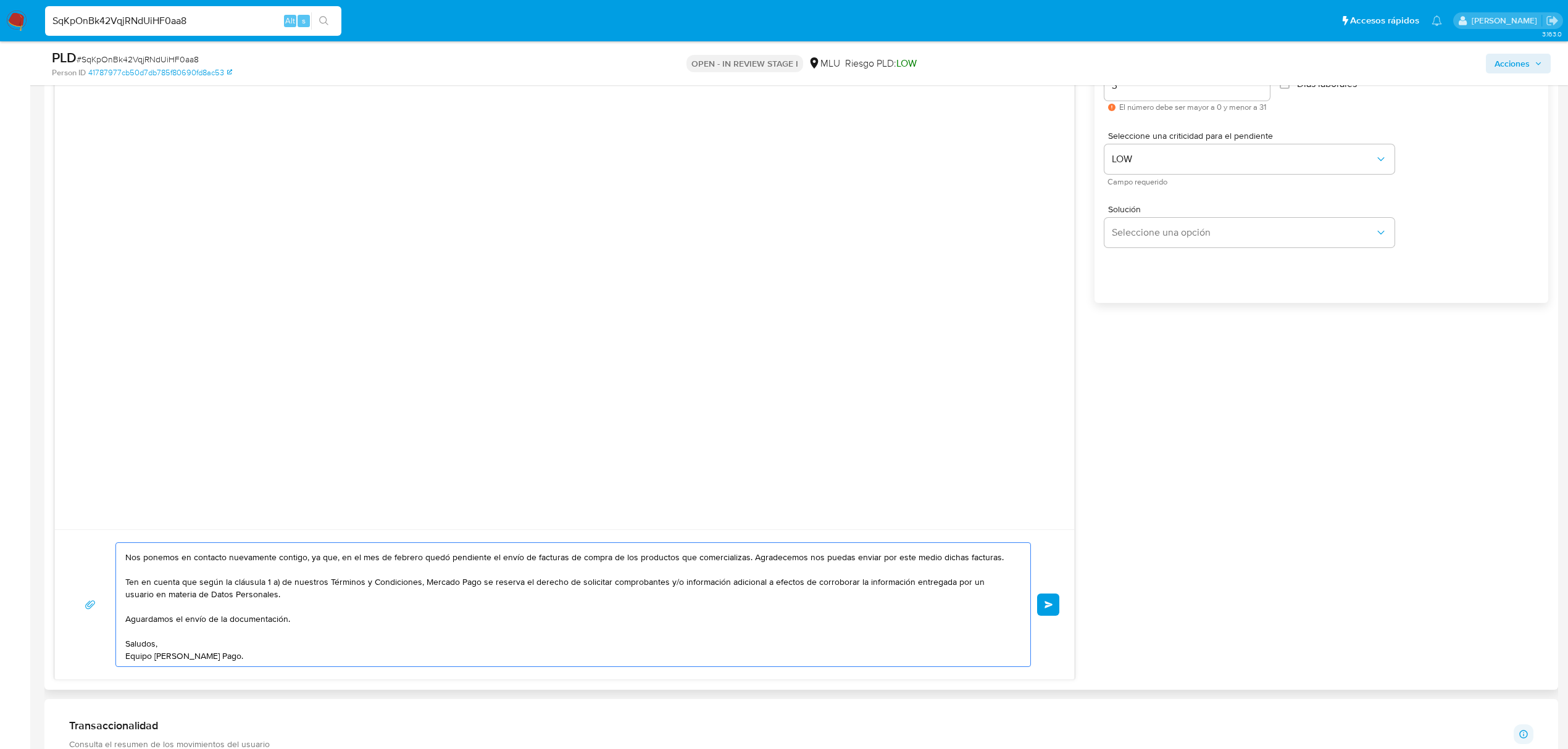
scroll to position [33, 0]
click at [1050, 612] on button "Enviar" at bounding box center [1048, 604] width 22 height 22
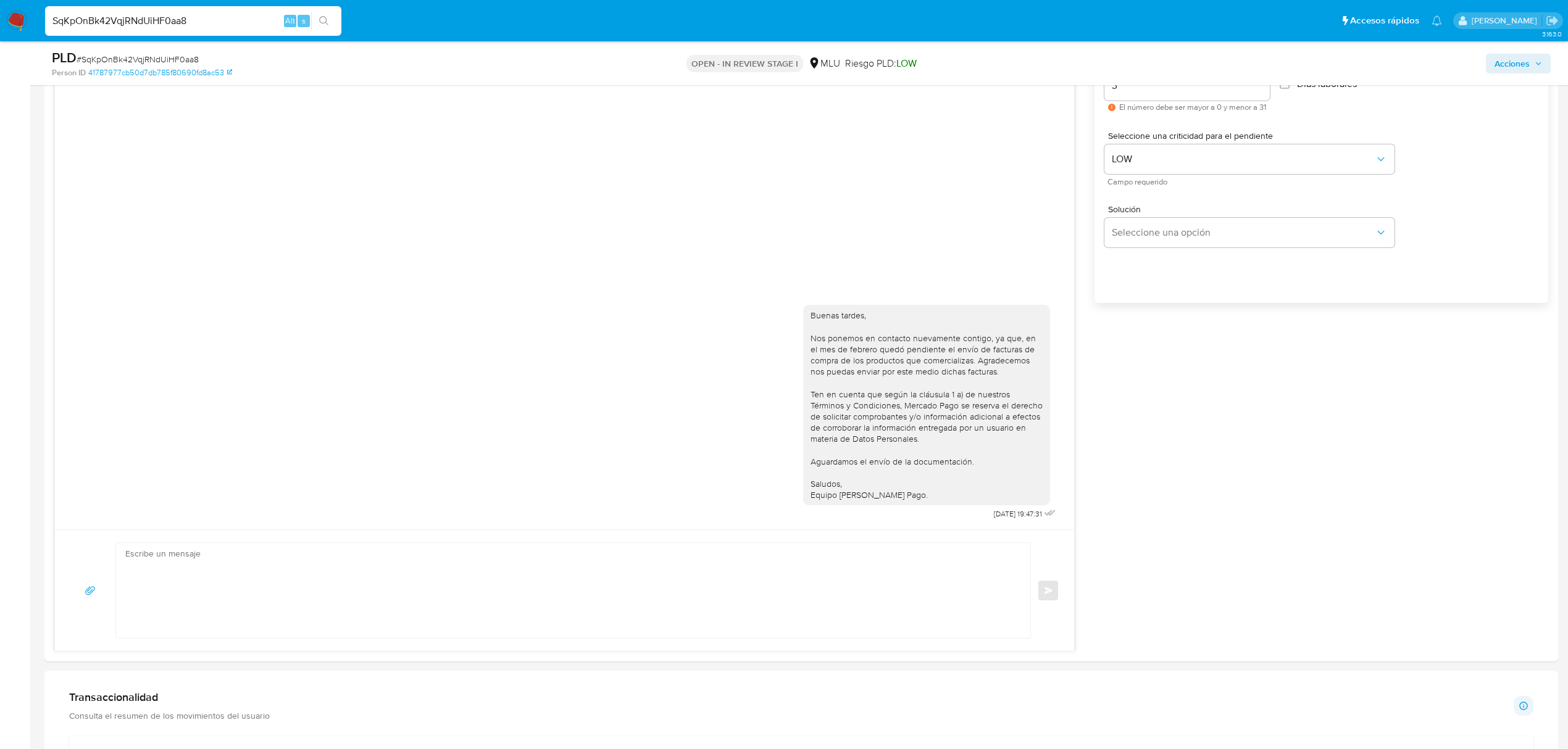
scroll to position [0, 0]
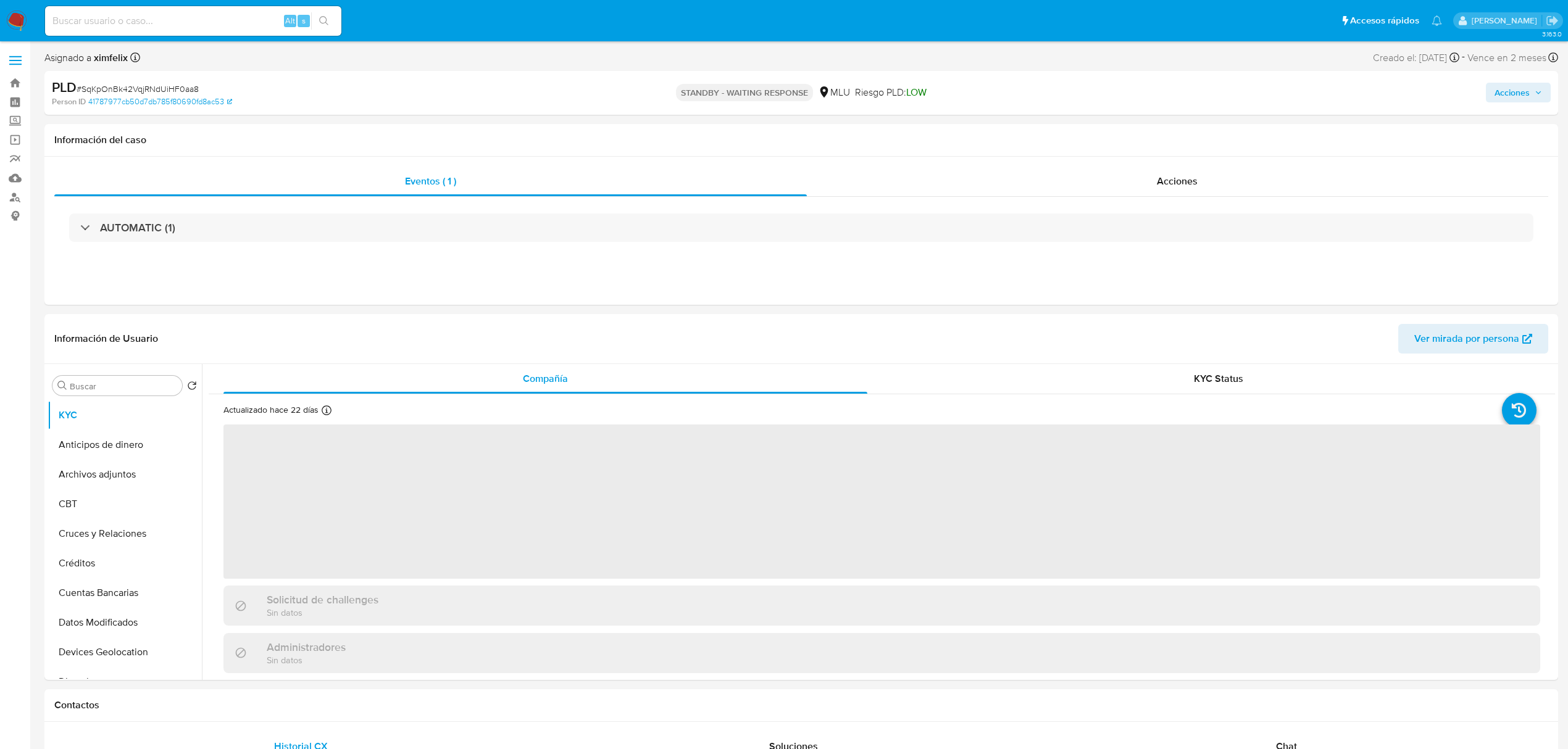
select select "10"
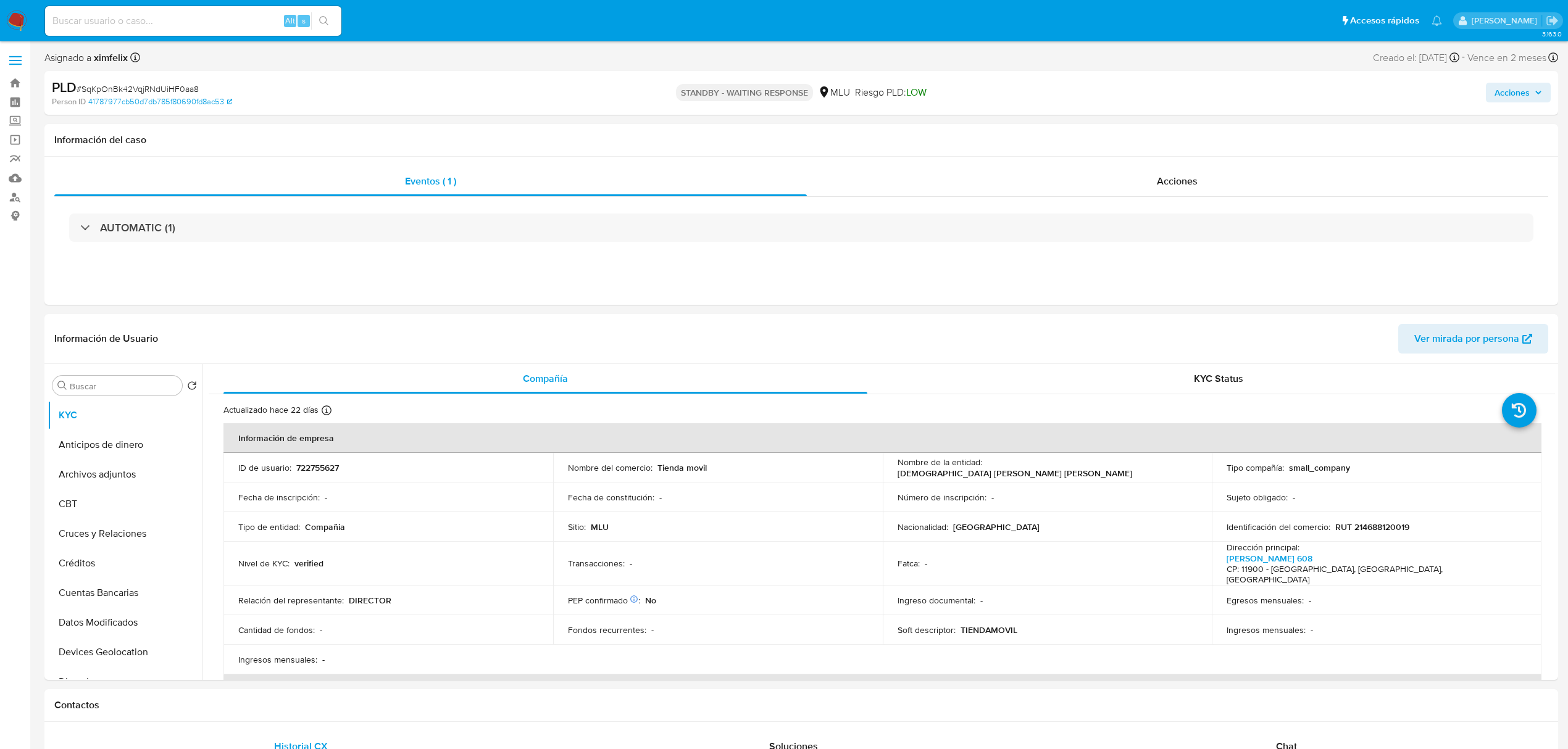
click at [178, 13] on input at bounding box center [193, 20] width 297 height 16
paste input "80jNU5DmEHBMjK1o9gEWTmbE"
type input "80jNU5DmEHBMjK1o9gEWTmbE"
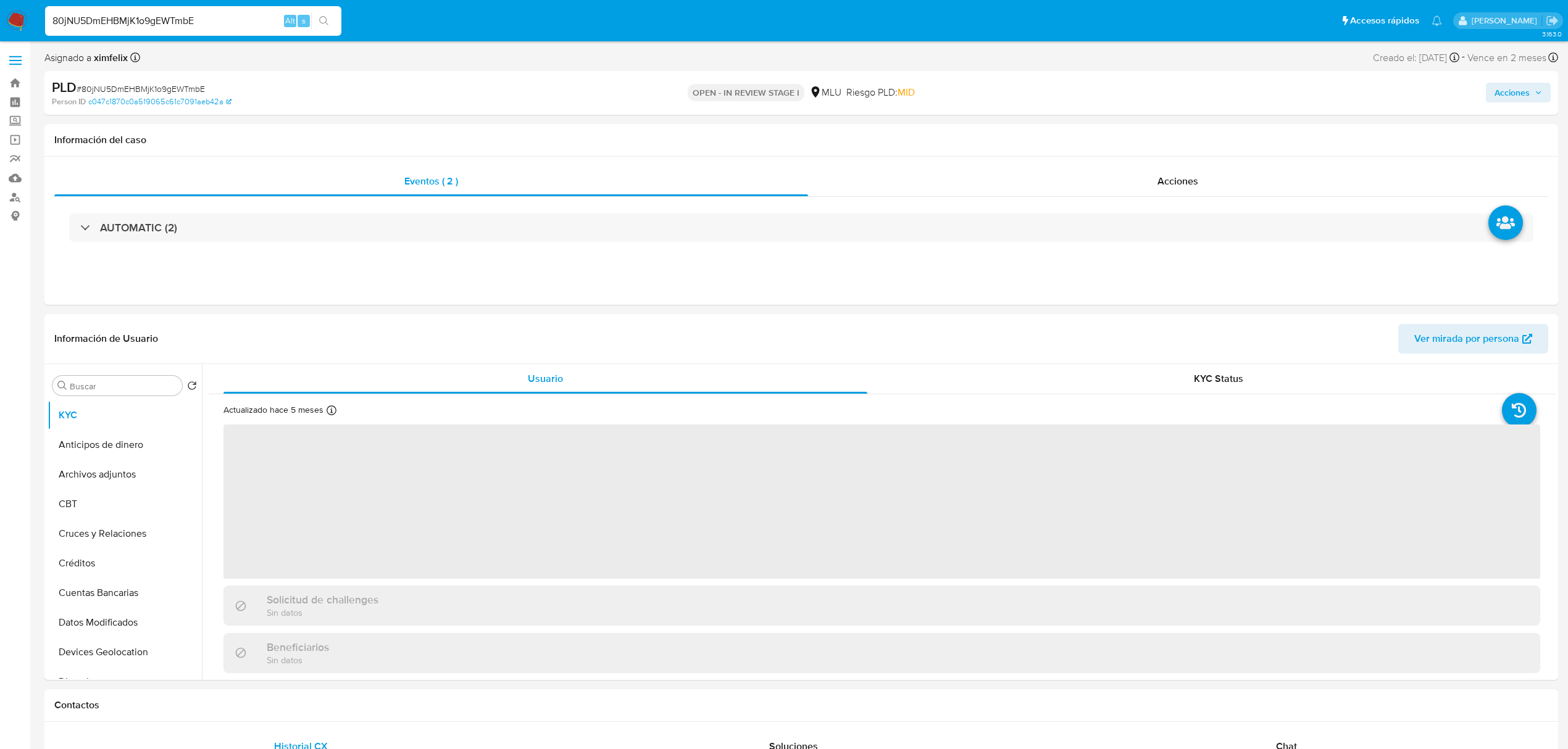
click at [15, 26] on img at bounding box center [17, 21] width 21 height 21
select select "10"
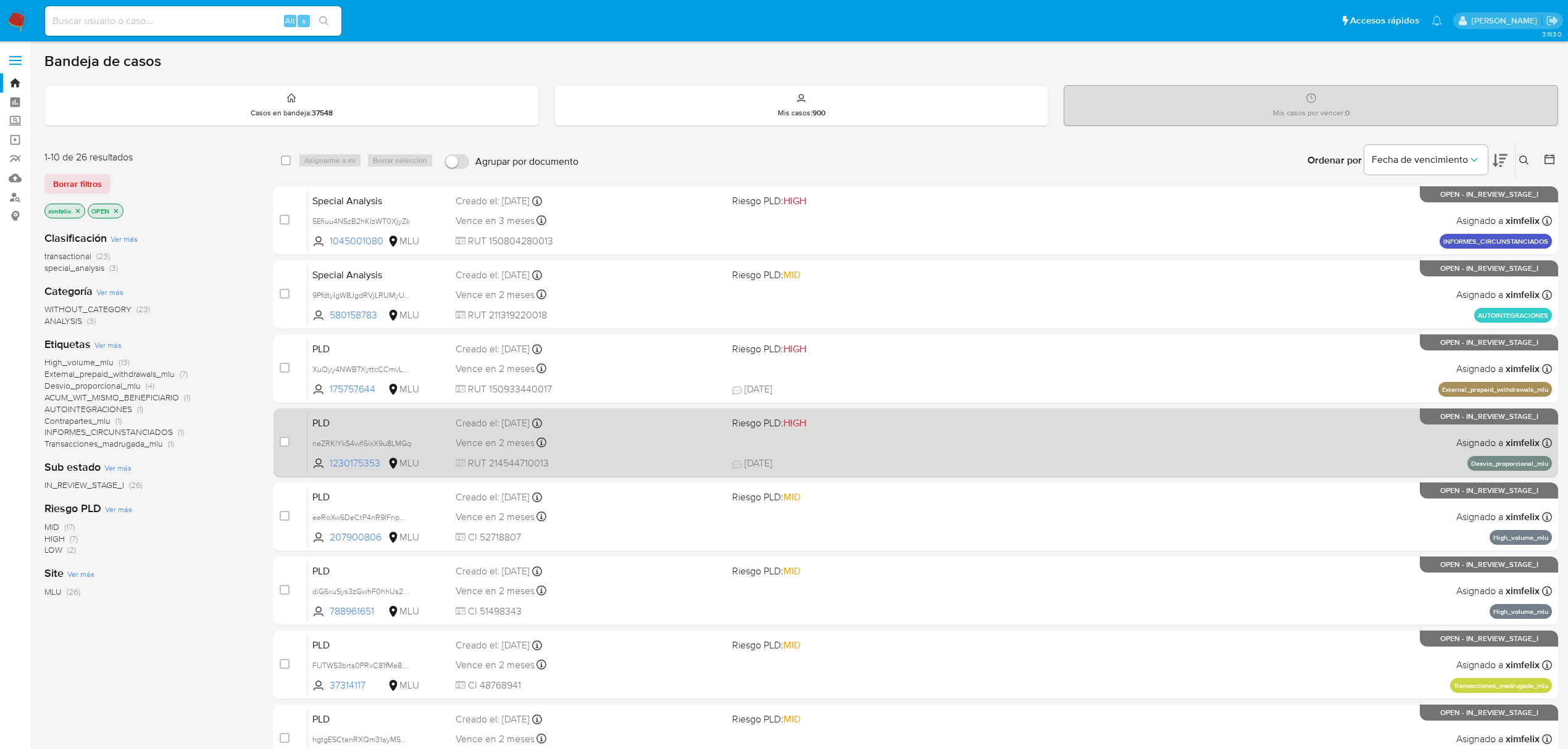
click at [978, 452] on div "PLD neZRKlYkS4wflSixX9u8LMGq 1230175353 MLU Riesgo PLD: HIGH Creado el: [DATE] …" at bounding box center [930, 442] width 1245 height 62
click at [927, 423] on span "Riesgo PLD: HIGH" at bounding box center [866, 421] width 267 height 16
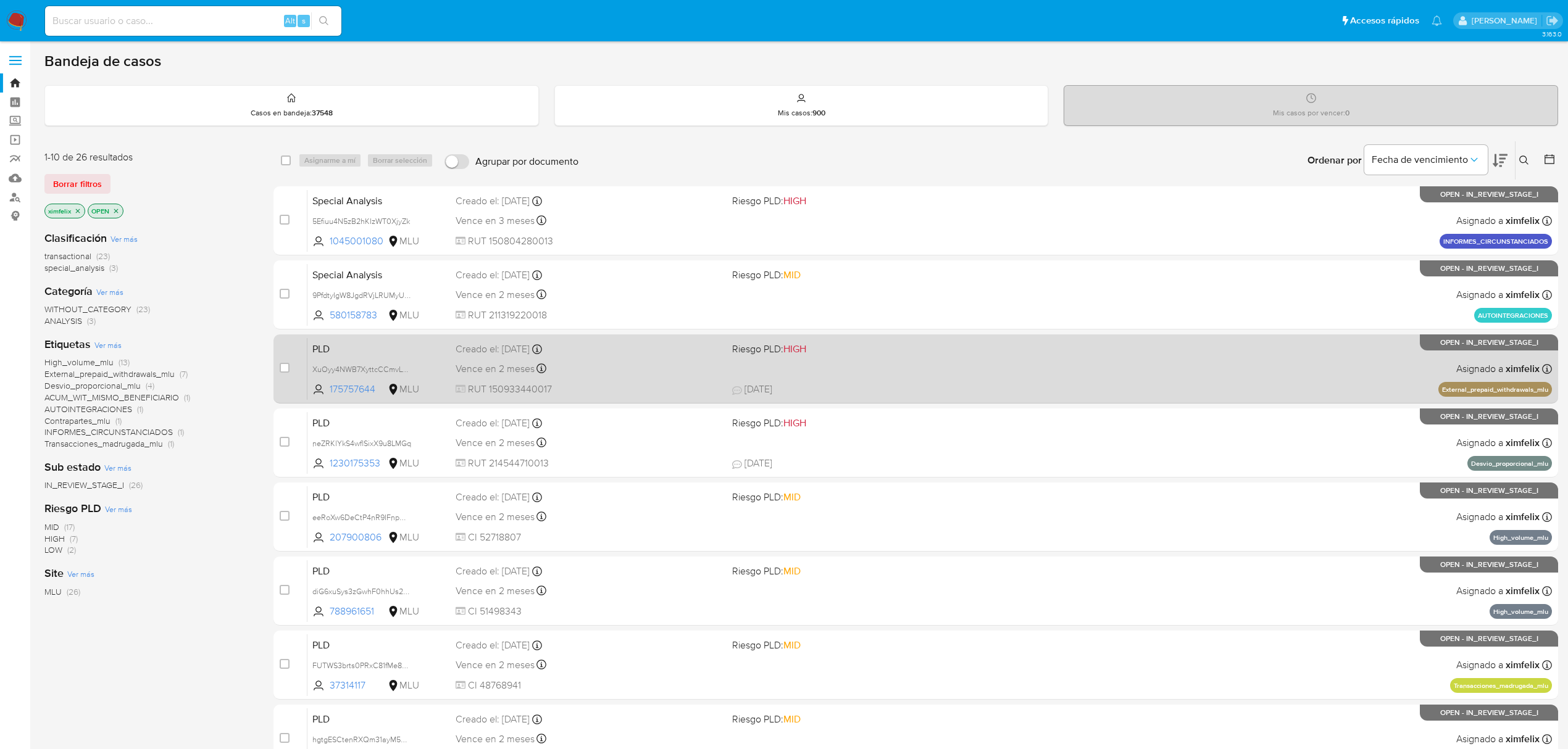
click at [918, 368] on span at bounding box center [866, 368] width 267 height 3
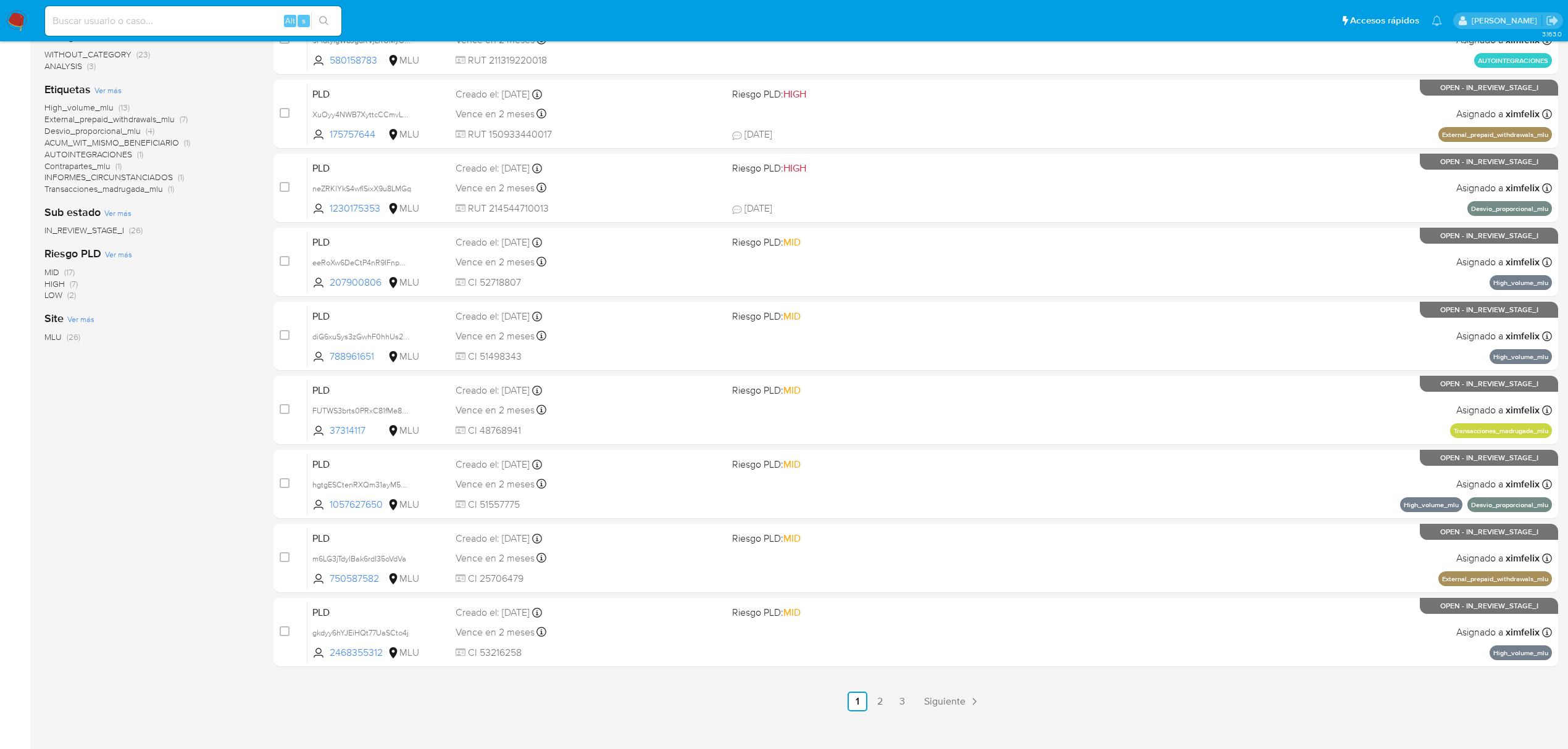
scroll to position [269, 0]
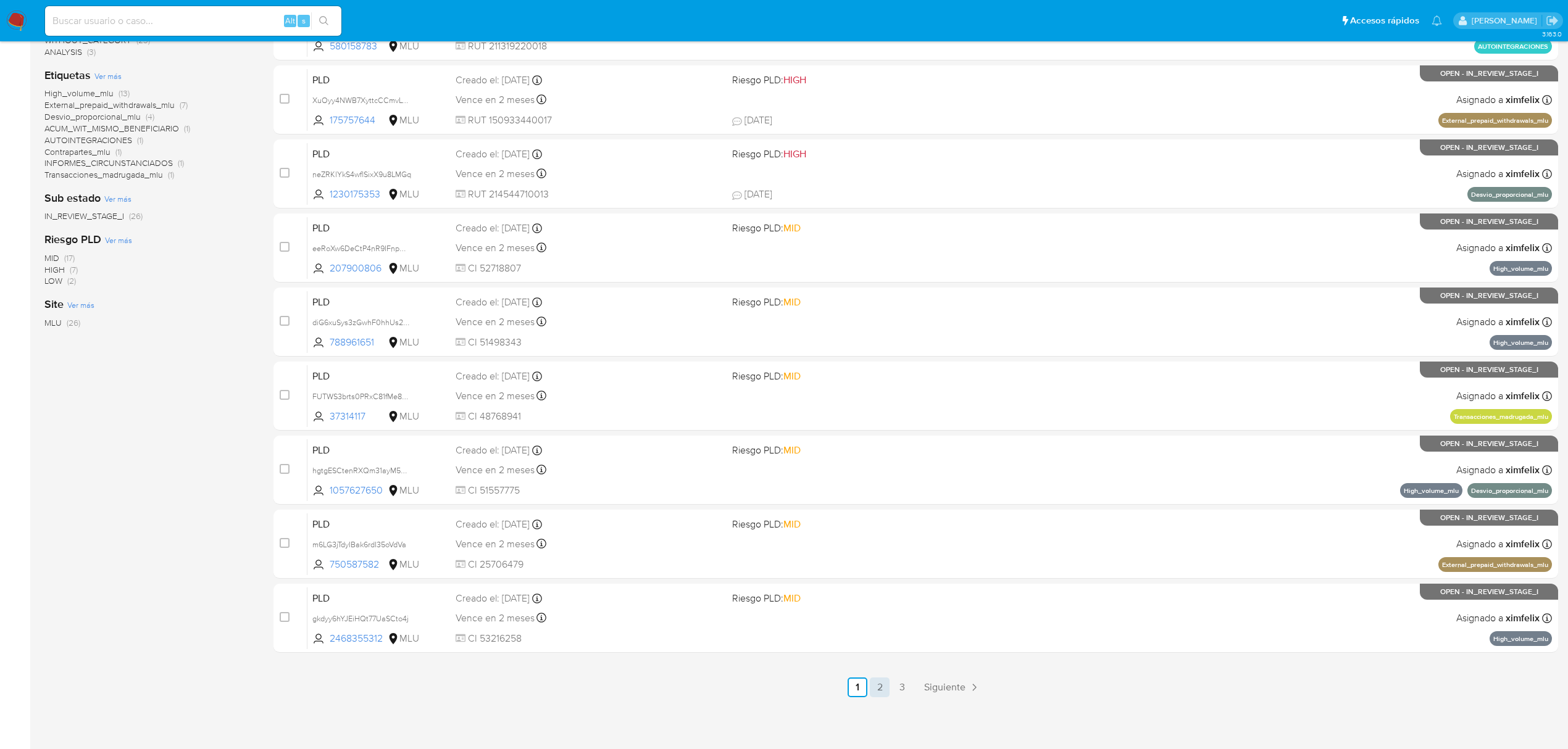
click at [875, 684] on link "2" at bounding box center [880, 687] width 20 height 20
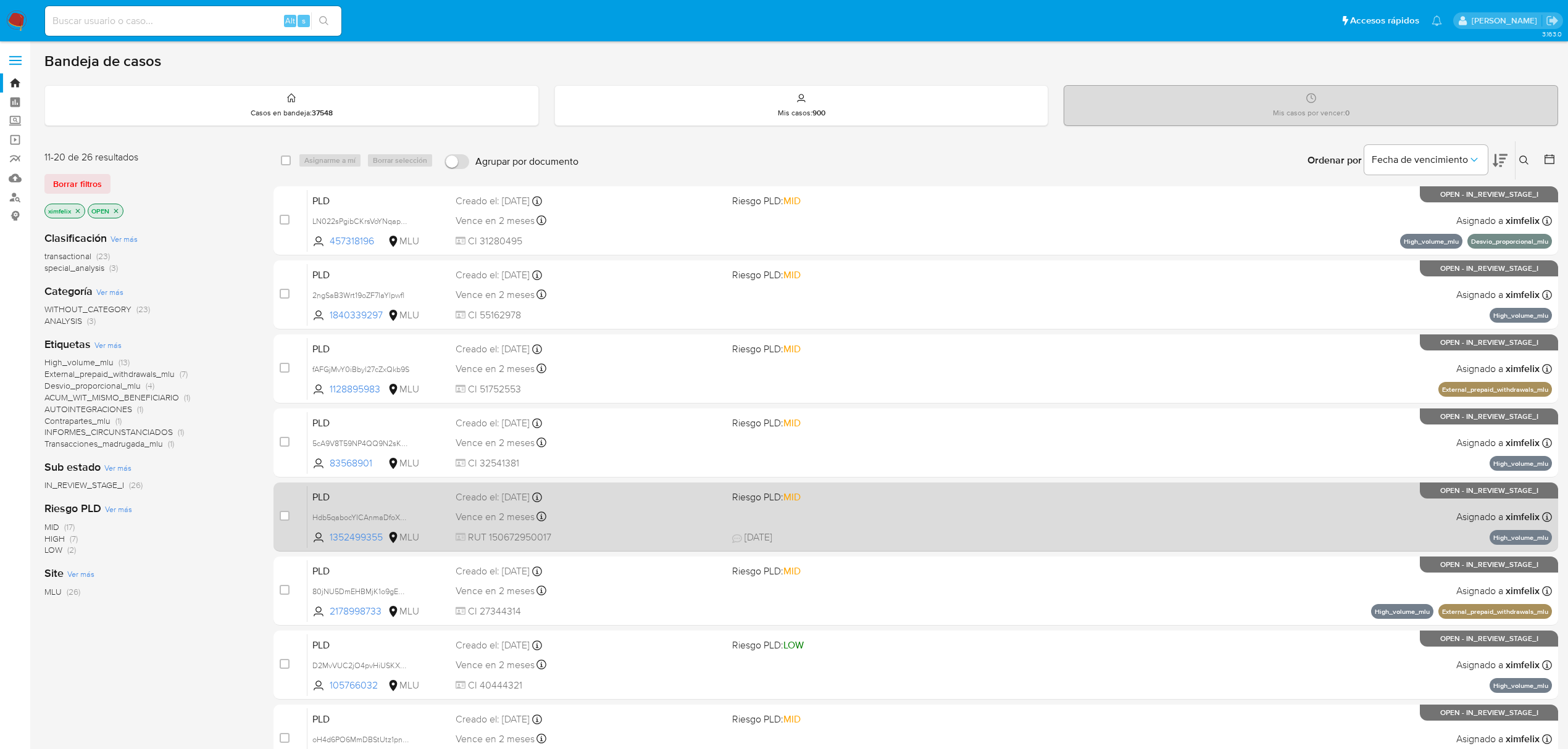
click at [1287, 529] on div "PLD Hdb5qabocYICAnmaDfoXGdNN 1352499355 MLU Riesgo PLD: MID Creado el: 12/09/20…" at bounding box center [930, 517] width 1245 height 62
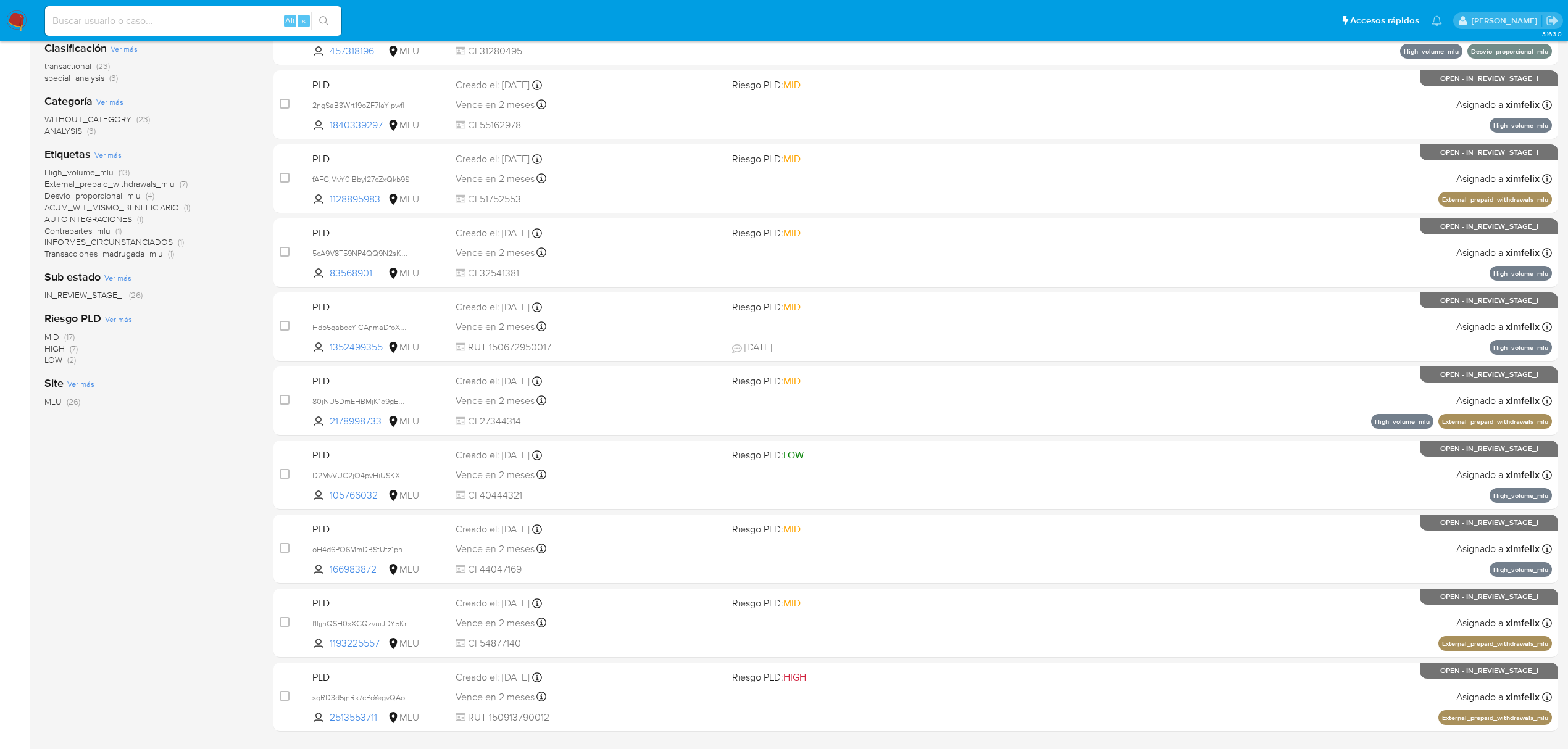
scroll to position [269, 0]
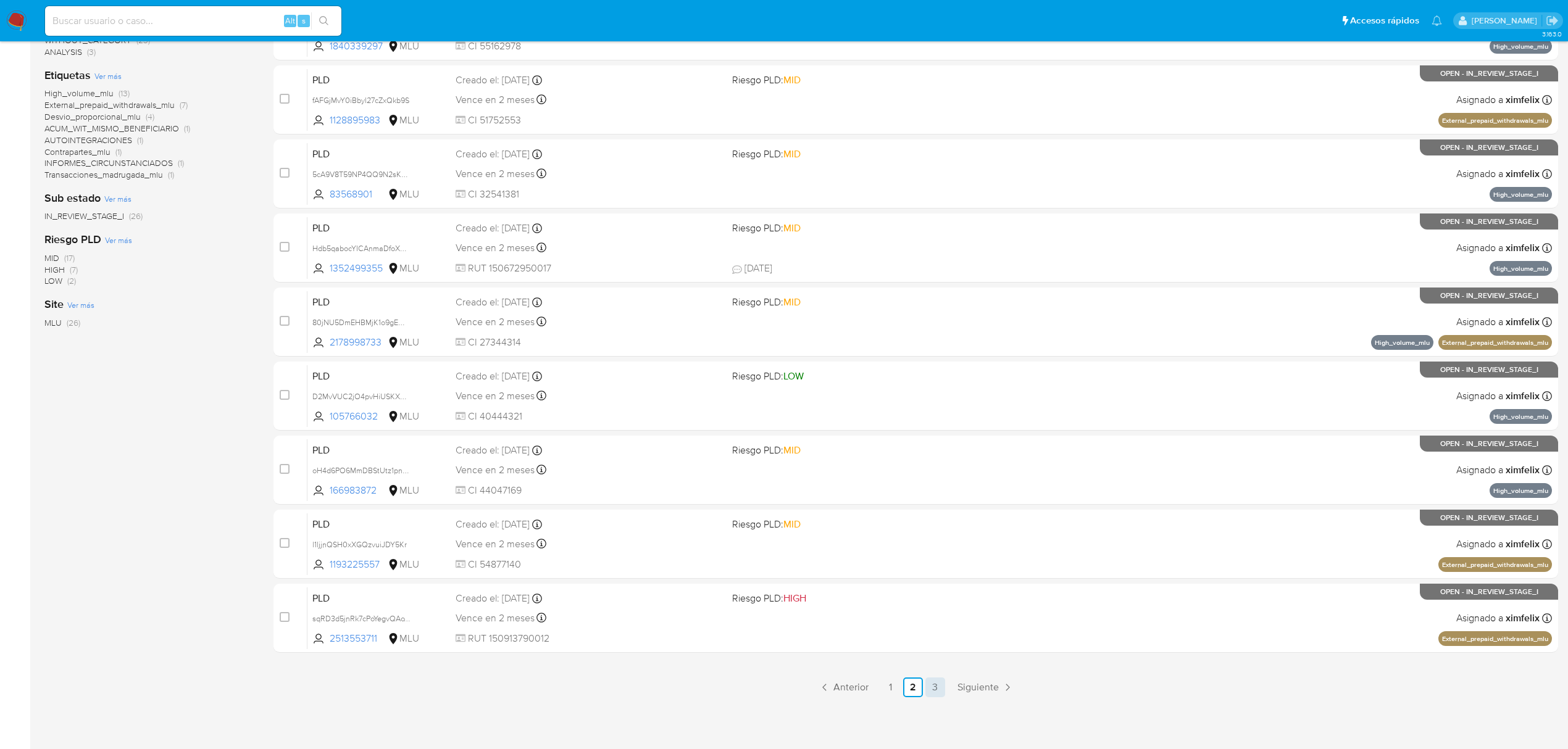
click at [926, 679] on link "3" at bounding box center [935, 687] width 20 height 20
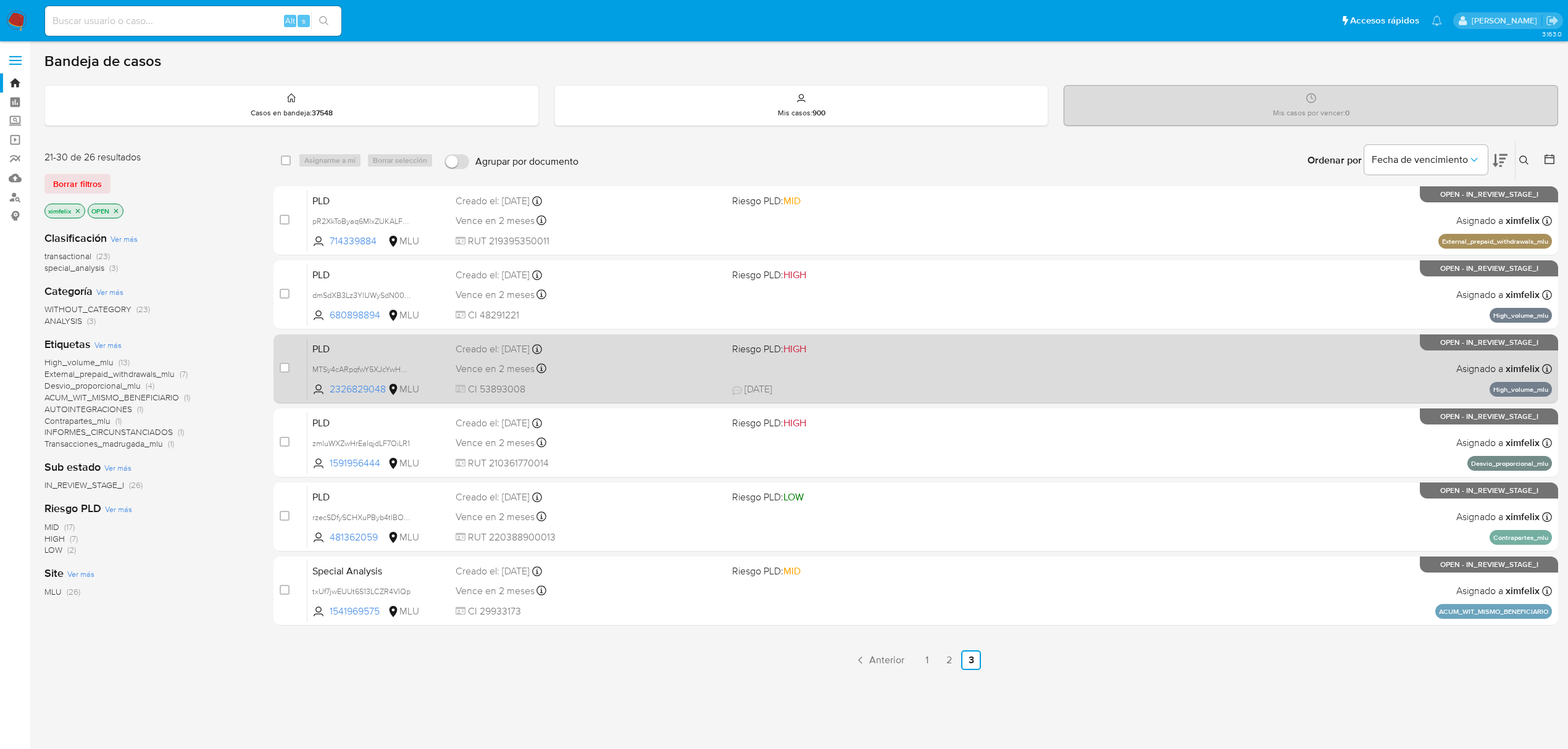
click at [944, 368] on span at bounding box center [866, 368] width 267 height 3
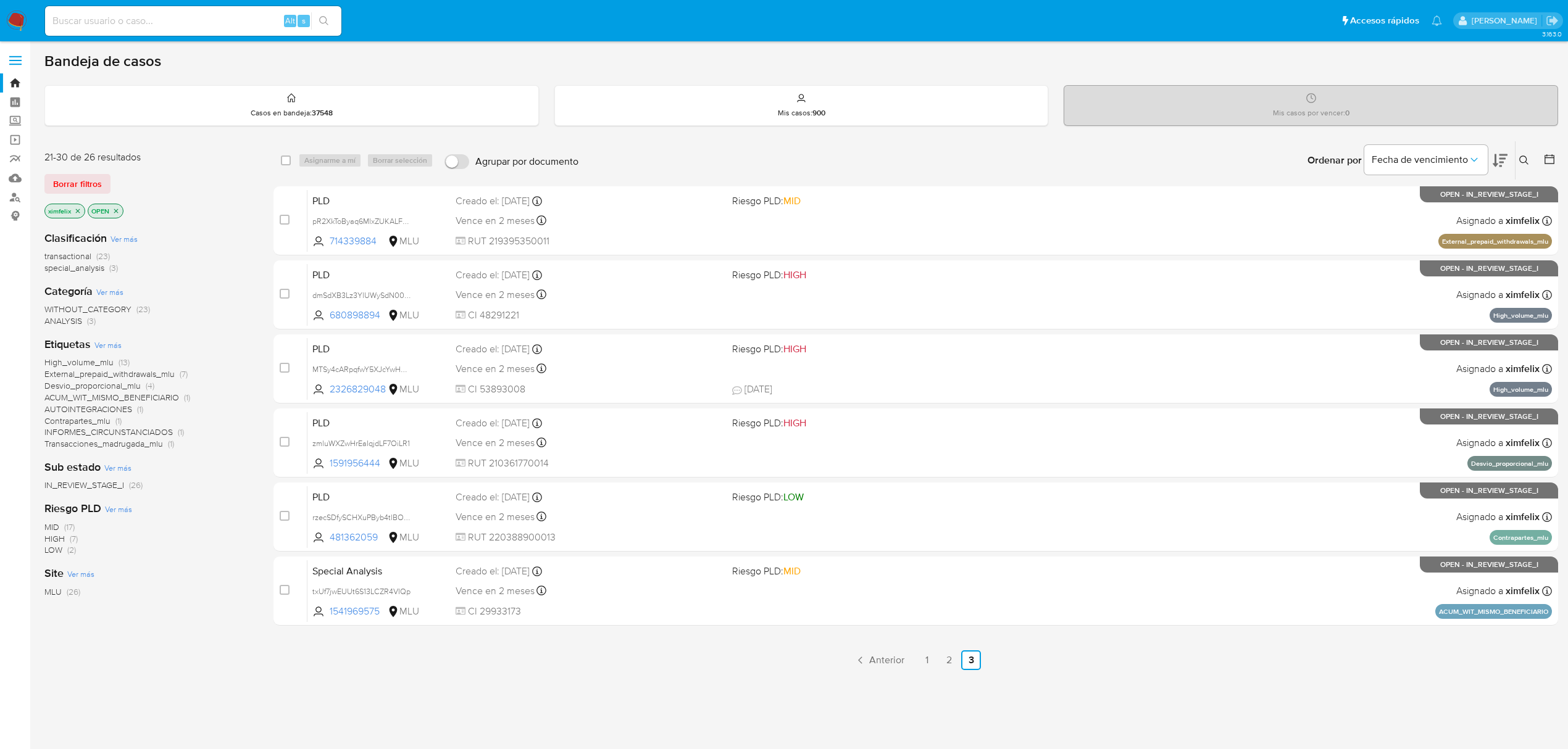
click at [152, 11] on div "Alt s" at bounding box center [193, 21] width 297 height 30
drag, startPoint x: 152, startPoint y: 11, endPoint x: 149, endPoint y: 23, distance: 12.4
click at [149, 23] on div "Alt s" at bounding box center [193, 21] width 297 height 30
click at [149, 23] on input at bounding box center [193, 20] width 297 height 16
paste input "80jNU5DmEHBMjK1o9gEWTmbE"
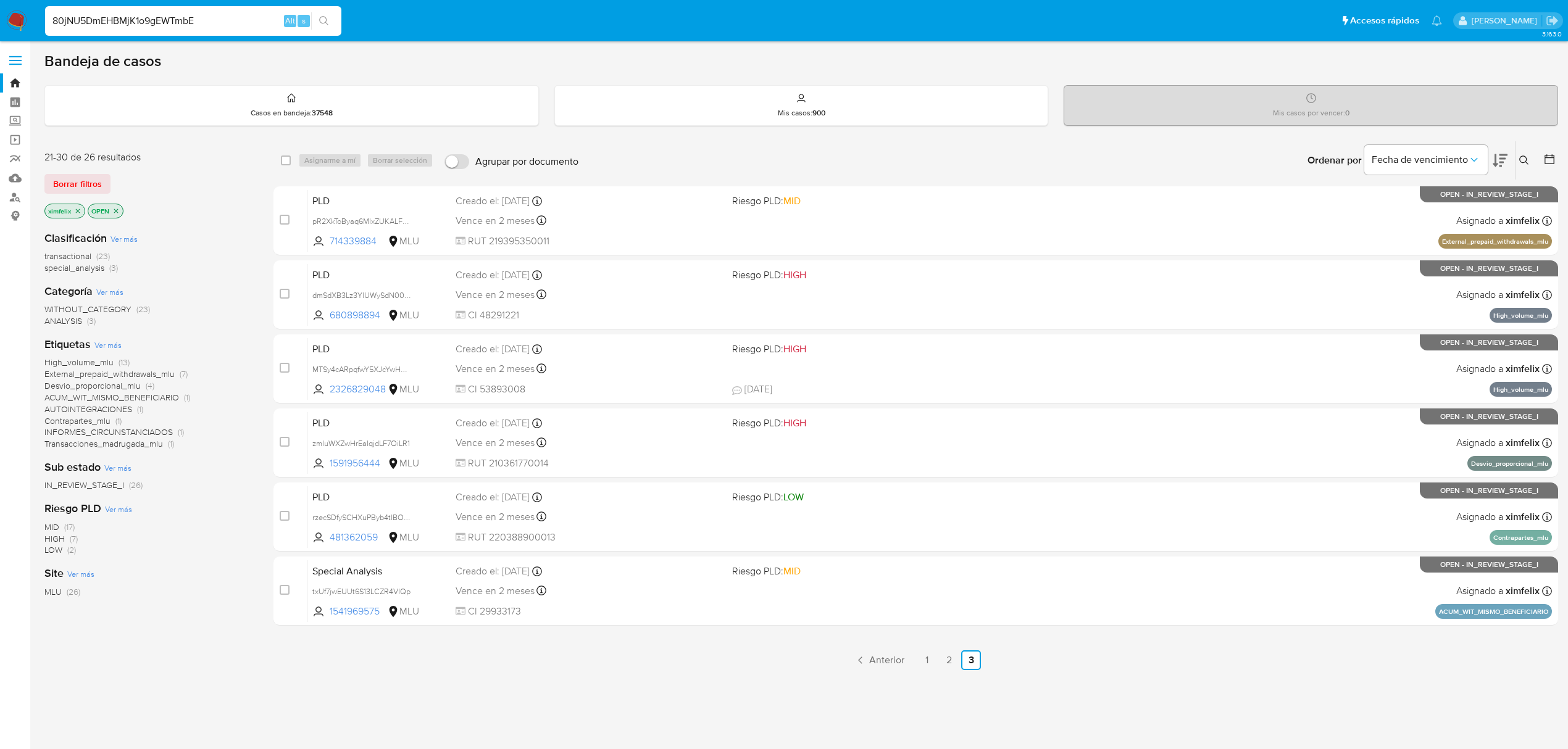
type input "80jNU5DmEHBMjK1o9gEWTmbE"
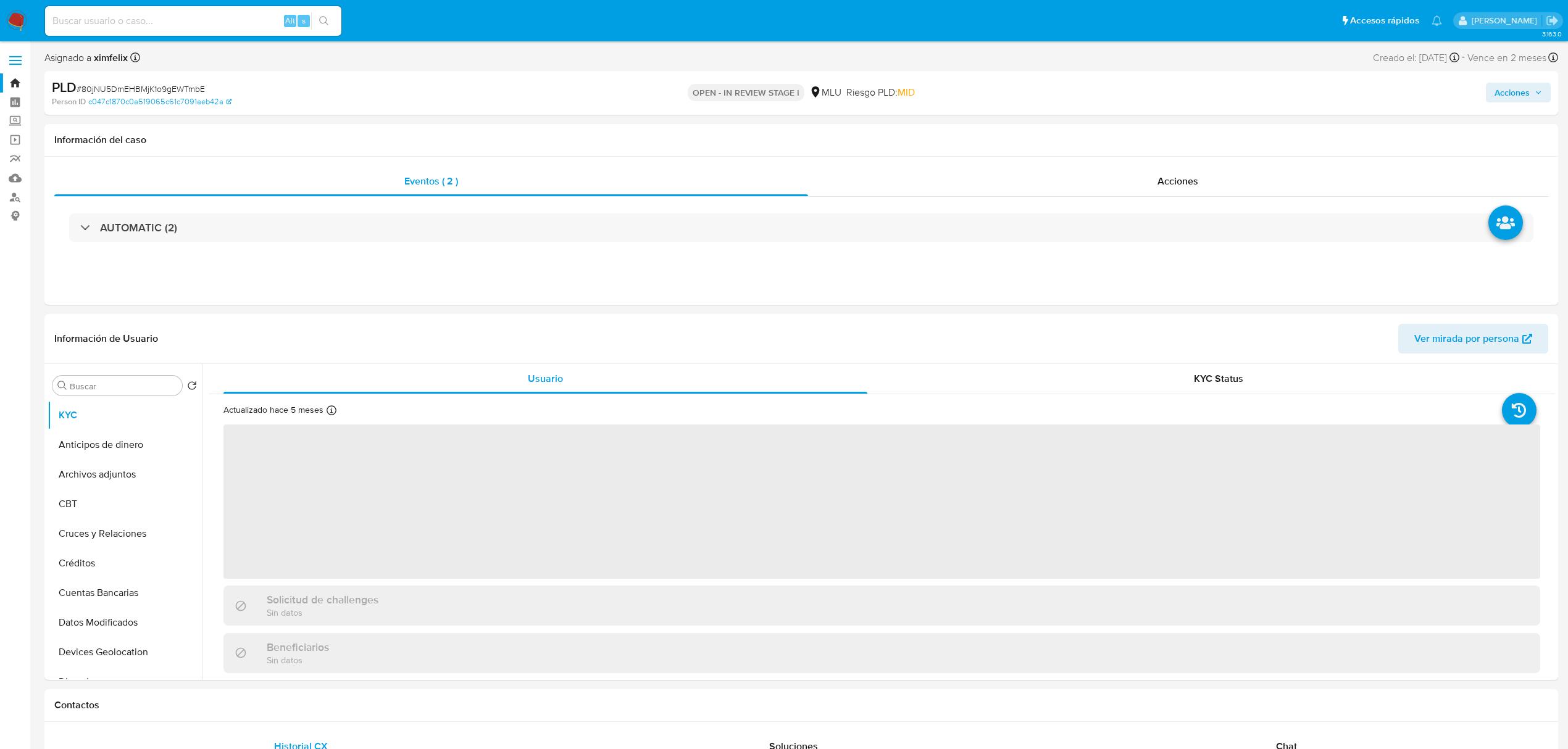
select select "10"
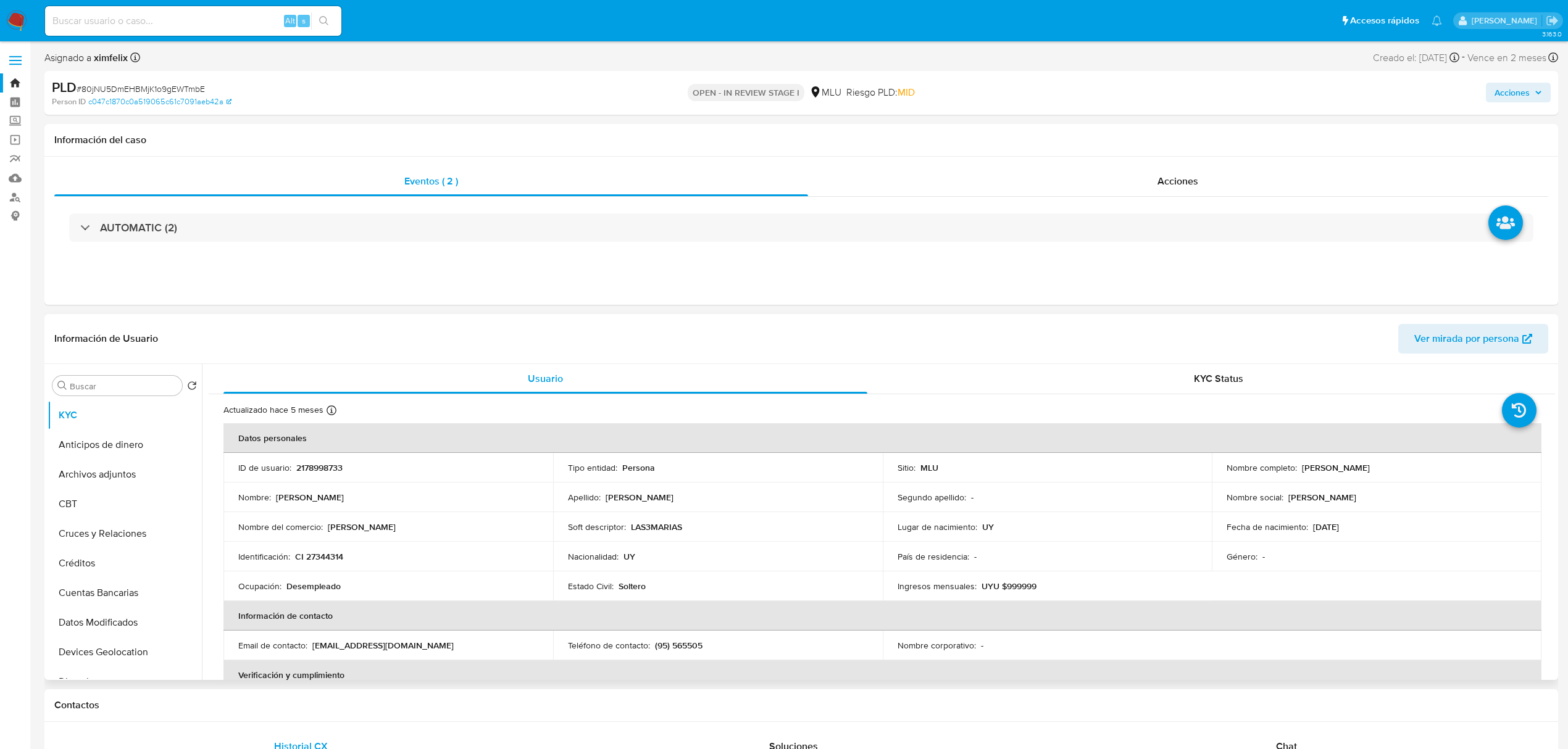
scroll to position [597, 0]
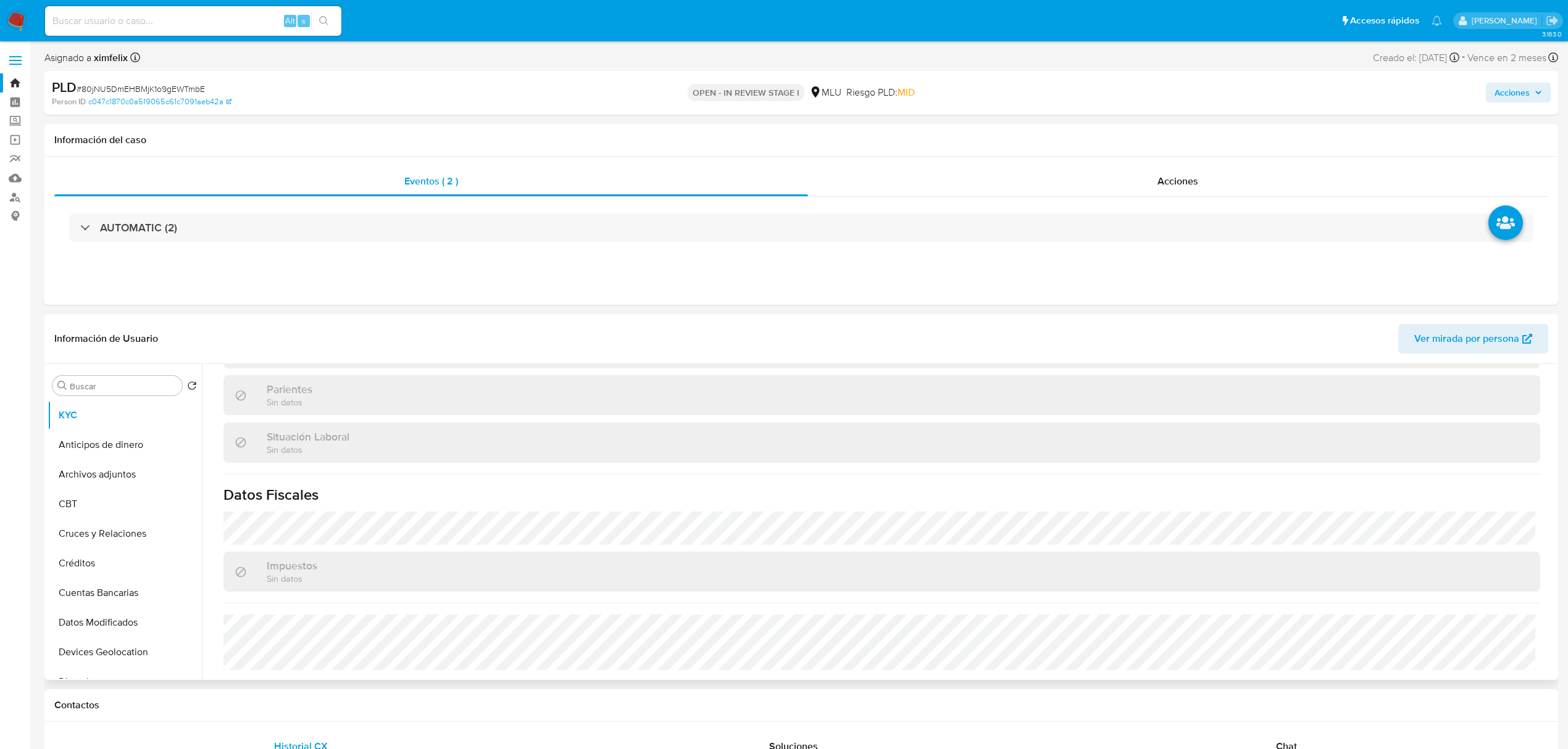
click at [1496, 324] on span "Ver mirada por persona" at bounding box center [1466, 338] width 105 height 30
click at [130, 549] on button "Créditos" at bounding box center [119, 563] width 144 height 30
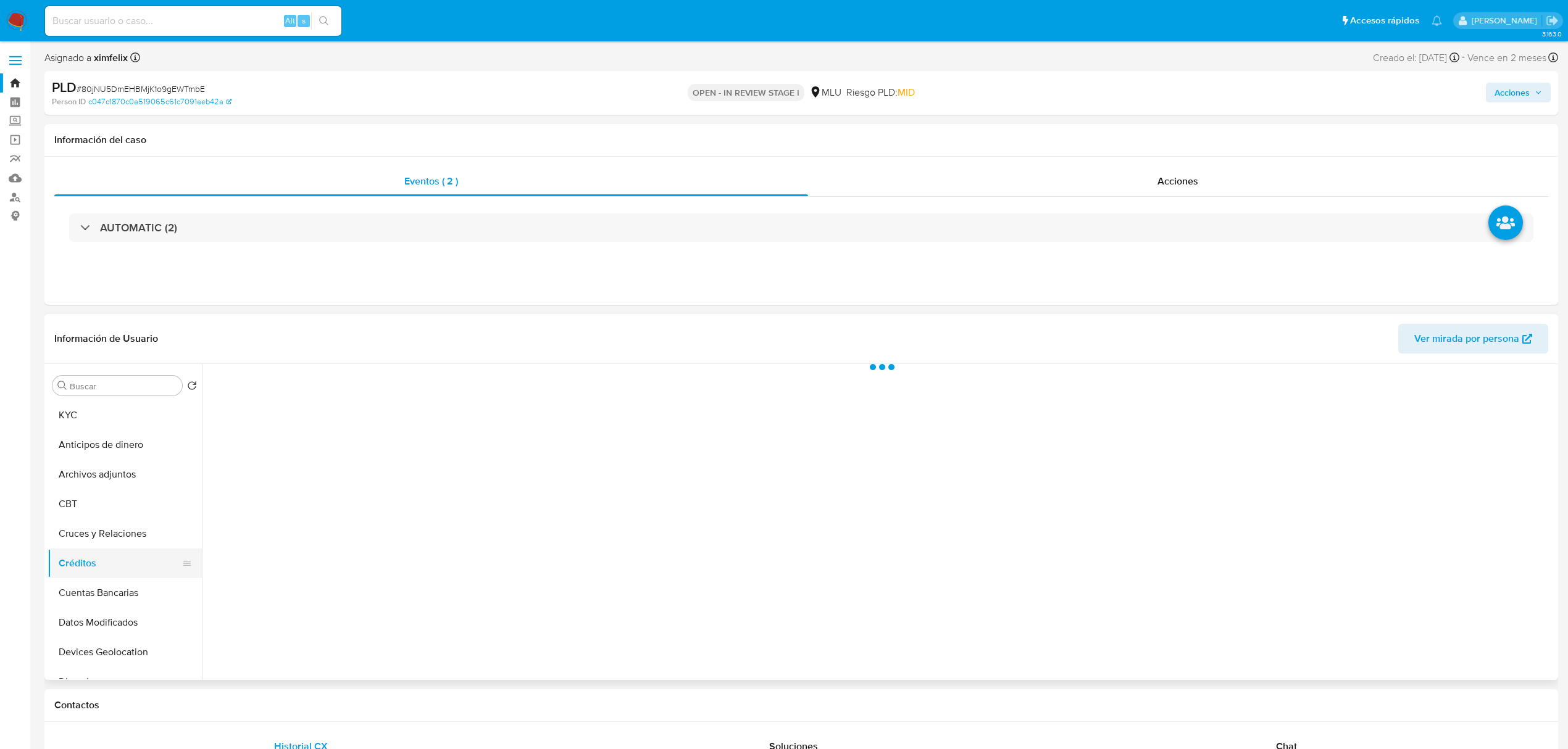
scroll to position [0, 0]
click at [149, 531] on button "Cruces y Relaciones" at bounding box center [119, 534] width 144 height 30
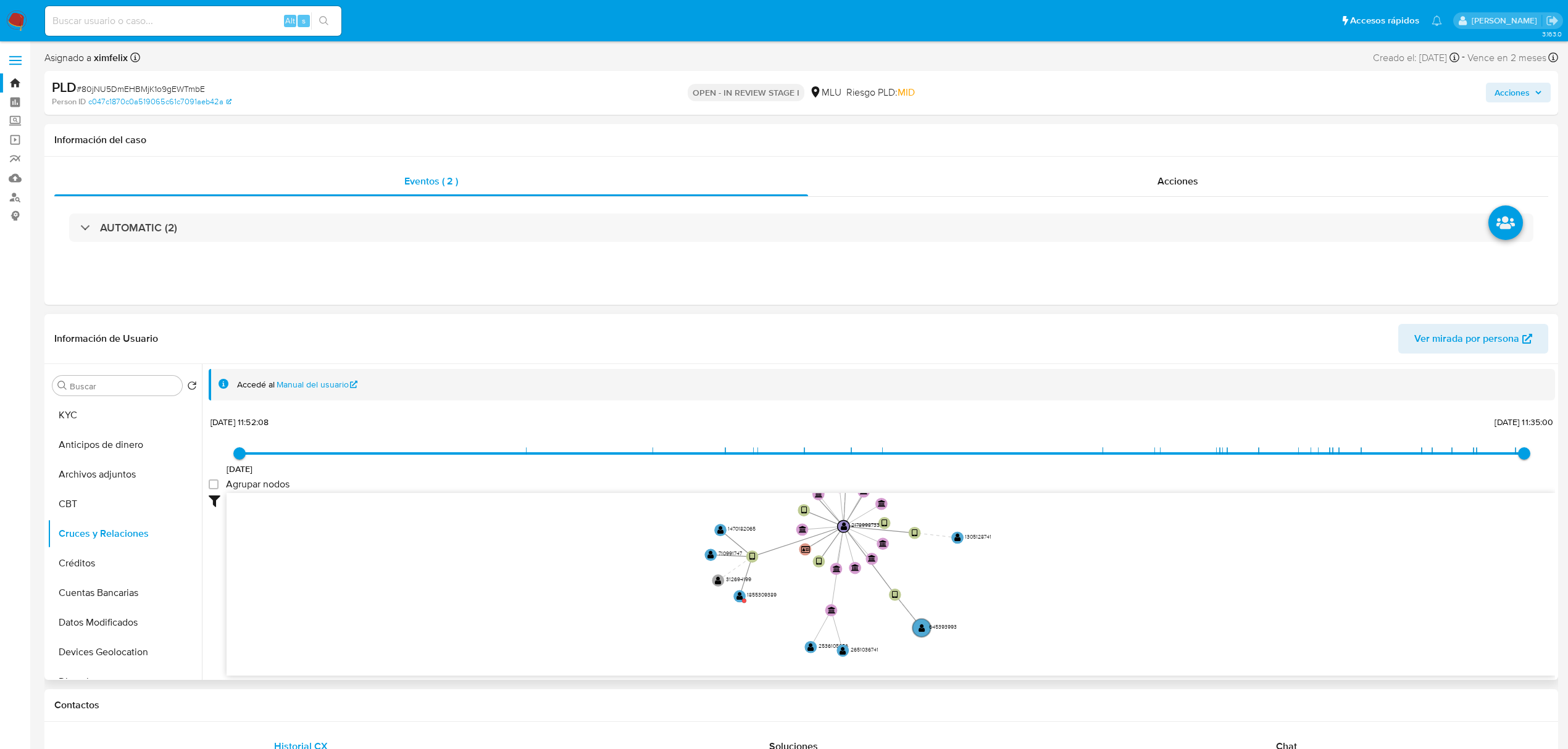
drag, startPoint x: 1025, startPoint y: 632, endPoint x: 1008, endPoint y: 608, distance: 29.4
click at [1021, 608] on icon "device-6665046c25a1344a6f4770ab  device-683a1d2b3bf184c9982569c7  device-67d5…" at bounding box center [891, 583] width 1329 height 179
click at [734, 596] on text "" at bounding box center [736, 593] width 7 height 9
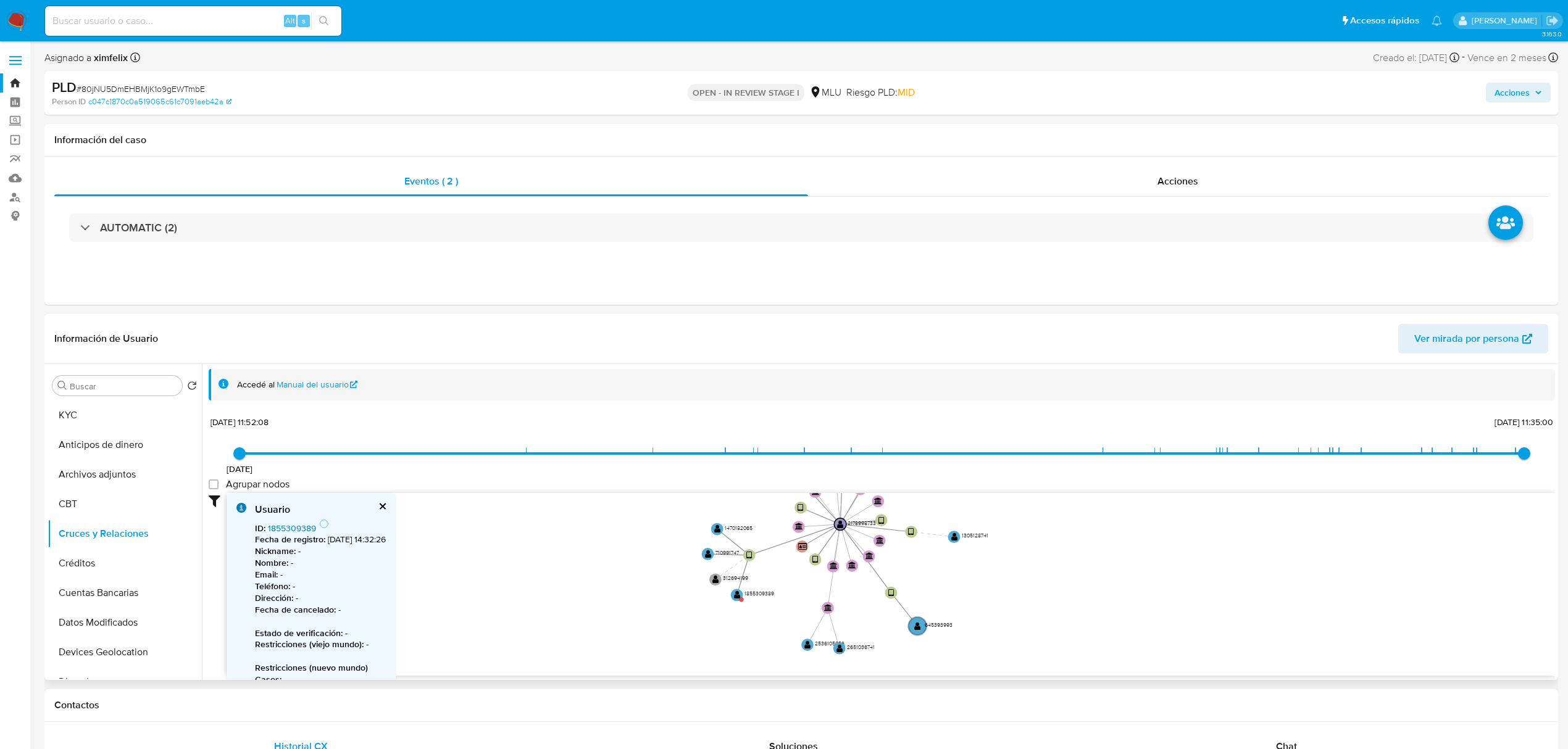
click at [289, 526] on link "1855309389" at bounding box center [292, 527] width 48 height 12
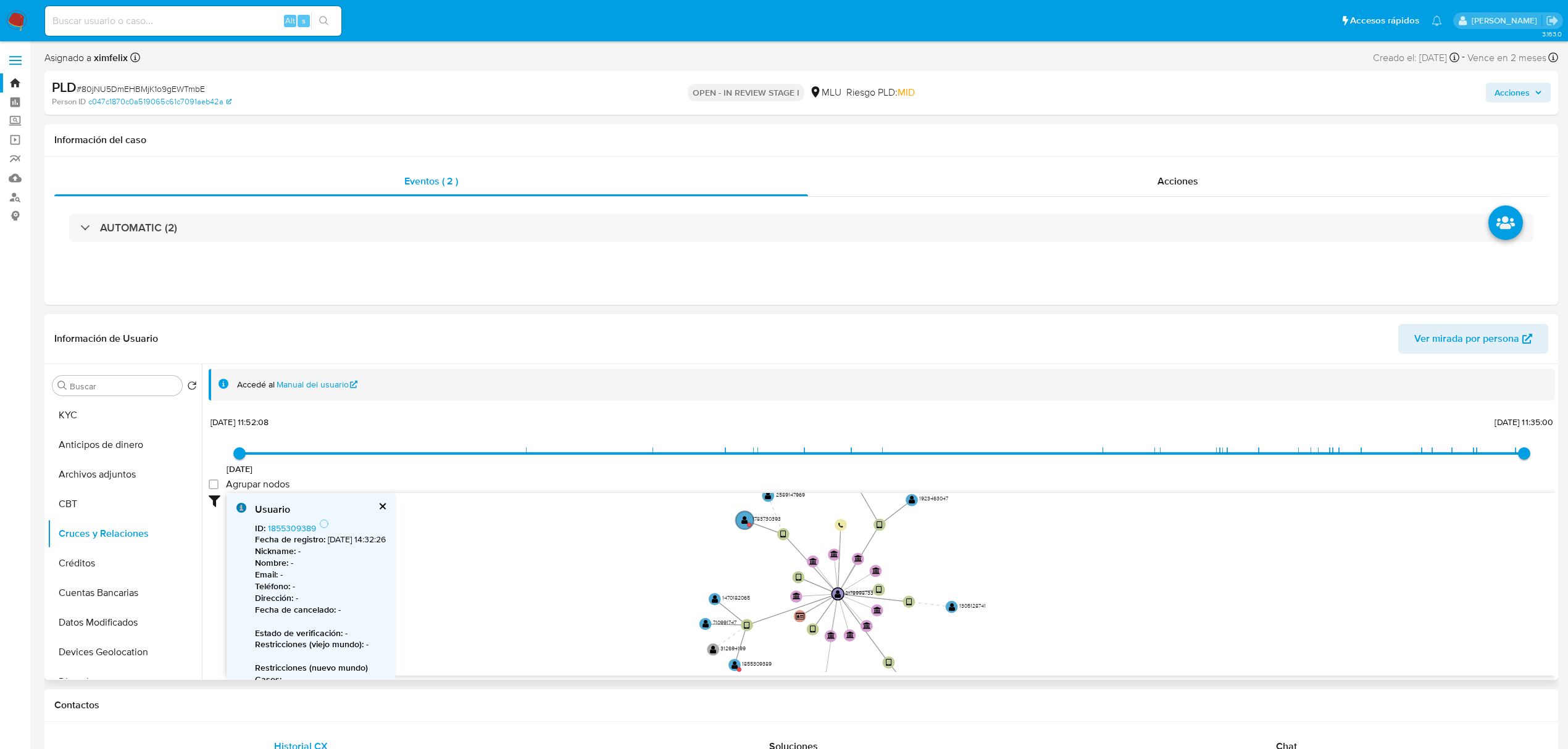
drag, startPoint x: 638, startPoint y: 561, endPoint x: 635, endPoint y: 631, distance: 70.1
click at [635, 631] on icon "device-6665046c25a1344a6f4770ab  device-683a1d2b3bf184c9982569c7  device-67d5…" at bounding box center [891, 583] width 1329 height 179
click at [744, 521] on text "" at bounding box center [745, 520] width 7 height 9
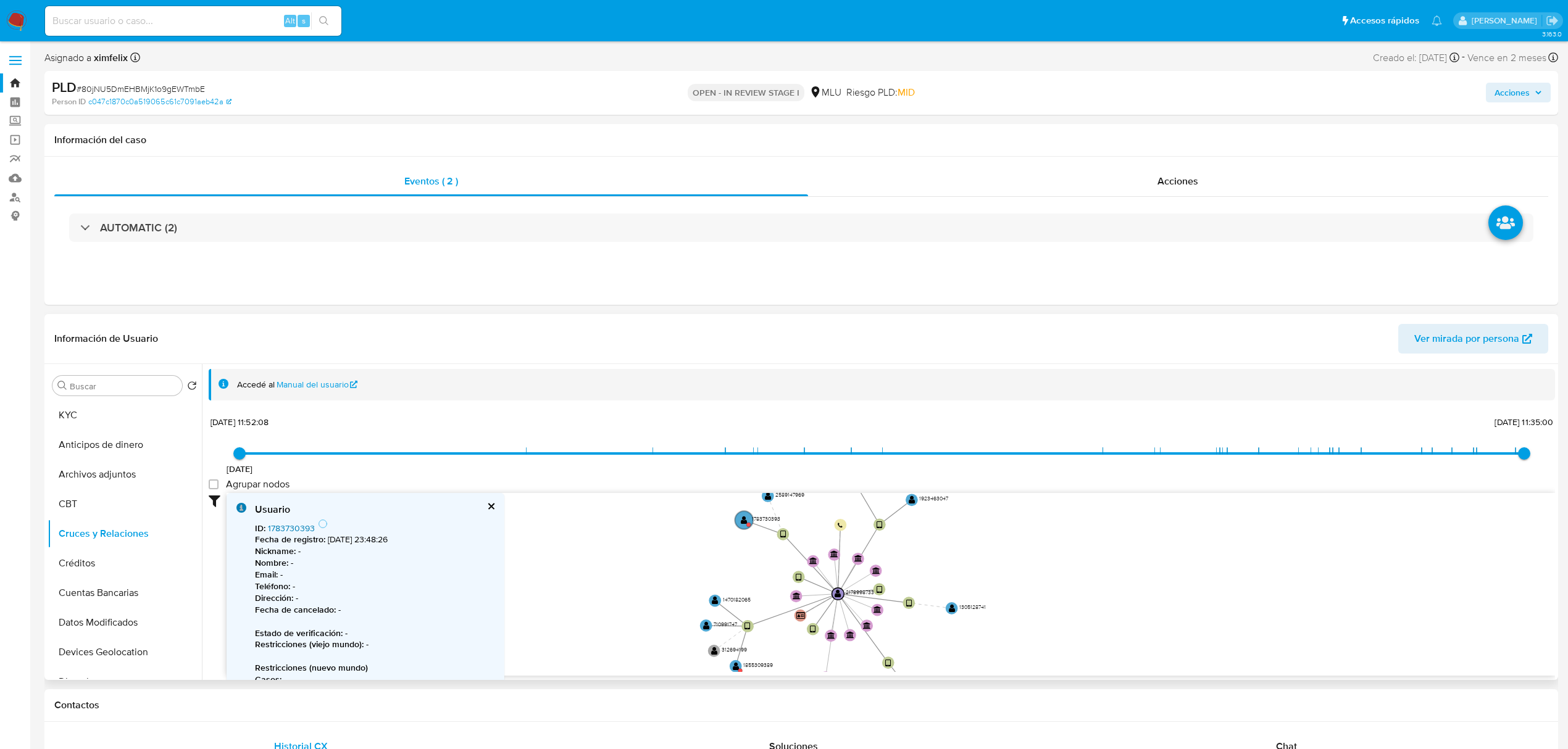
click at [299, 528] on link "1783730393" at bounding box center [291, 527] width 47 height 12
click at [734, 667] on text "" at bounding box center [736, 666] width 7 height 9
click at [302, 526] on link "1855309389" at bounding box center [292, 524] width 48 height 12
click at [739, 520] on circle at bounding box center [743, 520] width 21 height 21
click at [302, 523] on link "1783730393" at bounding box center [291, 524] width 47 height 12
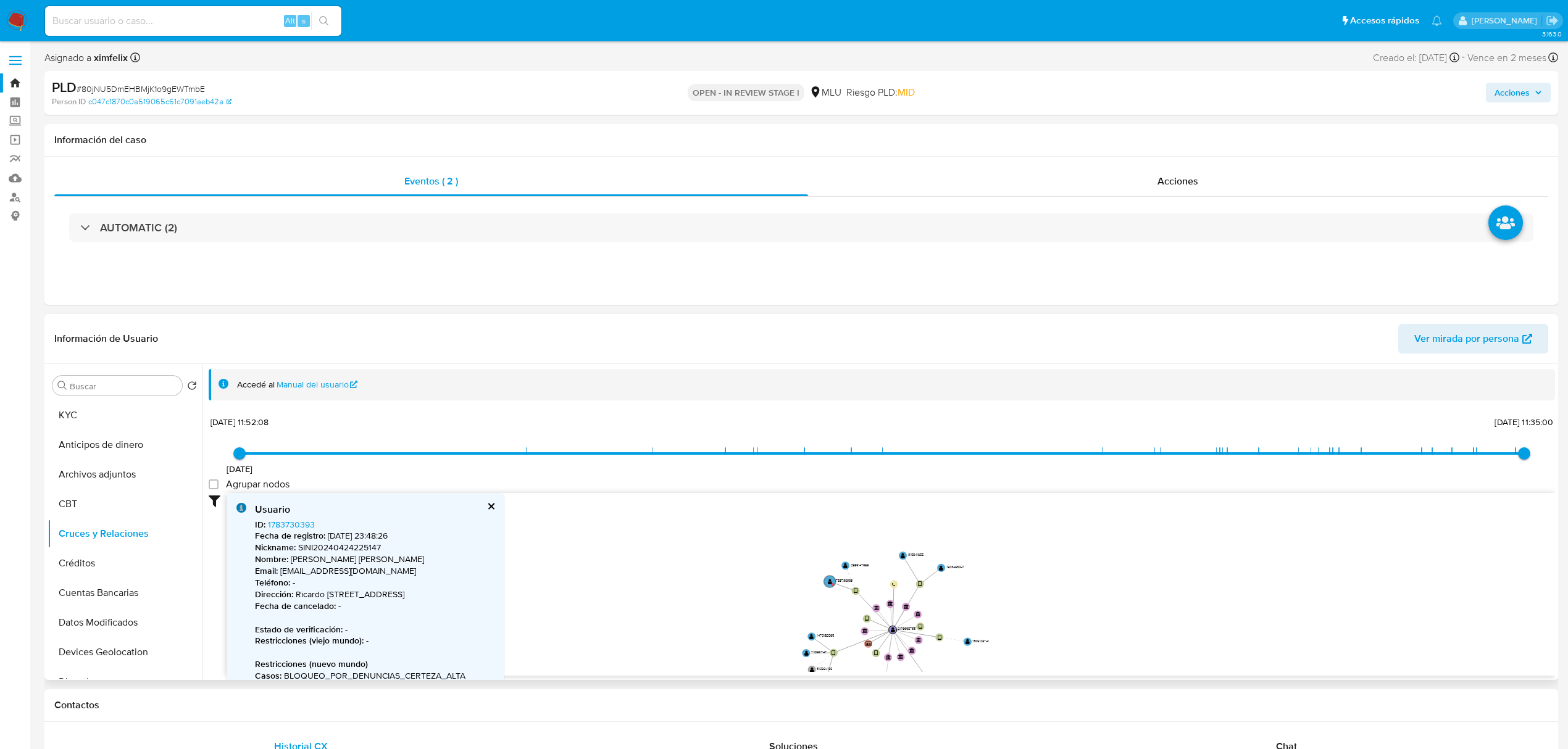
drag, startPoint x: 1007, startPoint y: 612, endPoint x: 974, endPoint y: 628, distance: 36.7
click at [998, 646] on icon "device-6665046c25a1344a6f4770ab  device-683a1d2b3bf184c9982569c7  device-67d5…" at bounding box center [891, 583] width 1329 height 179
click at [99, 400] on div "Buscar Volver al orden por defecto KYC Anticipos de dinero Archivos adjuntos CB…" at bounding box center [124, 522] width 154 height 314
click at [104, 411] on button "KYC" at bounding box center [119, 415] width 144 height 30
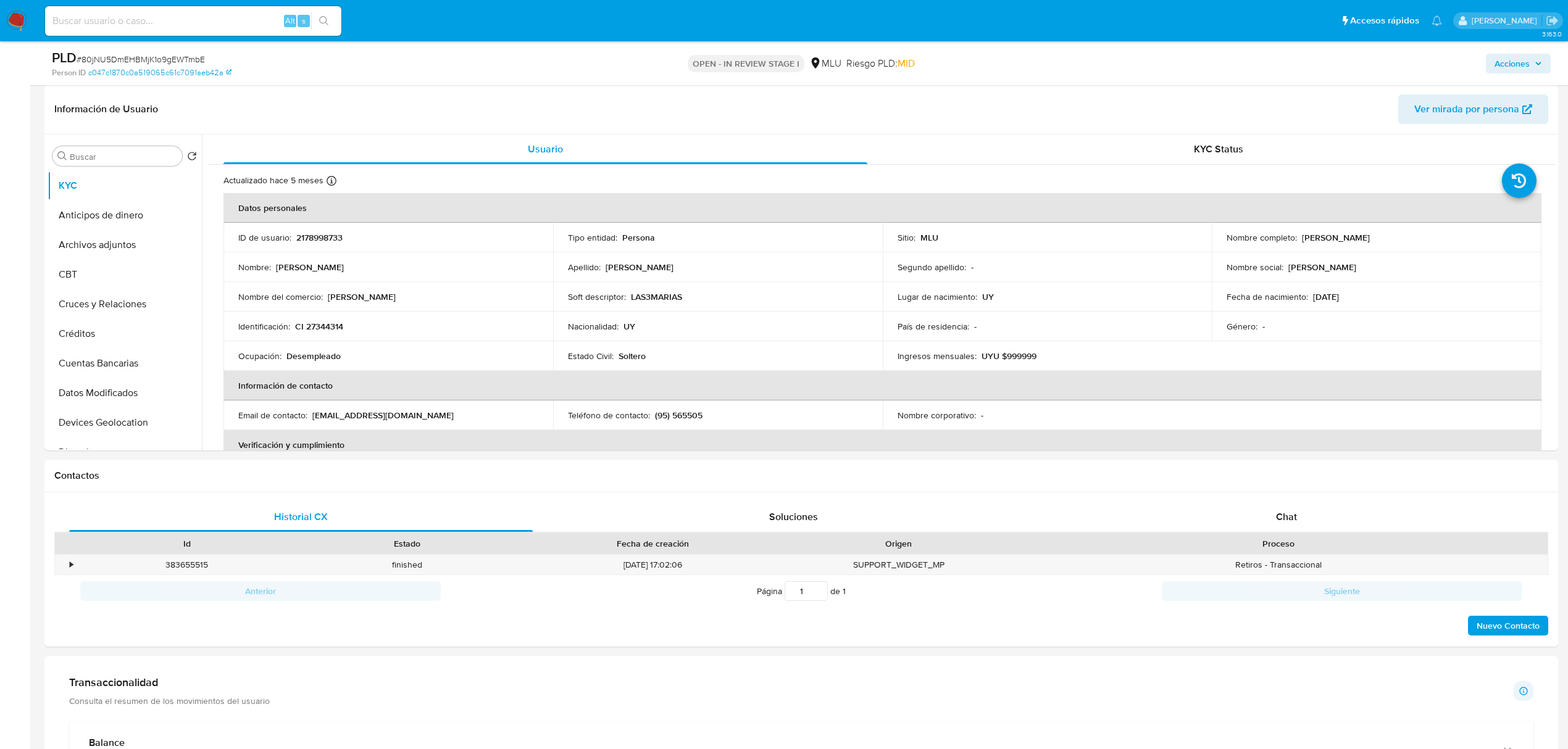
scroll to position [210, 0]
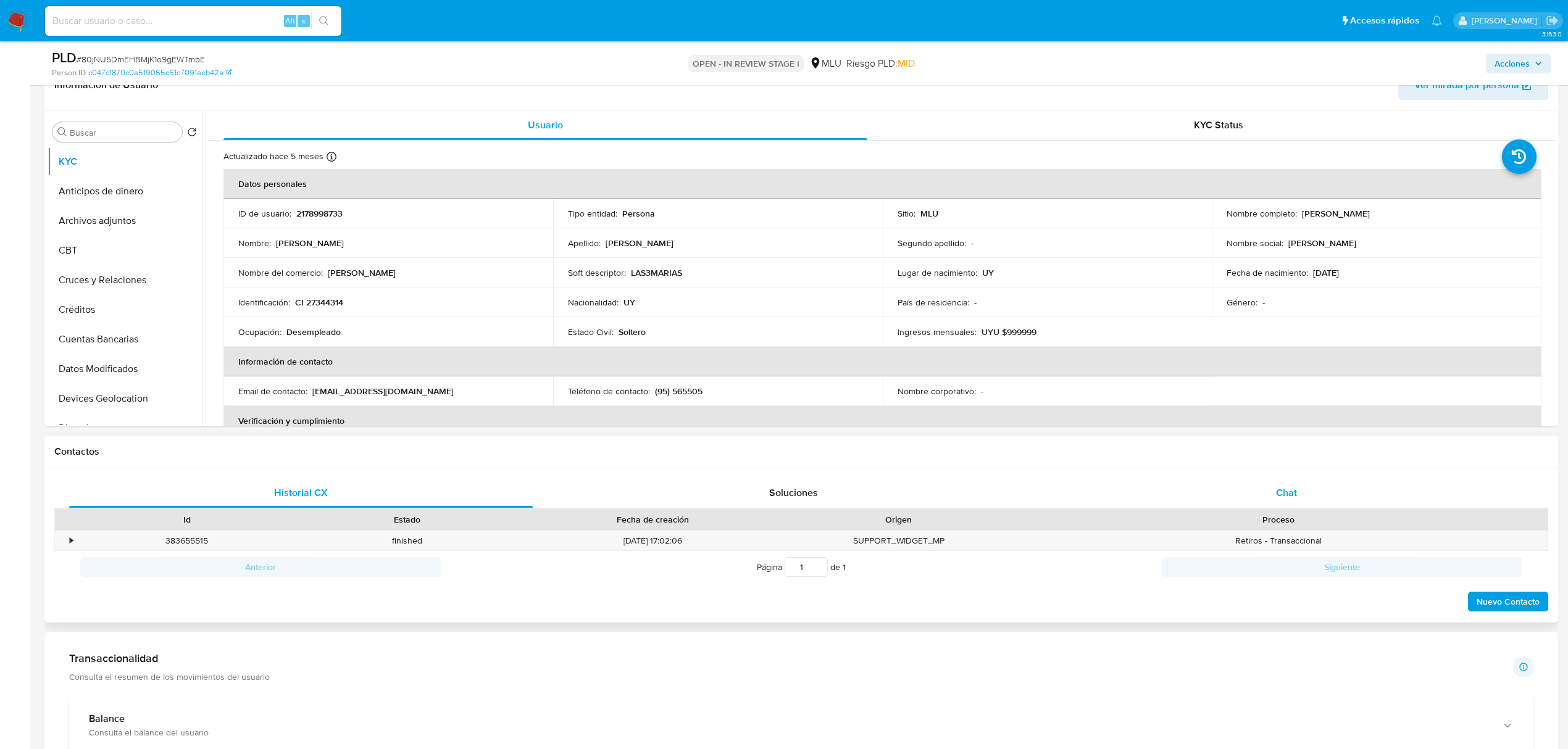
click at [1306, 486] on div "Chat" at bounding box center [1287, 493] width 464 height 30
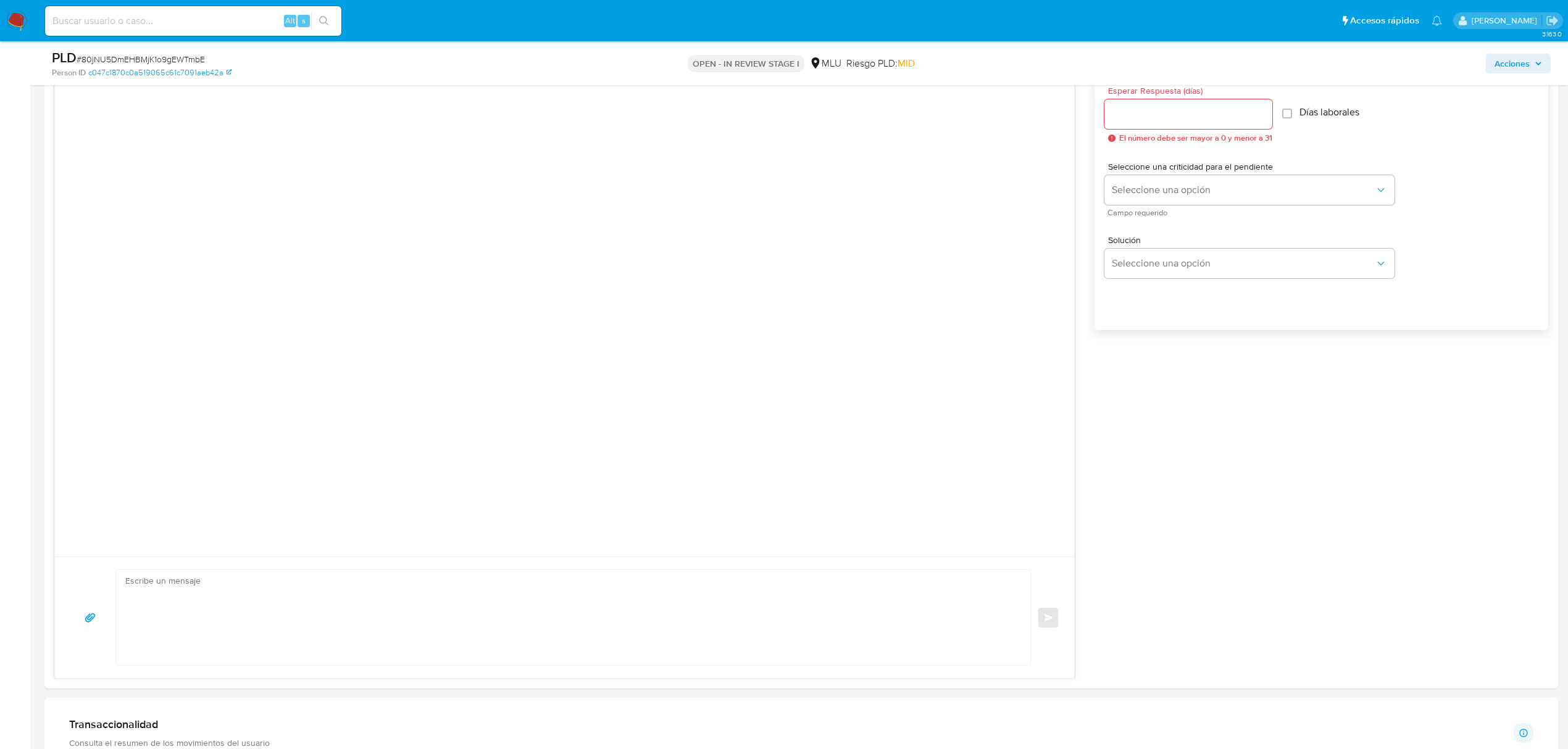
scroll to position [699, 0]
click at [560, 609] on textarea at bounding box center [570, 612] width 890 height 95
paste textarea "Te contactamos ya que necesitamos verificar algunos datos. Por este motivo, sol…"
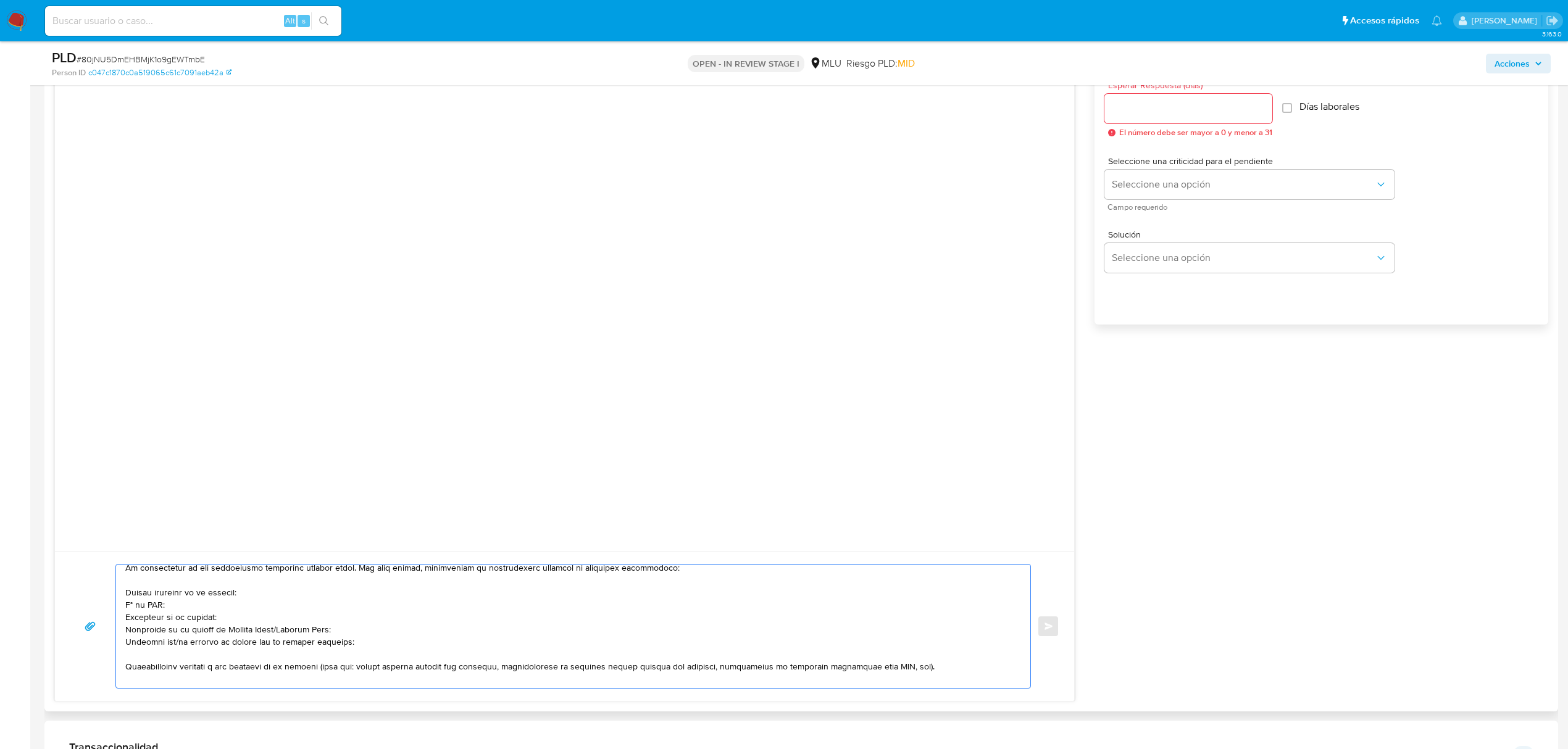
scroll to position [37, 0]
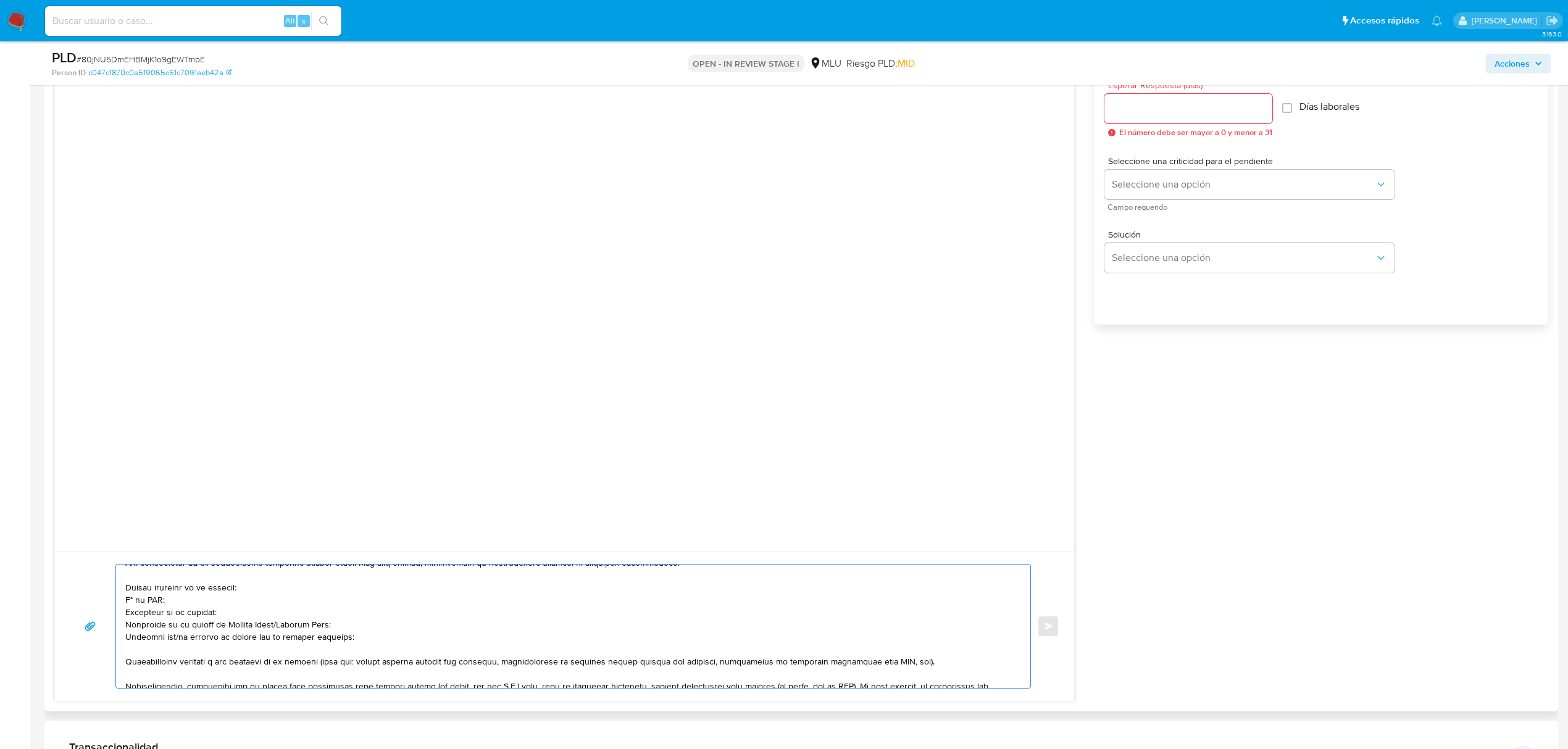
click at [281, 625] on textarea at bounding box center [570, 626] width 890 height 123
click at [171, 640] on textarea at bounding box center [570, 626] width 890 height 123
click at [406, 644] on textarea at bounding box center [570, 626] width 890 height 123
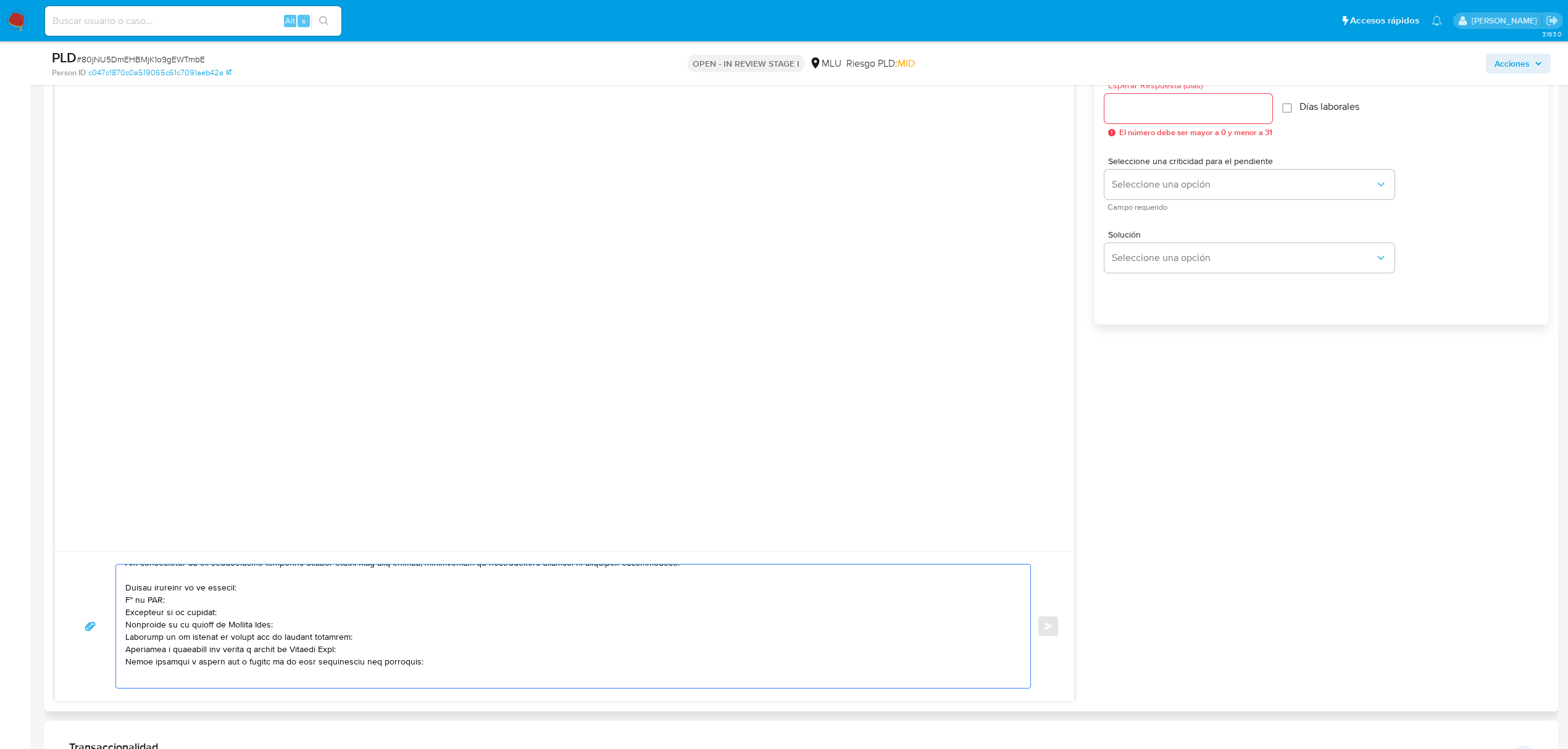
click at [416, 677] on textarea at bounding box center [570, 626] width 890 height 123
click at [429, 660] on textarea at bounding box center [570, 626] width 890 height 123
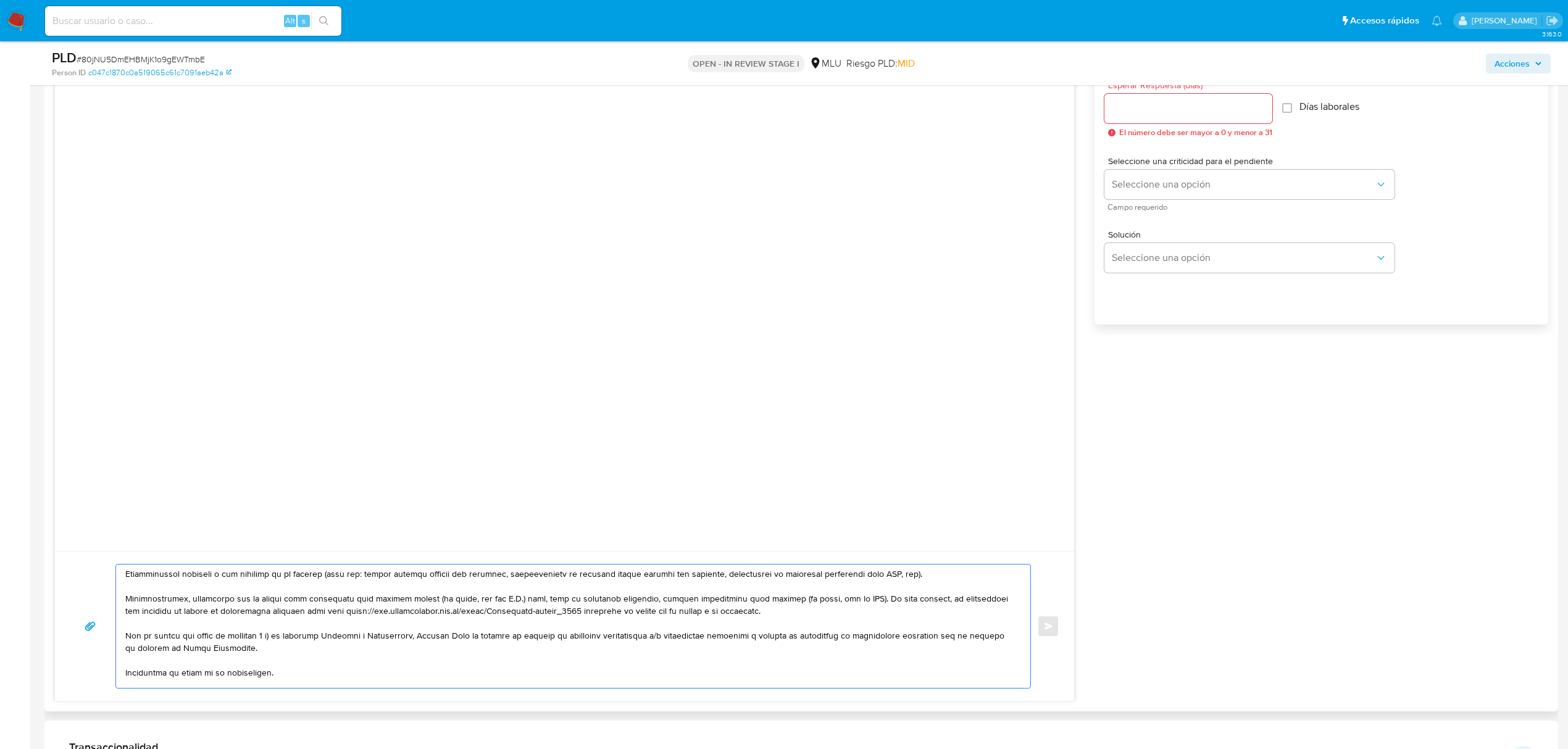
scroll to position [206, 0]
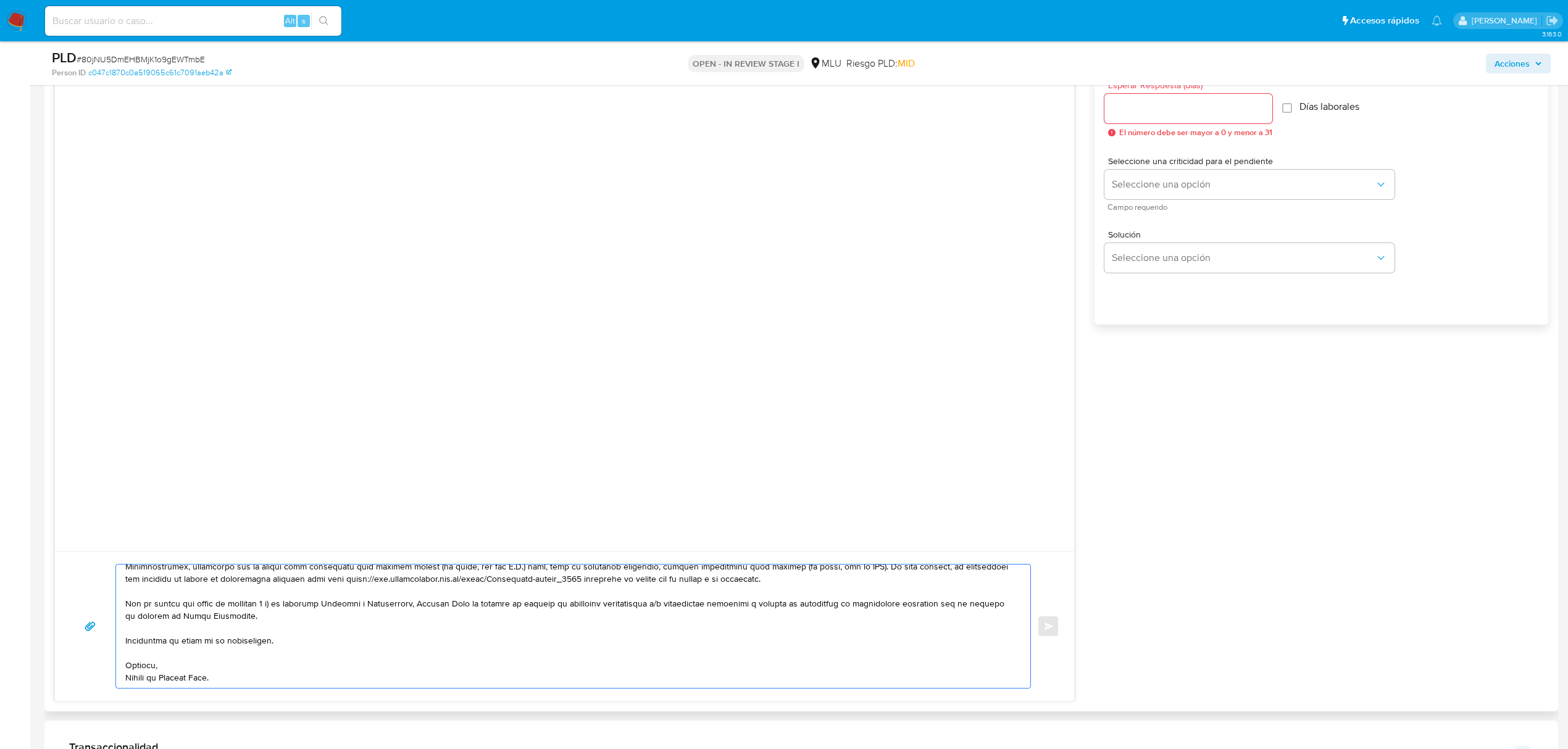
drag, startPoint x: 290, startPoint y: 675, endPoint x: 210, endPoint y: 631, distance: 91.3
click at [210, 631] on textarea at bounding box center [570, 626] width 890 height 123
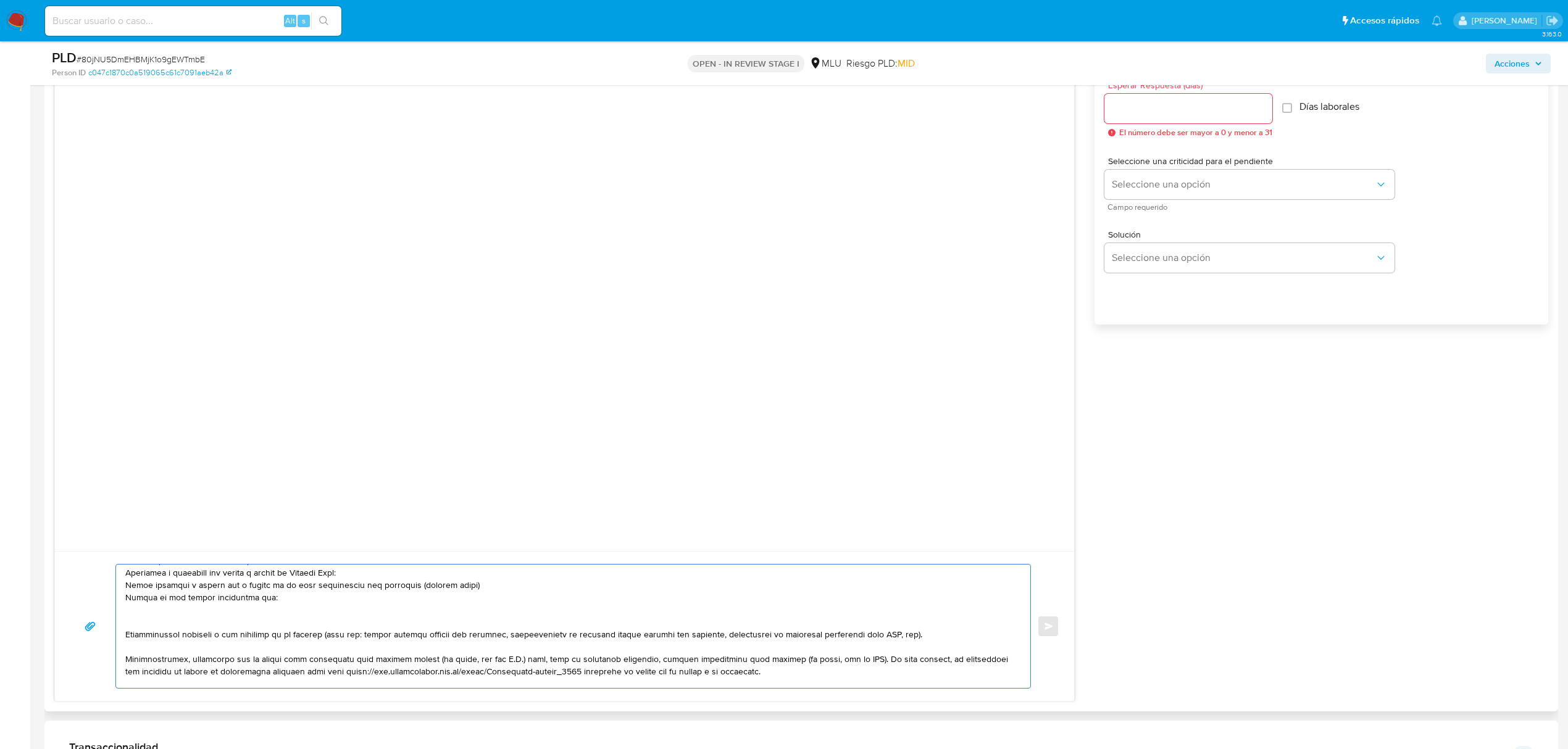
scroll to position [99, 0]
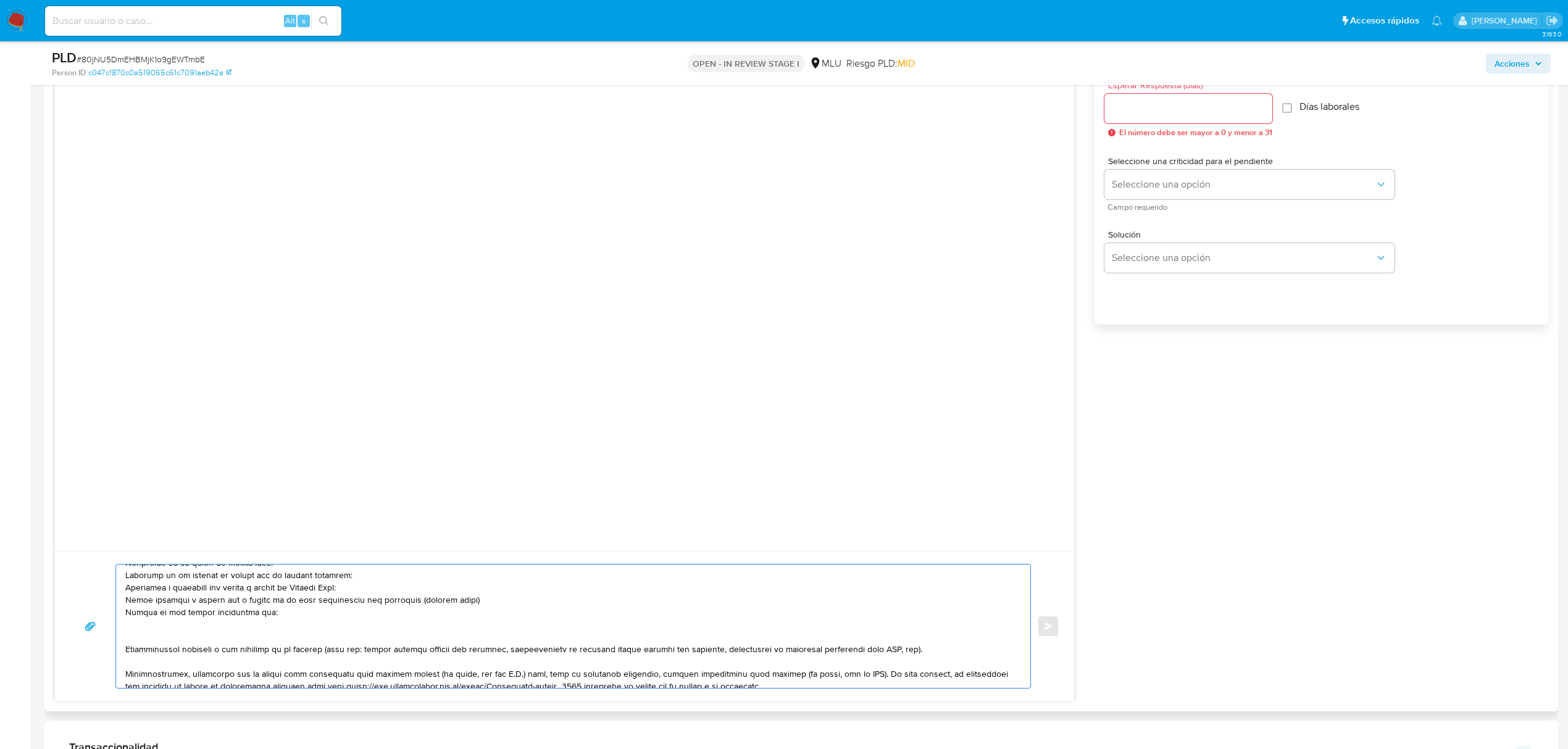
click at [264, 616] on textarea at bounding box center [570, 626] width 890 height 123
drag, startPoint x: 274, startPoint y: 615, endPoint x: 178, endPoint y: 614, distance: 96.0
click at [178, 614] on textarea at bounding box center [570, 626] width 890 height 123
click at [262, 612] on textarea at bounding box center [570, 626] width 890 height 123
paste textarea "Rantery SA"
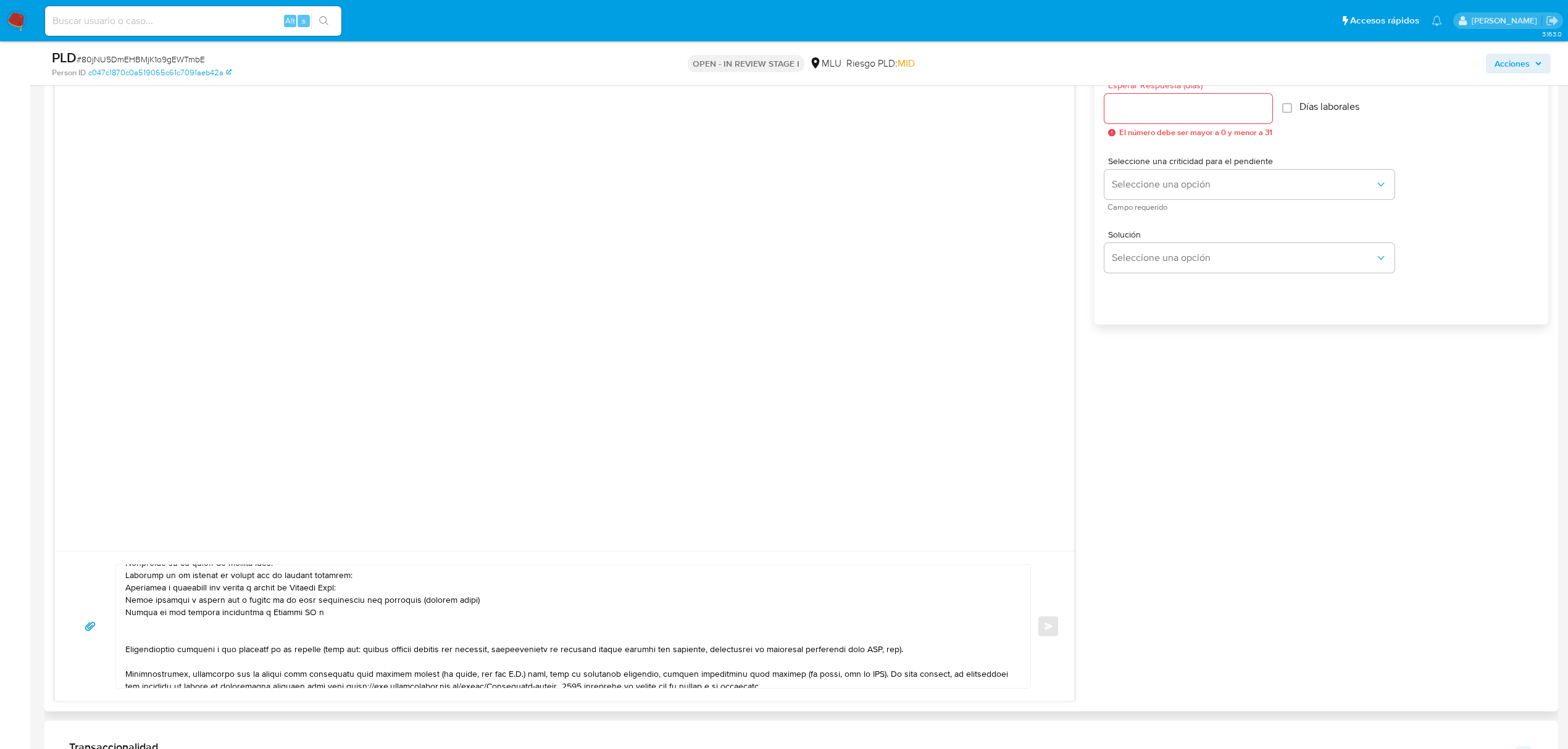
click at [323, 610] on textarea at bounding box center [570, 626] width 890 height 123
paste textarea "[PERSON_NAME]"
click at [121, 673] on div at bounding box center [570, 626] width 908 height 123
click at [122, 675] on div at bounding box center [570, 626] width 908 height 123
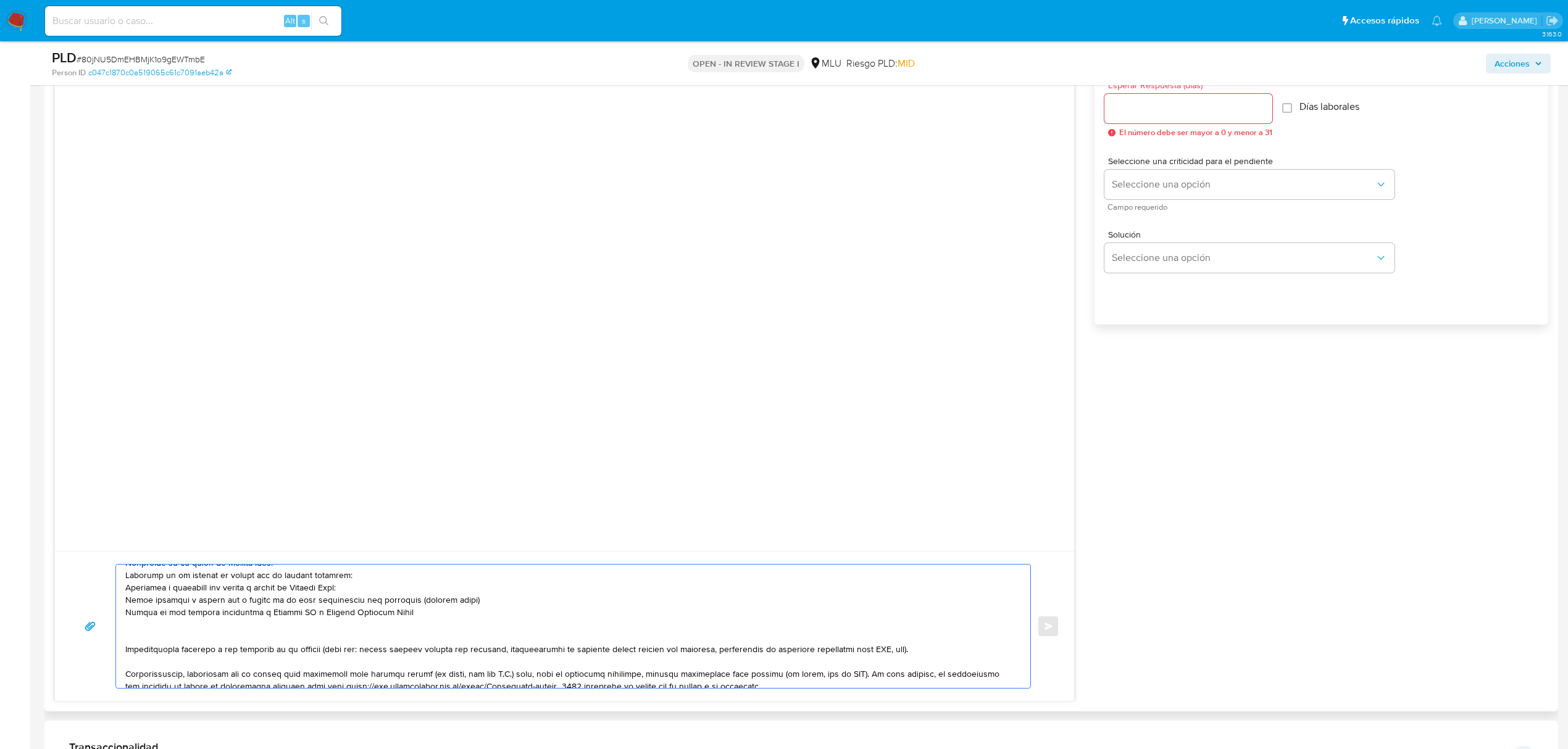
click at [127, 675] on textarea at bounding box center [570, 626] width 890 height 123
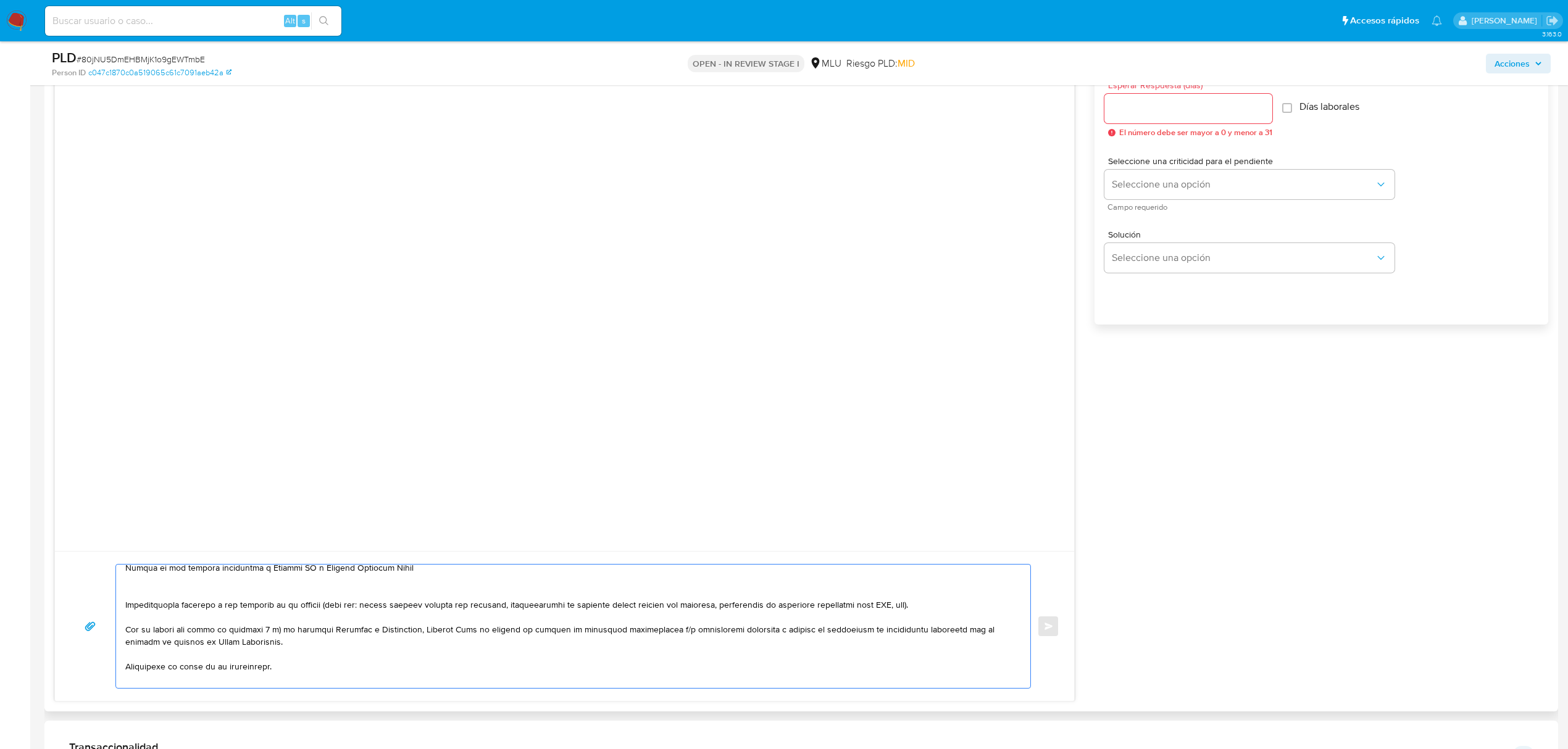
scroll to position [146, 0]
drag, startPoint x: 943, startPoint y: 607, endPoint x: 899, endPoint y: 602, distance: 44.3
click at [899, 602] on textarea at bounding box center [570, 626] width 890 height 123
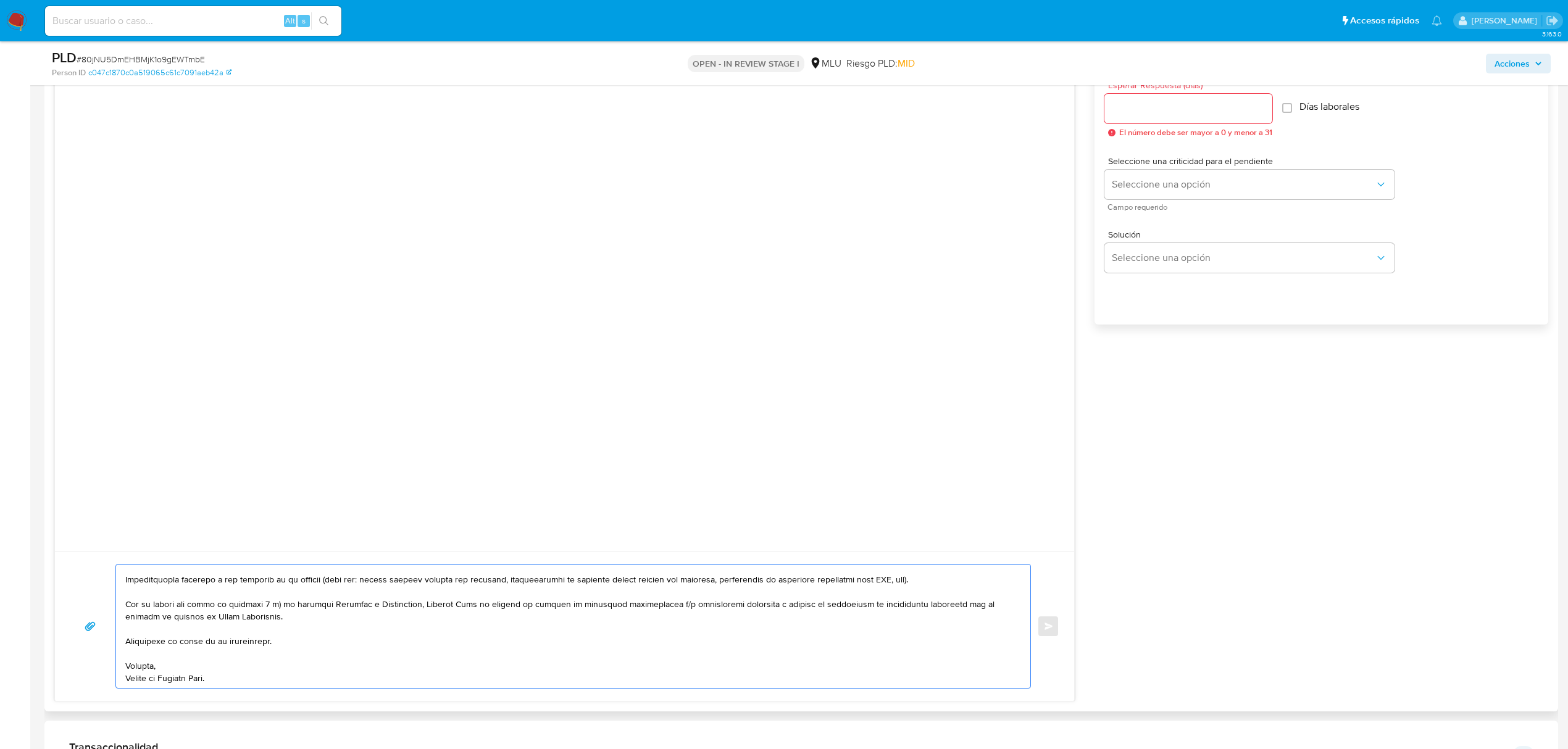
type textarea "Buenas tardes, Te contactamos ya que necesitamos verificar algunos datos. Por e…"
click at [1144, 102] on input "Esperar Respuesta (días)" at bounding box center [1188, 108] width 168 height 16
type input "3"
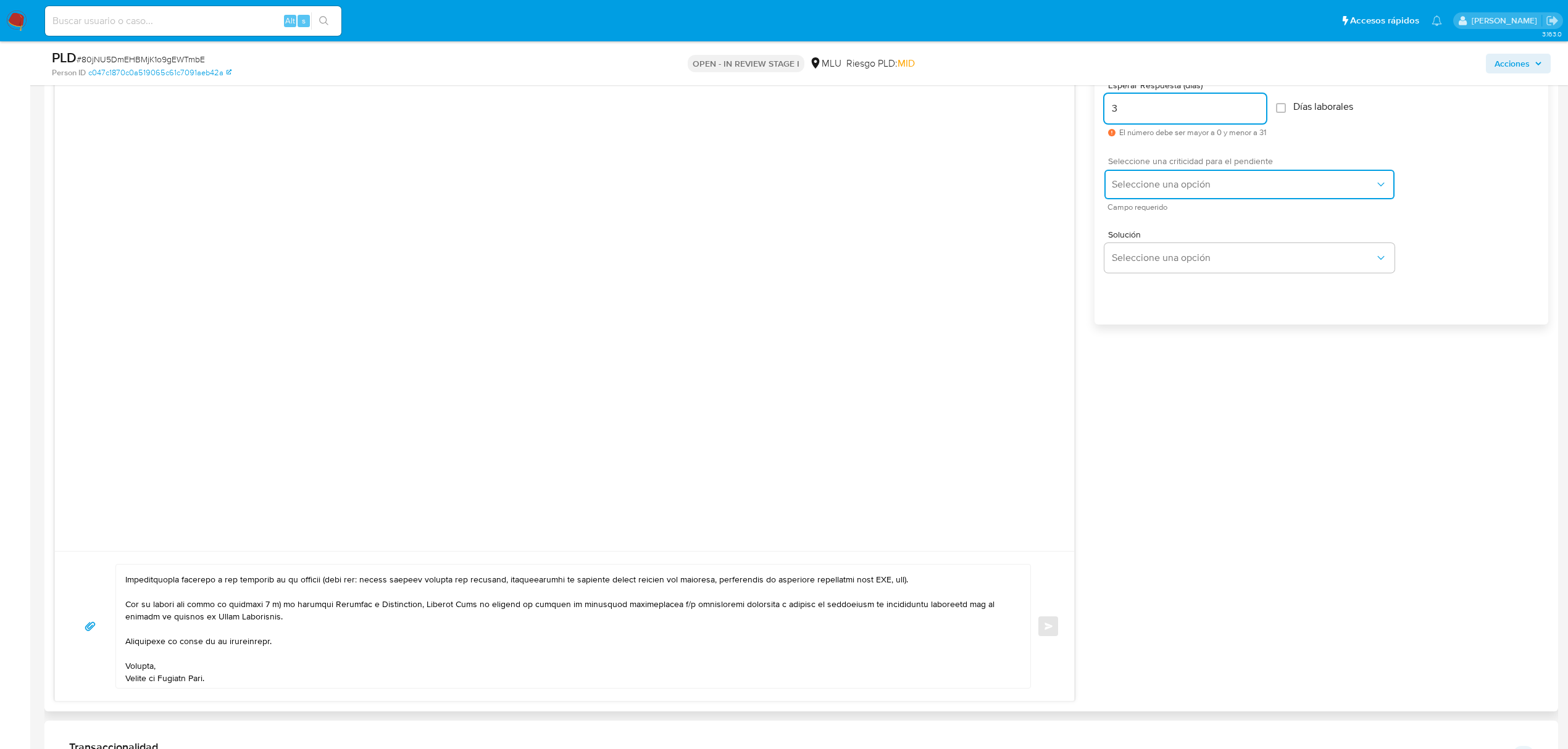
click at [1139, 182] on span "Seleccione una opción" at bounding box center [1243, 184] width 263 height 12
click at [1117, 196] on div "LOW" at bounding box center [1247, 185] width 271 height 25
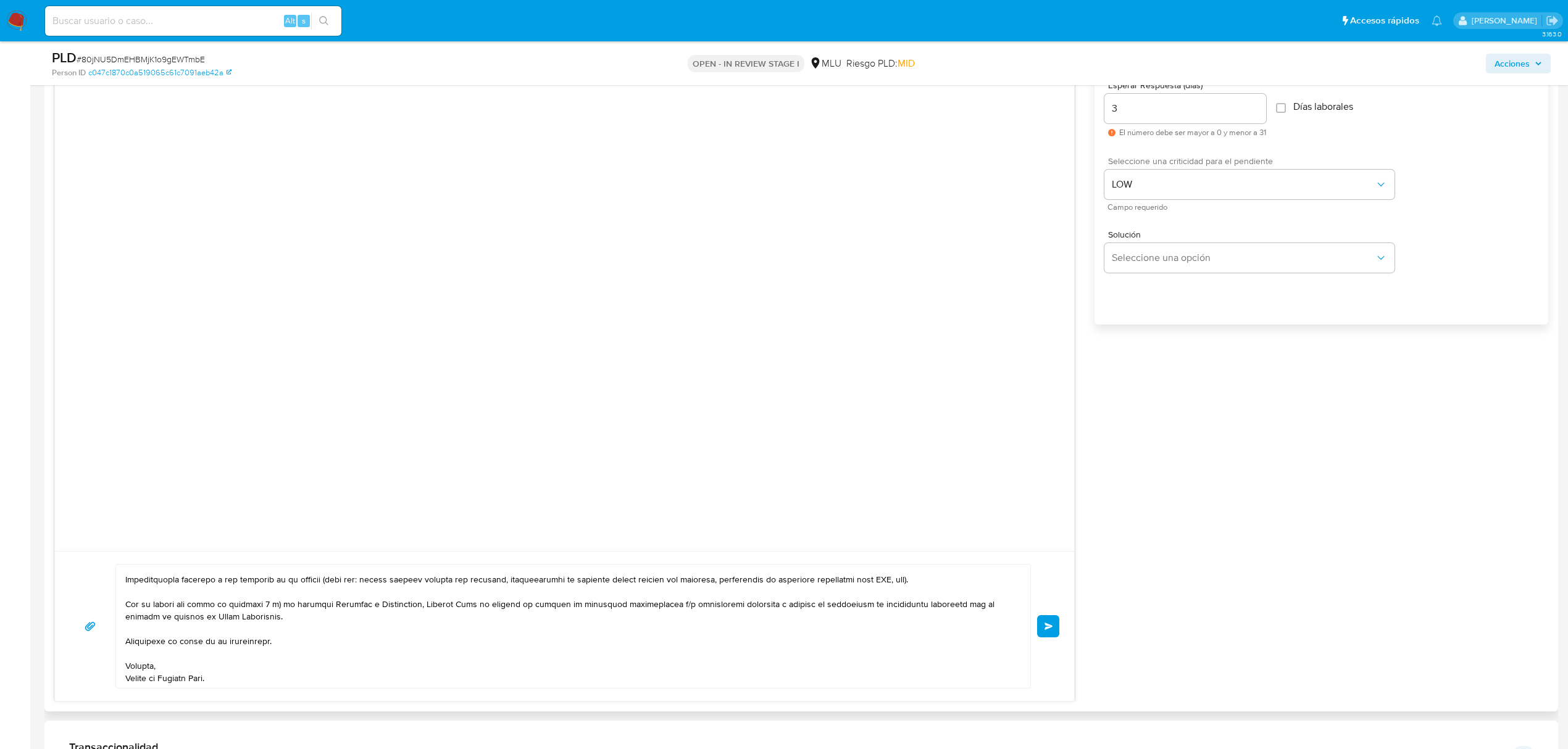
click at [1052, 625] on span "Enviar" at bounding box center [1049, 626] width 9 height 8
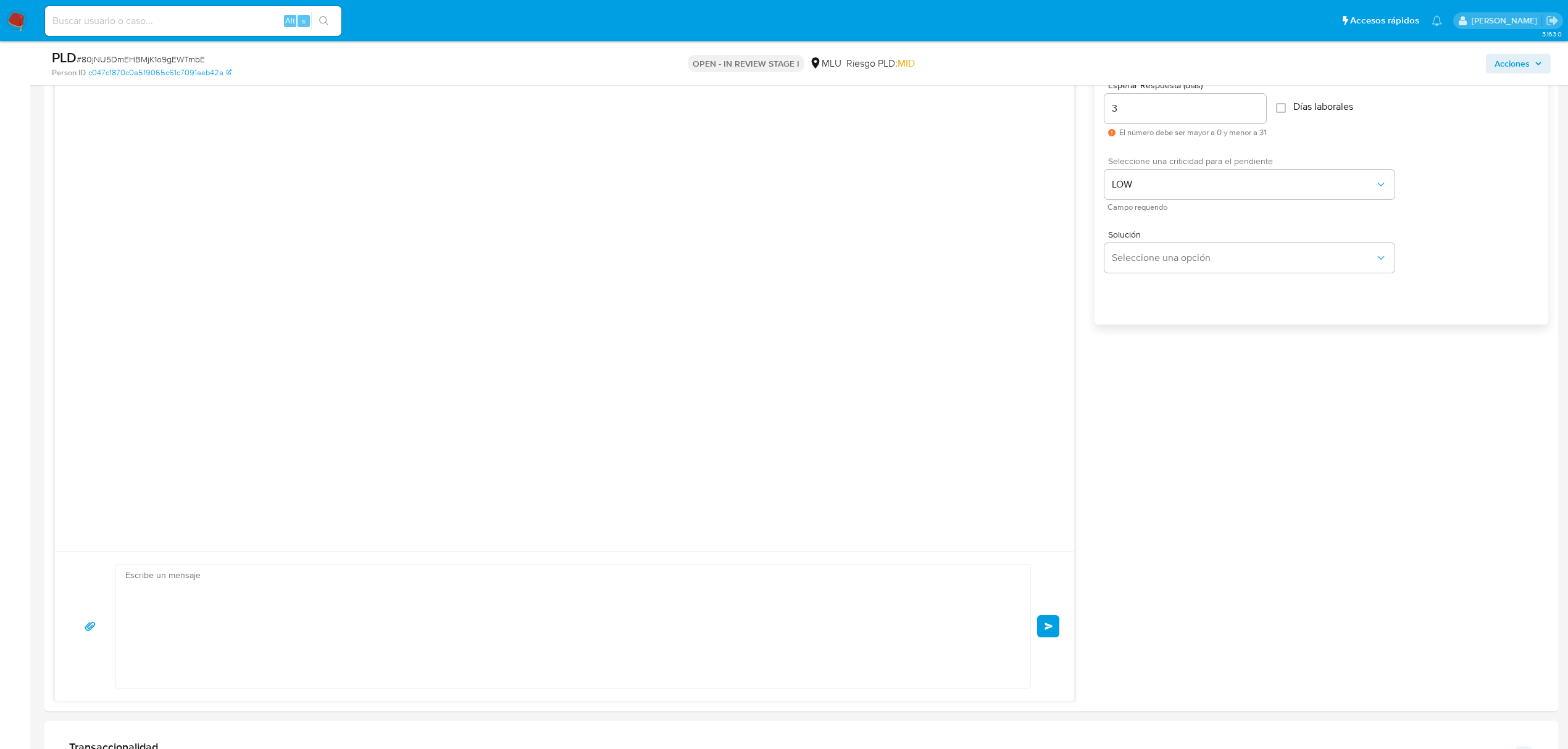
scroll to position [0, 0]
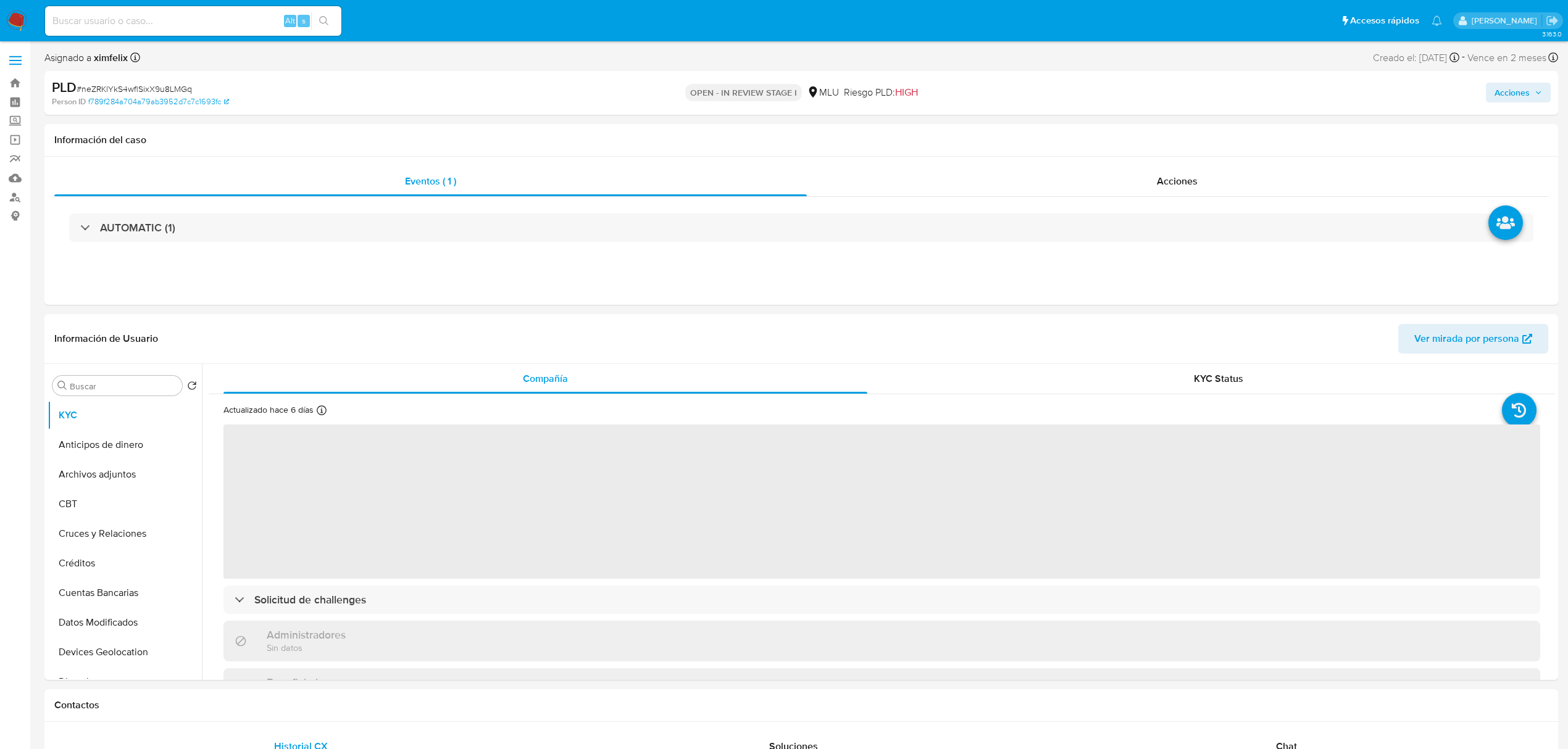
select select "10"
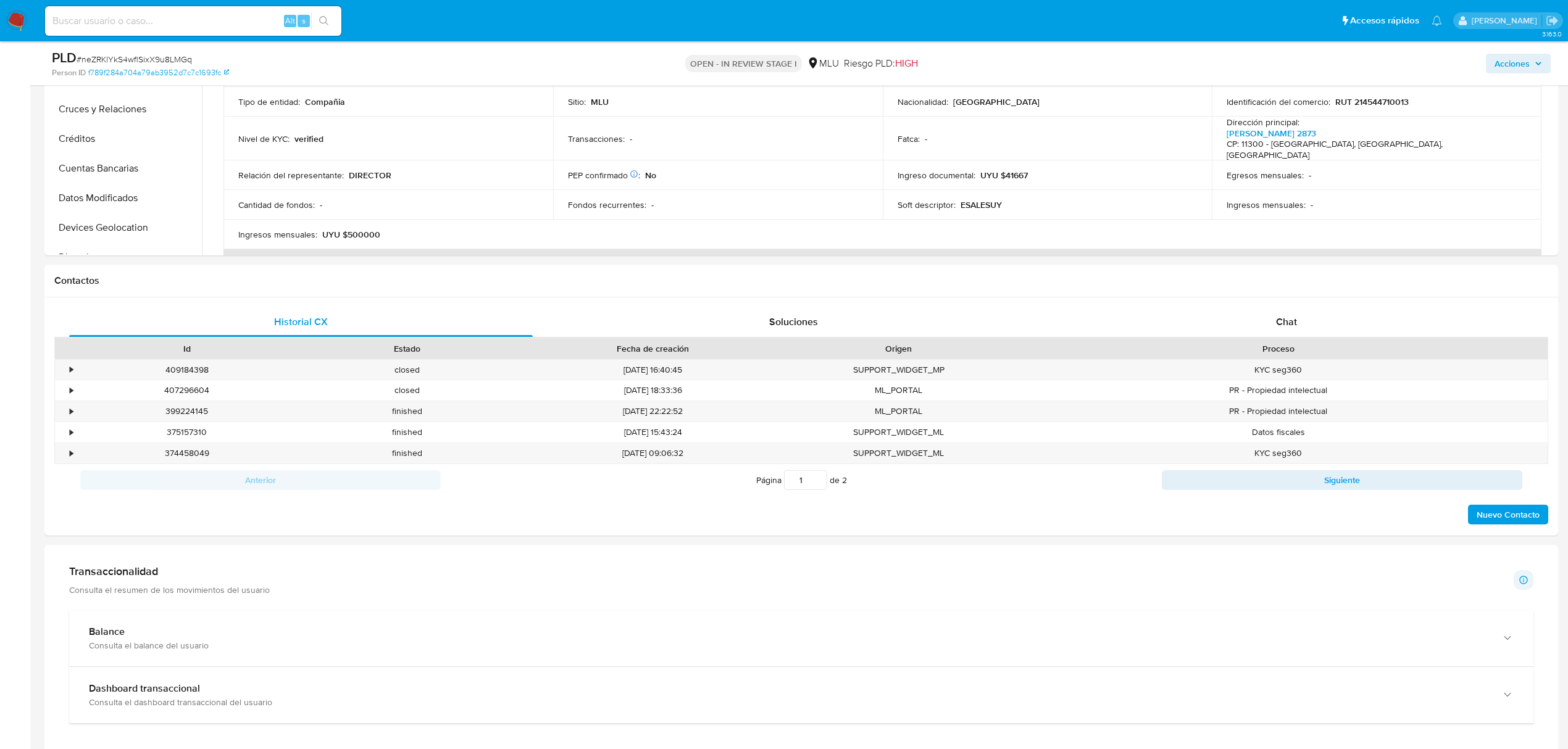
scroll to position [383, 0]
click at [1314, 319] on div "Chat" at bounding box center [1287, 320] width 464 height 30
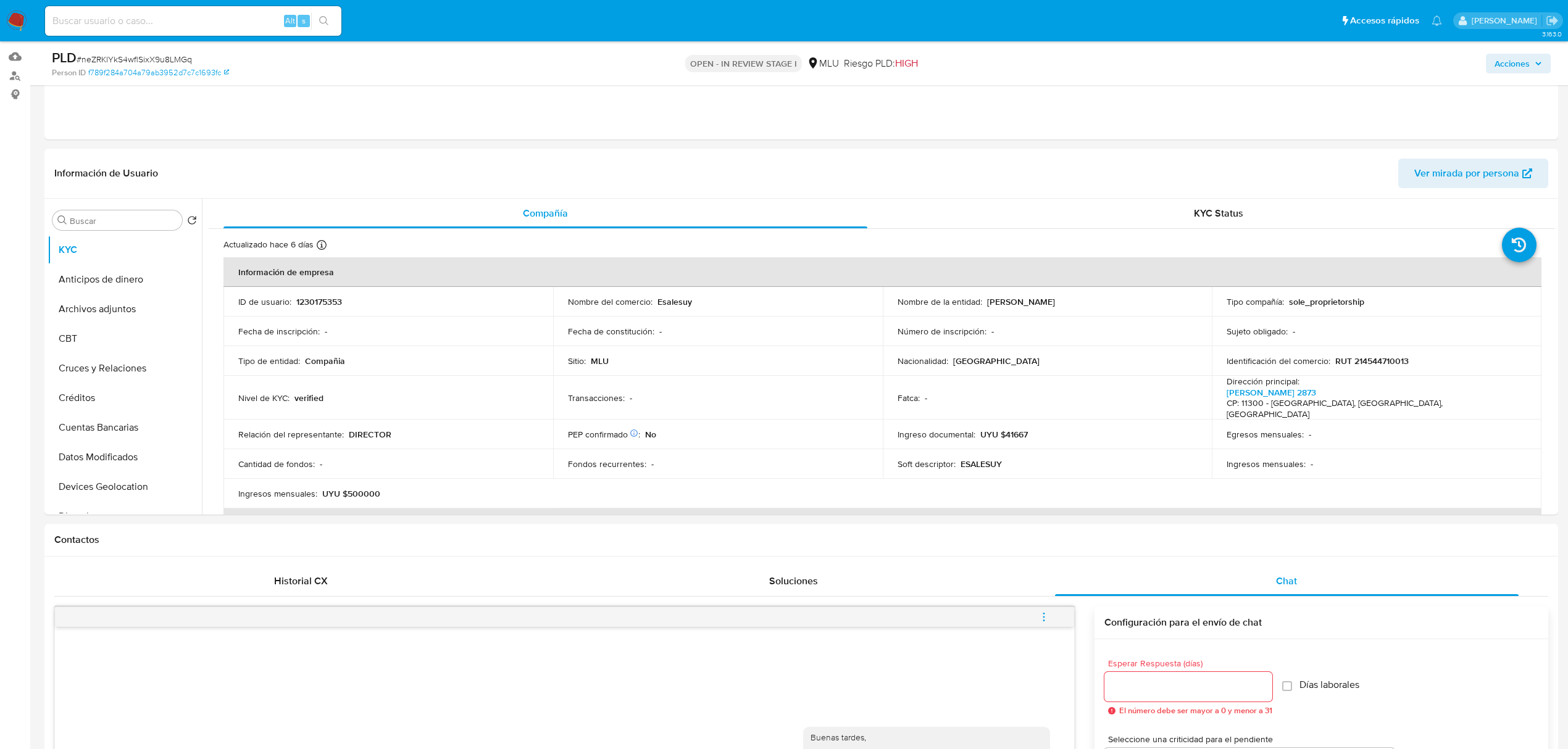
scroll to position [129, 0]
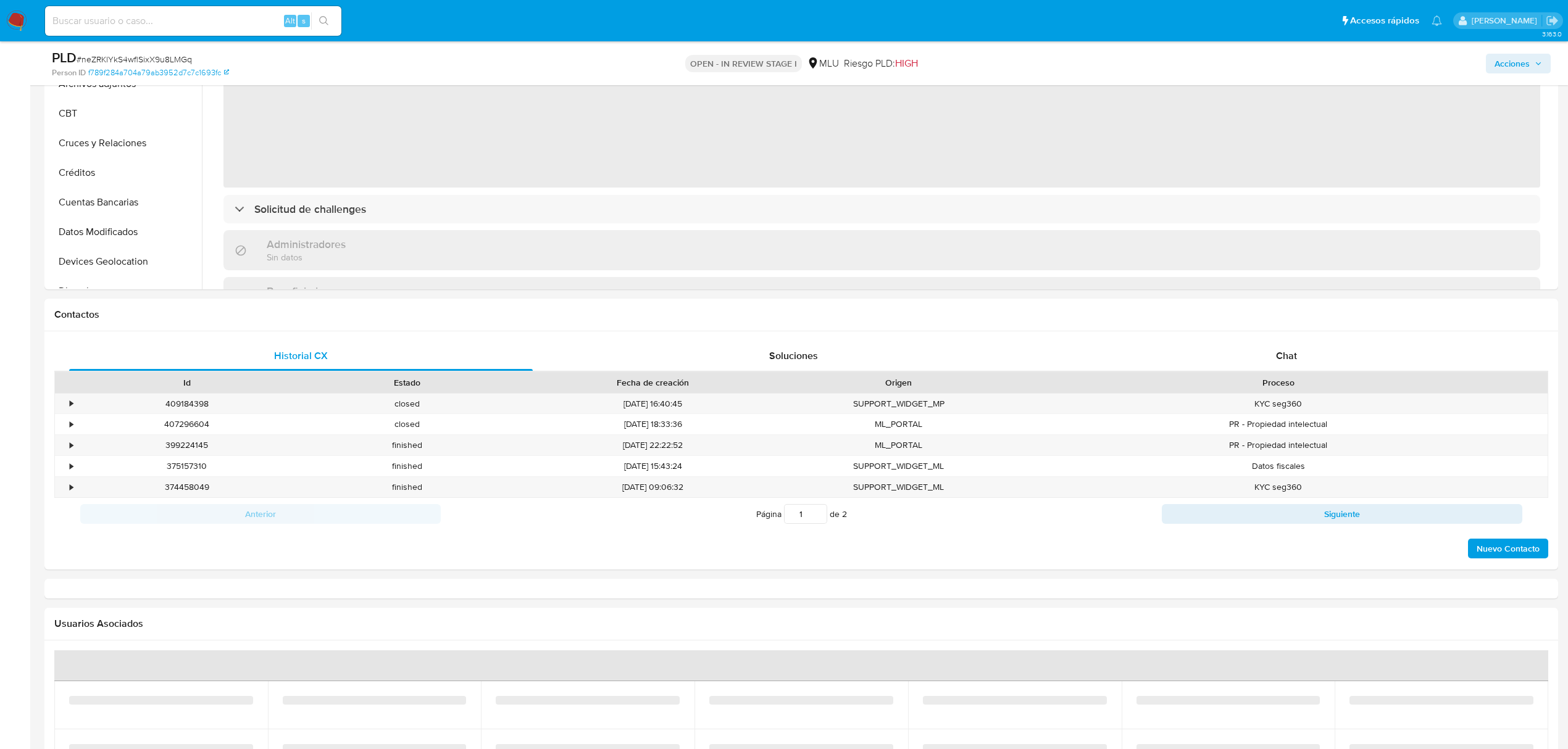
select select "10"
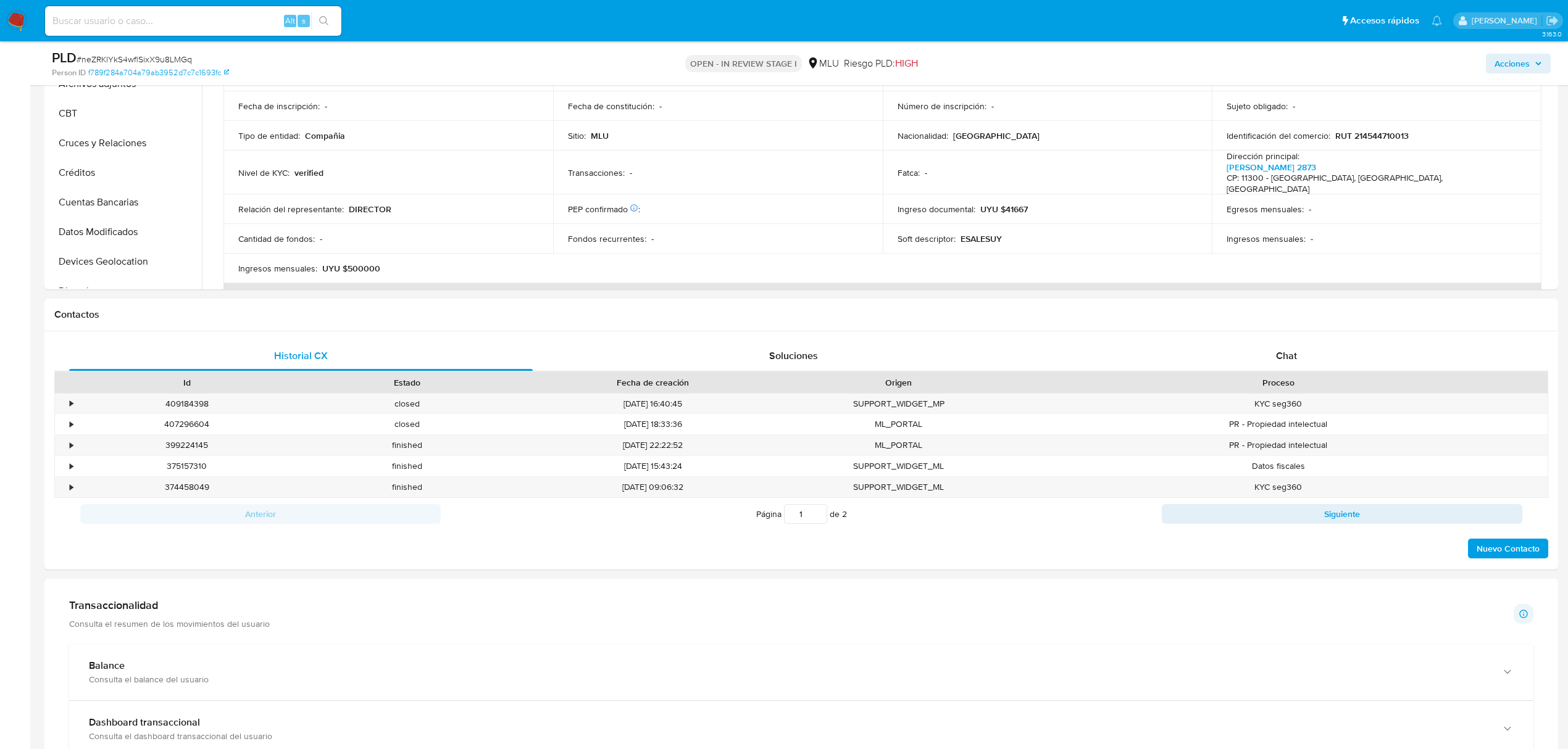
scroll to position [364, 0]
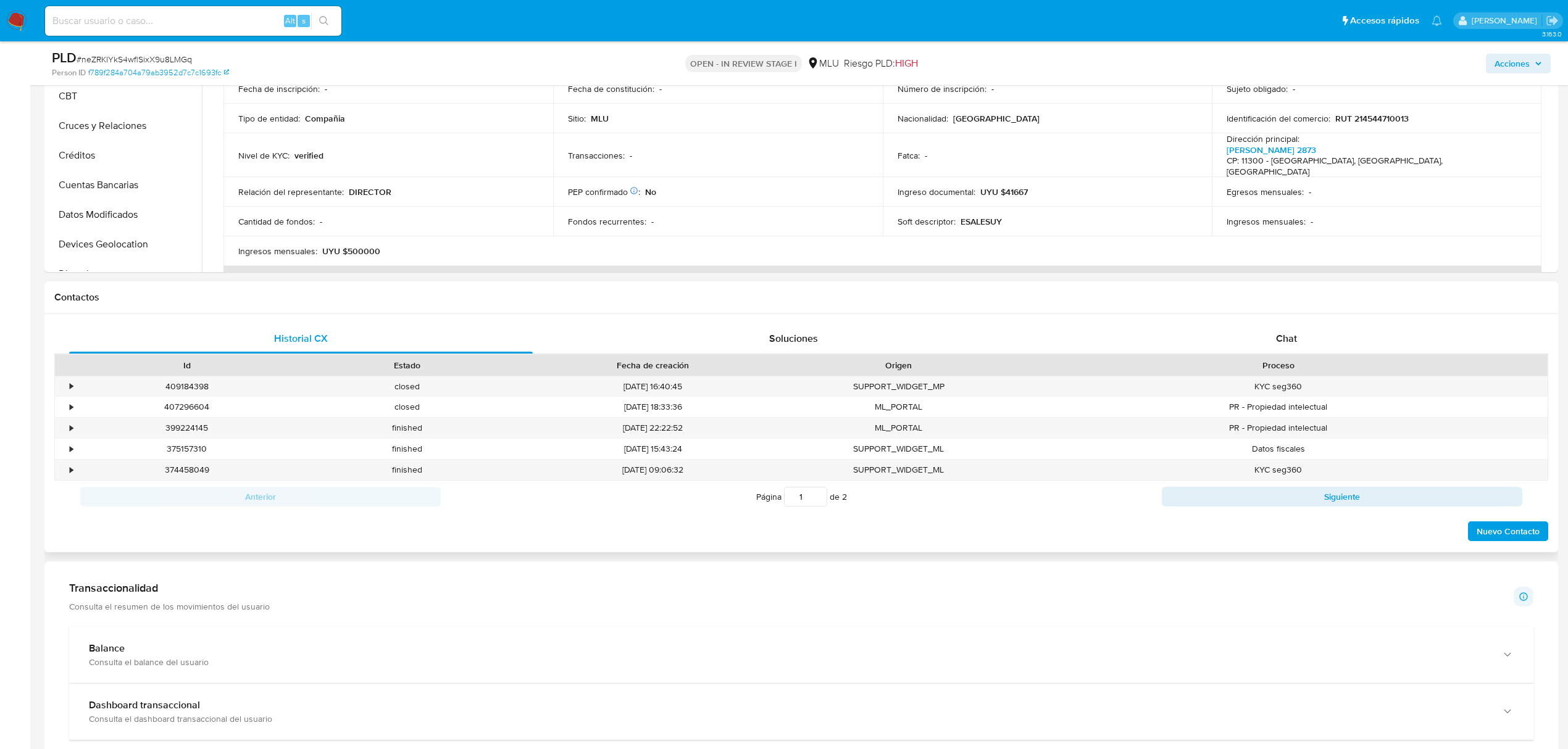
click at [1282, 321] on div "Historial CX Soluciones Chat Id Estado Fecha de creación Origen Proceso • 40918…" at bounding box center [801, 433] width 1514 height 238
click at [1283, 324] on div "Chat" at bounding box center [1287, 338] width 464 height 30
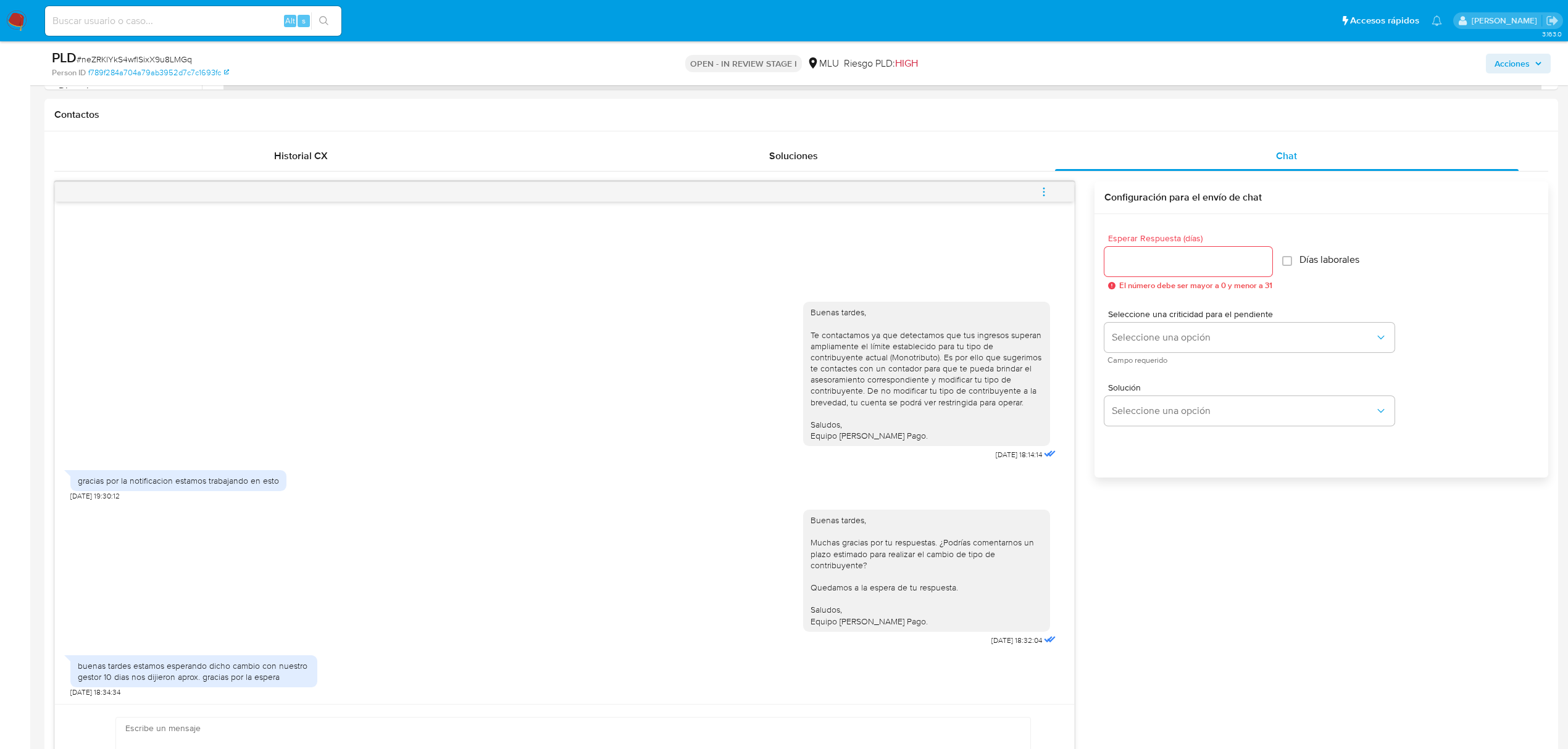
scroll to position [552, 0]
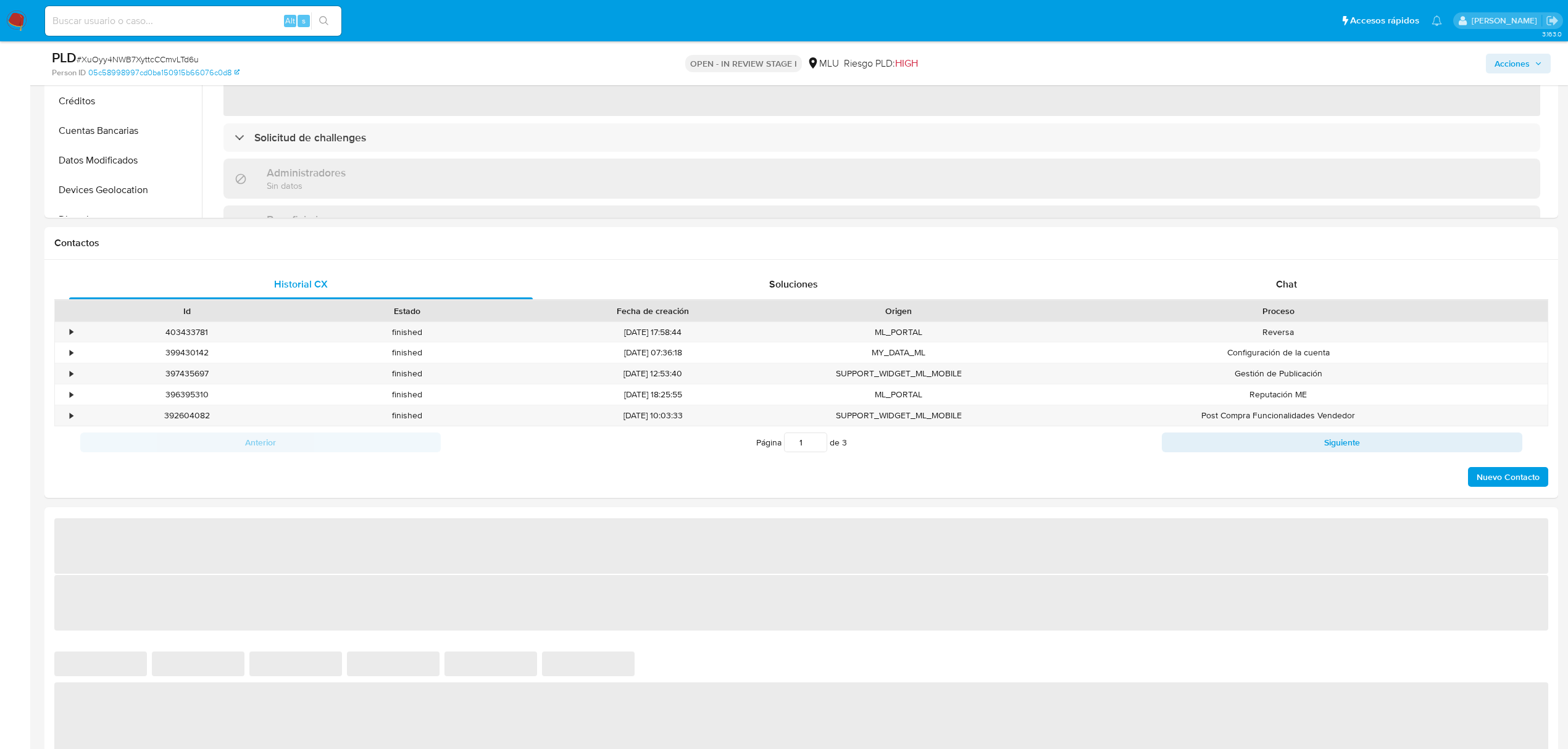
scroll to position [435, 0]
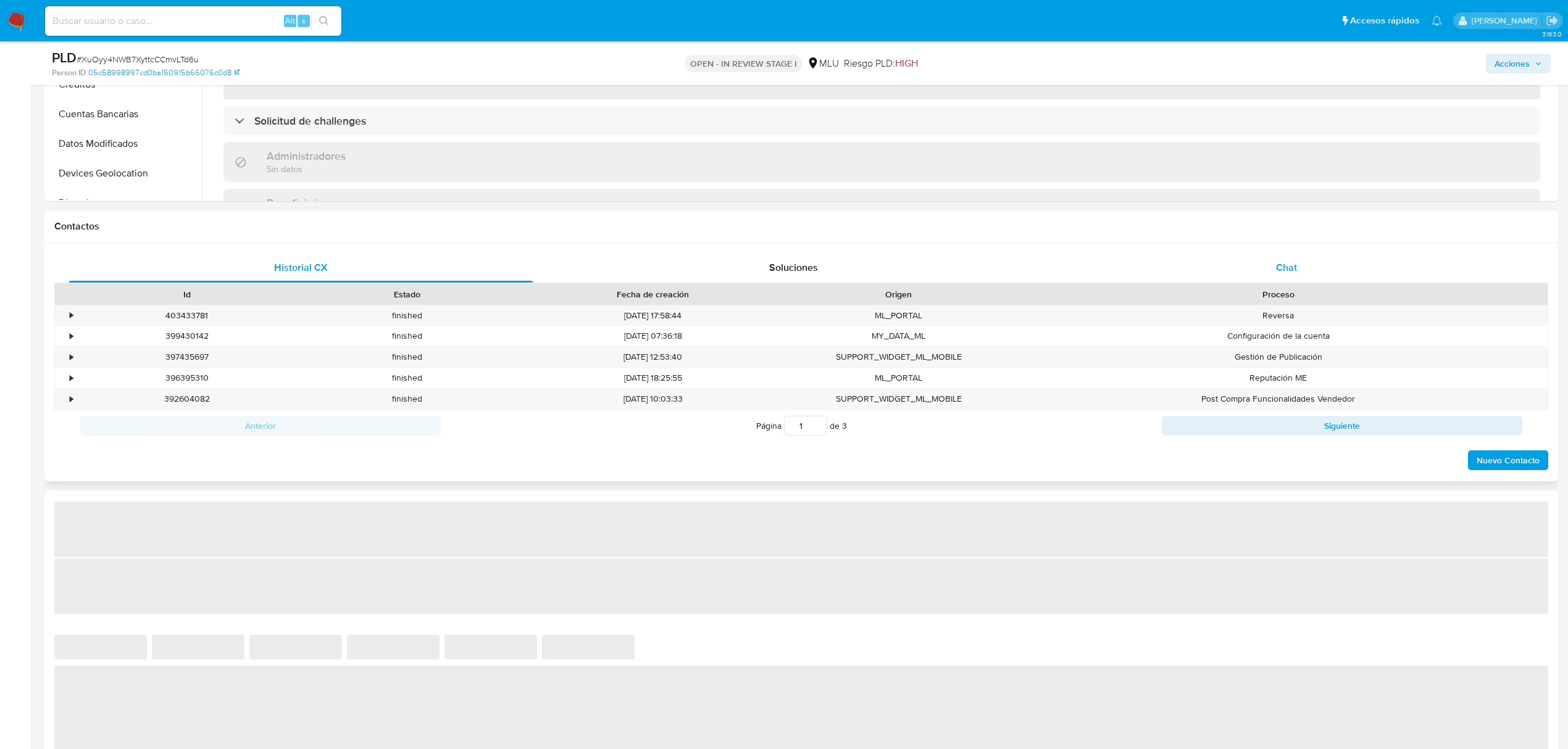
select select "10"
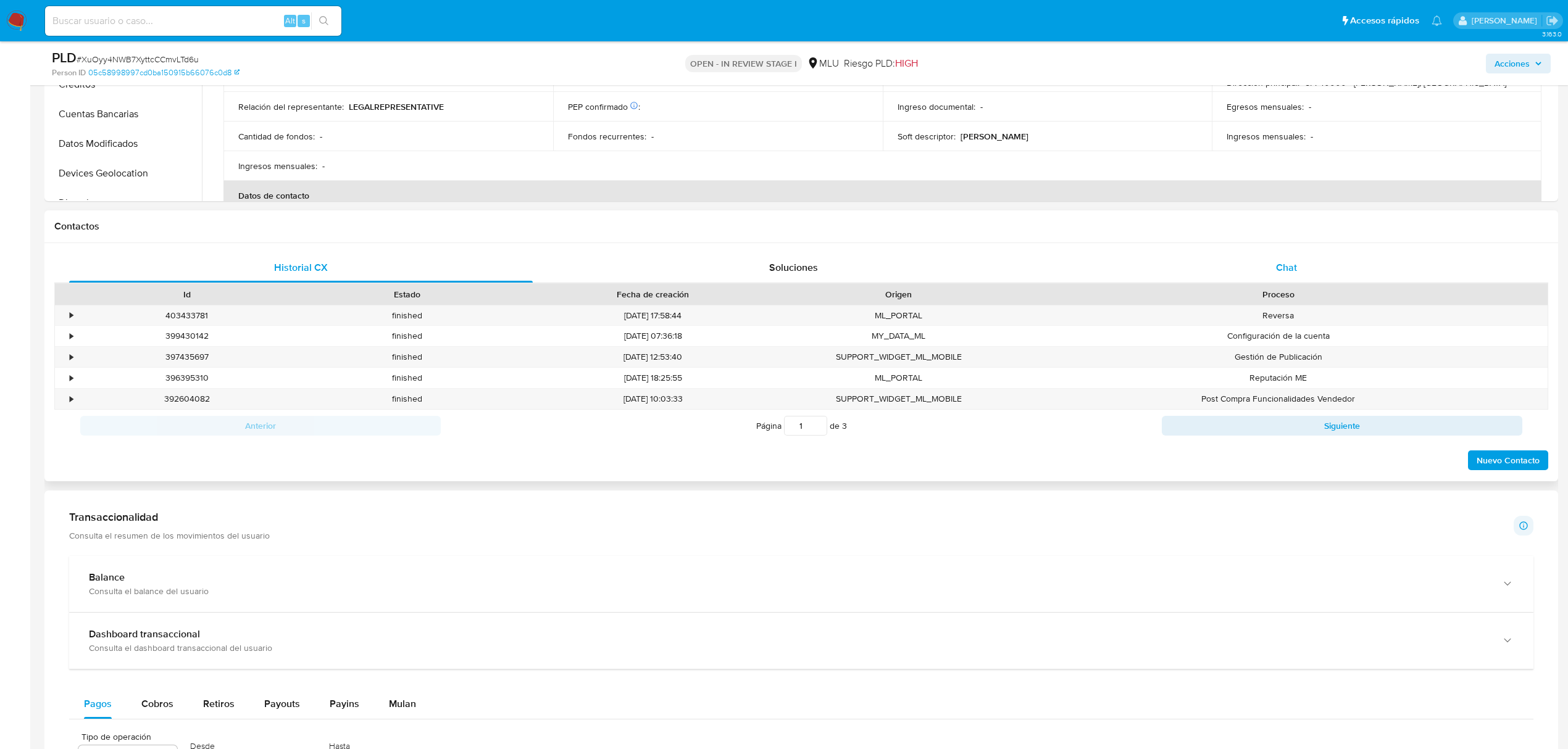
click at [1329, 257] on div "Chat" at bounding box center [1287, 268] width 464 height 30
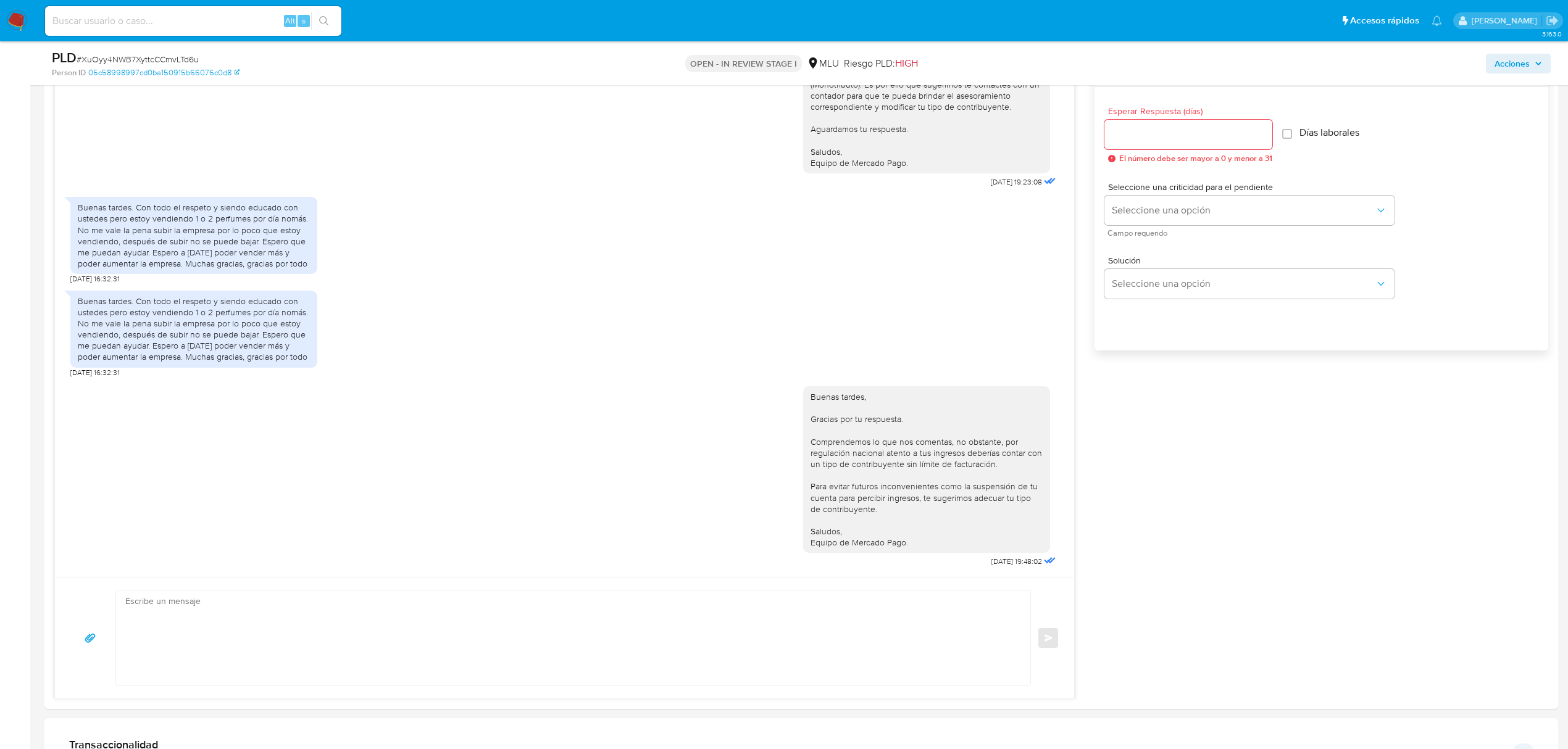
scroll to position [677, 0]
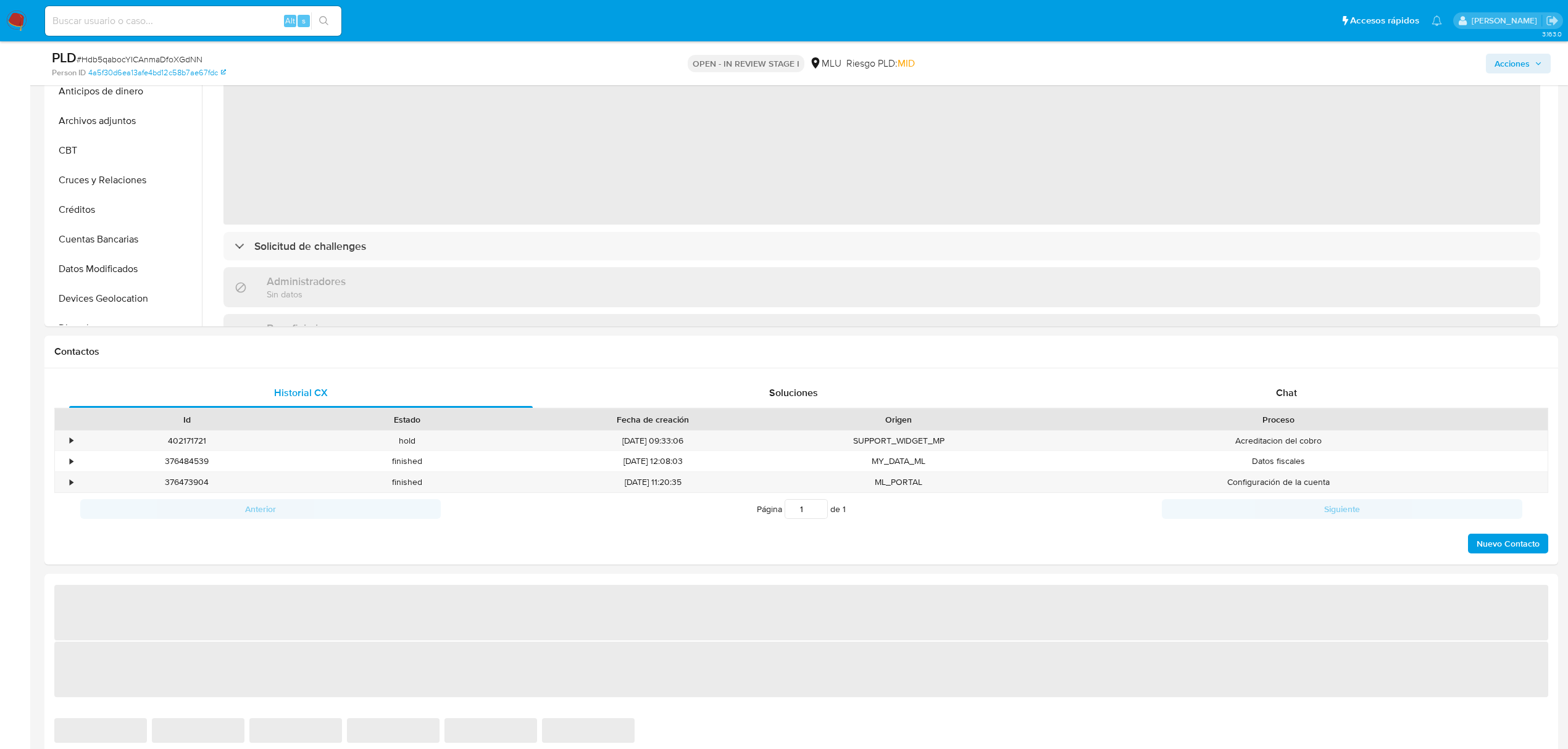
scroll to position [315, 0]
select select "10"
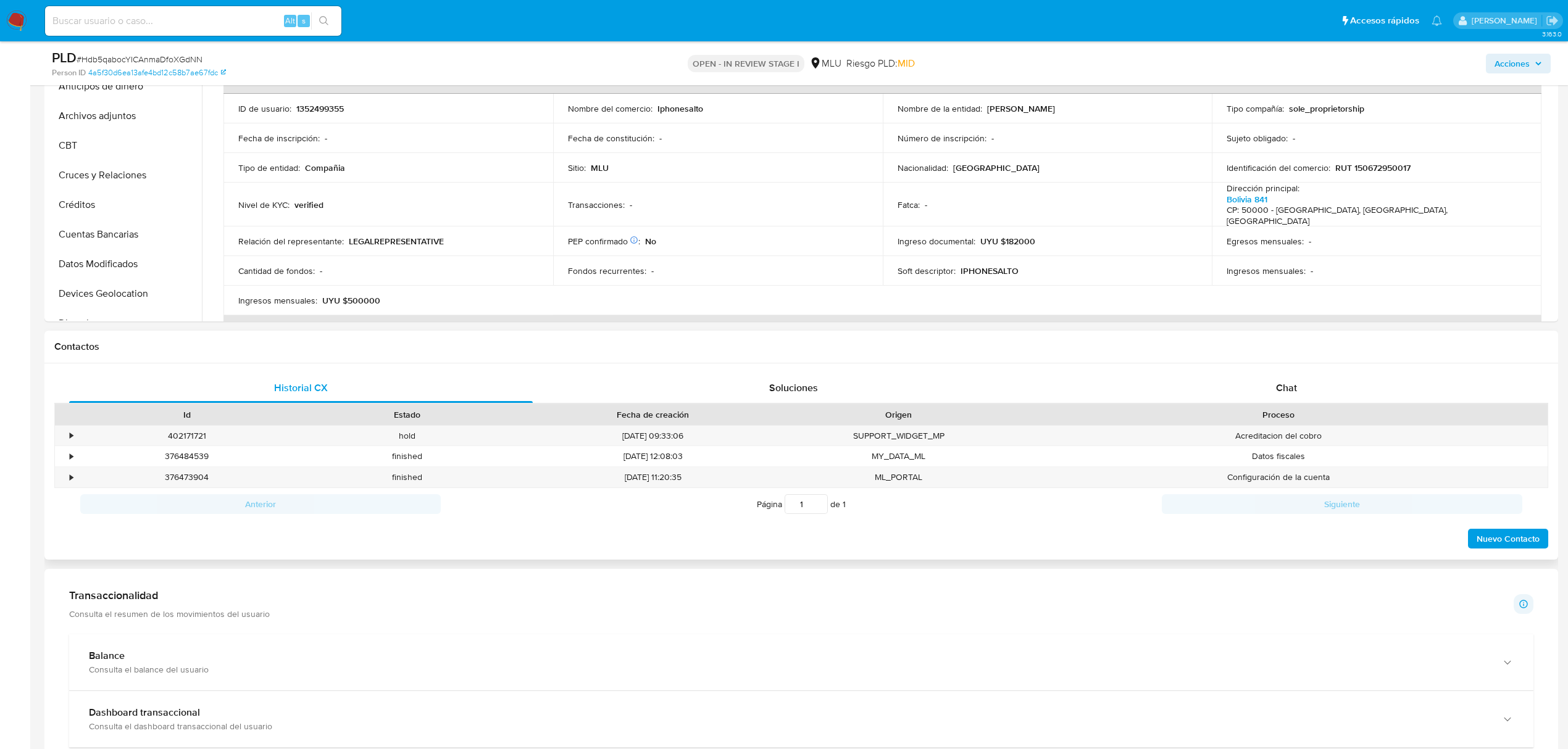
click at [1274, 371] on div "Historial CX Soluciones Chat Id Estado Fecha de creación Origen Proceso • 40217…" at bounding box center [801, 462] width 1514 height 197
click at [1282, 387] on span "Chat" at bounding box center [1286, 388] width 21 height 14
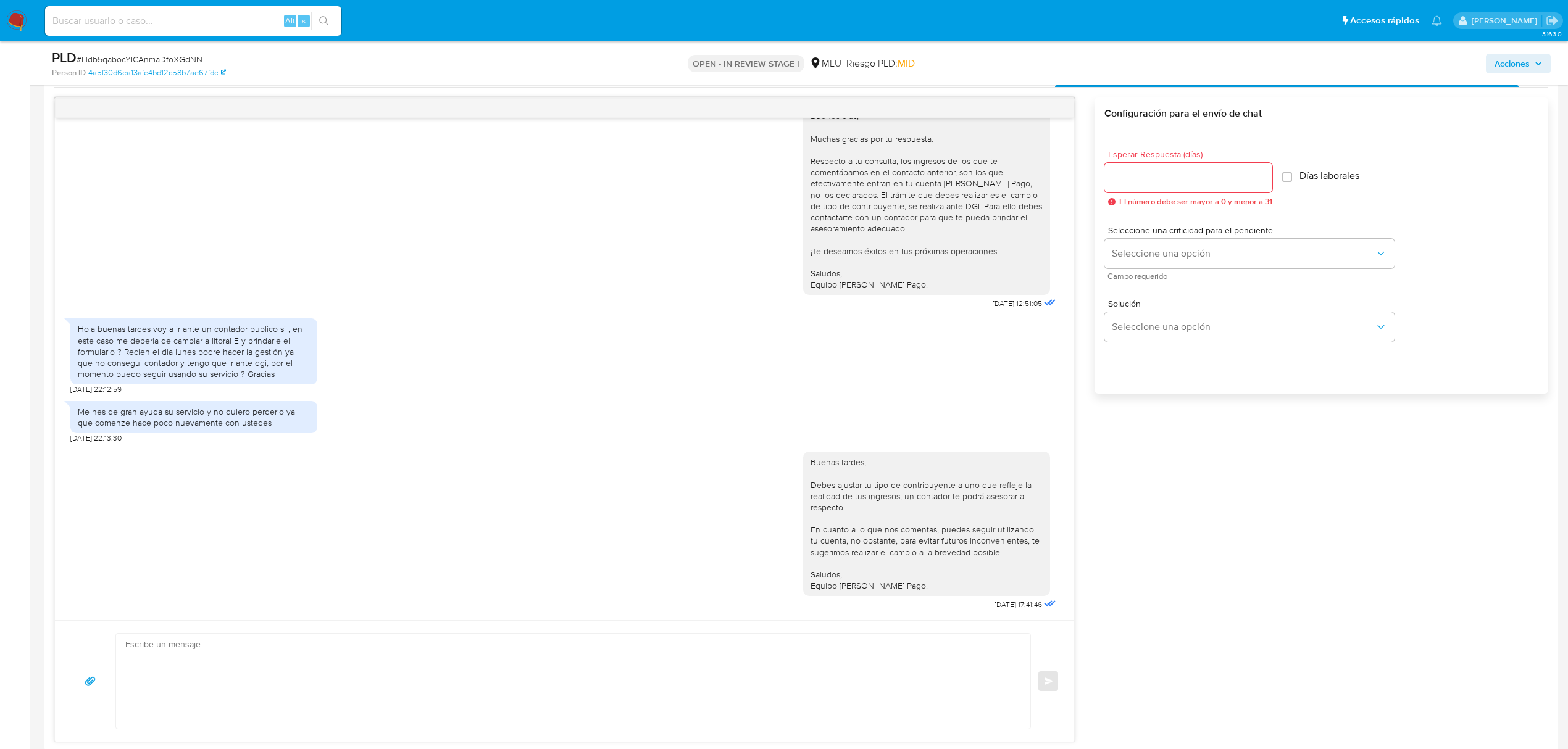
scroll to position [654, 0]
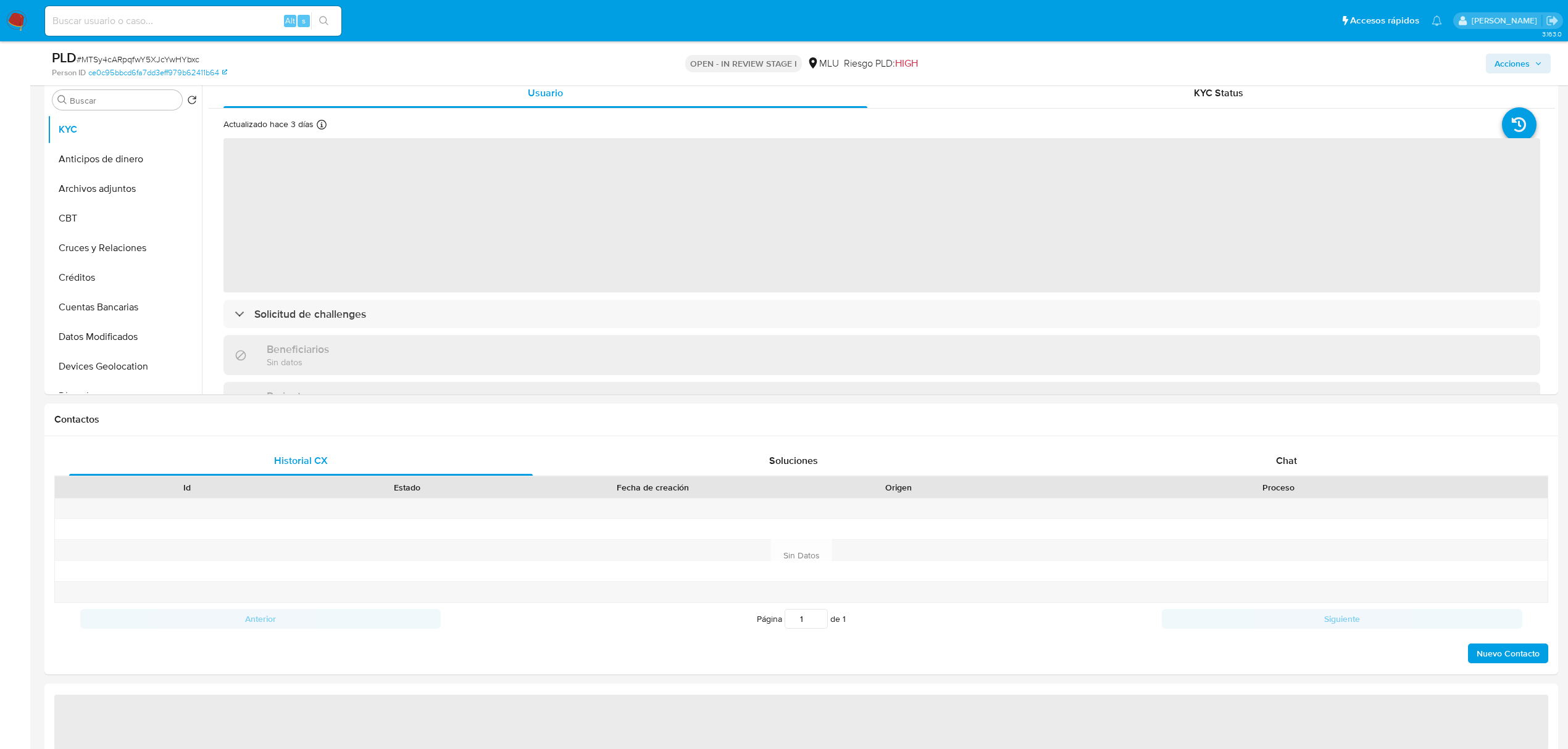
scroll to position [378, 0]
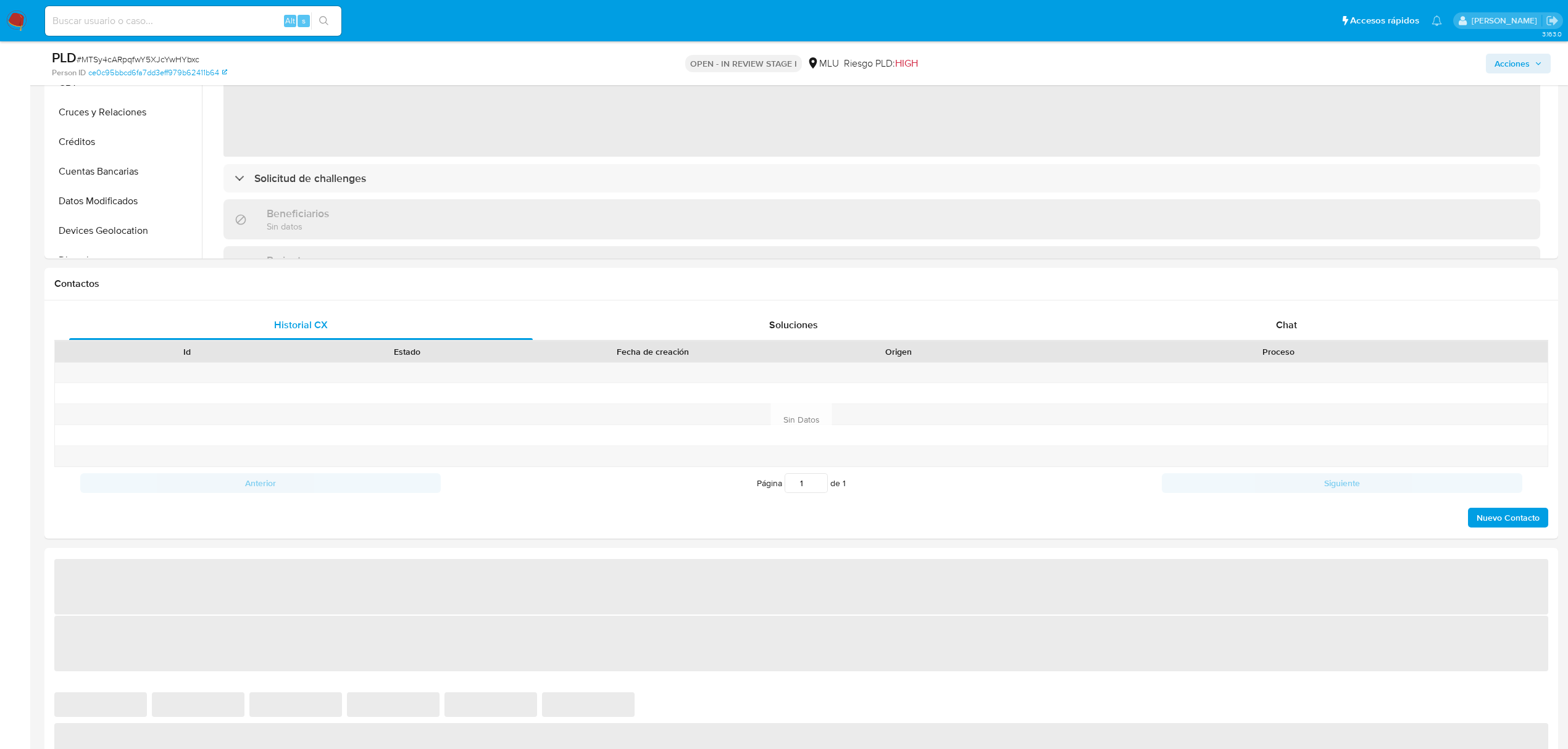
select select "10"
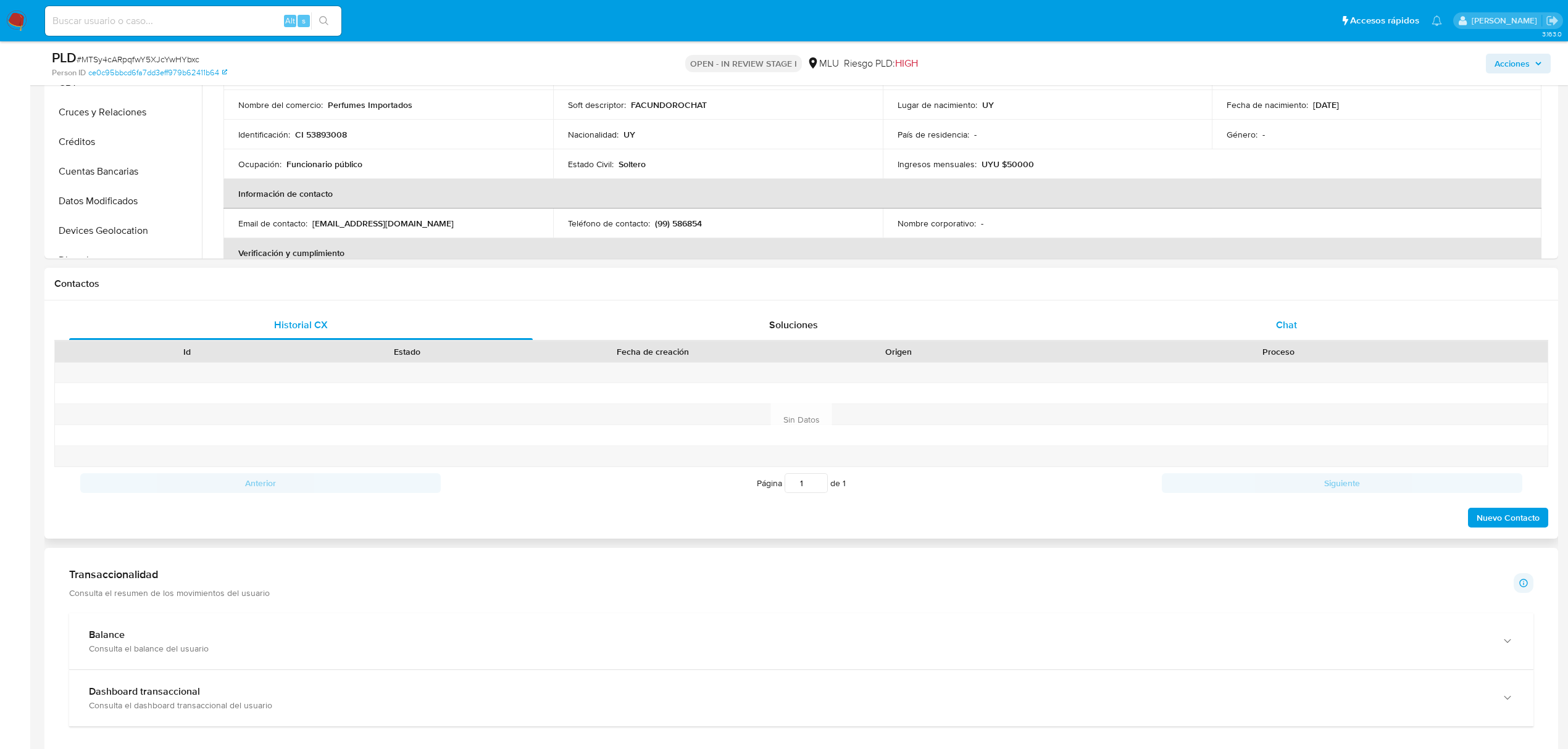
click at [1274, 331] on div "Chat" at bounding box center [1287, 325] width 464 height 30
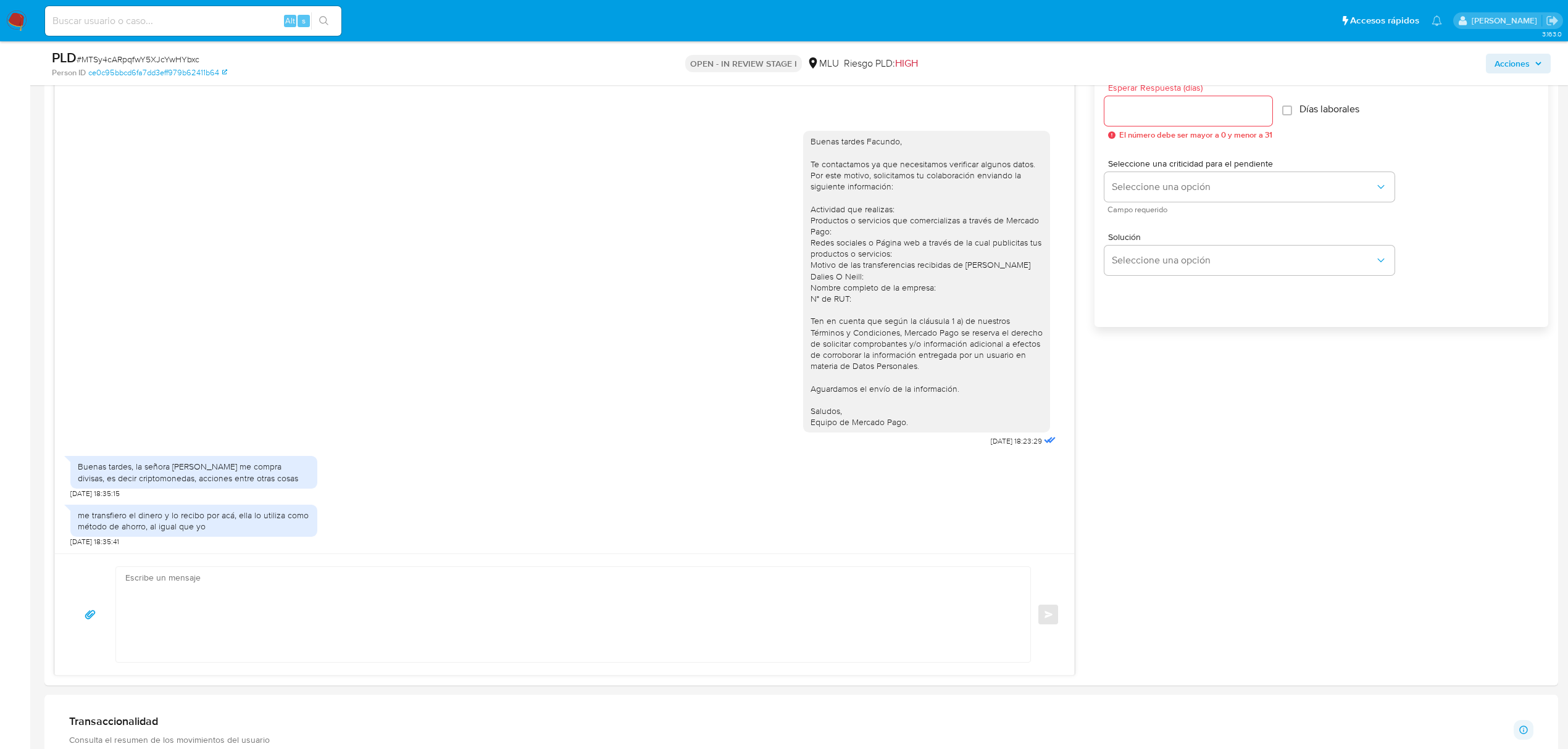
scroll to position [701, 0]
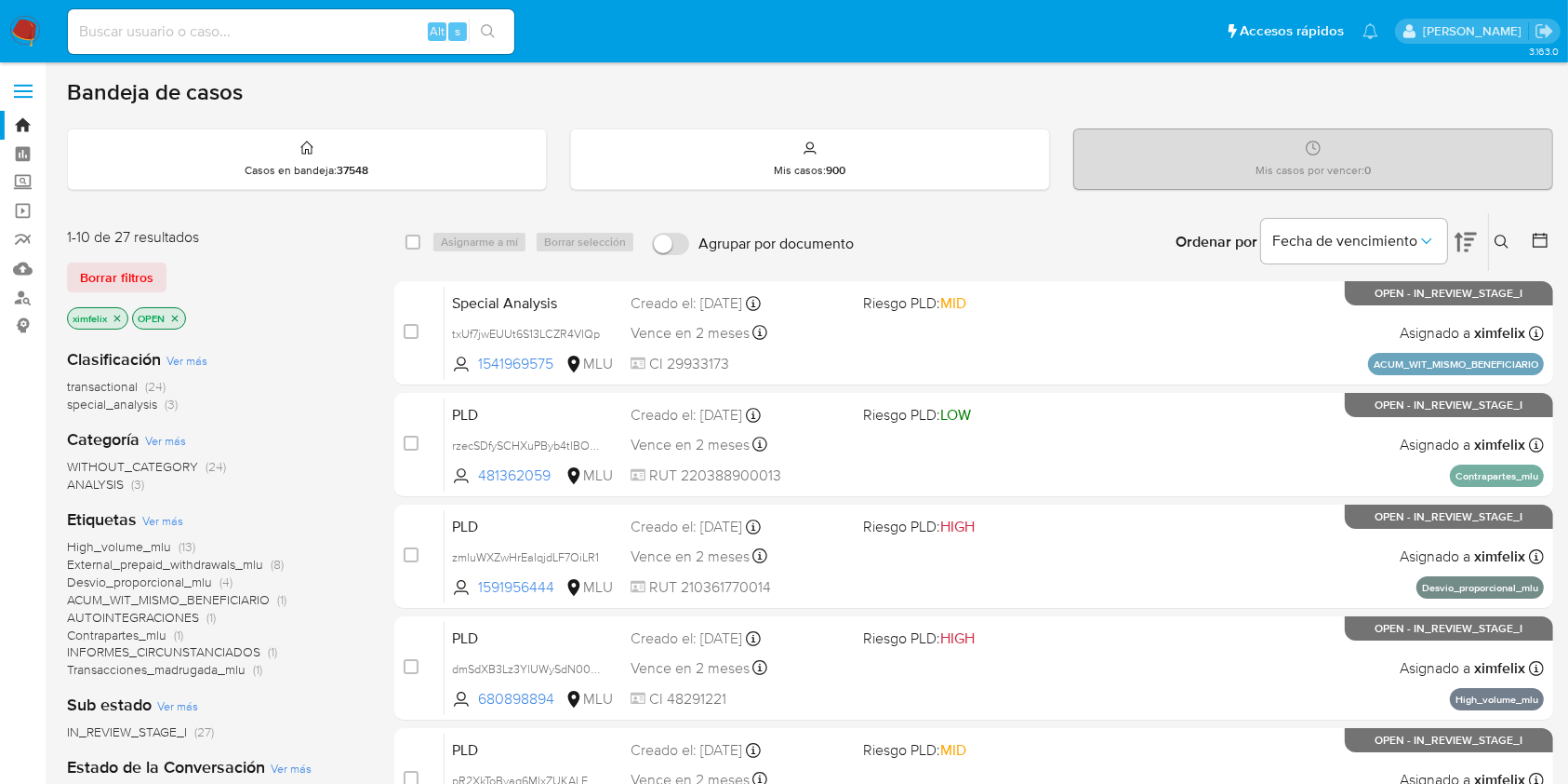
click at [321, 34] on input at bounding box center [291, 31] width 447 height 24
paste input "1675126902"
type input "1675126902"
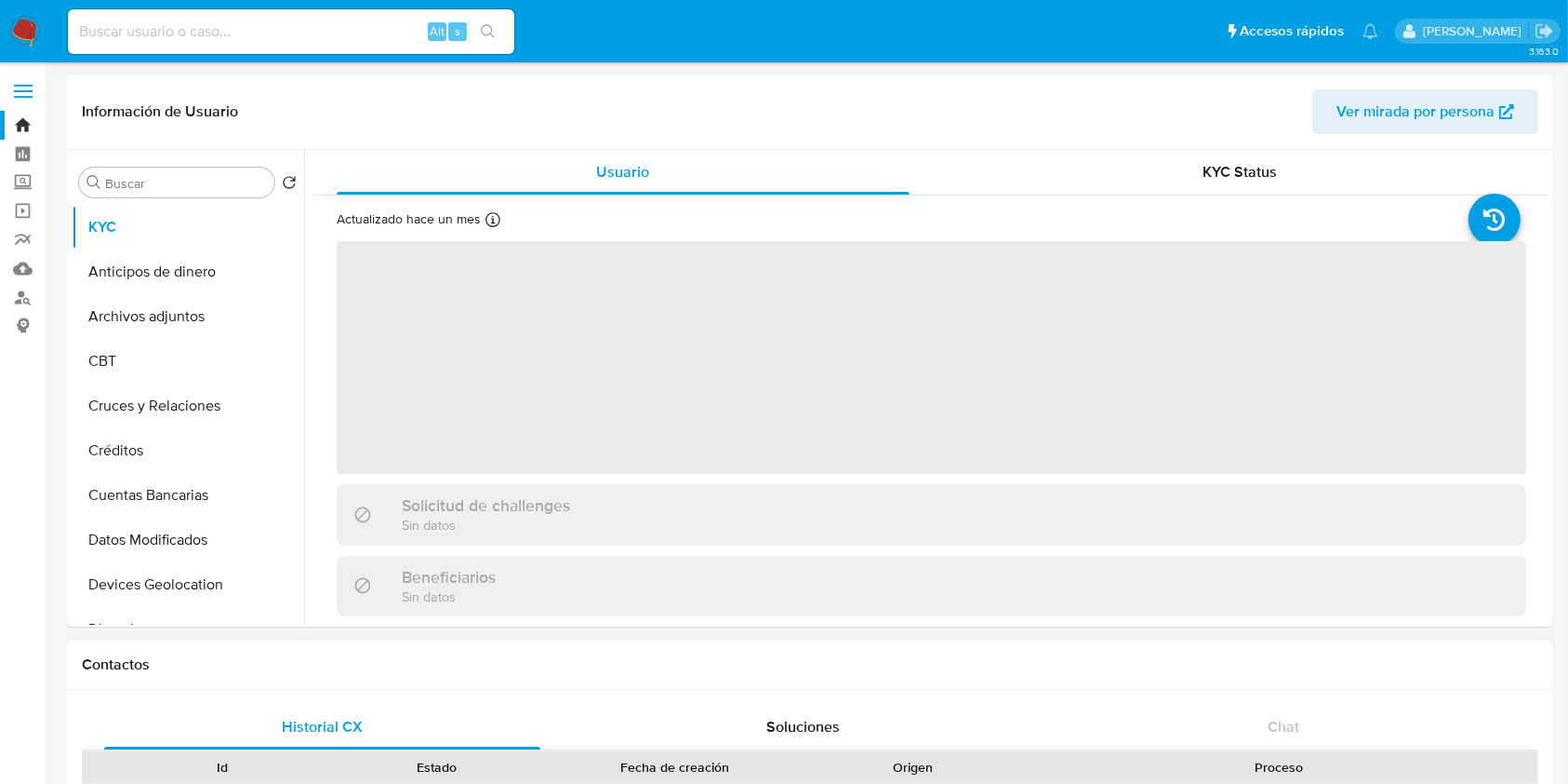
select select "10"
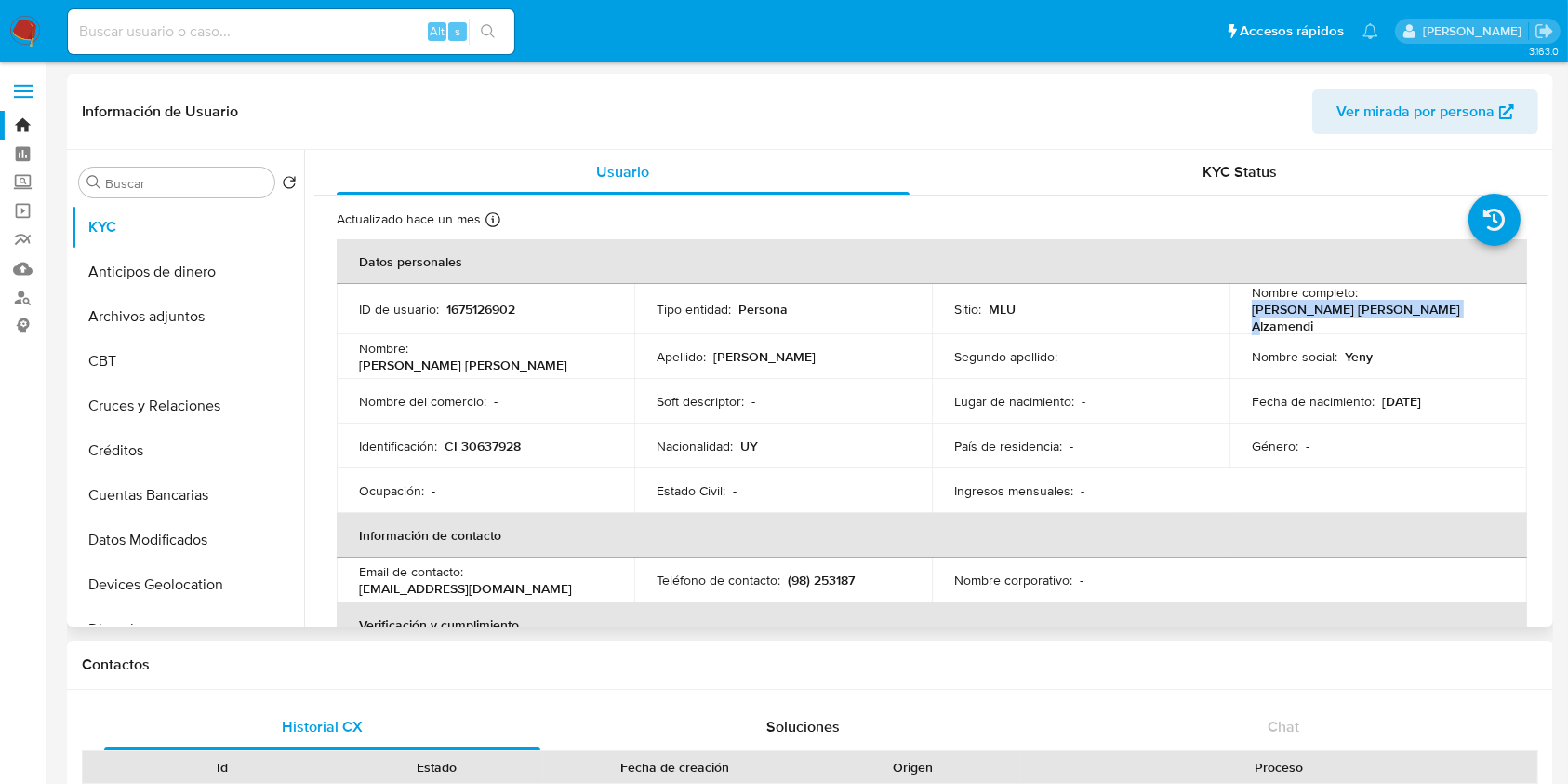
drag, startPoint x: 1445, startPoint y: 312, endPoint x: 1238, endPoint y: 315, distance: 207.0
click at [1238, 315] on td "Nombre completo : Yeny Elizabeth Ruiz Alzamendi" at bounding box center [1378, 308] width 298 height 50
copy p "Yeny Elizabeth Ruiz Alzamendi"
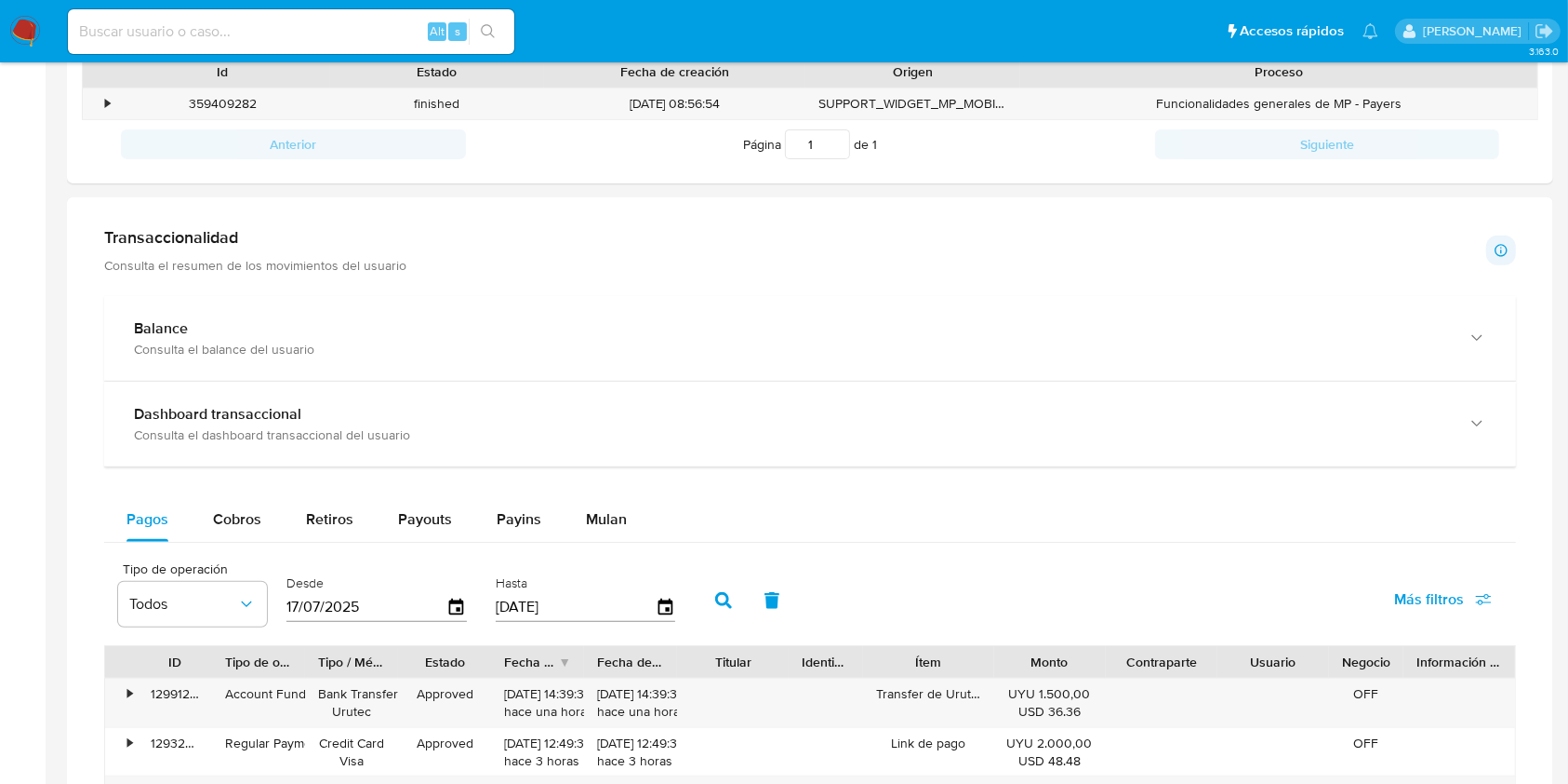
scroll to position [711, 0]
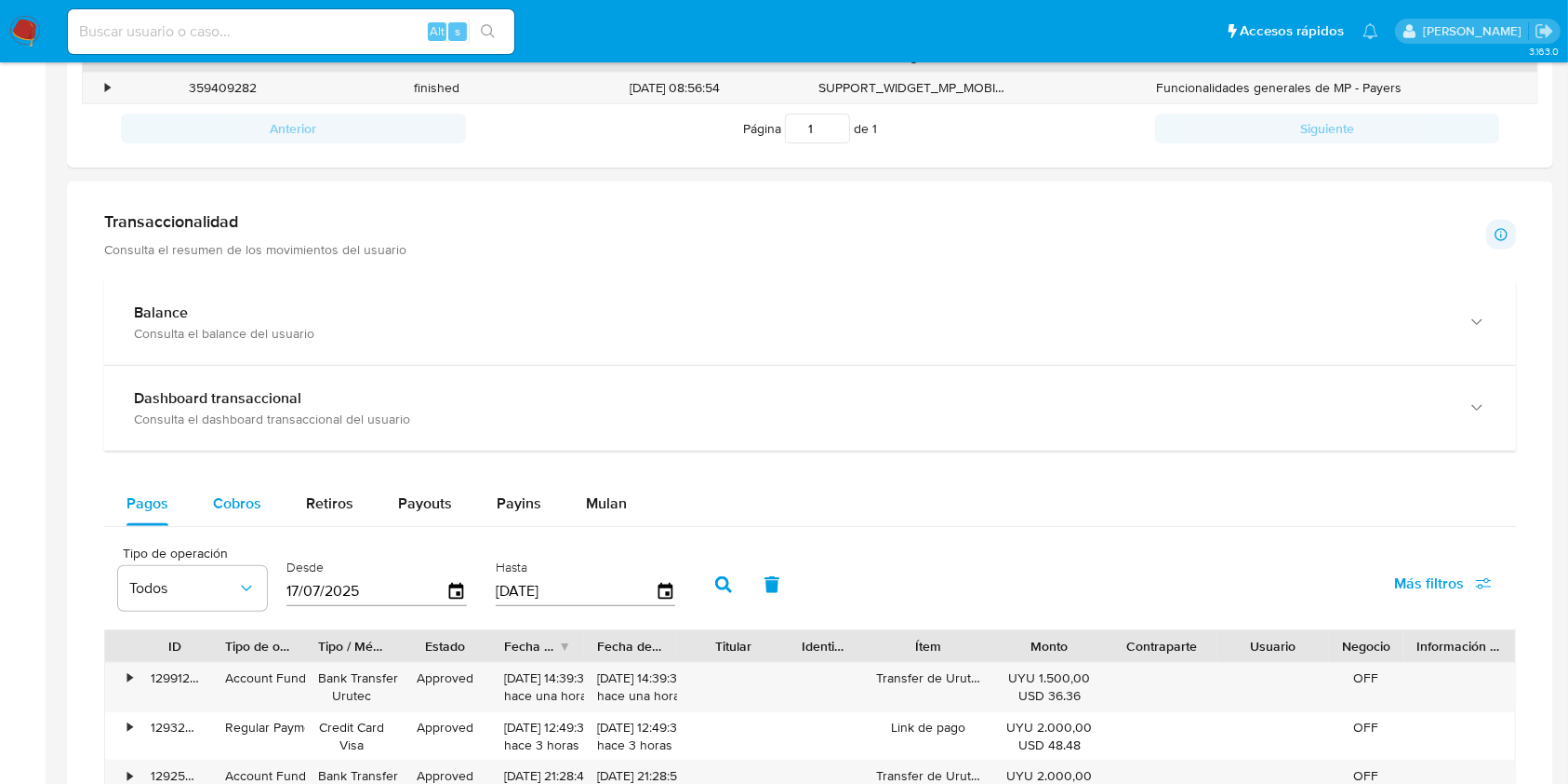
click at [251, 504] on span "Cobros" at bounding box center [237, 503] width 49 height 21
select select "10"
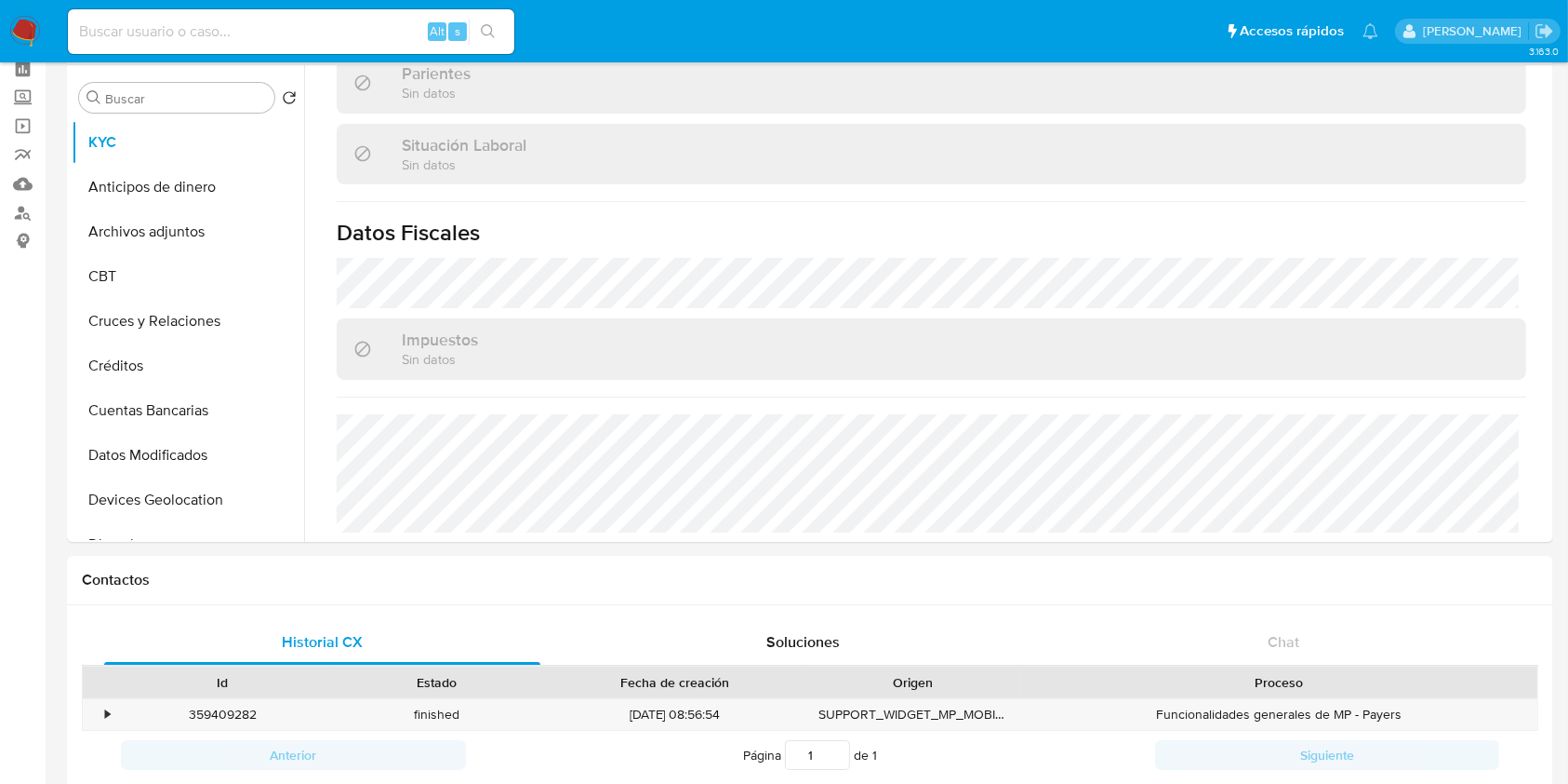
scroll to position [67, 0]
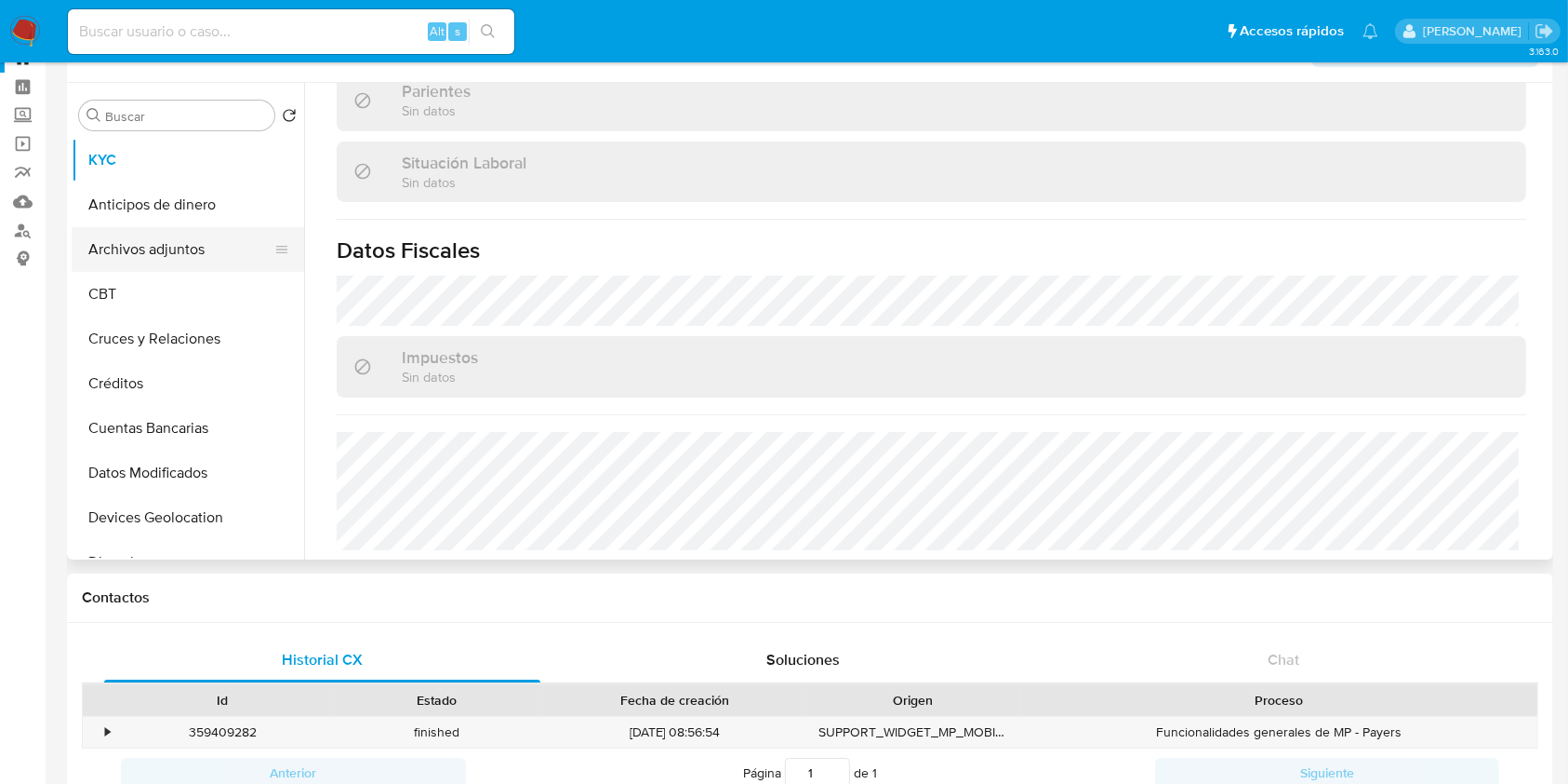
click at [201, 269] on button "Archivos adjuntos" at bounding box center [180, 249] width 217 height 45
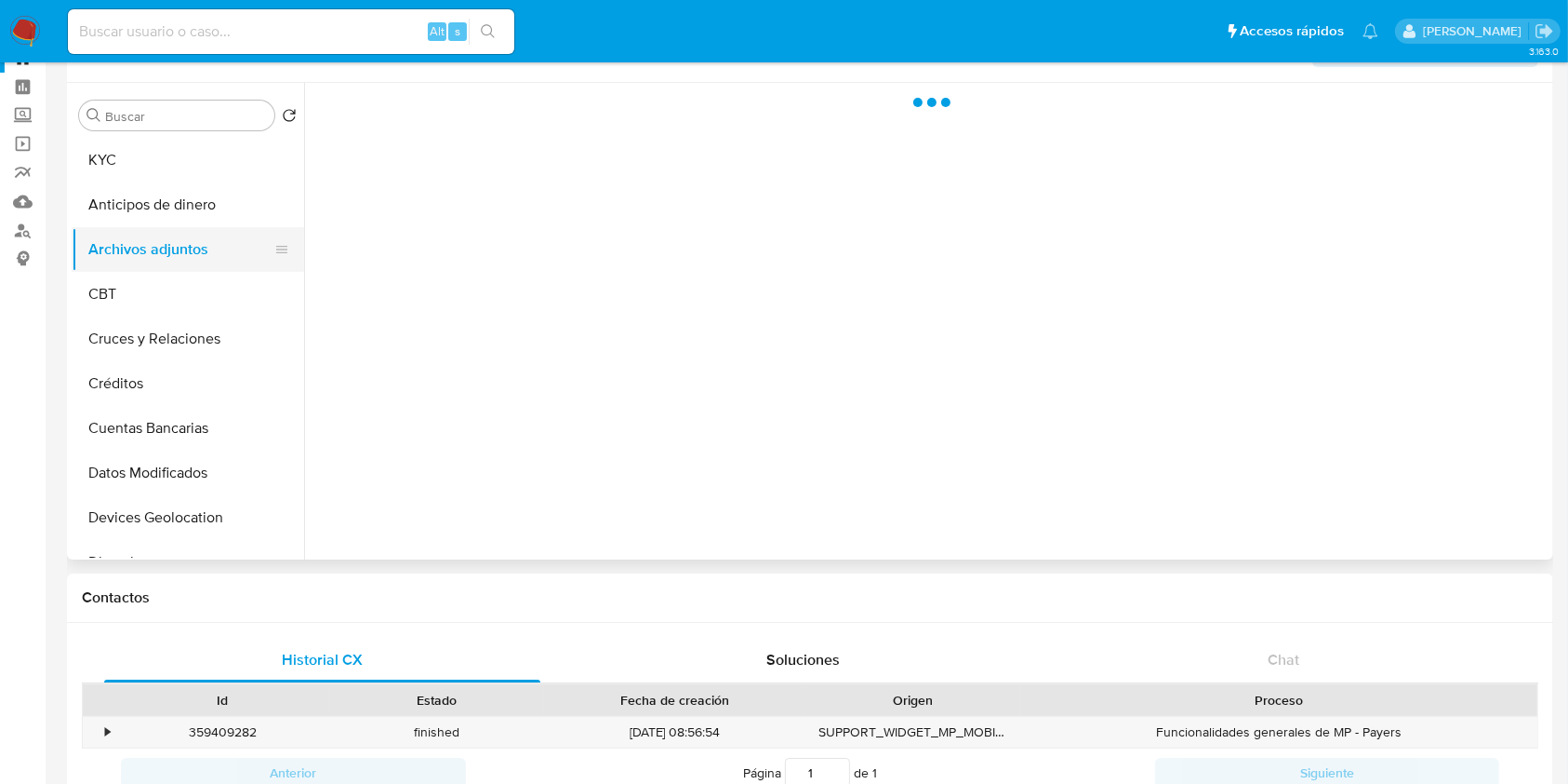
scroll to position [0, 0]
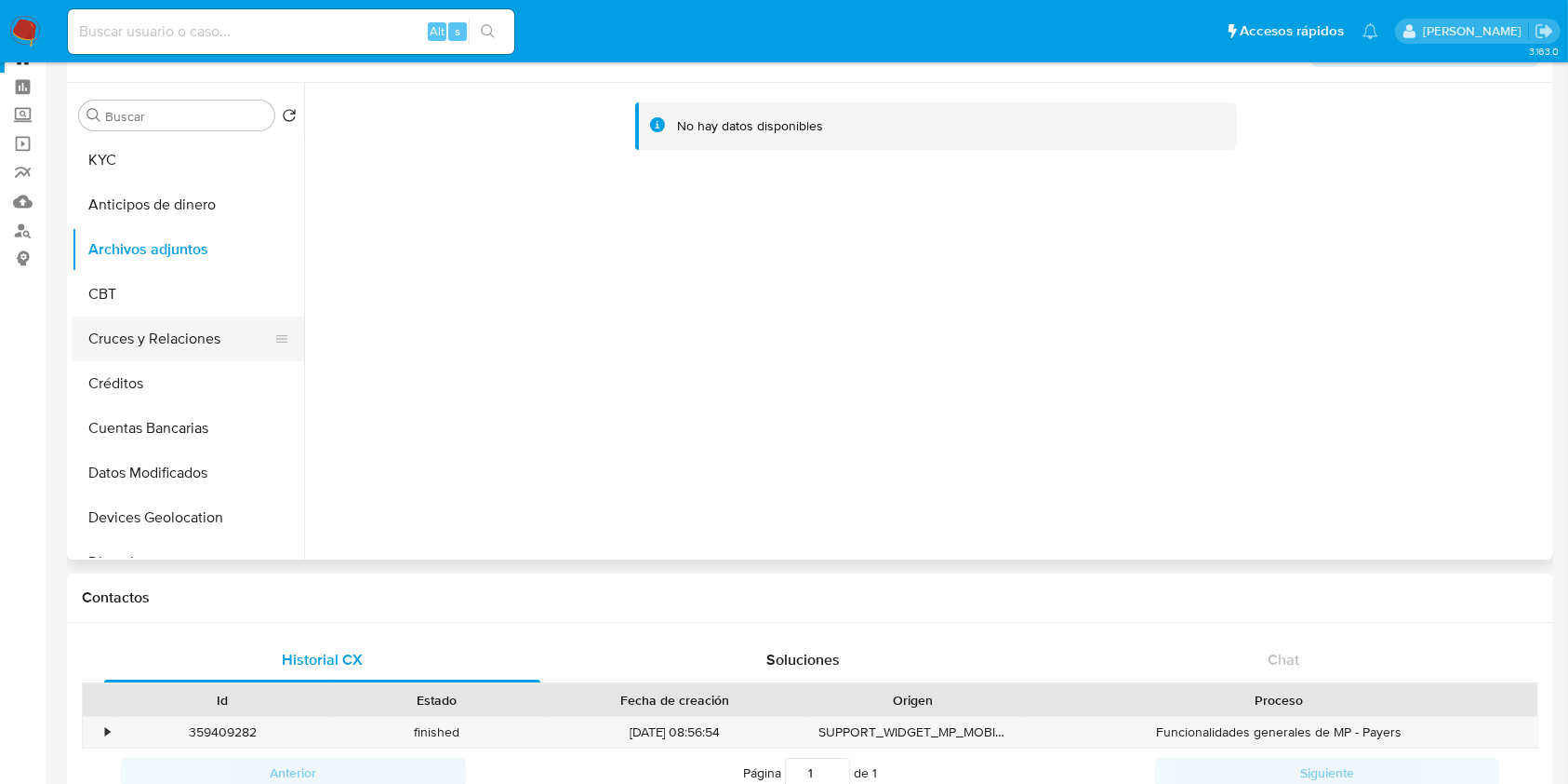
click at [184, 331] on button "Cruces y Relaciones" at bounding box center [180, 339] width 217 height 45
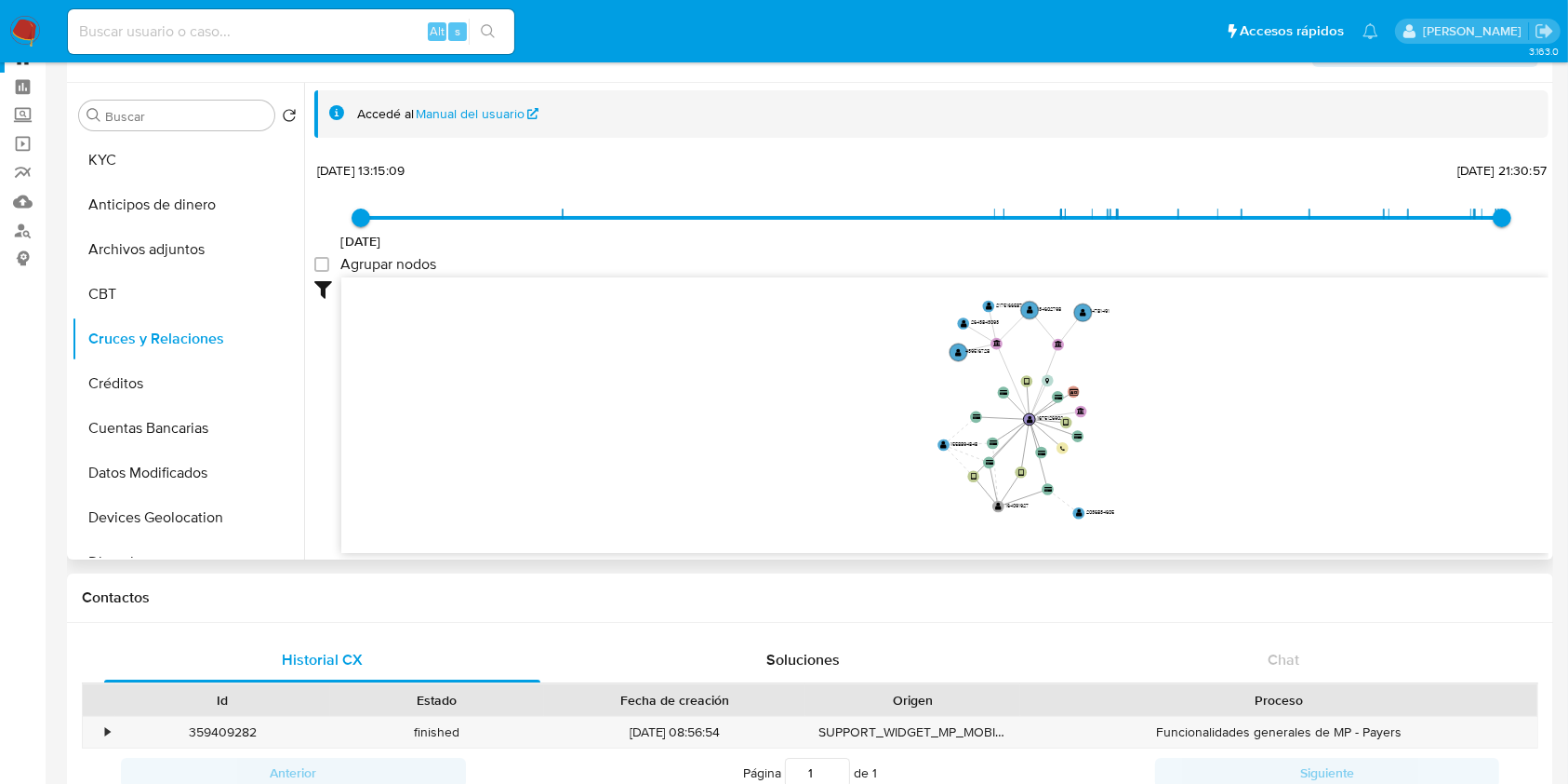
drag, startPoint x: 1168, startPoint y: 350, endPoint x: 1156, endPoint y: 440, distance: 90.8
click at [1156, 440] on icon "user-1675126902  1675126902 device-655bf71771c55b644d358082  device-681bee457…" at bounding box center [945, 413] width 1207 height 270
click at [22, 228] on link "Buscador de personas" at bounding box center [110, 231] width 221 height 29
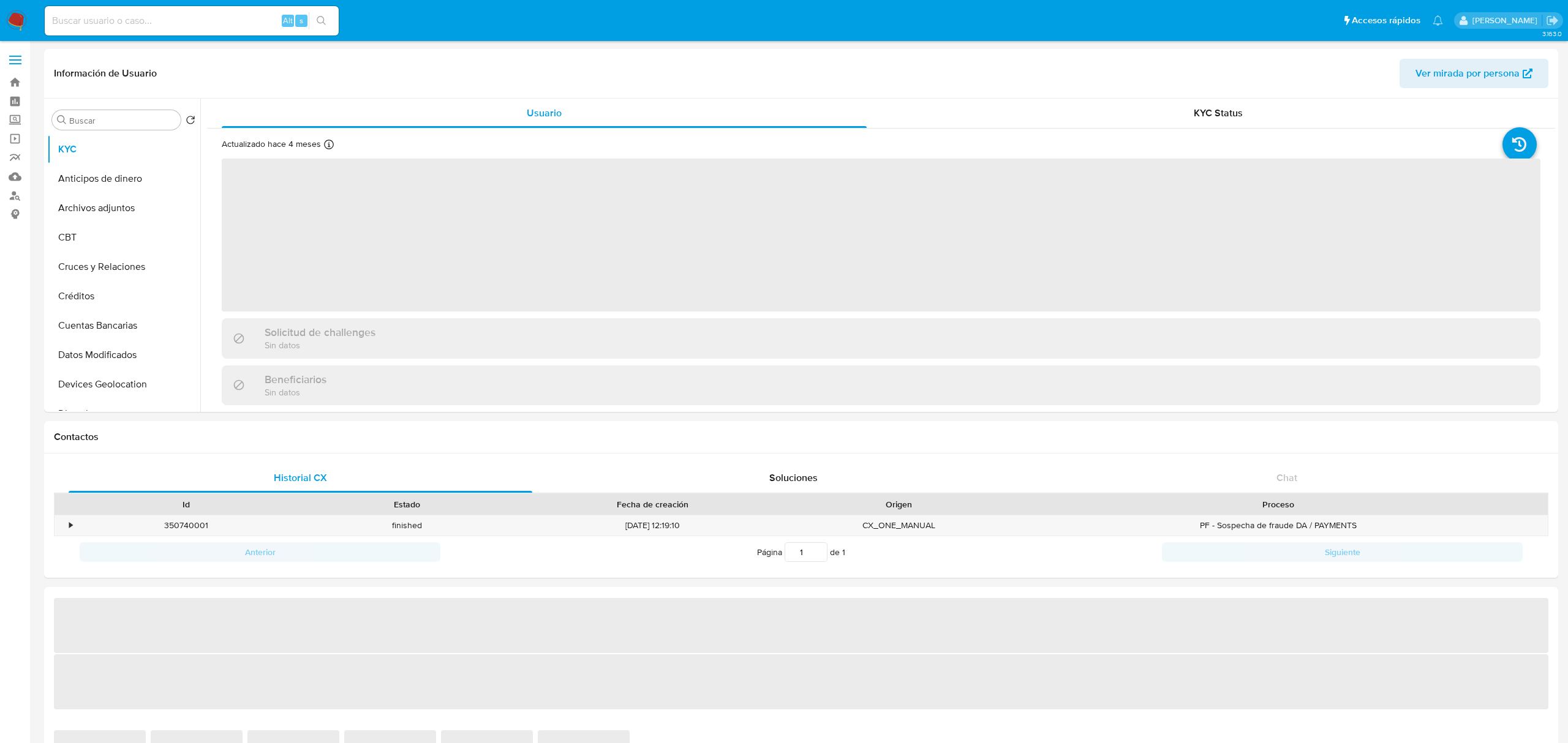
select select "10"
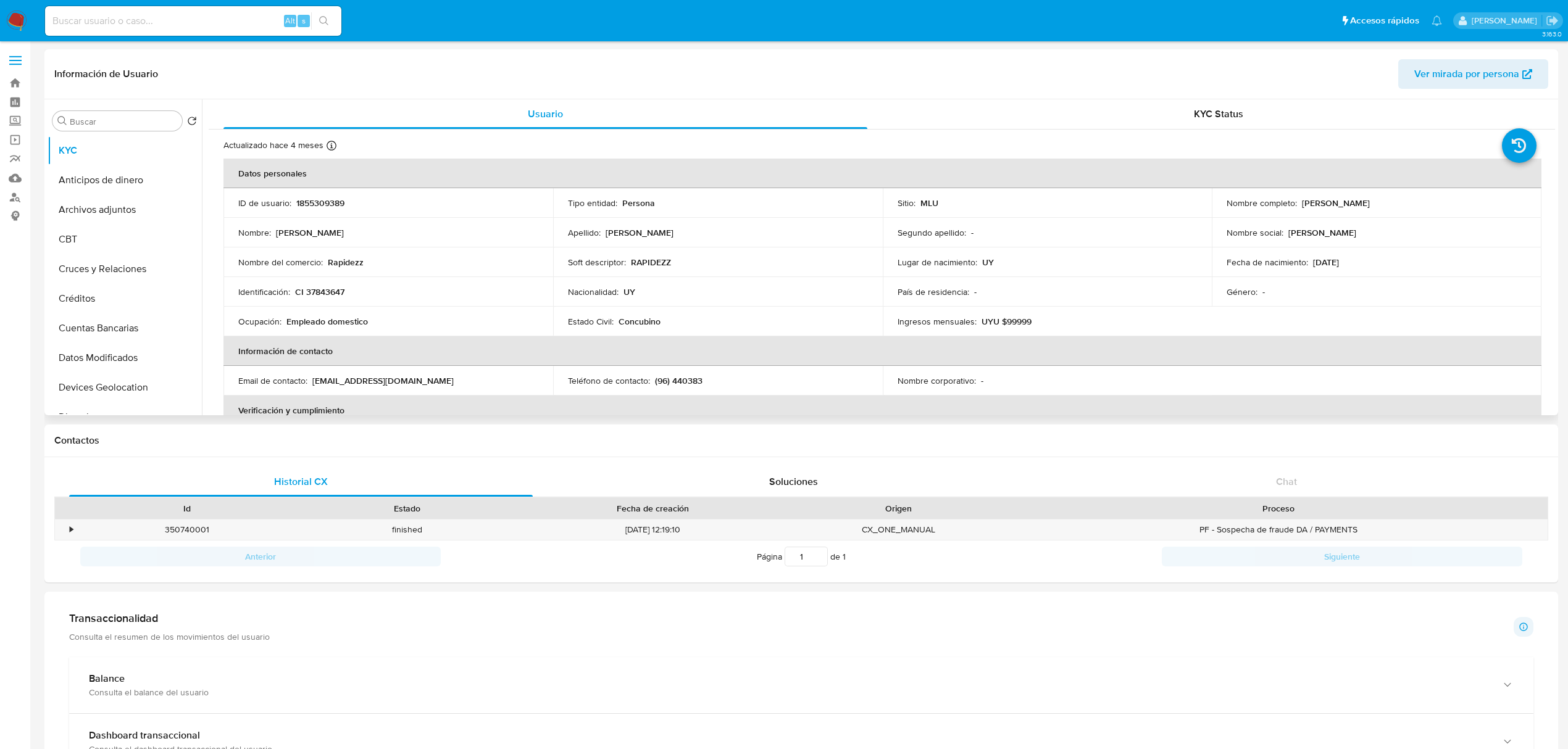
click at [320, 204] on p "1855309389" at bounding box center [321, 202] width 48 height 11
copy p "1855309389"
drag, startPoint x: 1416, startPoint y: 206, endPoint x: 1299, endPoint y: 204, distance: 117.0
click at [1299, 204] on div "Nombre completo : [PERSON_NAME]" at bounding box center [1377, 202] width 300 height 11
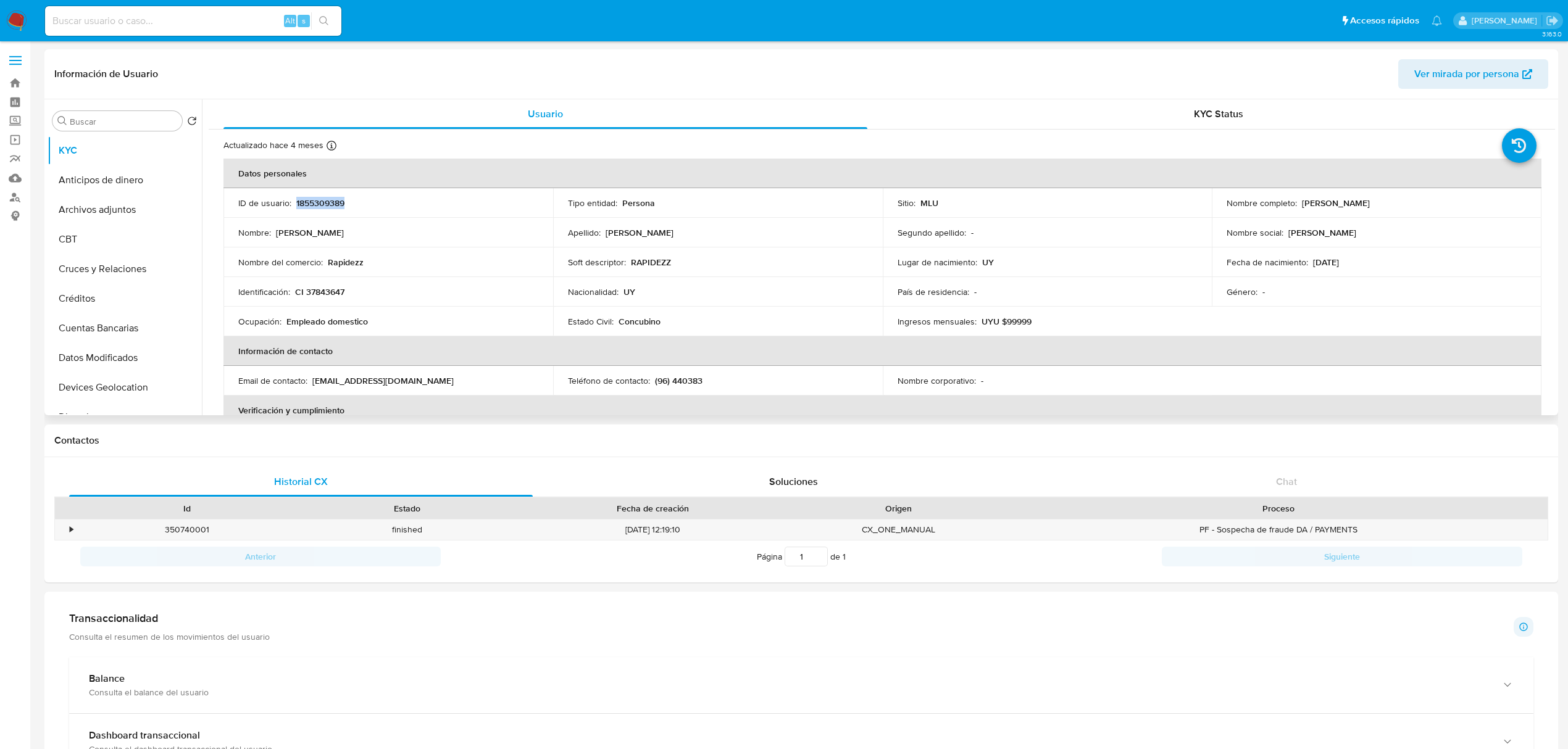
copy p "[PERSON_NAME]"
click at [348, 256] on p "Rapidezz" at bounding box center [345, 257] width 36 height 11
copy p "Rapidezz"
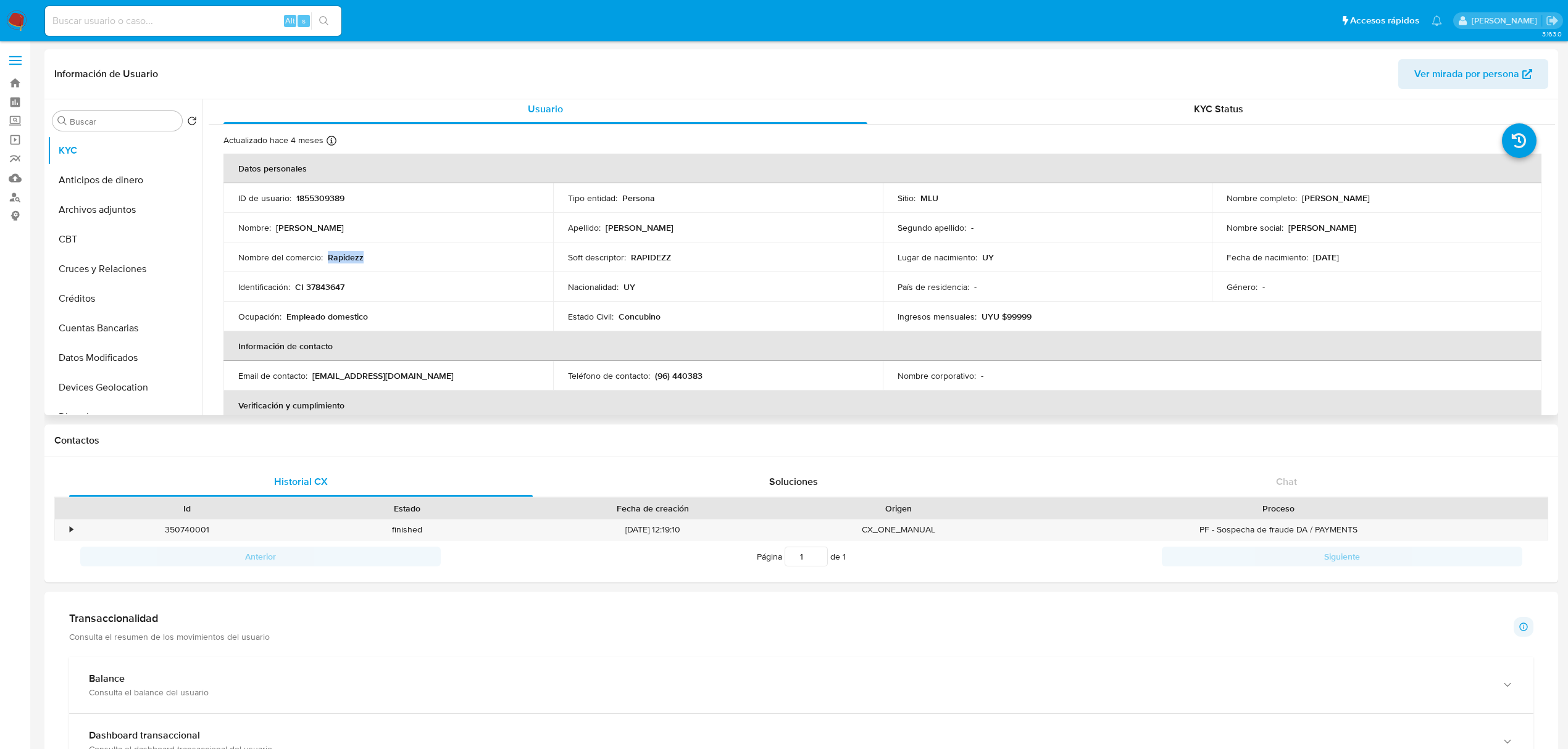
scroll to position [639, 0]
click at [98, 281] on button "Restricciones Nuevo Mundo" at bounding box center [119, 281] width 144 height 30
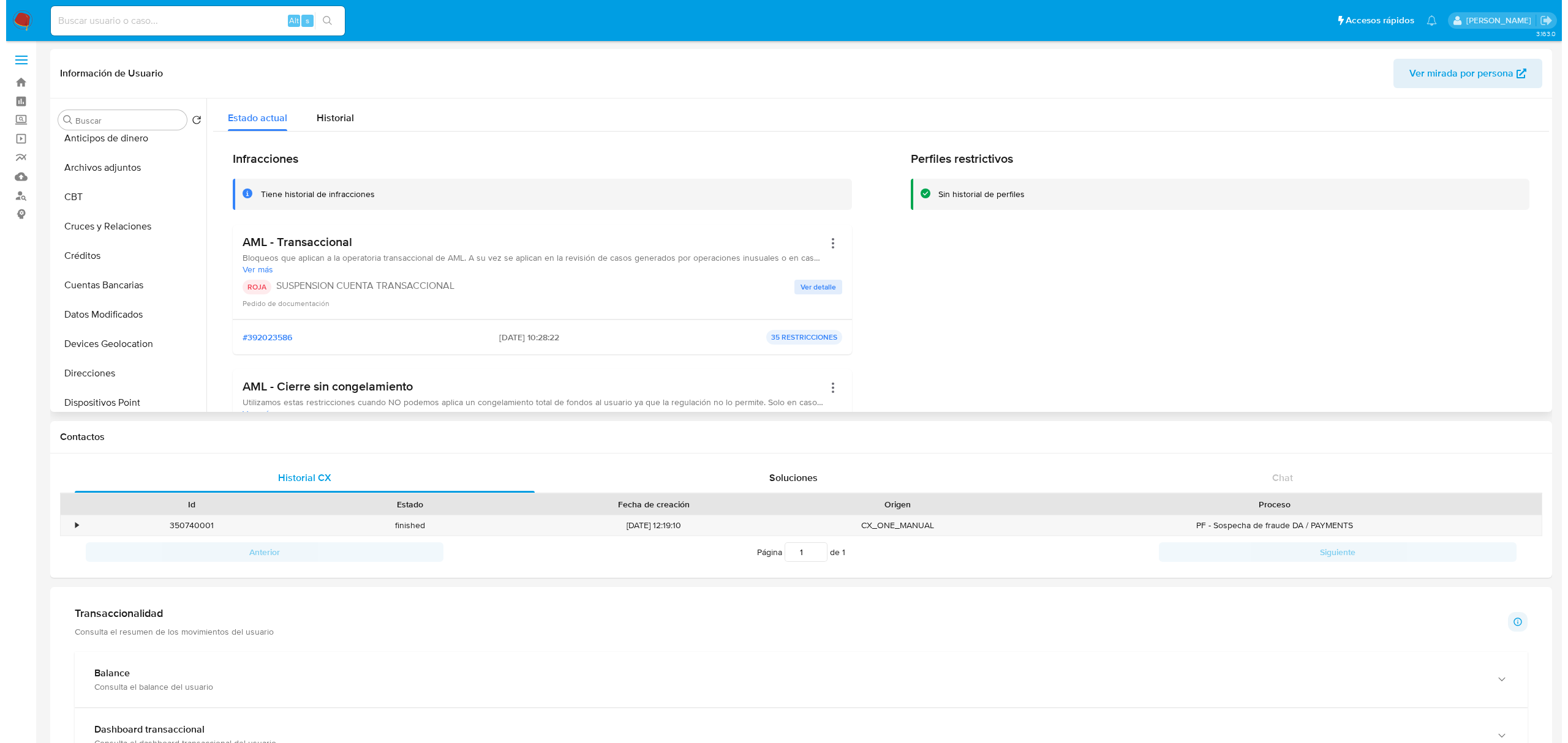
scroll to position [0, 0]
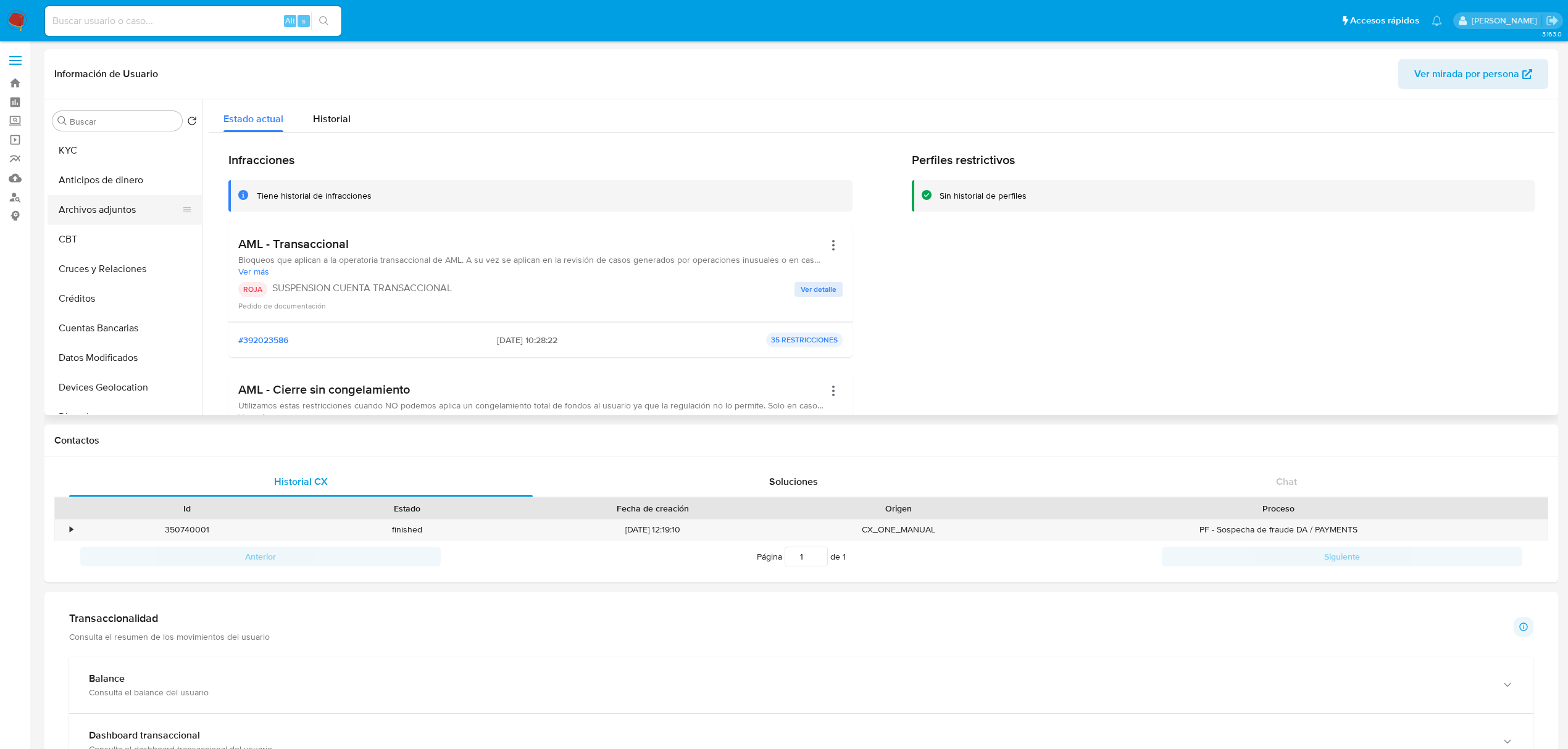
click at [119, 209] on button "Archivos adjuntos" at bounding box center [119, 209] width 144 height 30
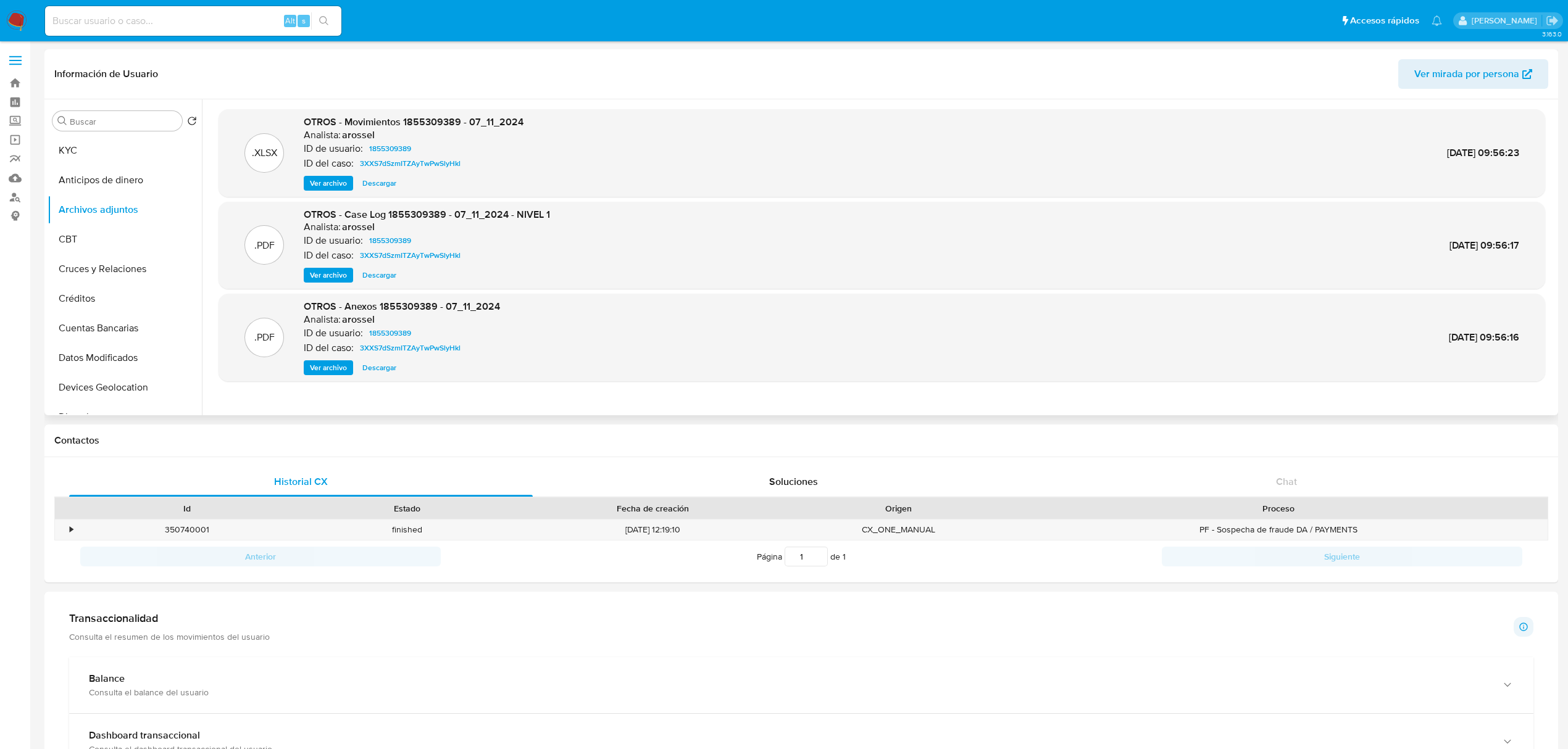
click at [332, 270] on span "Ver archivo" at bounding box center [328, 275] width 37 height 12
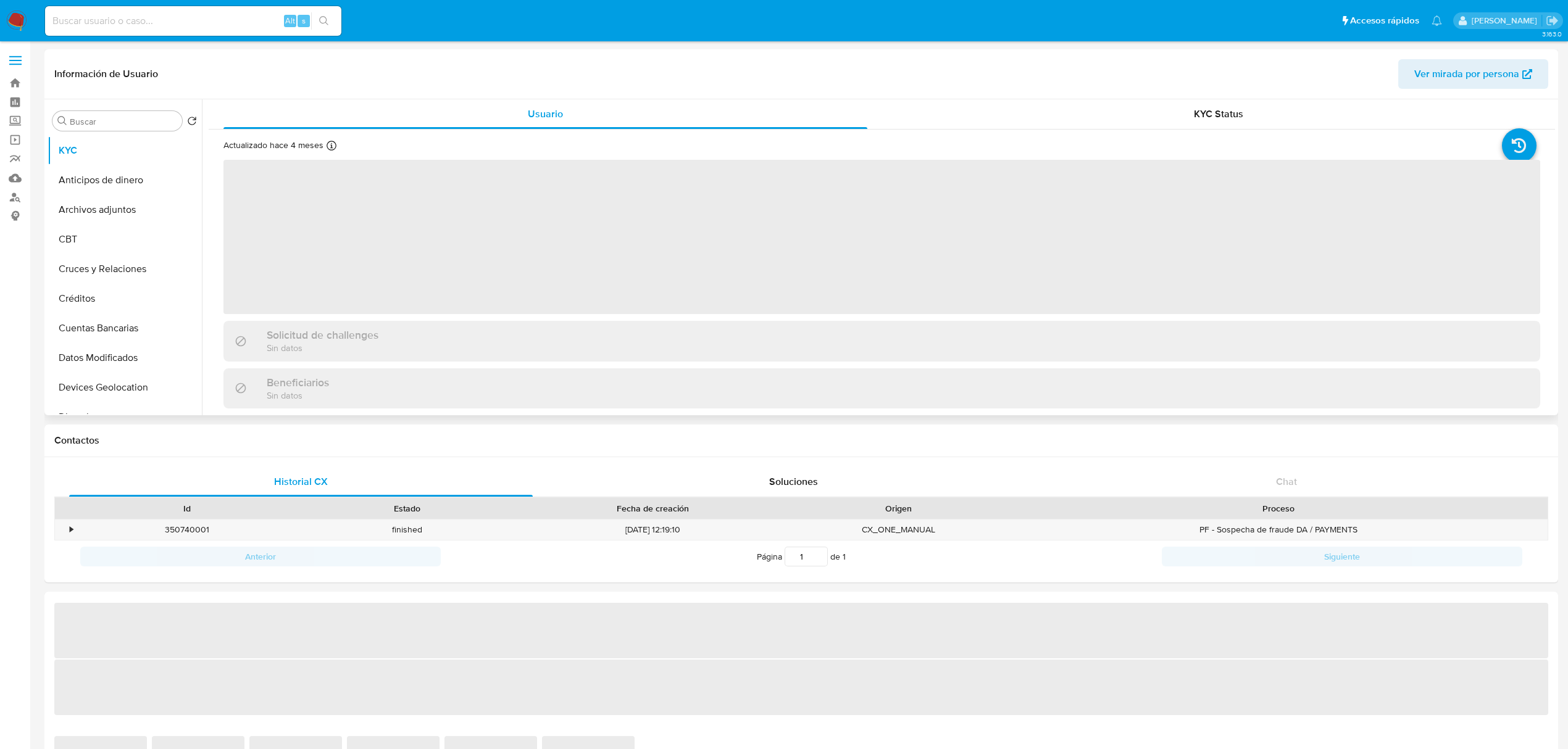
select select "10"
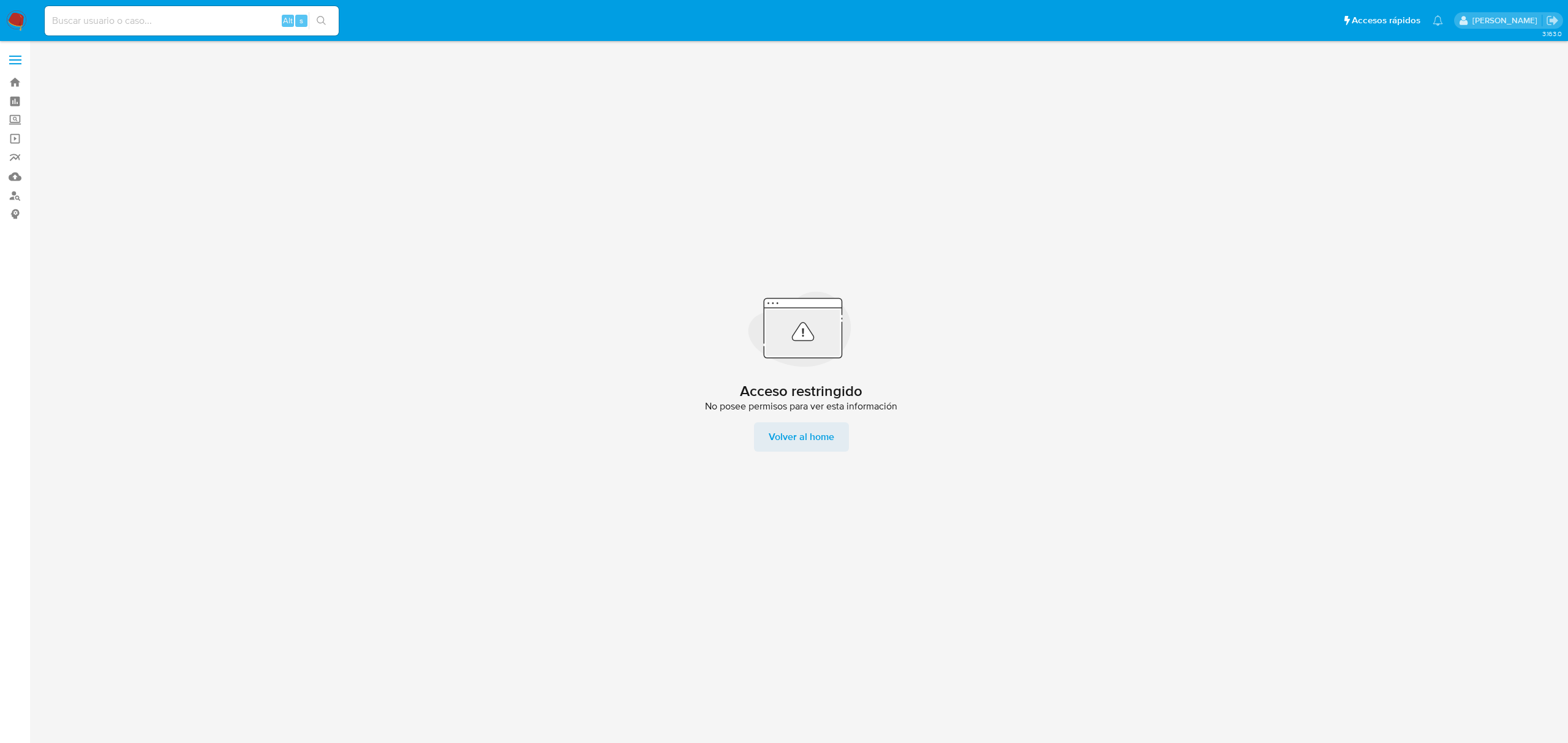
click at [796, 434] on span "Volver al home" at bounding box center [801, 437] width 66 height 30
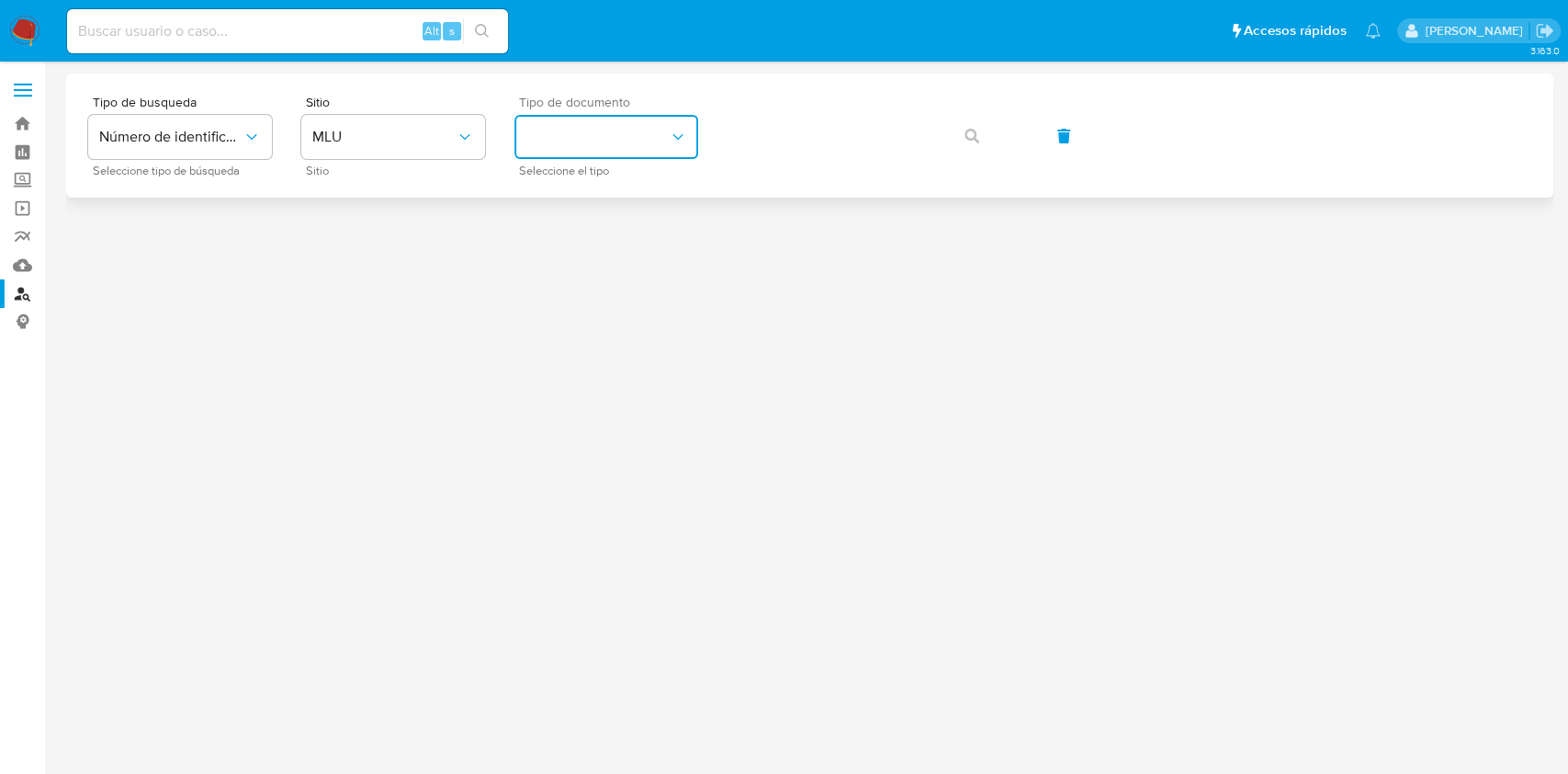
click at [659, 138] on button "identificationType" at bounding box center [606, 137] width 183 height 44
click at [634, 251] on div "RUT RUT" at bounding box center [600, 258] width 150 height 62
click at [965, 136] on icon "button" at bounding box center [973, 136] width 15 height 15
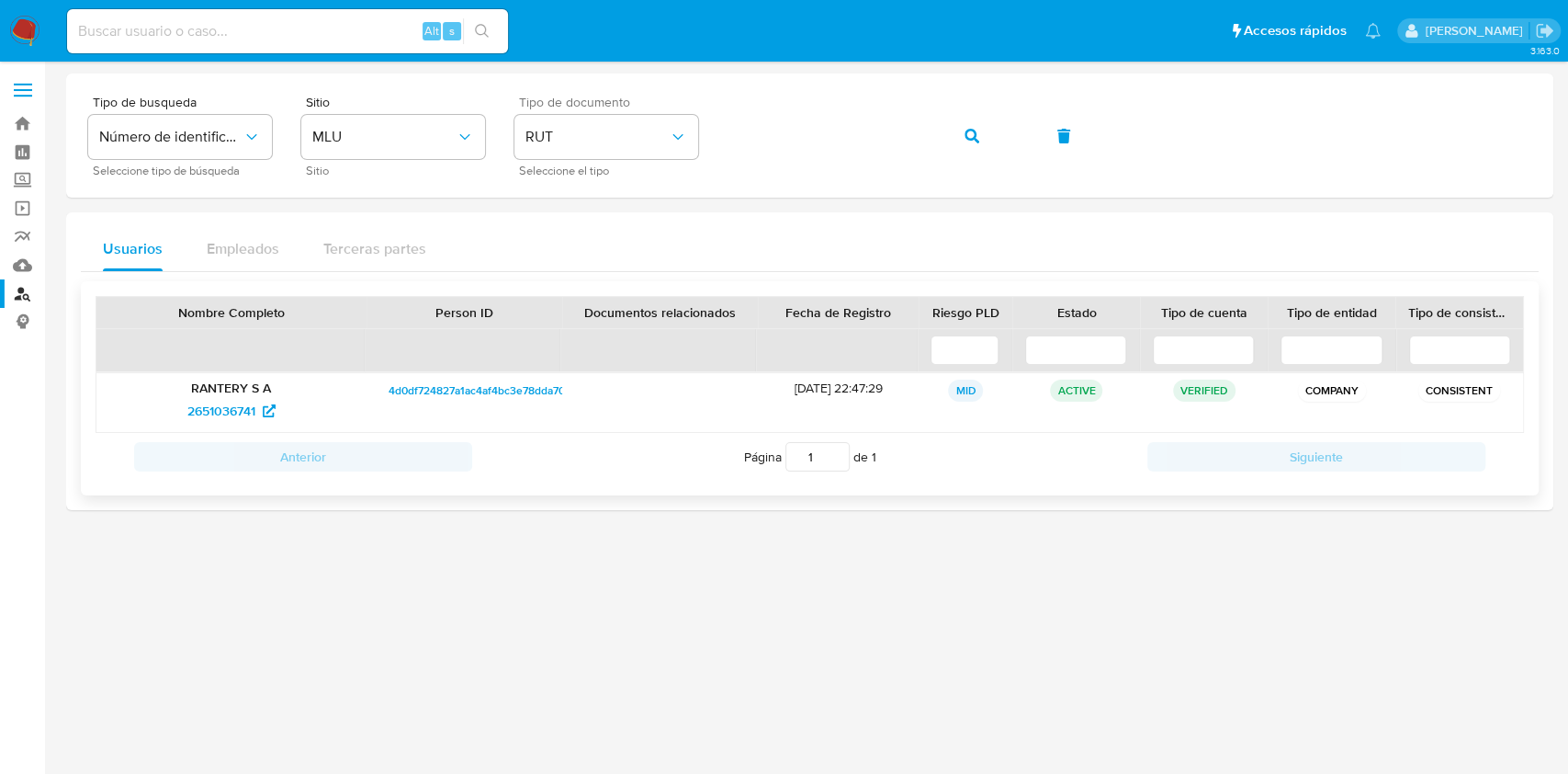
click at [465, 397] on span "4d0df724827a1ac4af4bc3e78dda7096" at bounding box center [483, 389] width 189 height 22
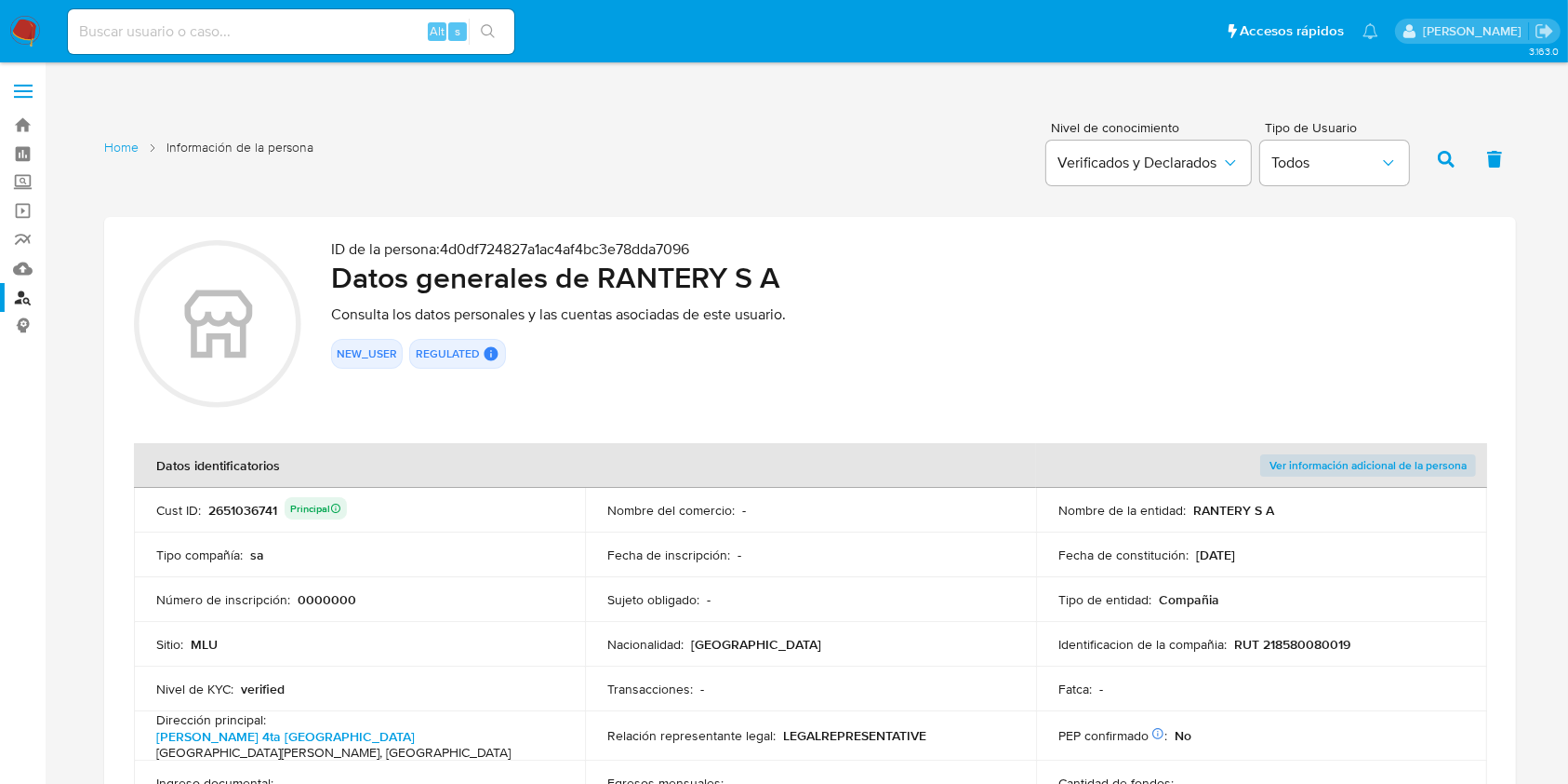
click at [253, 508] on div "2651036741 Principal" at bounding box center [277, 509] width 139 height 26
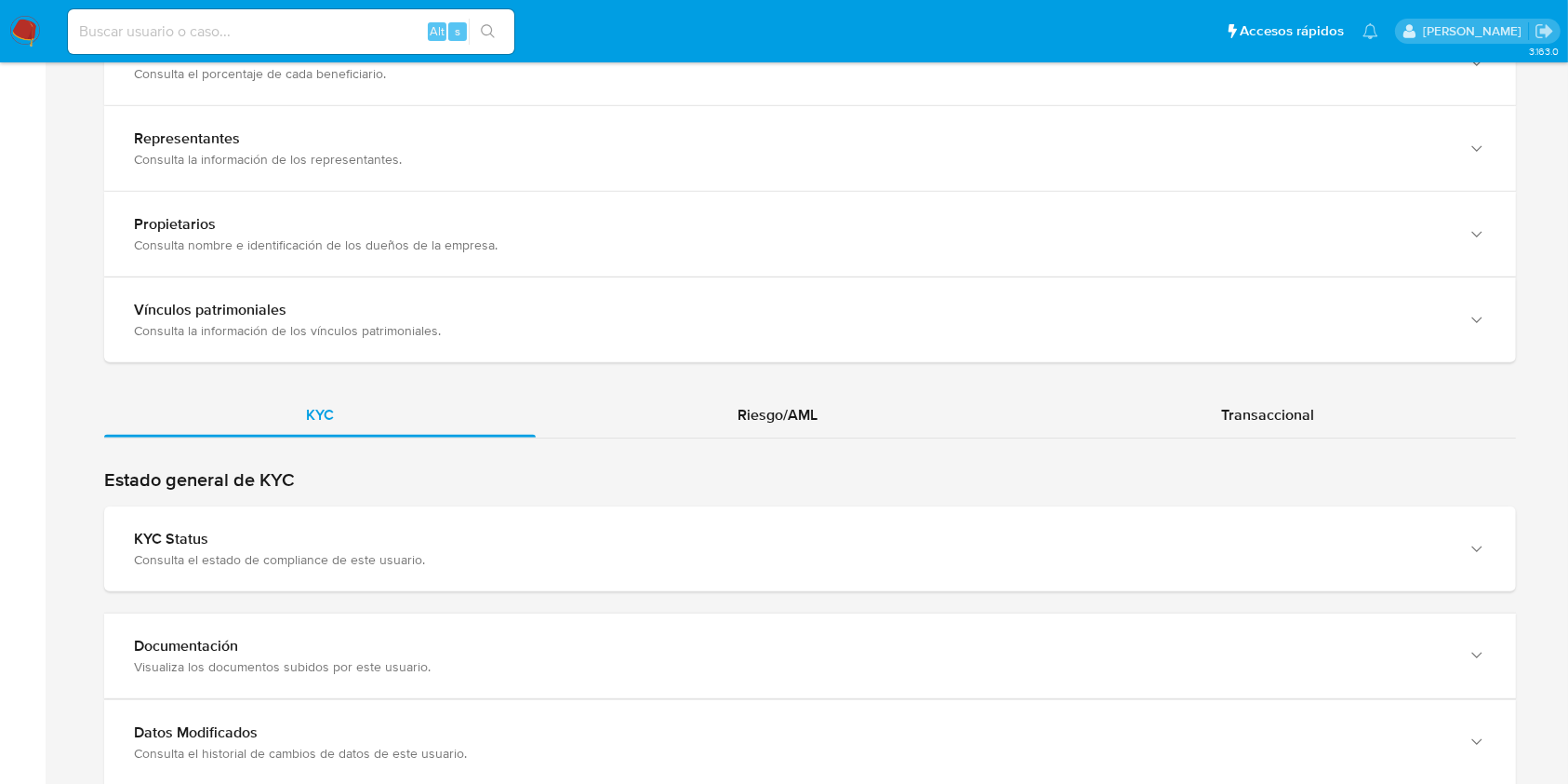
scroll to position [1560, 0]
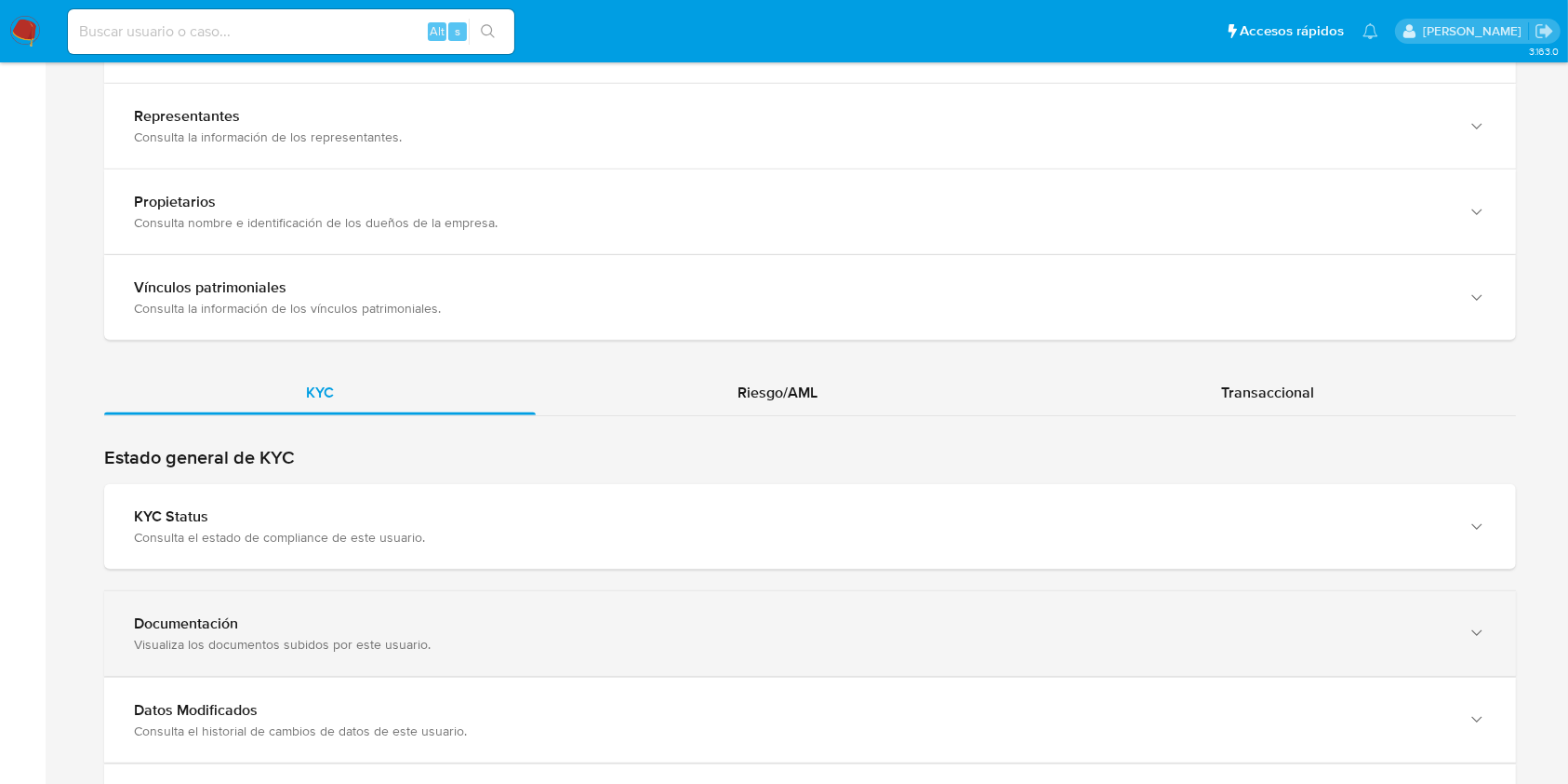
click at [1158, 636] on div "Visualiza los documentos subidos por este usuario." at bounding box center [791, 643] width 1315 height 16
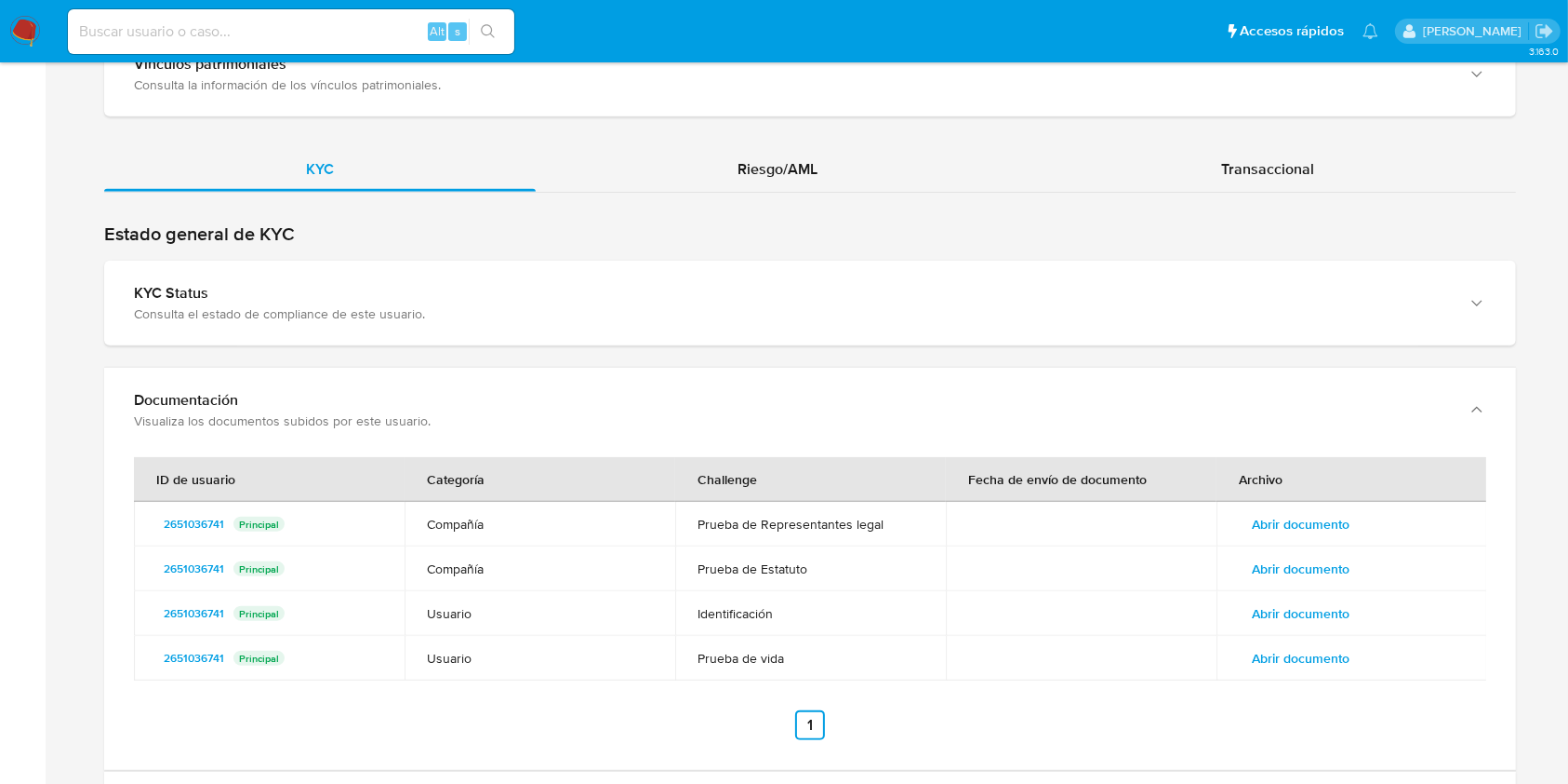
scroll to position [1829, 0]
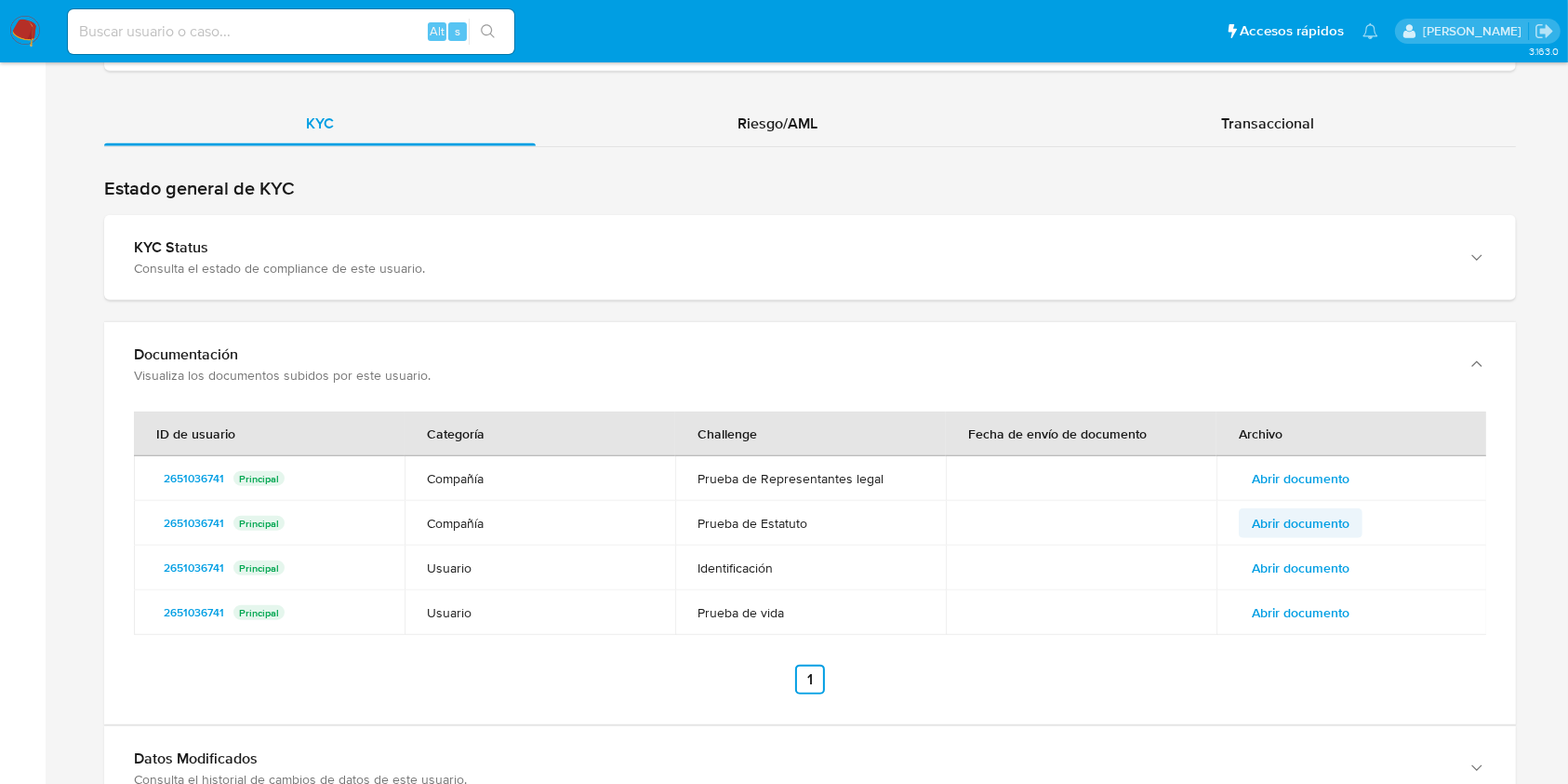
click at [1300, 512] on span "Abrir documento" at bounding box center [1300, 523] width 98 height 26
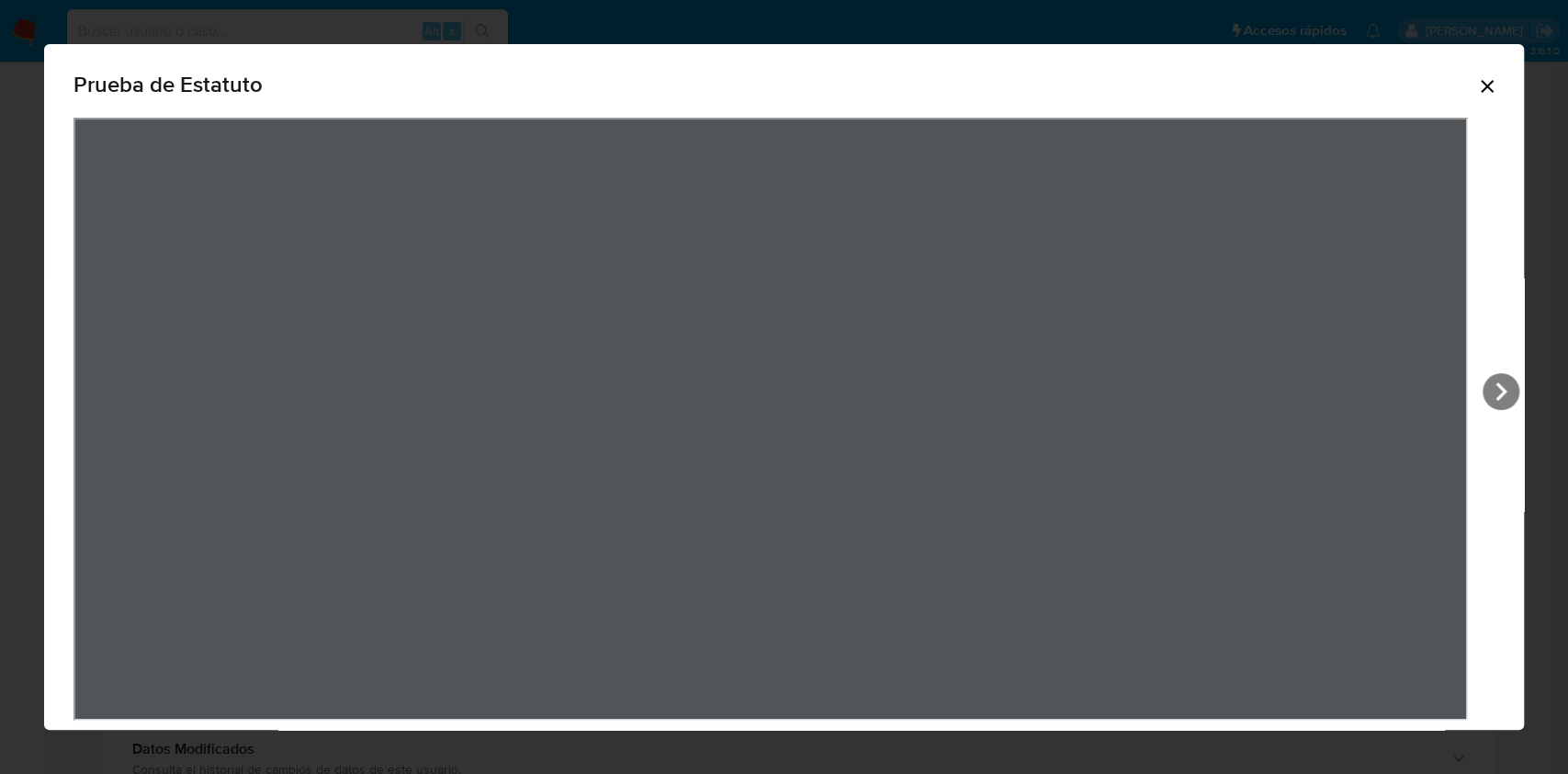
click at [1476, 94] on icon "Cerrar" at bounding box center [1487, 86] width 22 height 22
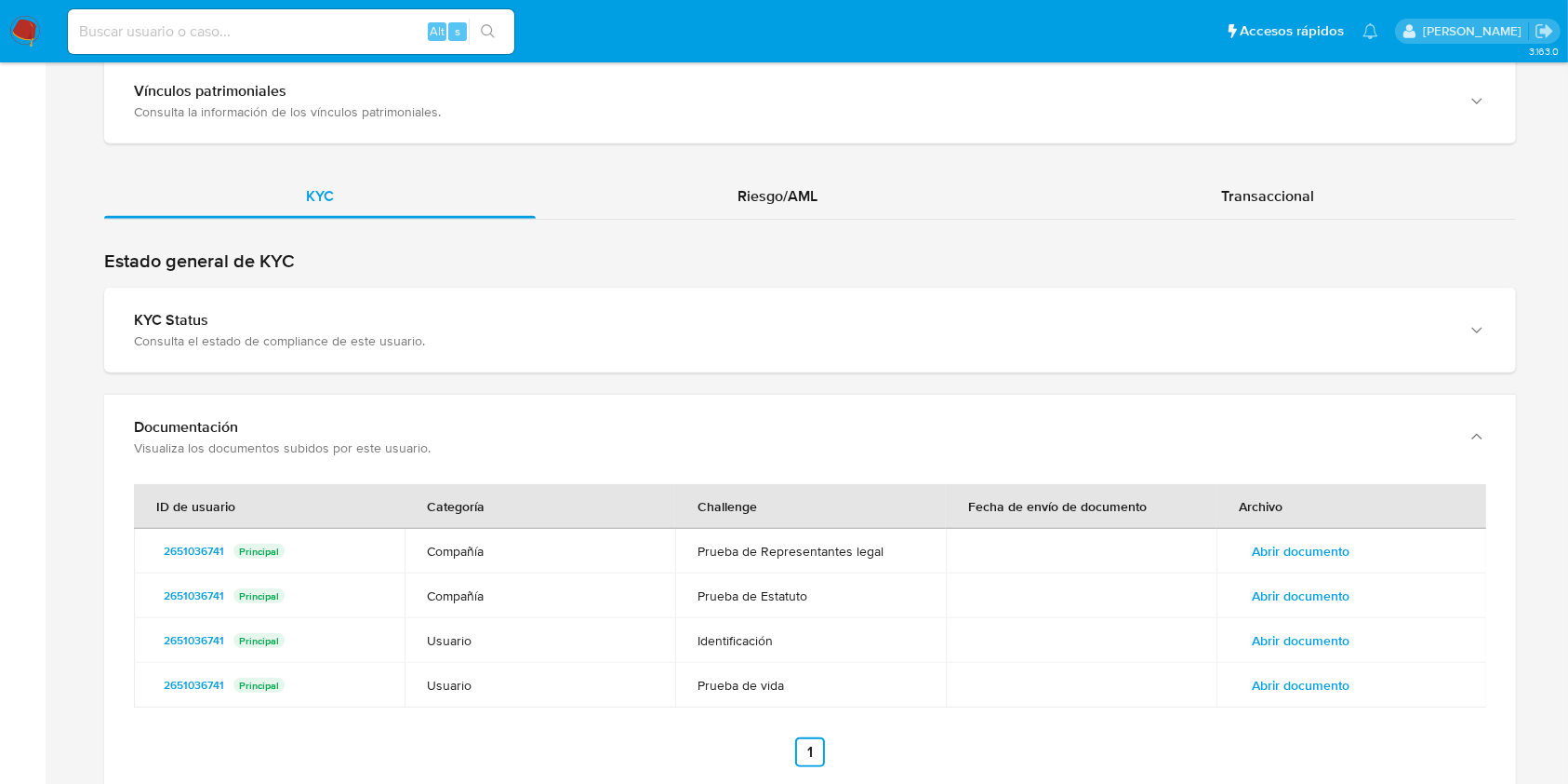
scroll to position [1898, 0]
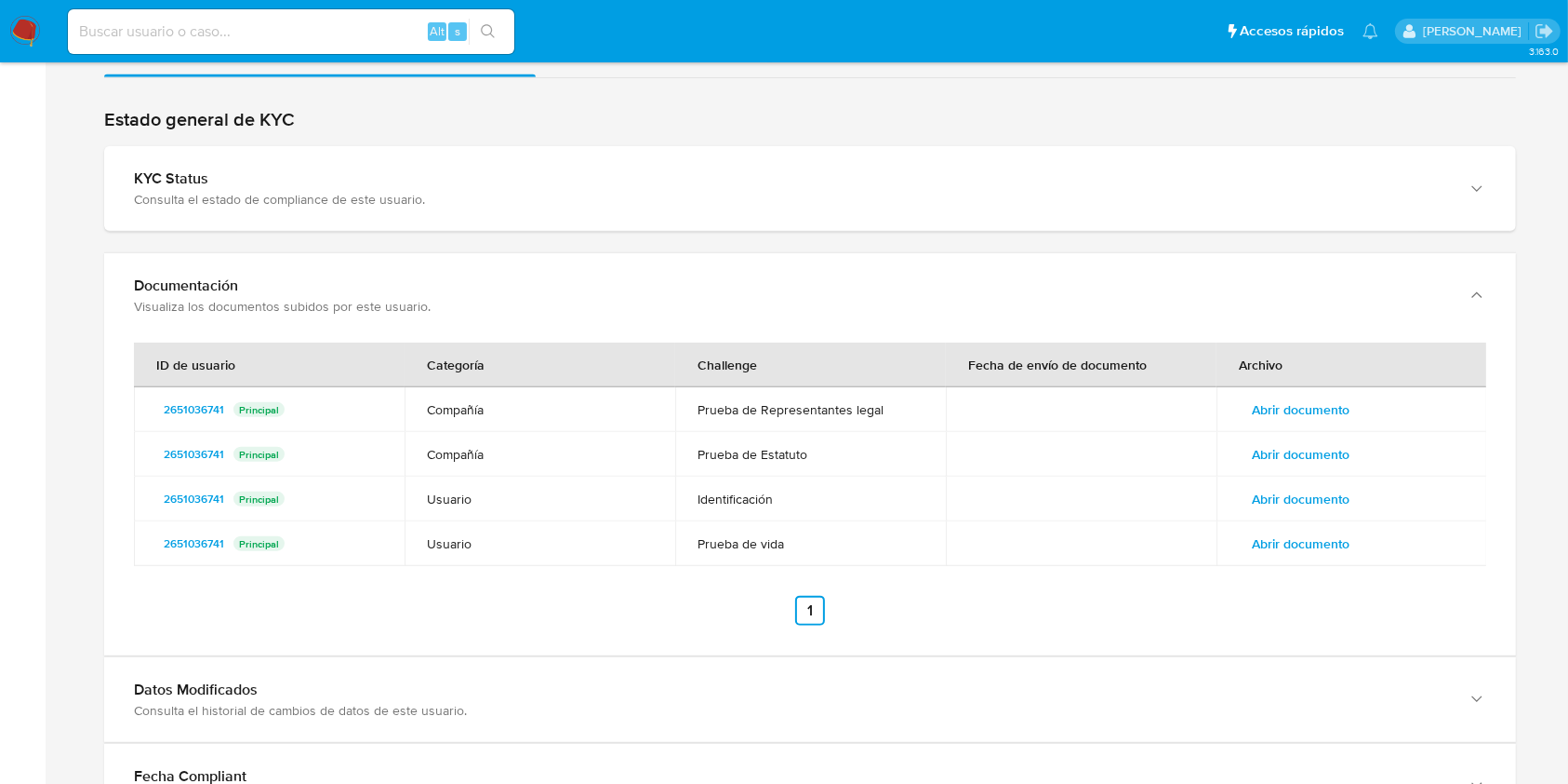
click at [1288, 441] on span "Abrir documento" at bounding box center [1300, 454] width 98 height 26
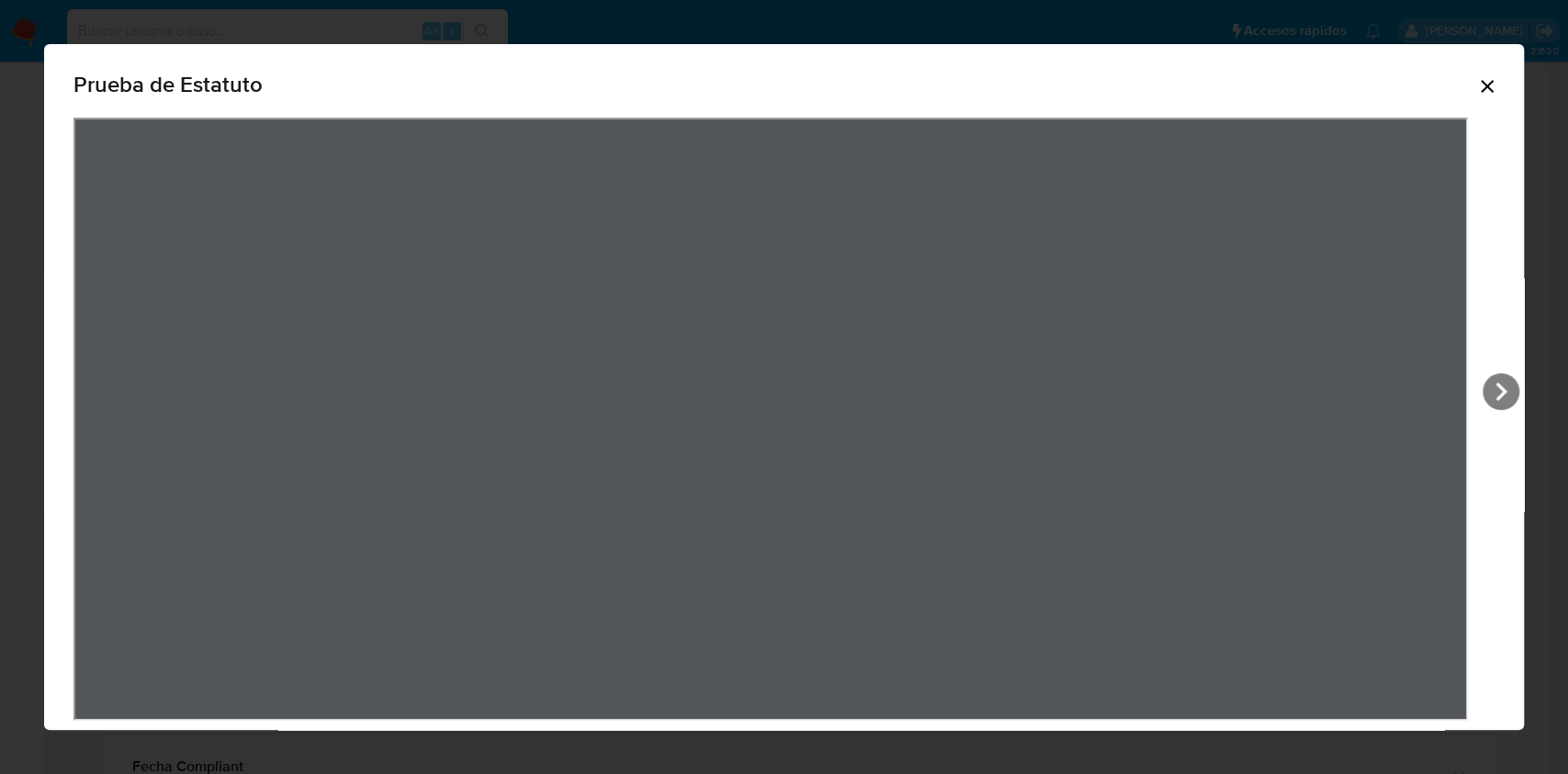
click at [1476, 85] on icon "Cerrar" at bounding box center [1487, 86] width 22 height 22
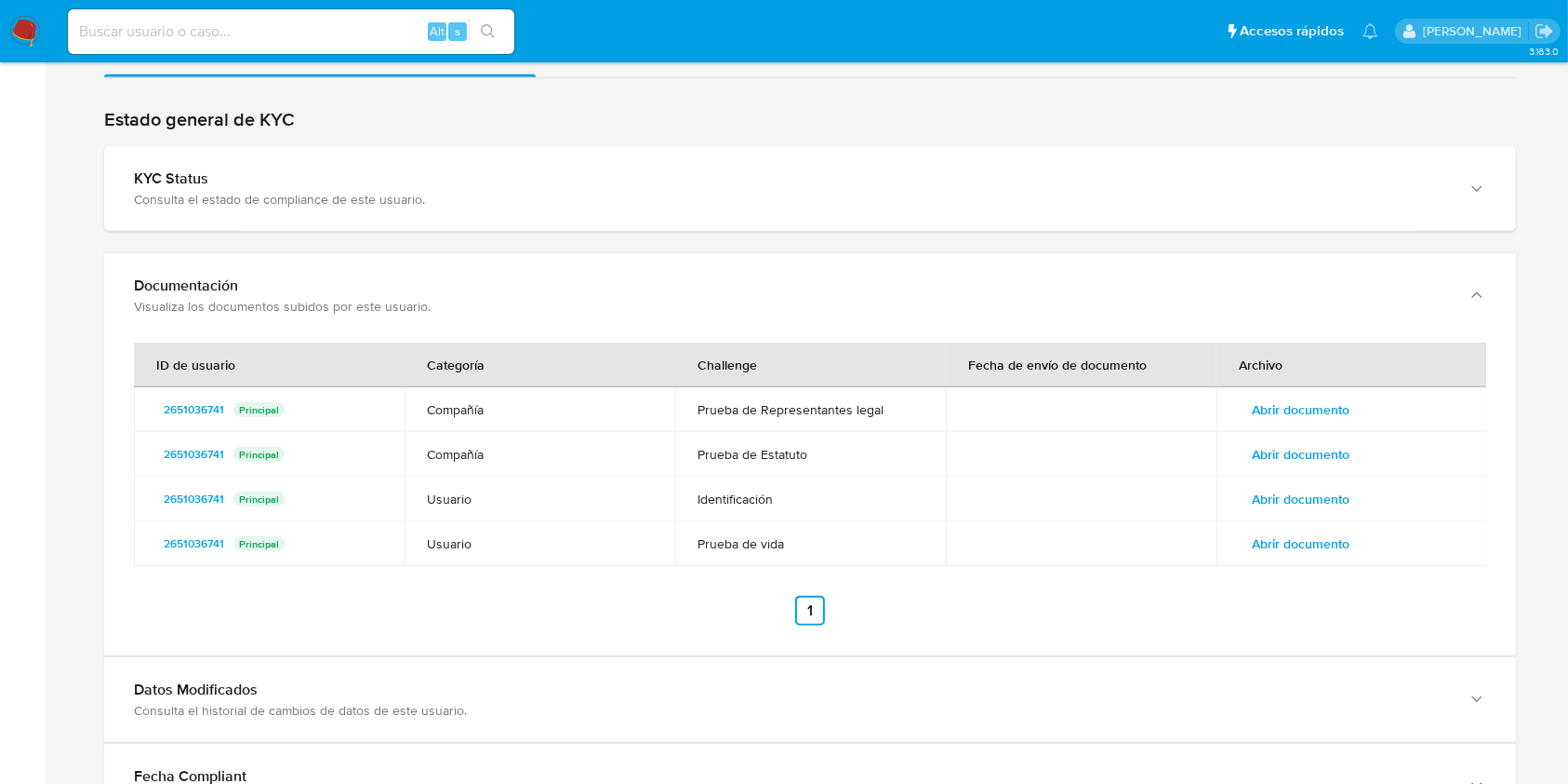
click at [1267, 396] on span "Abrir documento" at bounding box center [1300, 409] width 98 height 26
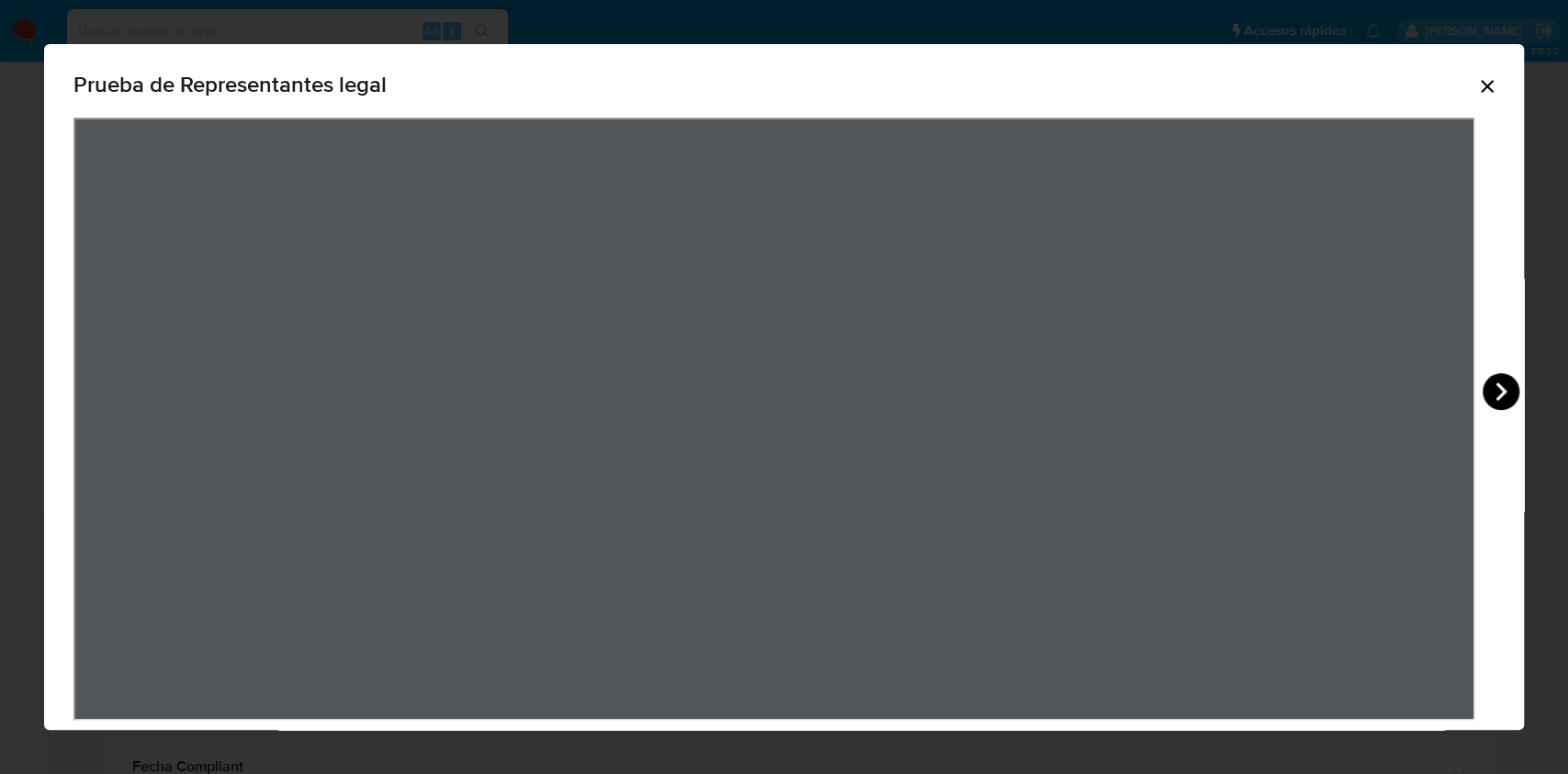
click at [1497, 390] on icon "View Document Modal" at bounding box center [1501, 391] width 37 height 37
click at [113, 387] on icon "View Document Modal" at bounding box center [96, 391] width 37 height 37
click at [1492, 386] on icon "View Document Modal" at bounding box center [1501, 391] width 37 height 37
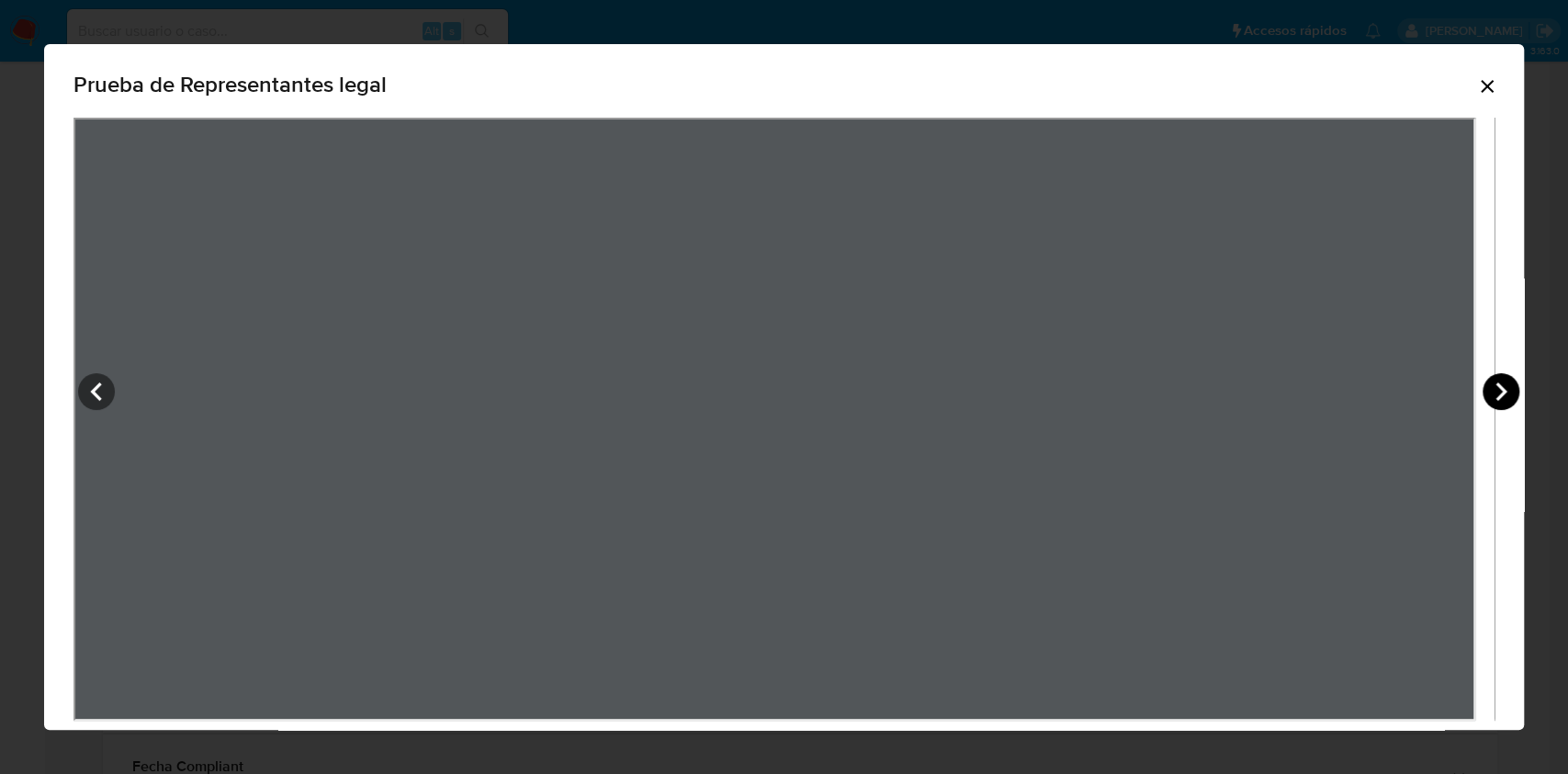
click at [1510, 385] on icon "View Document Modal" at bounding box center [1501, 391] width 37 height 37
click at [1507, 383] on icon "View Document Modal" at bounding box center [1501, 391] width 37 height 37
click at [1513, 382] on icon "View Document Modal" at bounding box center [1501, 391] width 37 height 37
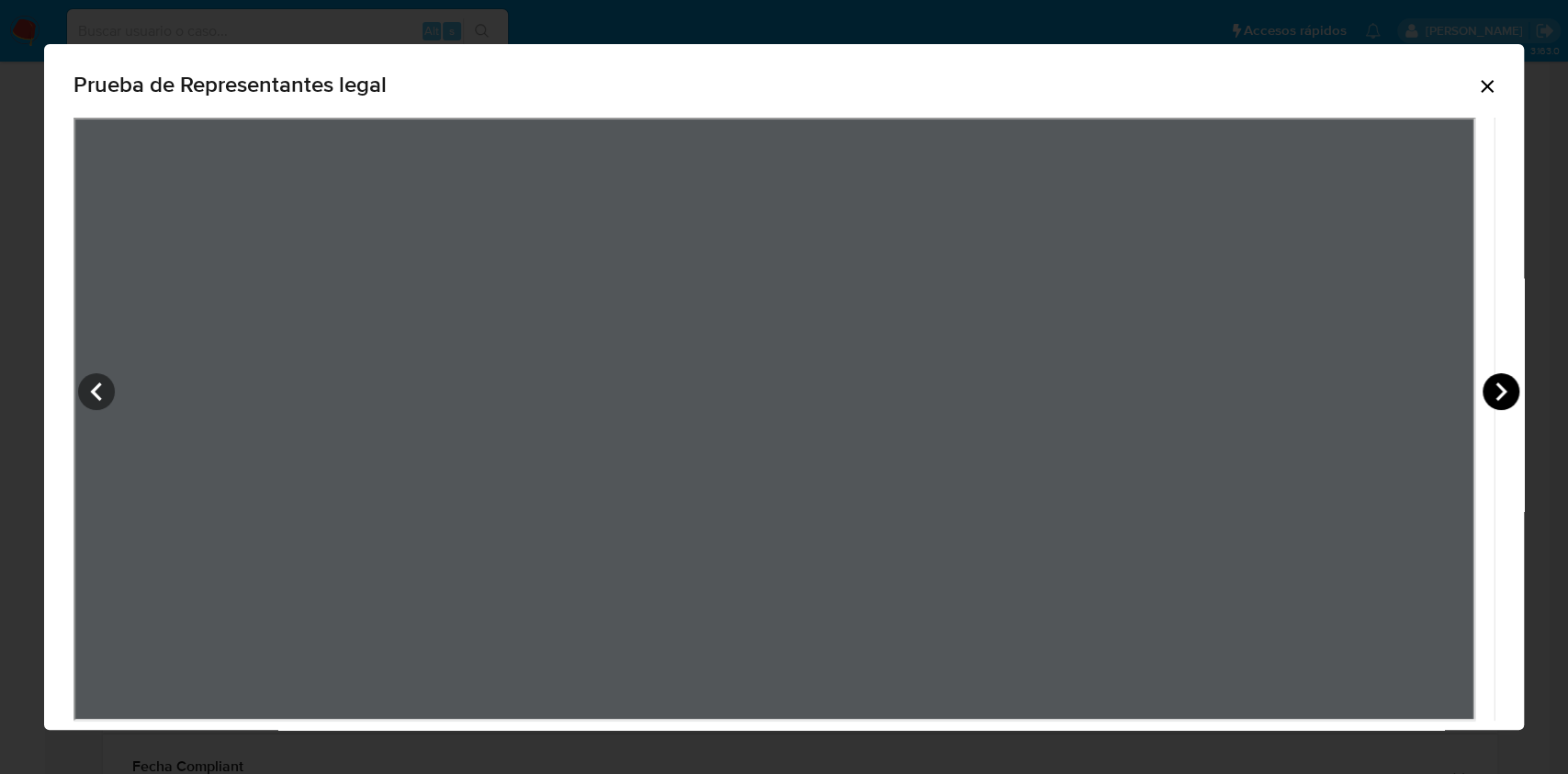
click at [1494, 378] on icon "View Document Modal" at bounding box center [1501, 391] width 37 height 37
click at [1476, 92] on icon "Cerrar" at bounding box center [1487, 86] width 22 height 22
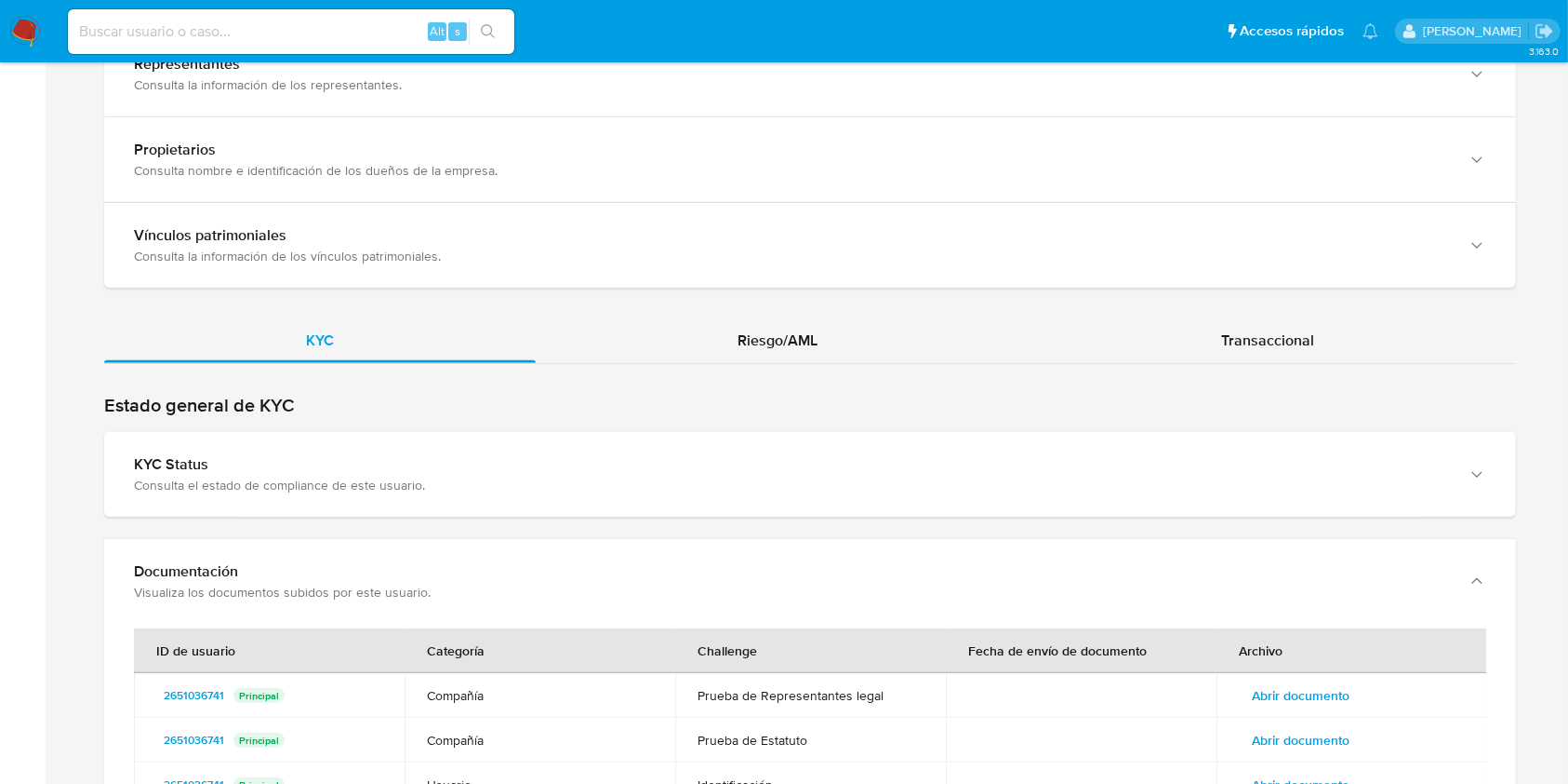
scroll to position [1595, 0]
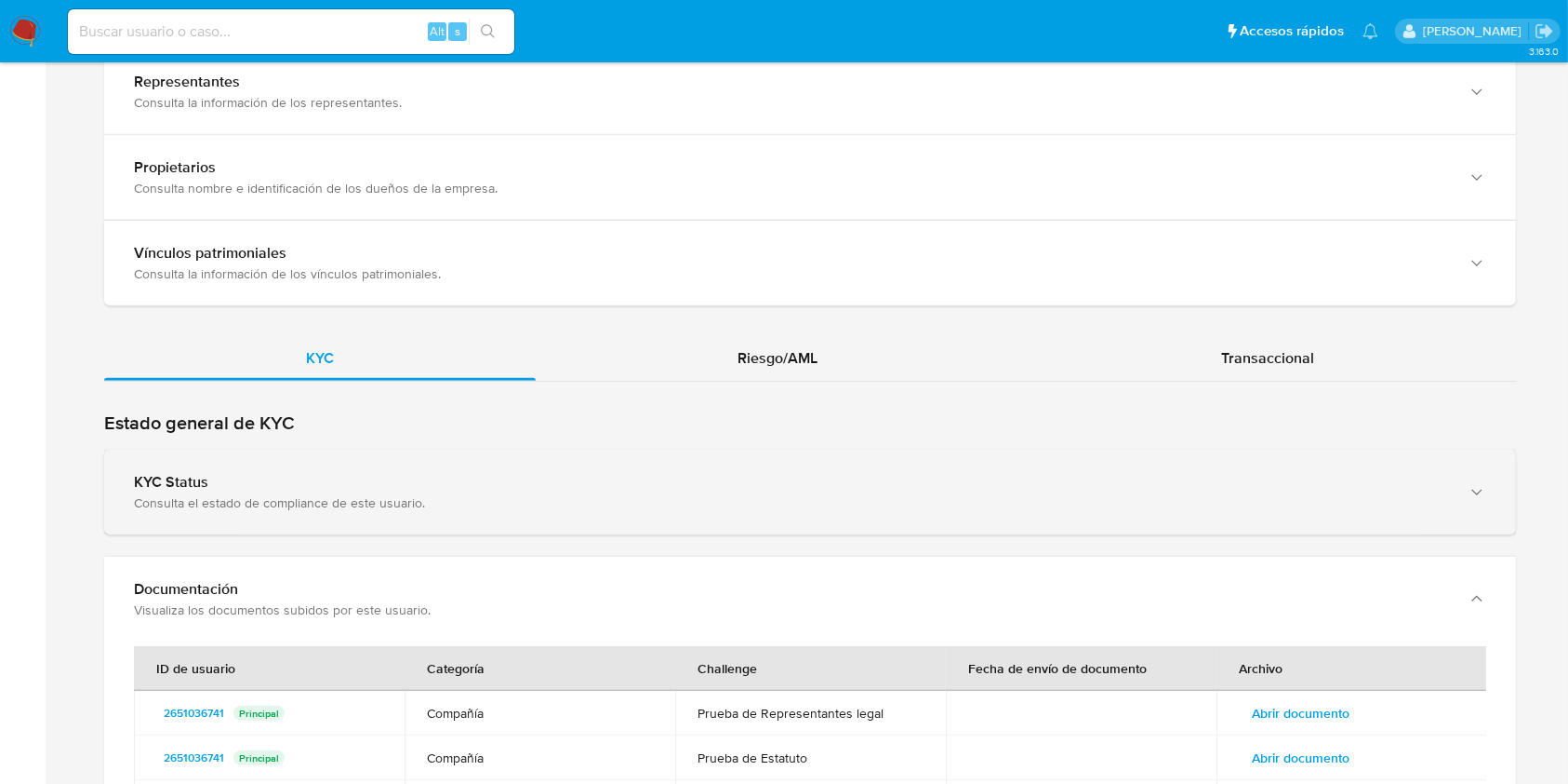
click at [1334, 473] on div "KYC Status" at bounding box center [791, 482] width 1315 height 18
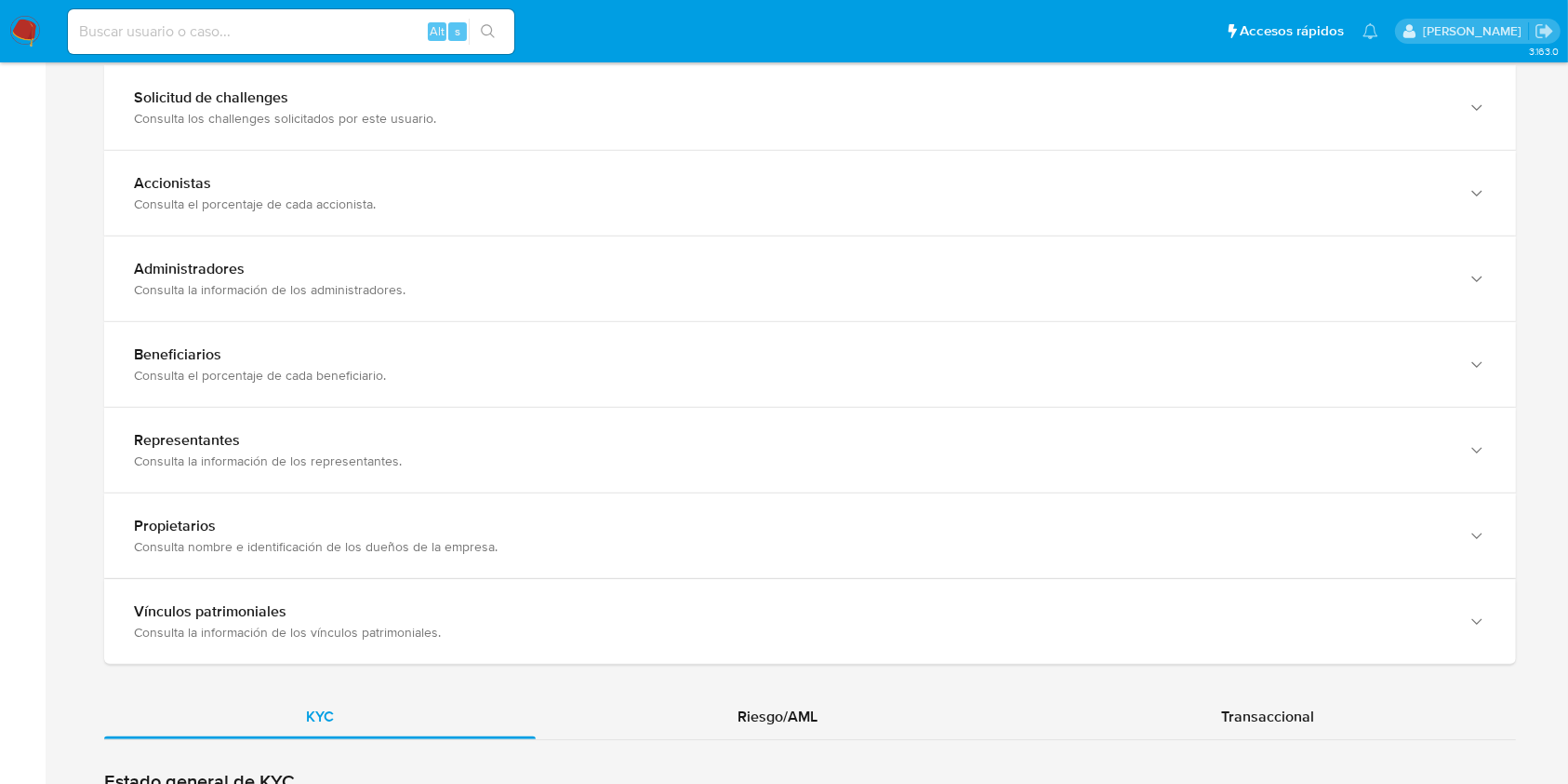
scroll to position [1268, 0]
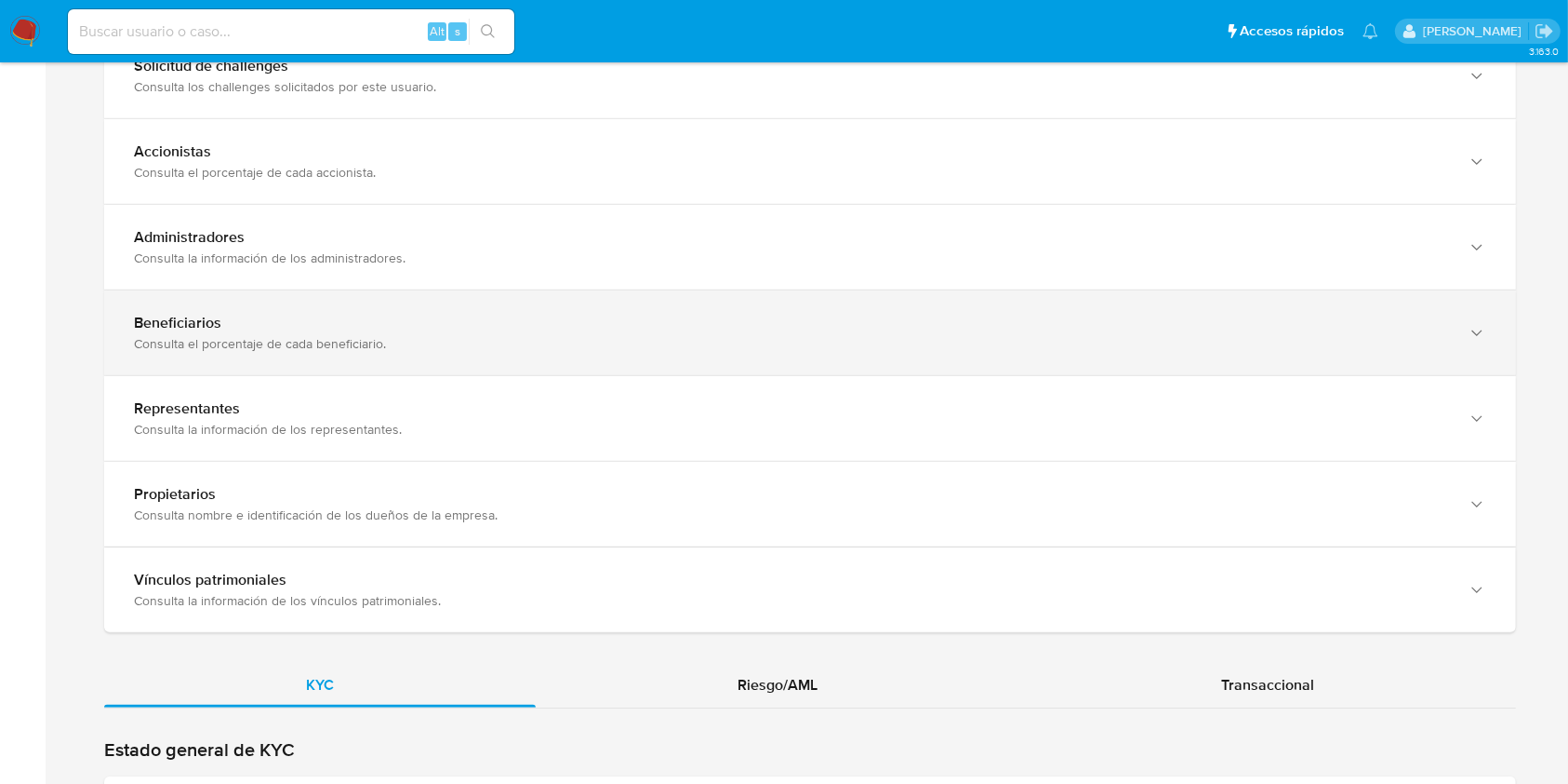
click at [1401, 314] on div "Beneficiarios" at bounding box center [791, 323] width 1315 height 18
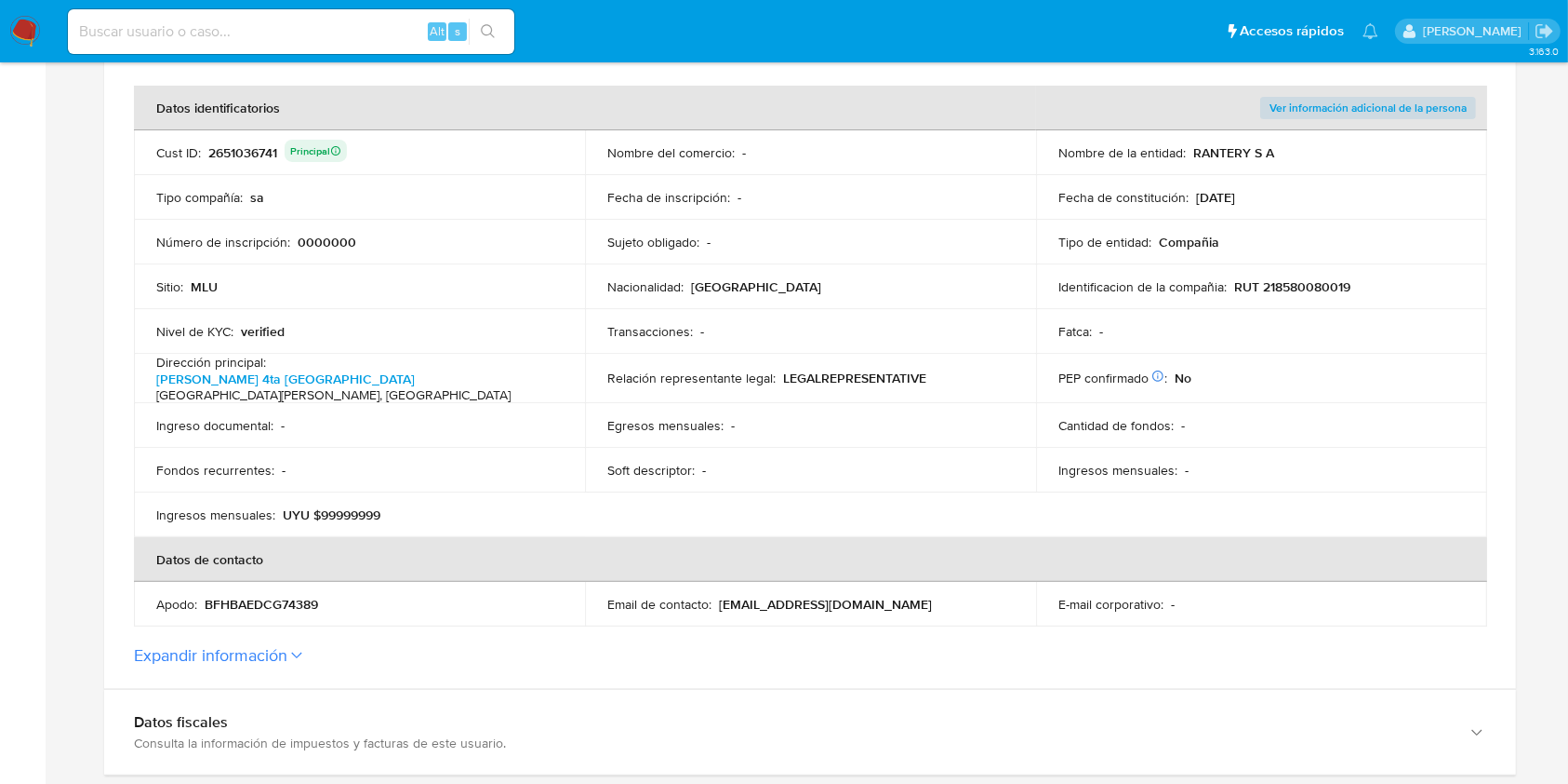
scroll to position [352, 0]
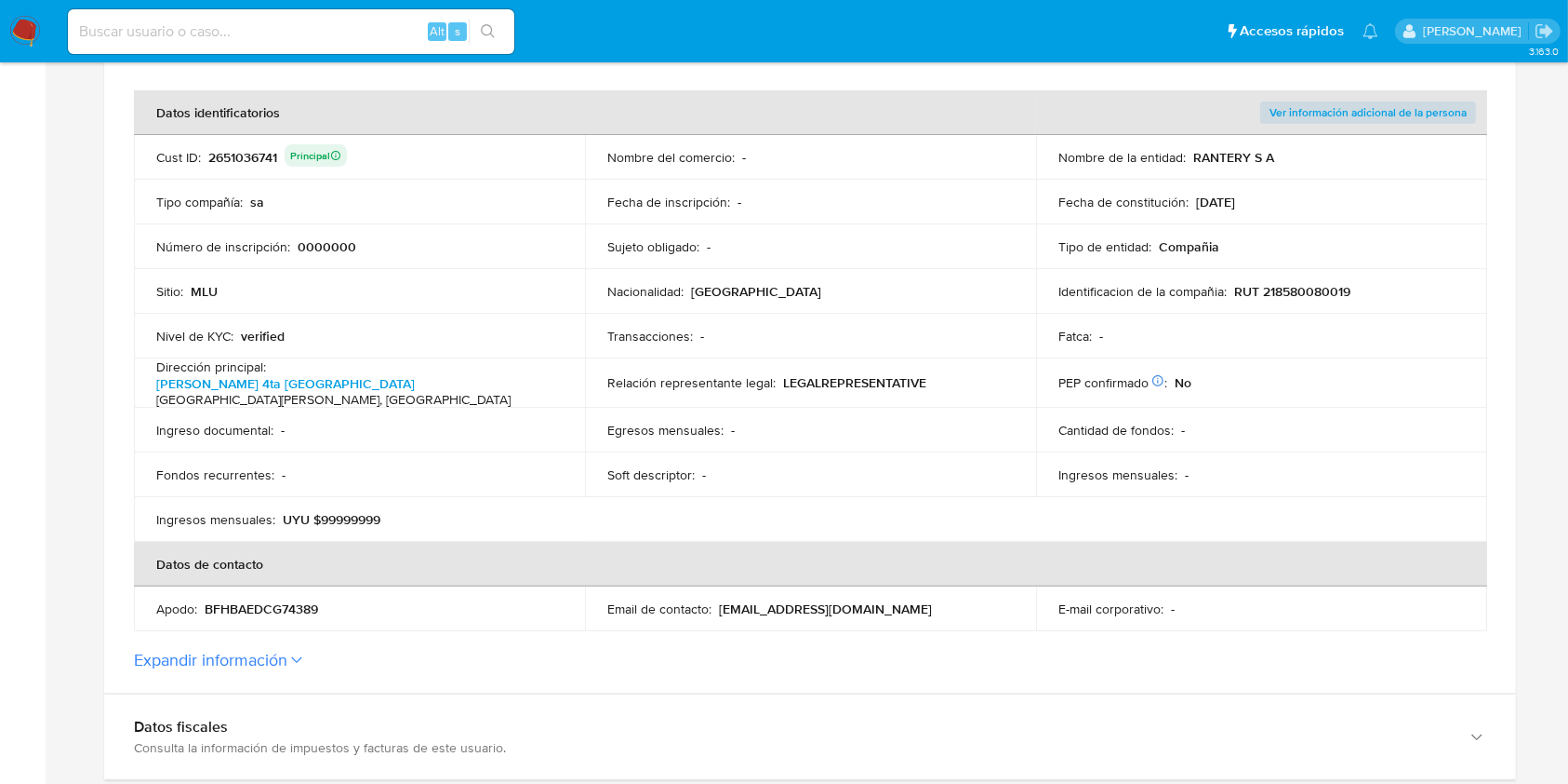
click at [254, 659] on button "Expandir información" at bounding box center [210, 660] width 153 height 20
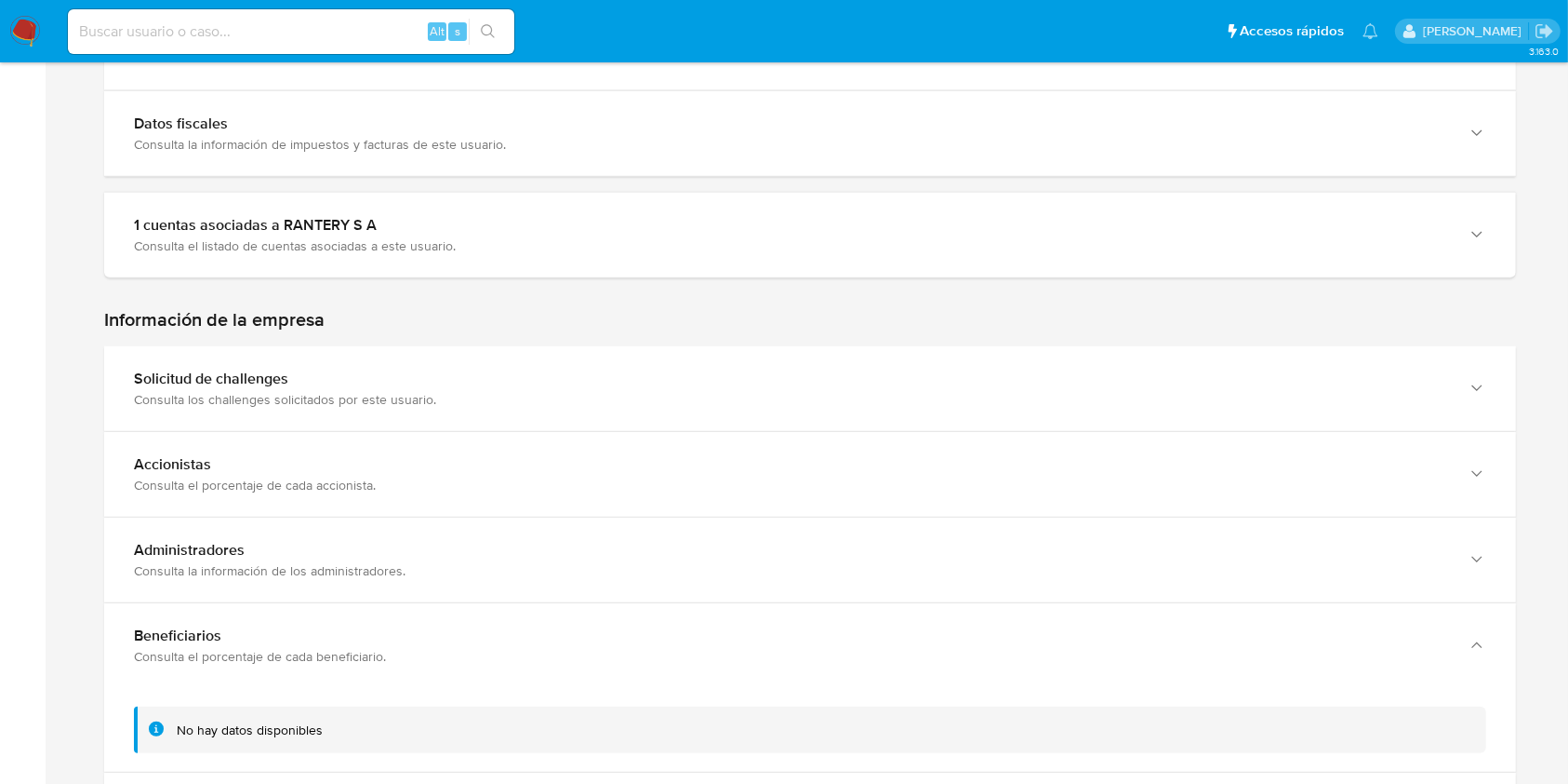
scroll to position [1224, 0]
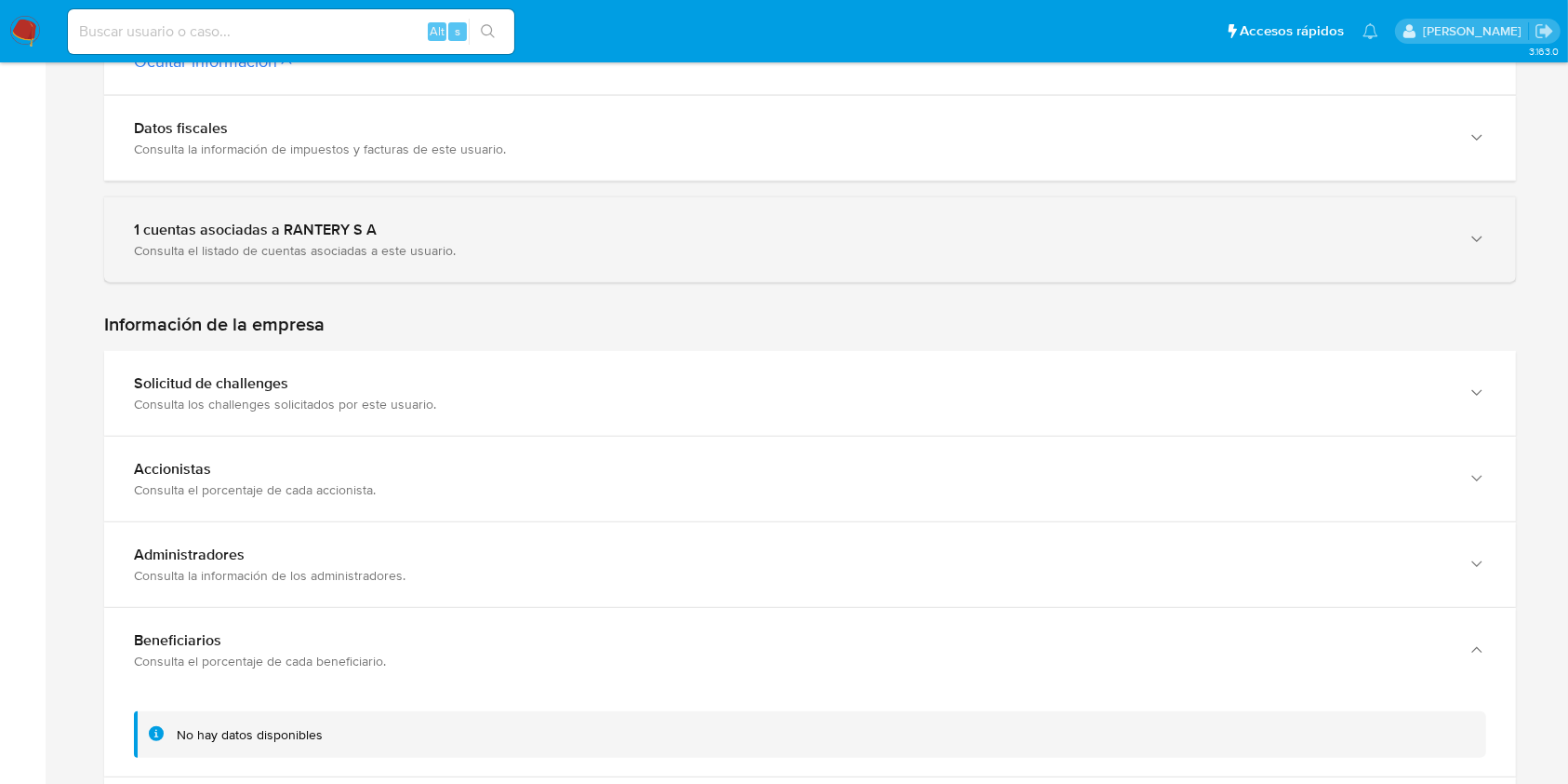
click at [1420, 268] on div "1 cuentas asociadas a RANTERY S A Consulta el listado de cuentas asociadas a es…" at bounding box center [810, 239] width 1412 height 84
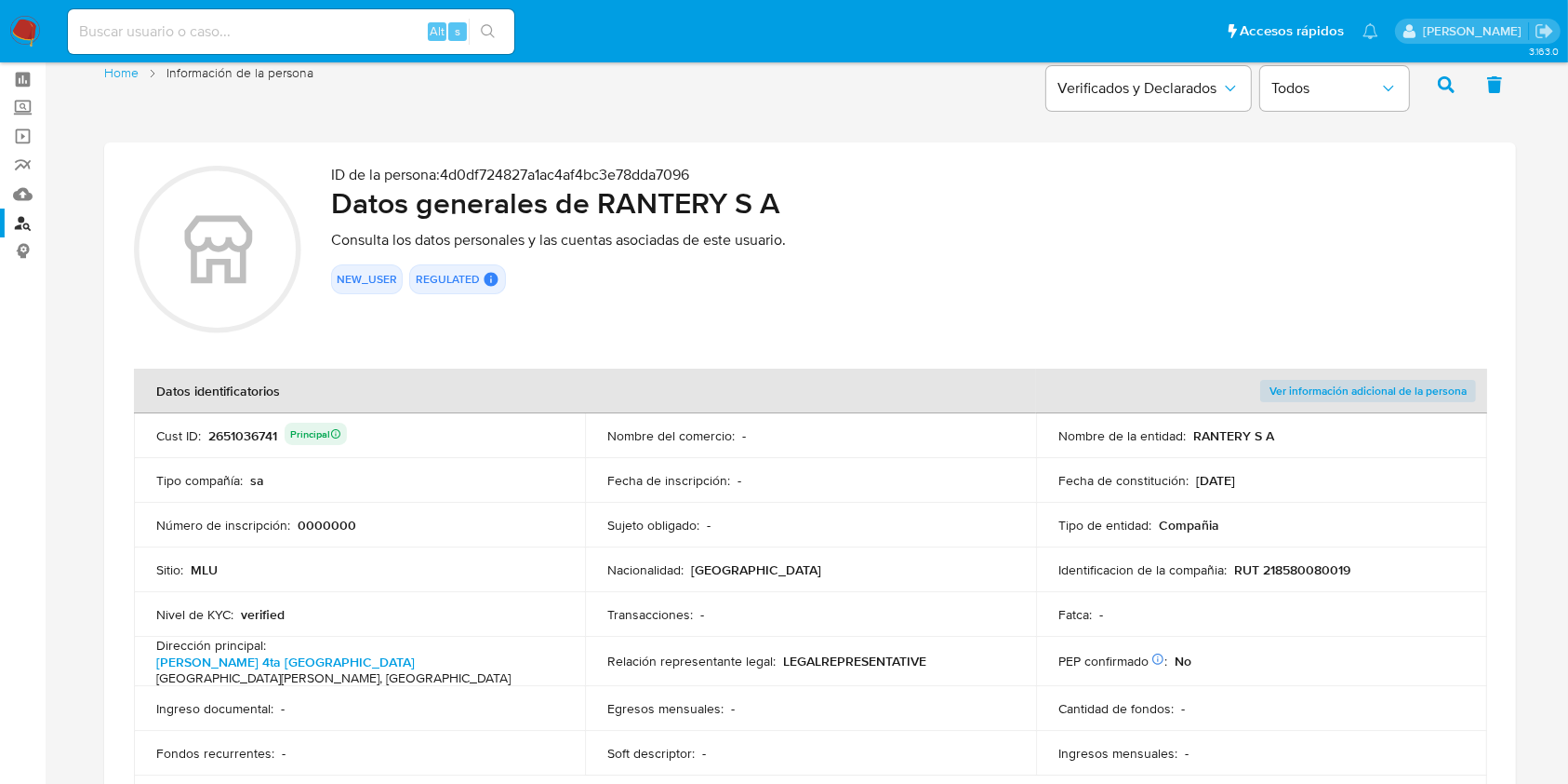
scroll to position [0, 0]
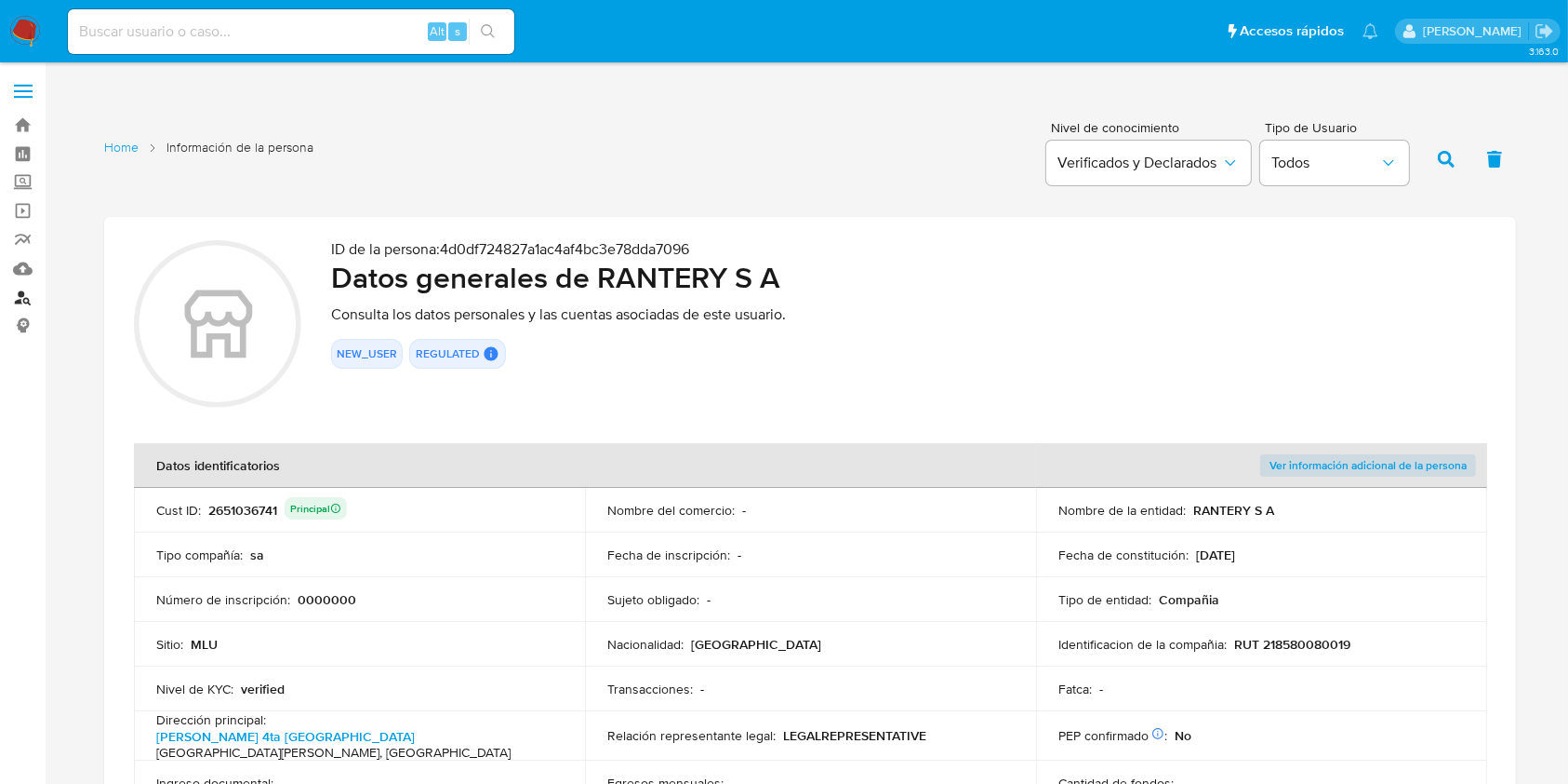
click at [24, 292] on link "Buscador de personas" at bounding box center [110, 298] width 221 height 29
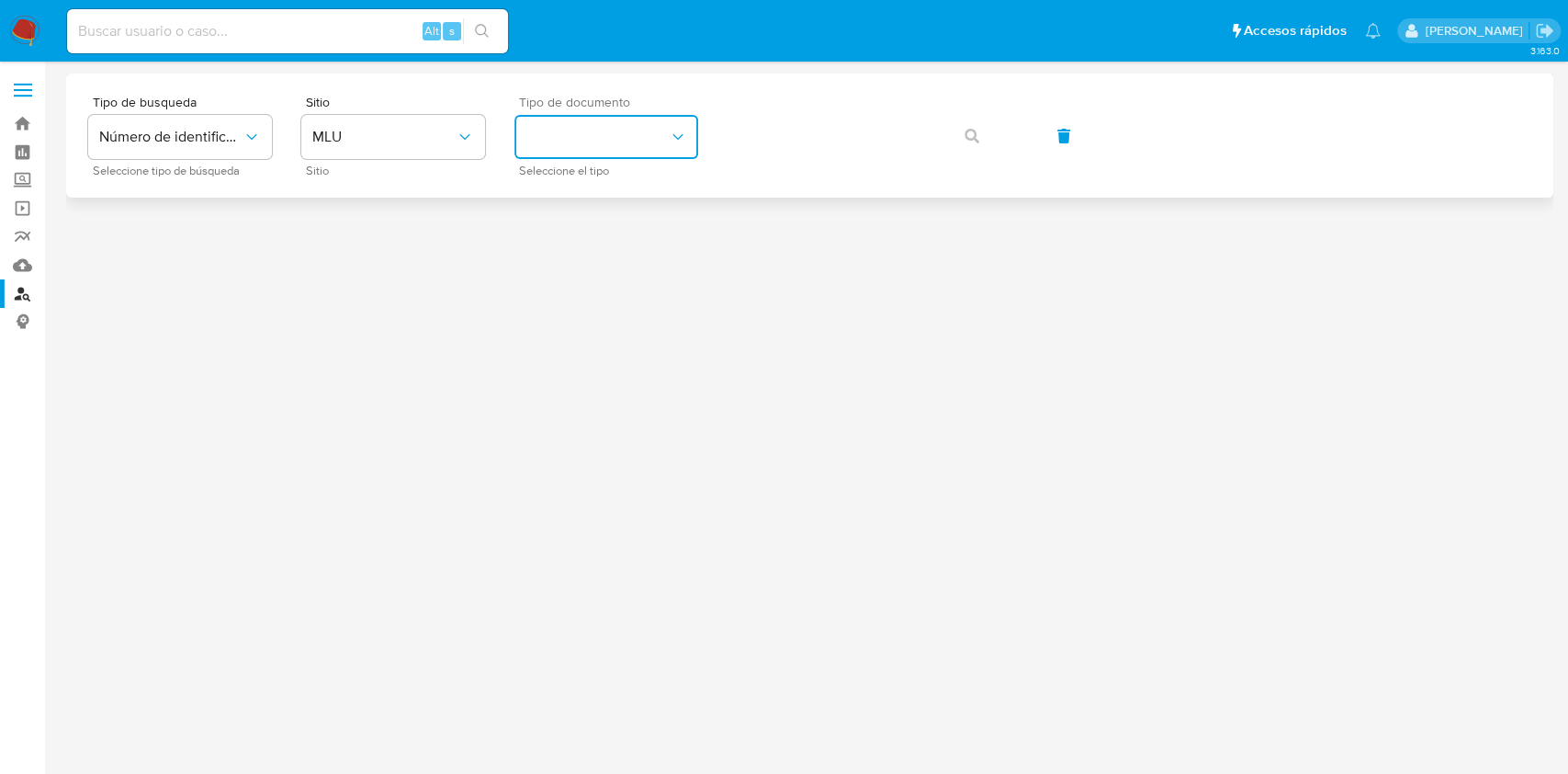
click at [591, 131] on button "identificationType" at bounding box center [606, 137] width 183 height 44
click at [567, 177] on div "CI CI" at bounding box center [600, 196] width 150 height 62
click at [616, 149] on div "Tipo de busqueda Número de identificación Seleccione tipo de búsqueda Sitio MLU…" at bounding box center [809, 135] width 1443 height 80
click at [974, 136] on icon "button" at bounding box center [973, 136] width 15 height 15
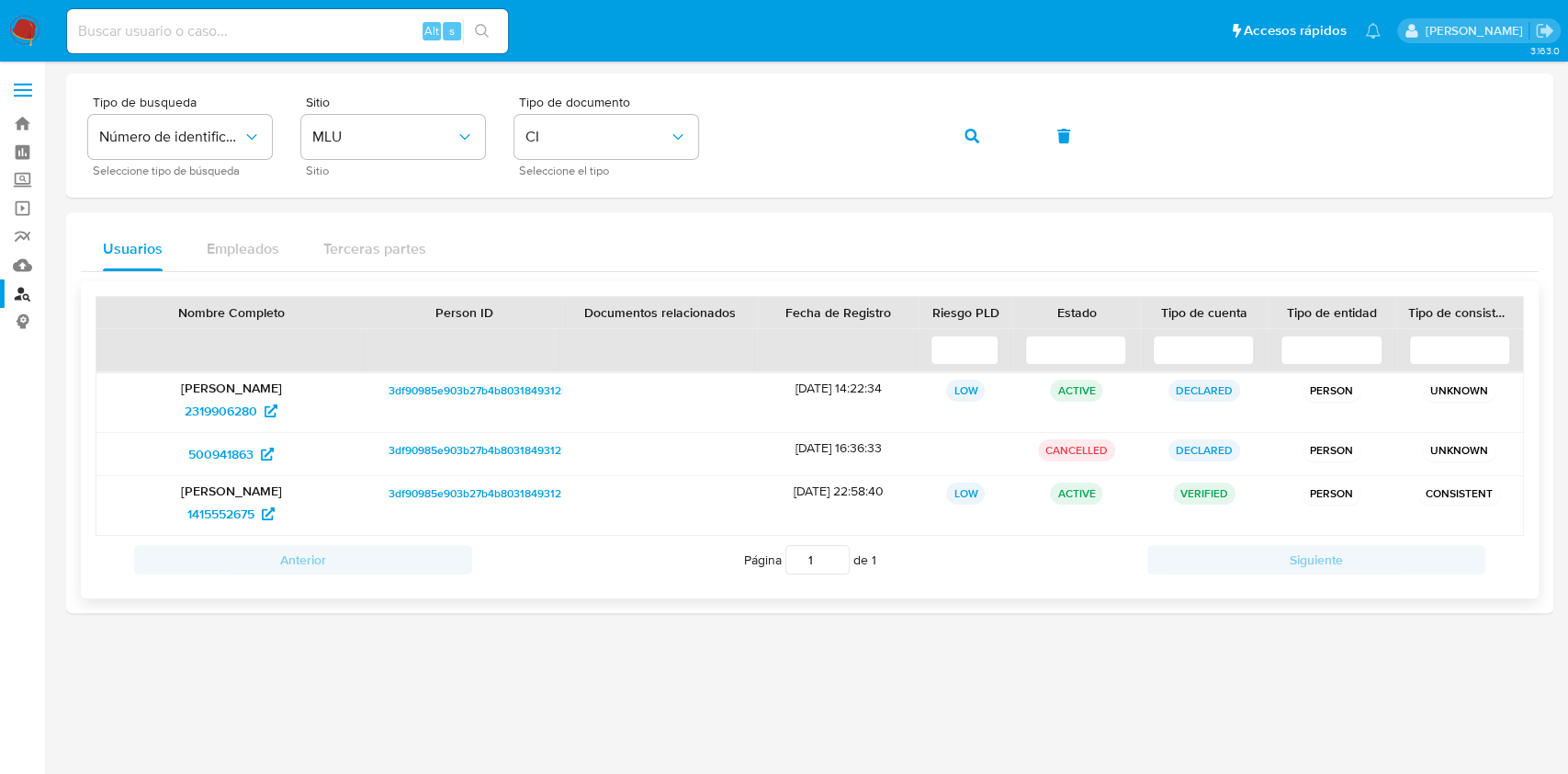
click at [508, 387] on span "3df90985e903b27b4b80318493125528" at bounding box center [488, 389] width 198 height 22
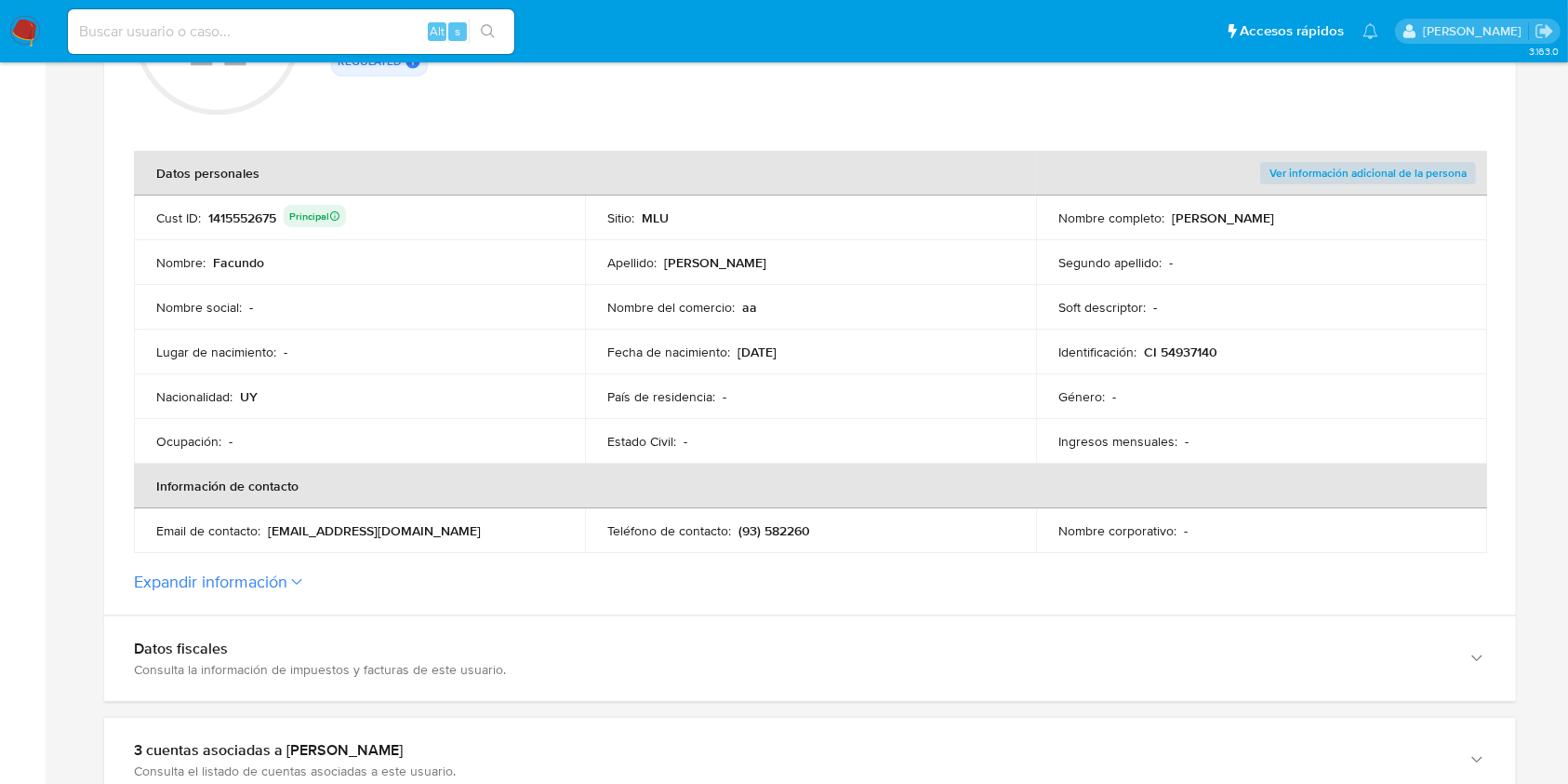
scroll to position [340, 0]
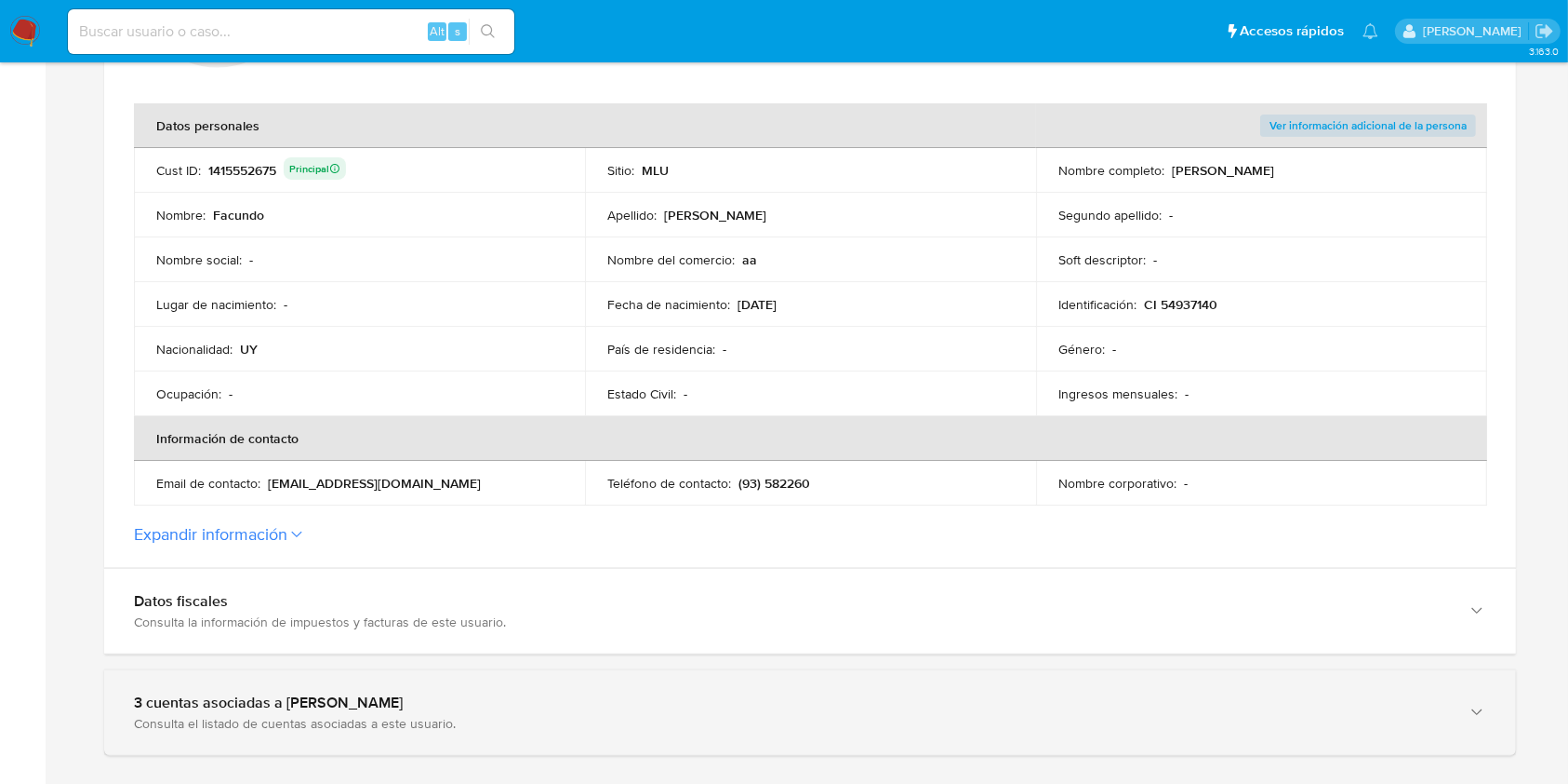
click at [625, 693] on div "3 cuentas asociadas a [PERSON_NAME]" at bounding box center [791, 702] width 1315 height 18
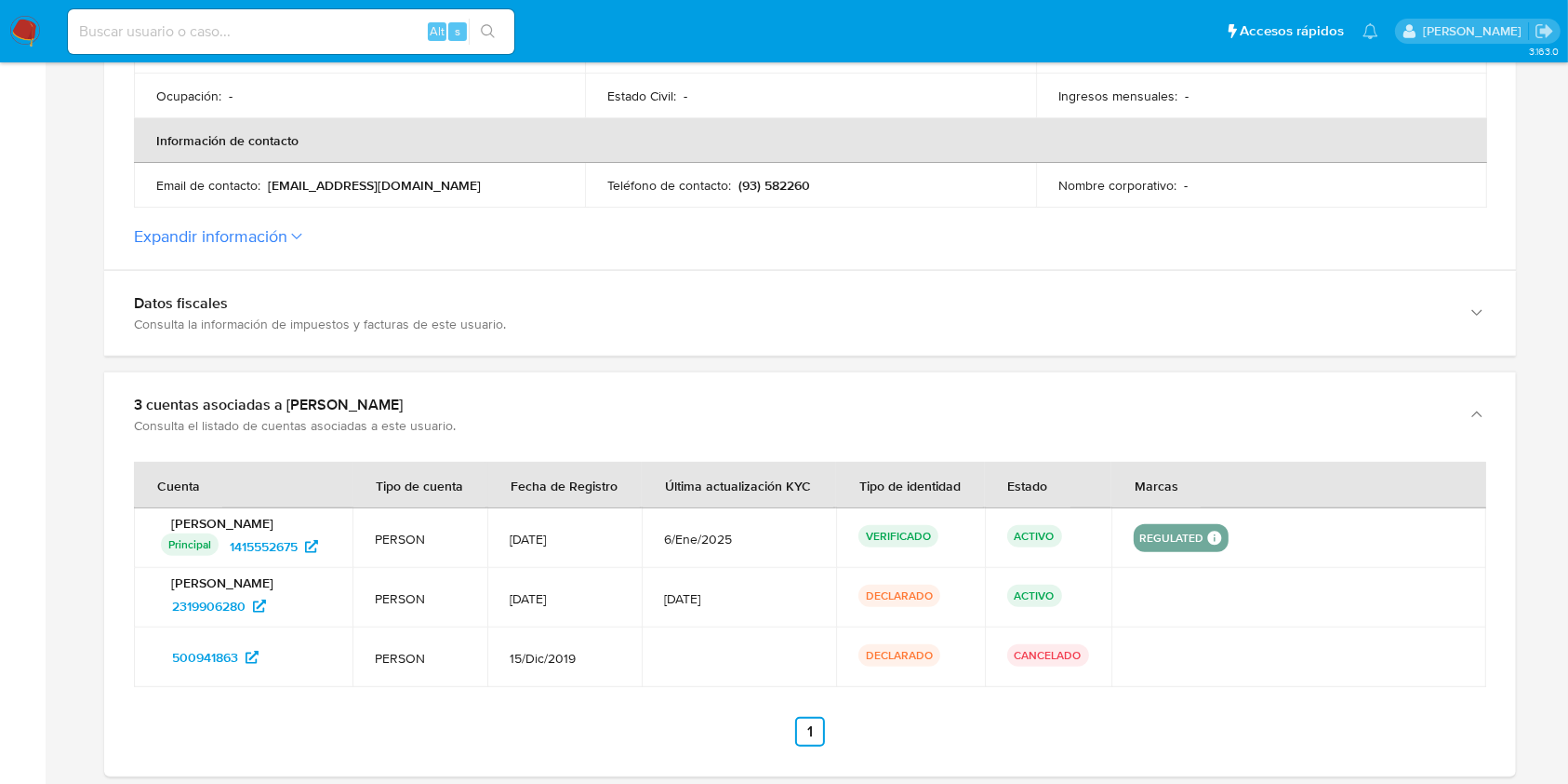
scroll to position [681, 0]
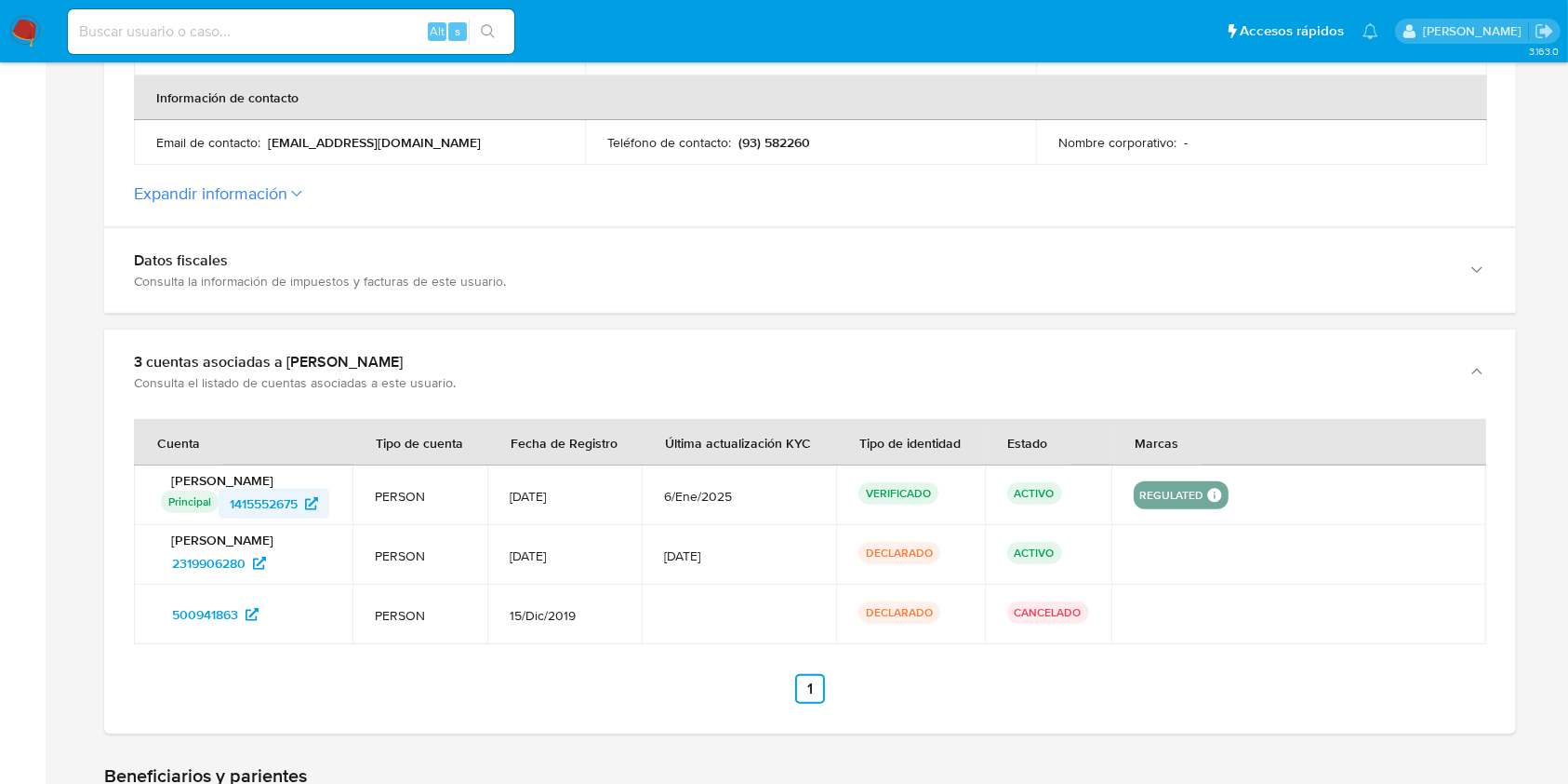
drag, startPoint x: 343, startPoint y: 495, endPoint x: 231, endPoint y: 501, distance: 112.2
click at [231, 501] on td "[PERSON_NAME] Principal Identificado como usuario principal 1415552675" at bounding box center [243, 495] width 218 height 59
drag, startPoint x: 317, startPoint y: 551, endPoint x: 164, endPoint y: 561, distance: 153.3
click at [164, 561] on div "2319906280" at bounding box center [245, 563] width 169 height 30
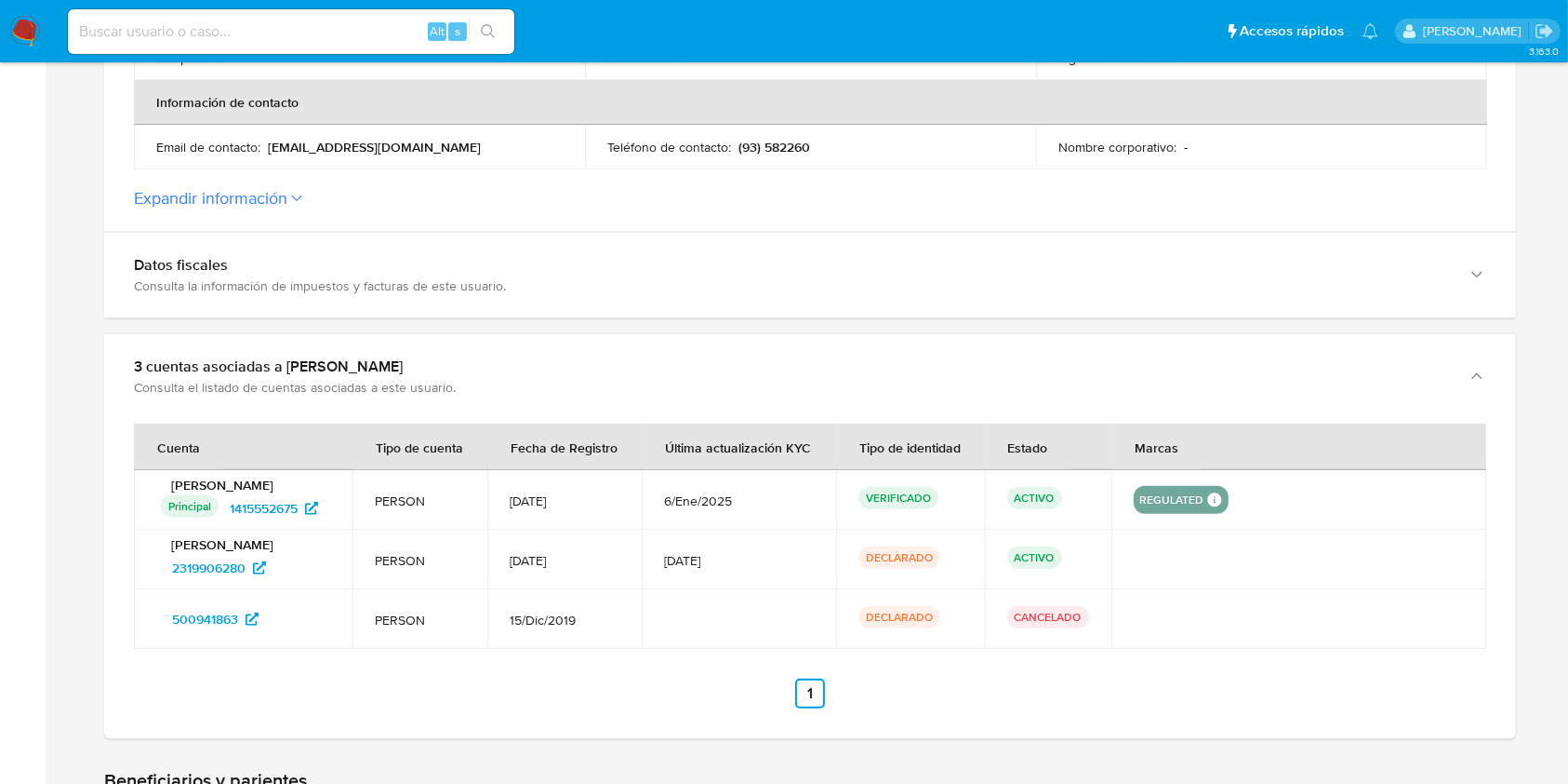
scroll to position [684, 0]
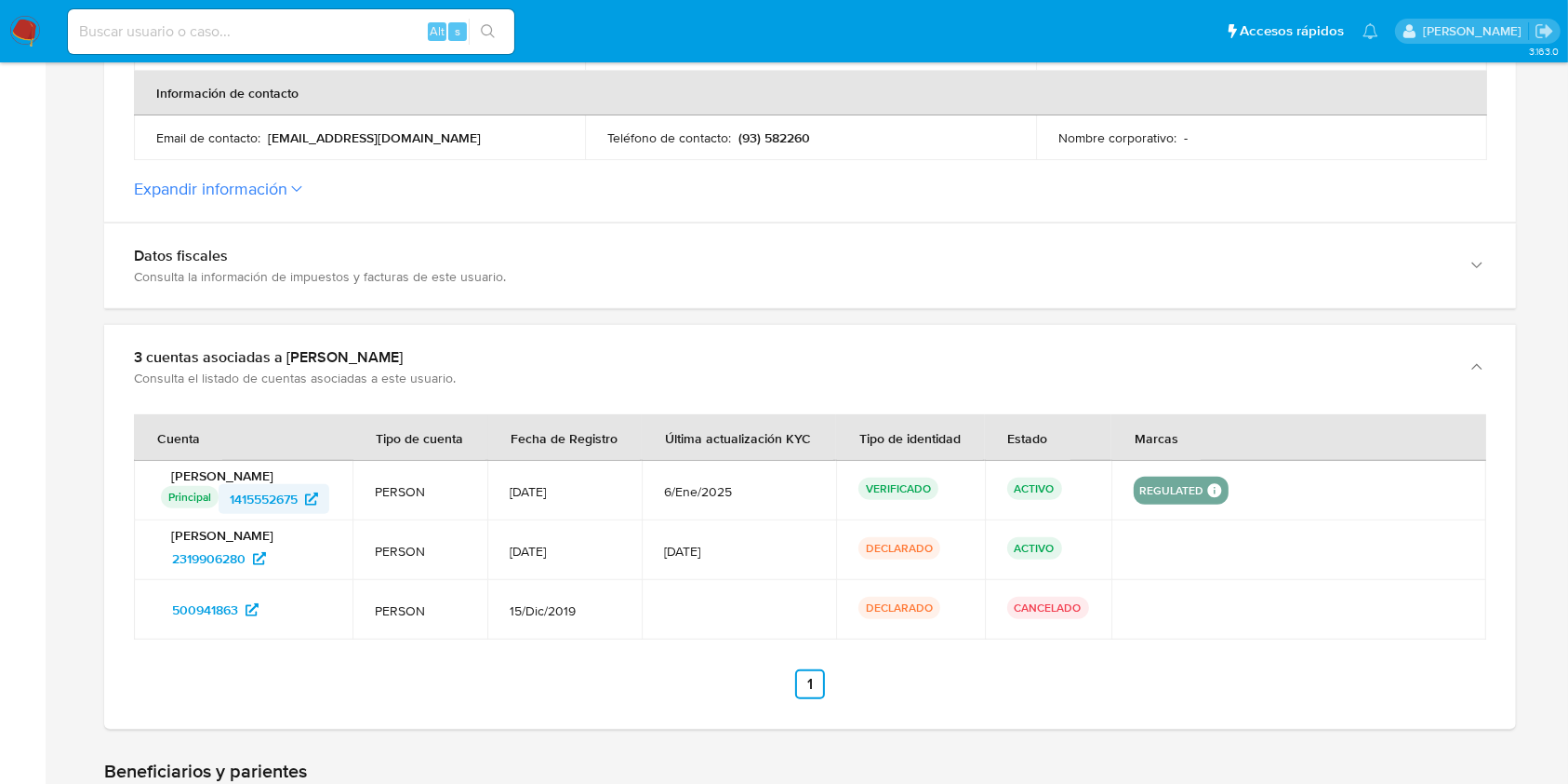
click at [284, 500] on span "1415552675" at bounding box center [263, 499] width 68 height 30
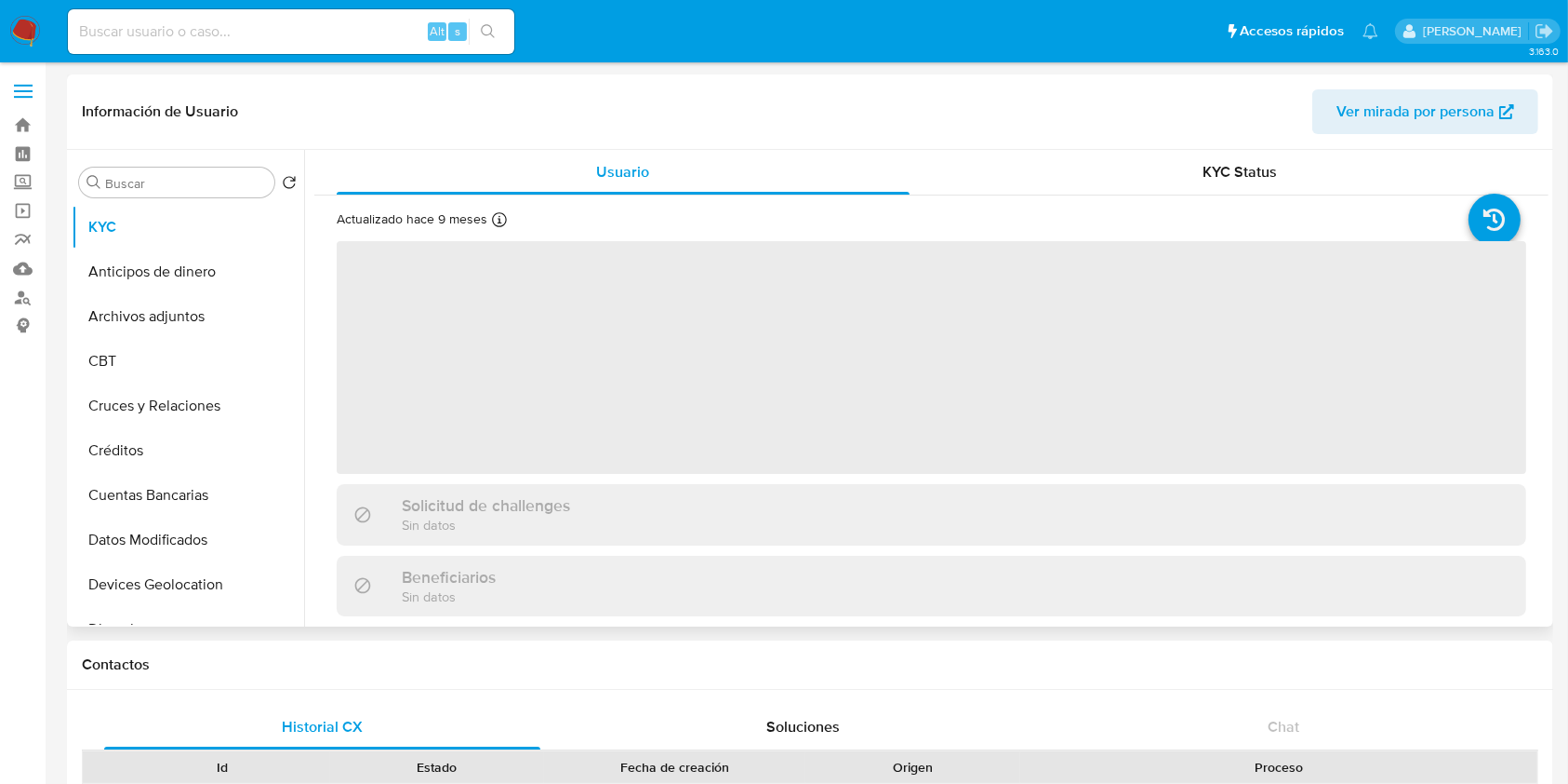
select select "10"
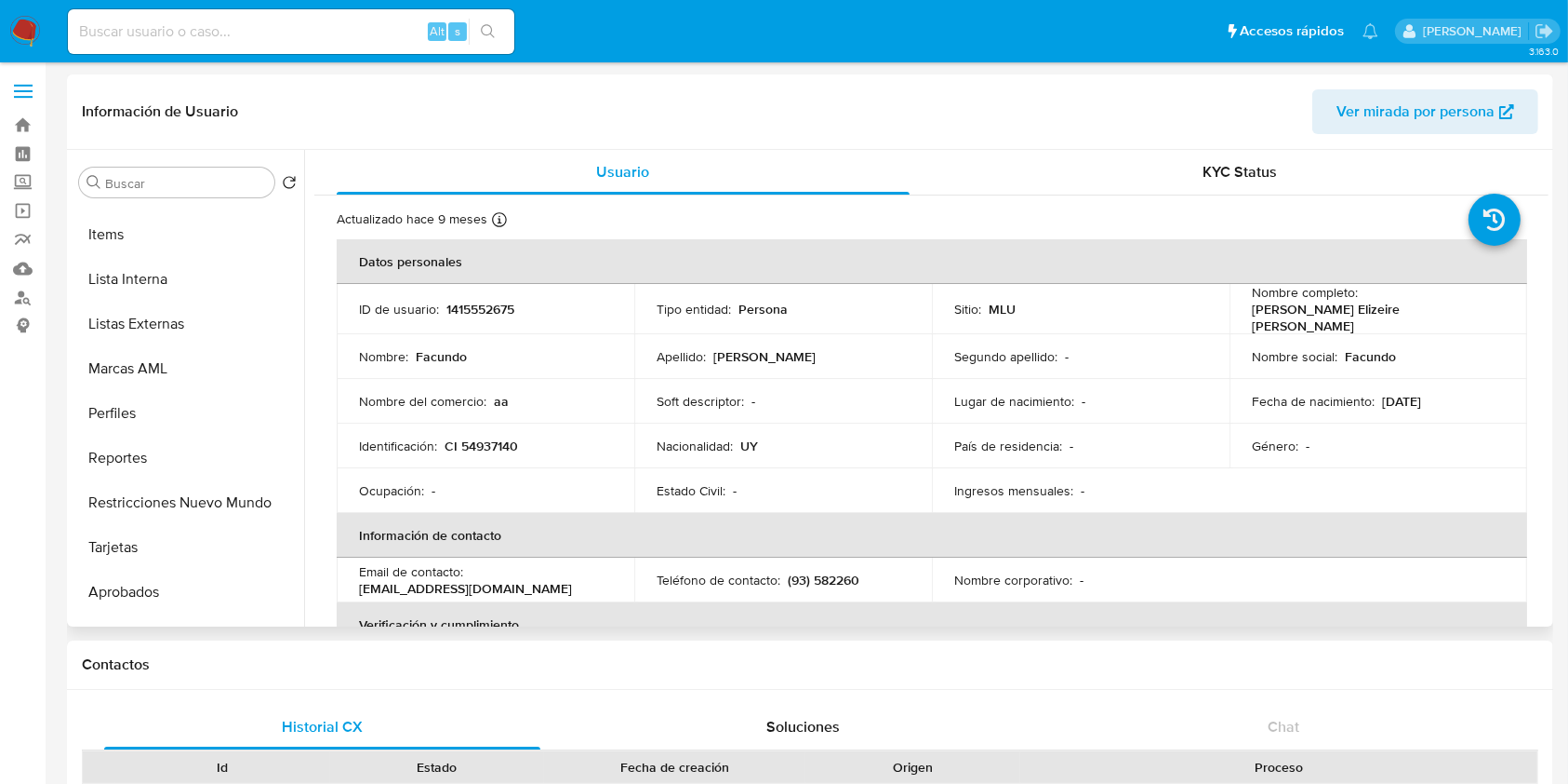
scroll to position [952, 0]
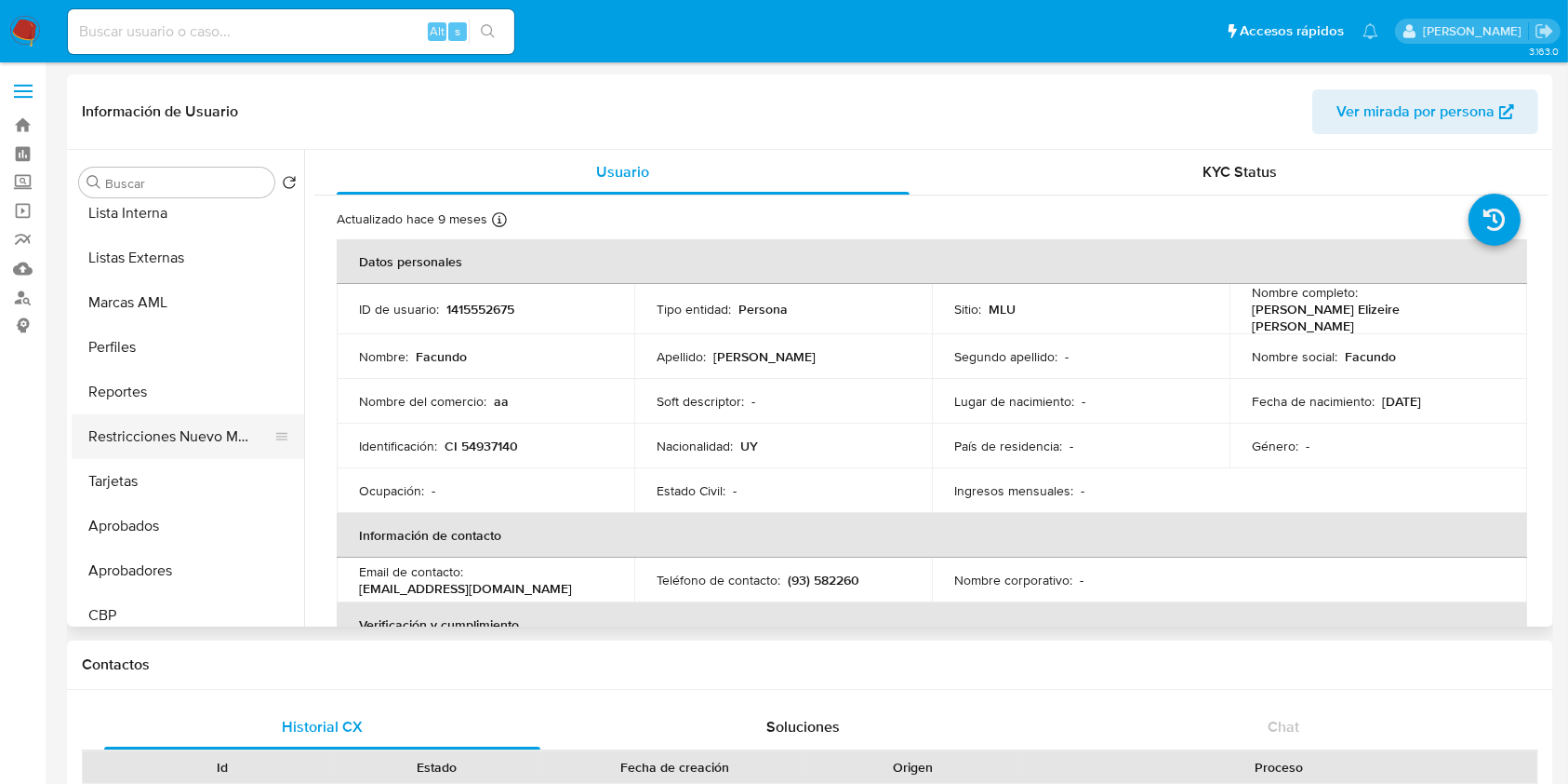
click at [217, 442] on button "Restricciones Nuevo Mundo" at bounding box center [180, 437] width 217 height 45
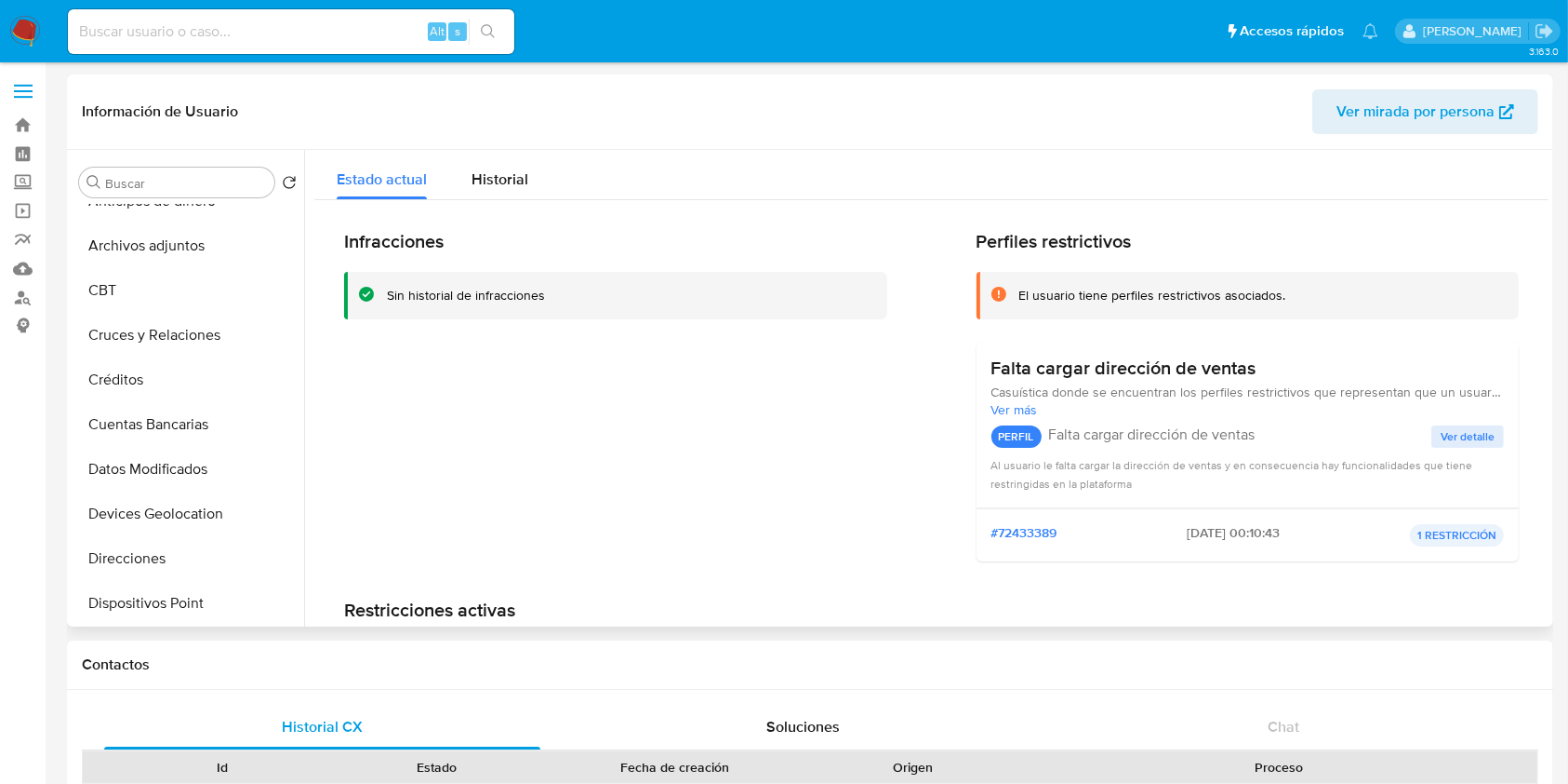
scroll to position [0, 0]
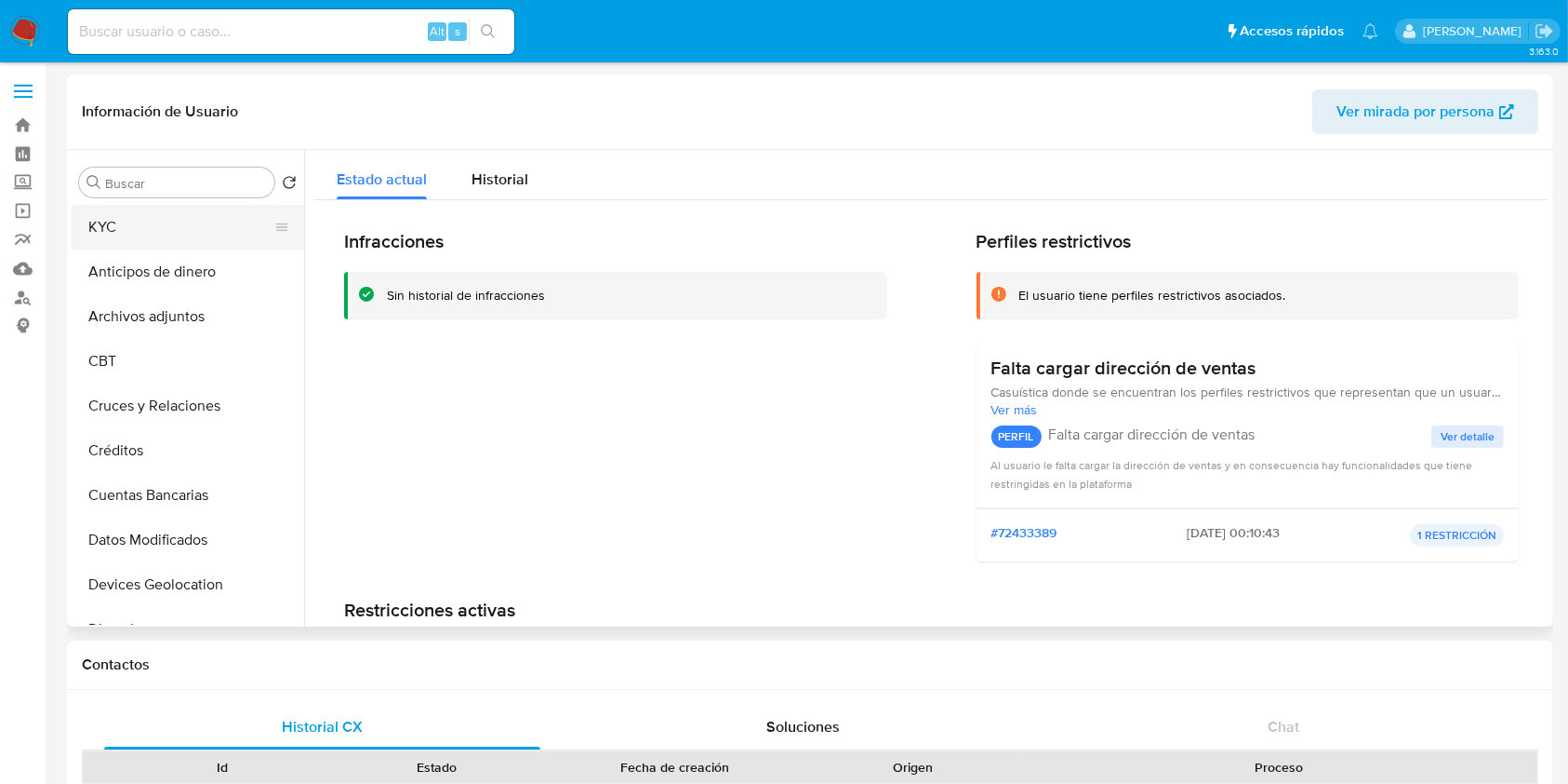
click at [201, 247] on button "KYC" at bounding box center [180, 227] width 217 height 45
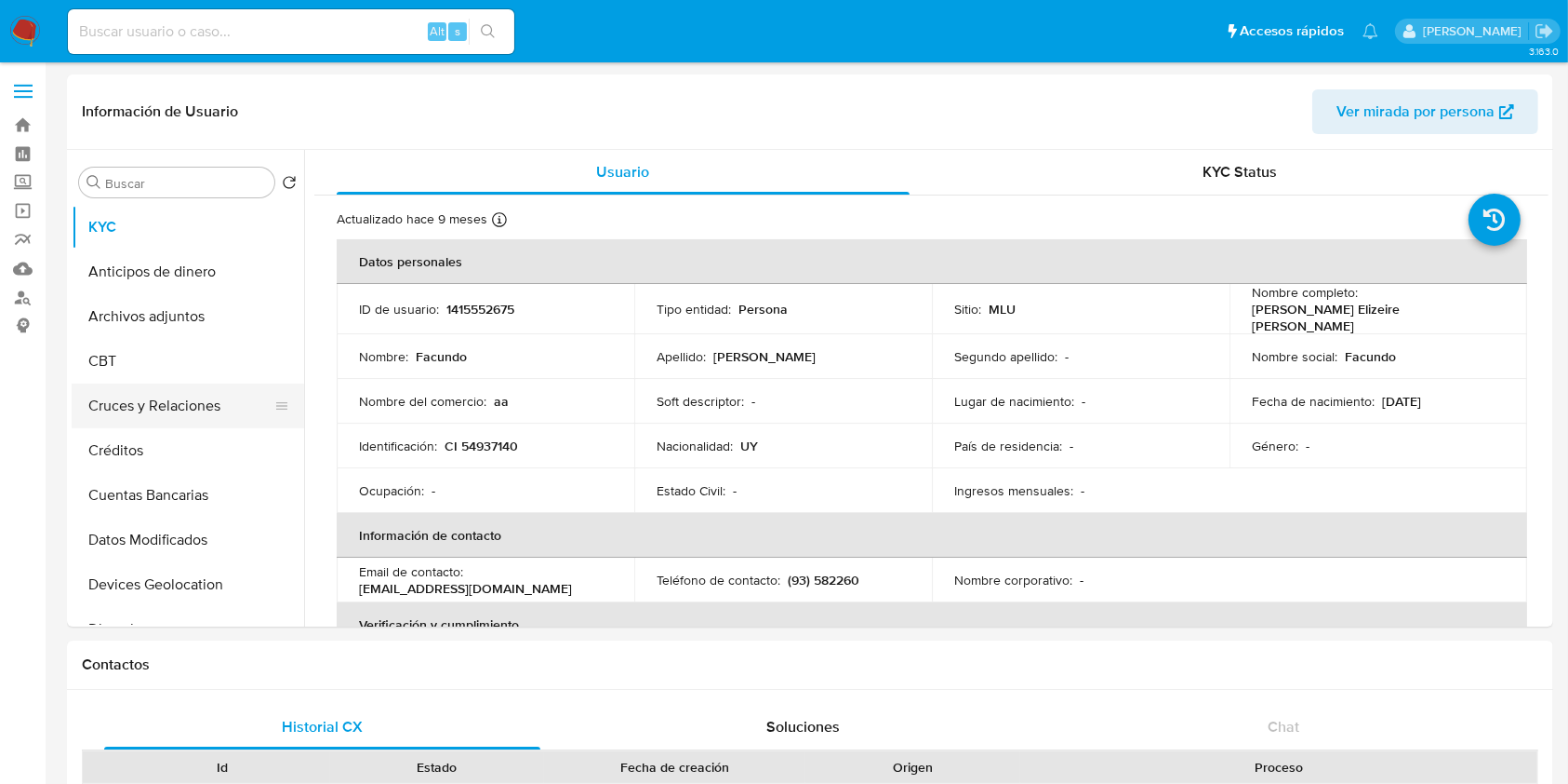
click at [185, 392] on button "Cruces y Relaciones" at bounding box center [180, 406] width 217 height 45
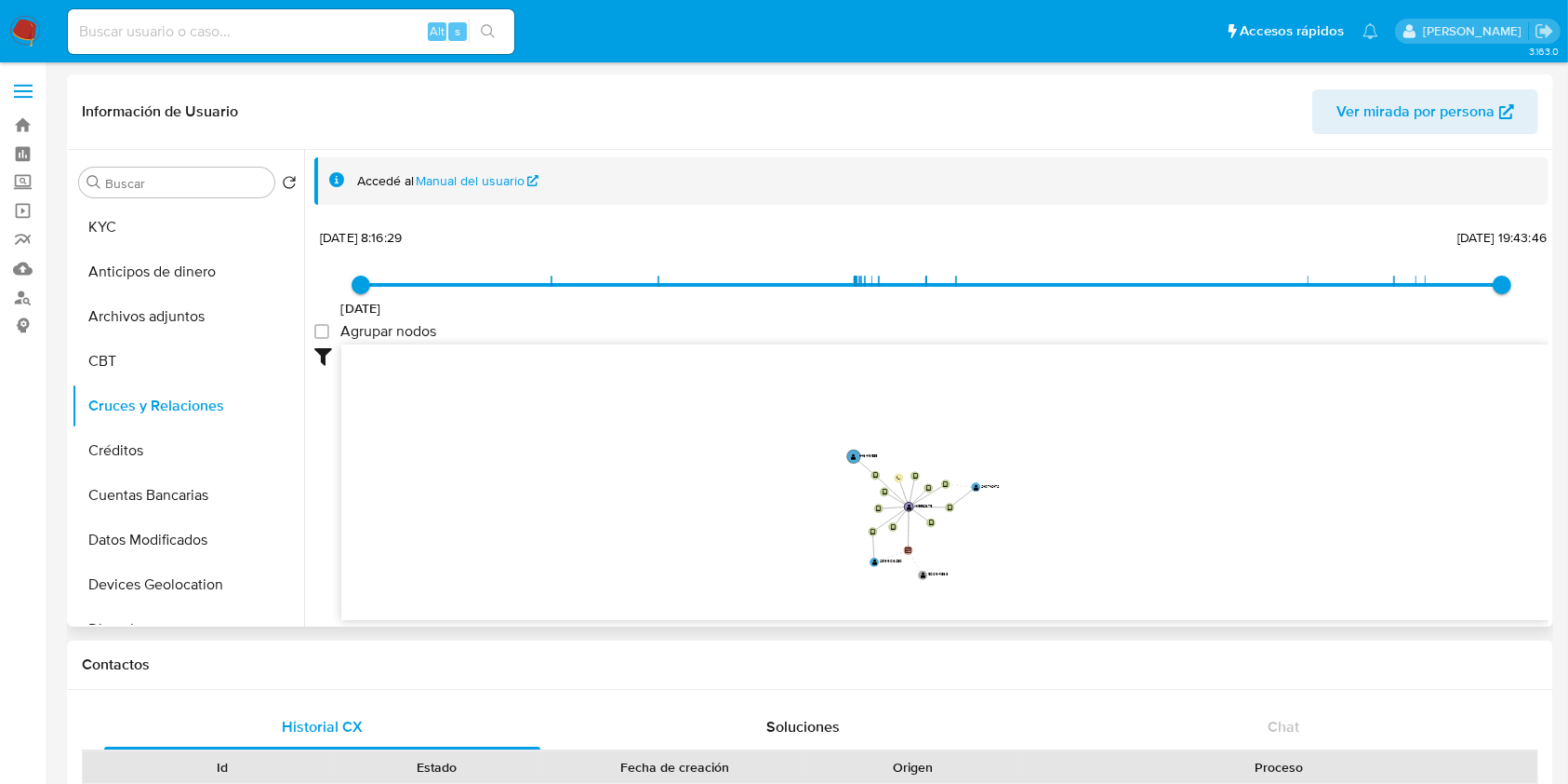
drag, startPoint x: 1105, startPoint y: 494, endPoint x: 1127, endPoint y: 589, distance: 97.5
click at [1127, 589] on icon "device-64b49d5607e47795d4ad1bdd  user-1415552675  1415552675 device-64c83f839…" at bounding box center [945, 480] width 1207 height 270
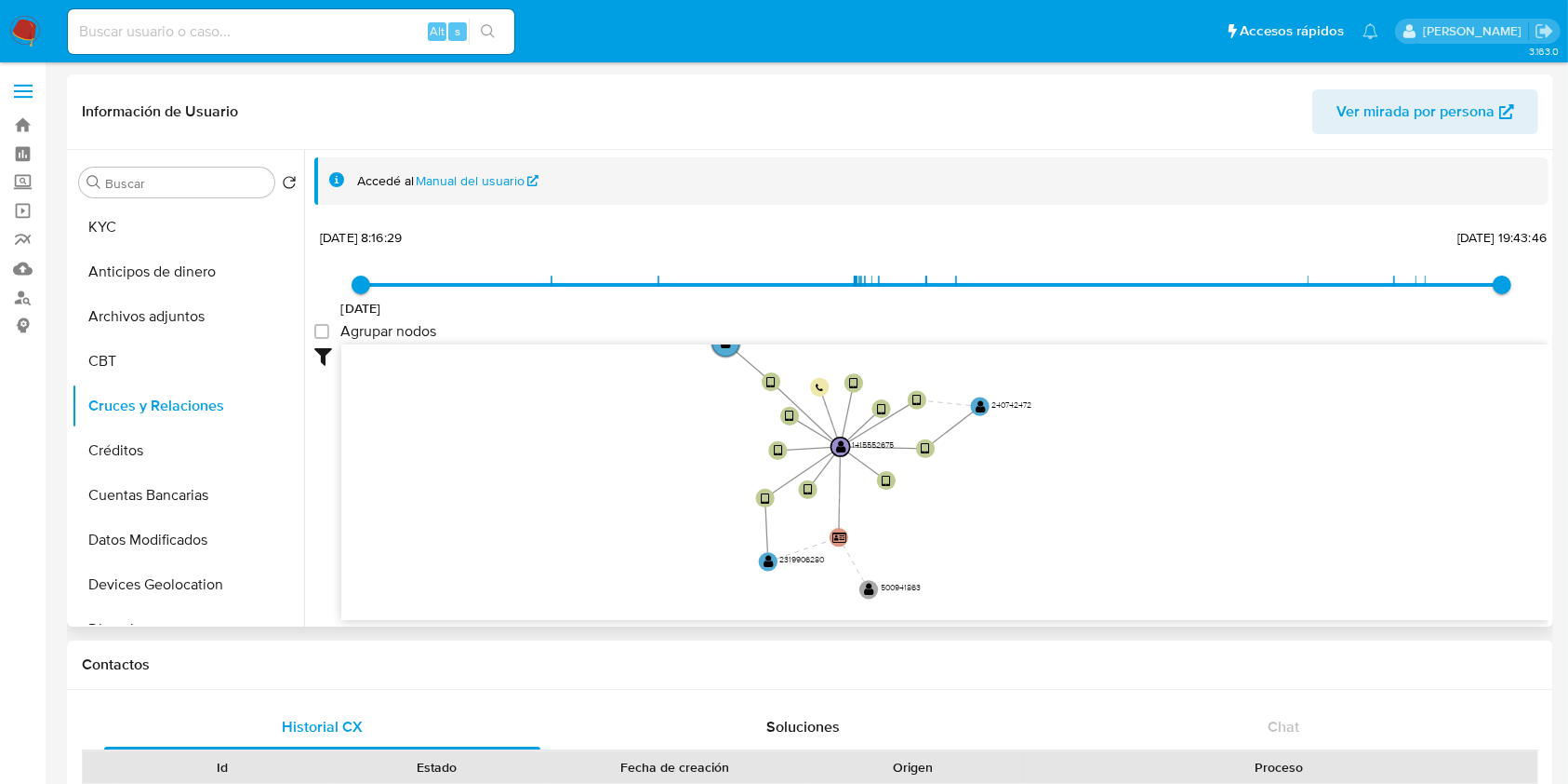
drag, startPoint x: 1055, startPoint y: 503, endPoint x: 862, endPoint y: 294, distance: 284.5
click at [1147, 436] on icon "device-64b49d5607e47795d4ad1bdd  user-1415552675  1415552675 device-64c83f839…" at bounding box center [945, 480] width 1207 height 270
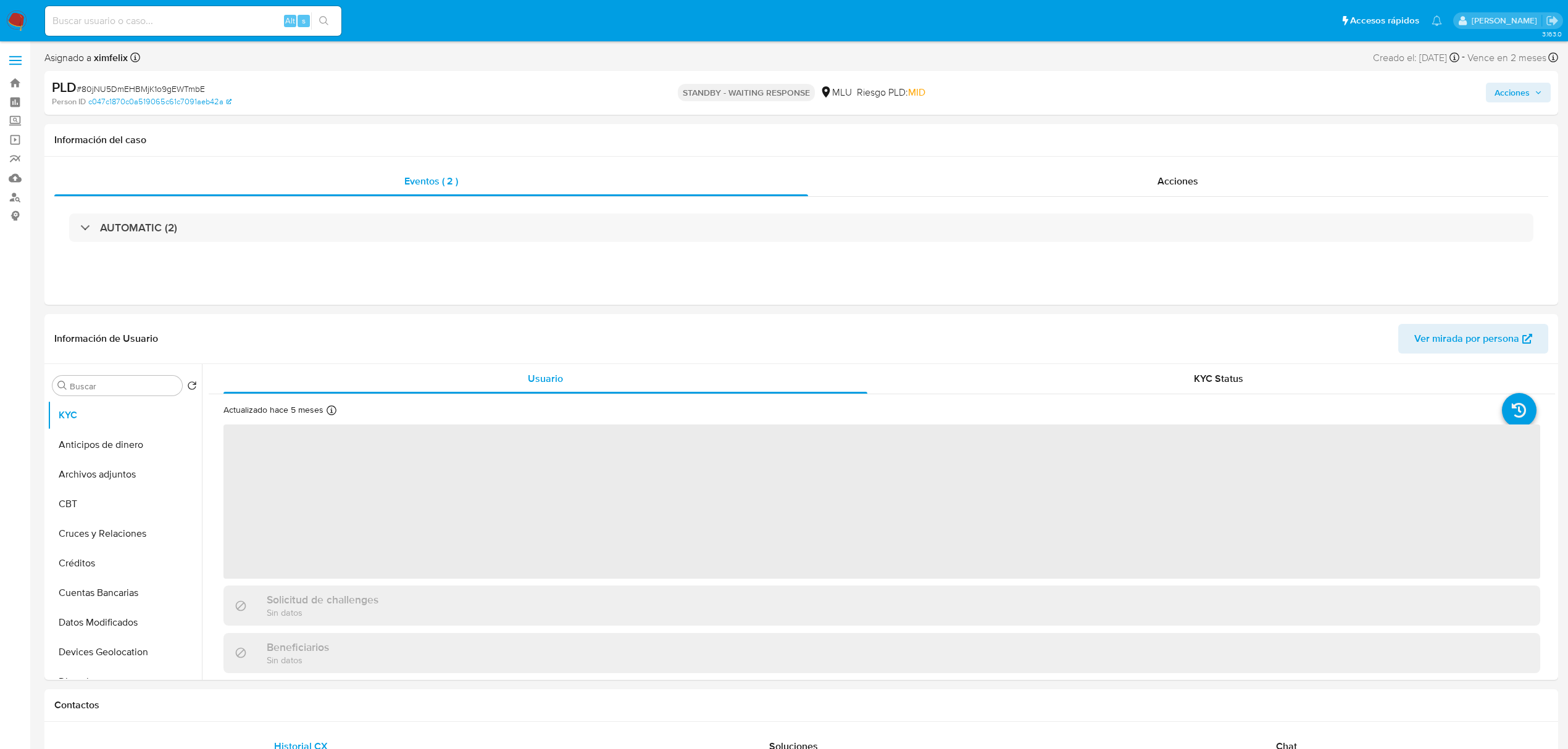
select select "10"
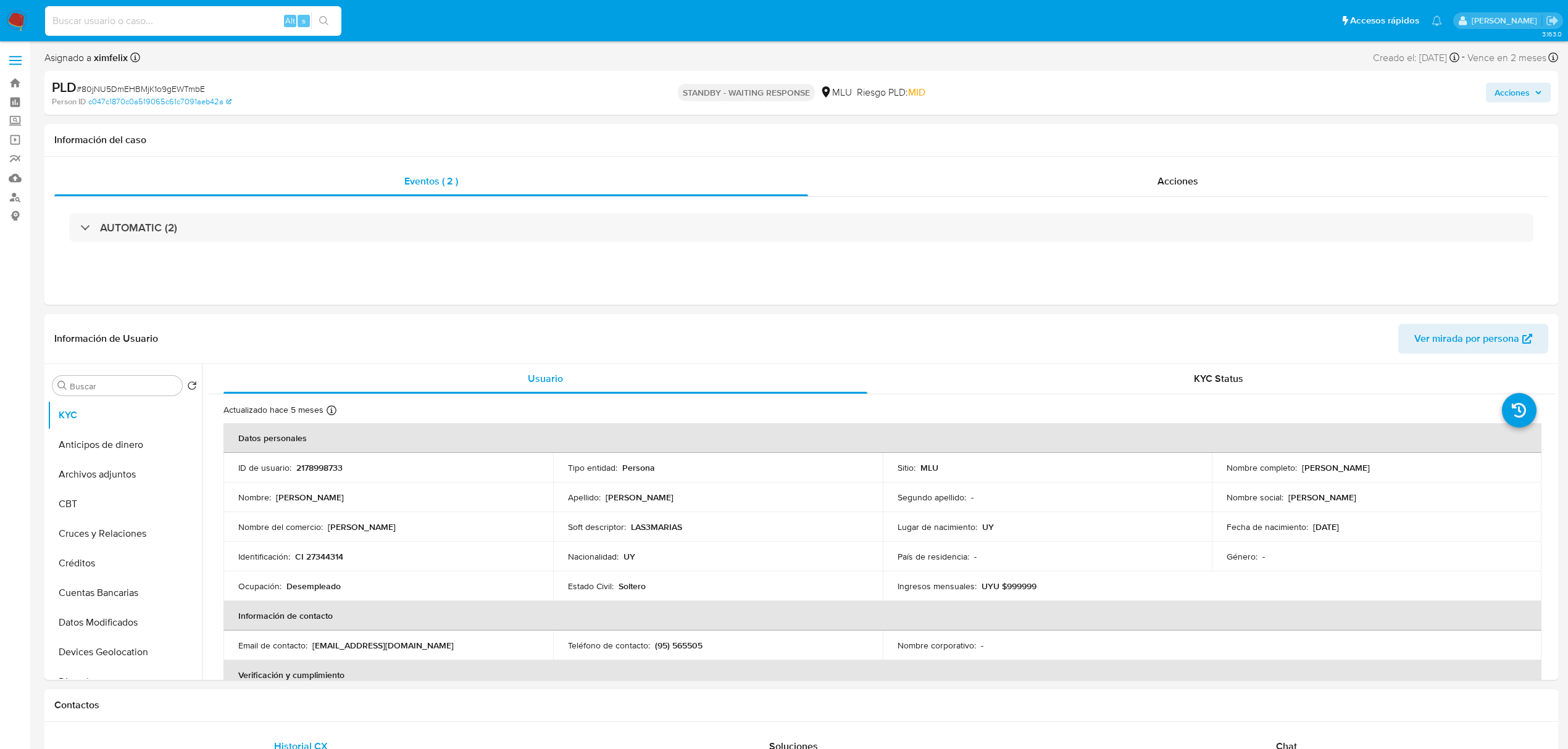
click at [237, 13] on input at bounding box center [193, 20] width 297 height 16
paste input "2ngSaB3Wrt19oZF7IaYlpwfl"
type input "2ngSaB3Wrt19oZF7IaYlpwfl"
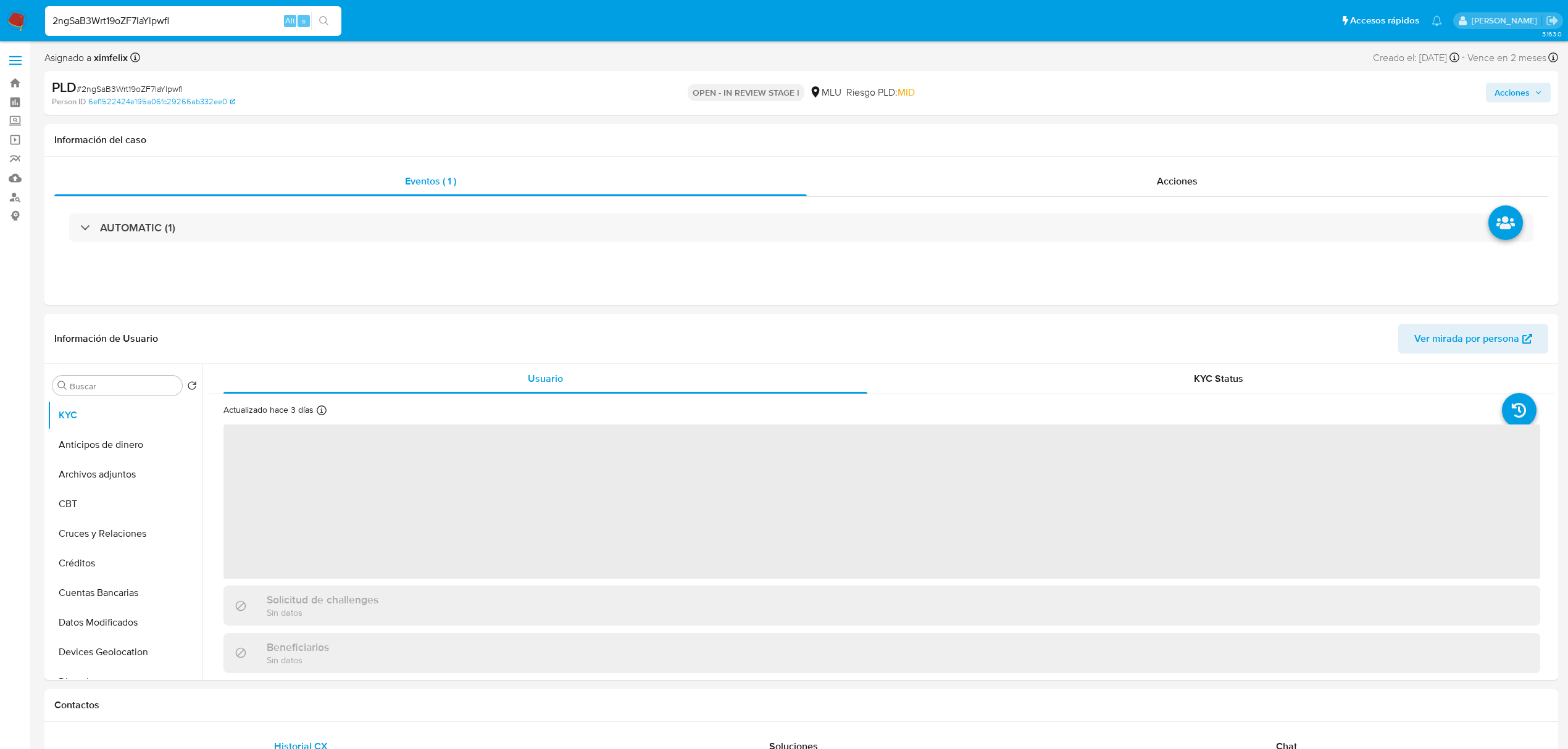
select select "10"
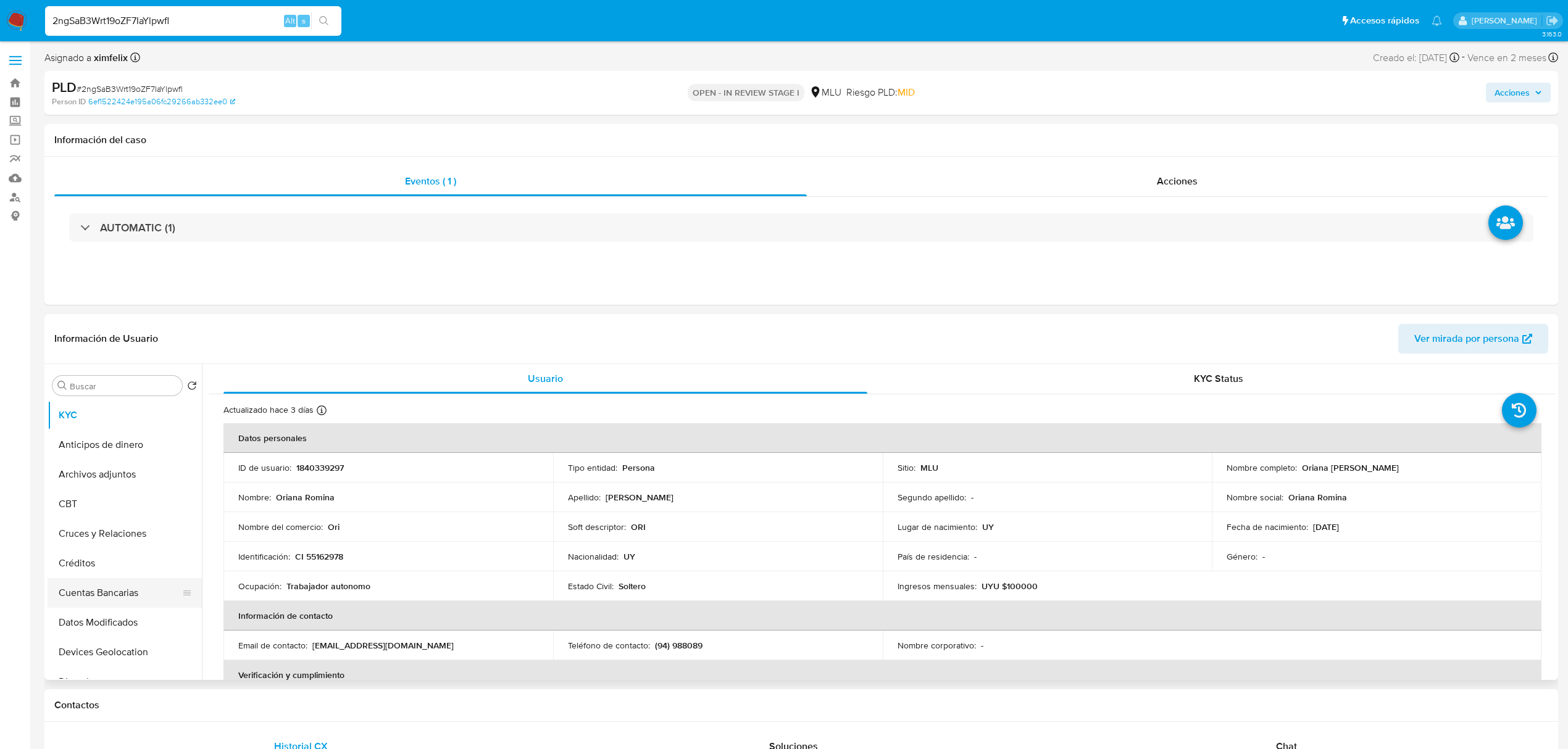
click at [133, 592] on button "Cuentas Bancarias" at bounding box center [119, 593] width 144 height 30
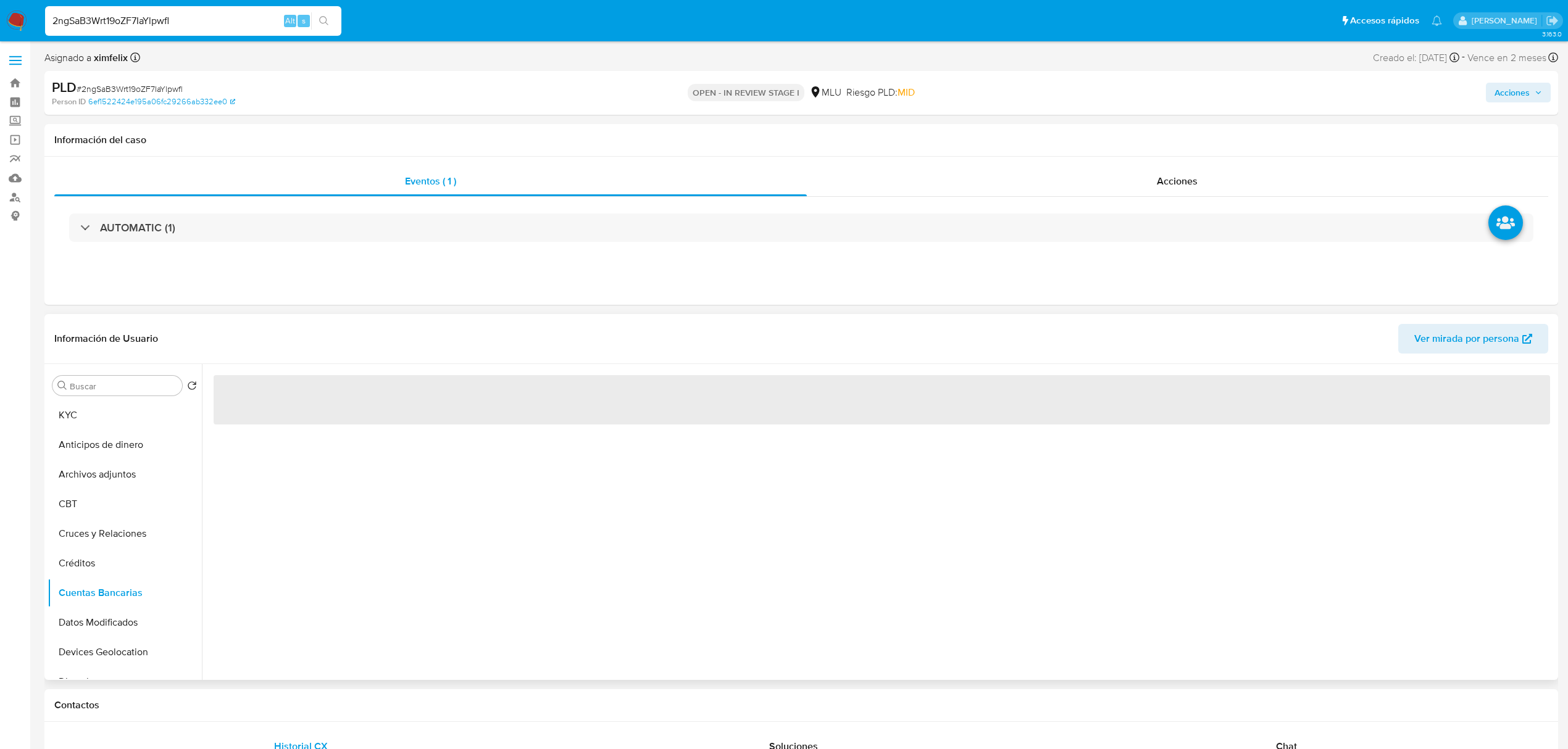
click at [626, 520] on div "‌" at bounding box center [878, 522] width 1353 height 316
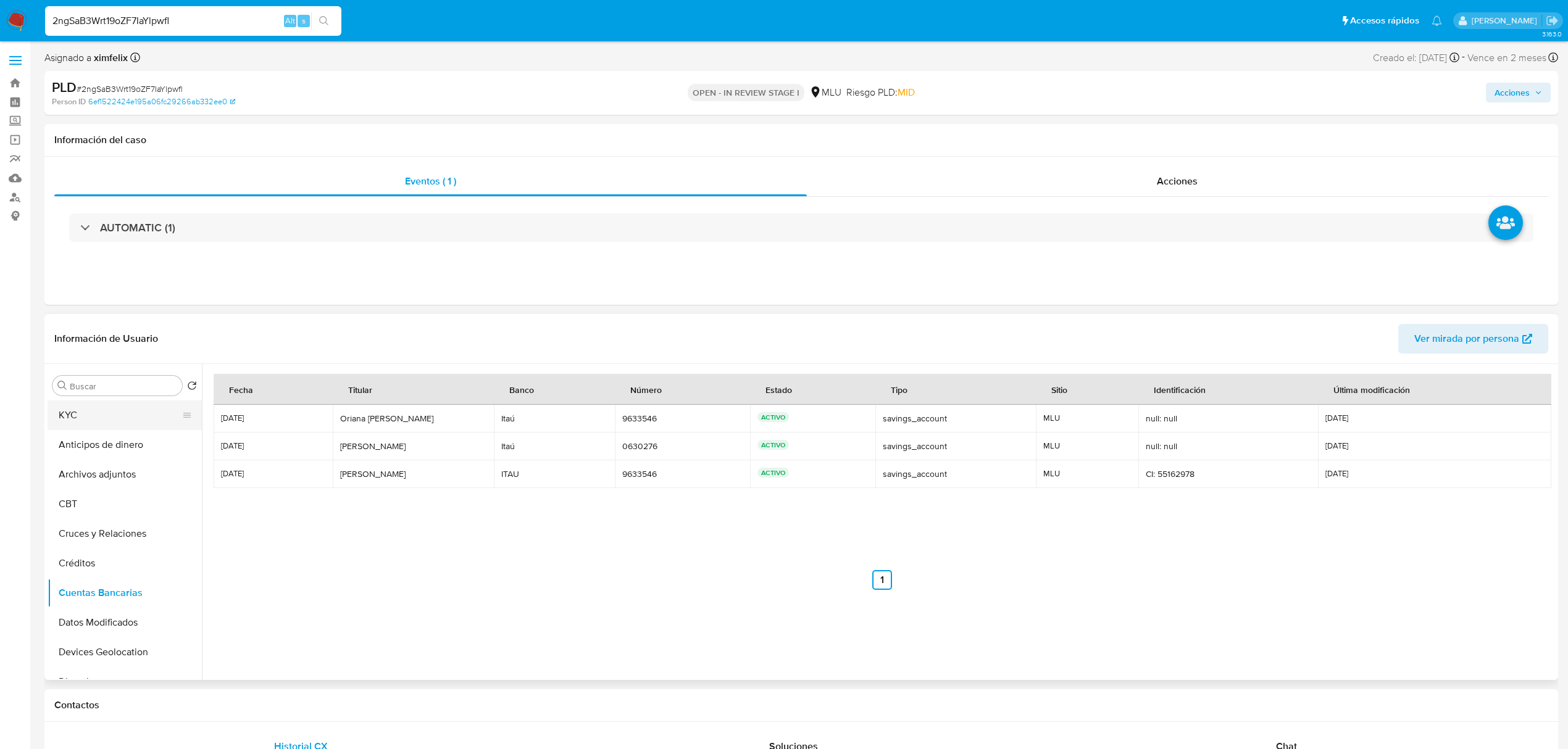
click at [124, 423] on button "KYC" at bounding box center [119, 415] width 144 height 30
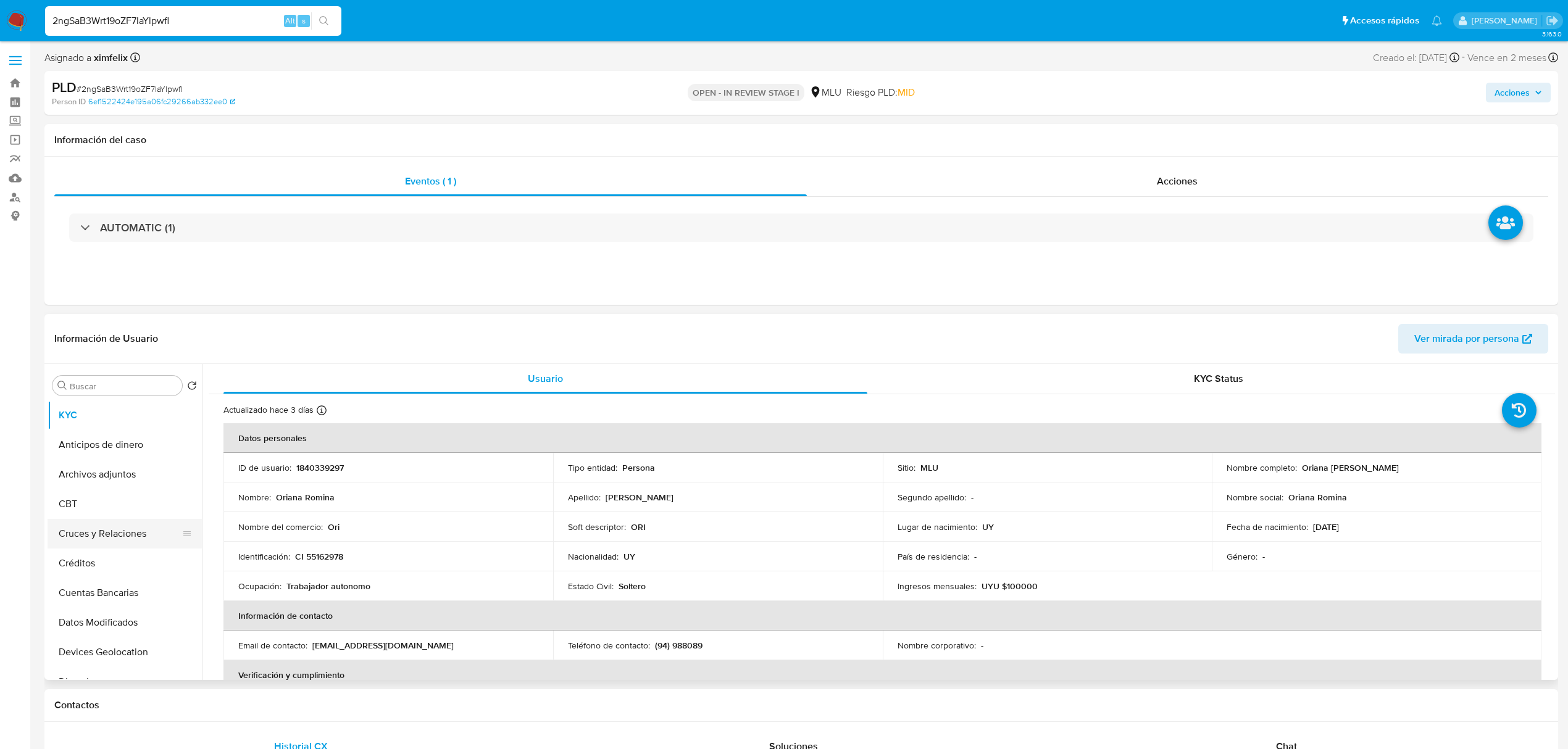
click at [104, 534] on button "Cruces y Relaciones" at bounding box center [119, 534] width 144 height 30
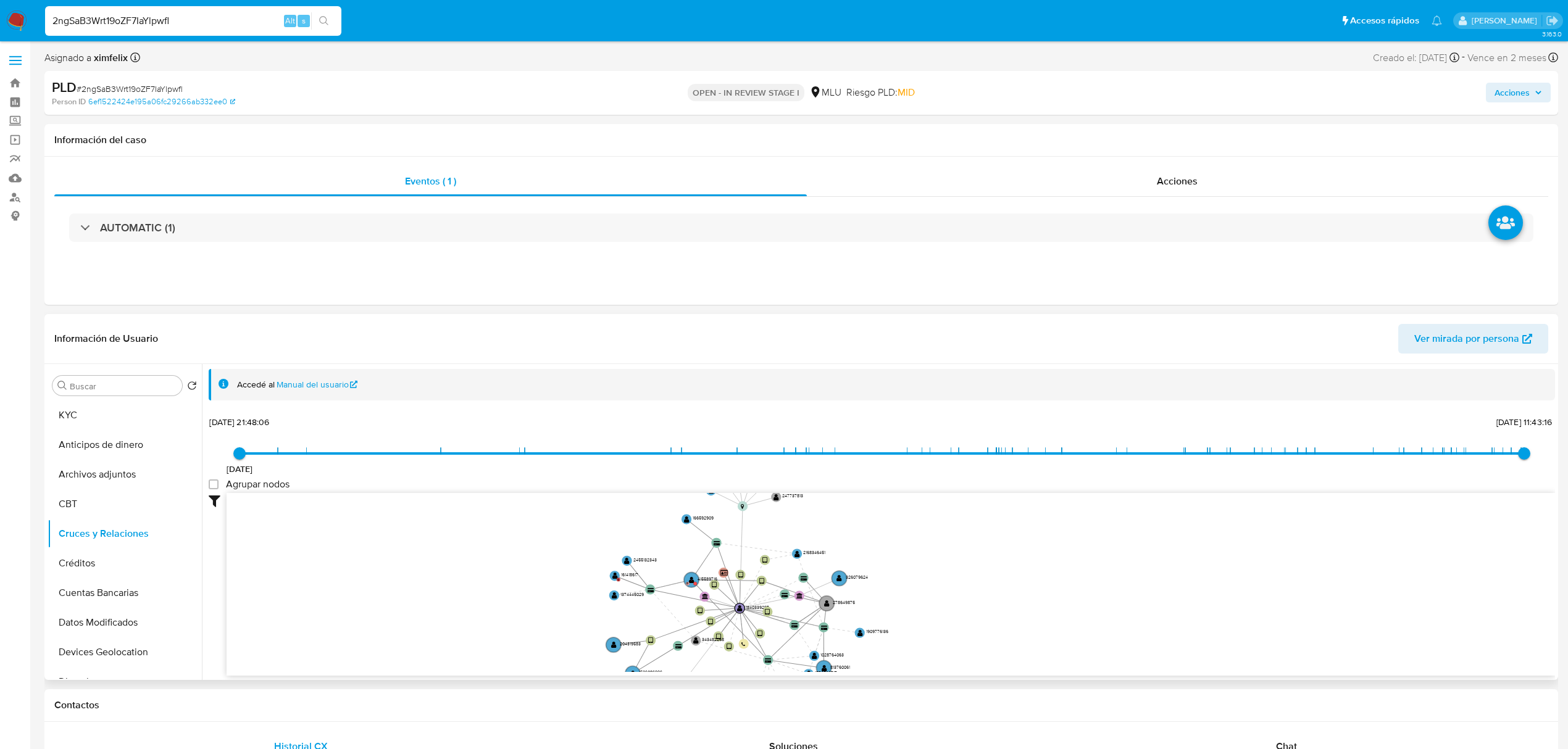
drag, startPoint x: 1000, startPoint y: 512, endPoint x: 991, endPoint y: 576, distance: 64.6
click at [991, 576] on icon "user-1840339297  1840339297 device-6764d97272d53aa02d68bad6  device-6685786c4…" at bounding box center [891, 583] width 1329 height 179
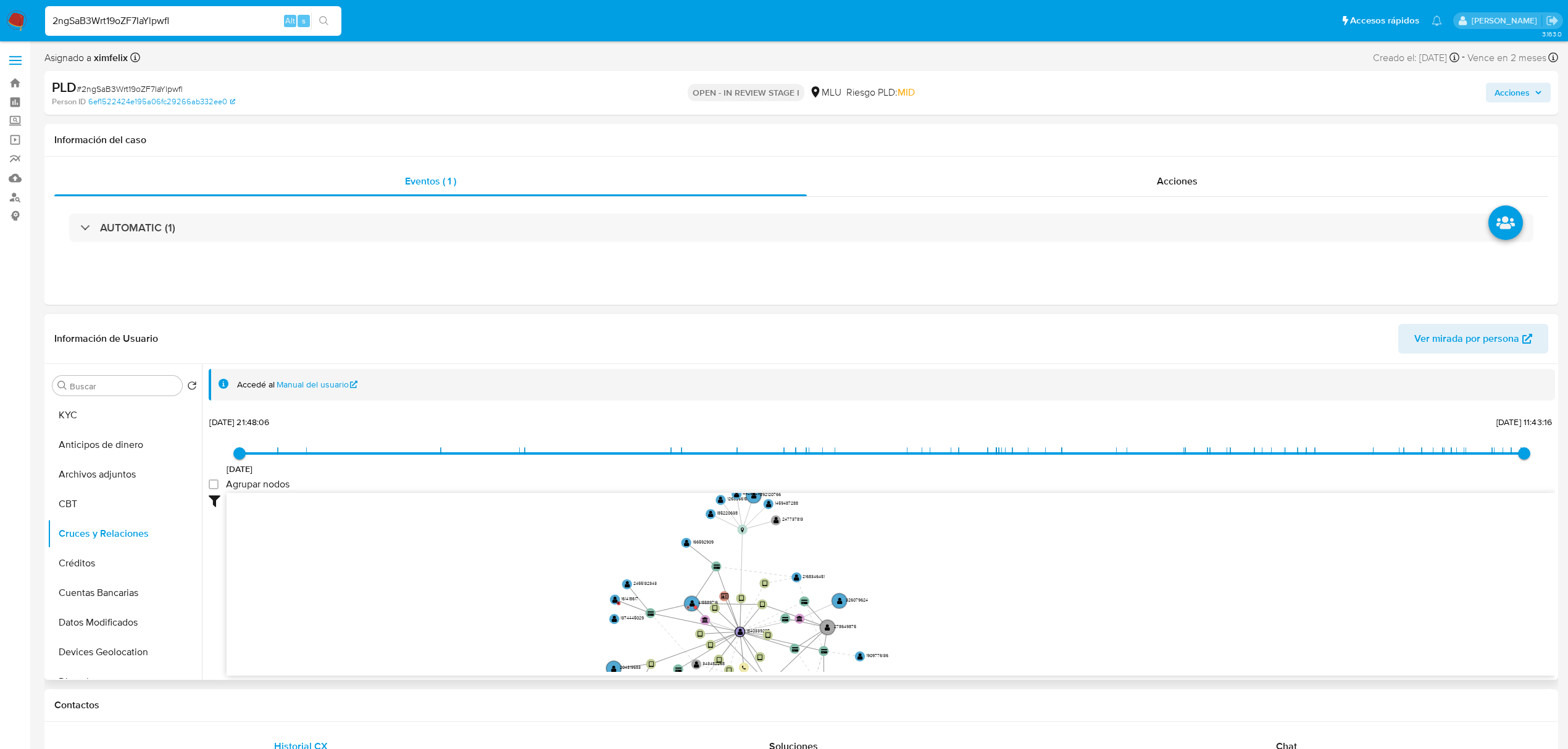
drag, startPoint x: 991, startPoint y: 576, endPoint x: 990, endPoint y: 605, distance: 29.0
click at [990, 605] on icon "user-1840339297  1840339297 device-6764d97272d53aa02d68bad6  device-6685786c4…" at bounding box center [891, 583] width 1329 height 179
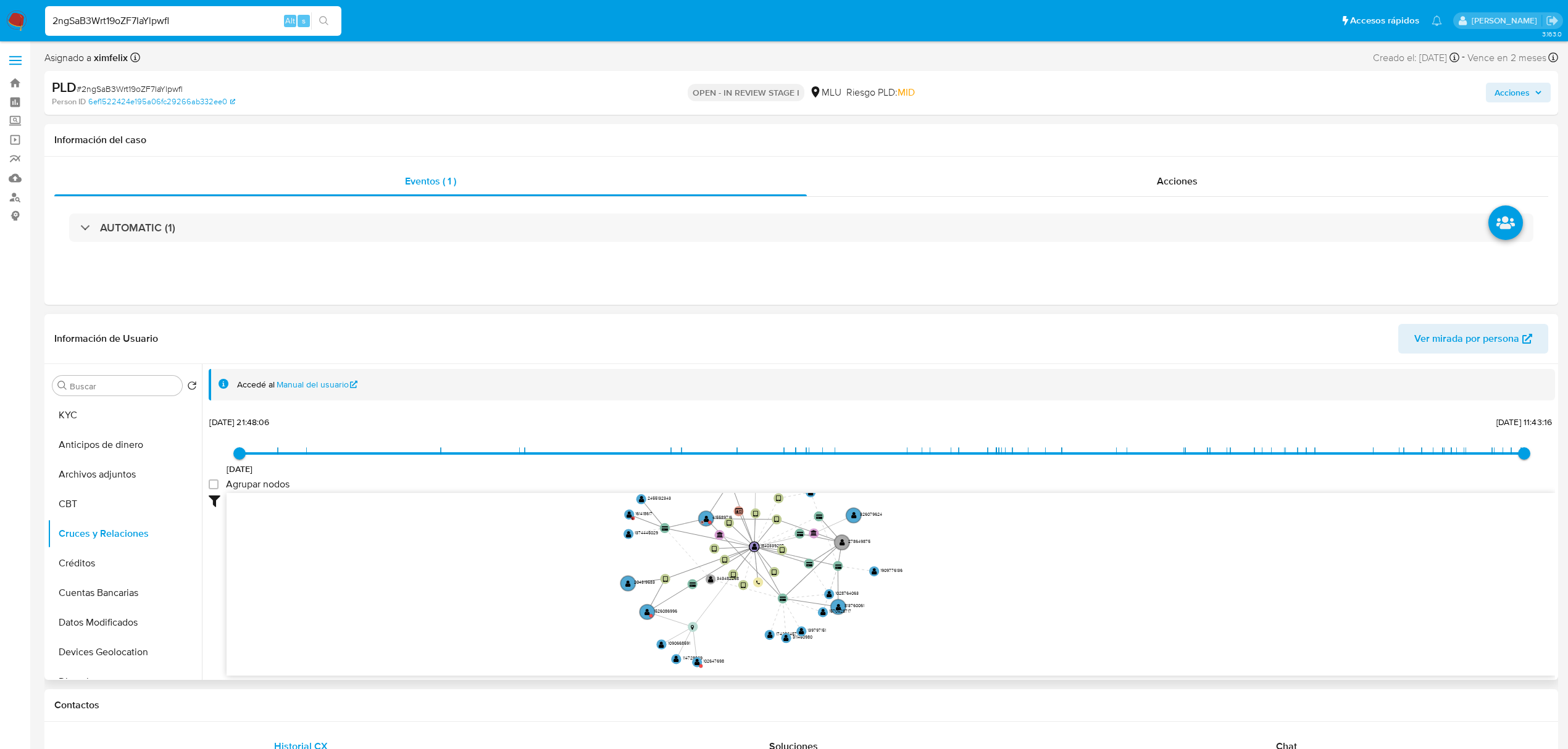
drag, startPoint x: 990, startPoint y: 605, endPoint x: 1006, endPoint y: 511, distance: 95.4
click at [1006, 511] on icon "user-1840339297  1840339297 device-6764d97272d53aa02d68bad6  device-6685786c4…" at bounding box center [891, 583] width 1329 height 179
click at [704, 520] on text "D" at bounding box center [703, 520] width 3 height 4
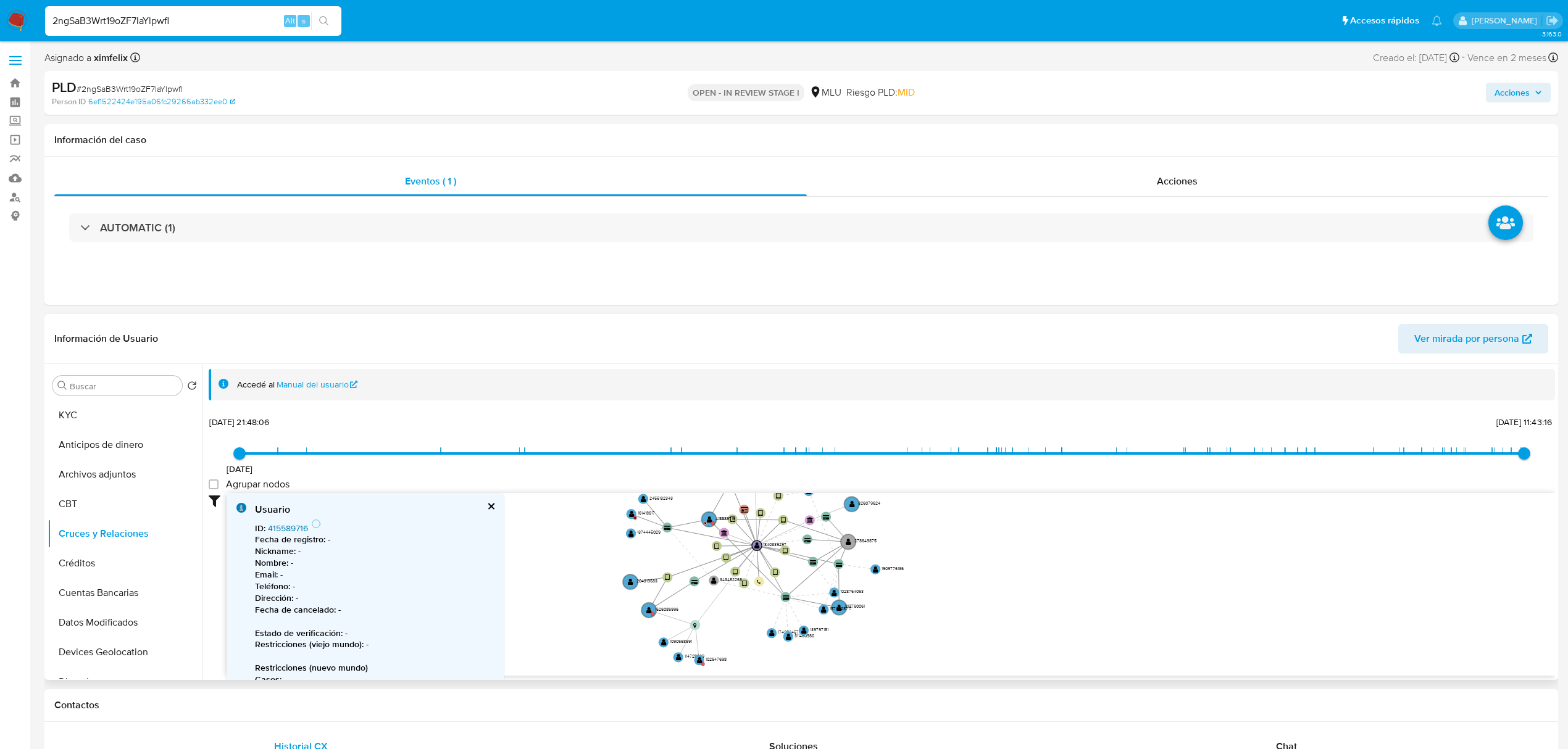
click at [277, 529] on link "415589716" at bounding box center [288, 527] width 40 height 12
click at [648, 613] on text "" at bounding box center [649, 611] width 6 height 8
click at [301, 527] on link "1526086996" at bounding box center [292, 527] width 48 height 12
click at [633, 519] on text "" at bounding box center [634, 517] width 6 height 8
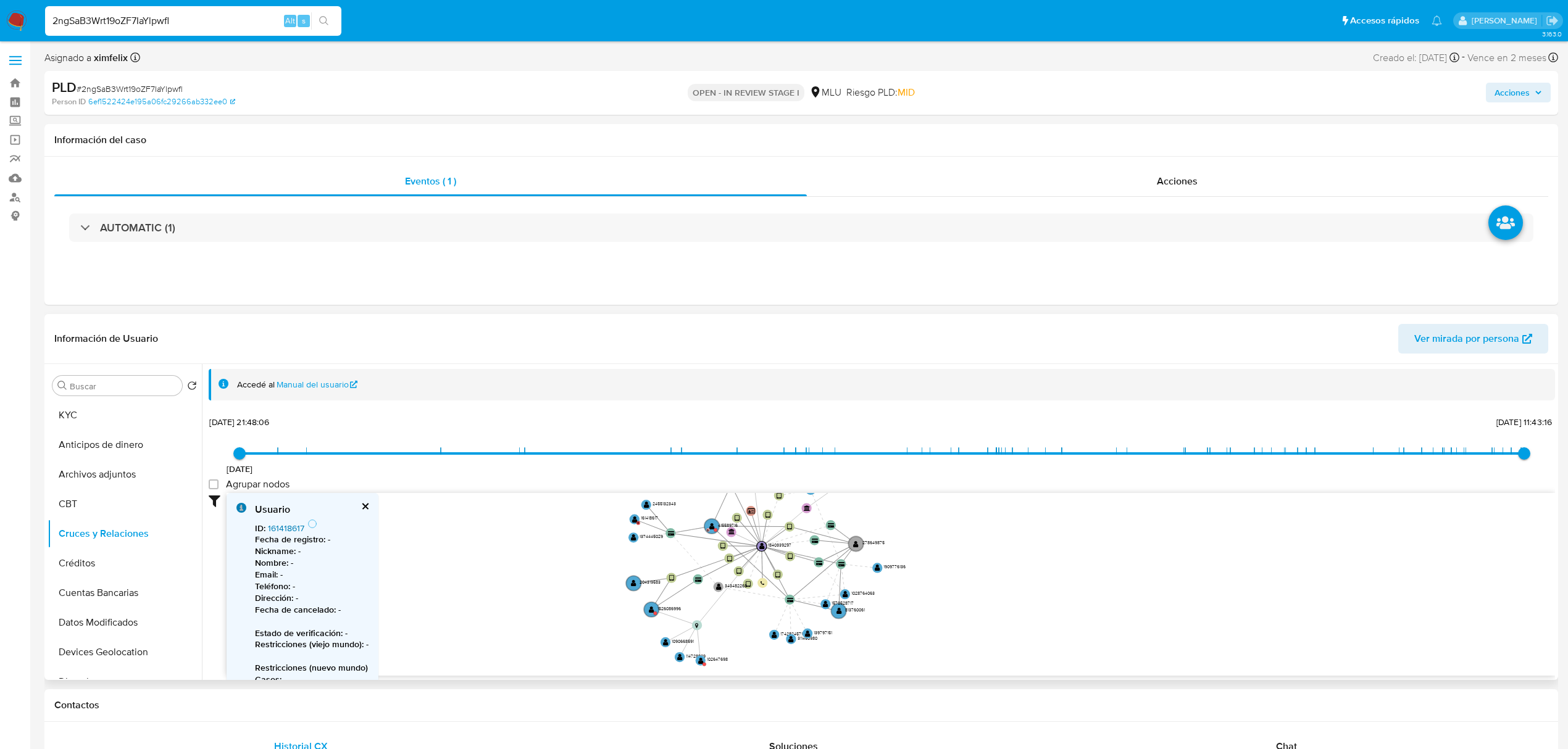
click at [285, 527] on link "161418617" at bounding box center [286, 527] width 36 height 12
drag, startPoint x: 779, startPoint y: 578, endPoint x: 748, endPoint y: 672, distance: 99.0
click at [748, 668] on text "" at bounding box center [747, 665] width 5 height 8
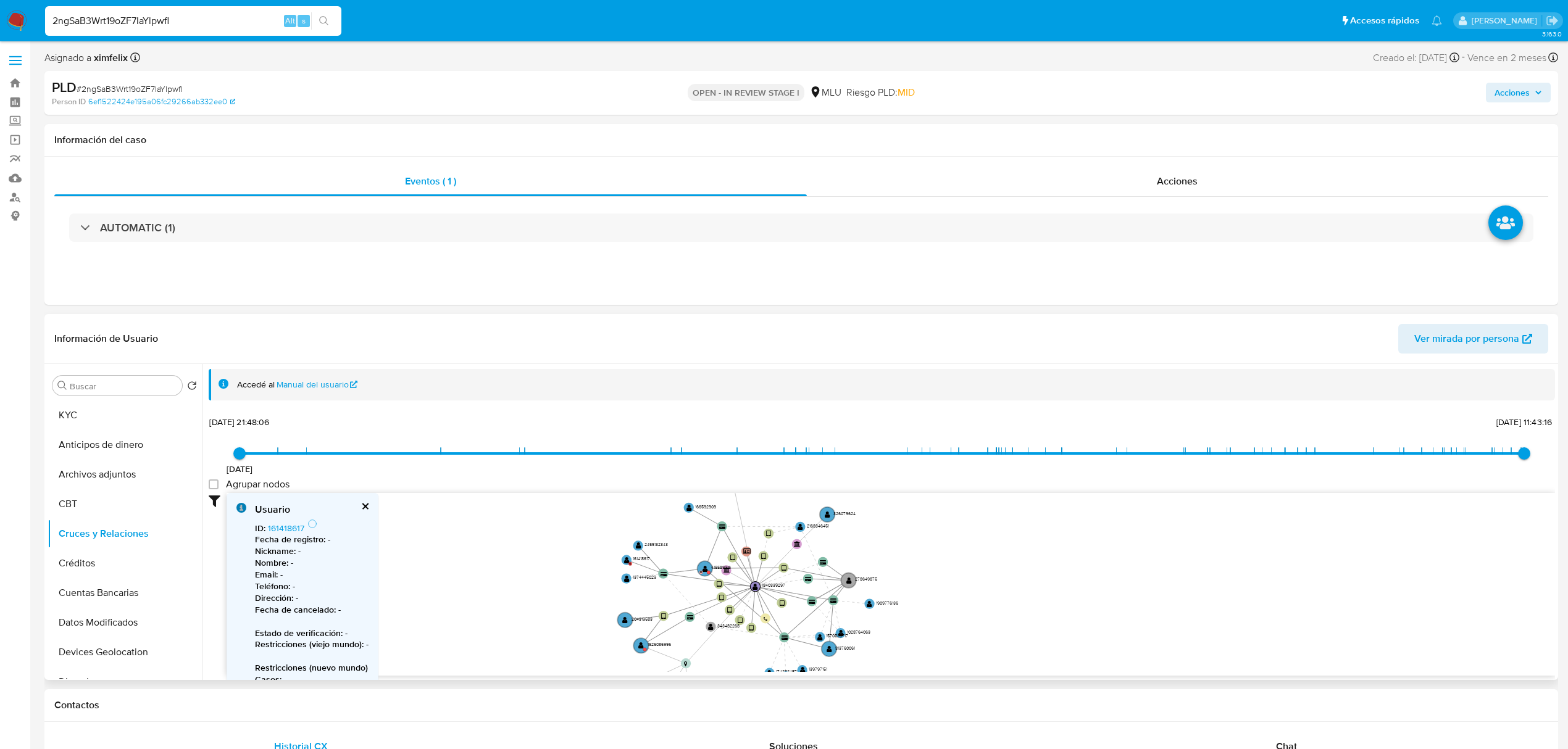
drag, startPoint x: 890, startPoint y: 639, endPoint x: 881, endPoint y: 661, distance: 23.8
click at [881, 661] on icon "user-1840339297  1840339297 device-6764d97272d53aa02d68bad6  device-6685786c4…" at bounding box center [891, 583] width 1329 height 179
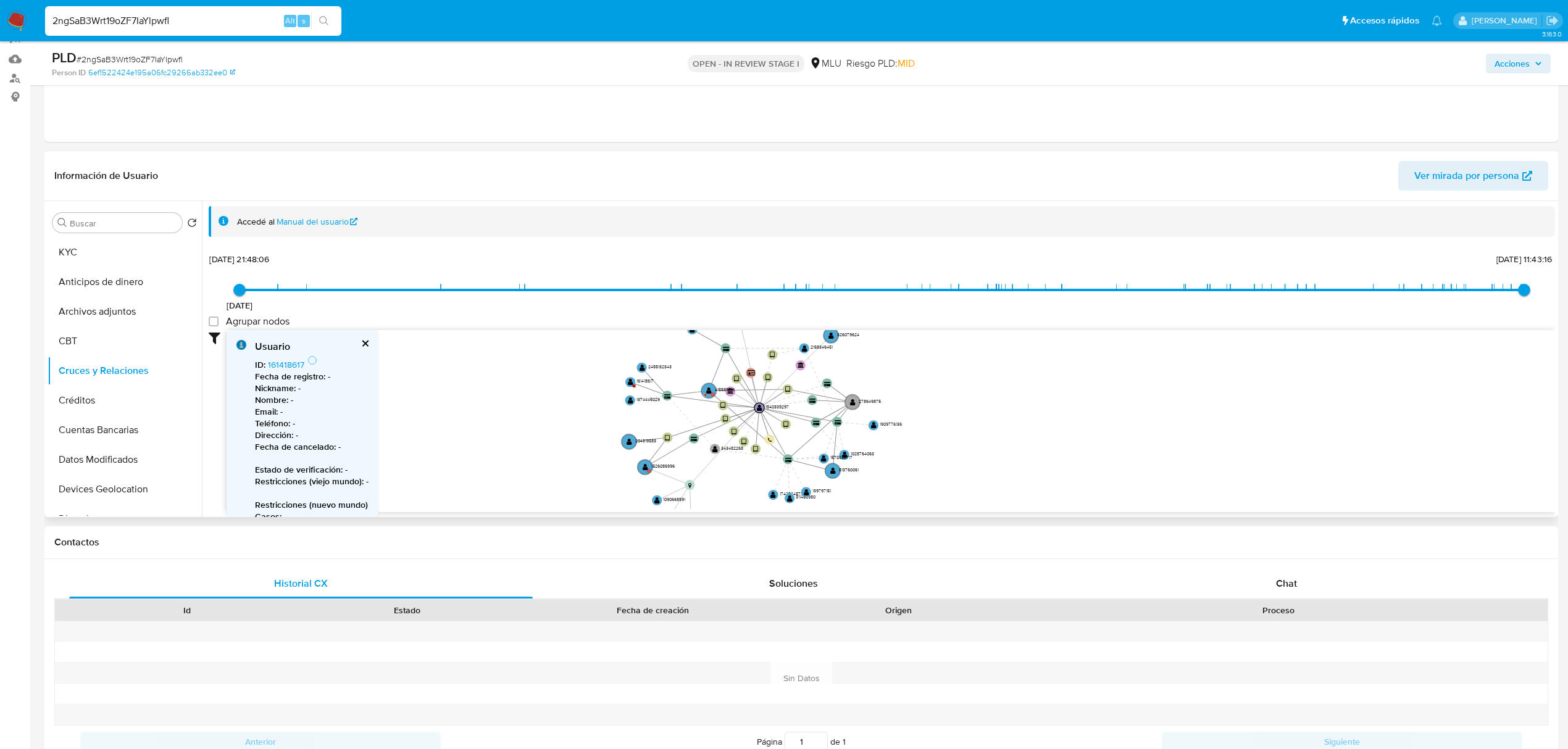
scroll to position [117, 0]
click at [55, 249] on button "KYC" at bounding box center [119, 255] width 144 height 30
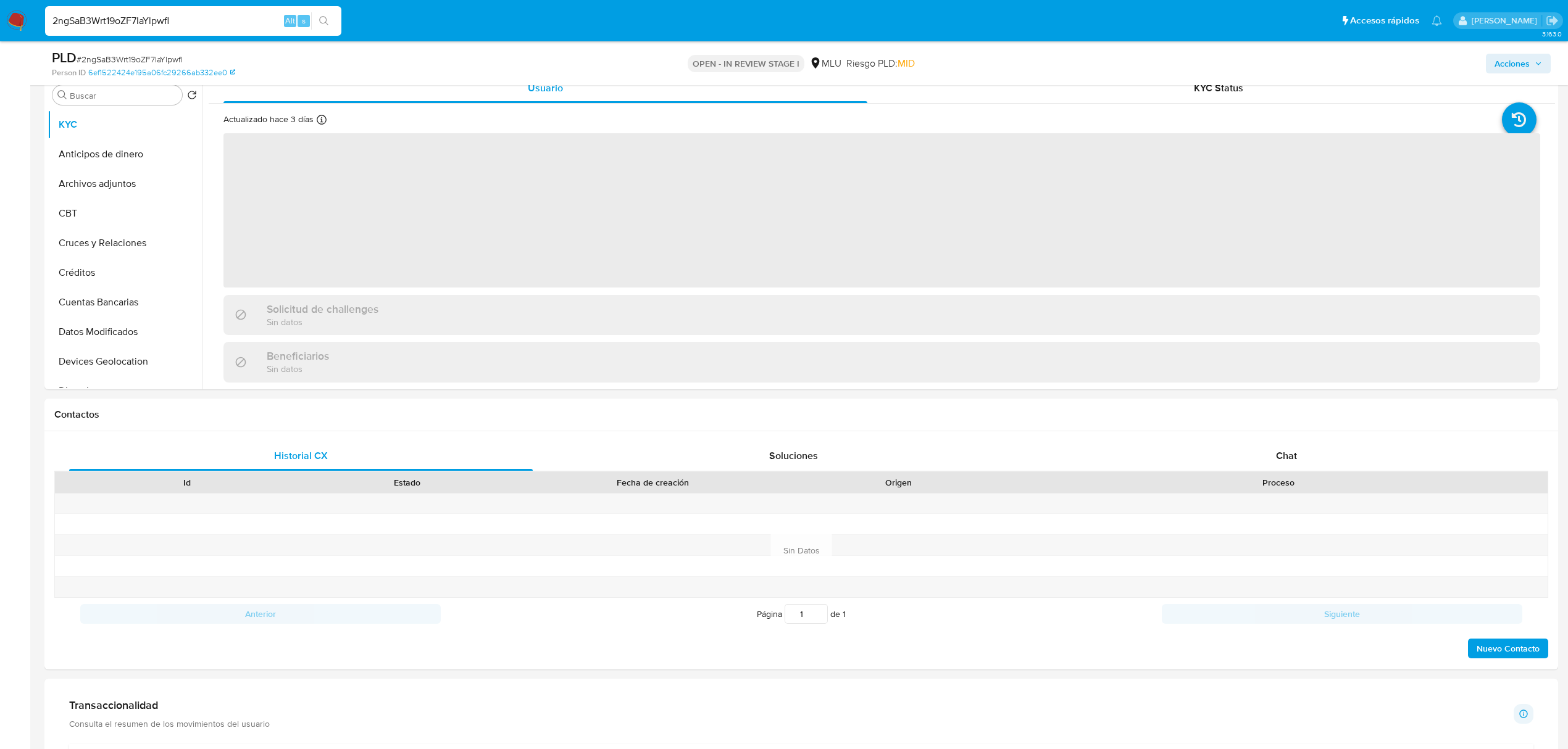
scroll to position [259, 0]
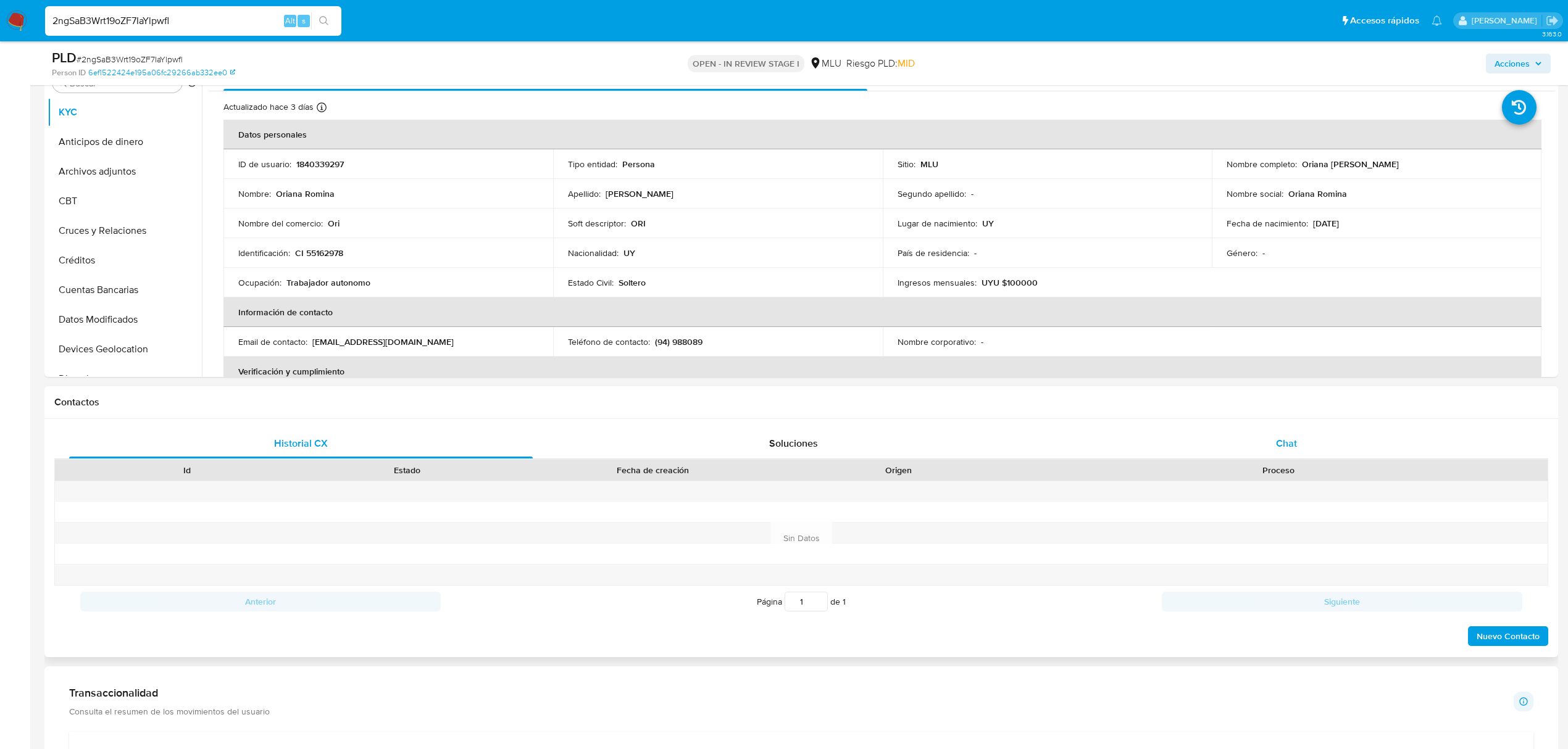
click at [1285, 441] on span "Chat" at bounding box center [1286, 443] width 21 height 14
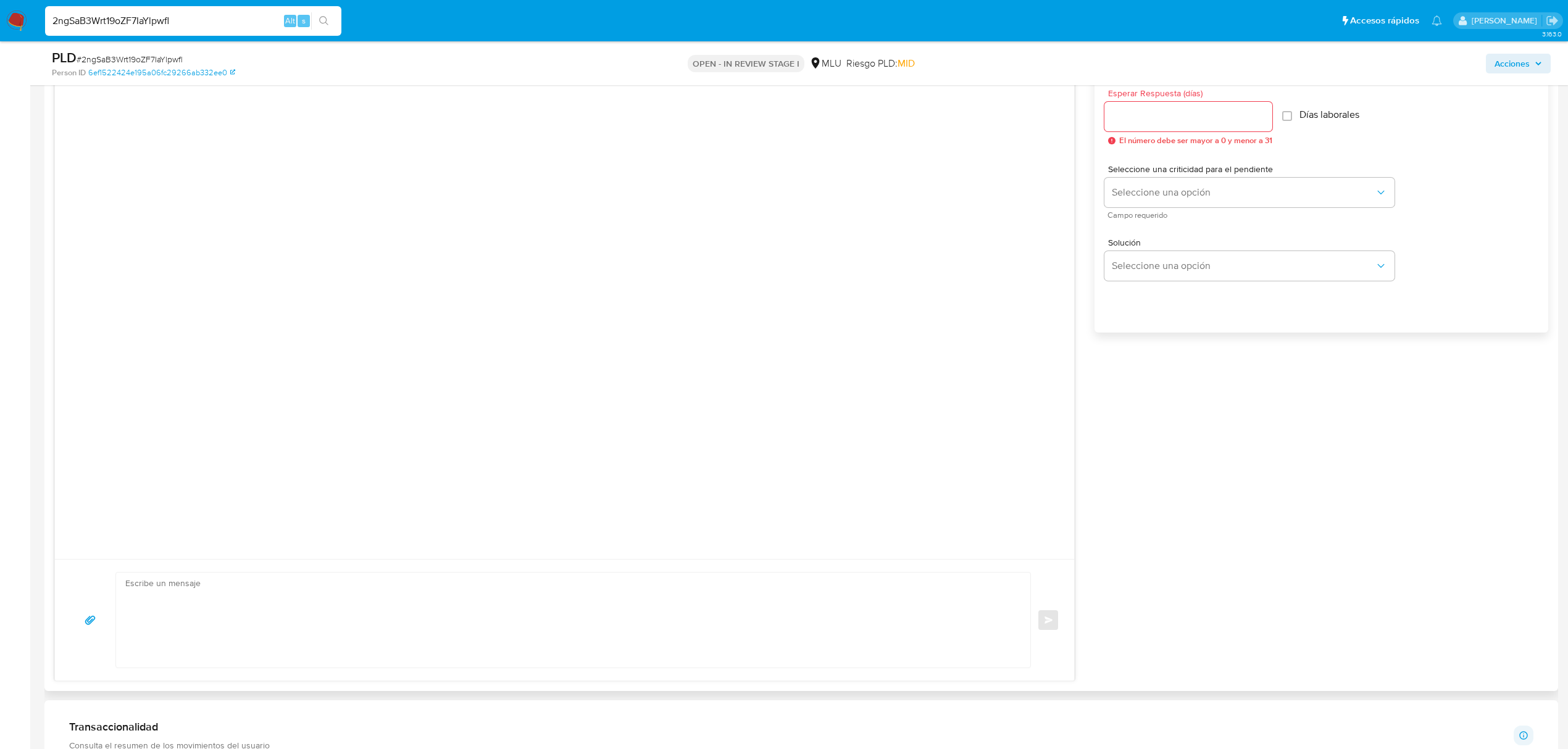
scroll to position [704, 0]
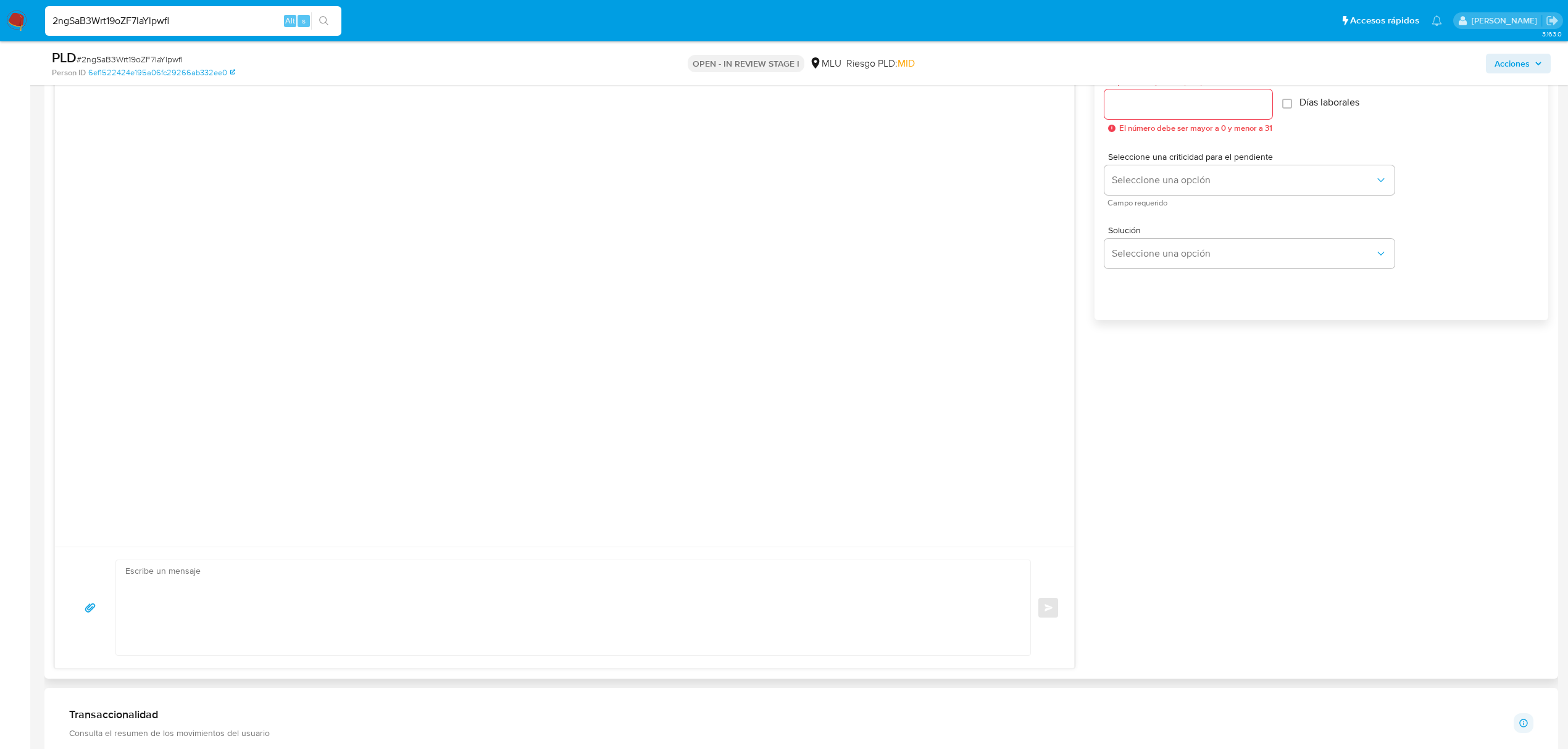
click at [462, 618] on textarea at bounding box center [570, 608] width 890 height 95
paste textarea "Te contactamos ya que necesitamos verificar algunos datos. Por este motivo, sol…"
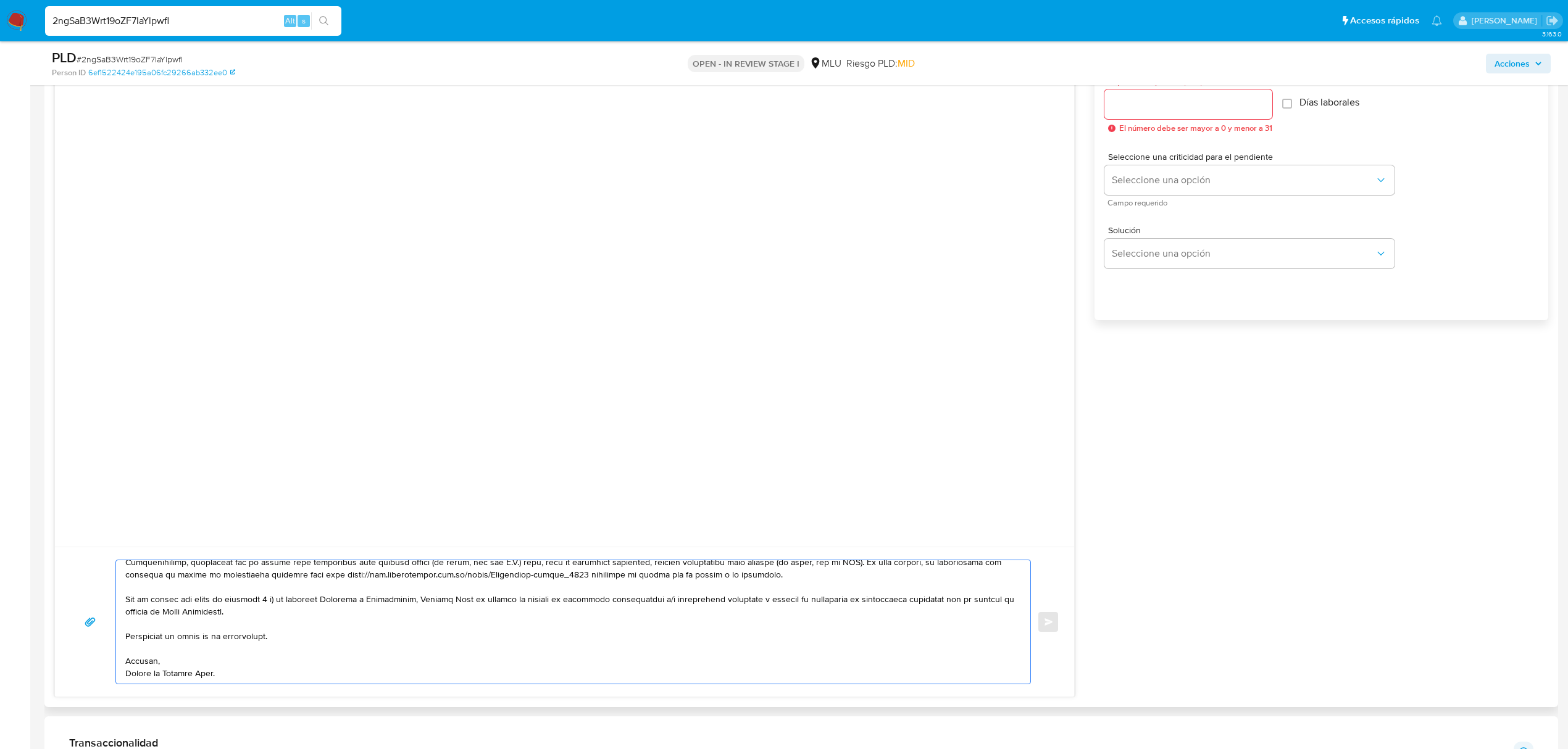
scroll to position [157, 0]
click at [1015, 655] on div at bounding box center [570, 622] width 908 height 123
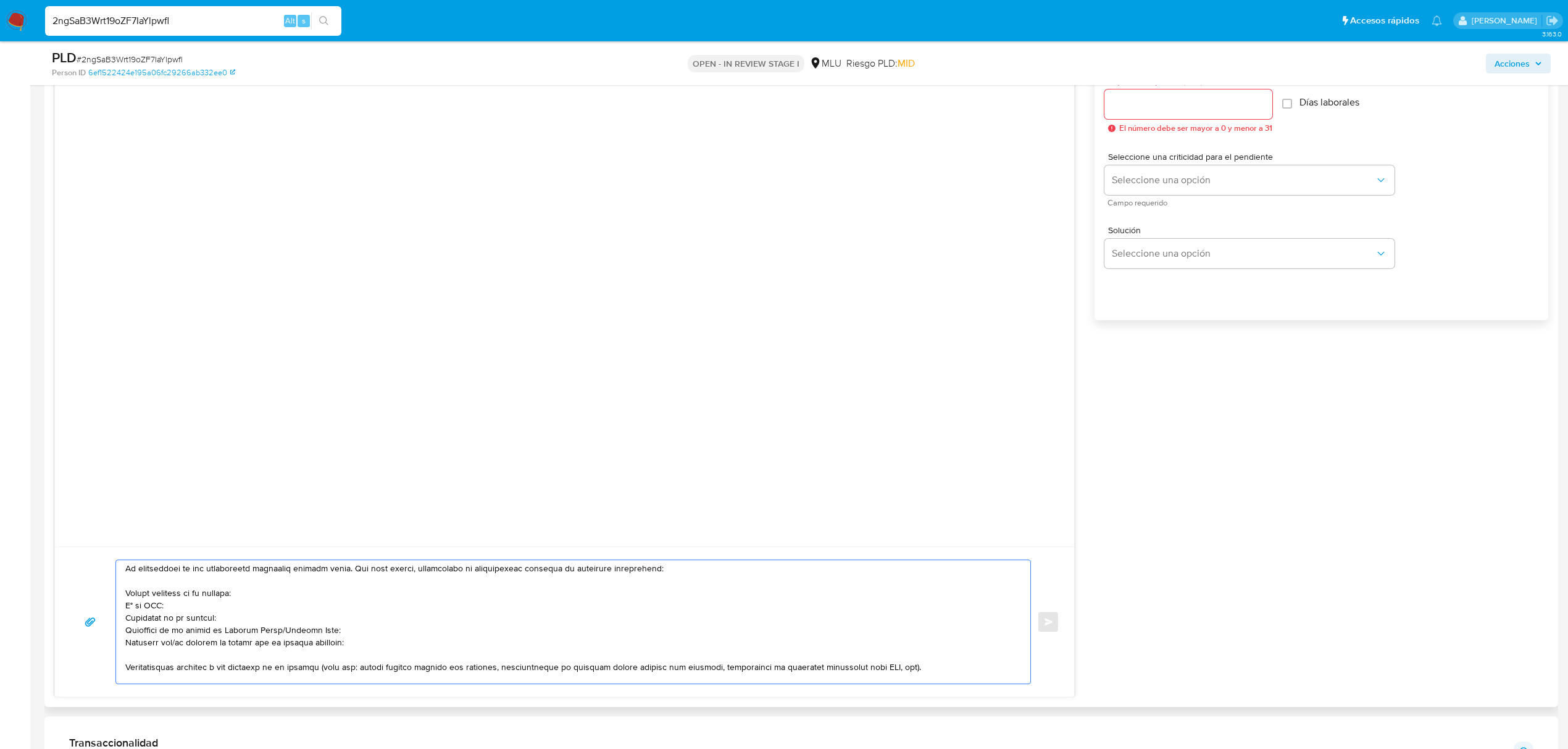
scroll to position [32, 0]
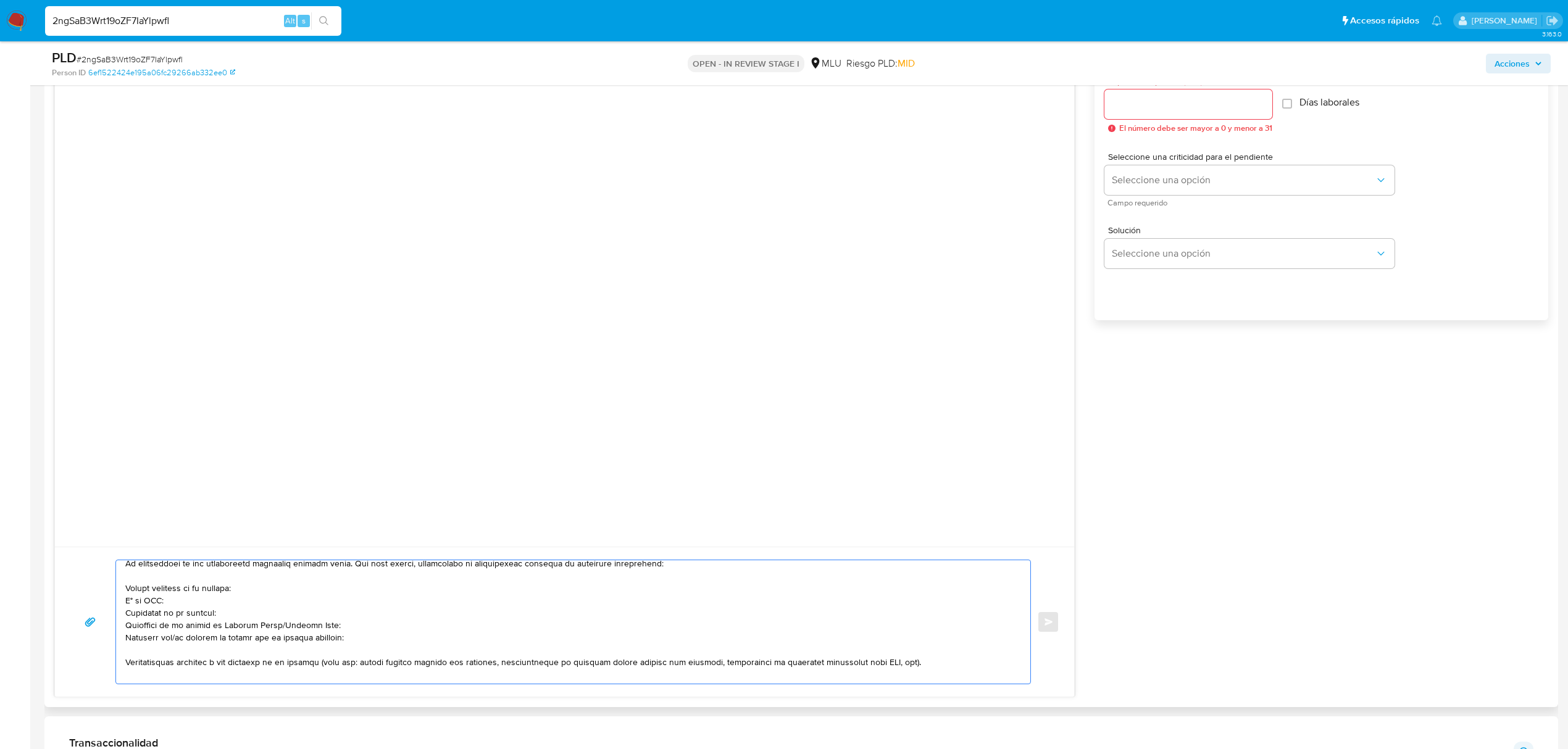
click at [278, 626] on textarea at bounding box center [570, 622] width 890 height 123
click at [171, 638] on textarea at bounding box center [570, 622] width 890 height 123
click at [357, 638] on textarea at bounding box center [570, 622] width 890 height 123
paste textarea "Guillermo Alvarez"
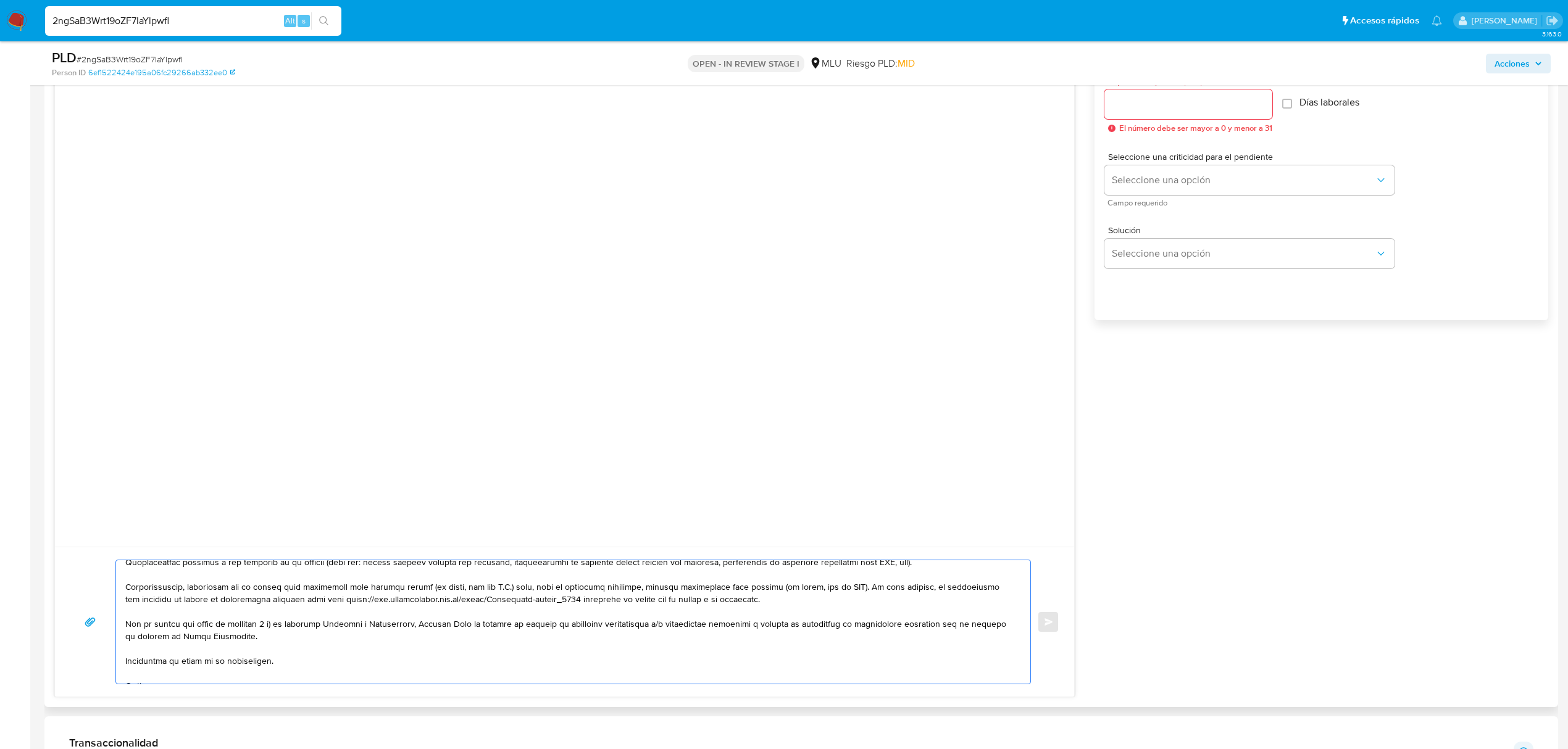
scroll to position [194, 0]
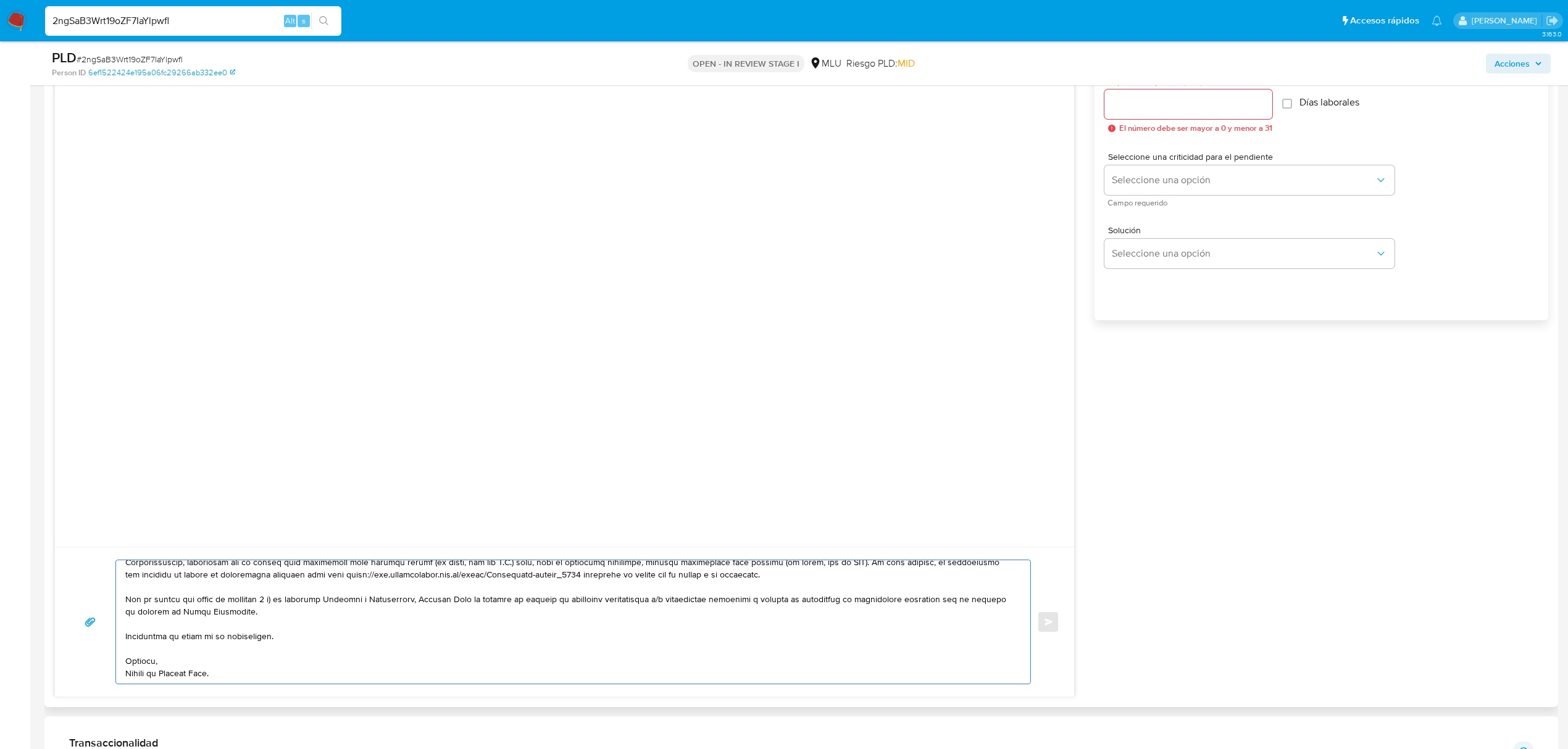
drag, startPoint x: 126, startPoint y: 653, endPoint x: 769, endPoint y: 586, distance: 646.5
click at [769, 586] on textarea at bounding box center [570, 622] width 890 height 123
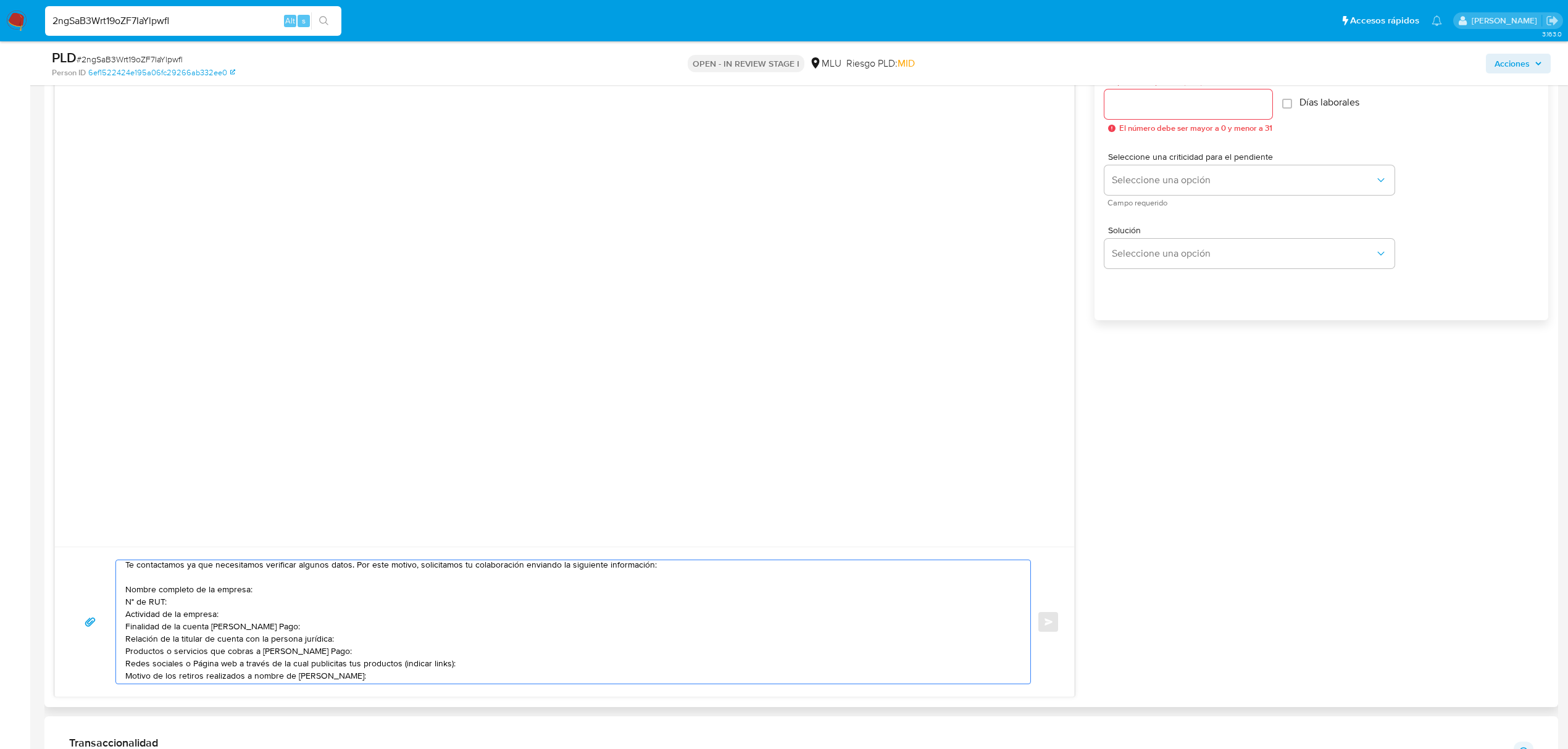
scroll to position [47, 0]
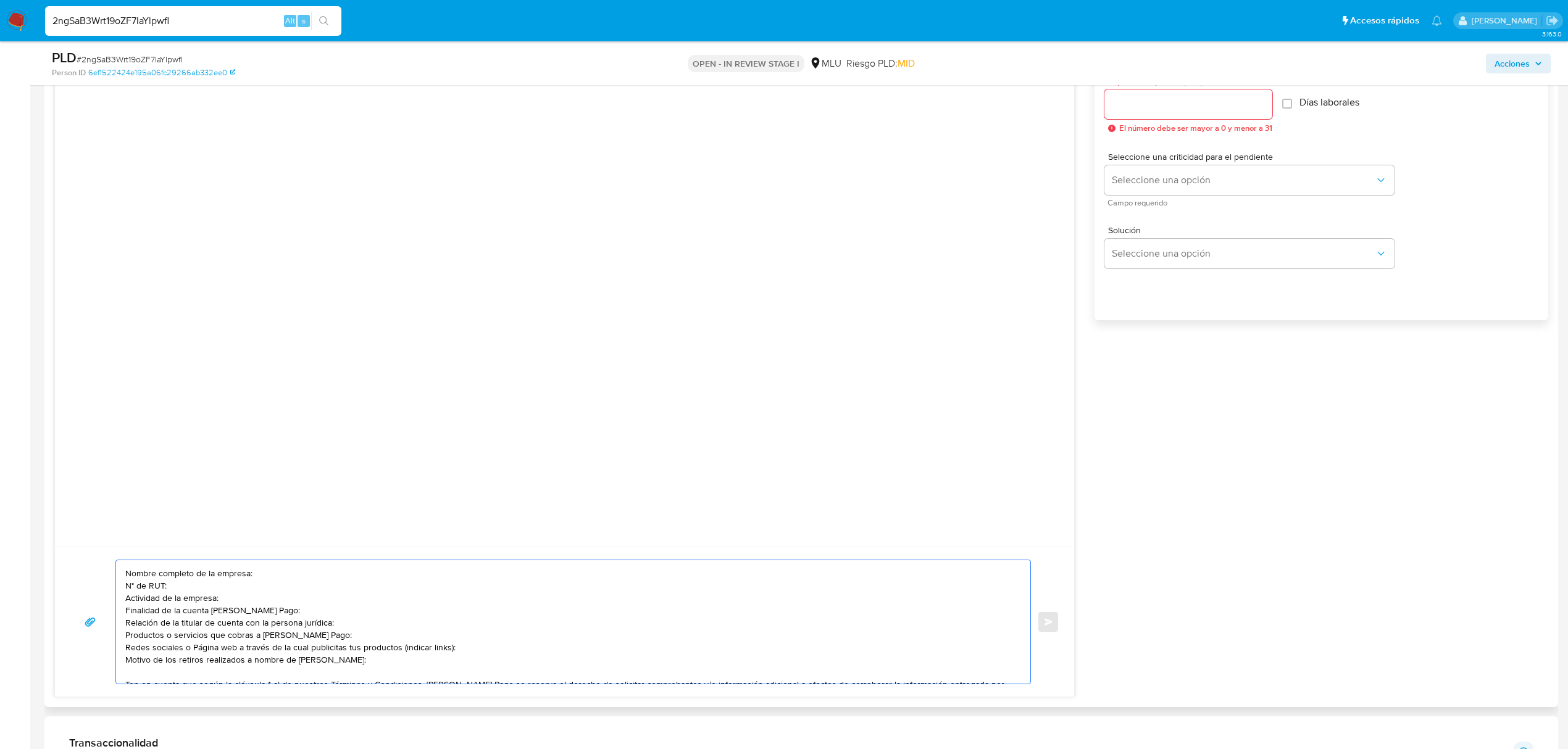
type textarea "Buenas tardes [PERSON_NAME], Te contactamos ya que necesitamos verificar alguno…"
click at [1201, 105] on input "Esperar Respuesta (días)" at bounding box center [1188, 104] width 168 height 16
type input "3"
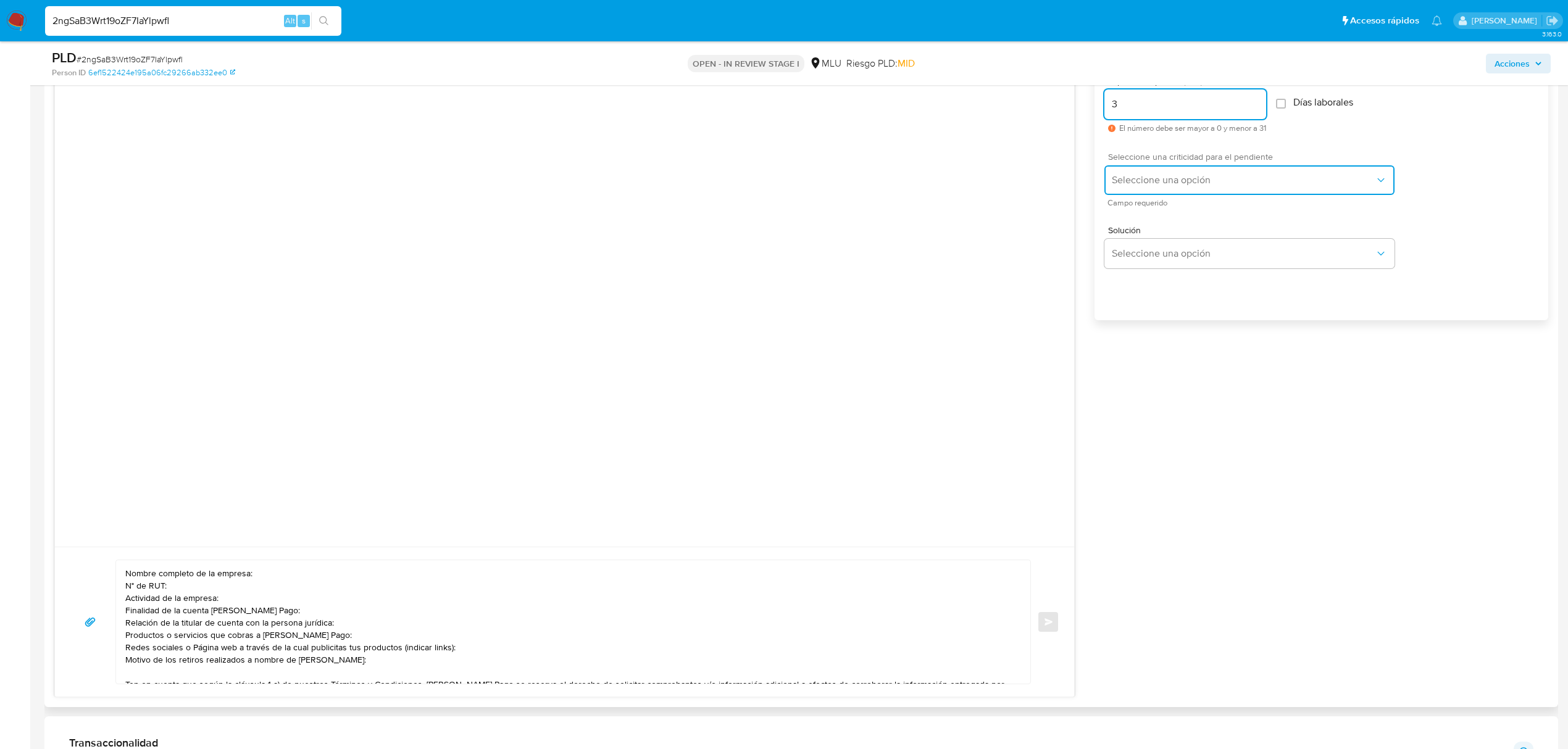
click at [1159, 183] on span "Seleccione una opción" at bounding box center [1243, 180] width 263 height 12
click at [1140, 183] on div "LOW" at bounding box center [1247, 181] width 271 height 25
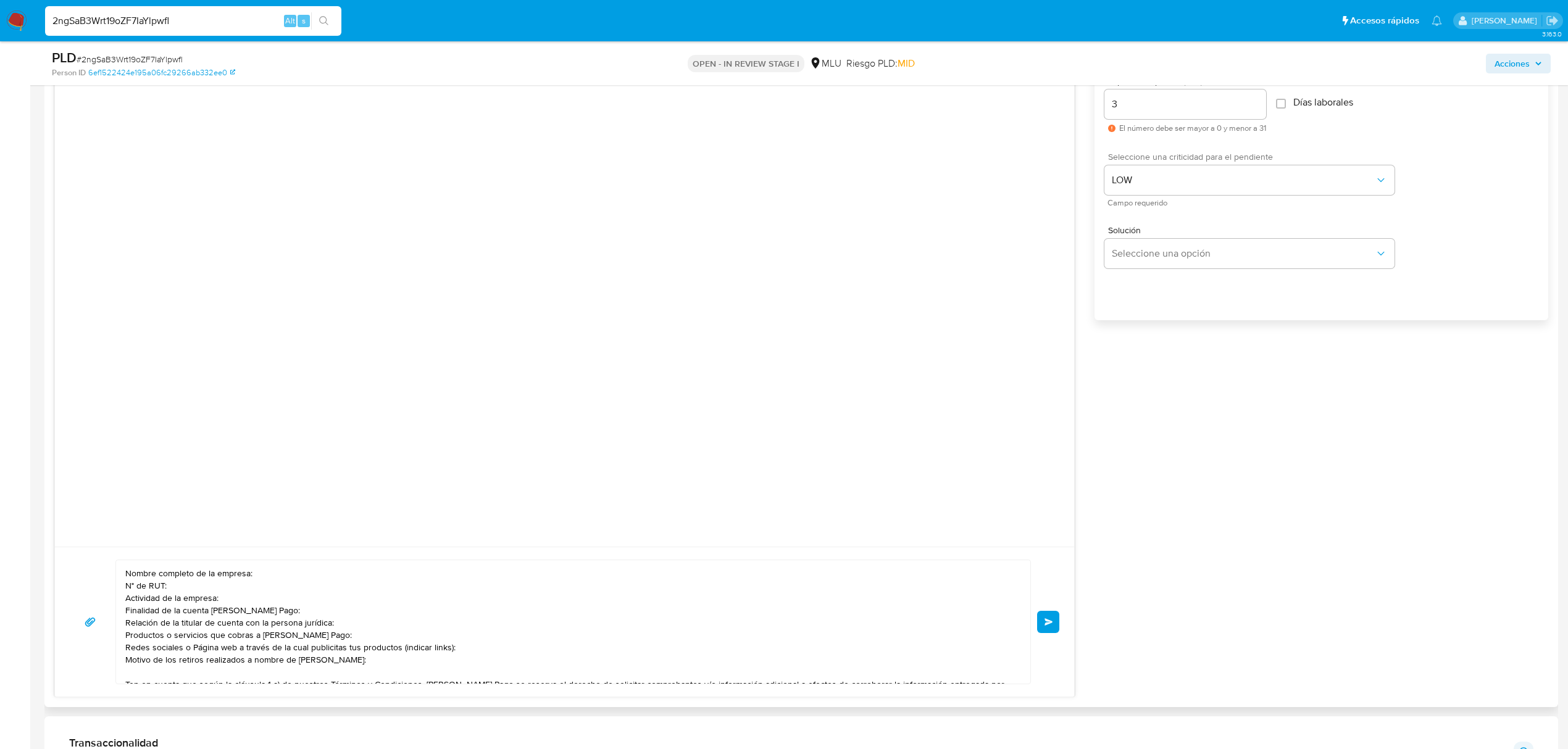
click at [1048, 618] on span "Enviar" at bounding box center [1049, 622] width 9 height 8
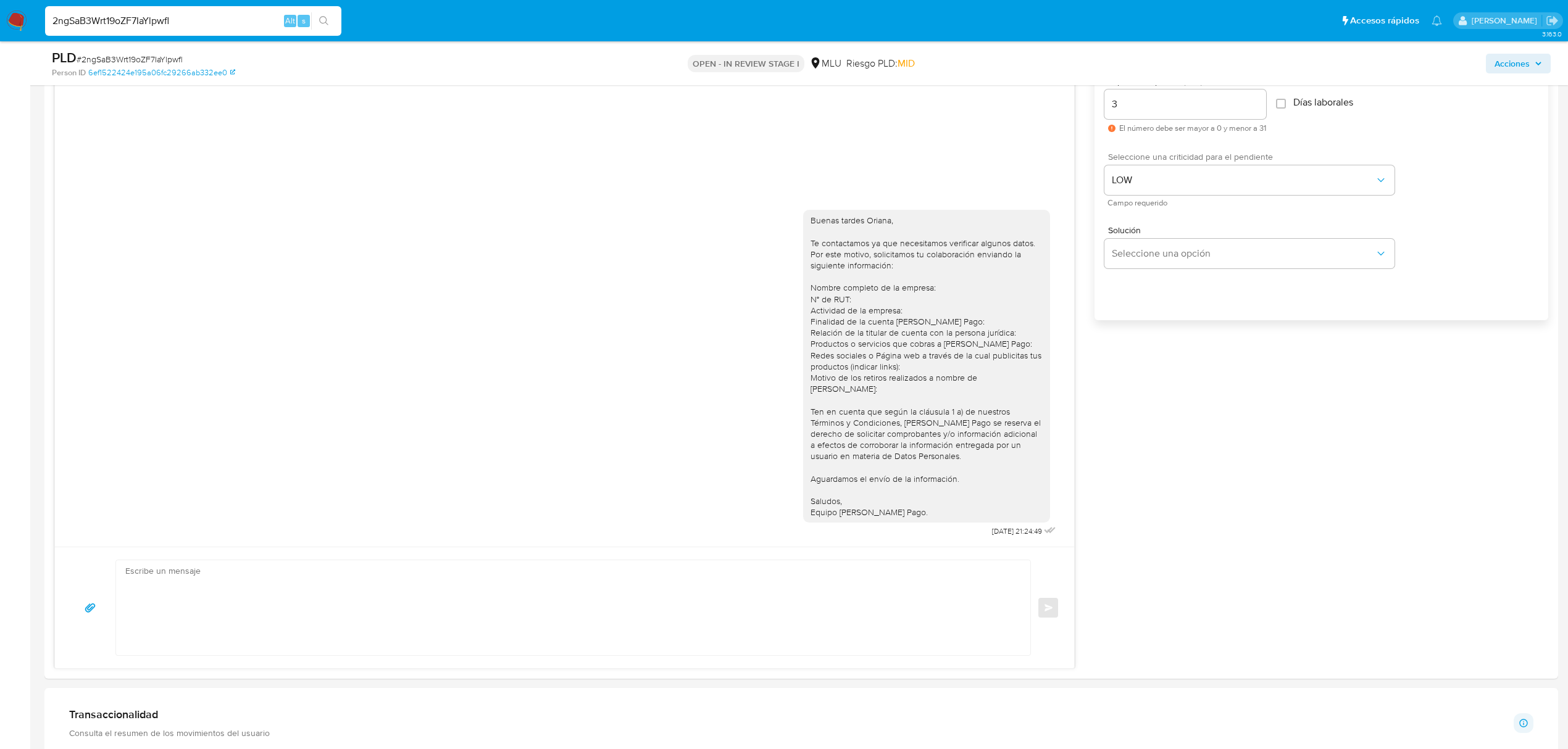
scroll to position [0, 0]
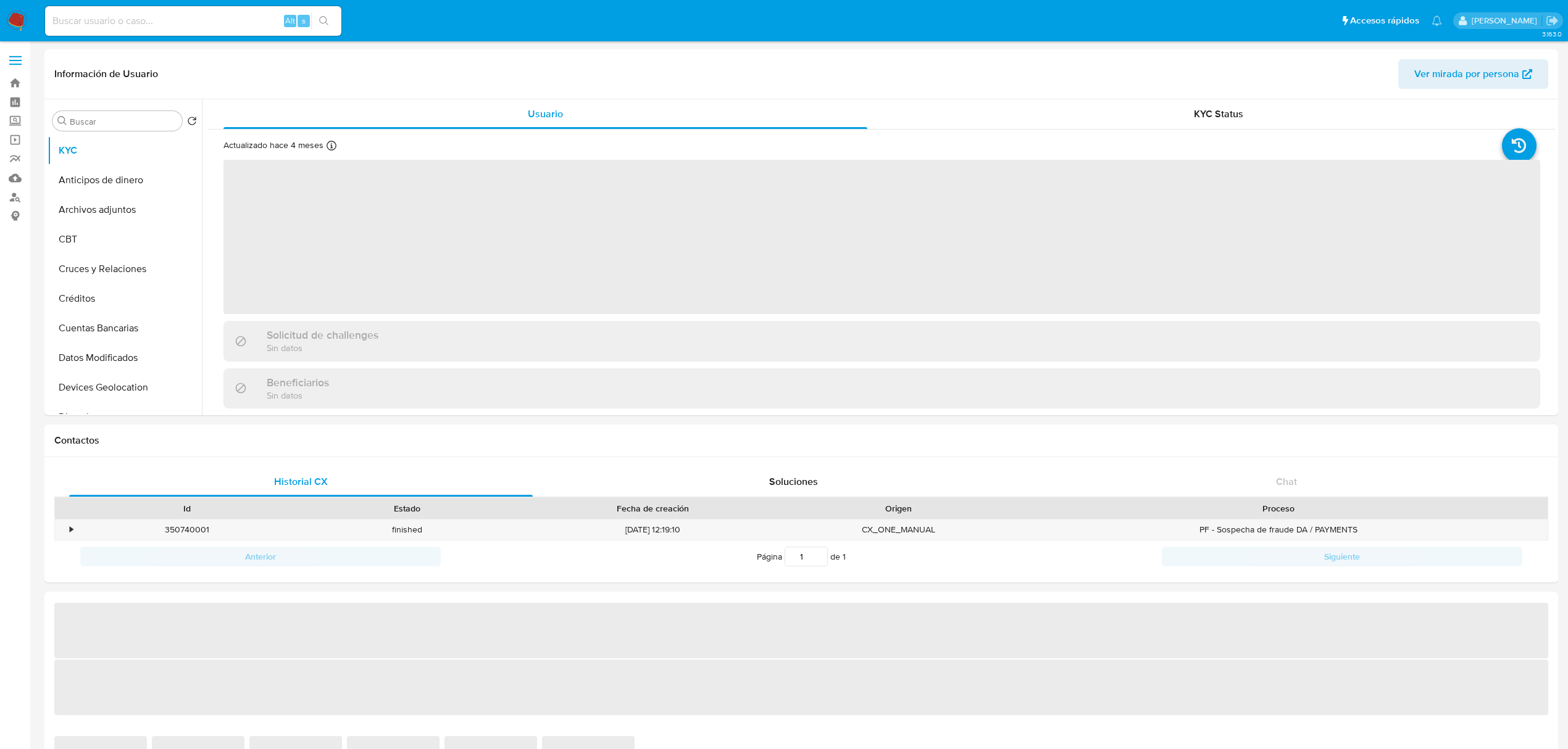
select select "10"
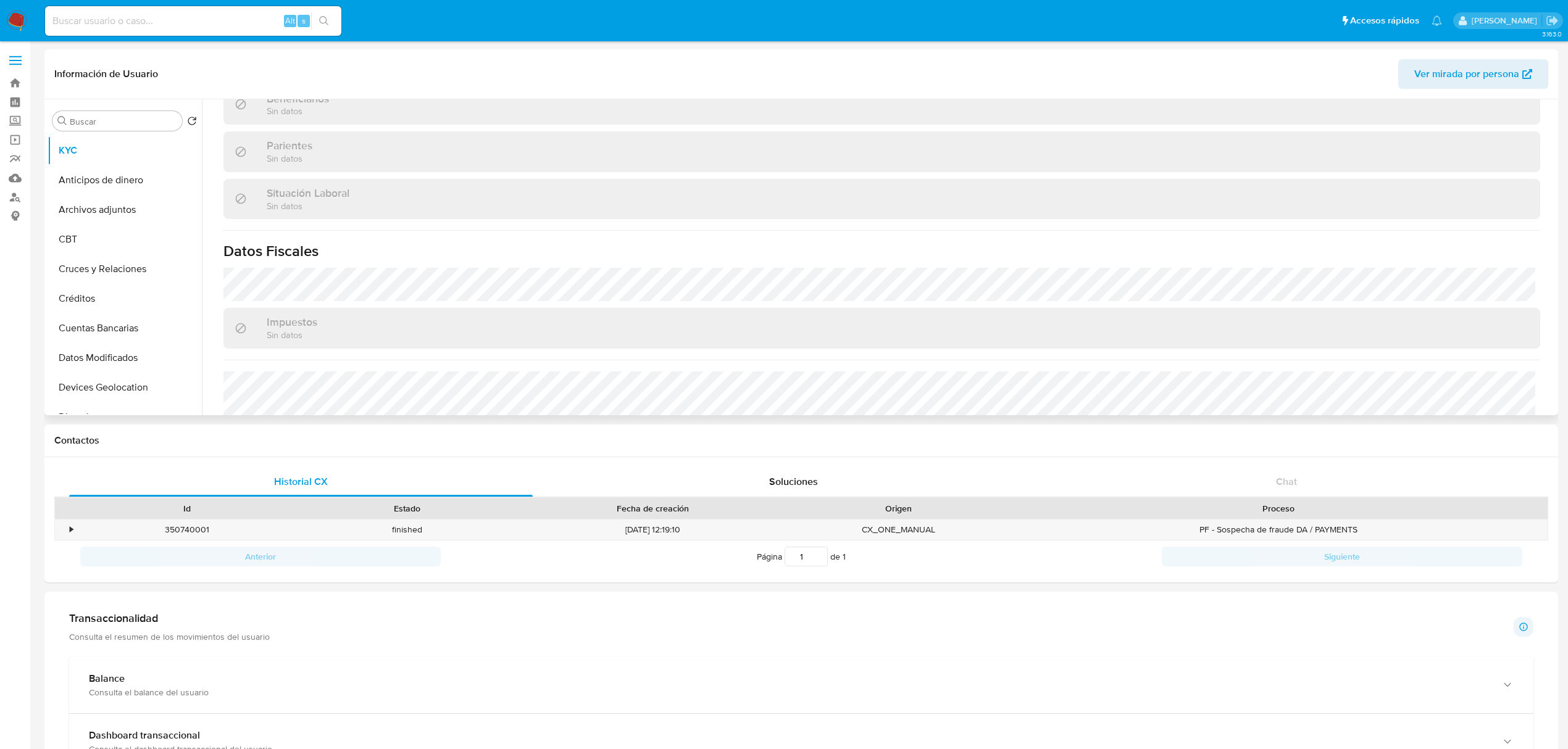
scroll to position [597, 0]
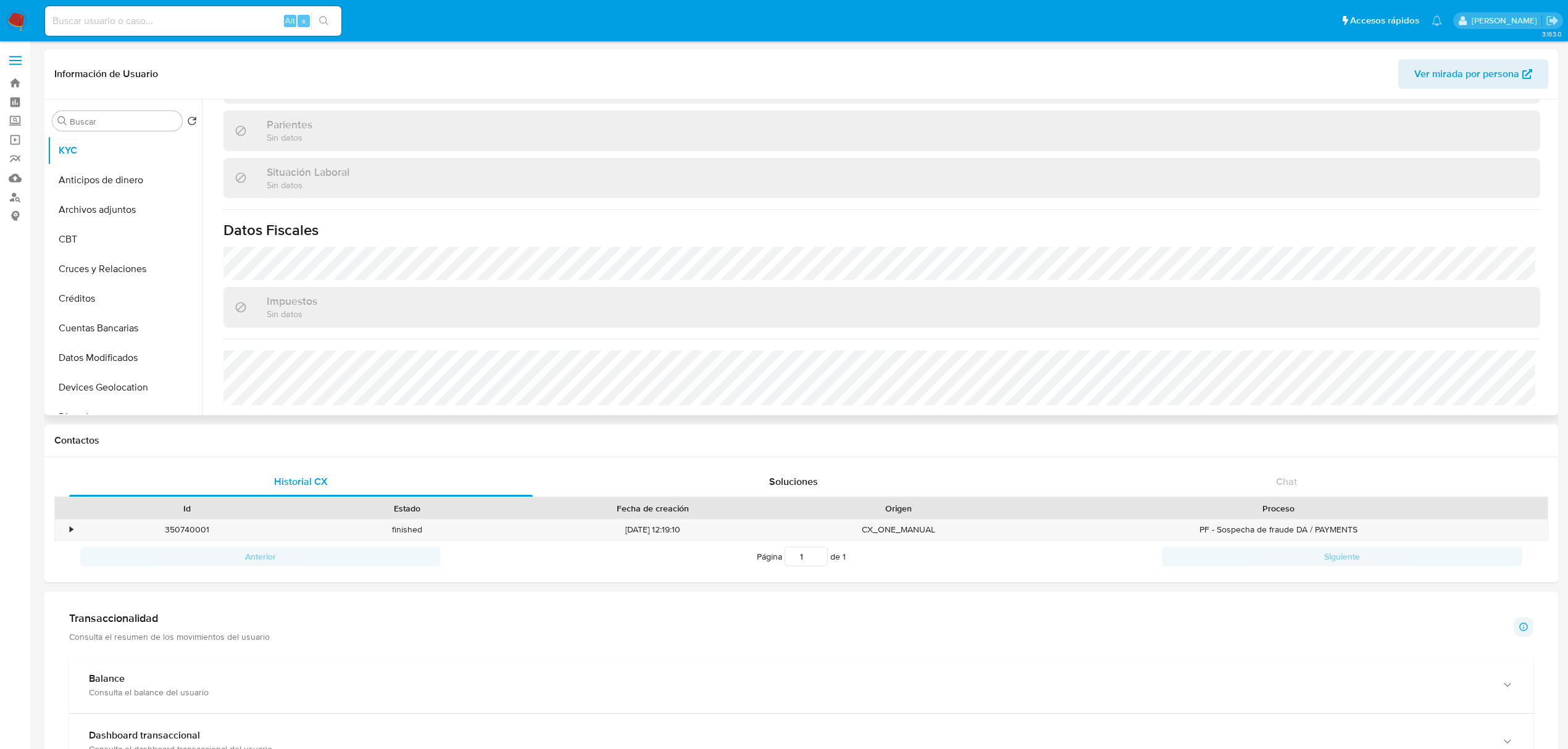
click at [593, 320] on div "Impuestos Sin datos" at bounding box center [882, 307] width 1317 height 40
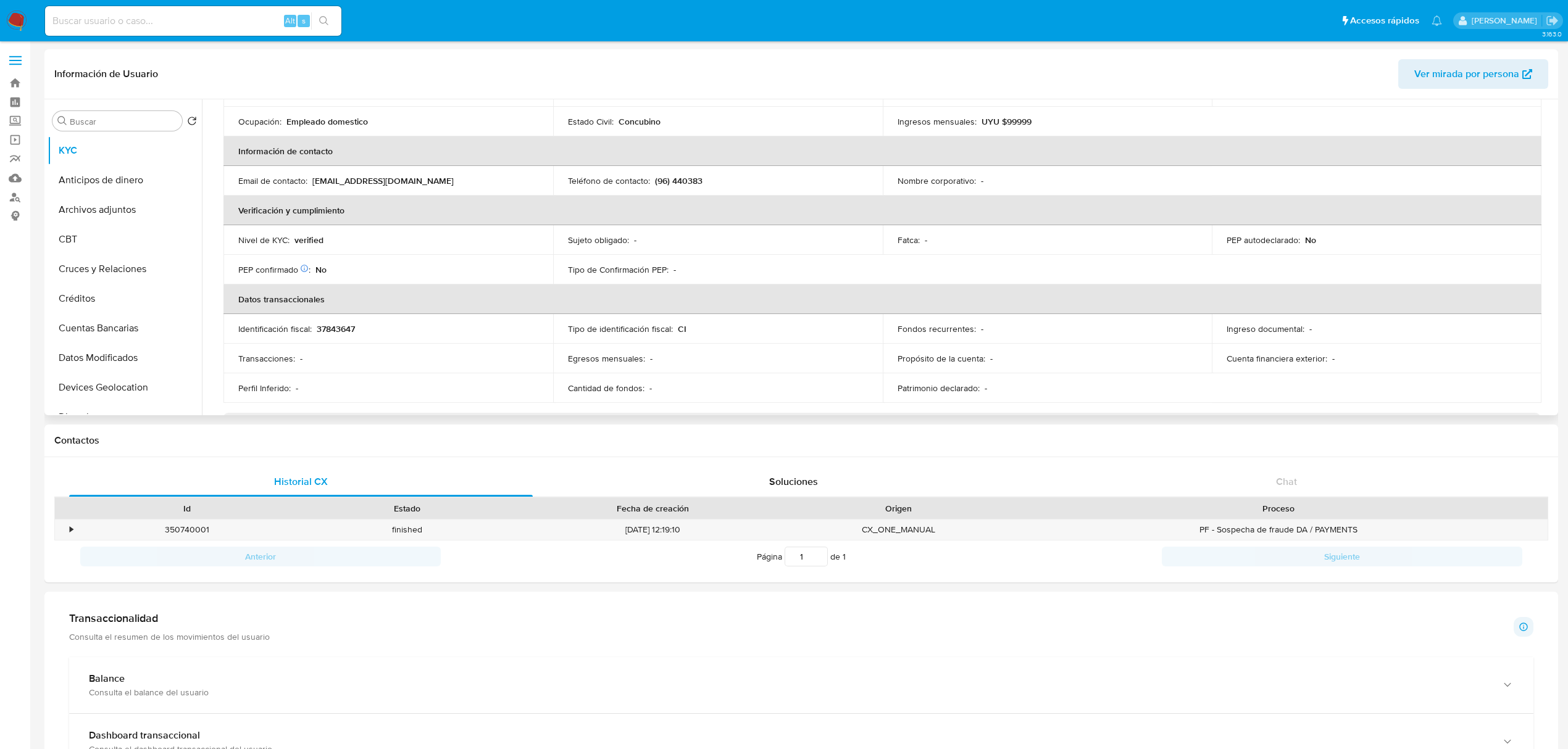
scroll to position [202, 0]
drag, startPoint x: 424, startPoint y: 178, endPoint x: 310, endPoint y: 181, distance: 114.0
click at [310, 181] on div "Email de contacto : pivaagustin672@gmail.com" at bounding box center [388, 178] width 300 height 11
drag, startPoint x: 314, startPoint y: 179, endPoint x: 432, endPoint y: 179, distance: 118.0
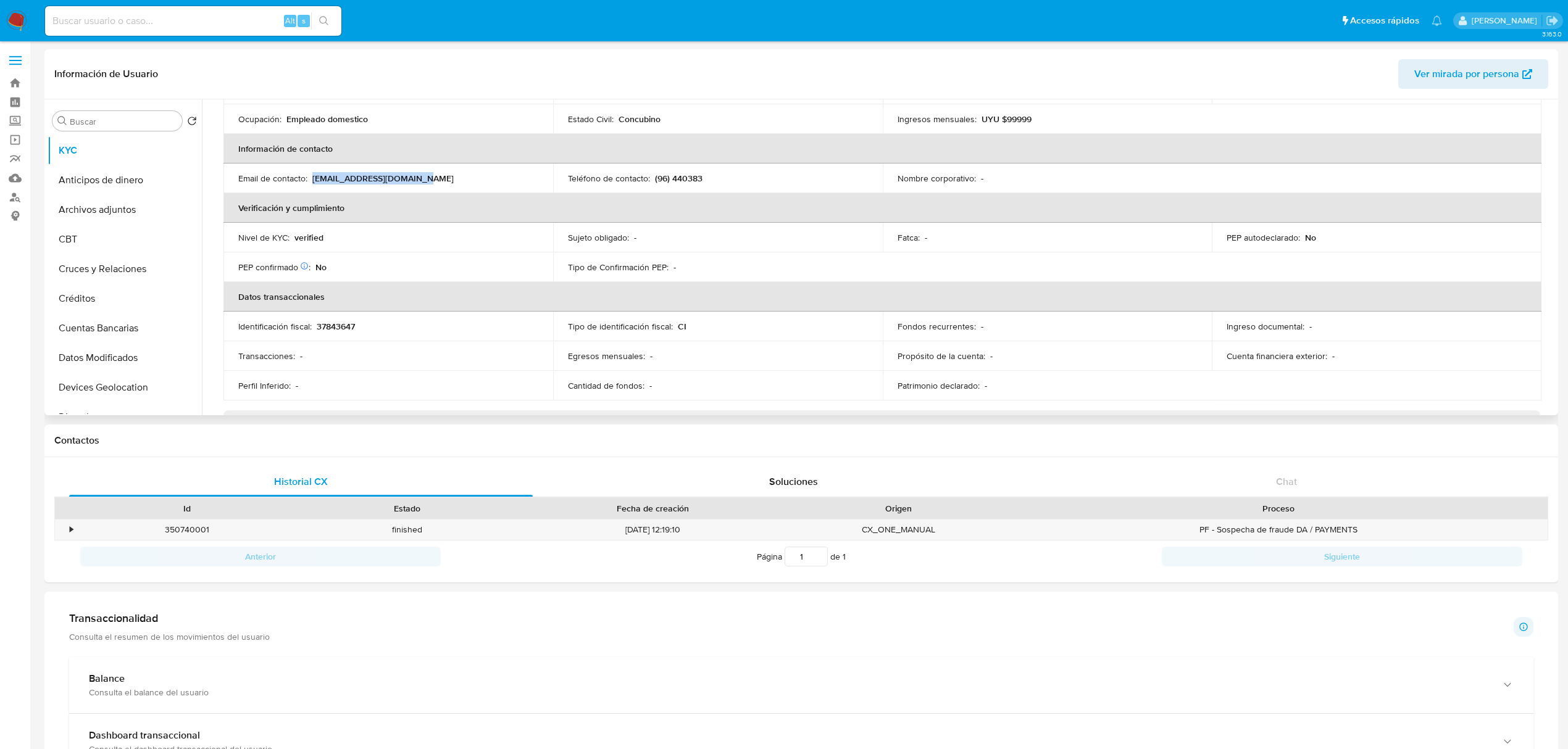
click at [432, 179] on div "Email de contacto : pivaagustin672@gmail.com" at bounding box center [388, 178] width 300 height 11
copy p "pivaagustin672@gmail.com"
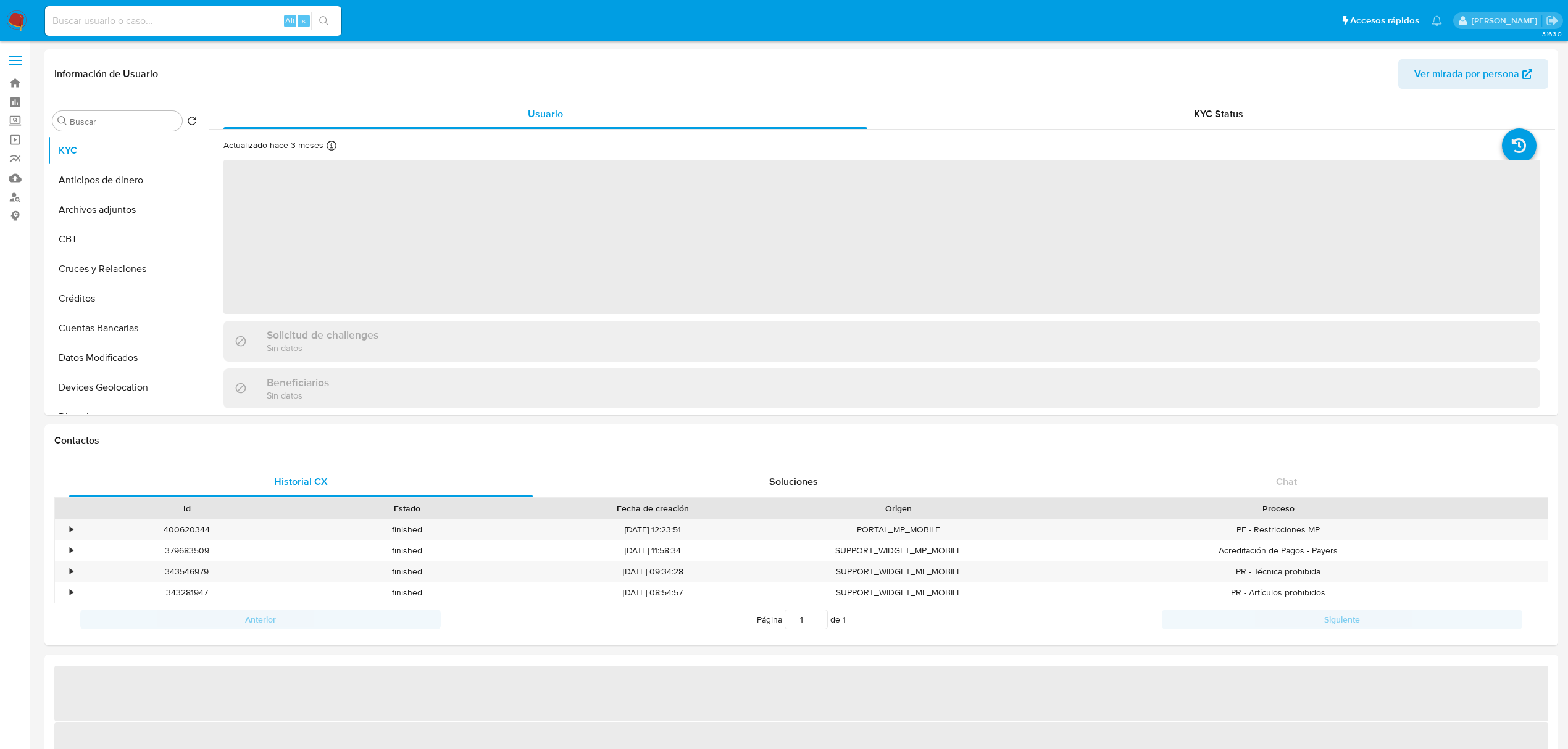
select select "10"
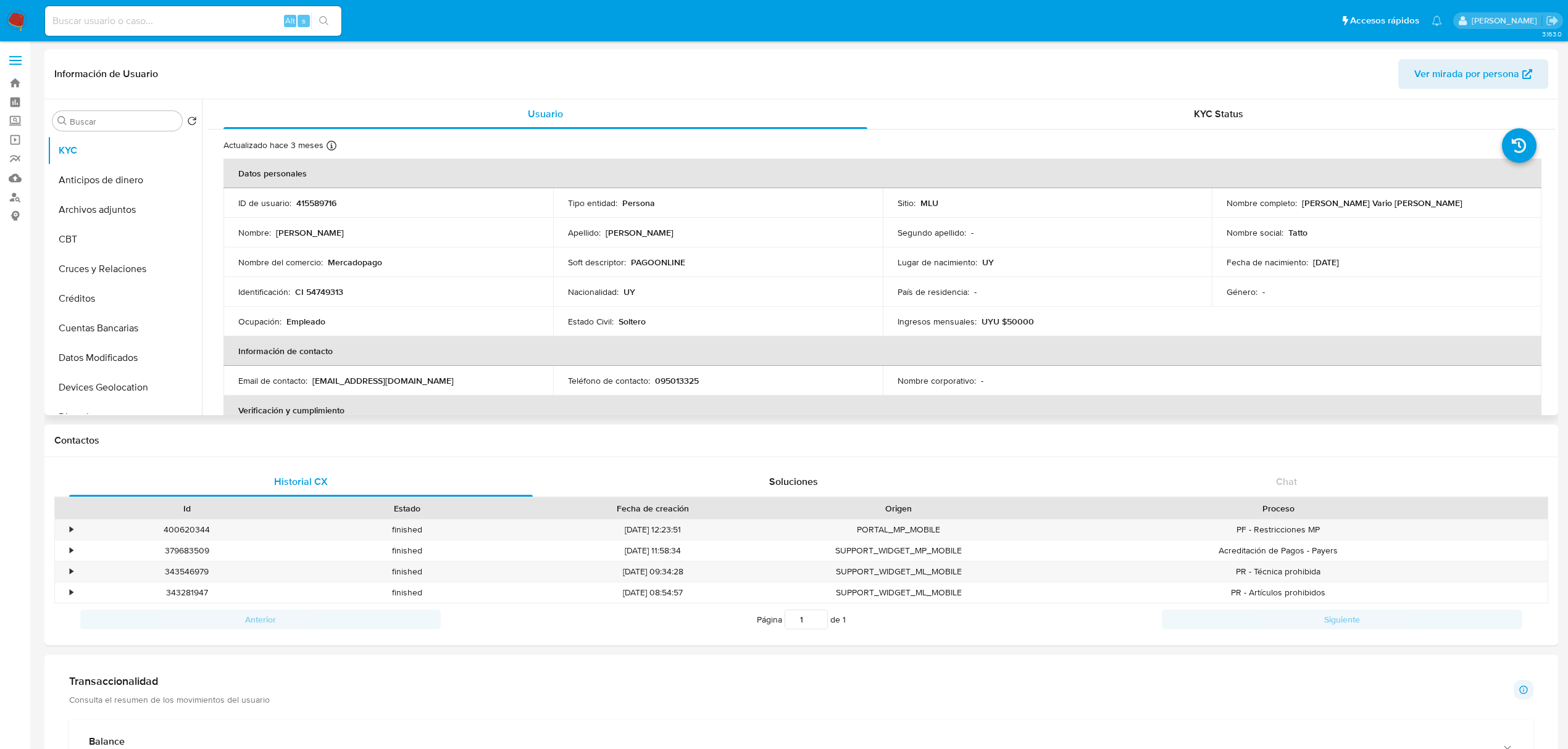
click at [317, 204] on p "415589716" at bounding box center [316, 202] width 40 height 11
copy p "415589716"
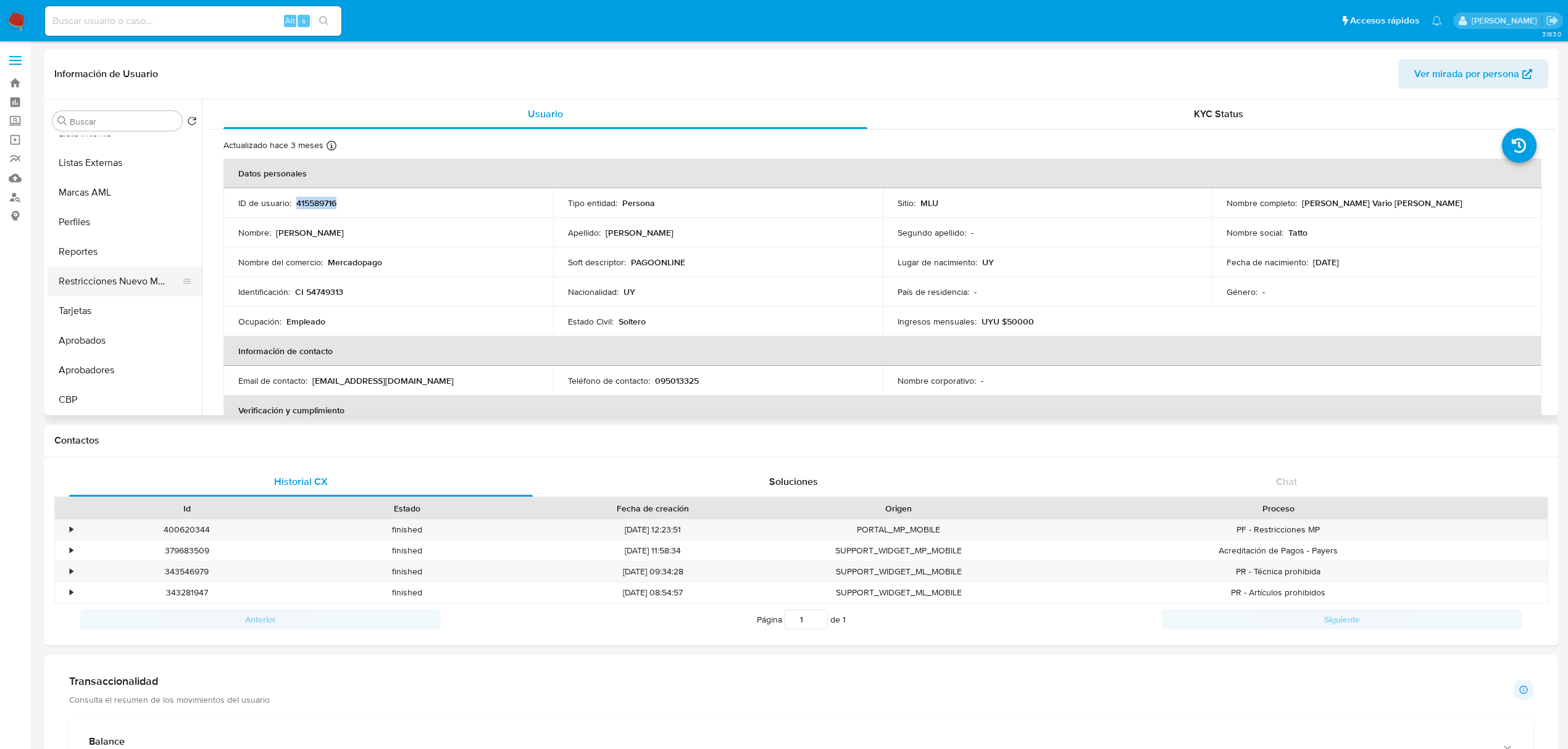
click at [122, 272] on button "Restricciones Nuevo Mundo" at bounding box center [119, 281] width 144 height 30
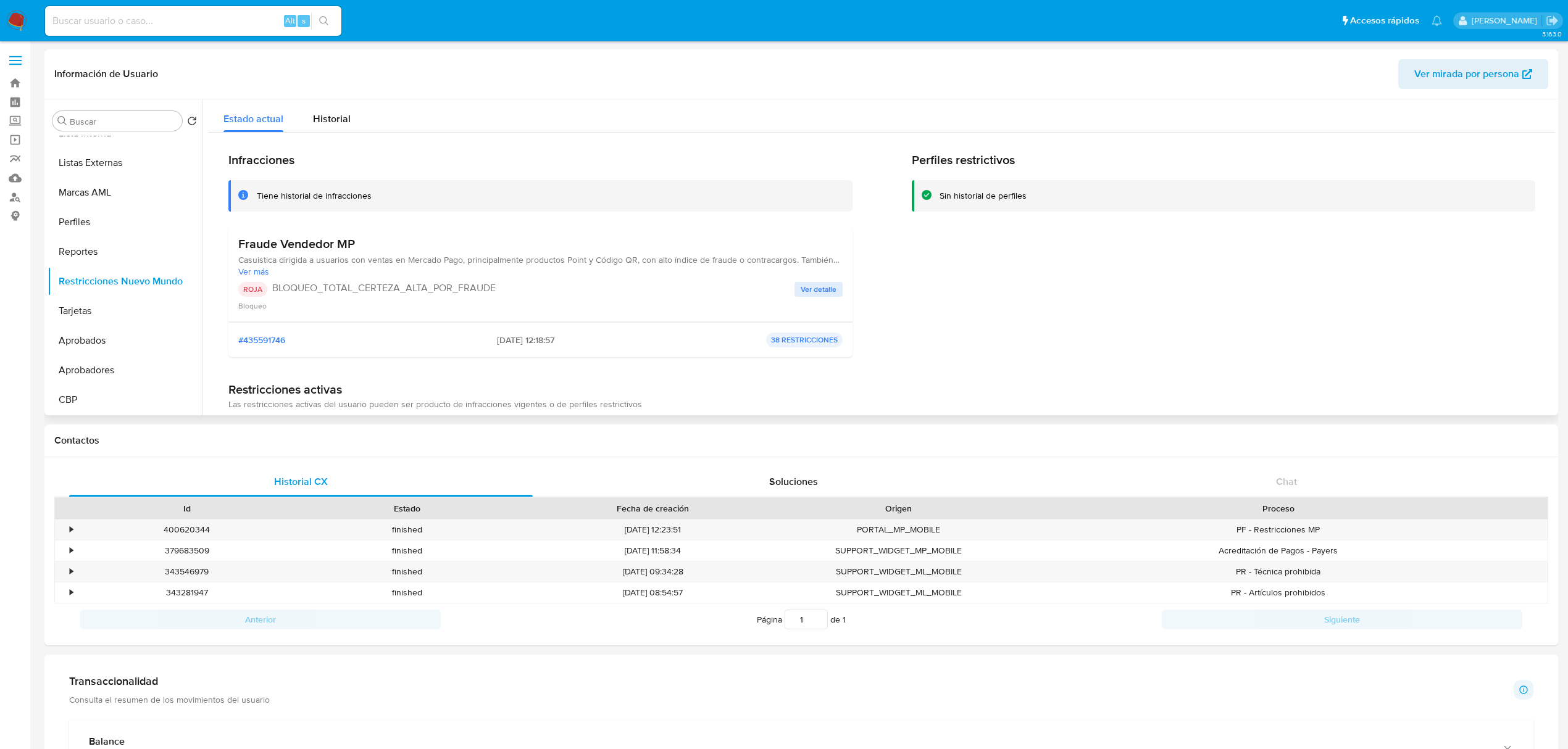
drag, startPoint x: 373, startPoint y: 237, endPoint x: 234, endPoint y: 238, distance: 139.0
click at [234, 238] on div "Fraude Vendedor MP Casuistica dirigida a usuarios con ventas en [PERSON_NAME] P…" at bounding box center [540, 274] width 624 height 96
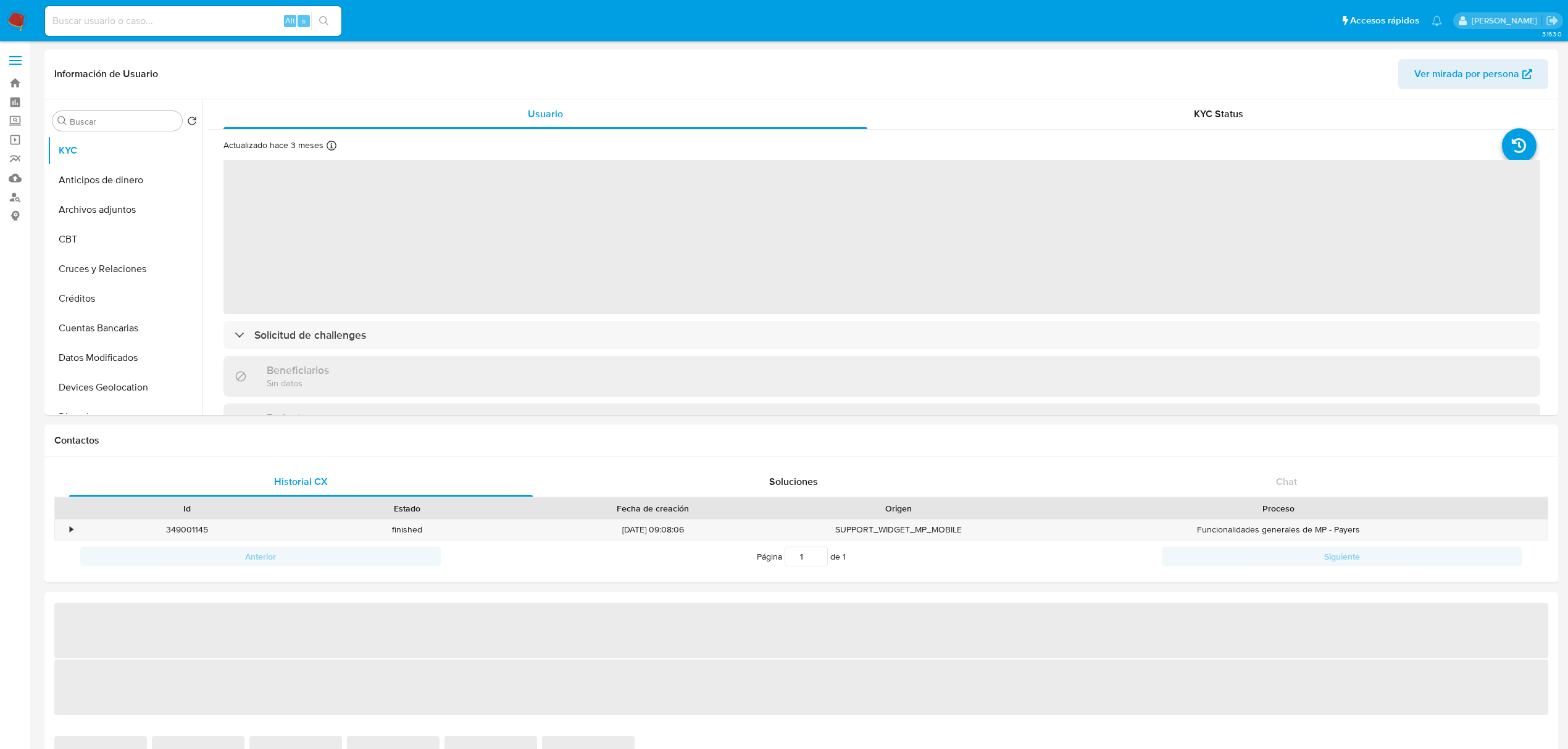
select select "10"
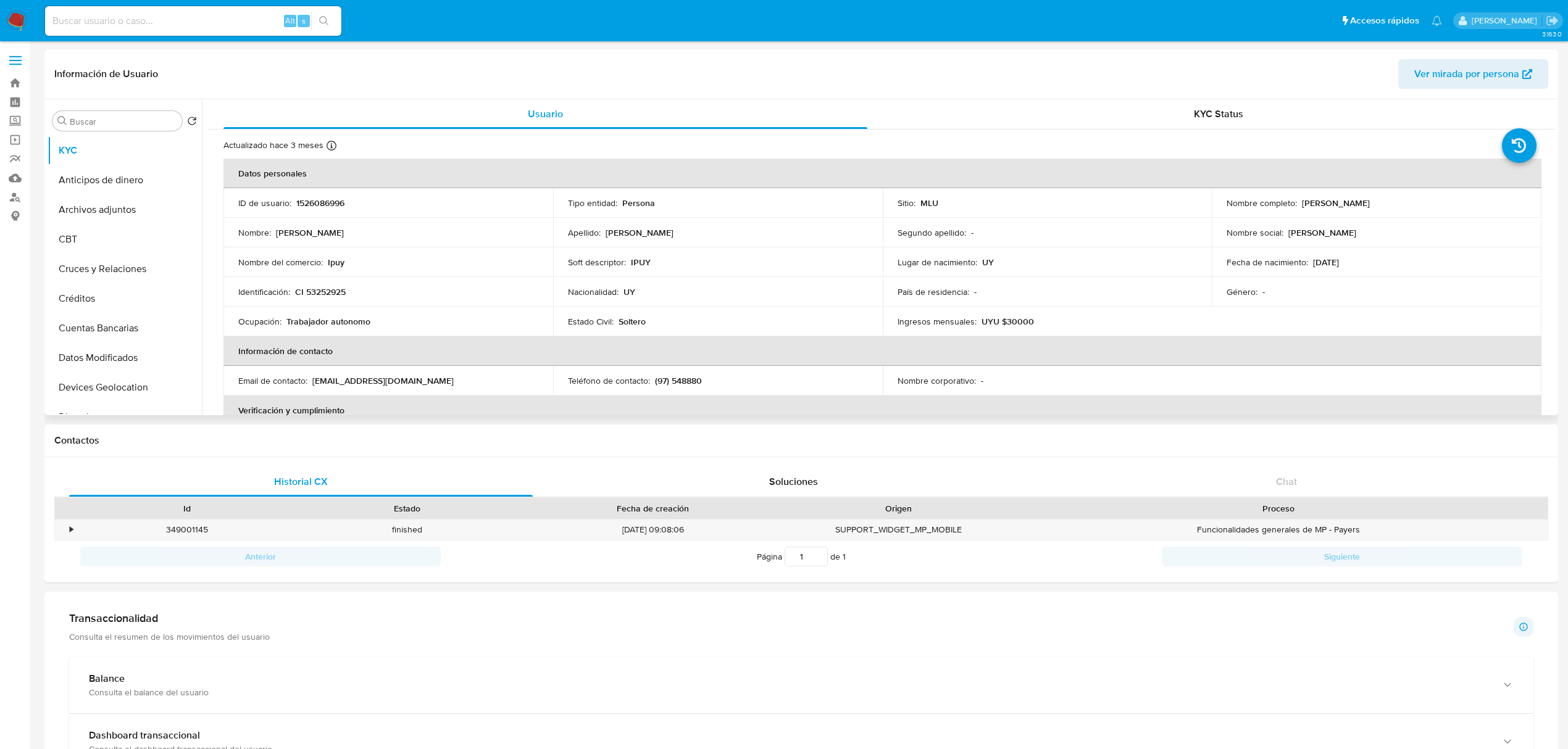
click at [321, 203] on p "1526086996" at bounding box center [321, 202] width 48 height 11
copy p "1526086996"
drag, startPoint x: 1411, startPoint y: 202, endPoint x: 1299, endPoint y: 206, distance: 112.1
click at [1299, 206] on div "Nombre completo : Pierina Reyes Salsamendi" at bounding box center [1377, 202] width 300 height 11
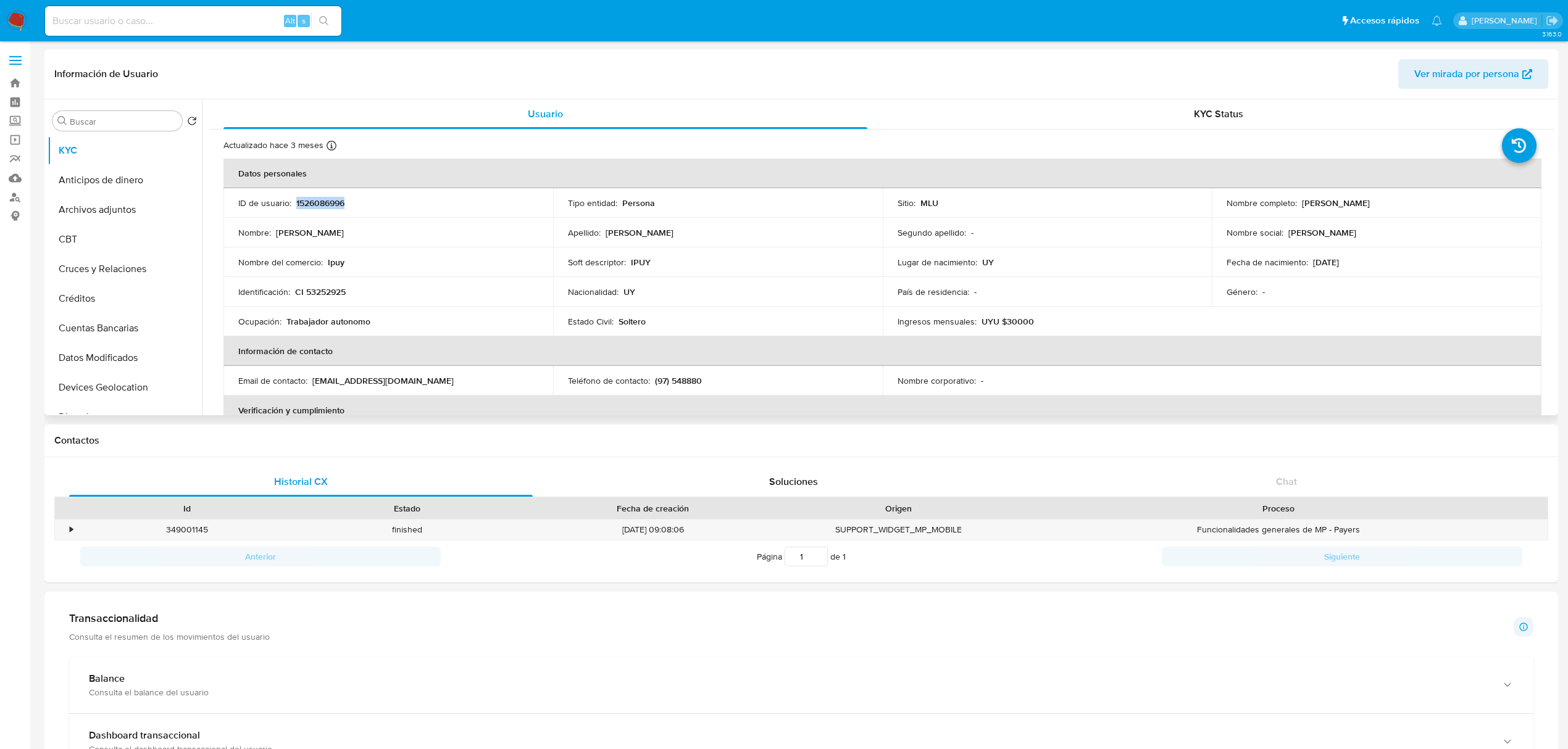
copy p "Pierina Reyes Salsamendi"
click at [124, 289] on button "Restricciones Nuevo Mundo" at bounding box center [119, 281] width 144 height 30
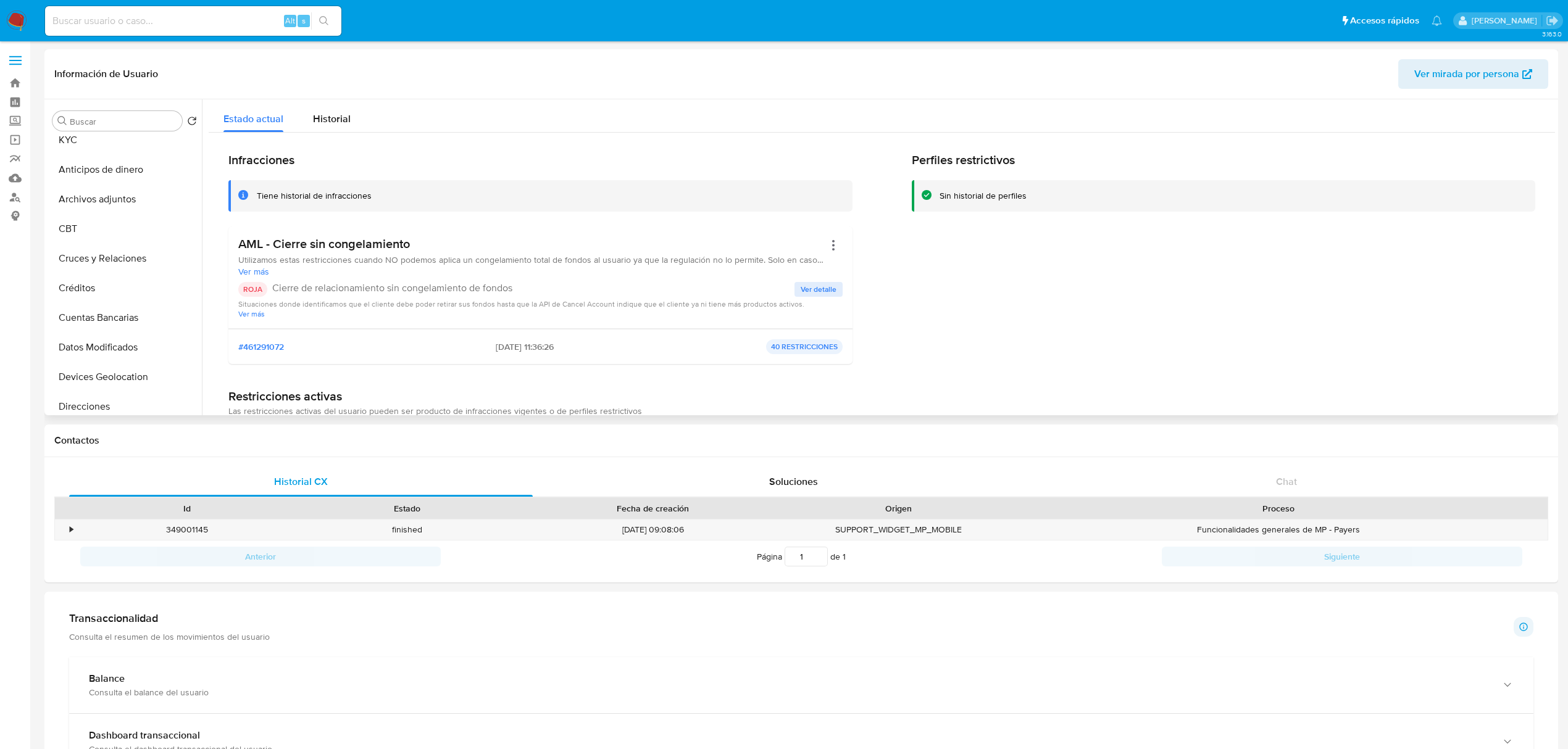
scroll to position [0, 0]
click at [196, 30] on div "Alt s" at bounding box center [193, 21] width 297 height 30
click at [196, 25] on input at bounding box center [193, 20] width 297 height 16
paste input "5cA9V8T59NP4QQ9N2sKzltjx"
type input "5cA9V8T59NP4QQ9N2sKzltjx"
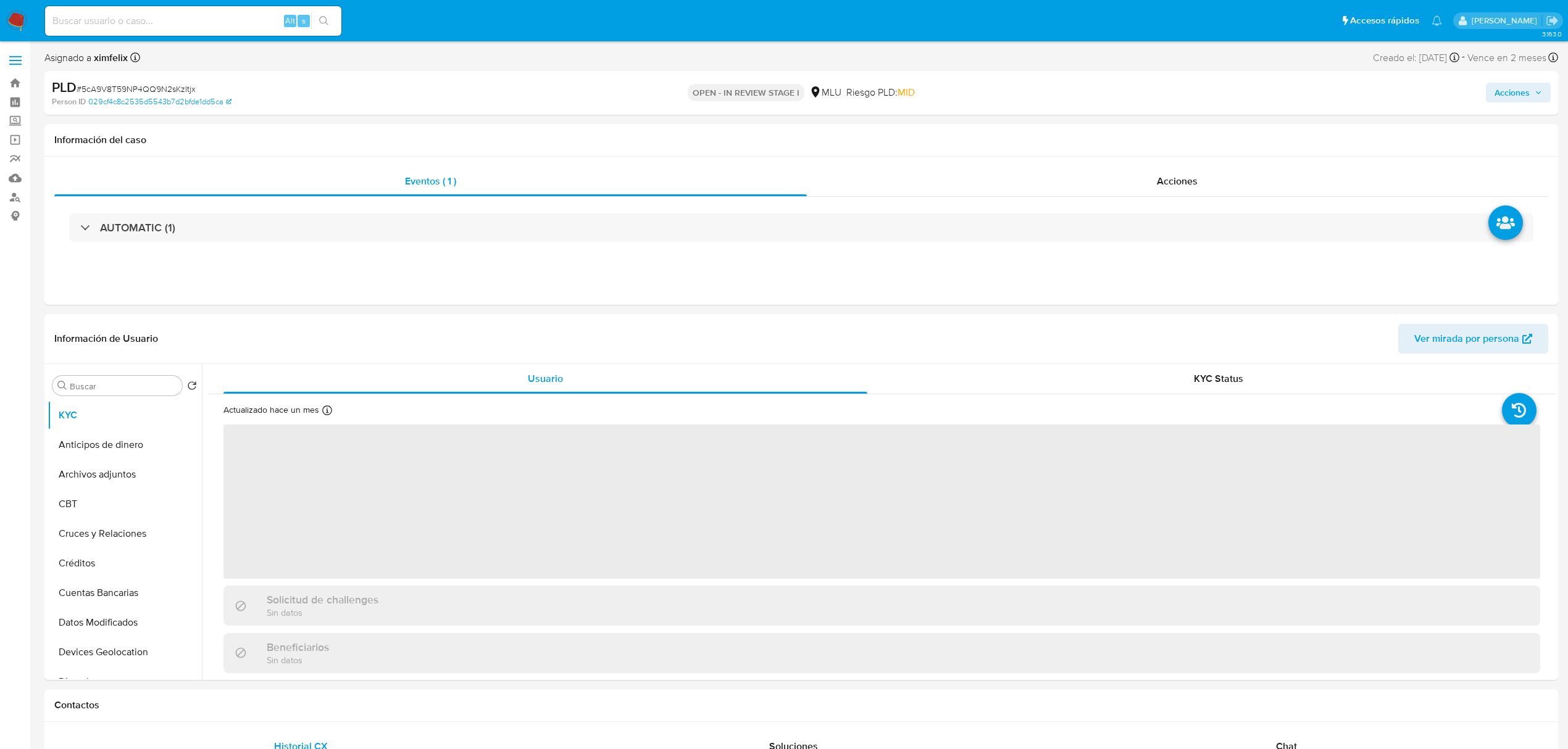
select select "10"
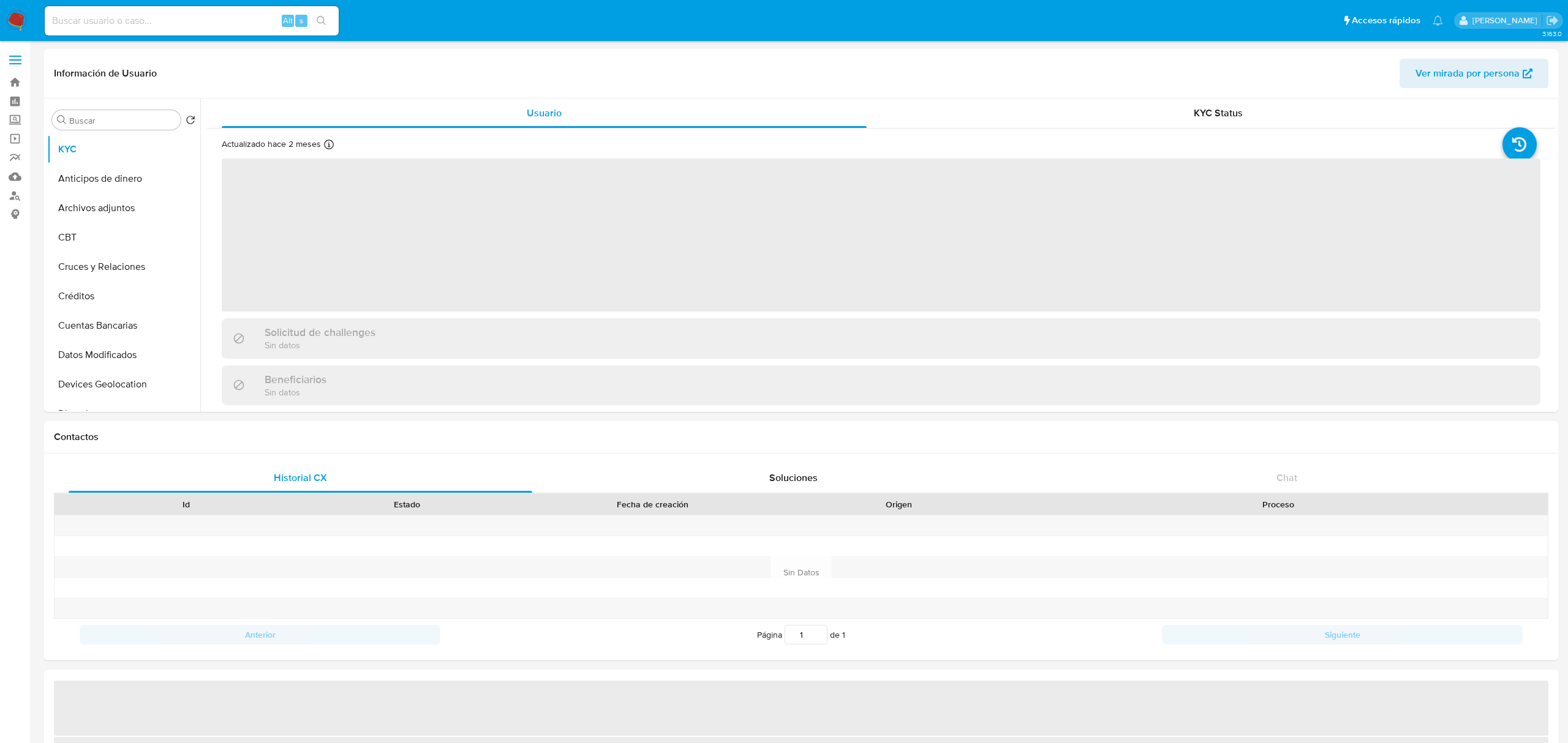
select select "10"
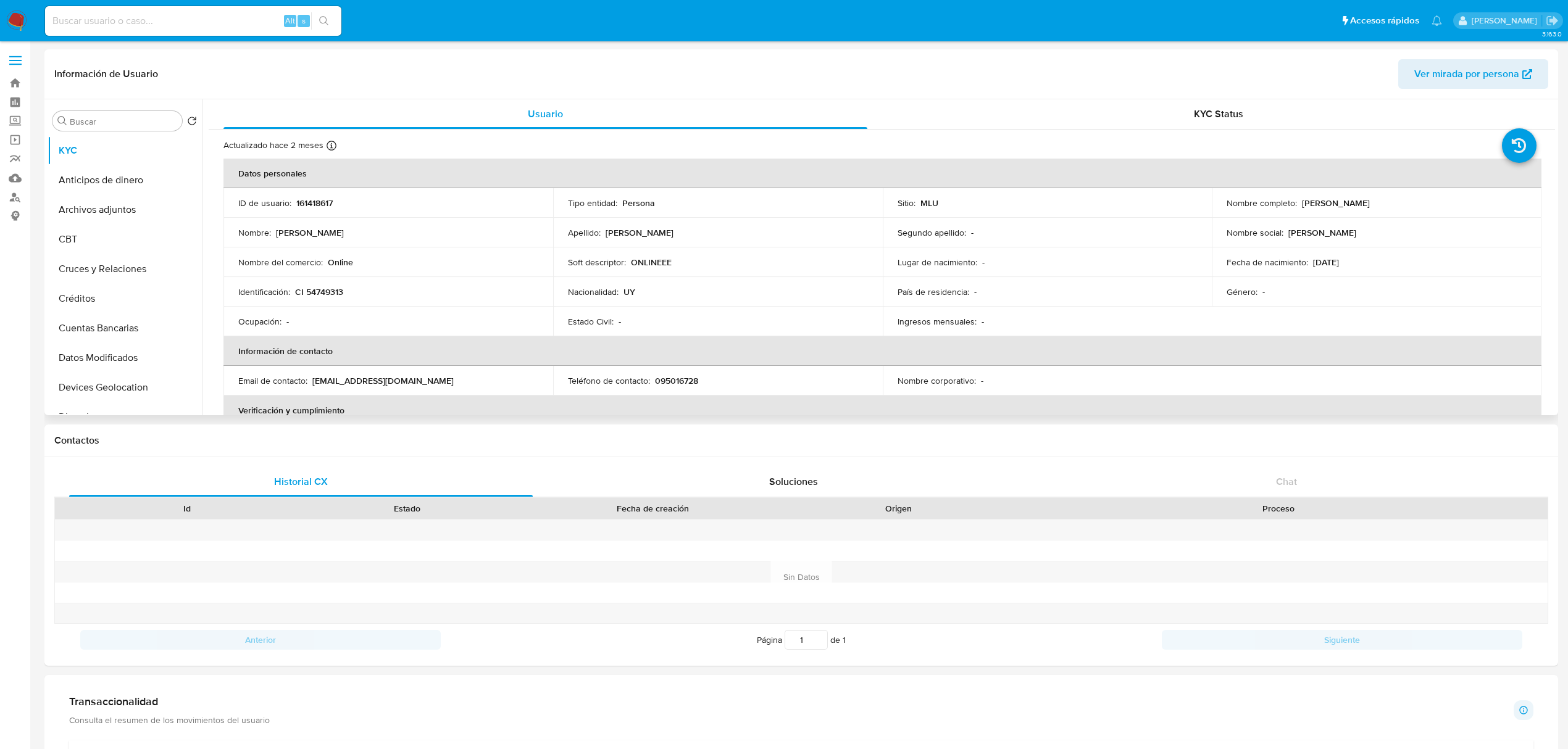
click at [312, 208] on p "161418617" at bounding box center [314, 202] width 36 height 11
copy p "161418617"
drag, startPoint x: 1383, startPoint y: 206, endPoint x: 1300, endPoint y: 206, distance: 83.0
click at [1300, 206] on div "Nombre completo : [PERSON_NAME]" at bounding box center [1377, 202] width 300 height 11
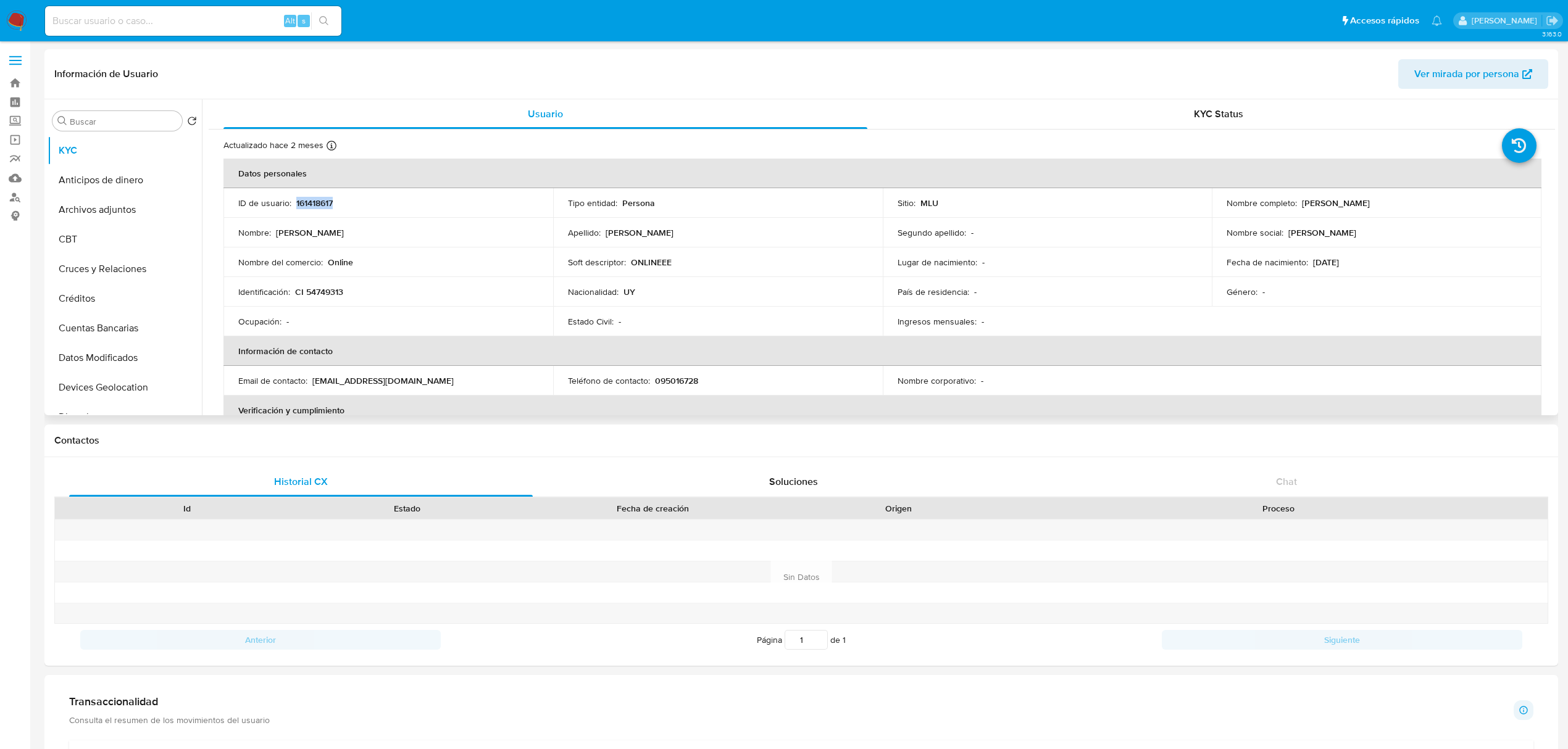
copy p "[PERSON_NAME]"
click at [127, 269] on button "Restricciones Nuevo Mundo" at bounding box center [119, 281] width 144 height 30
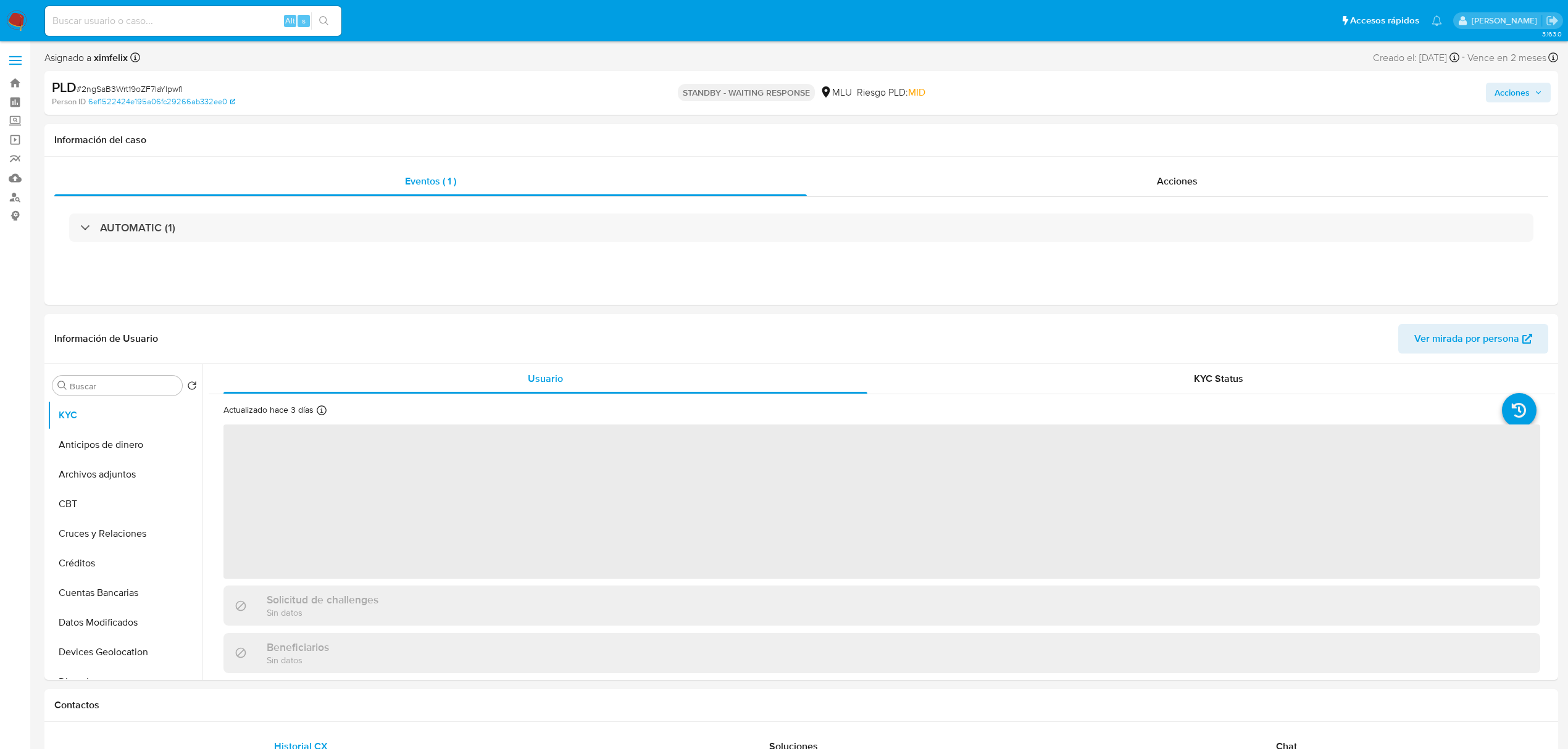
select select "10"
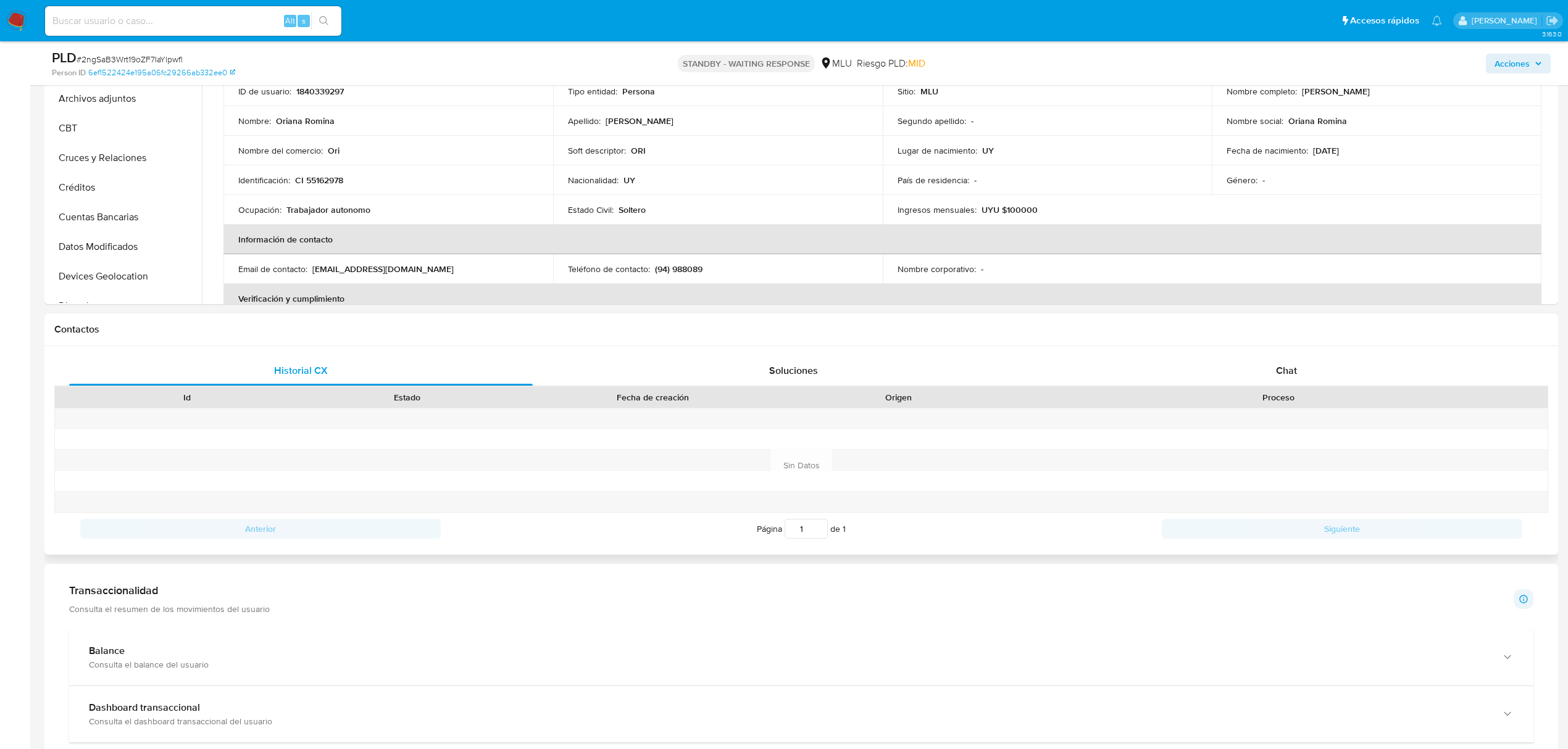
scroll to position [329, 0]
click at [1308, 384] on div "Chat" at bounding box center [1287, 373] width 464 height 30
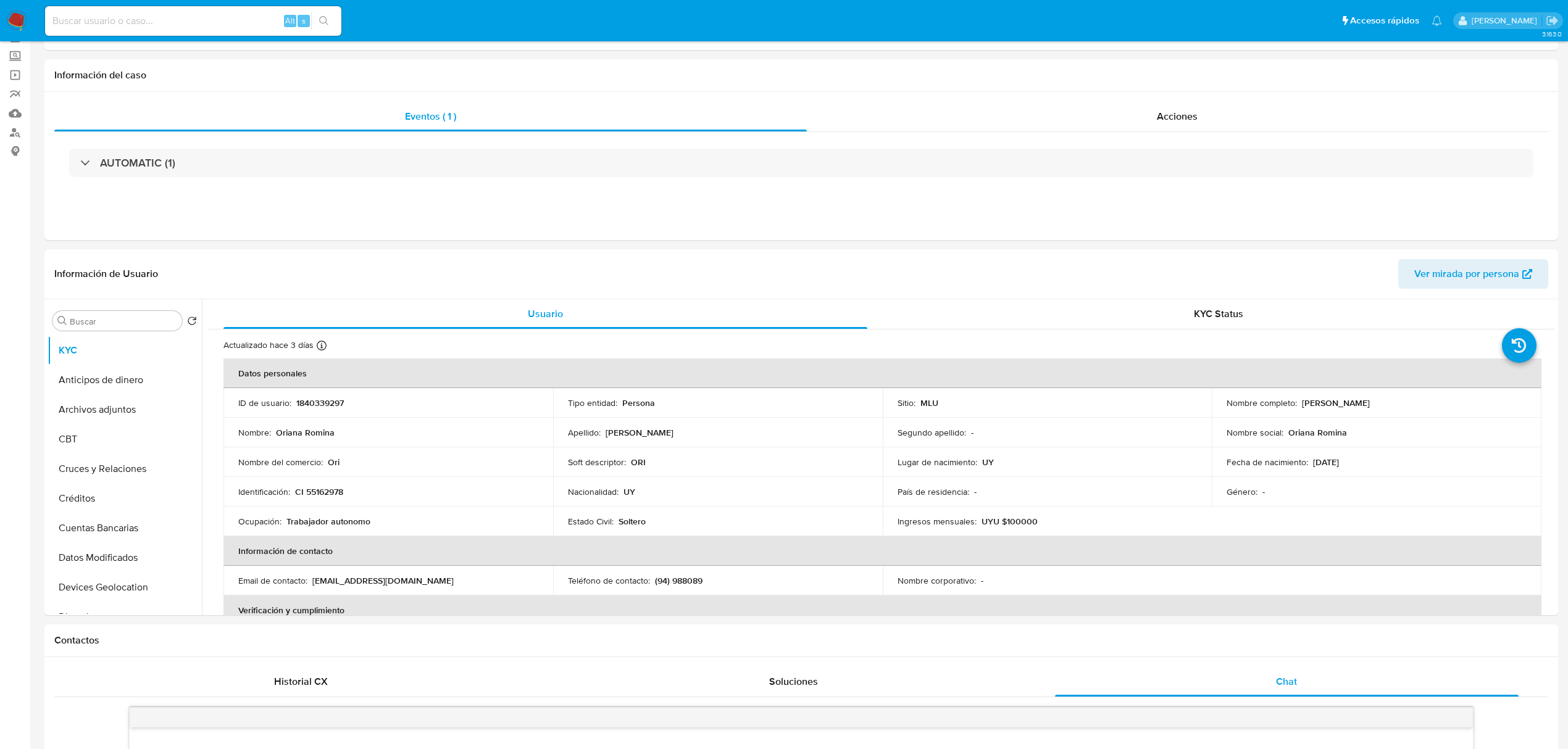
scroll to position [9, 0]
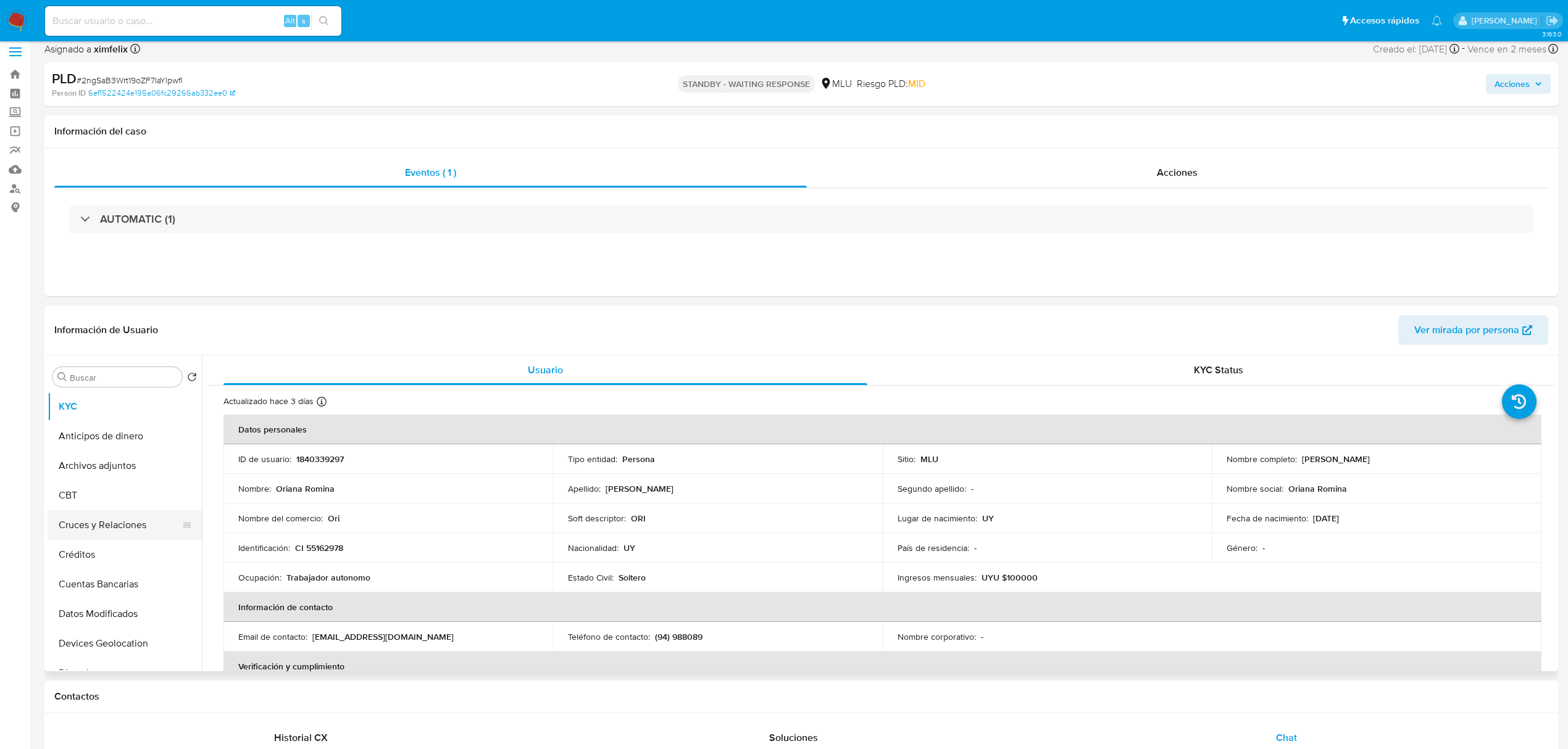
click at [93, 526] on button "Cruces y Relaciones" at bounding box center [119, 525] width 144 height 30
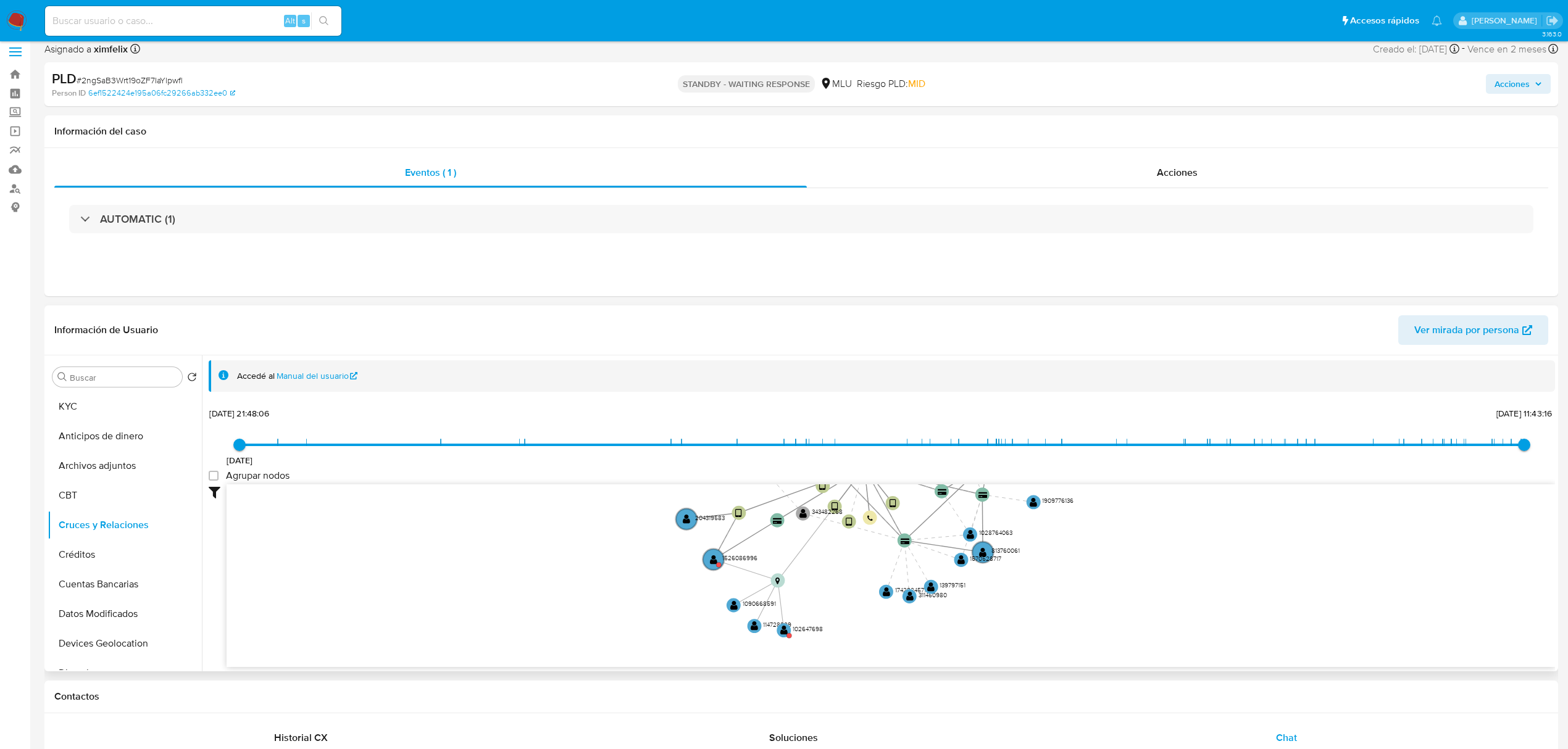
drag, startPoint x: 781, startPoint y: 563, endPoint x: 744, endPoint y: 485, distance: 86.3
click at [744, 485] on icon "user-1840339297  1840339297 device-6764d97272d53aa02d68bad6  device-6685786c4…" at bounding box center [891, 574] width 1329 height 179
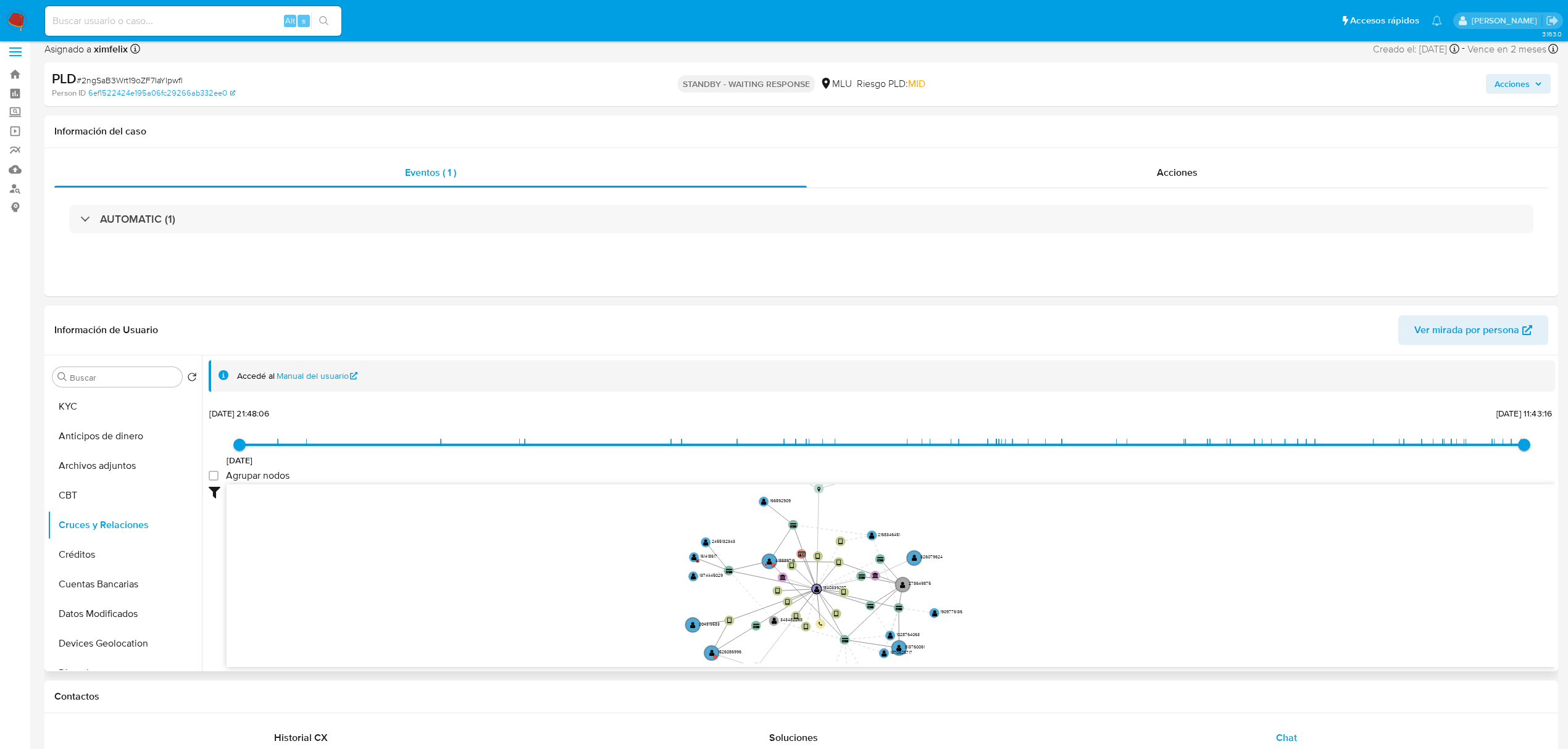
drag, startPoint x: 964, startPoint y: 538, endPoint x: 1031, endPoint y: 622, distance: 107.4
click at [1031, 622] on icon "user-1840339297  1840339297 device-6764d97272d53aa02d68bad6  device-6685786c4…" at bounding box center [891, 574] width 1329 height 179
click at [126, 529] on button "Restricciones Nuevo Mundo" at bounding box center [119, 536] width 144 height 30
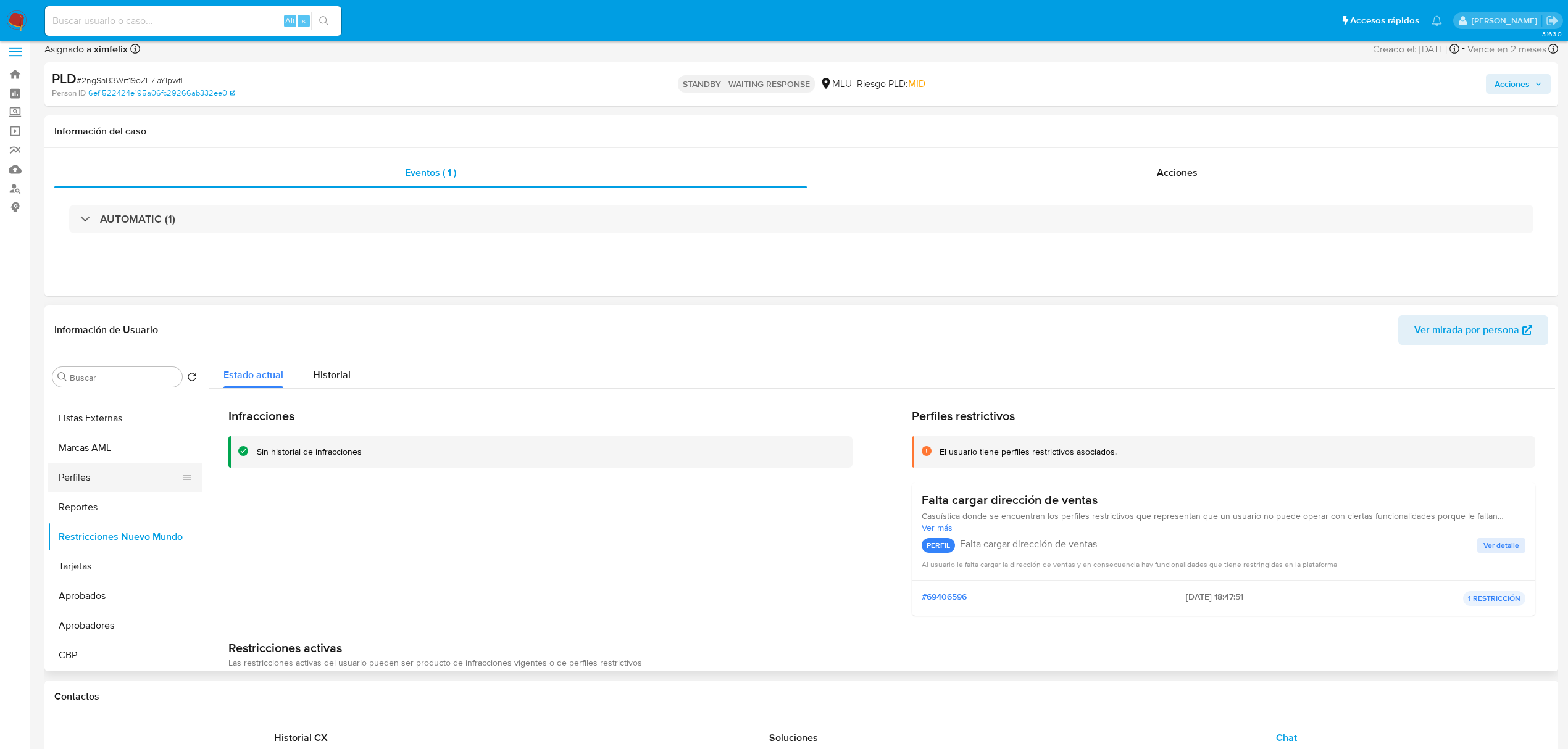
click at [124, 477] on button "Perfiles" at bounding box center [119, 477] width 144 height 30
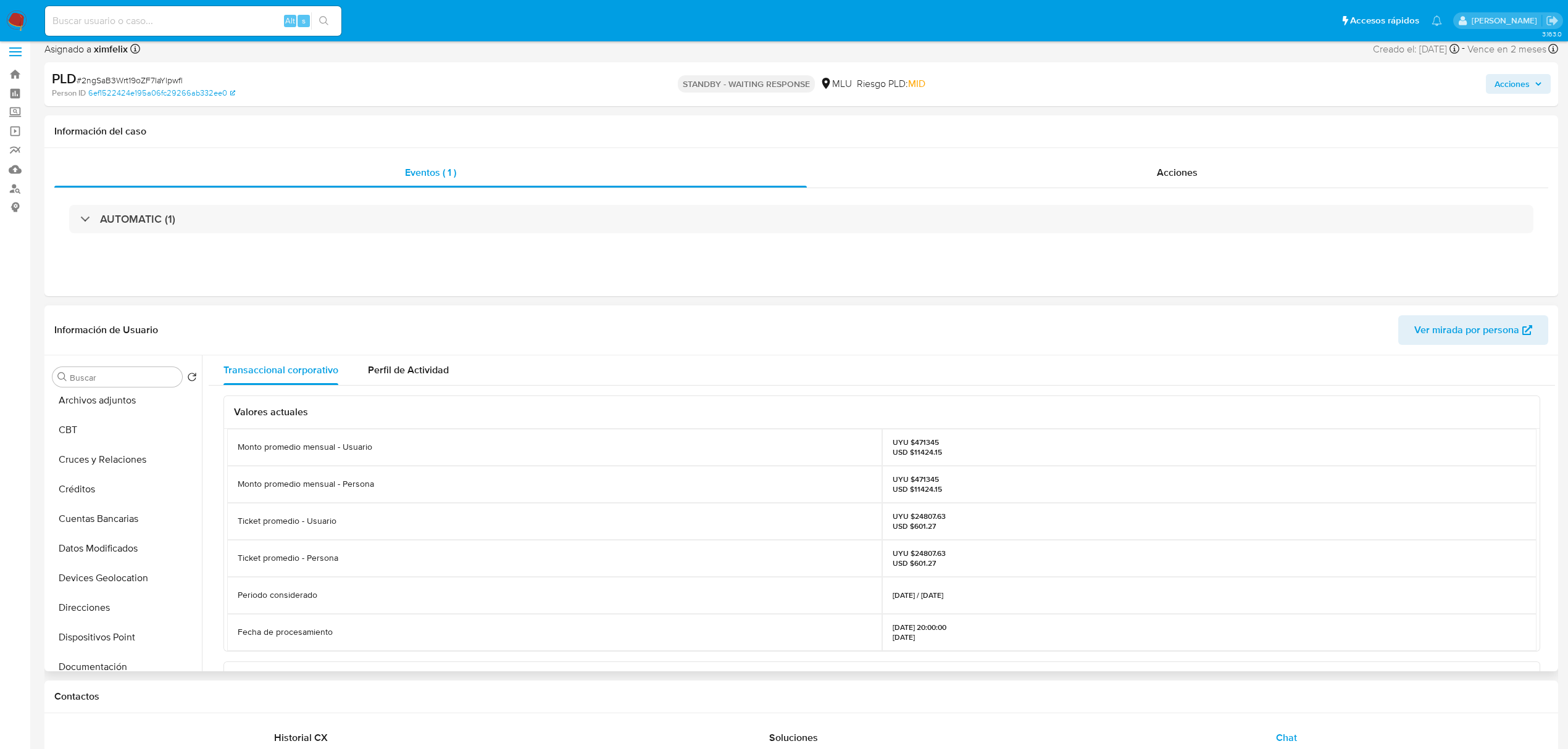
scroll to position [33, 0]
click at [124, 486] on button "Cruces y Relaciones" at bounding box center [119, 492] width 144 height 30
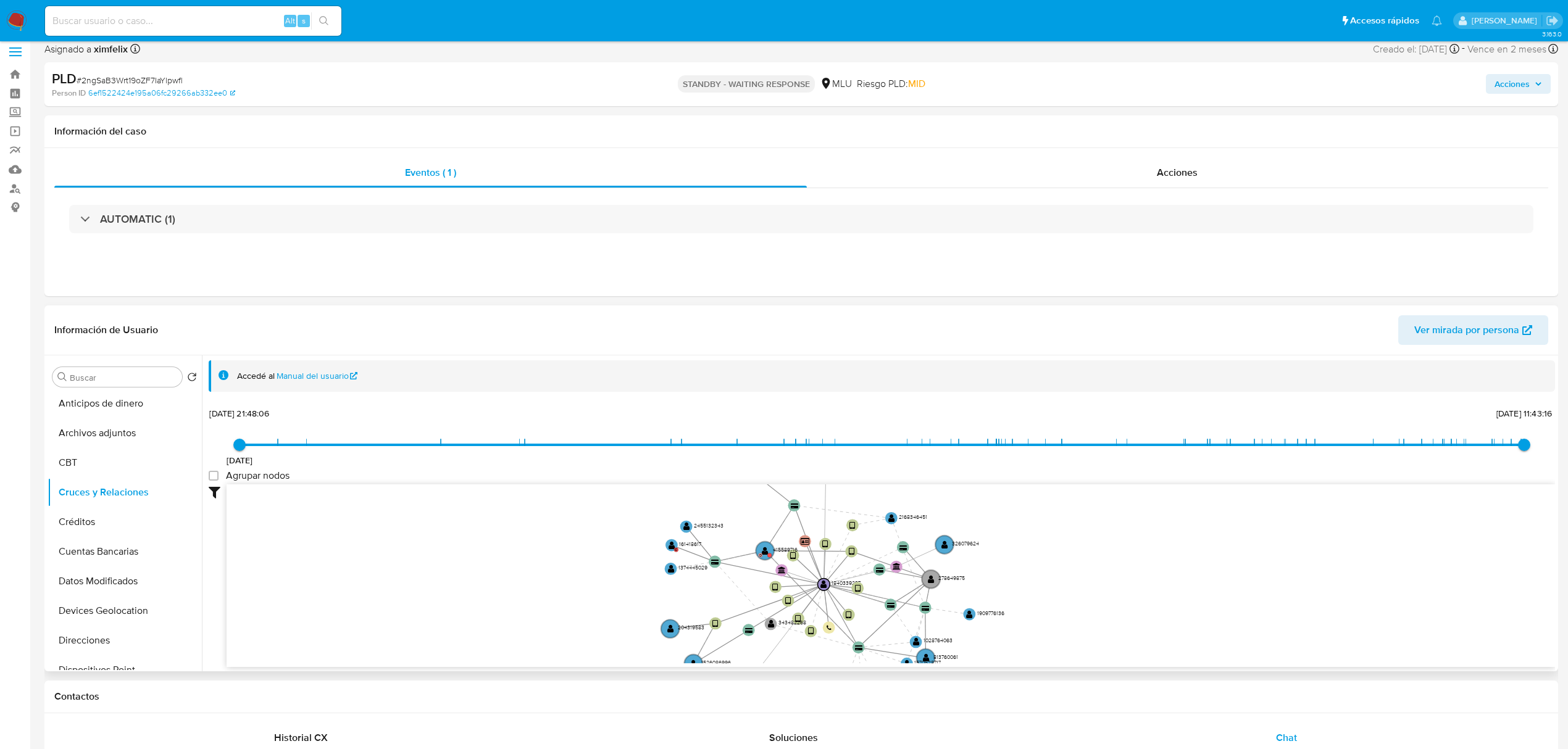
click at [1024, 587] on icon "user-1840339297  1840339297 device-6764d97272d53aa02d68bad6  device-6685786c4…" at bounding box center [891, 574] width 1329 height 179
